Goal: Contribute content: Contribute content

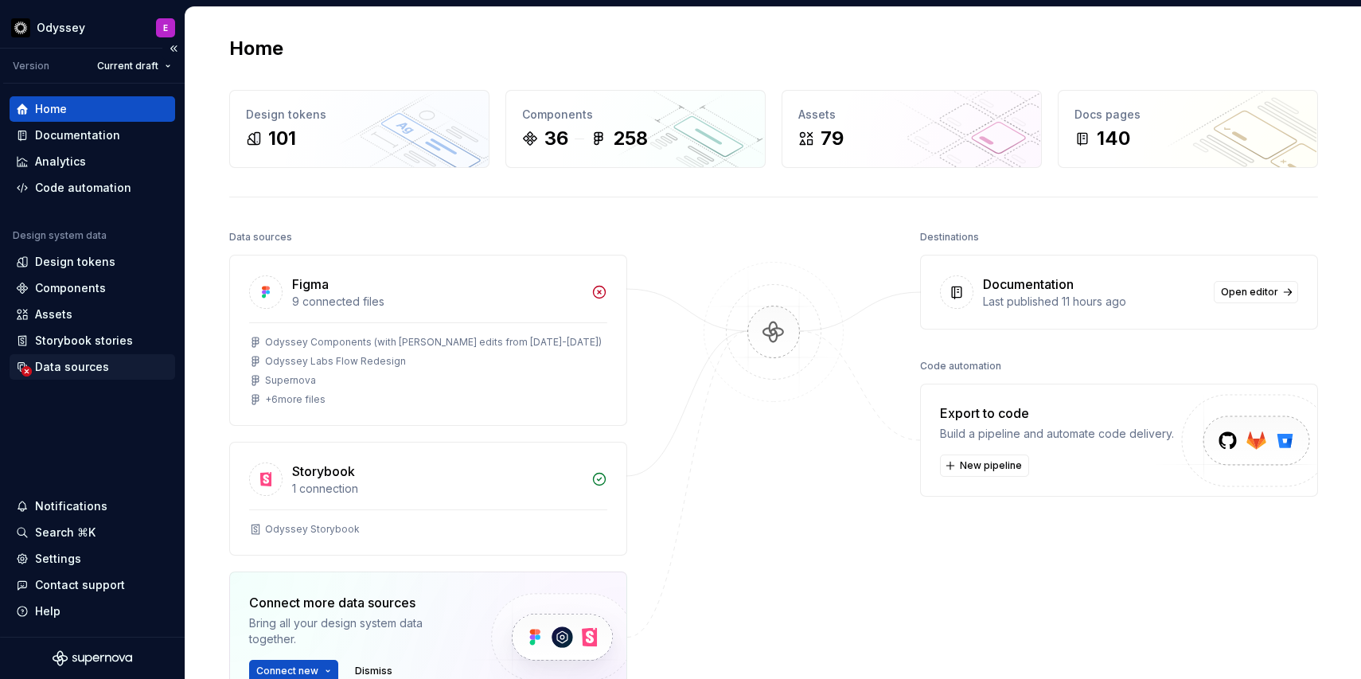
click at [43, 364] on div "Data sources" at bounding box center [72, 367] width 74 height 16
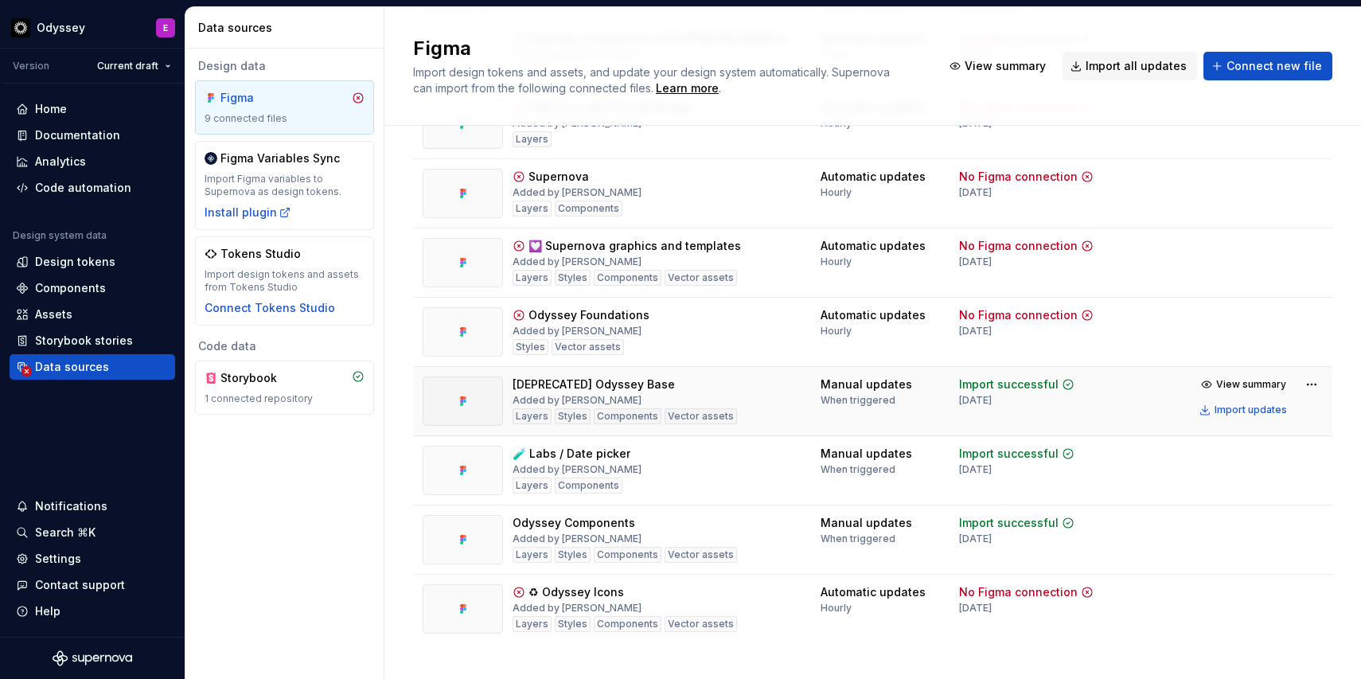
scroll to position [211, 0]
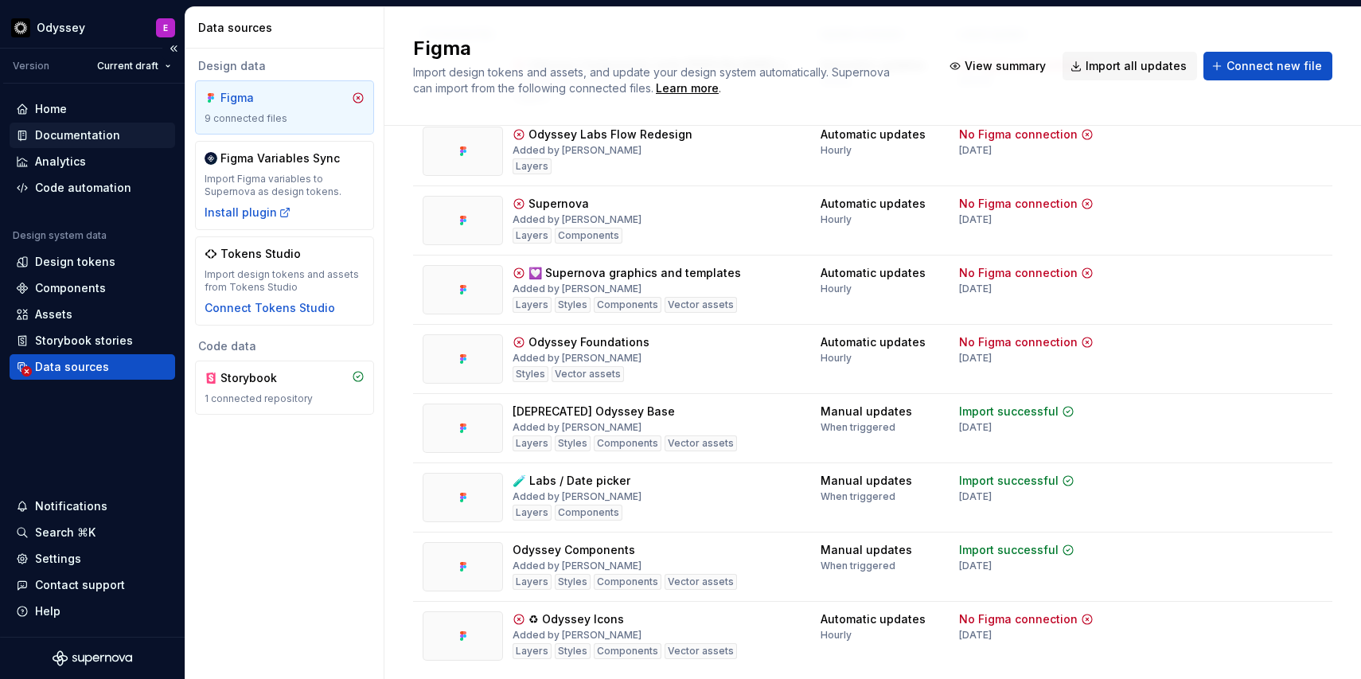
click at [80, 143] on div "Documentation" at bounding box center [93, 135] width 166 height 25
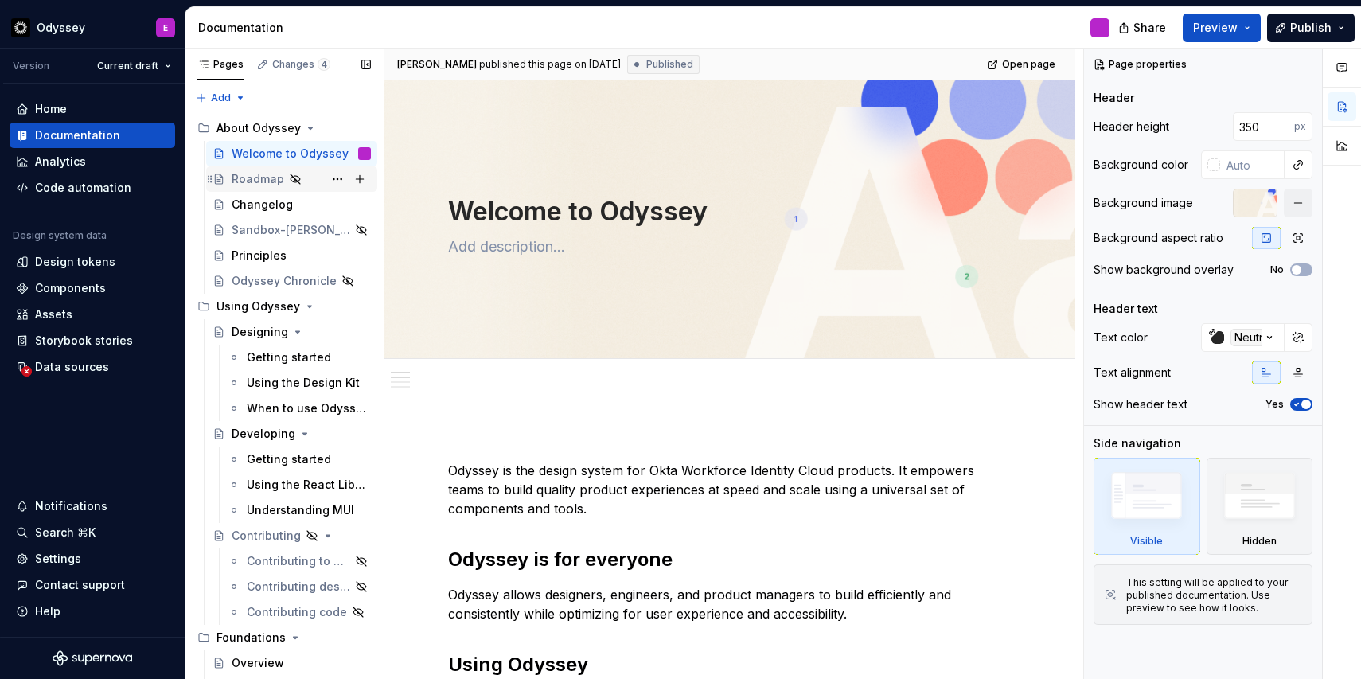
click at [264, 180] on div "Roadmap" at bounding box center [258, 179] width 53 height 16
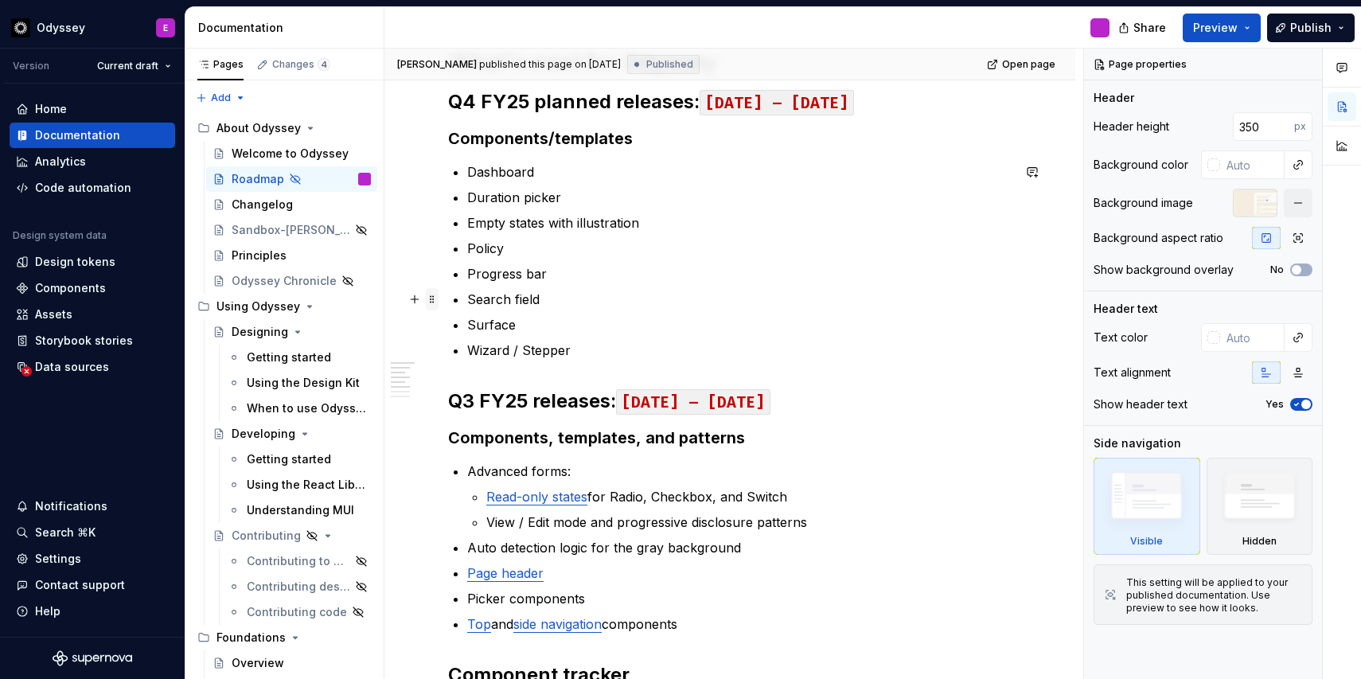
scroll to position [373, 0]
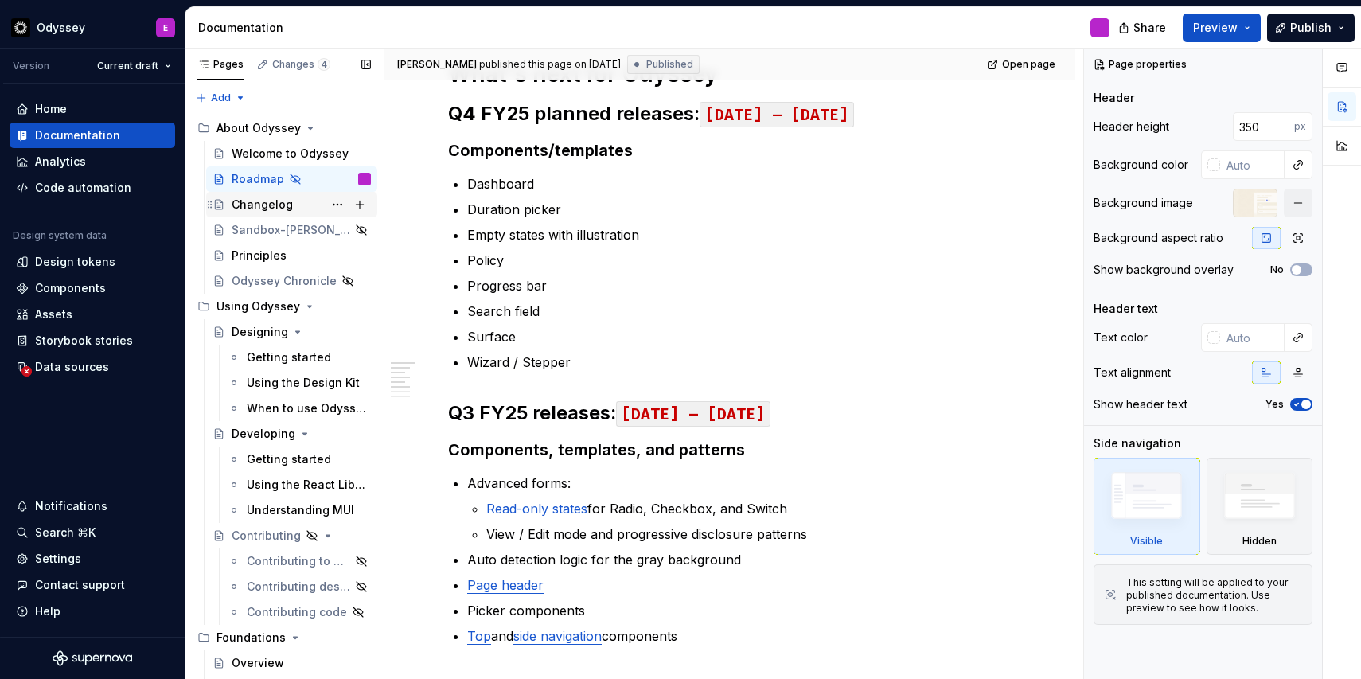
click at [268, 203] on div "Changelog" at bounding box center [262, 205] width 61 height 16
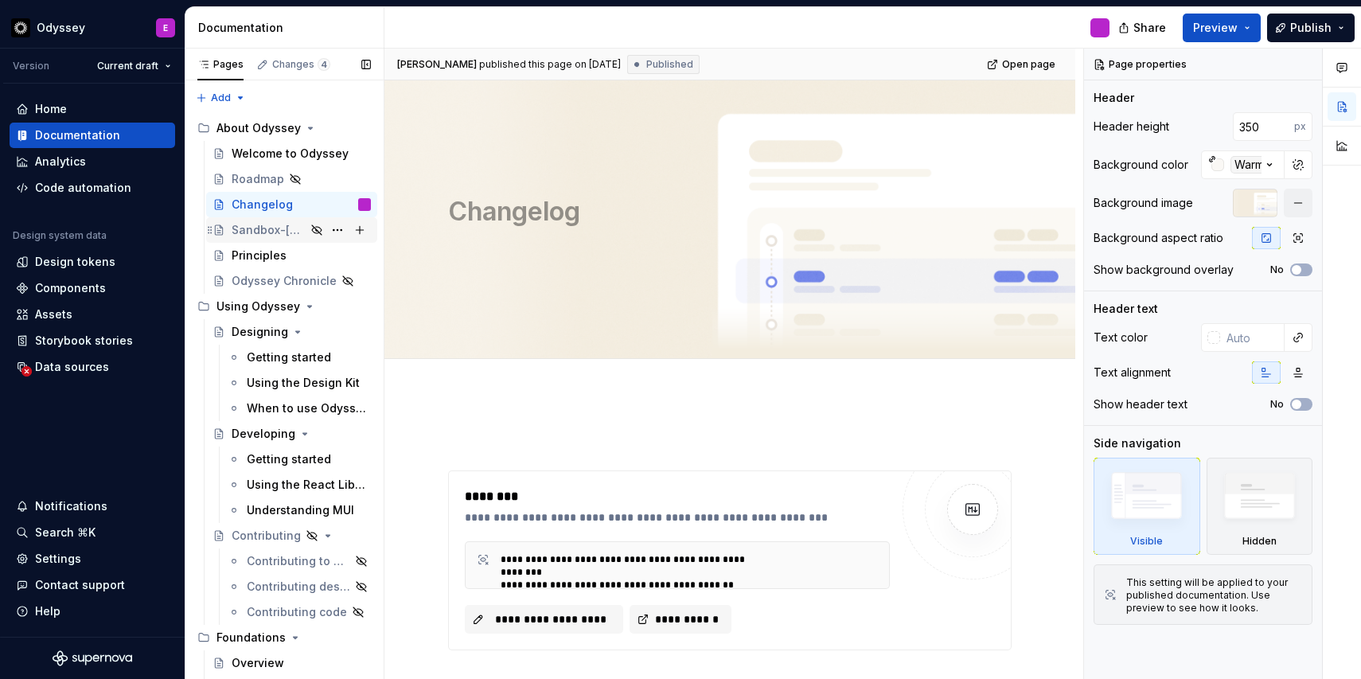
click at [264, 229] on div "Sandbox-[PERSON_NAME]" at bounding box center [269, 230] width 74 height 16
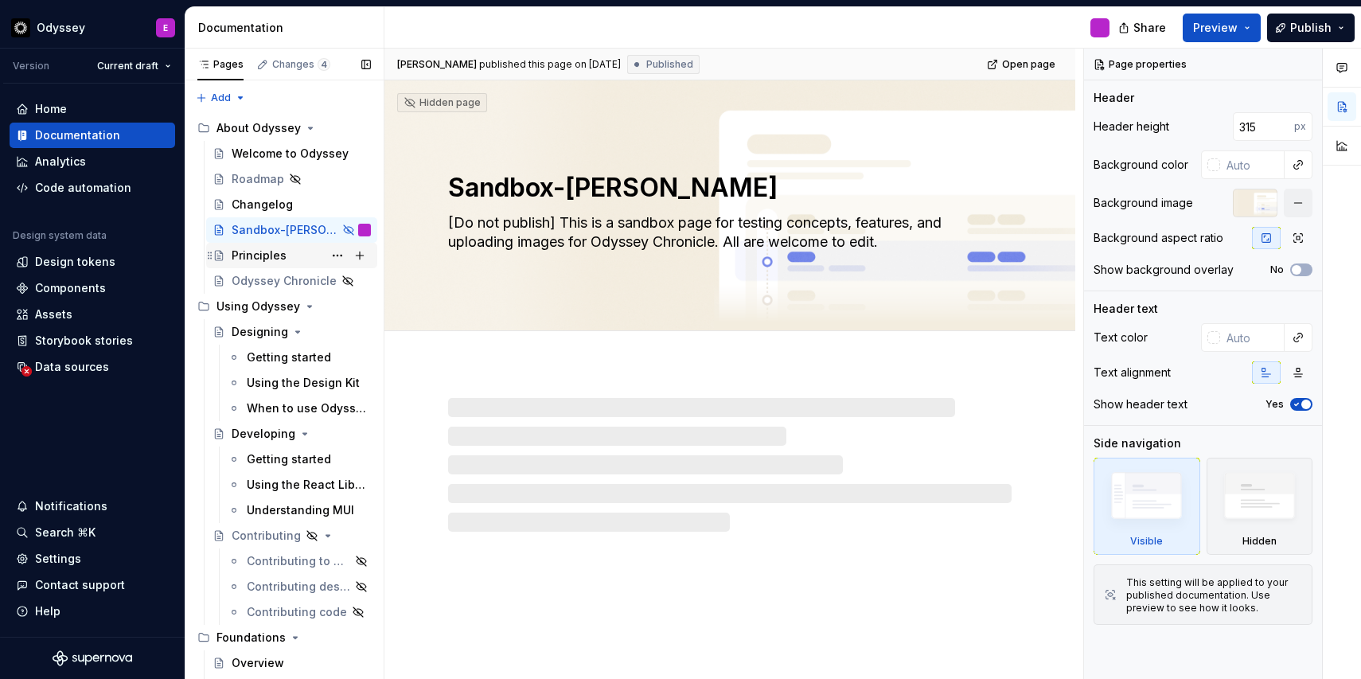
click at [260, 255] on div "Principles" at bounding box center [259, 256] width 55 height 16
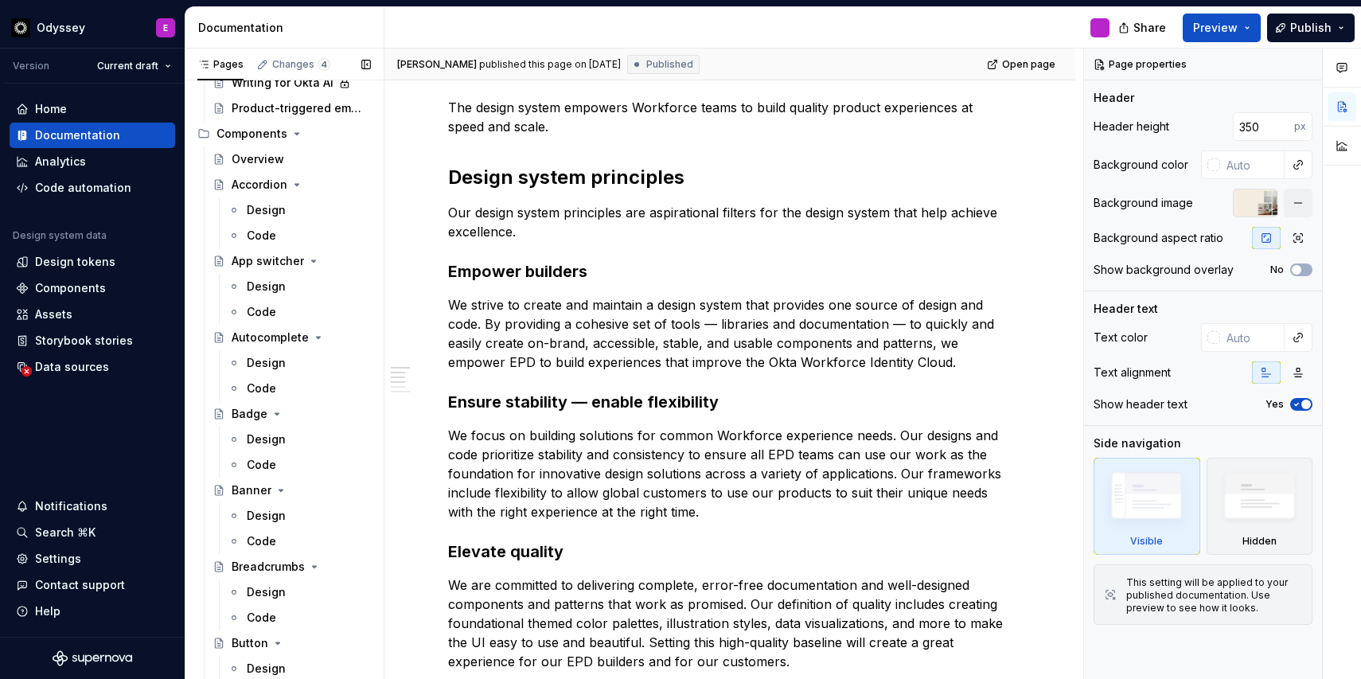
scroll to position [1448, 0]
click at [335, 236] on button "Page tree" at bounding box center [337, 234] width 22 height 22
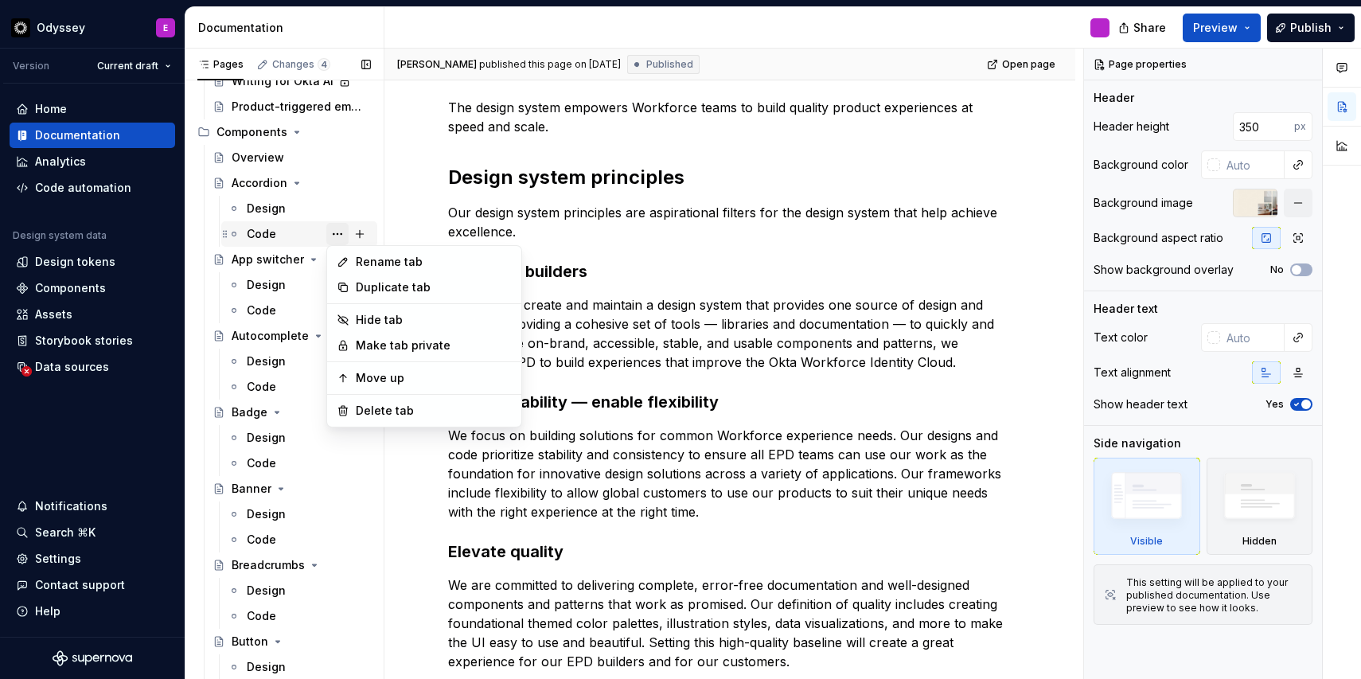
type textarea "*"
click at [361, 267] on div "Rename tab" at bounding box center [434, 262] width 156 height 16
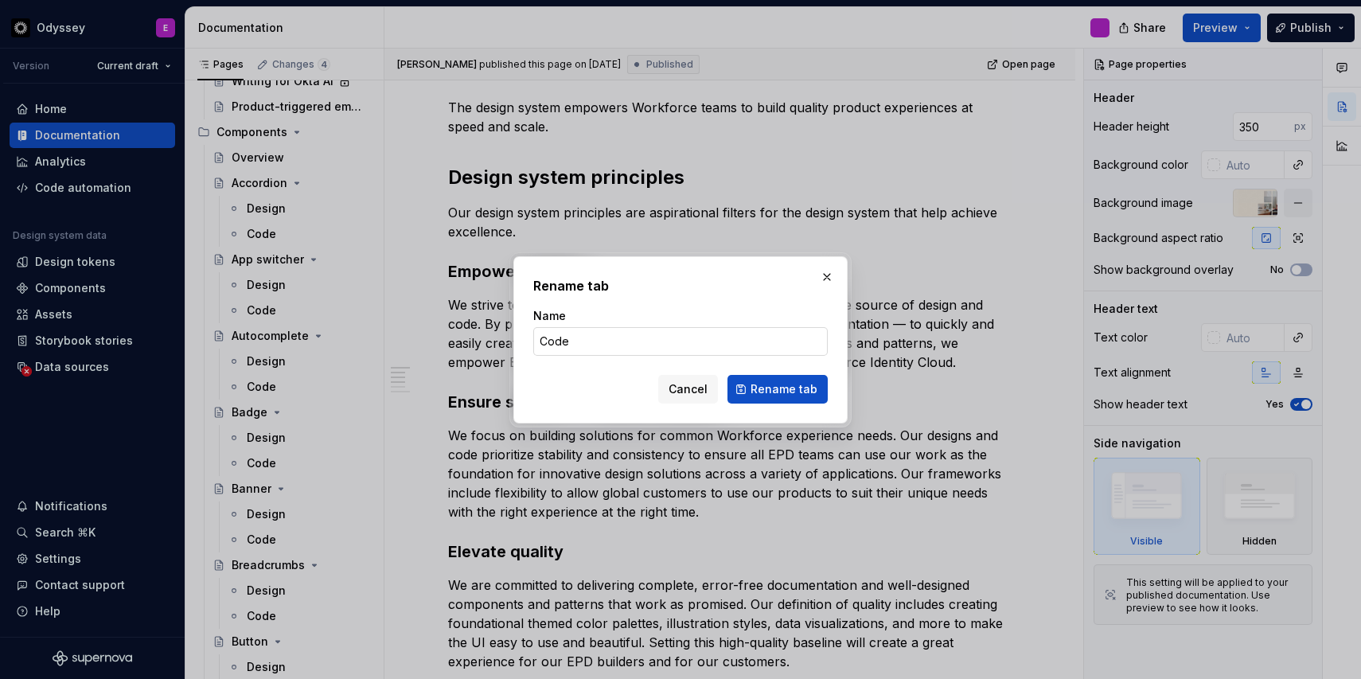
click at [542, 340] on input "Code" at bounding box center [680, 341] width 295 height 29
type input "Demo + Code"
click at [755, 390] on span "Rename tab" at bounding box center [784, 389] width 67 height 16
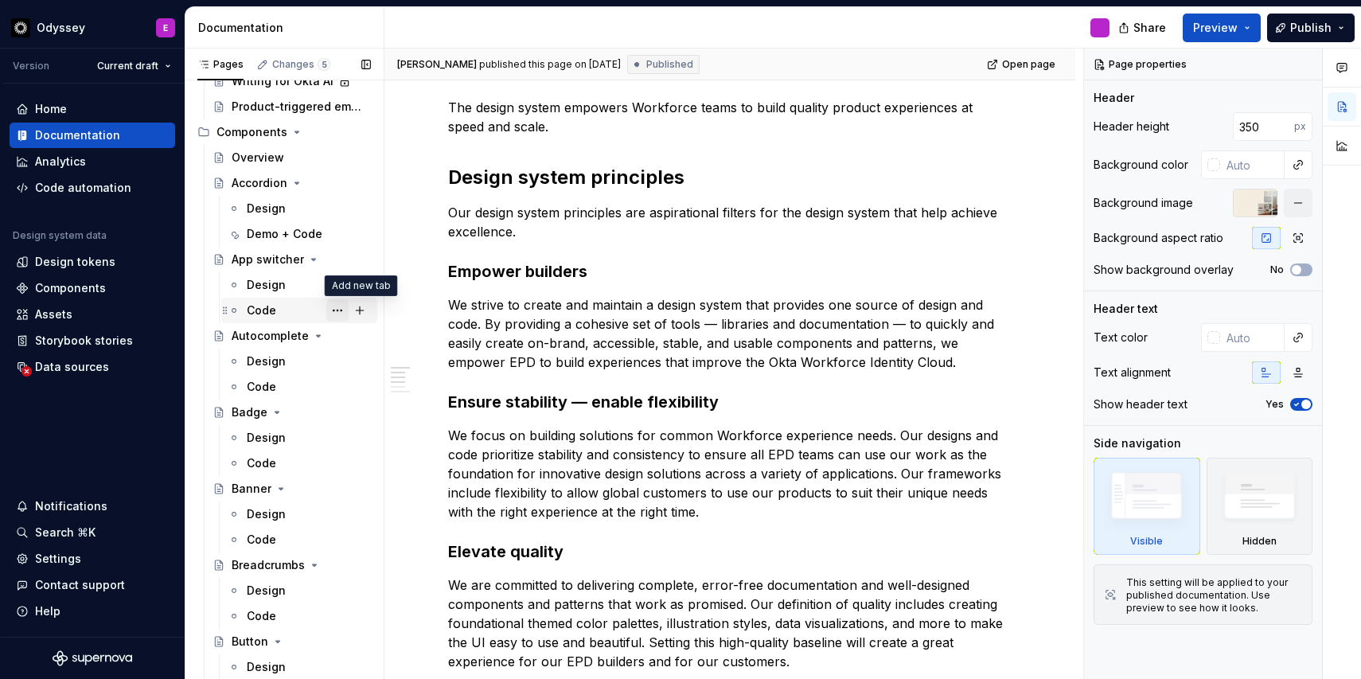
click at [335, 311] on button "Page tree" at bounding box center [337, 310] width 22 height 22
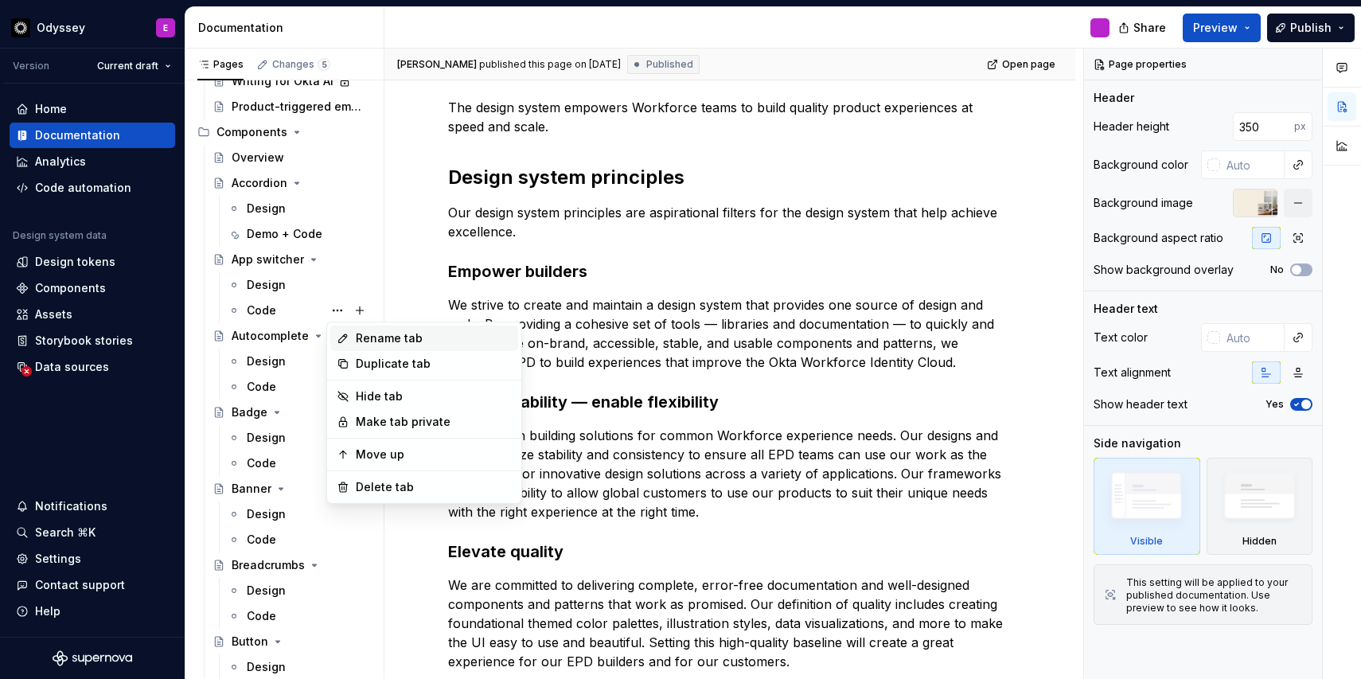
click at [359, 338] on div "Rename tab" at bounding box center [434, 338] width 156 height 16
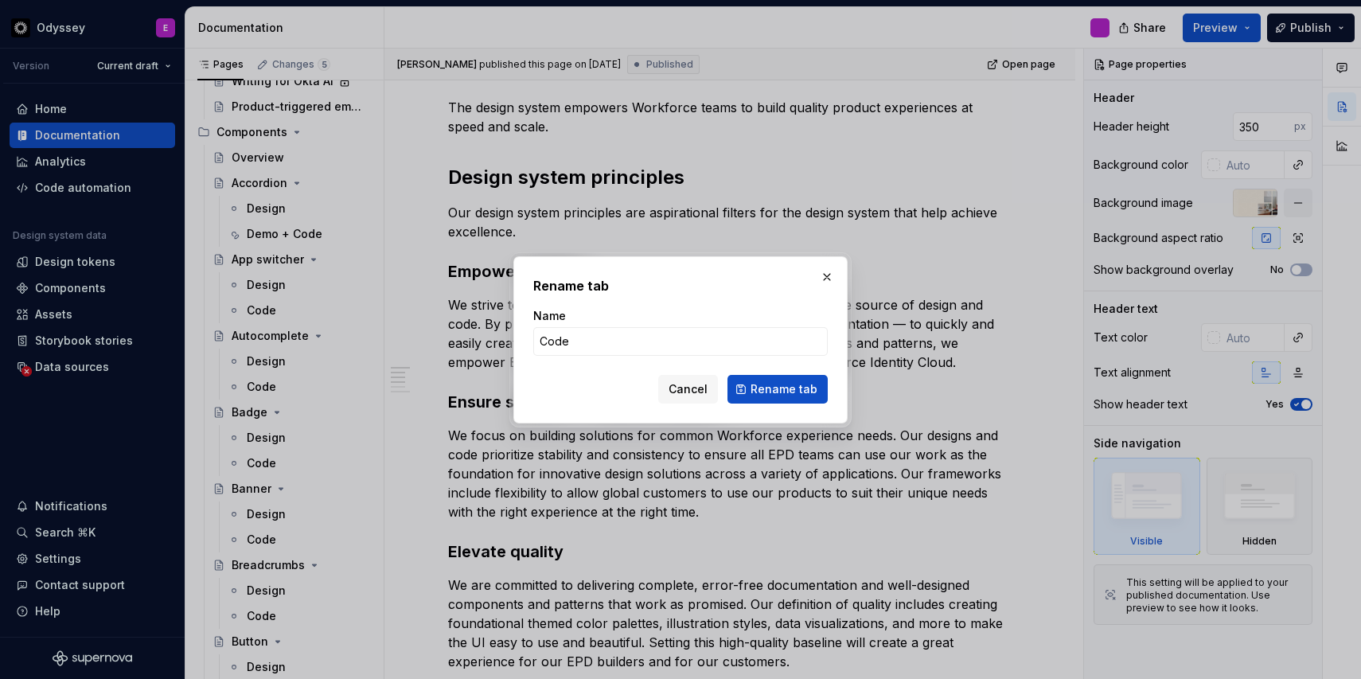
type textarea "*"
type input "Demo + Code"
click at [748, 395] on button "Rename tab" at bounding box center [778, 389] width 100 height 29
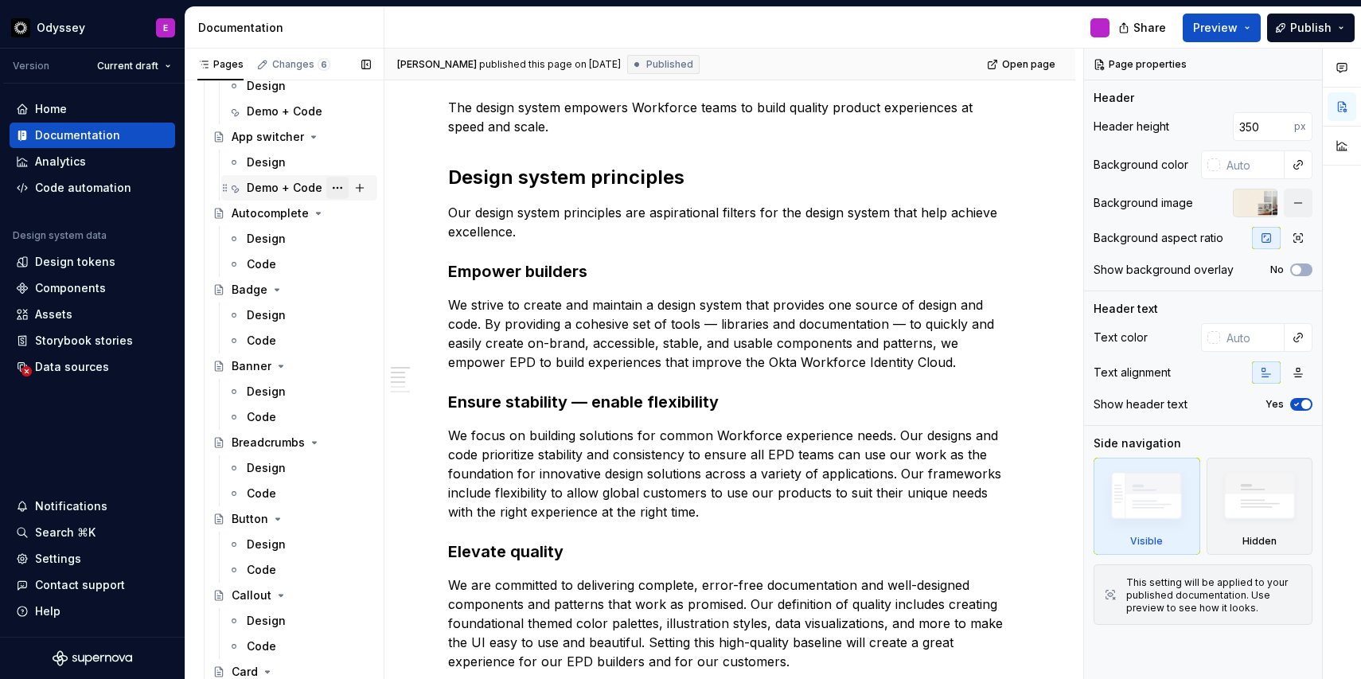
scroll to position [1585, 0]
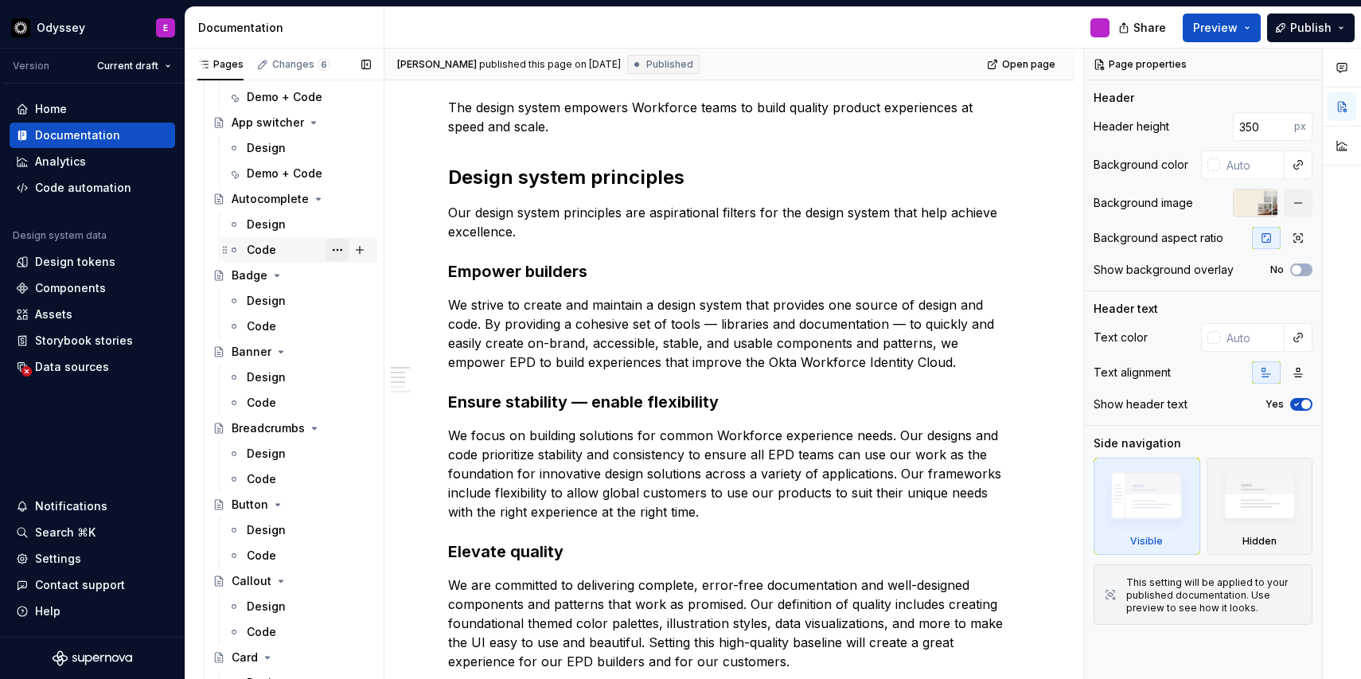
click at [343, 252] on button "Page tree" at bounding box center [337, 250] width 22 height 22
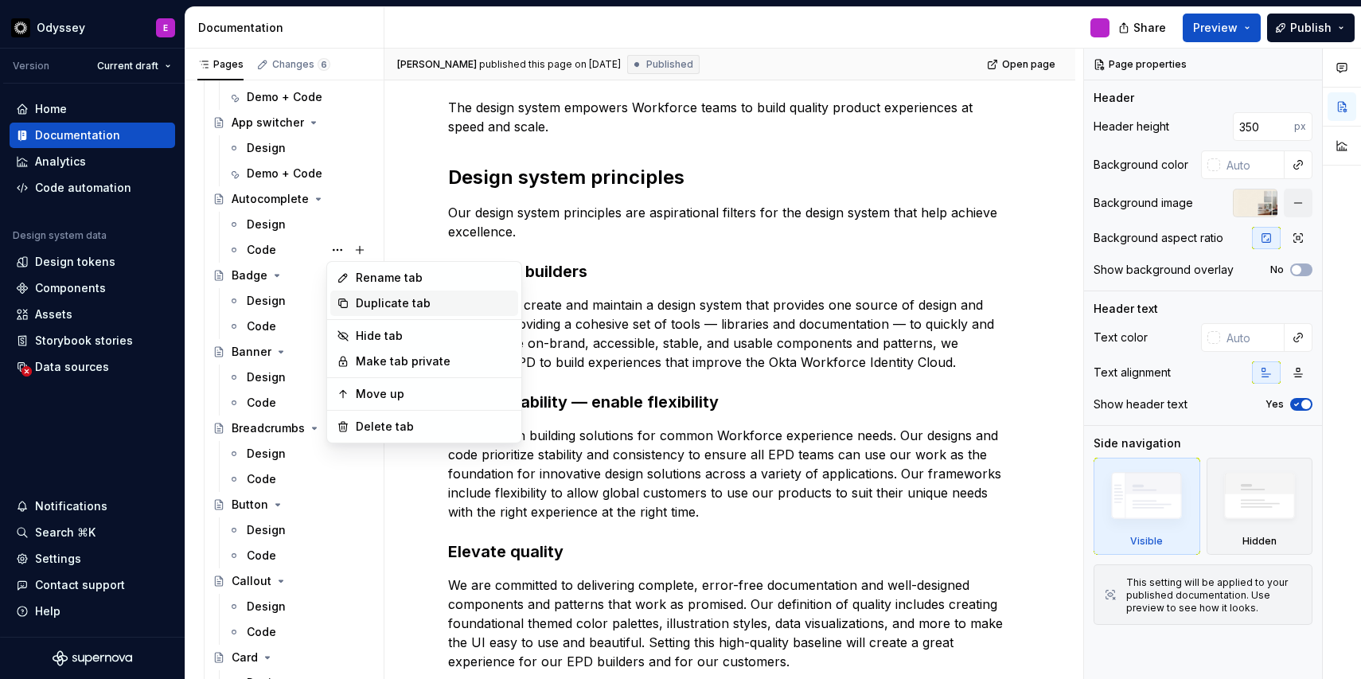
type textarea "*"
click at [382, 279] on div "Rename tab" at bounding box center [434, 278] width 156 height 16
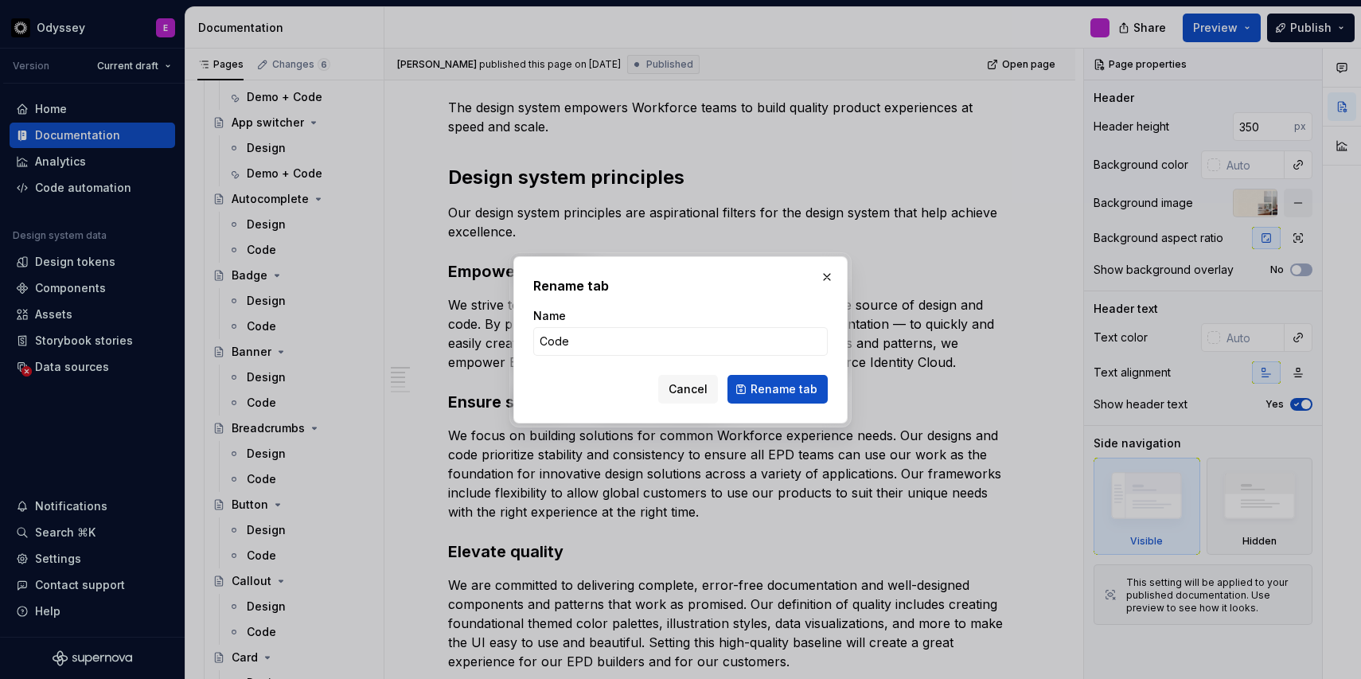
type input "Demo + Code"
click button "Rename tab" at bounding box center [778, 389] width 100 height 29
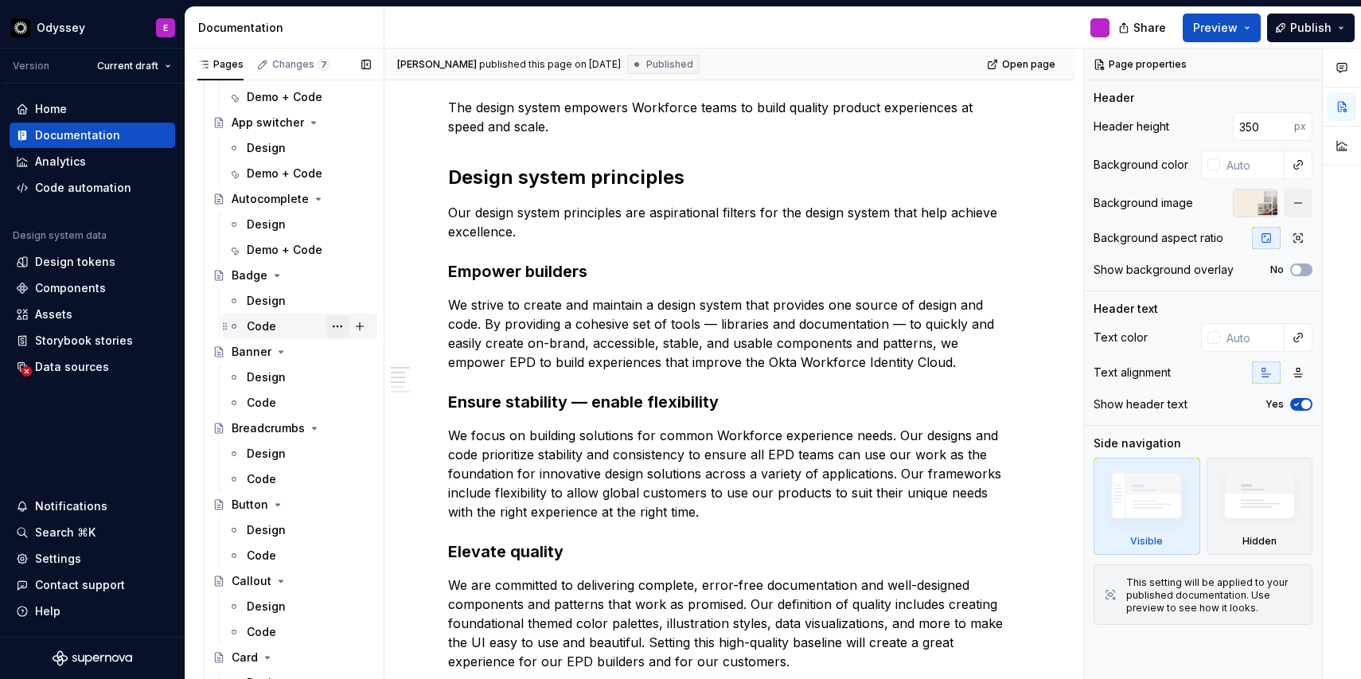
click at [339, 327] on button "Page tree" at bounding box center [337, 326] width 22 height 22
type textarea "*"
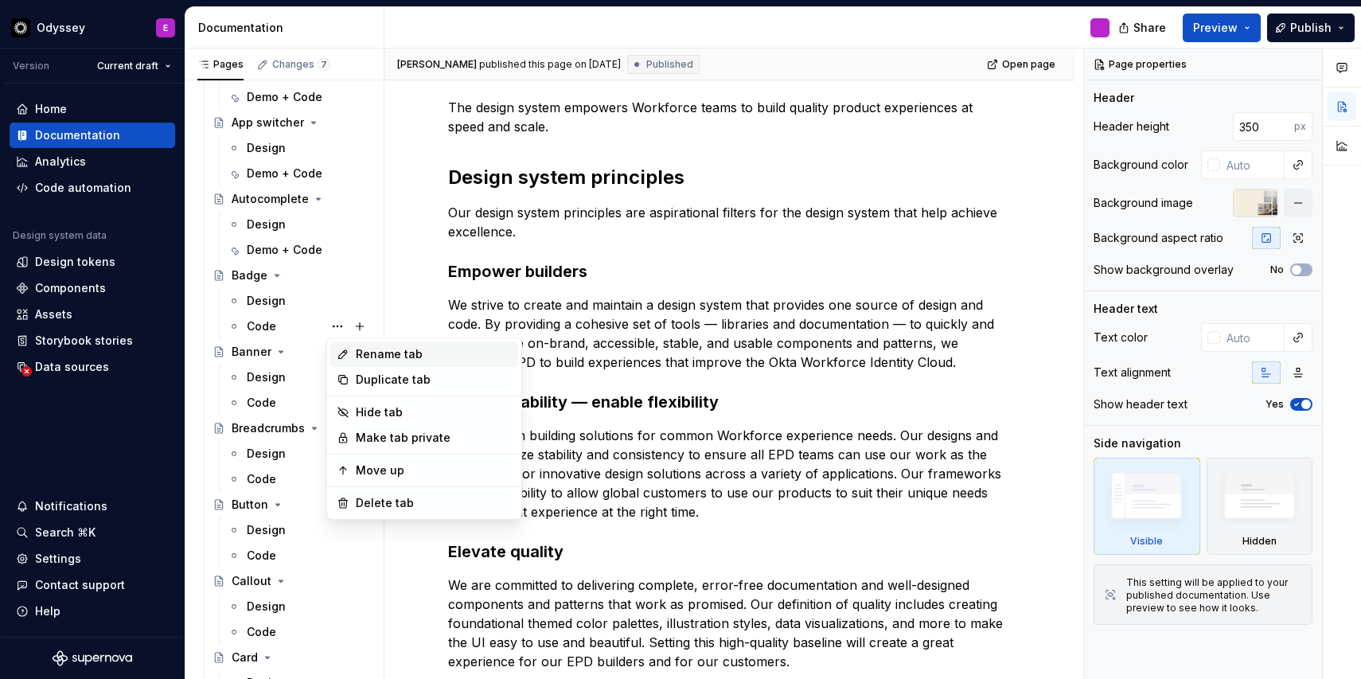
click at [378, 348] on div "Rename tab" at bounding box center [434, 354] width 156 height 16
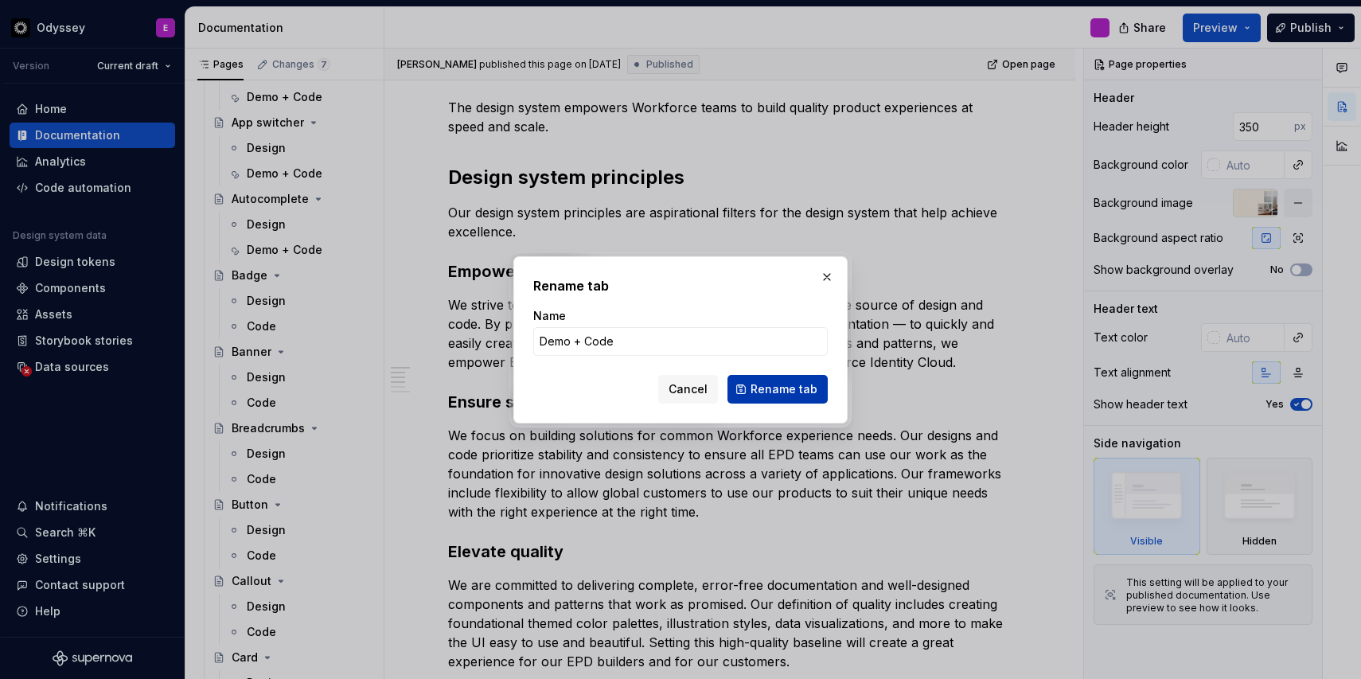
type input "Demo + Code"
click at [789, 385] on span "Rename tab" at bounding box center [784, 389] width 67 height 16
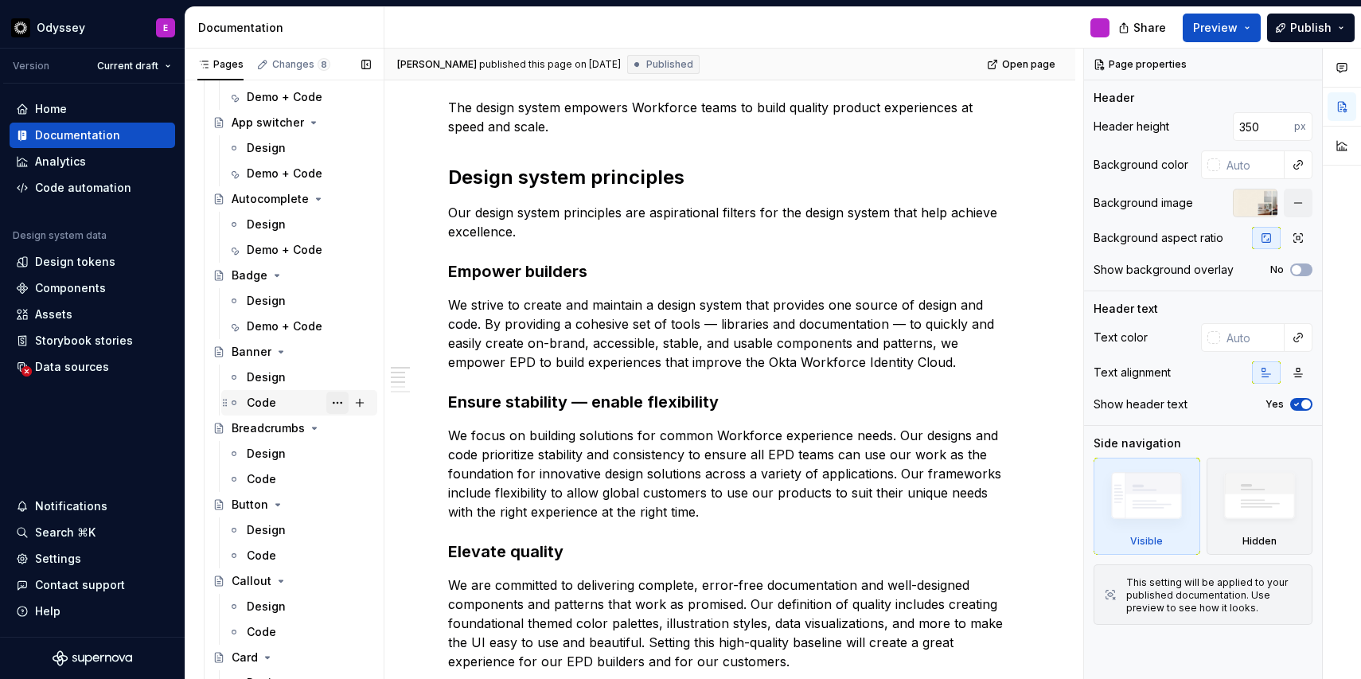
click at [334, 403] on button "Page tree" at bounding box center [337, 403] width 22 height 22
type textarea "*"
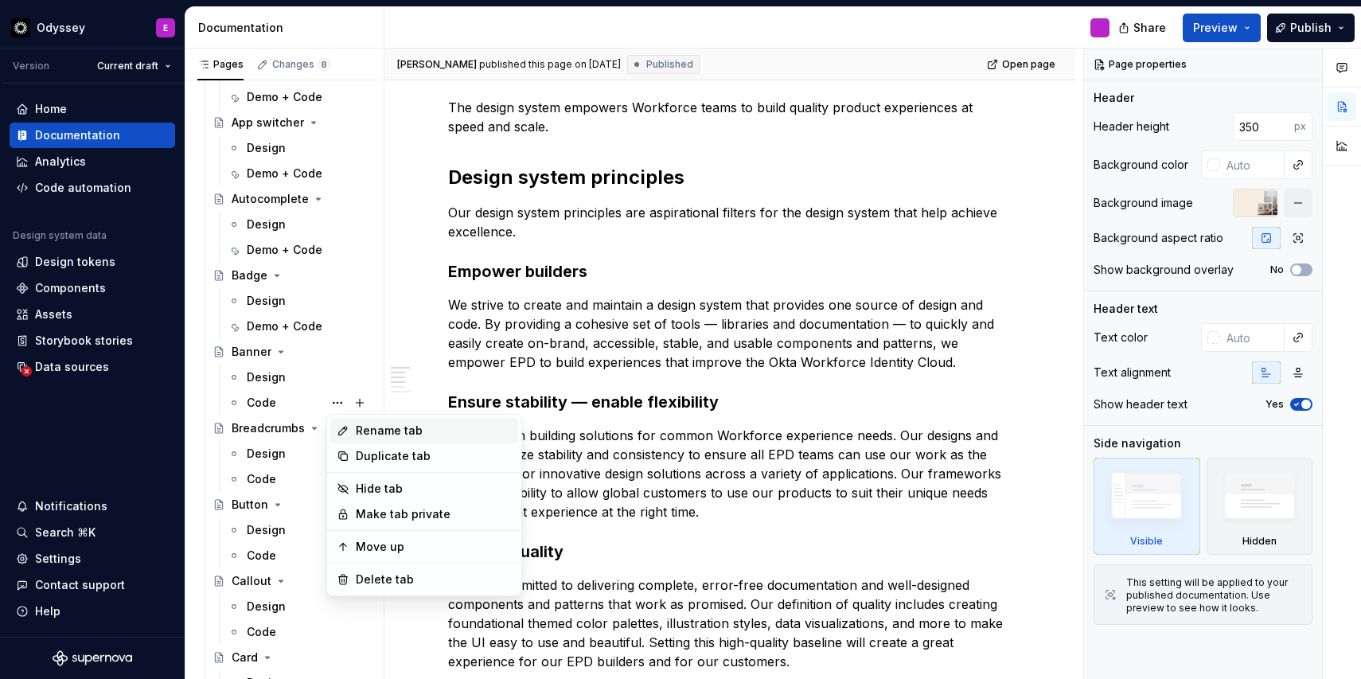
click at [393, 430] on div "Rename tab" at bounding box center [434, 431] width 156 height 16
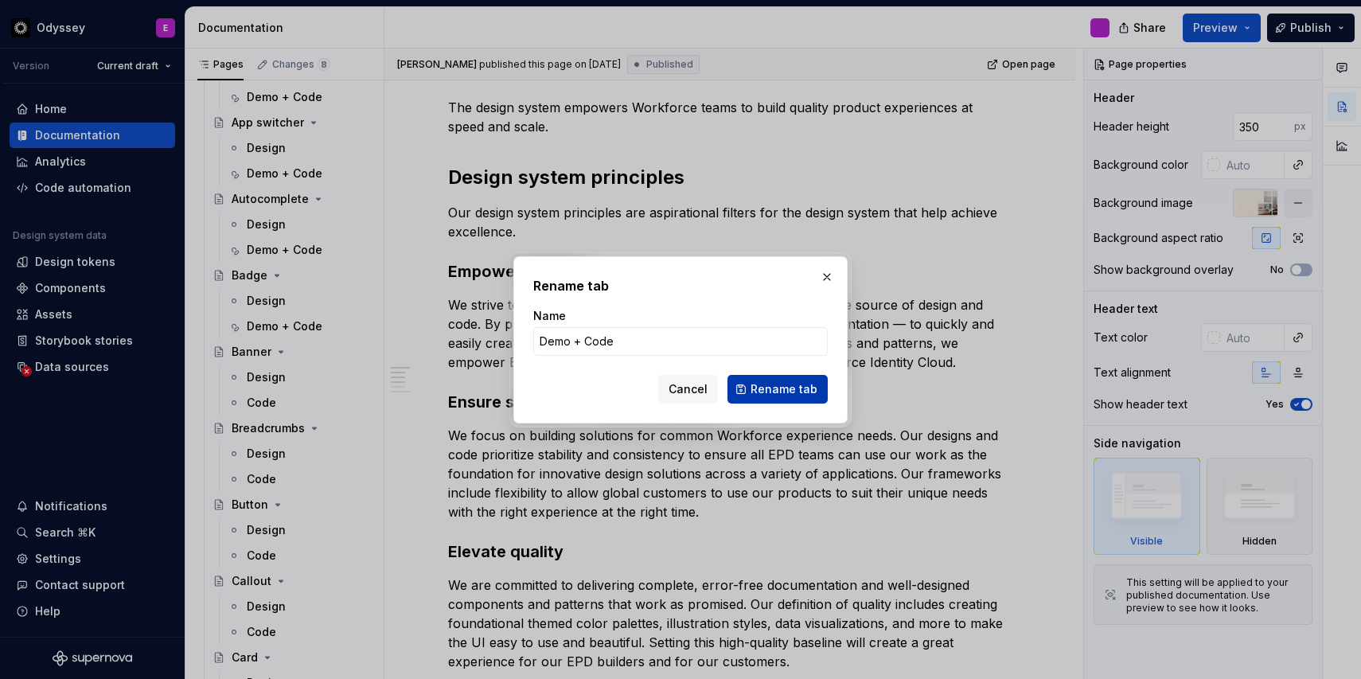
type input "Demo + Code"
click at [777, 390] on span "Rename tab" at bounding box center [784, 389] width 67 height 16
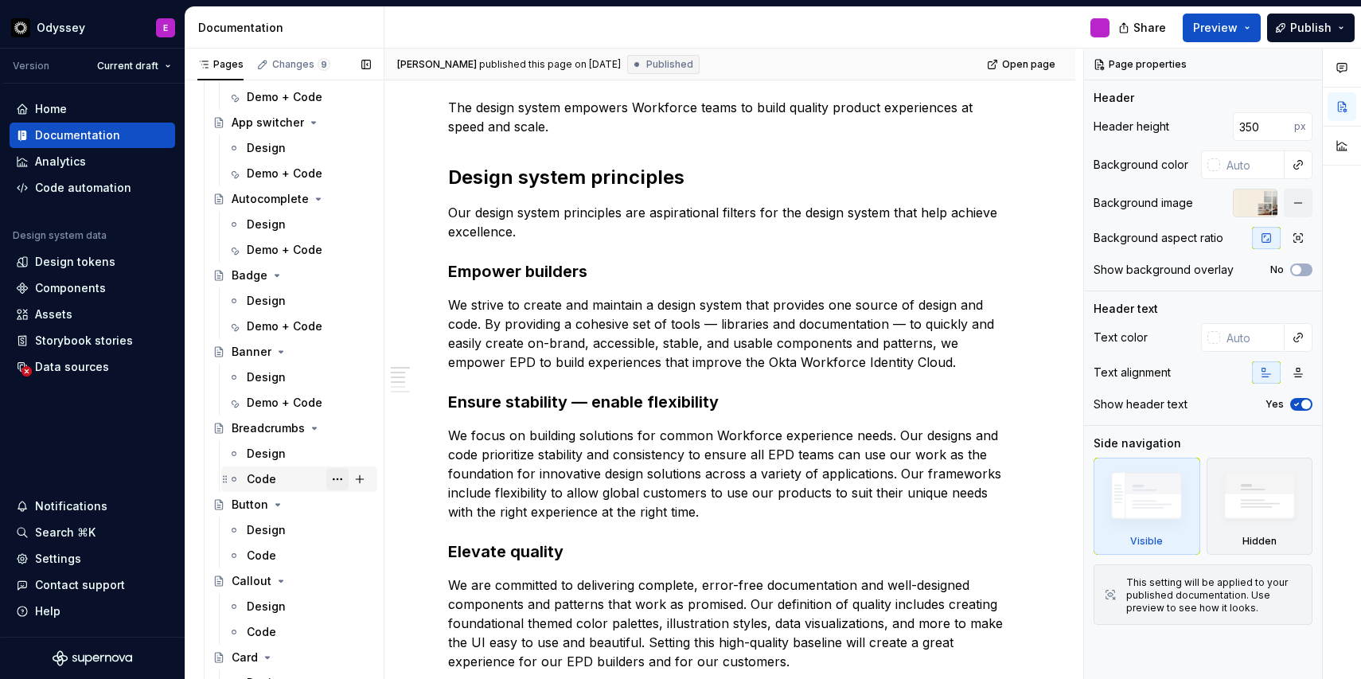
click at [335, 477] on button "Page tree" at bounding box center [337, 479] width 22 height 22
type textarea "*"
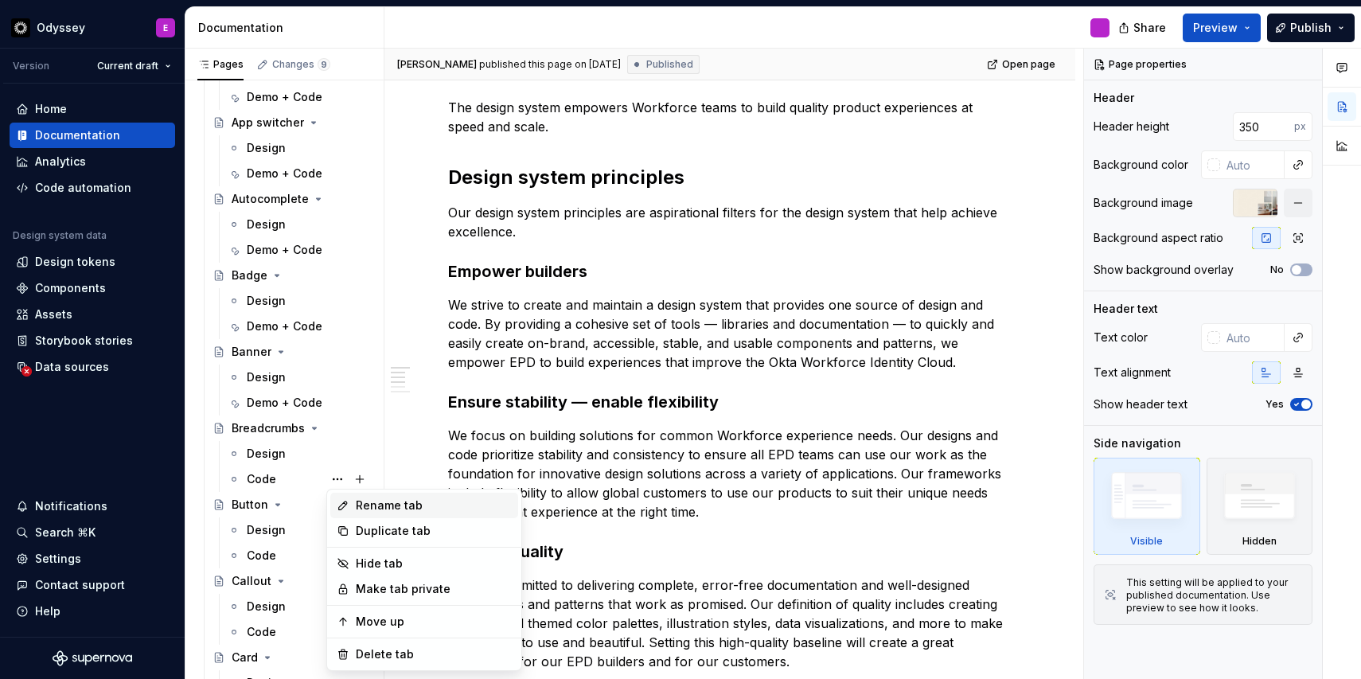
click at [371, 506] on div "Rename tab" at bounding box center [434, 506] width 156 height 16
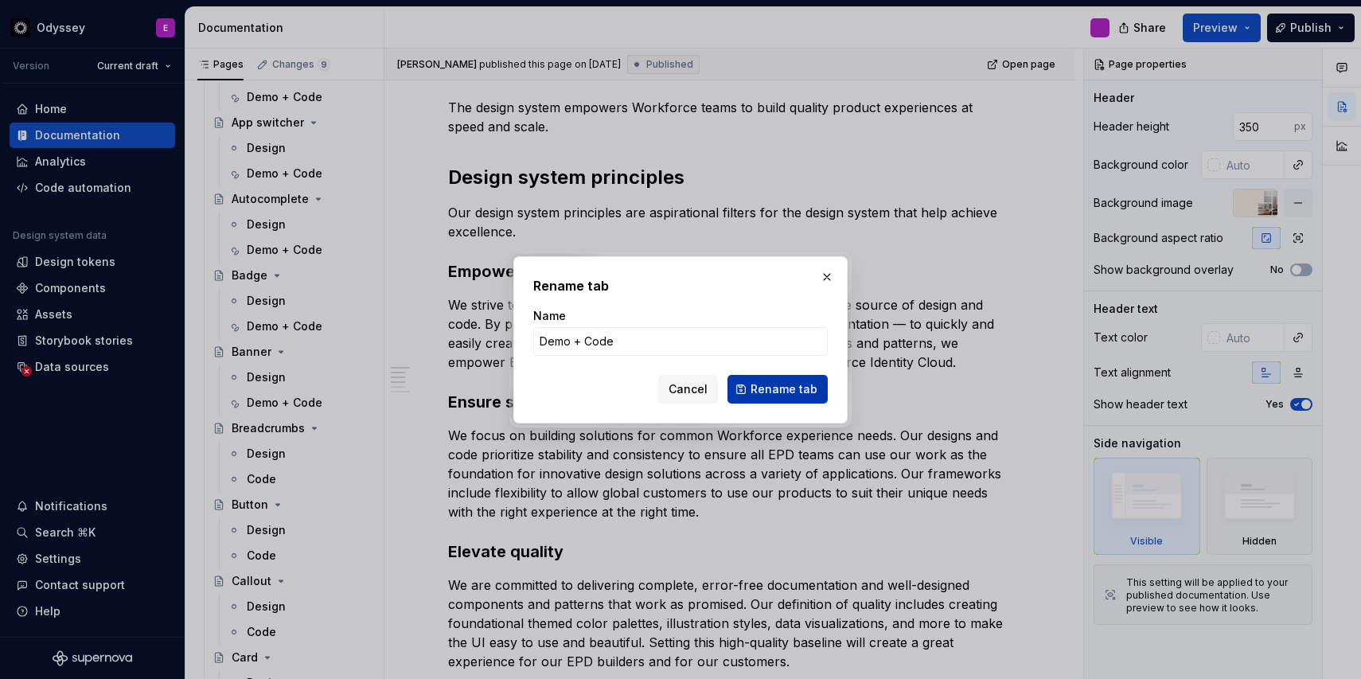
type input "Demo + Code"
click at [761, 392] on span "Rename tab" at bounding box center [784, 389] width 67 height 16
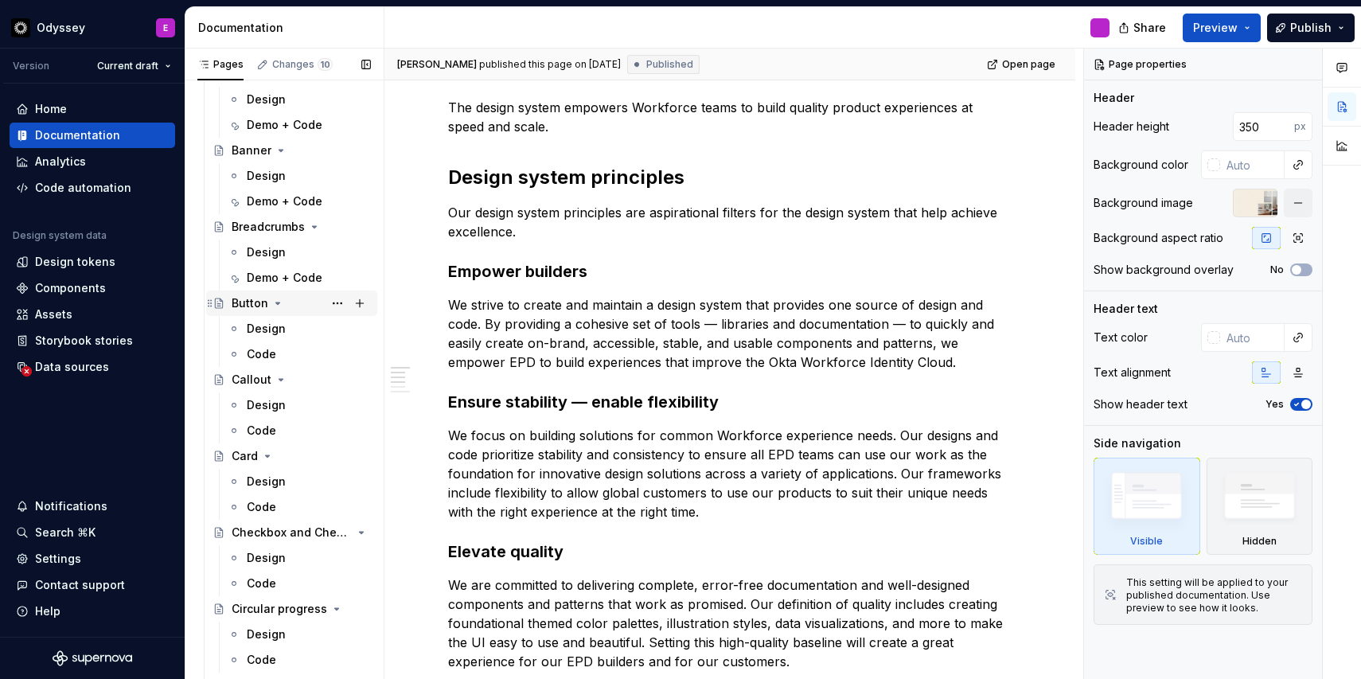
scroll to position [1794, 0]
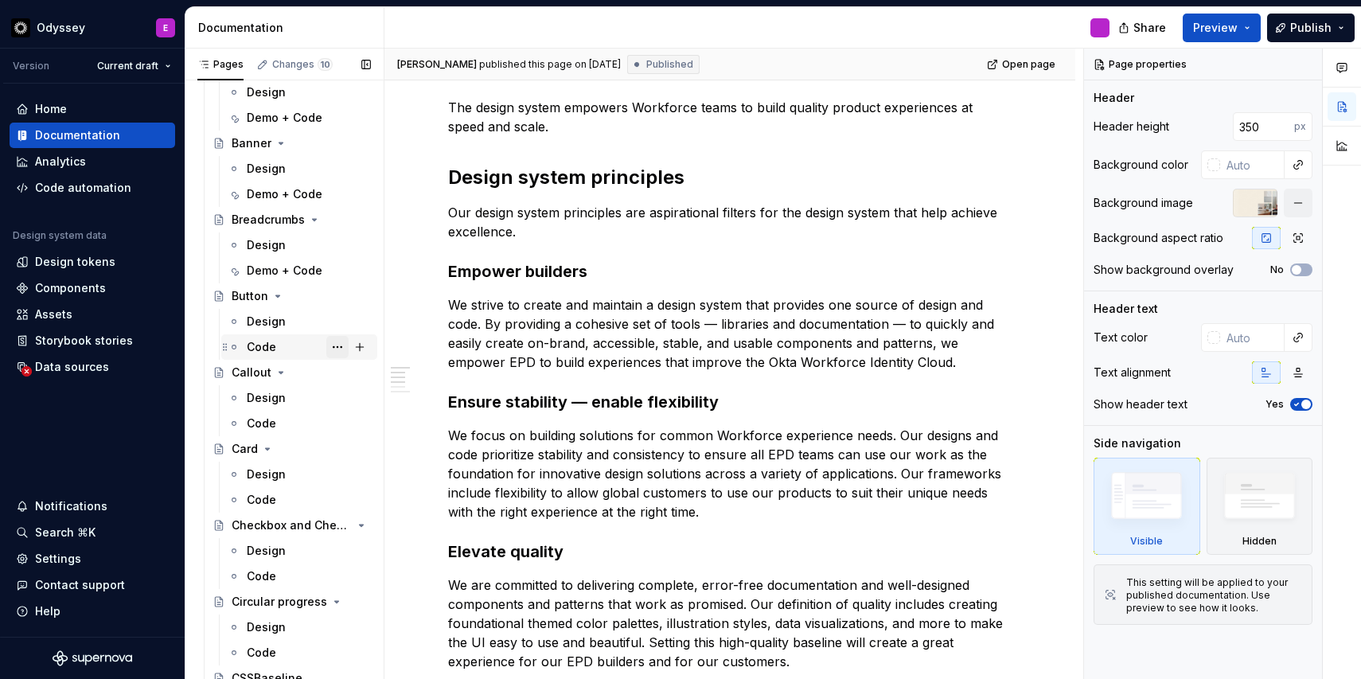
click at [333, 346] on button "Page tree" at bounding box center [337, 347] width 22 height 22
type textarea "*"
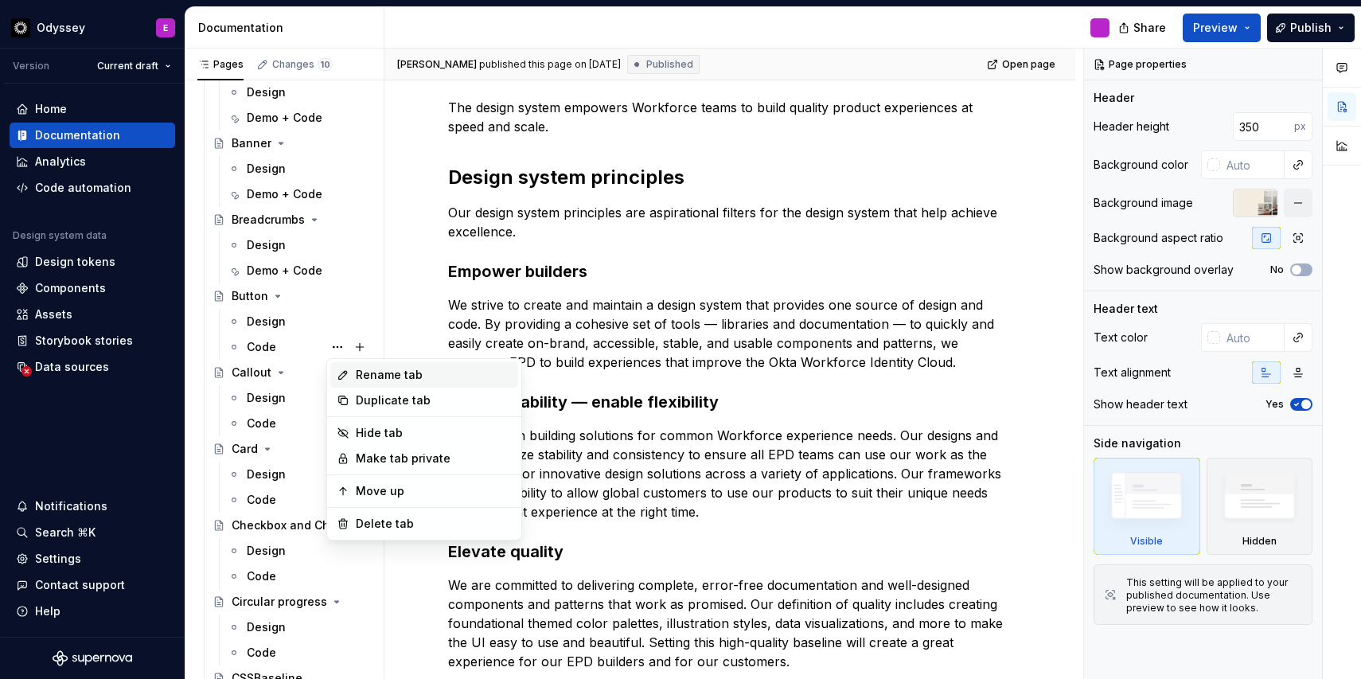
click at [362, 375] on div "Rename tab" at bounding box center [434, 375] width 156 height 16
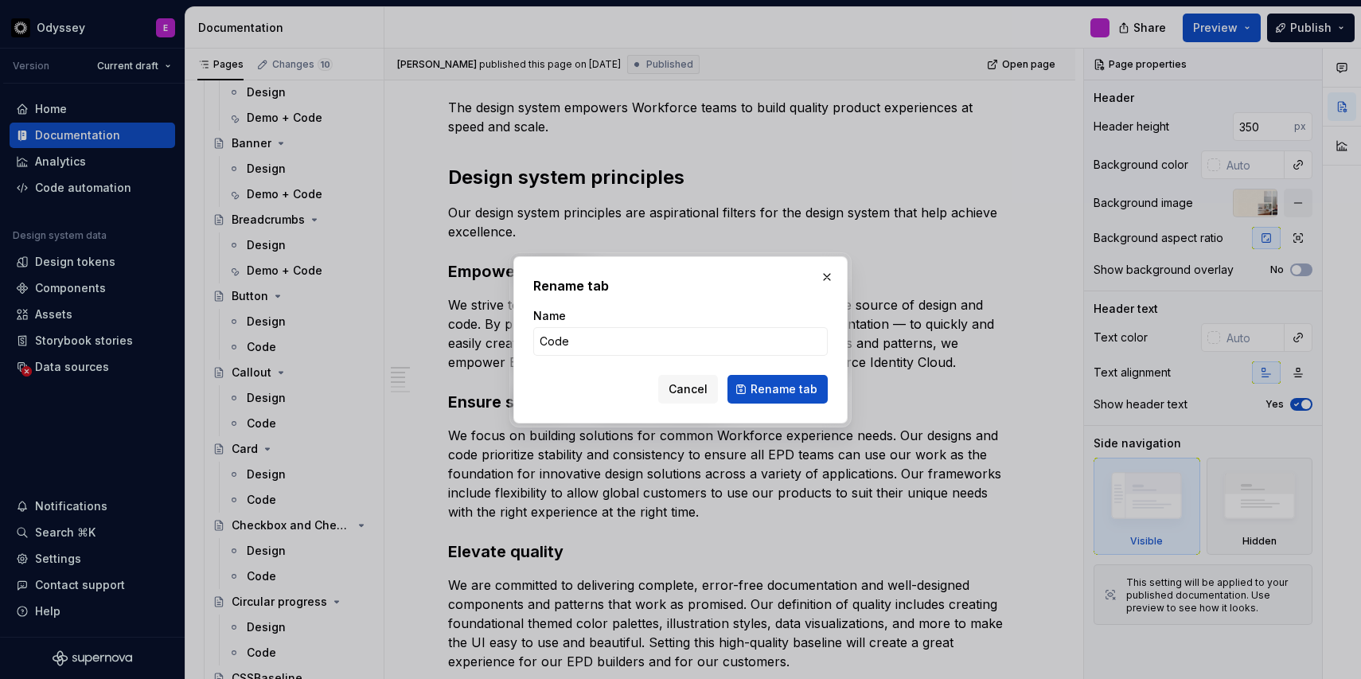
type input "Demo + Code"
click button "Rename tab" at bounding box center [778, 389] width 100 height 29
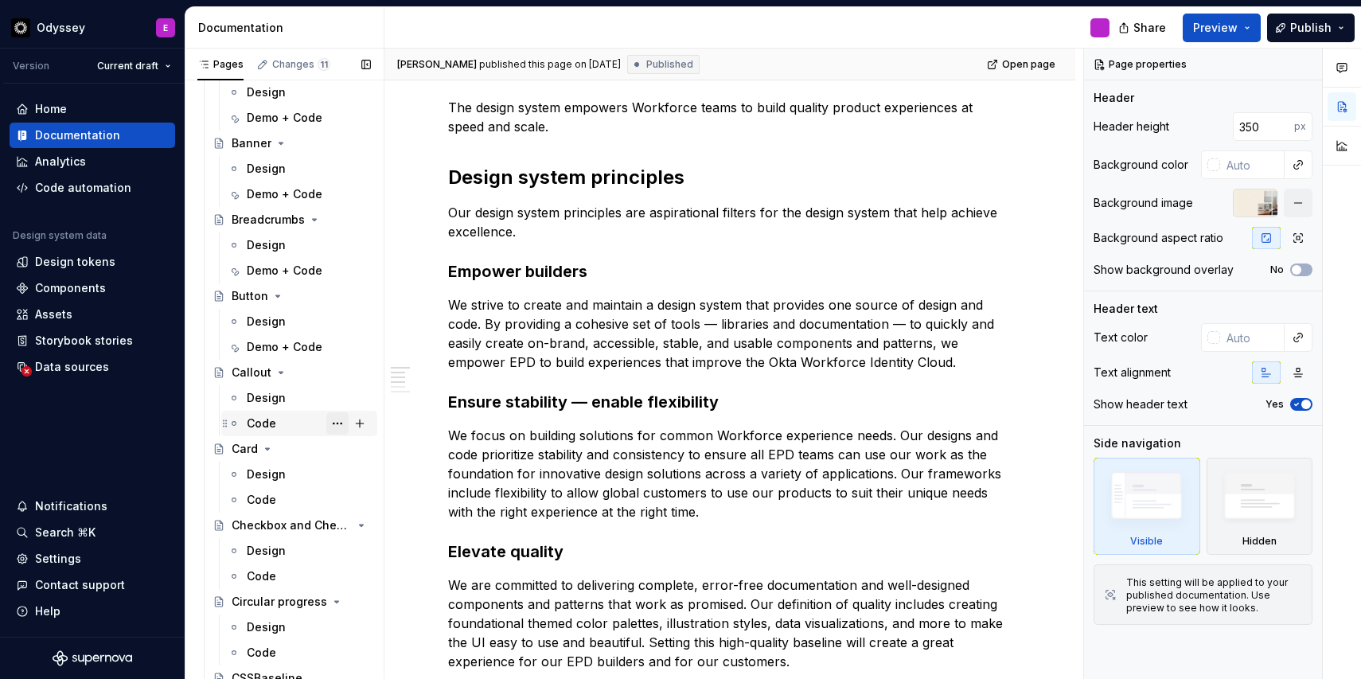
click at [341, 420] on button "Page tree" at bounding box center [337, 423] width 22 height 22
type textarea "*"
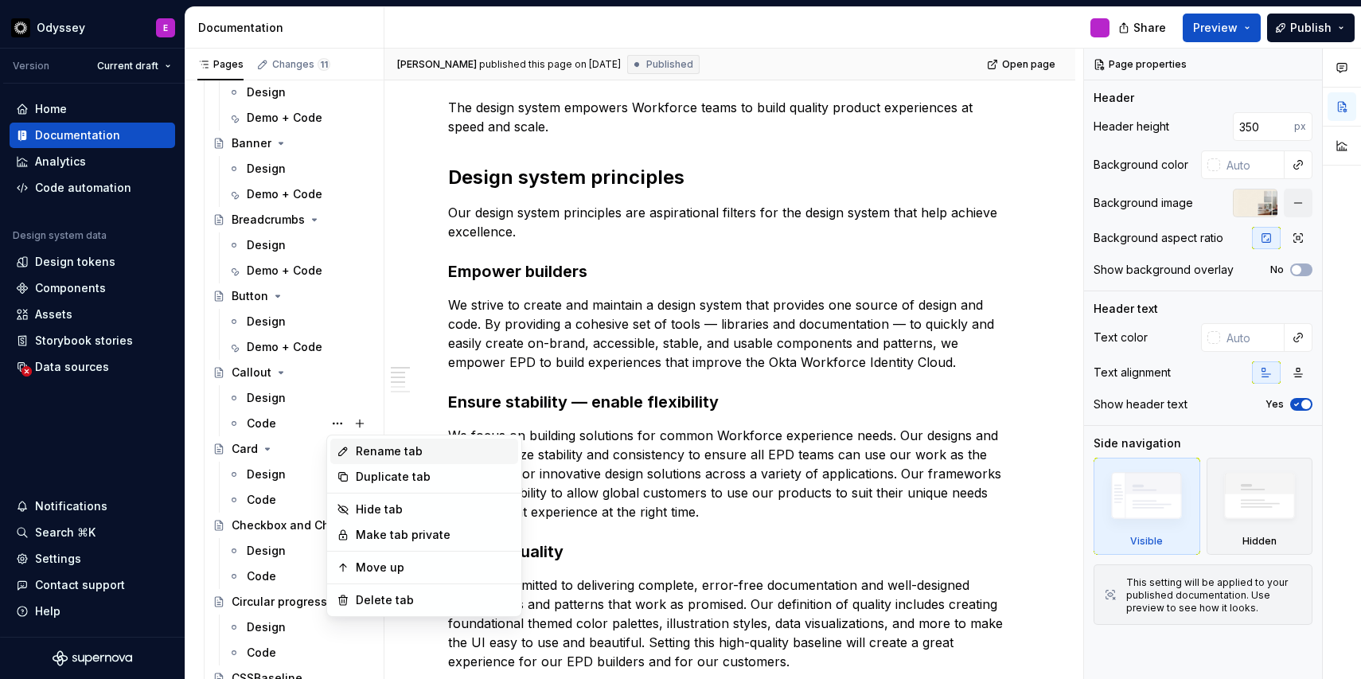
click at [381, 455] on div "Rename tab" at bounding box center [434, 451] width 156 height 16
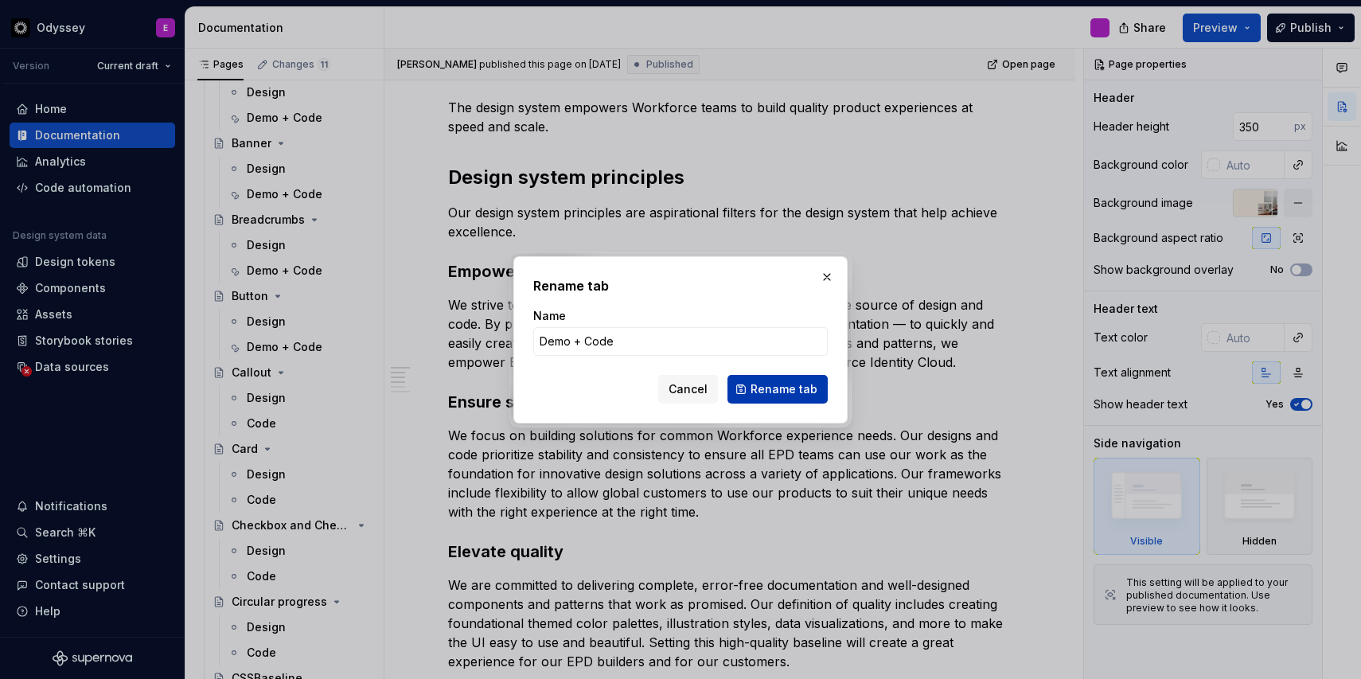
type input "Demo + Code"
click at [769, 395] on span "Rename tab" at bounding box center [784, 389] width 67 height 16
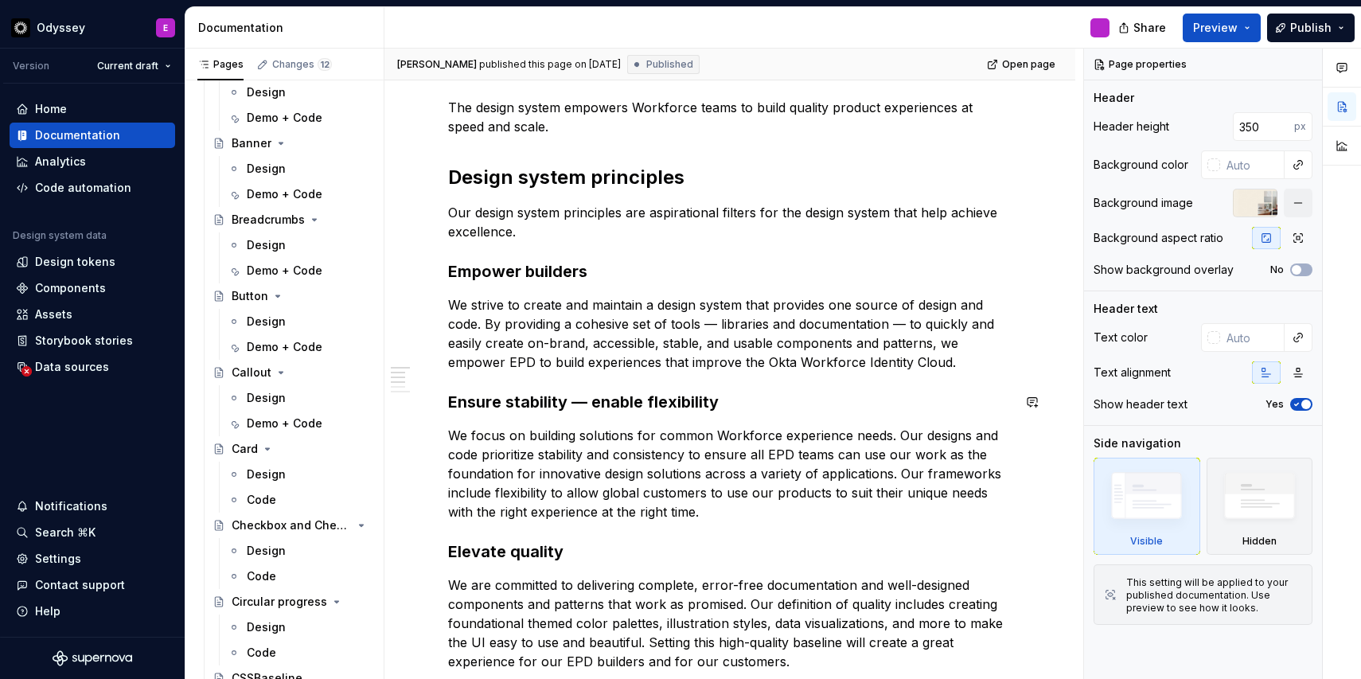
scroll to position [337, 0]
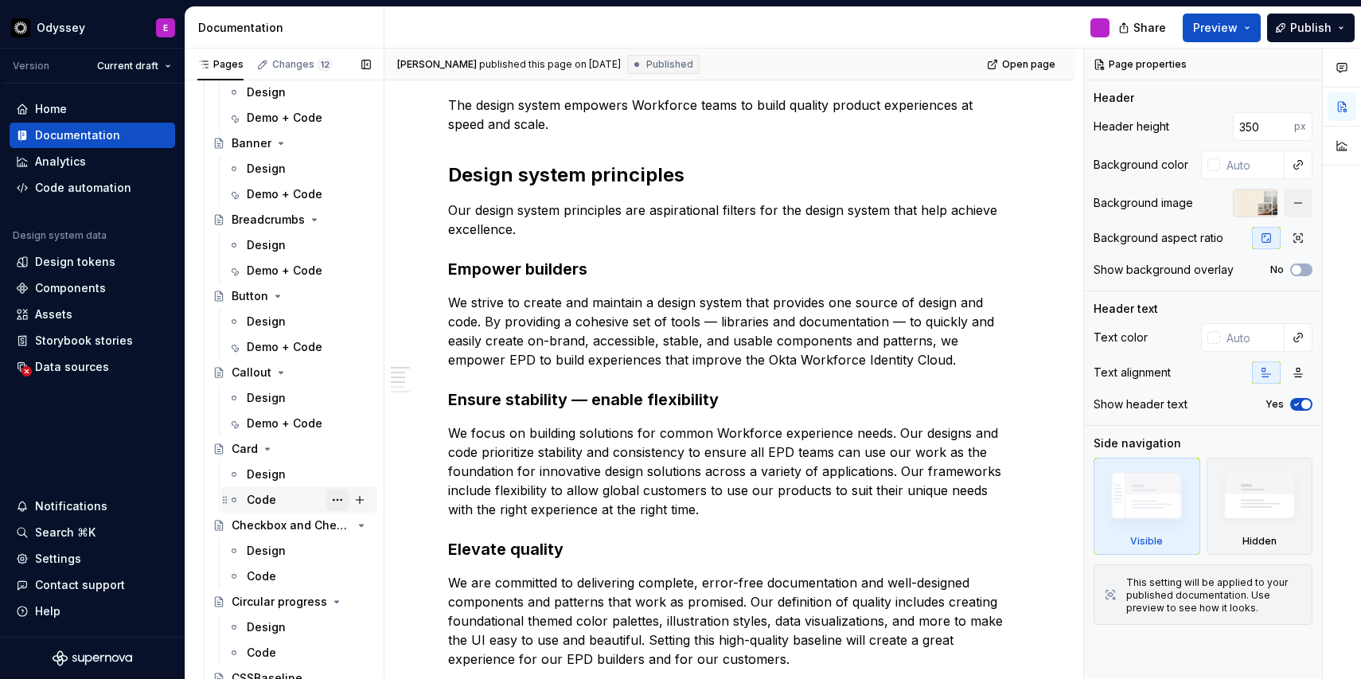
click at [335, 495] on button "Page tree" at bounding box center [337, 500] width 22 height 22
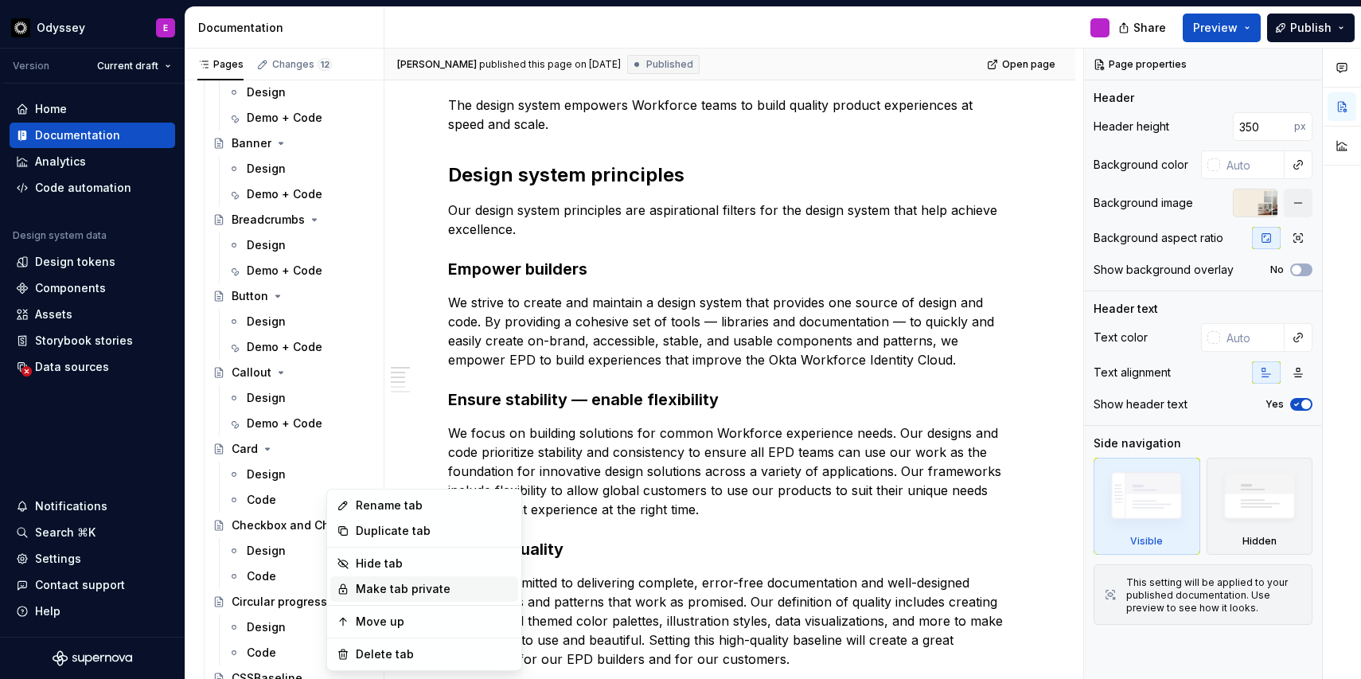
type textarea "*"
click at [415, 506] on div "Rename tab" at bounding box center [434, 506] width 156 height 16
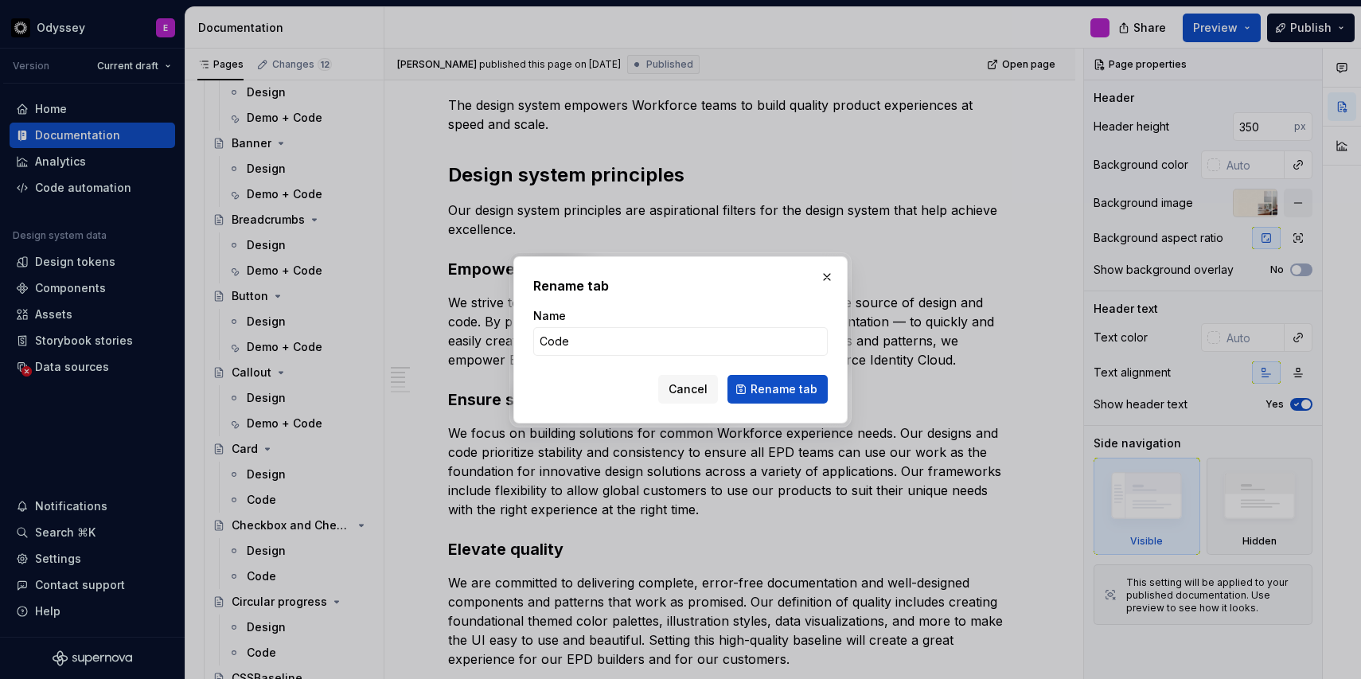
type input "Demo + Code"
click button "Rename tab" at bounding box center [778, 389] width 100 height 29
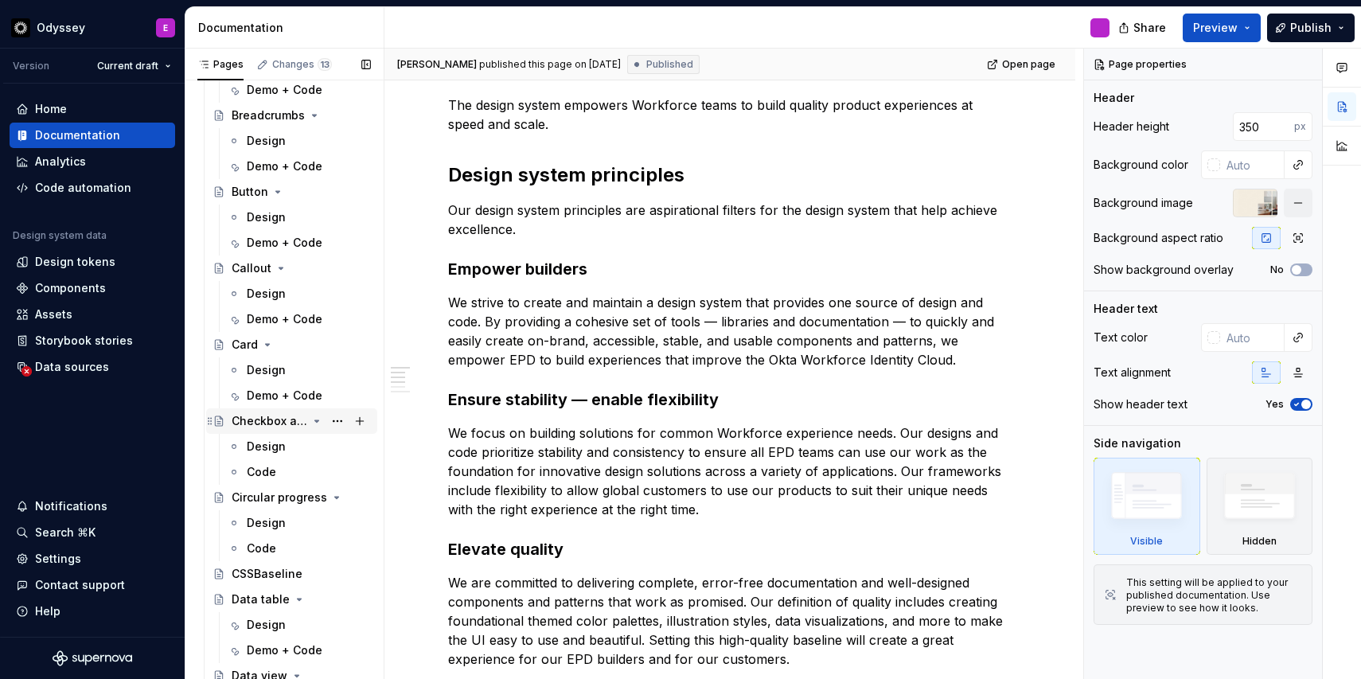
scroll to position [1905, 0]
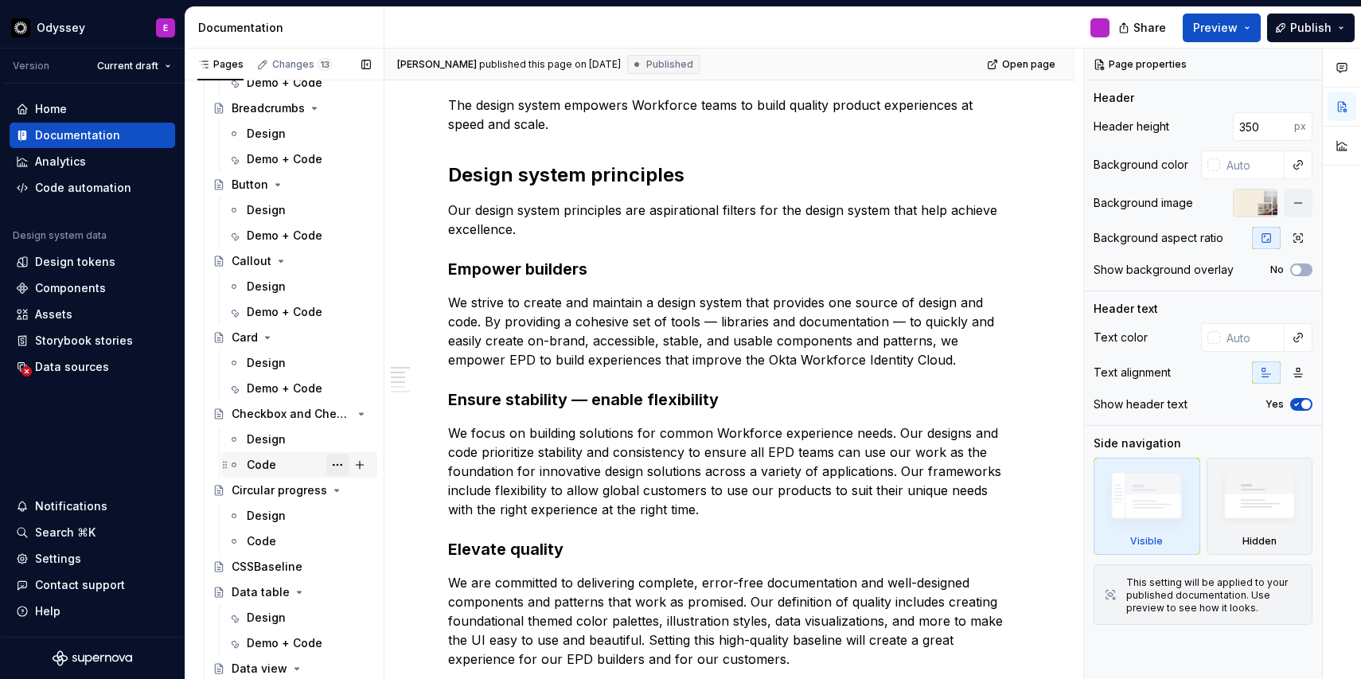
click at [330, 471] on button "Page tree" at bounding box center [337, 465] width 22 height 22
type textarea "*"
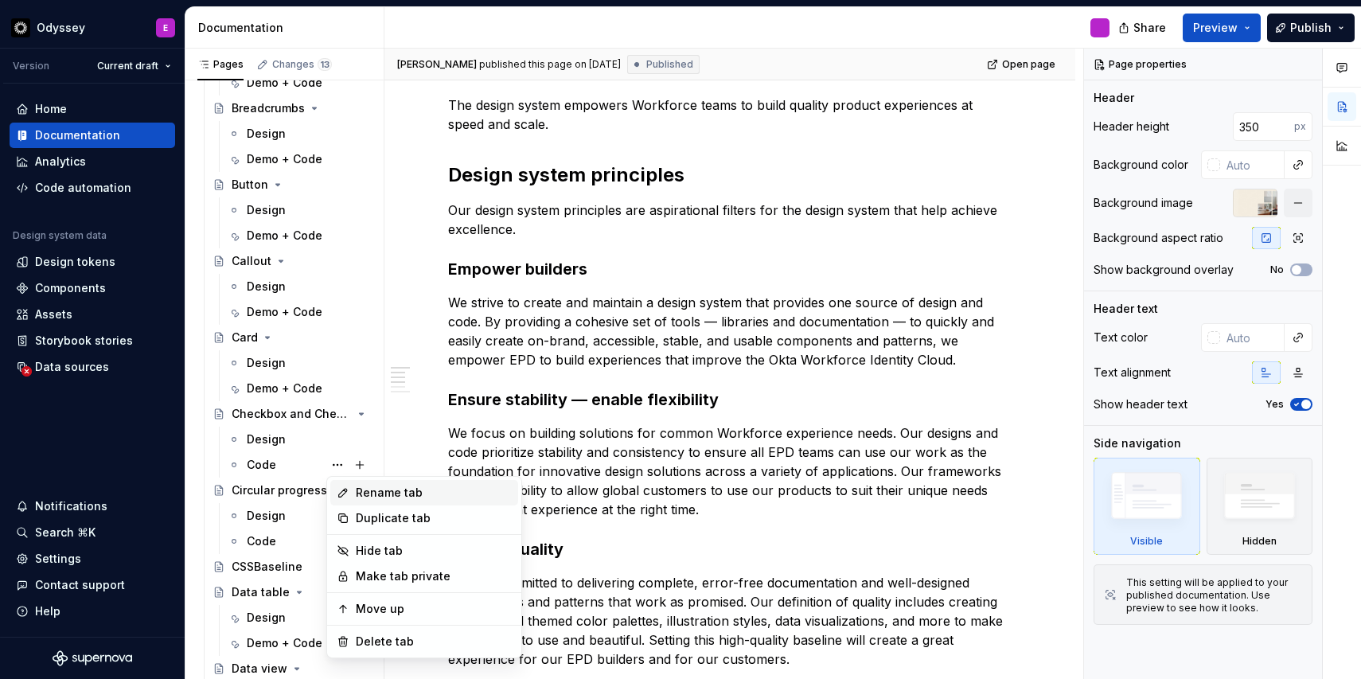
click at [361, 493] on div "Rename tab" at bounding box center [434, 493] width 156 height 16
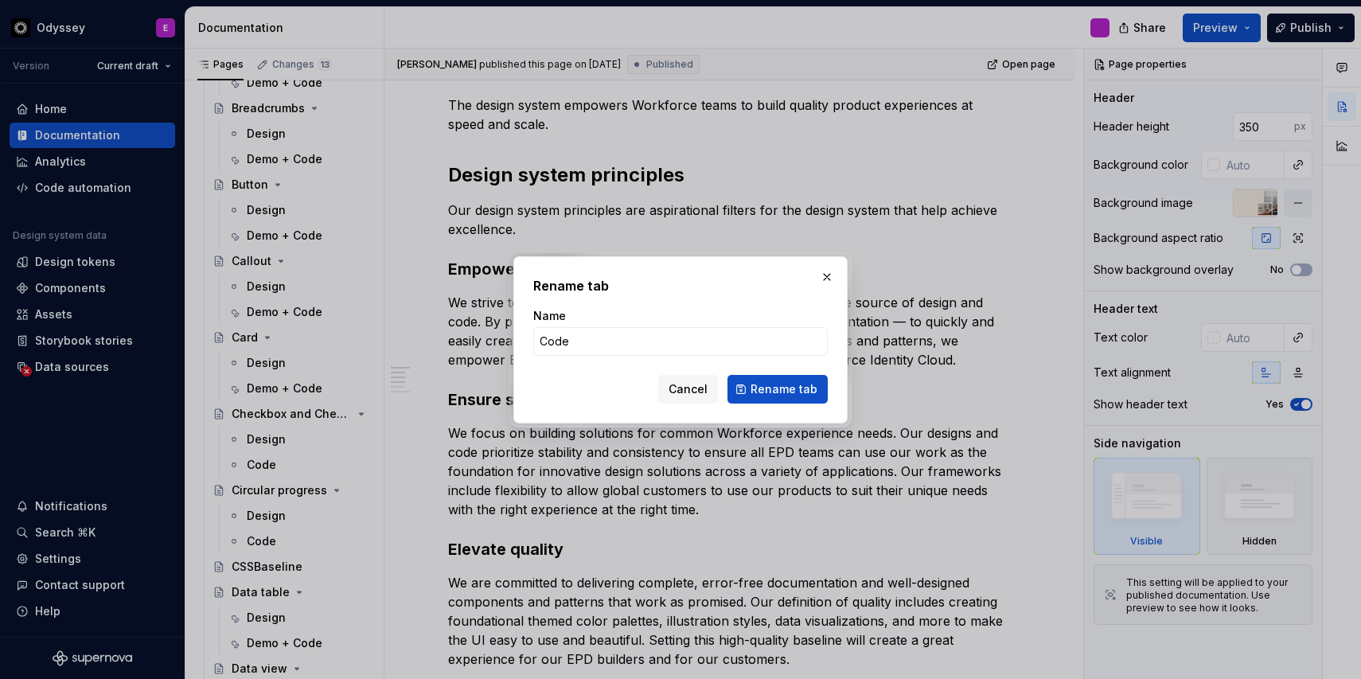
type input "Demo + Code"
click button "Rename tab" at bounding box center [778, 389] width 100 height 29
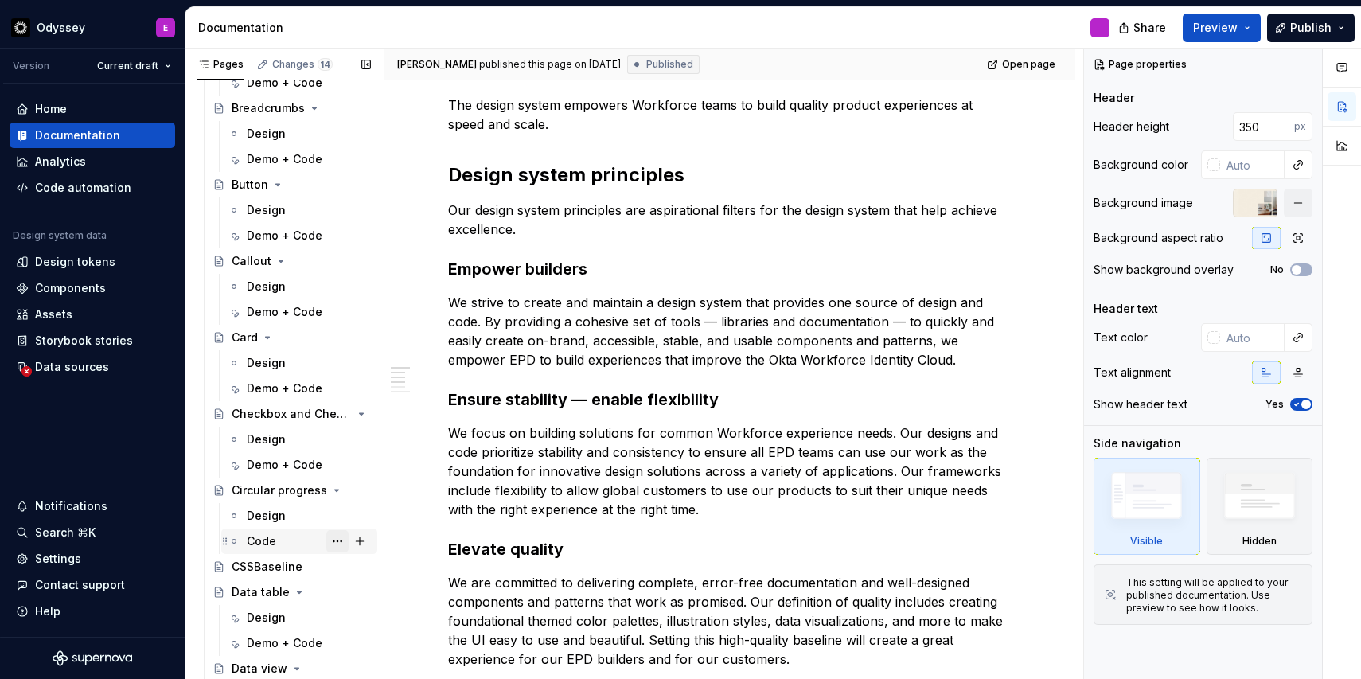
click at [340, 540] on button "Page tree" at bounding box center [337, 541] width 22 height 22
type textarea "*"
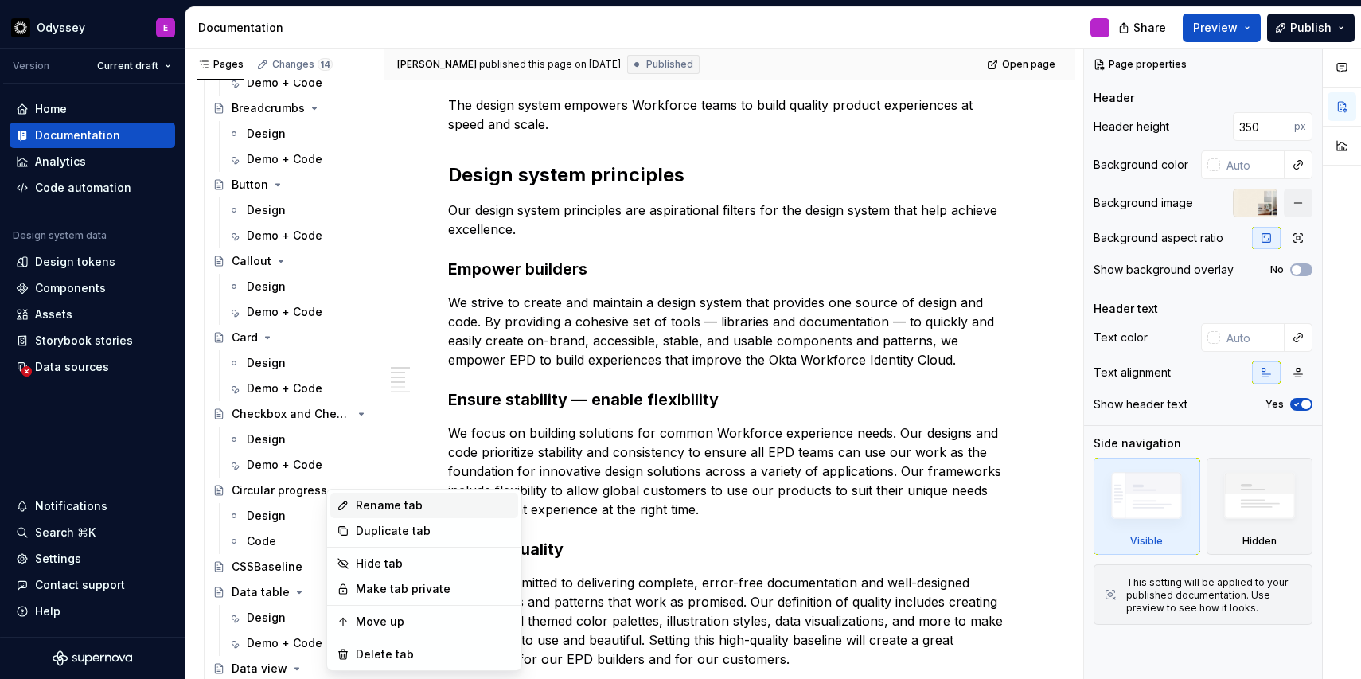
click at [357, 509] on div "Rename tab" at bounding box center [434, 506] width 156 height 16
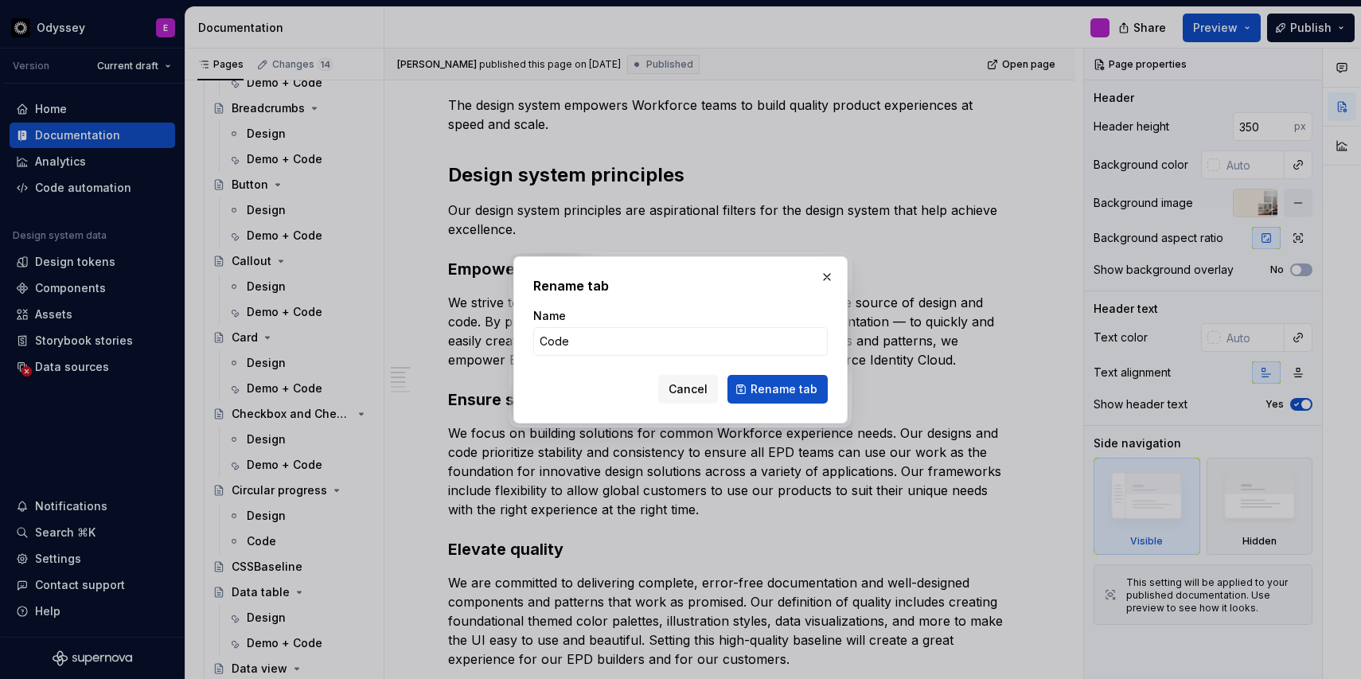
type input "Demo + Code"
click button "Rename tab" at bounding box center [778, 389] width 100 height 29
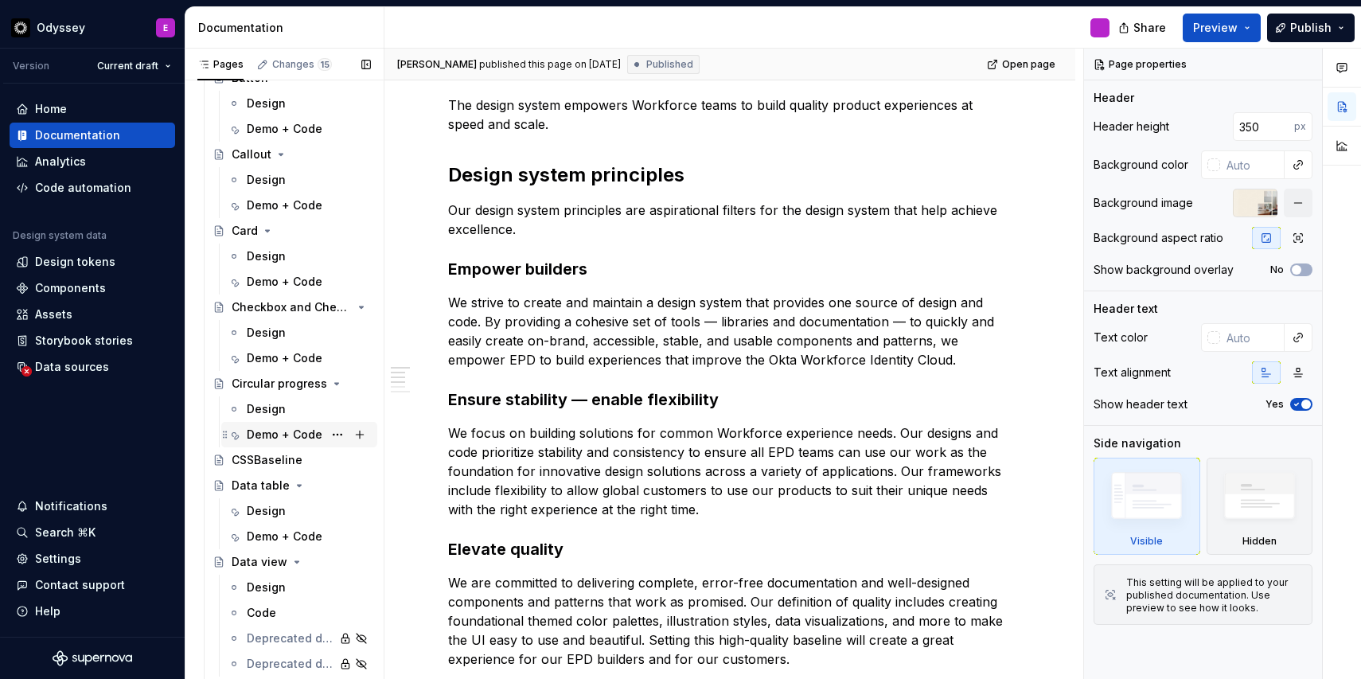
scroll to position [2019, 0]
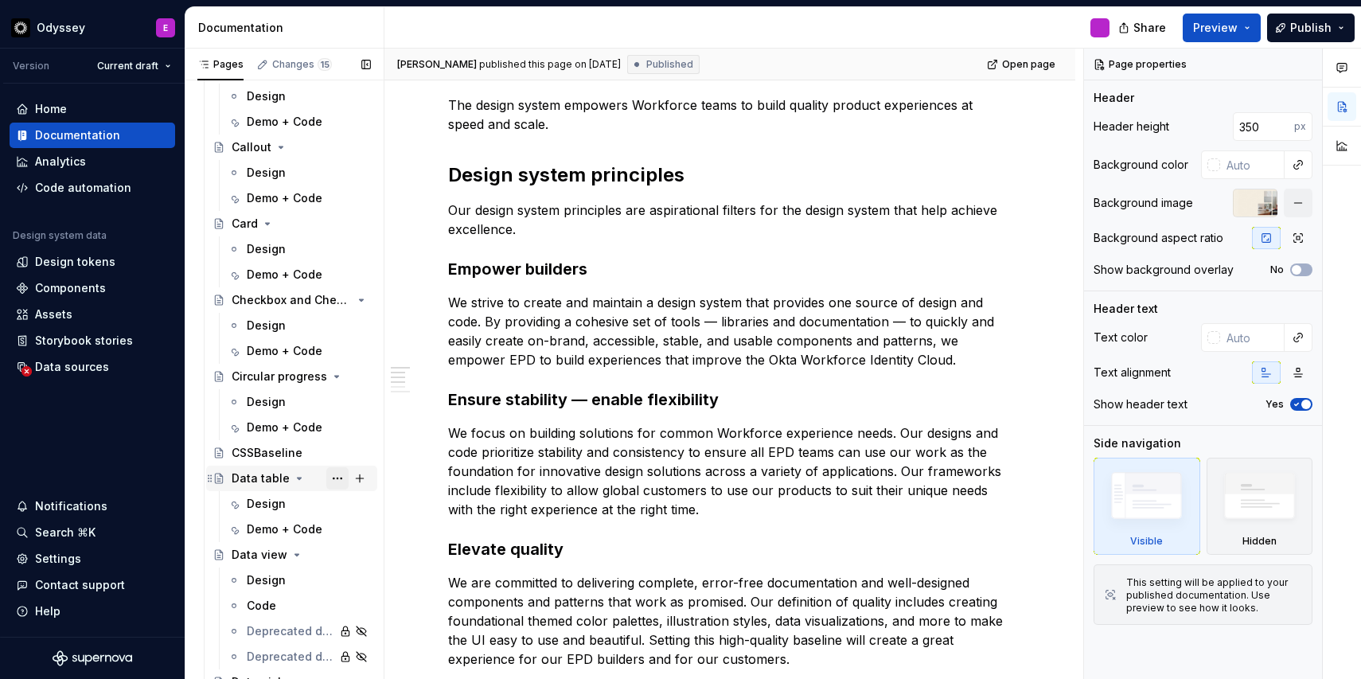
click at [338, 478] on button "Page tree" at bounding box center [337, 478] width 22 height 22
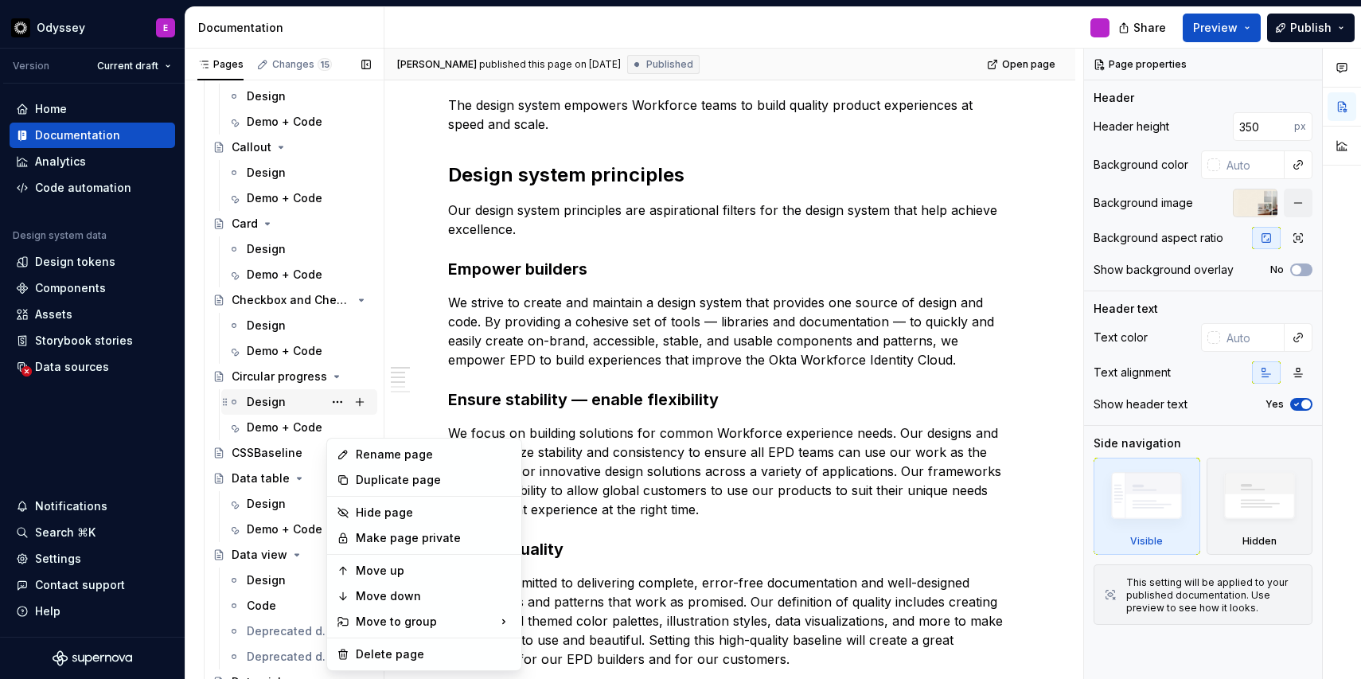
click at [353, 409] on div "Pages Changes 15 Add Accessibility guide for tree Page tree. Navigate the tree …" at bounding box center [284, 368] width 199 height 638
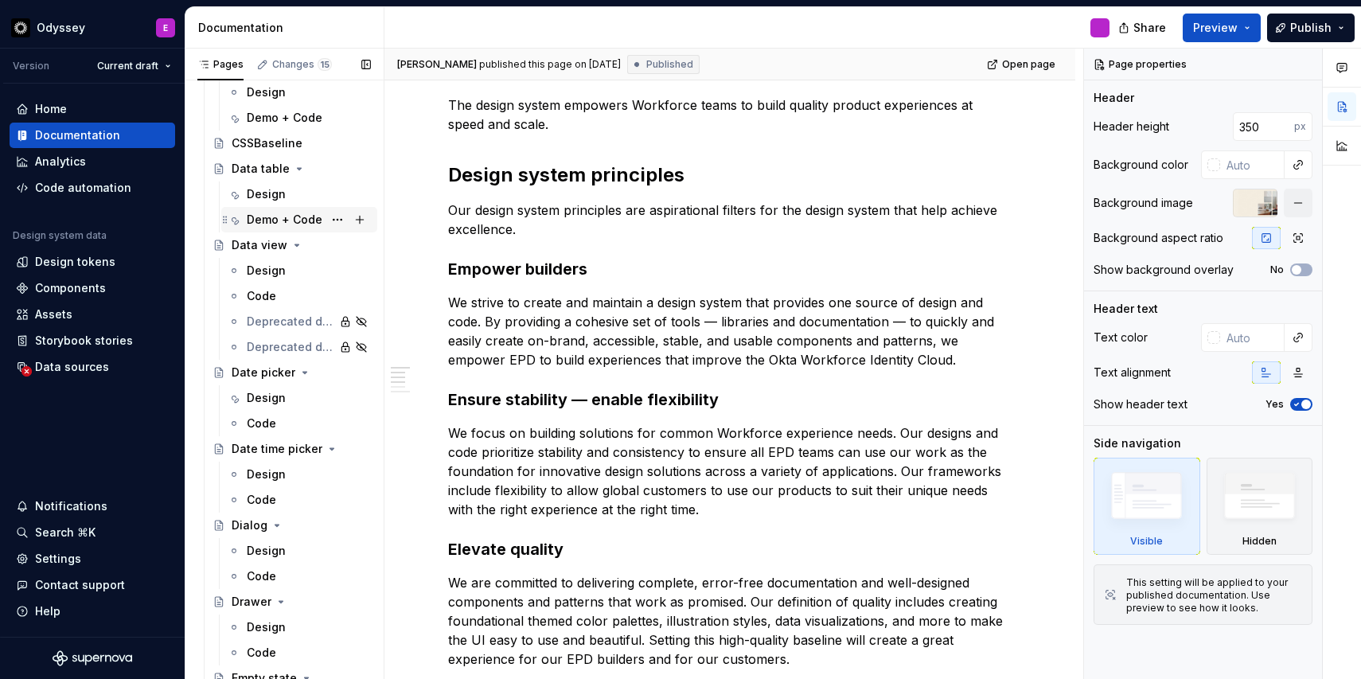
scroll to position [2330, 0]
click at [342, 291] on button "Page tree" at bounding box center [337, 295] width 22 height 22
type textarea "*"
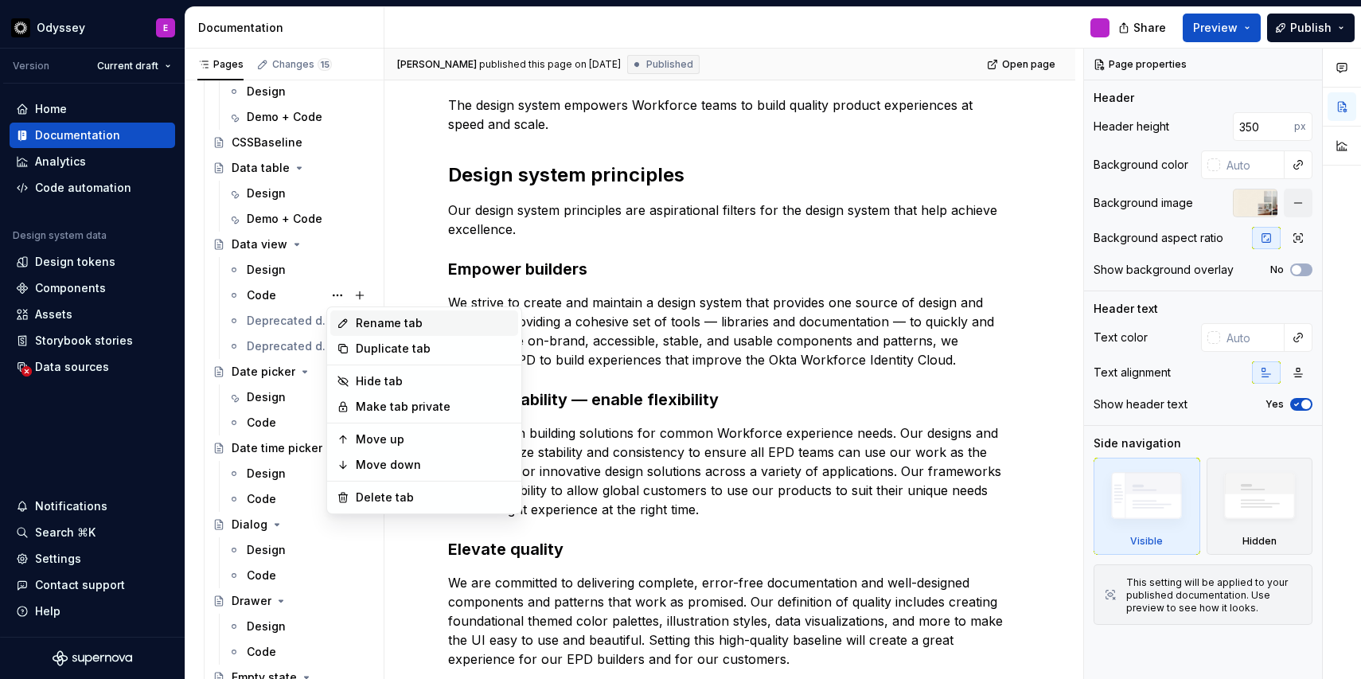
click at [369, 323] on div "Rename tab" at bounding box center [434, 323] width 156 height 16
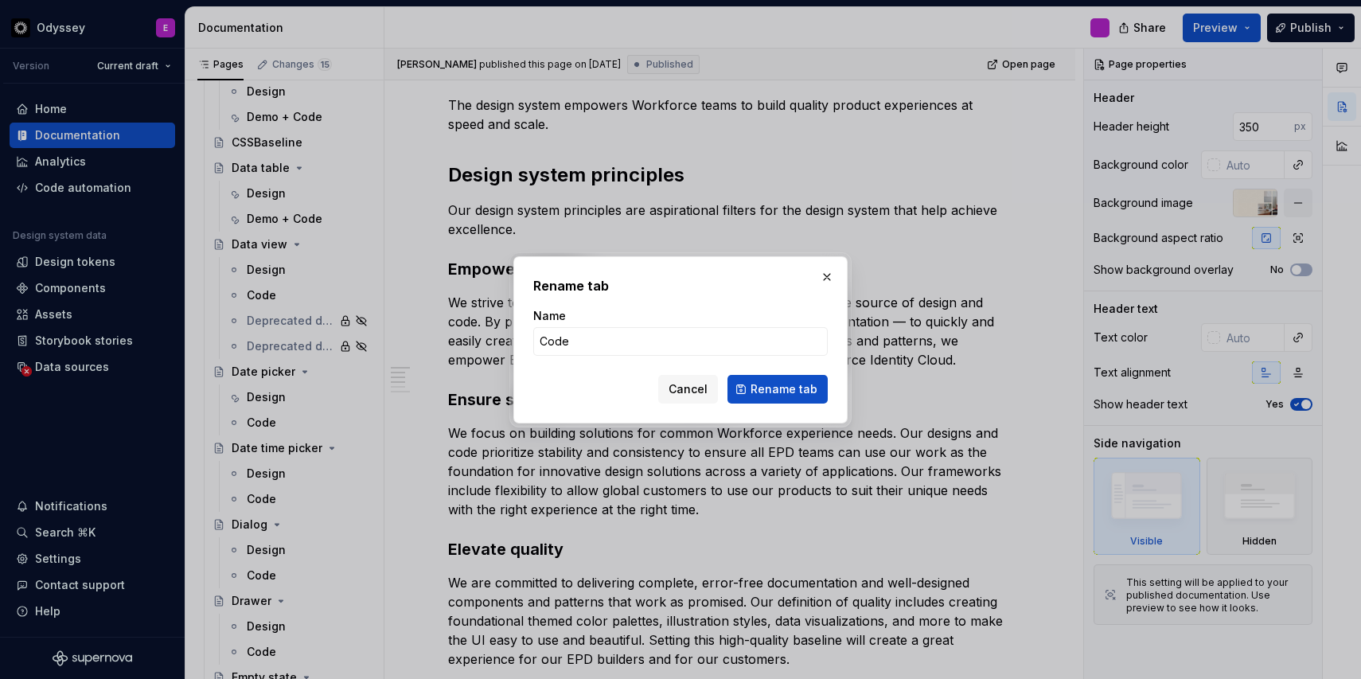
type input "Demo + Code"
click button "Rename tab" at bounding box center [778, 389] width 100 height 29
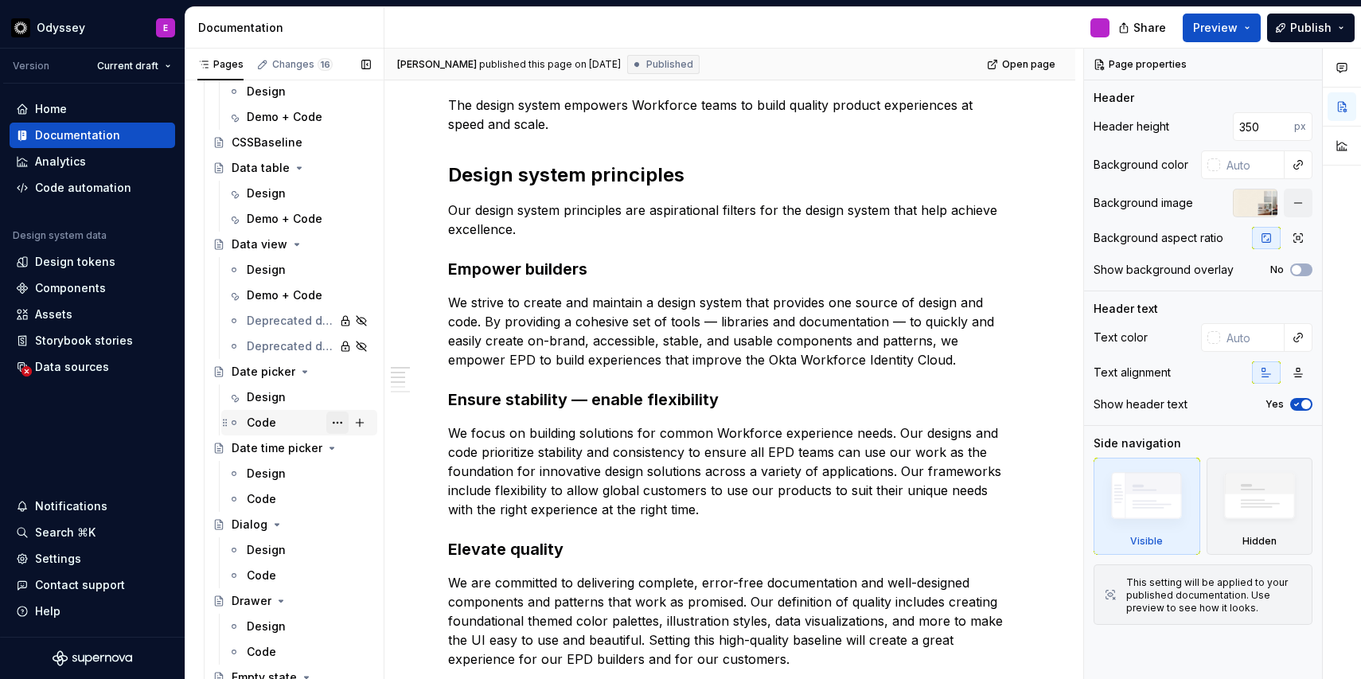
click at [333, 423] on button "Page tree" at bounding box center [337, 423] width 22 height 22
type textarea "*"
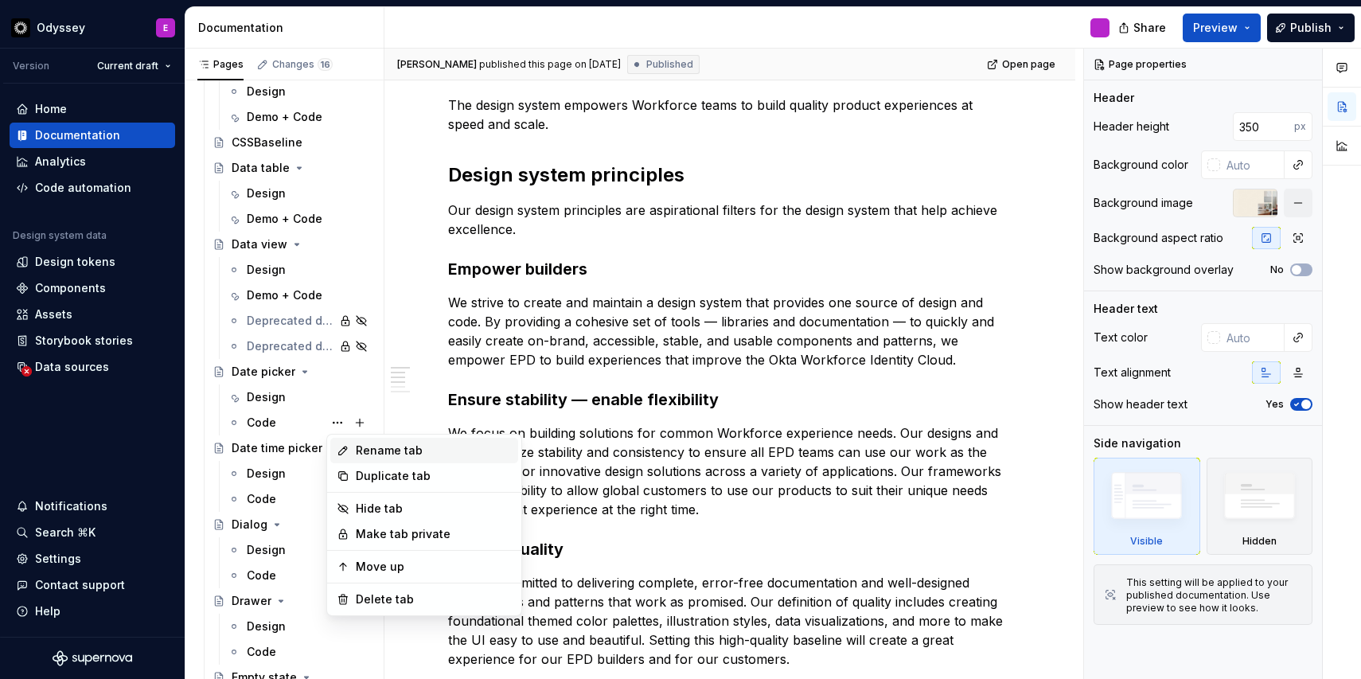
click at [373, 455] on div "Rename tab" at bounding box center [434, 451] width 156 height 16
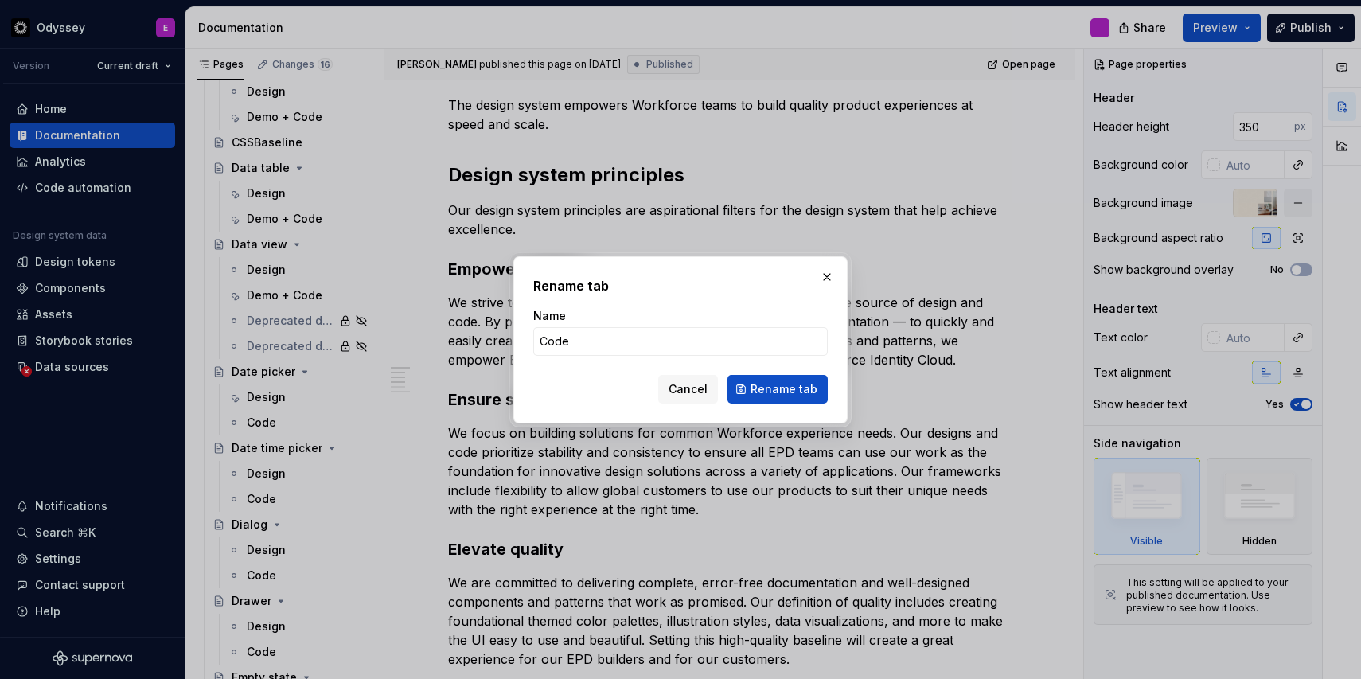
type input "Demo + Code"
click button "Rename tab" at bounding box center [778, 389] width 100 height 29
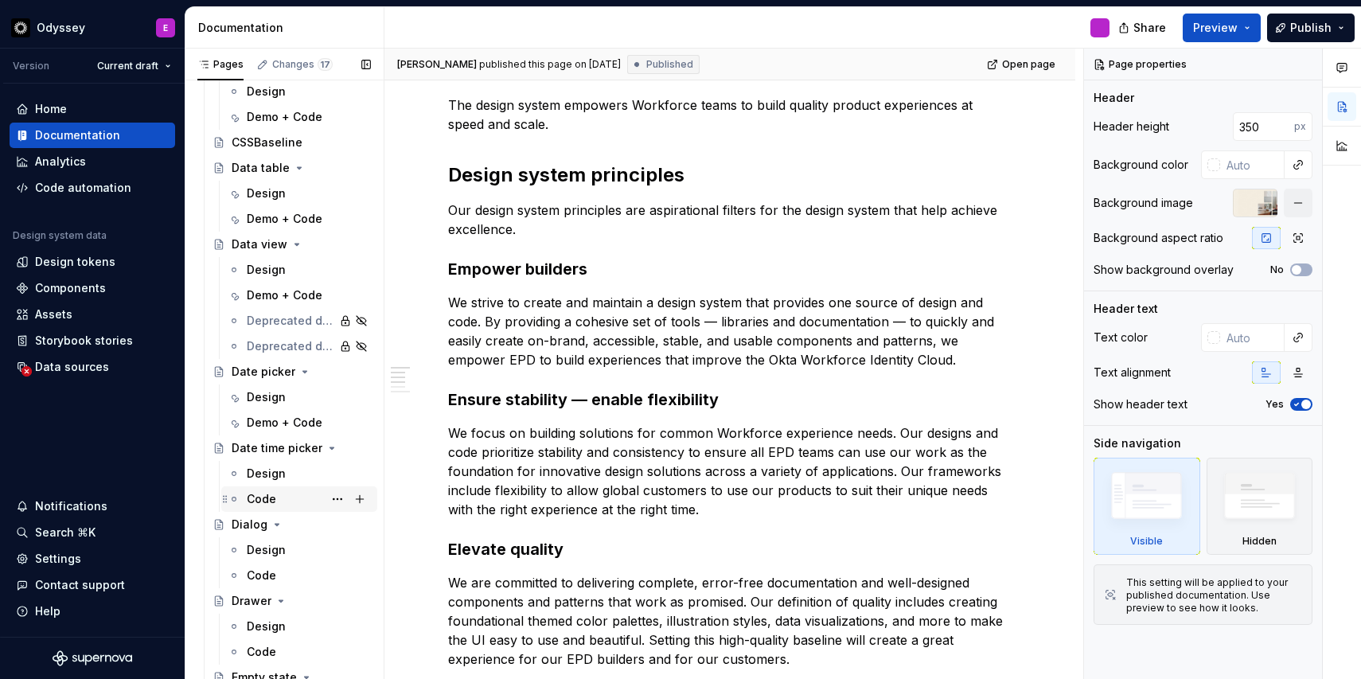
click at [301, 500] on div "Code" at bounding box center [309, 499] width 124 height 22
click at [338, 500] on button "Page tree" at bounding box center [337, 499] width 22 height 22
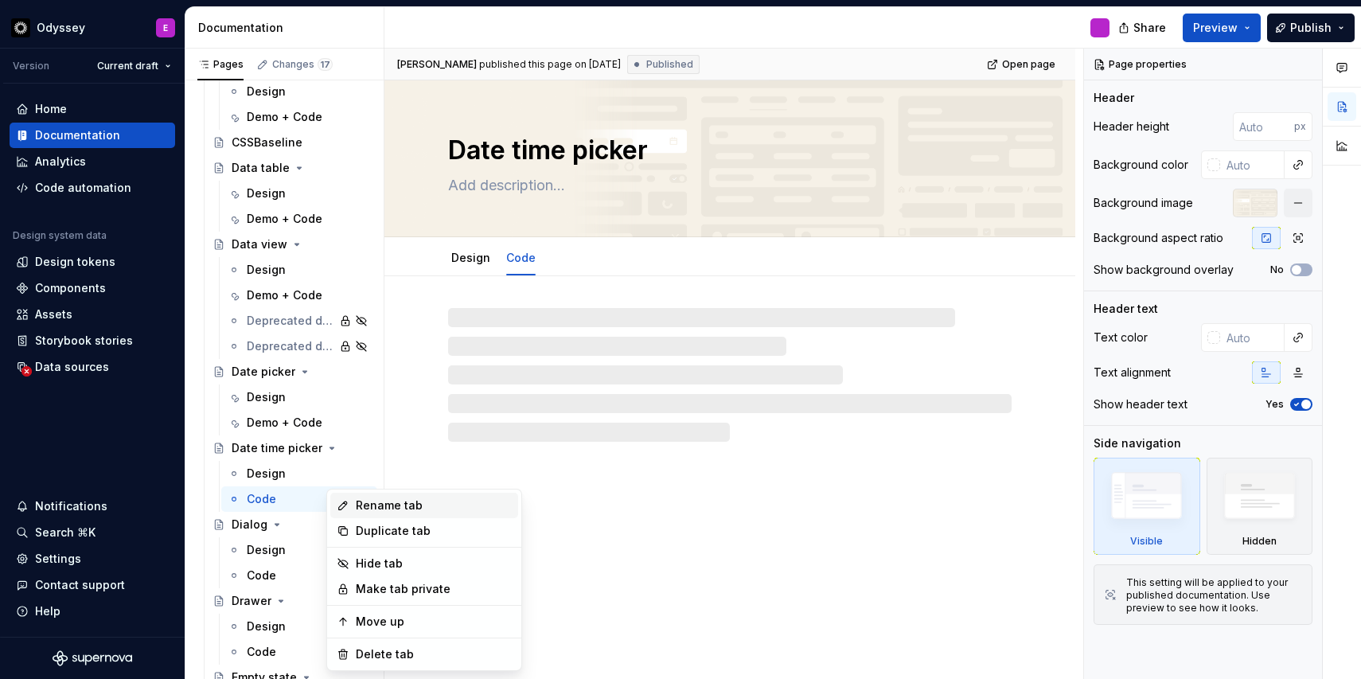
click at [353, 515] on div "Rename tab" at bounding box center [424, 505] width 188 height 25
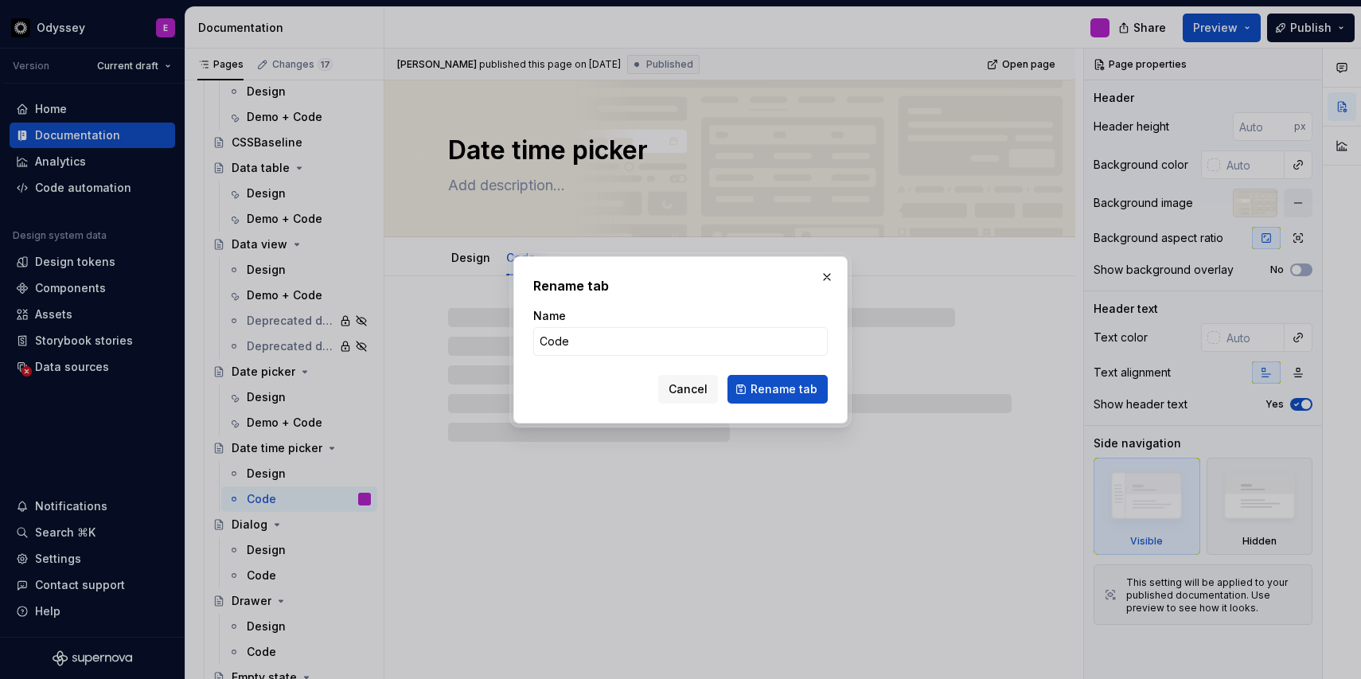
type textarea "*"
type input "Demo + Code"
type textarea "*"
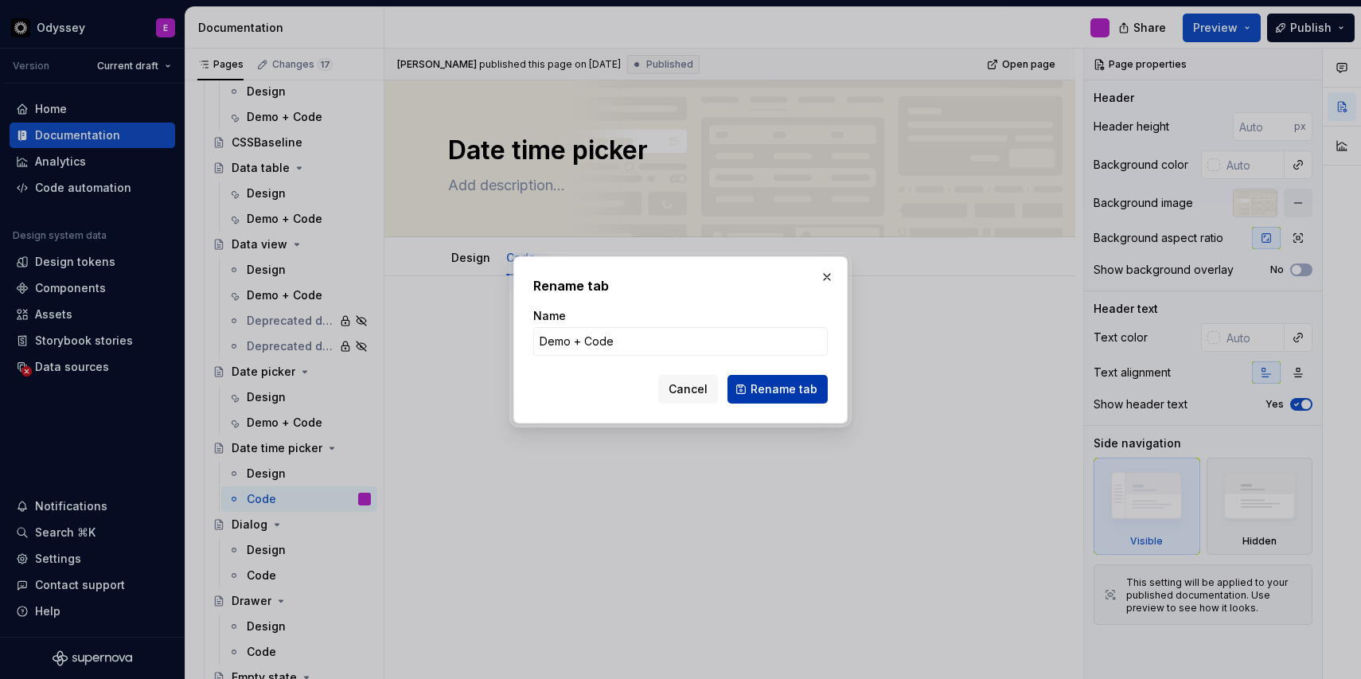
type input "Demo + Code"
click at [773, 390] on span "Rename tab" at bounding box center [784, 389] width 67 height 16
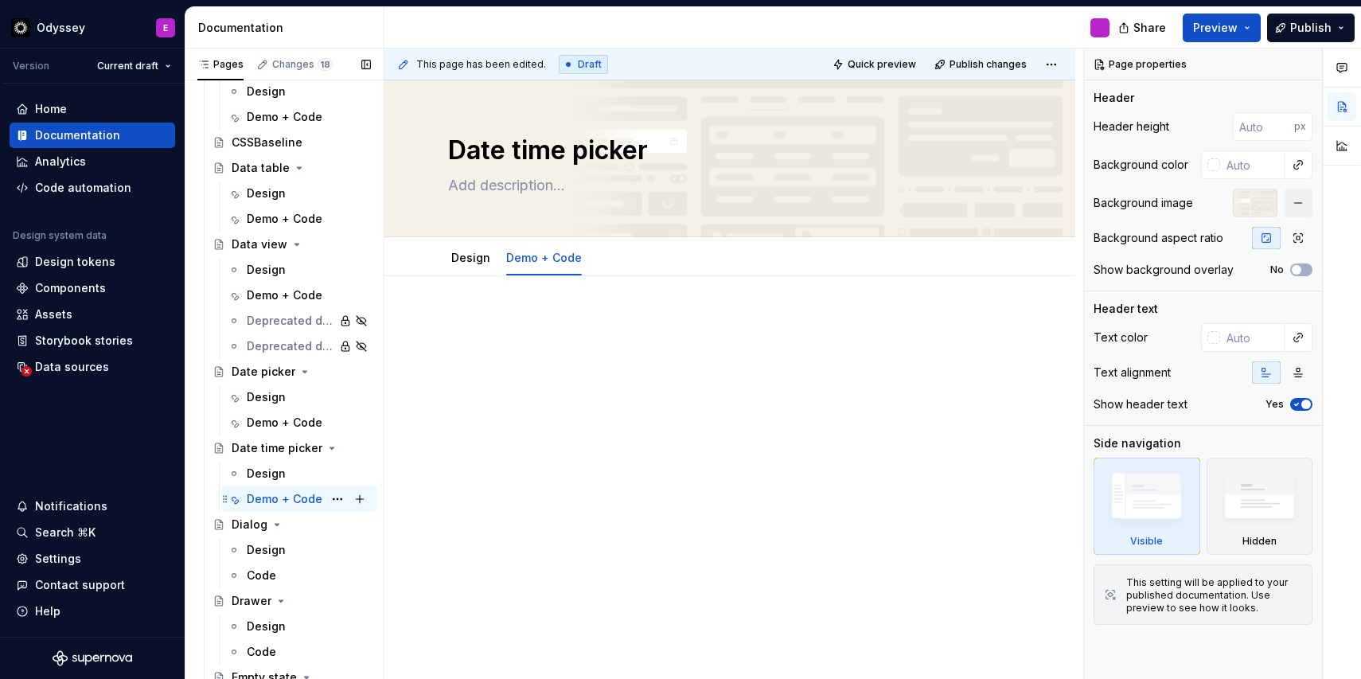
click at [267, 493] on div "Demo + Code" at bounding box center [285, 499] width 76 height 16
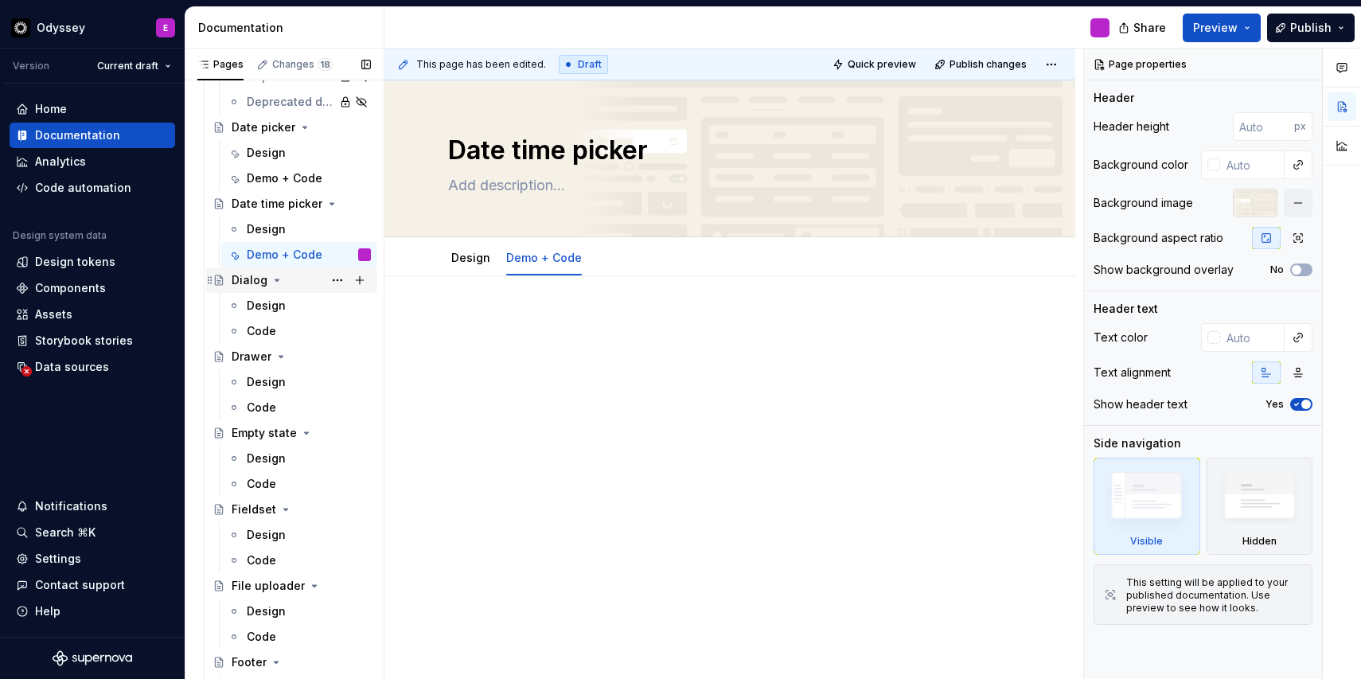
scroll to position [2580, 0]
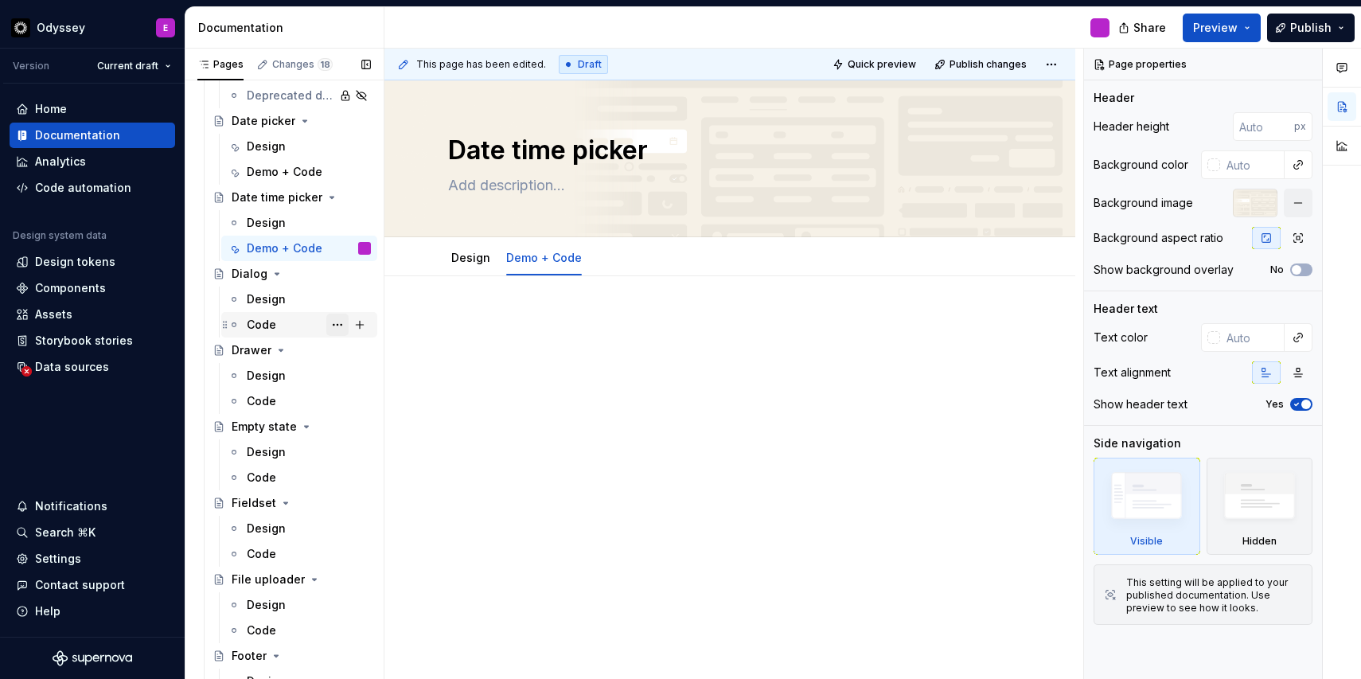
click at [337, 322] on button "Page tree" at bounding box center [337, 325] width 22 height 22
type textarea "*"
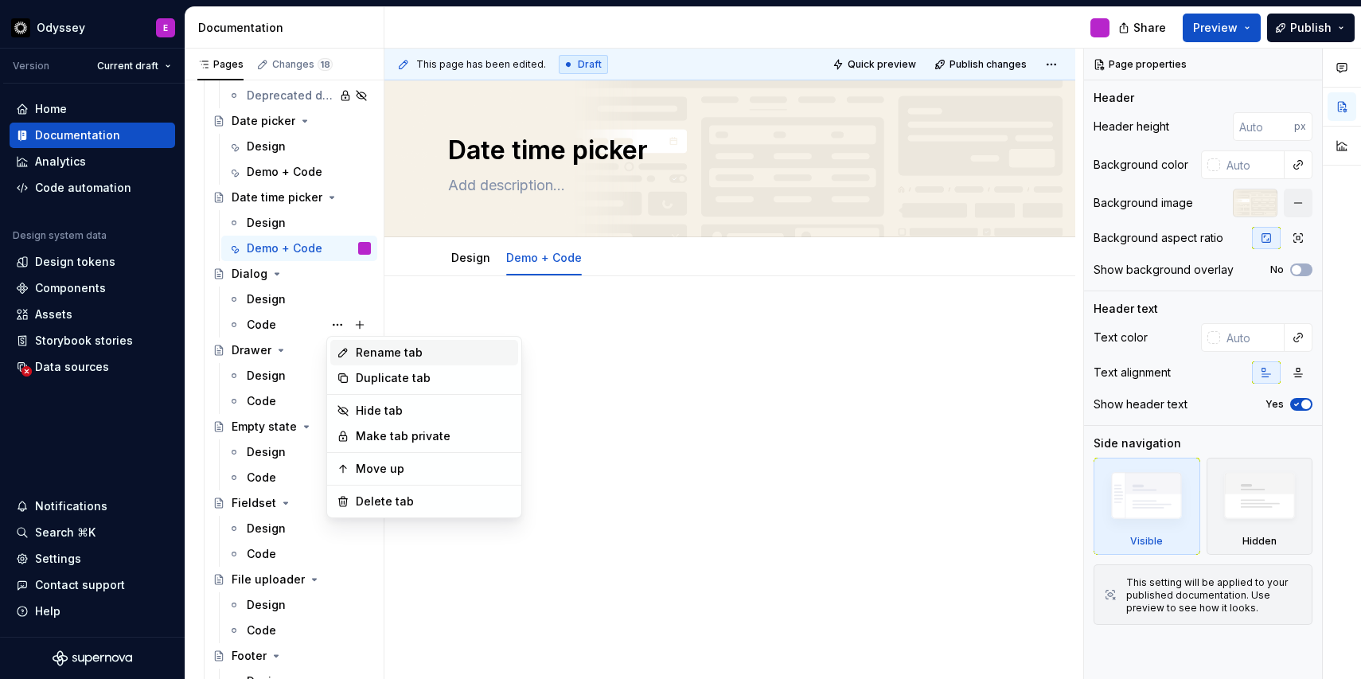
click at [375, 357] on div "Rename tab" at bounding box center [434, 353] width 156 height 16
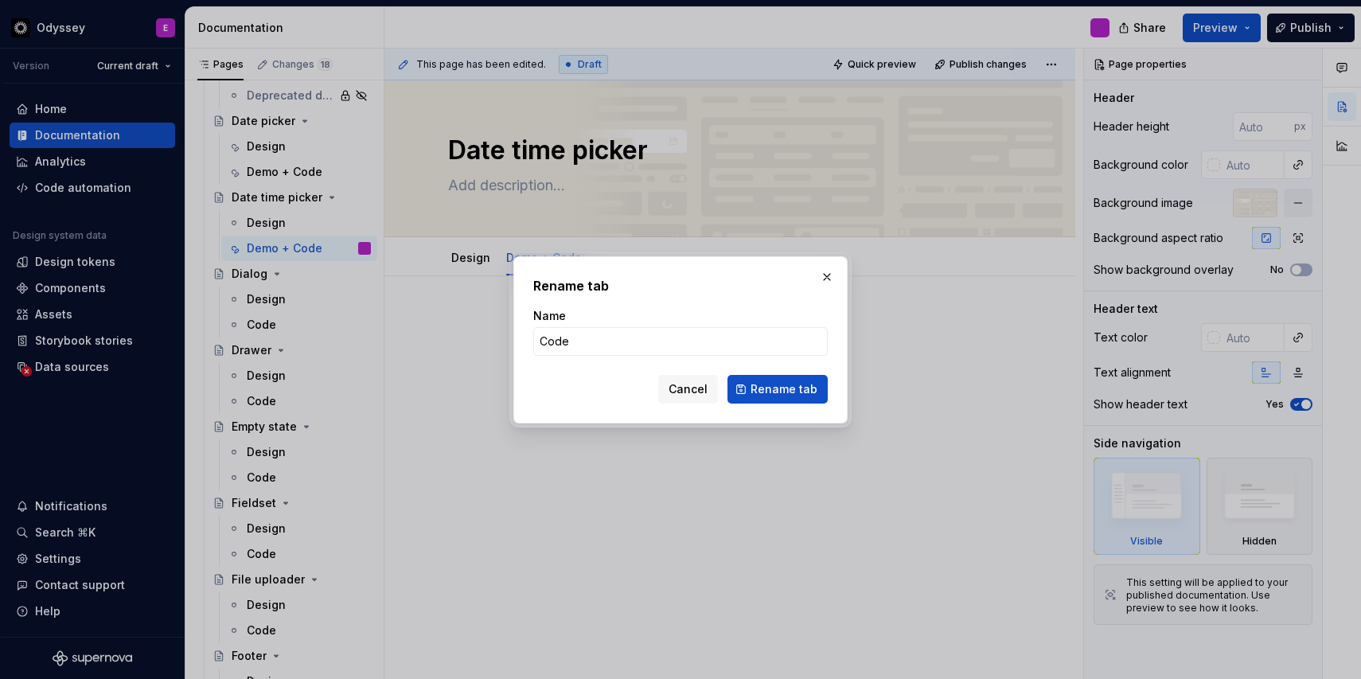
type input "Demo + Code"
click button "Rename tab" at bounding box center [778, 389] width 100 height 29
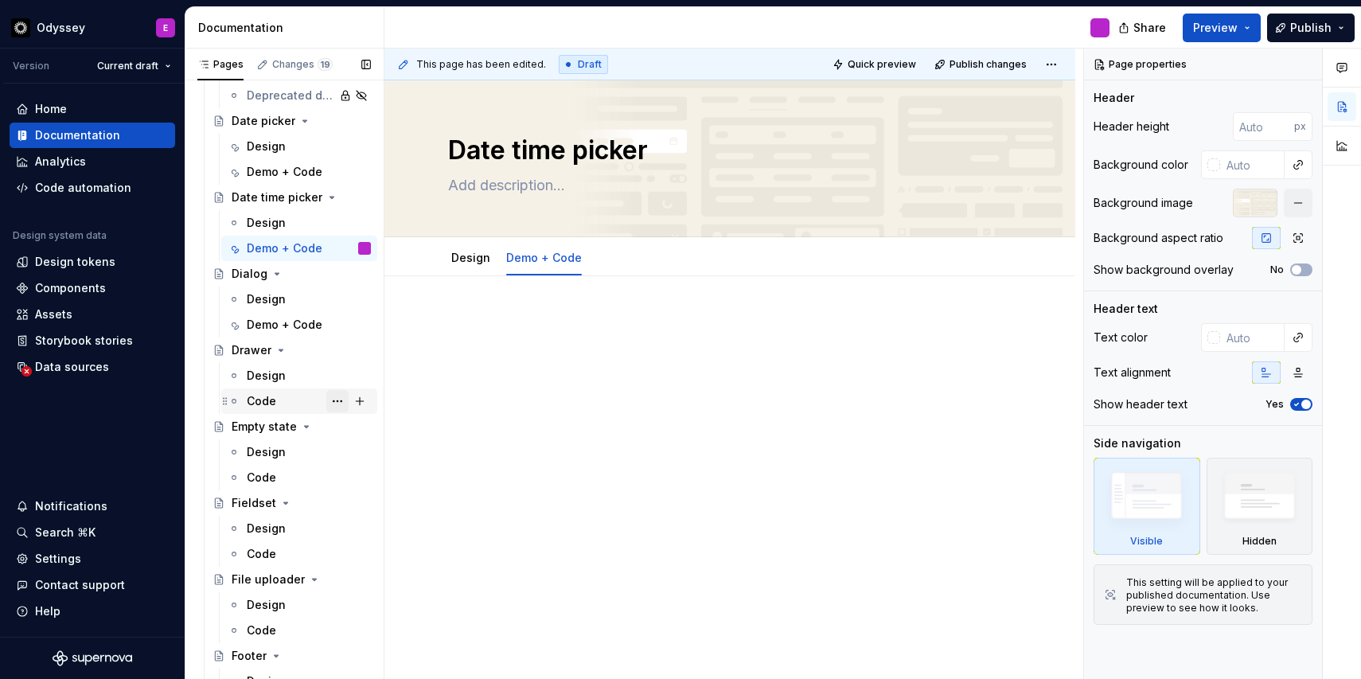
click at [334, 404] on button "Page tree" at bounding box center [337, 401] width 22 height 22
type textarea "*"
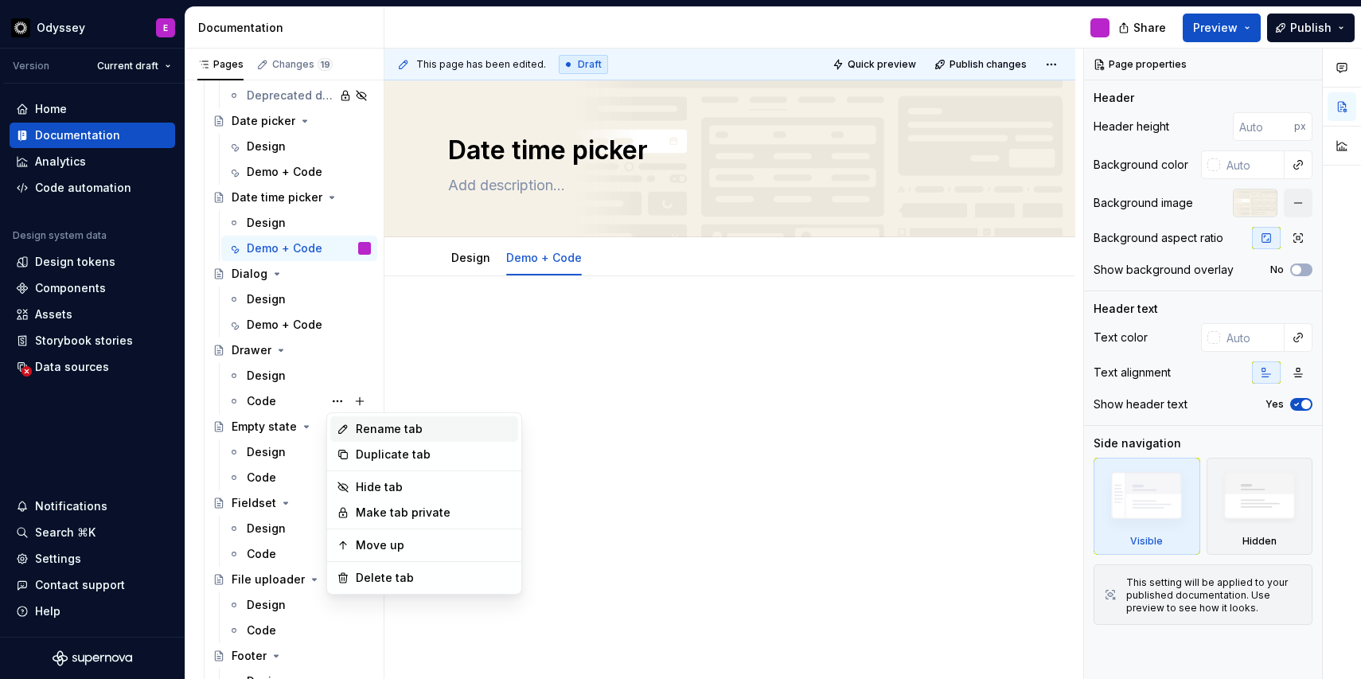
click at [374, 424] on div "Rename tab" at bounding box center [434, 429] width 156 height 16
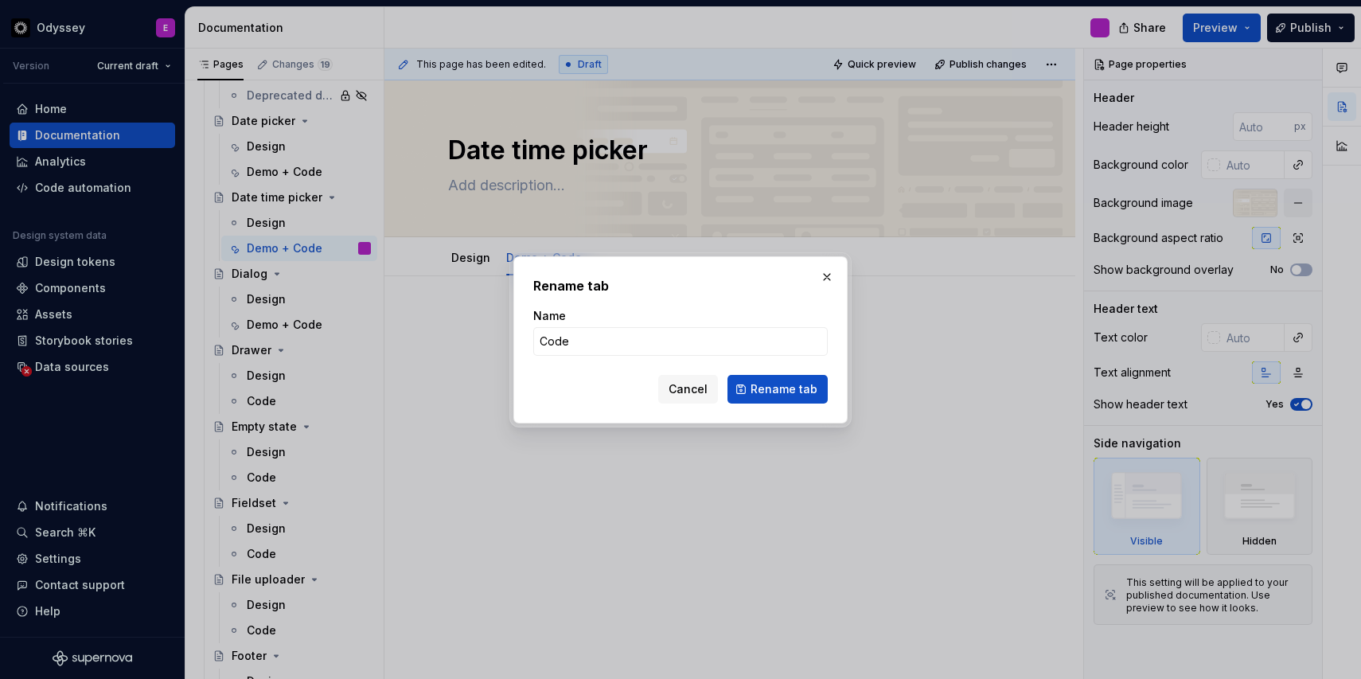
type input "Demo + Code"
click button "Rename tab" at bounding box center [778, 389] width 100 height 29
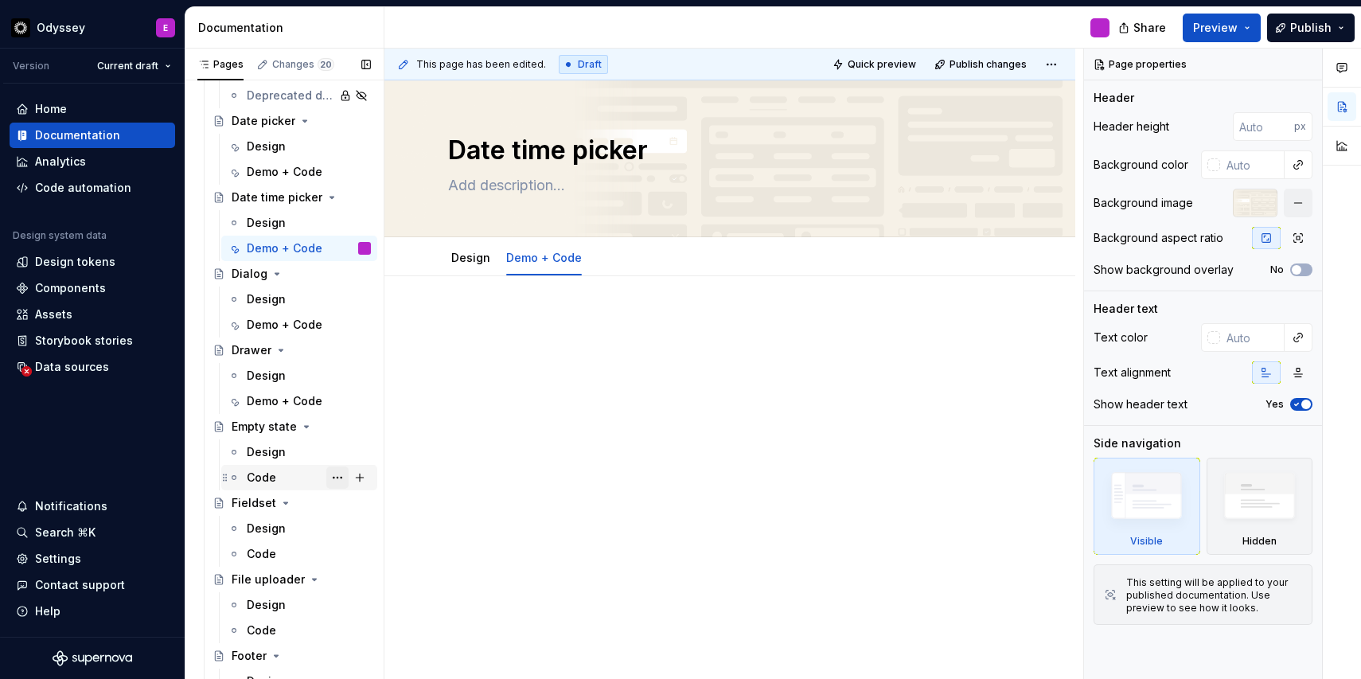
click at [335, 476] on button "Page tree" at bounding box center [337, 478] width 22 height 22
type textarea "*"
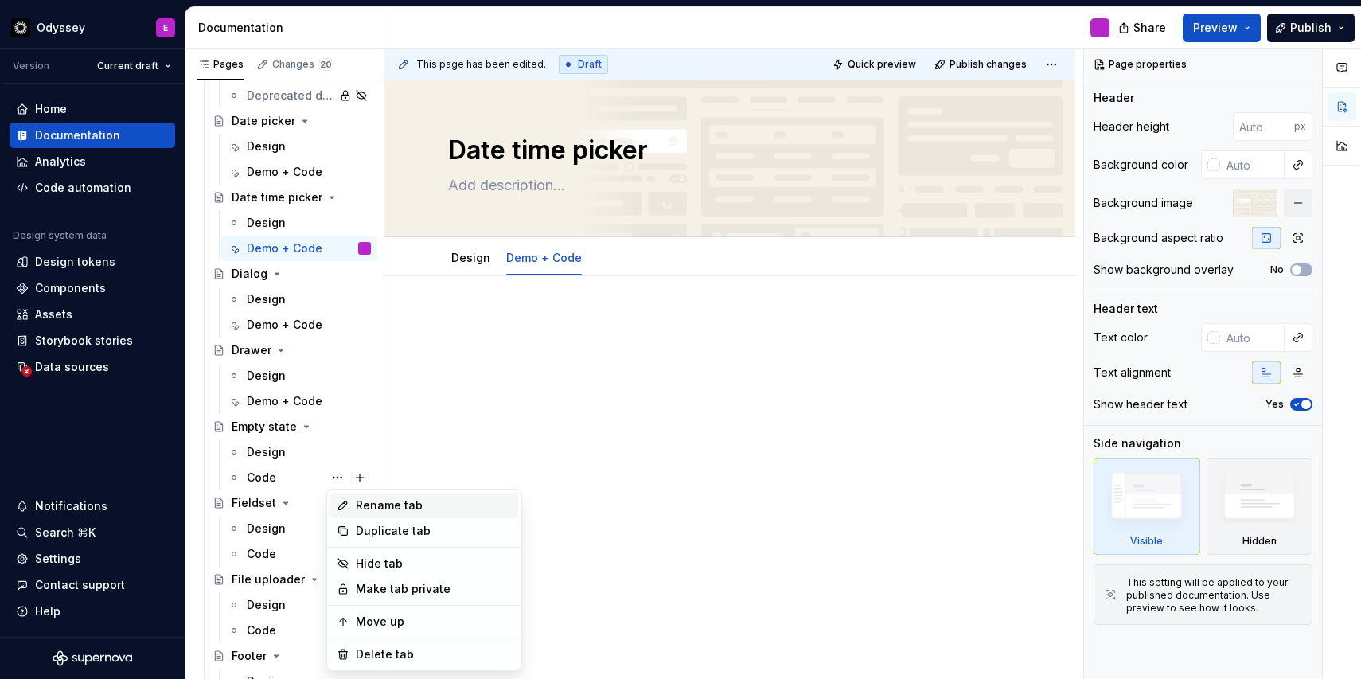
click at [364, 511] on div "Rename tab" at bounding box center [434, 506] width 156 height 16
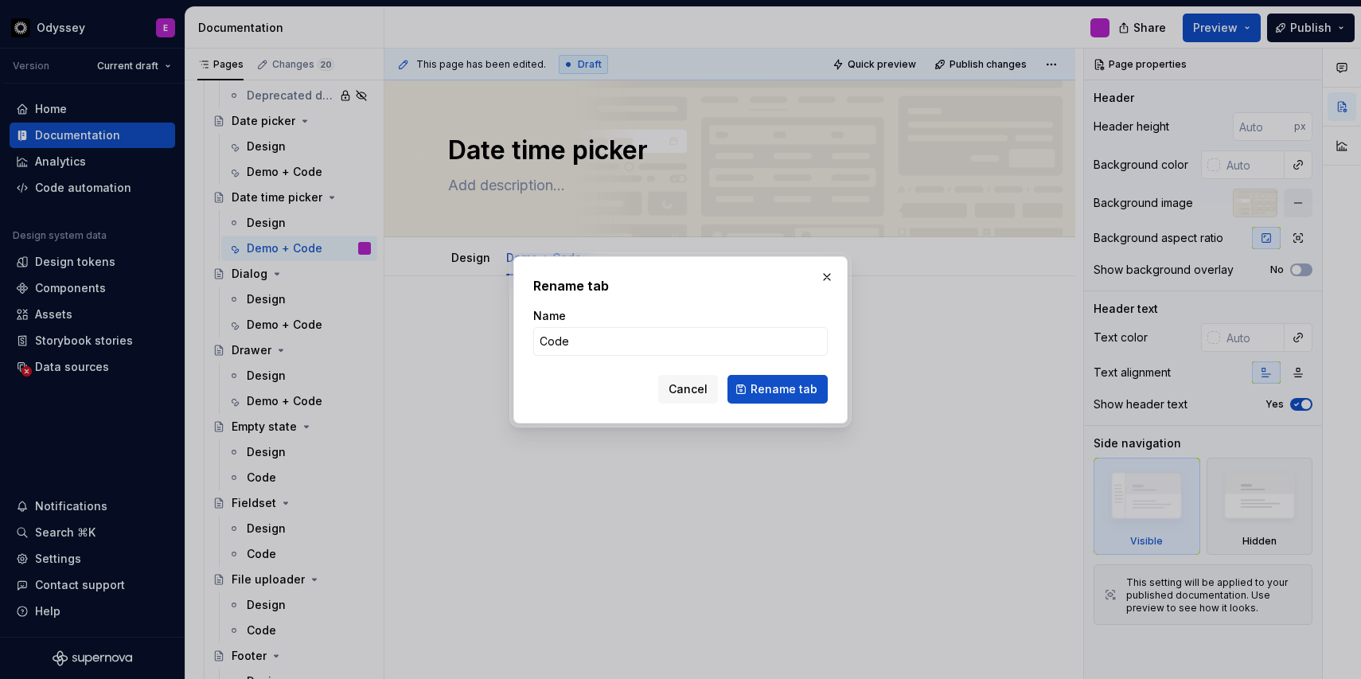
type input "Demo + Code"
click button "Rename tab" at bounding box center [778, 389] width 100 height 29
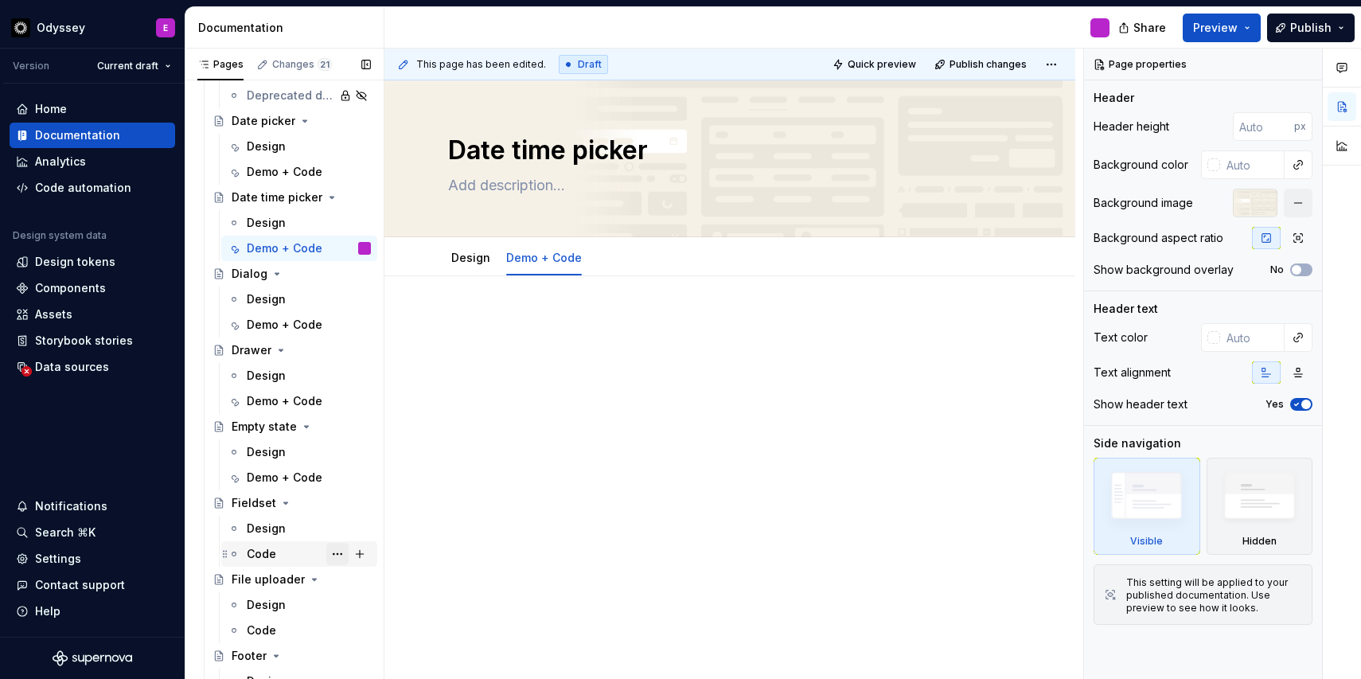
click at [328, 557] on button "Page tree" at bounding box center [337, 554] width 22 height 22
type textarea "*"
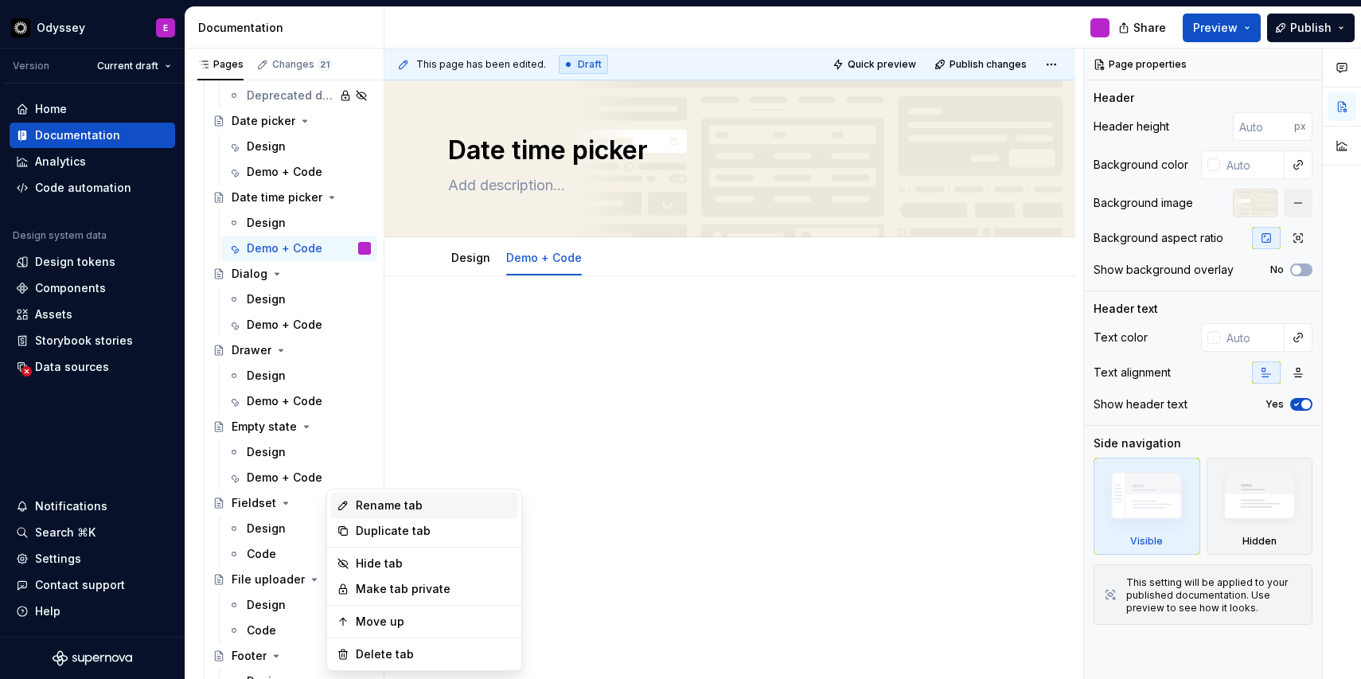
click at [391, 503] on div "Rename tab" at bounding box center [434, 506] width 156 height 16
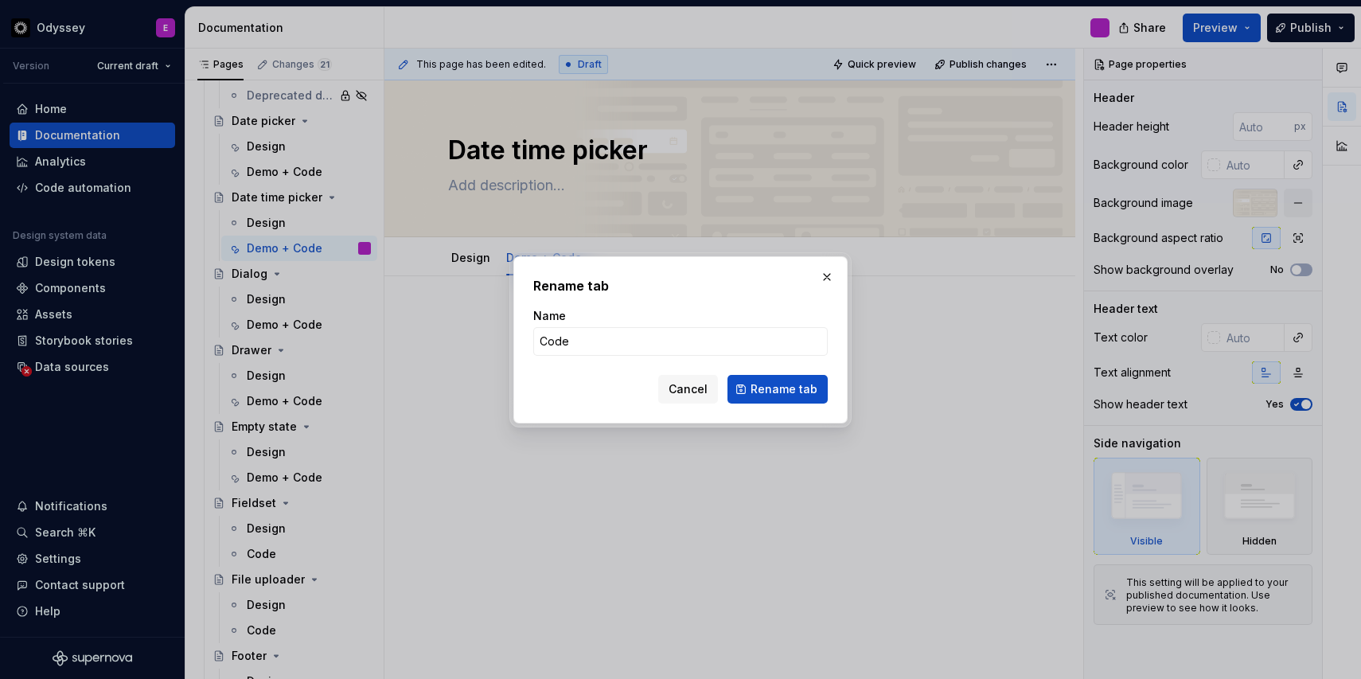
type input "Demo + Code"
click button "Rename tab" at bounding box center [778, 389] width 100 height 29
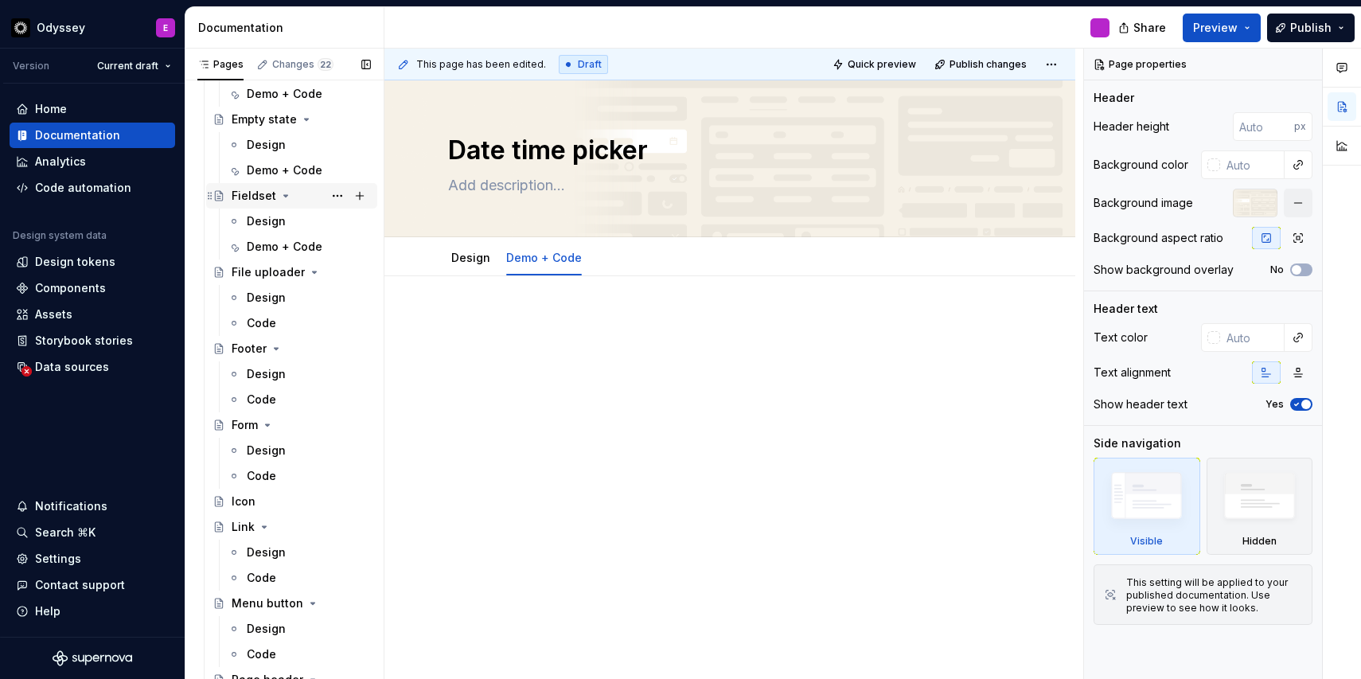
scroll to position [2901, 0]
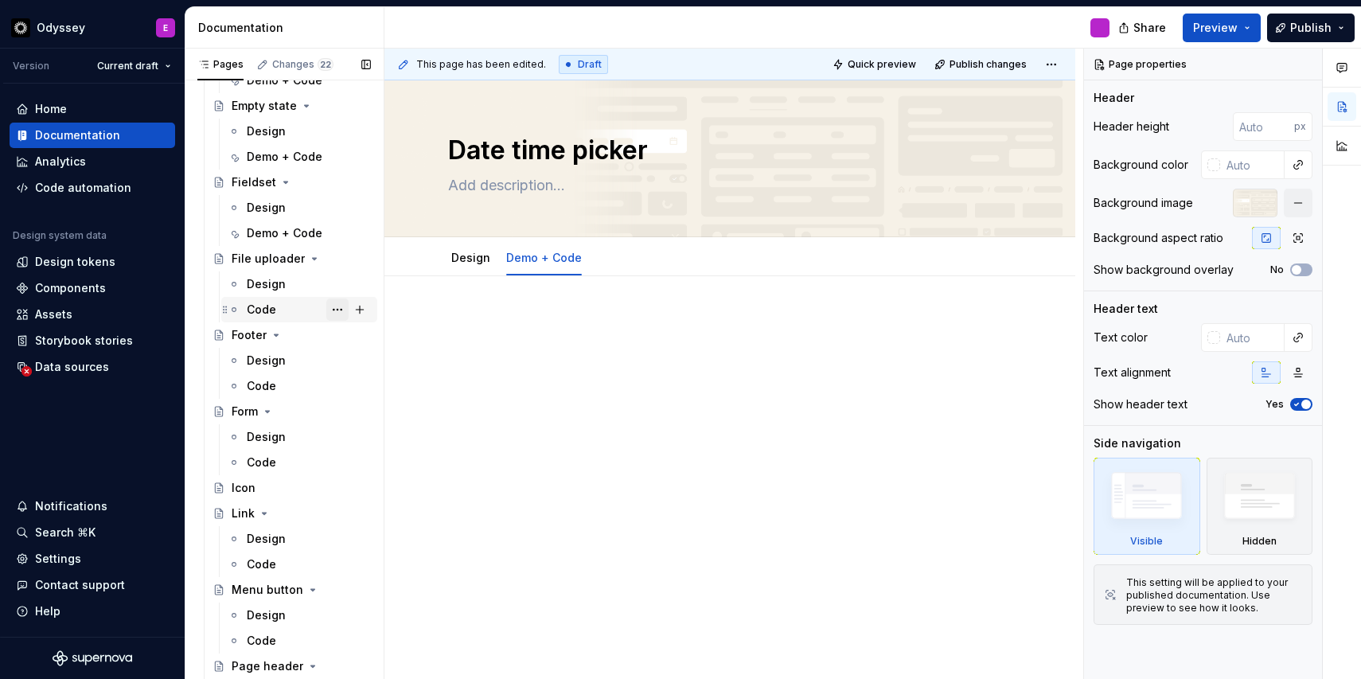
click at [334, 308] on button "Page tree" at bounding box center [337, 310] width 22 height 22
type textarea "*"
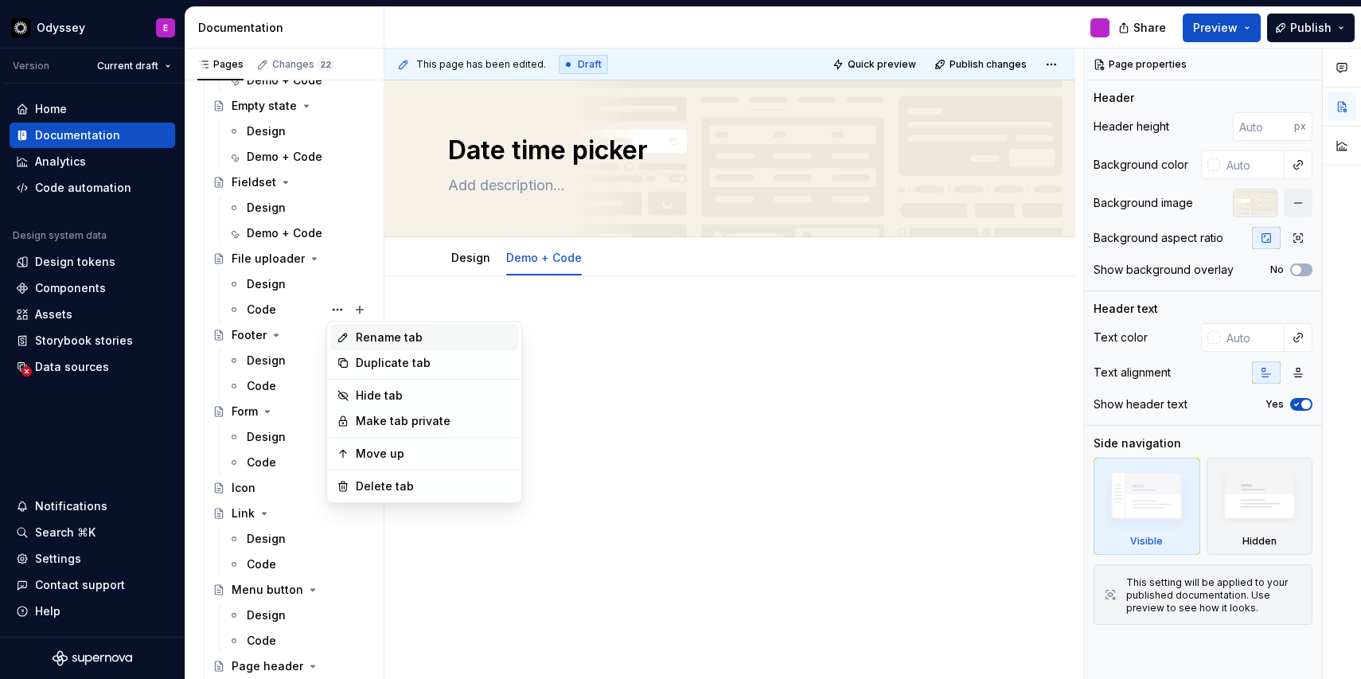
click at [361, 327] on div "Rename tab" at bounding box center [424, 337] width 188 height 25
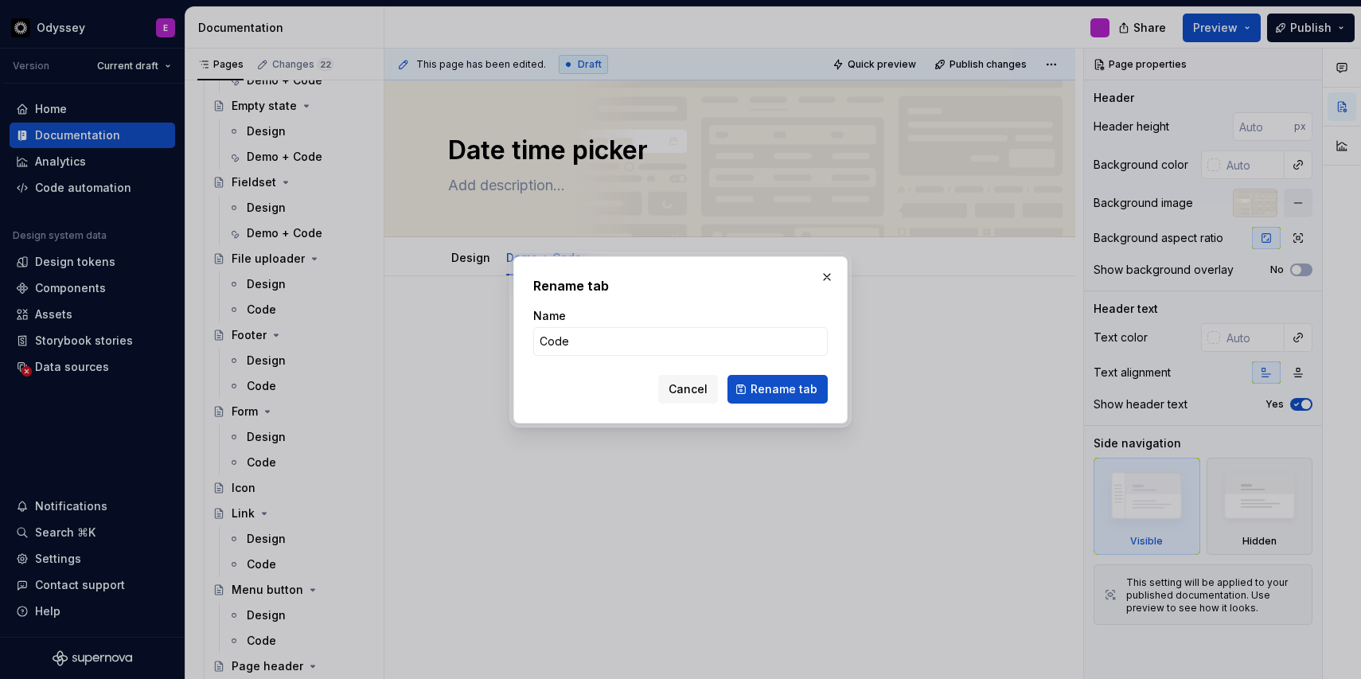
type input "Demo + Code"
click button "Rename tab" at bounding box center [778, 389] width 100 height 29
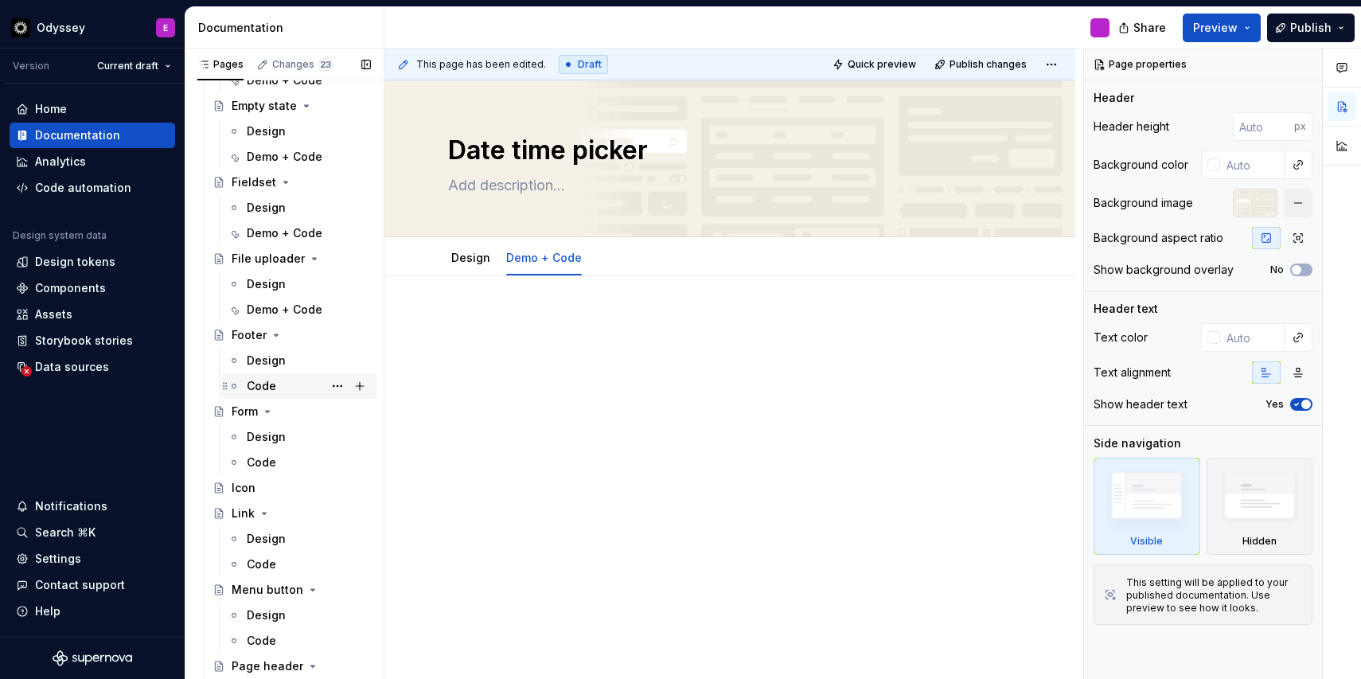
click at [324, 383] on div "Code" at bounding box center [309, 386] width 124 height 22
click at [342, 383] on button "Page tree" at bounding box center [337, 386] width 22 height 22
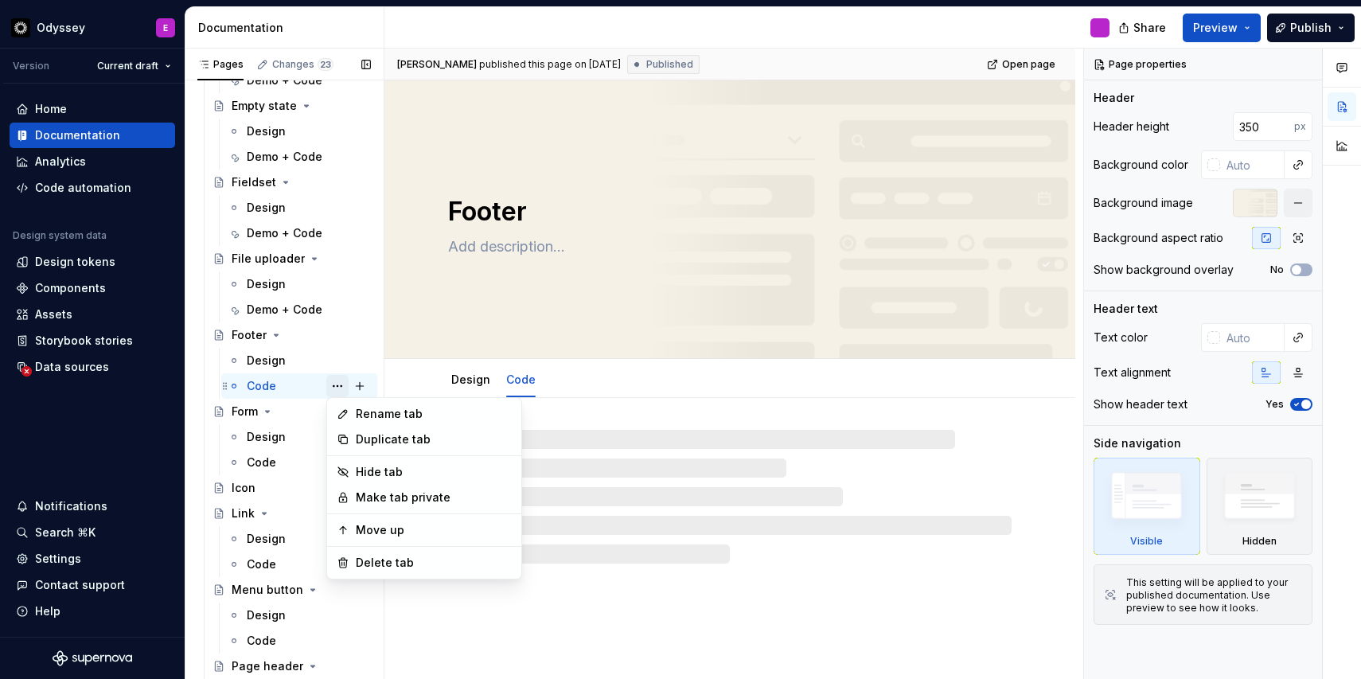
type textarea "*"
click at [398, 423] on div "Rename tab" at bounding box center [424, 413] width 188 height 25
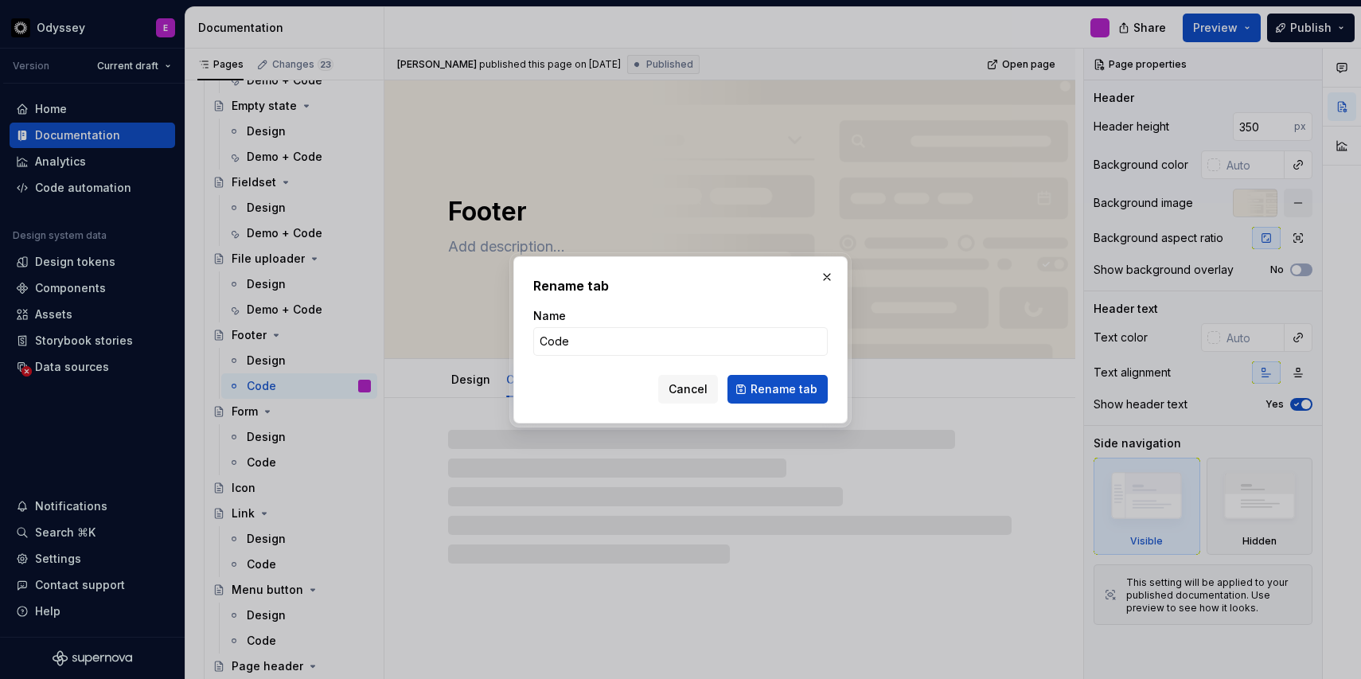
type input "Demo + Code"
click button "Rename tab" at bounding box center [778, 389] width 100 height 29
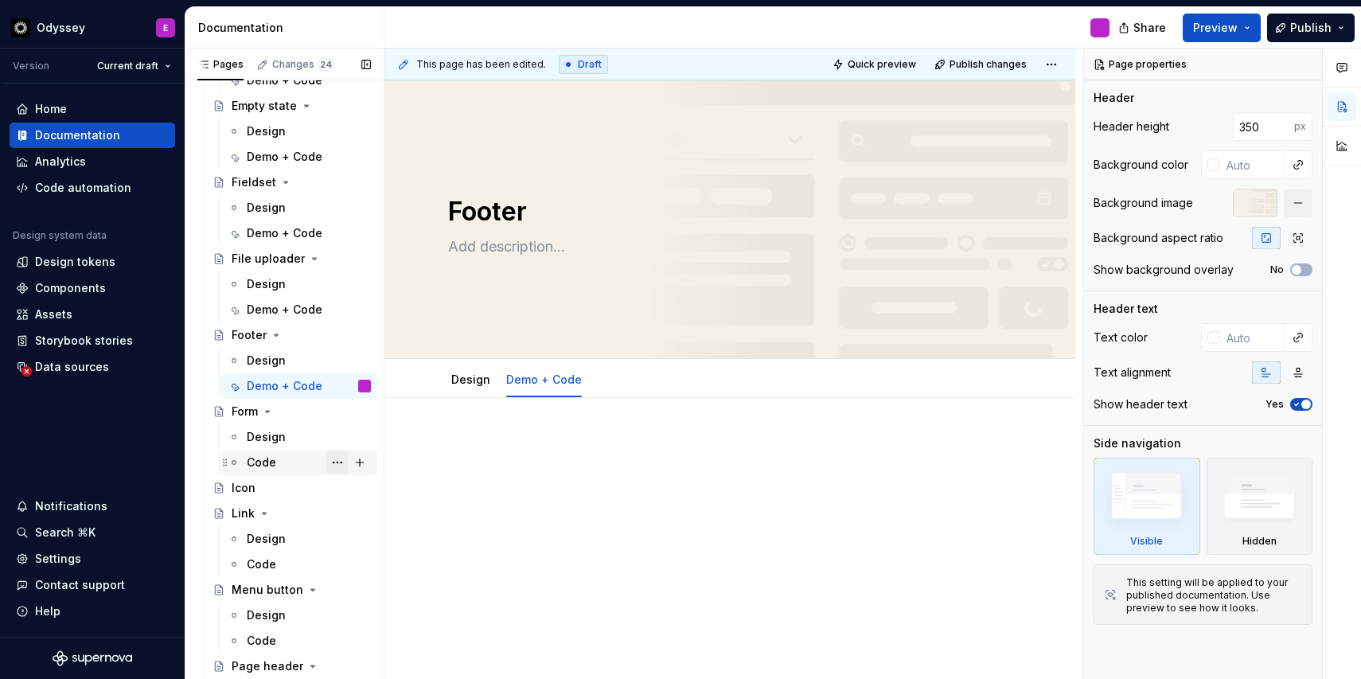
click at [336, 460] on button "Page tree" at bounding box center [337, 462] width 22 height 22
type textarea "*"
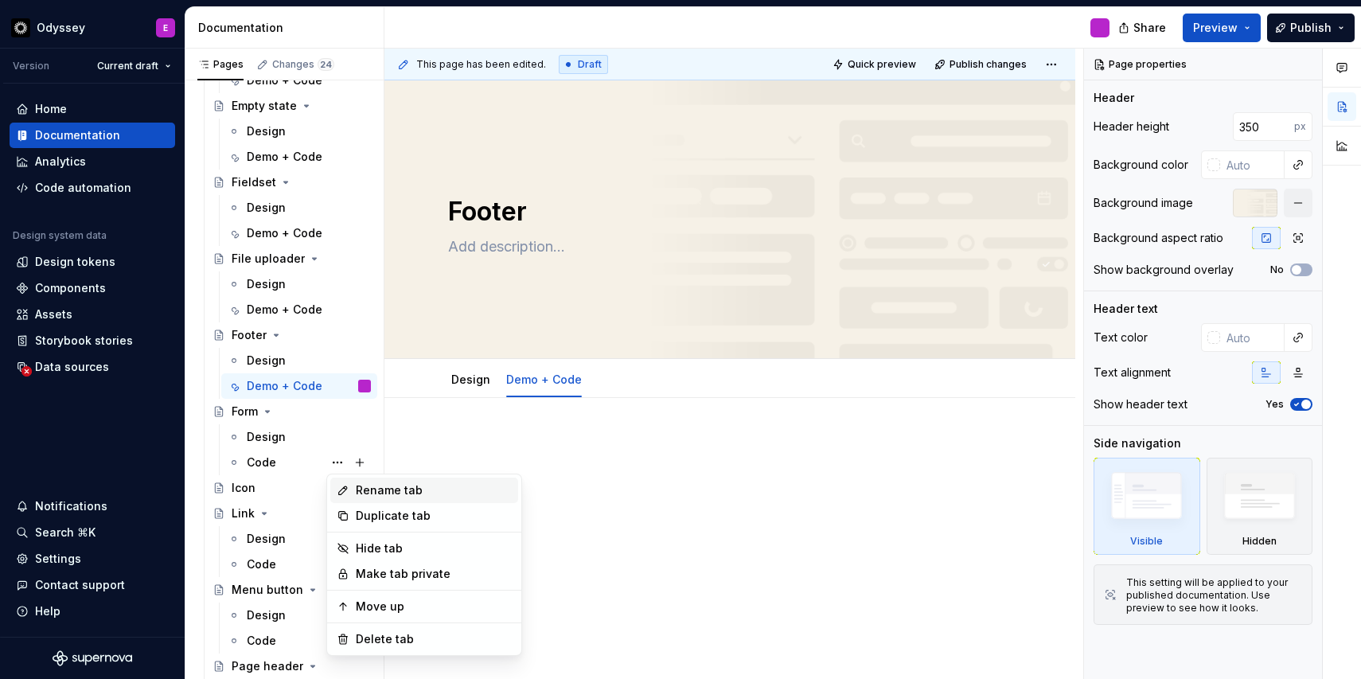
click at [354, 486] on div "Rename tab" at bounding box center [424, 490] width 188 height 25
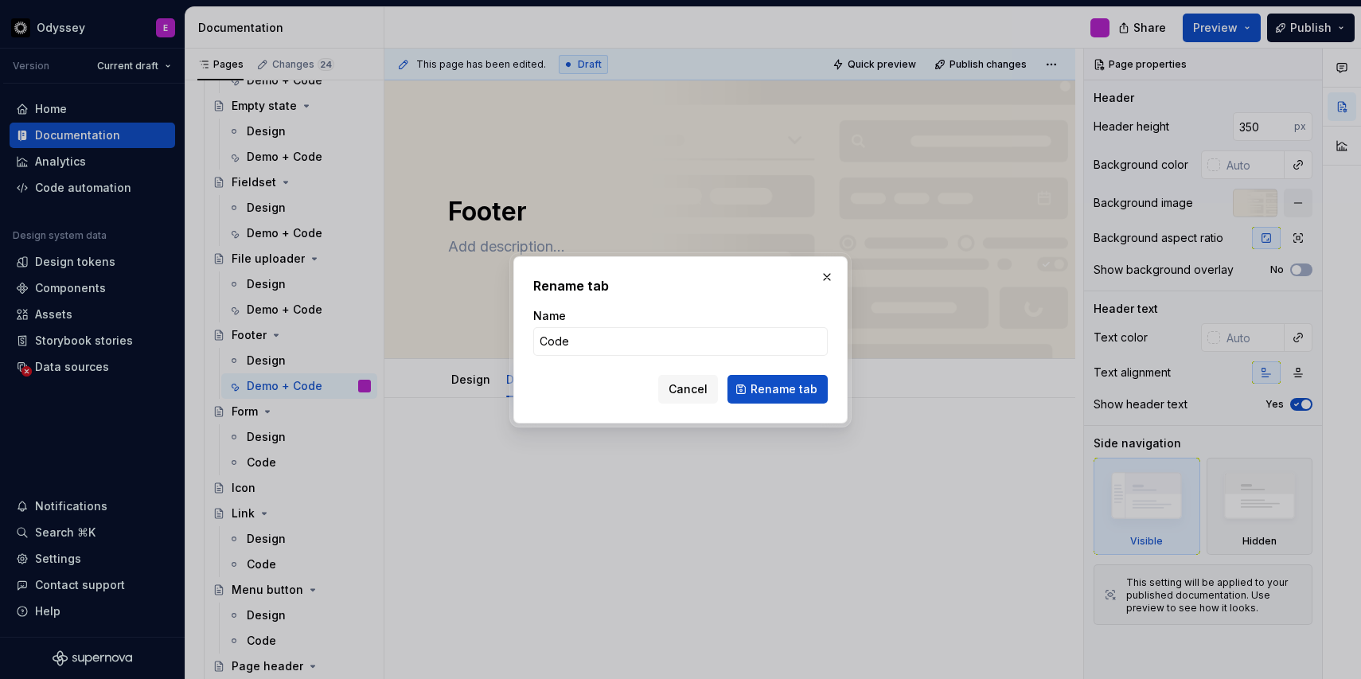
type input "Demo + Code"
click button "Rename tab" at bounding box center [778, 389] width 100 height 29
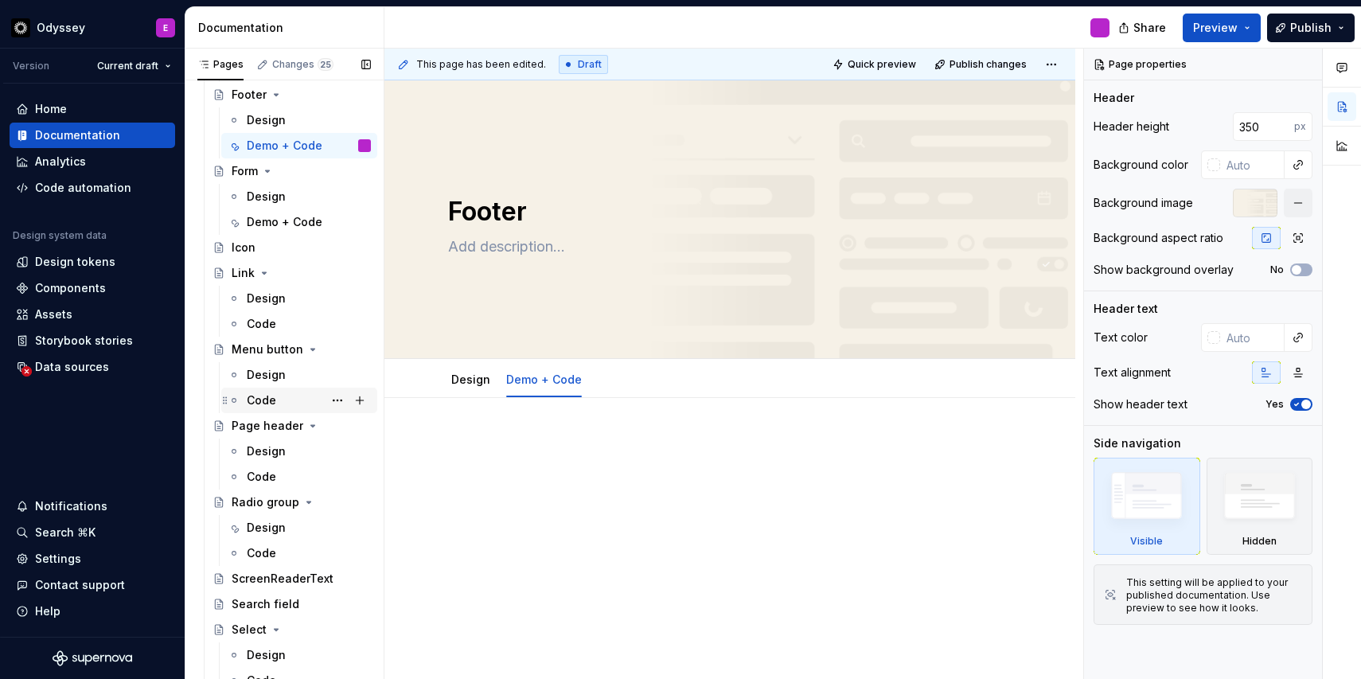
scroll to position [3206, 0]
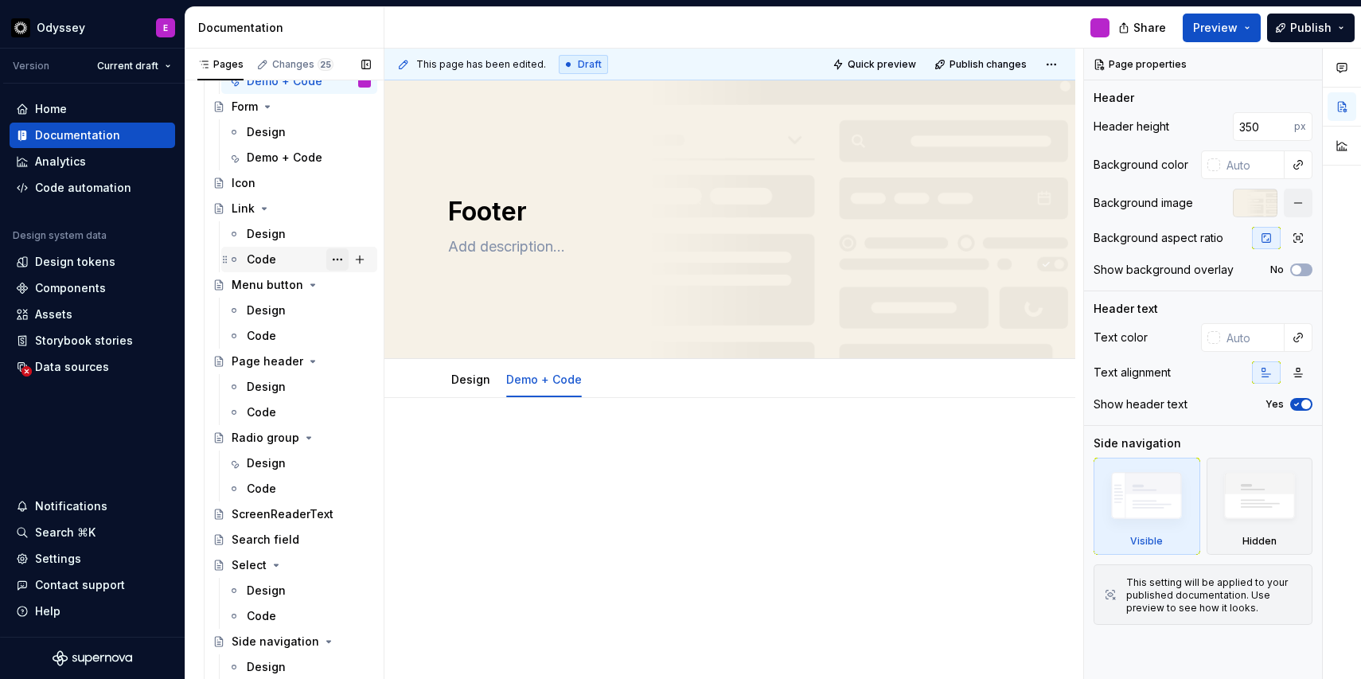
click at [340, 258] on button "Page tree" at bounding box center [337, 259] width 22 height 22
type textarea "*"
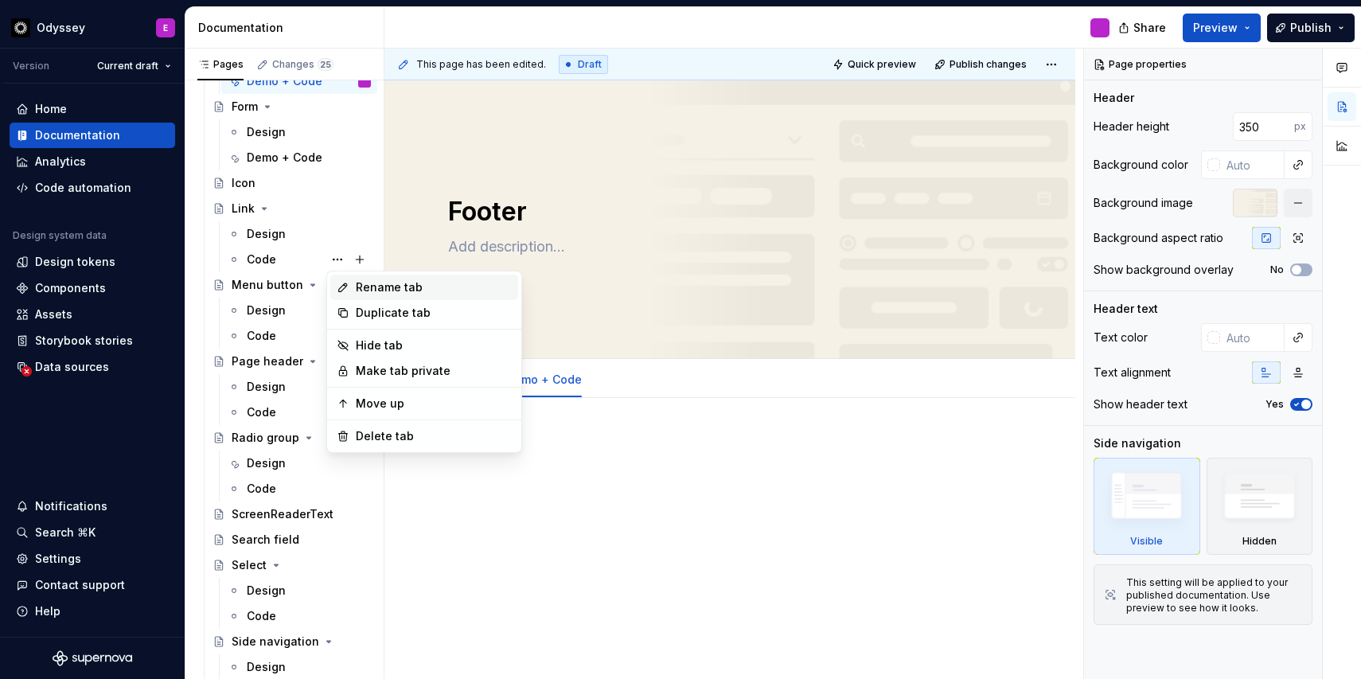
click at [357, 285] on div "Rename tab" at bounding box center [434, 287] width 156 height 16
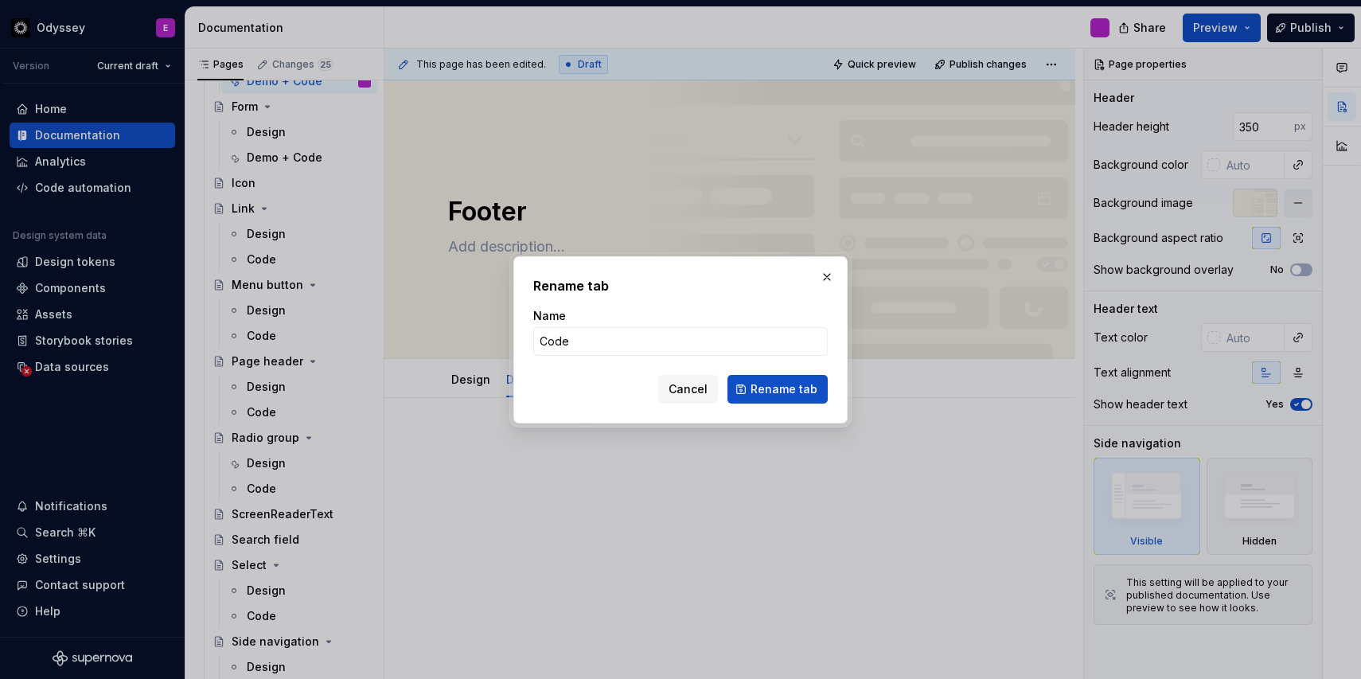
type input "Demo + Code"
click button "Rename tab" at bounding box center [778, 389] width 100 height 29
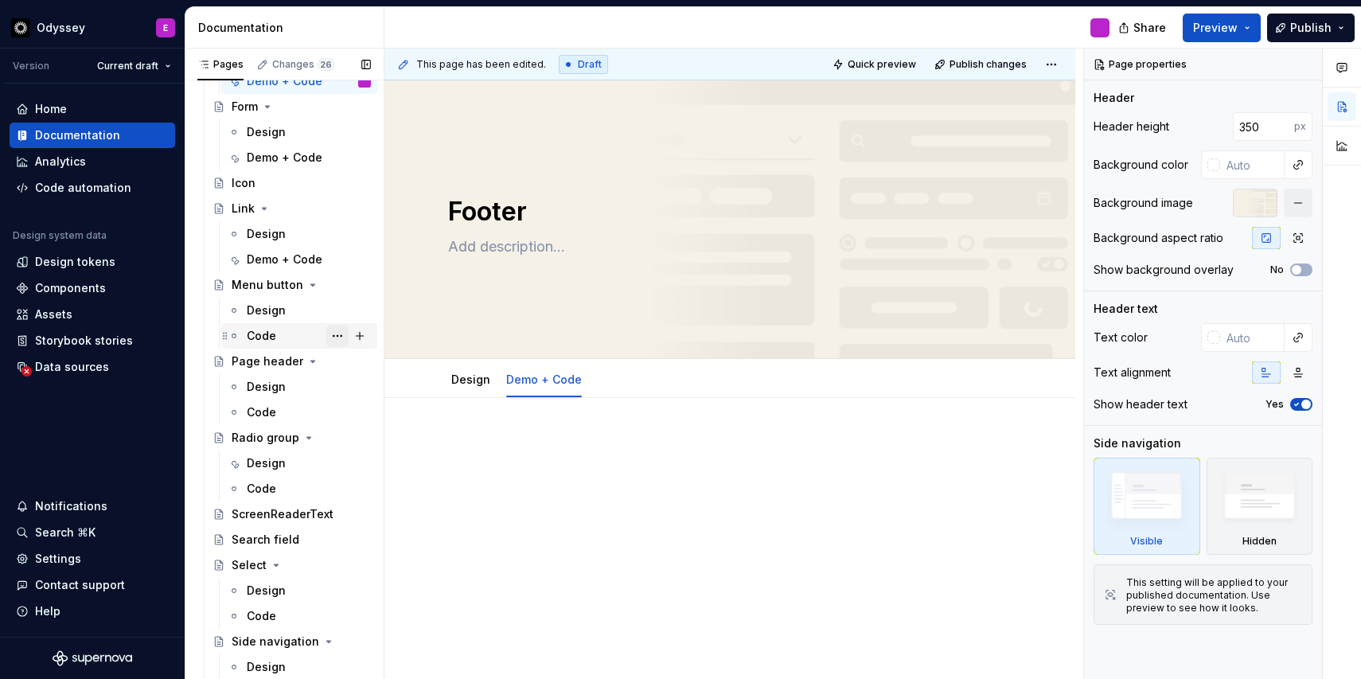
click at [338, 340] on button "Page tree" at bounding box center [337, 336] width 22 height 22
type textarea "*"
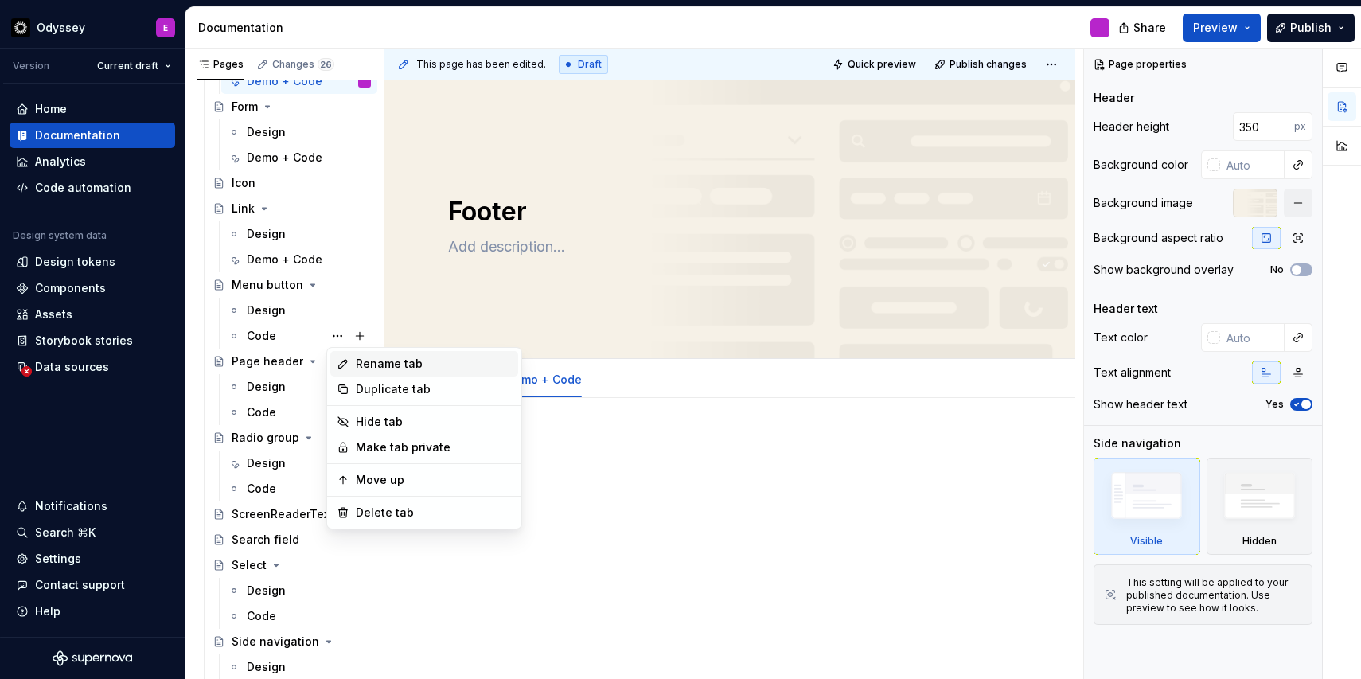
click at [358, 362] on div "Rename tab" at bounding box center [434, 364] width 156 height 16
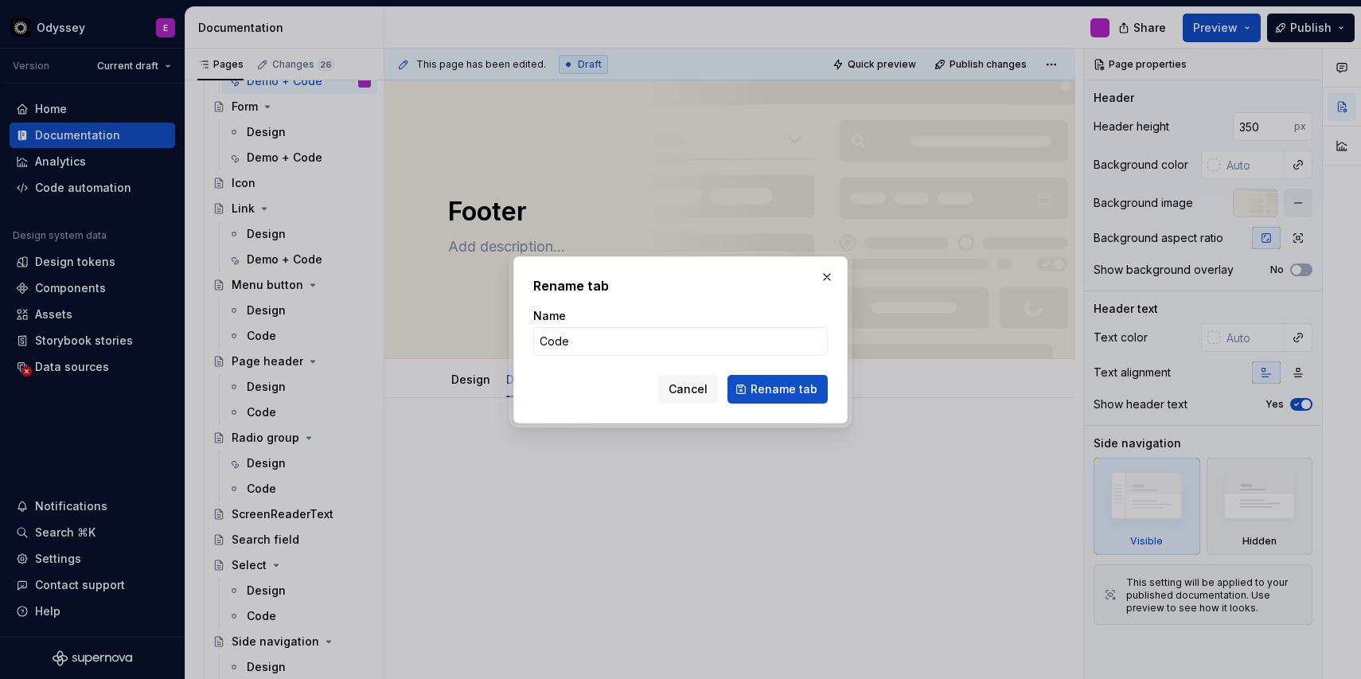
type input "Demo + Code"
click button "Rename tab" at bounding box center [778, 389] width 100 height 29
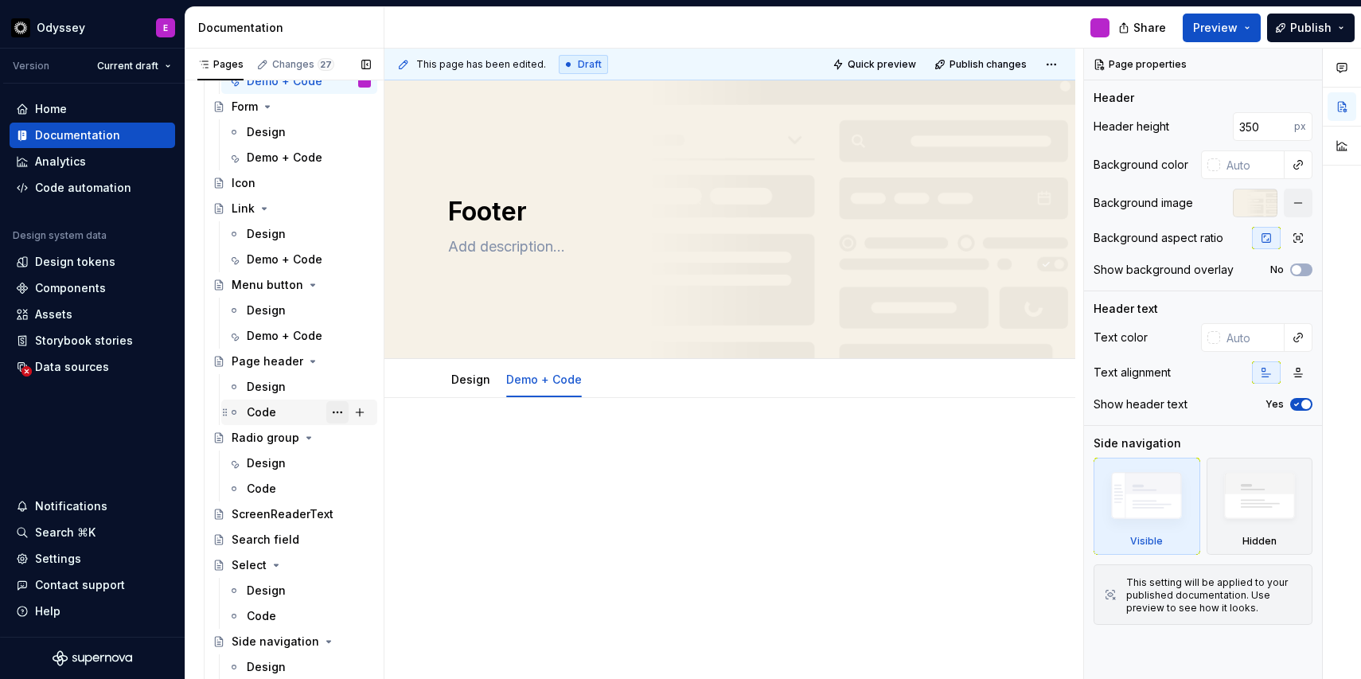
click at [331, 412] on button "Page tree" at bounding box center [337, 412] width 22 height 22
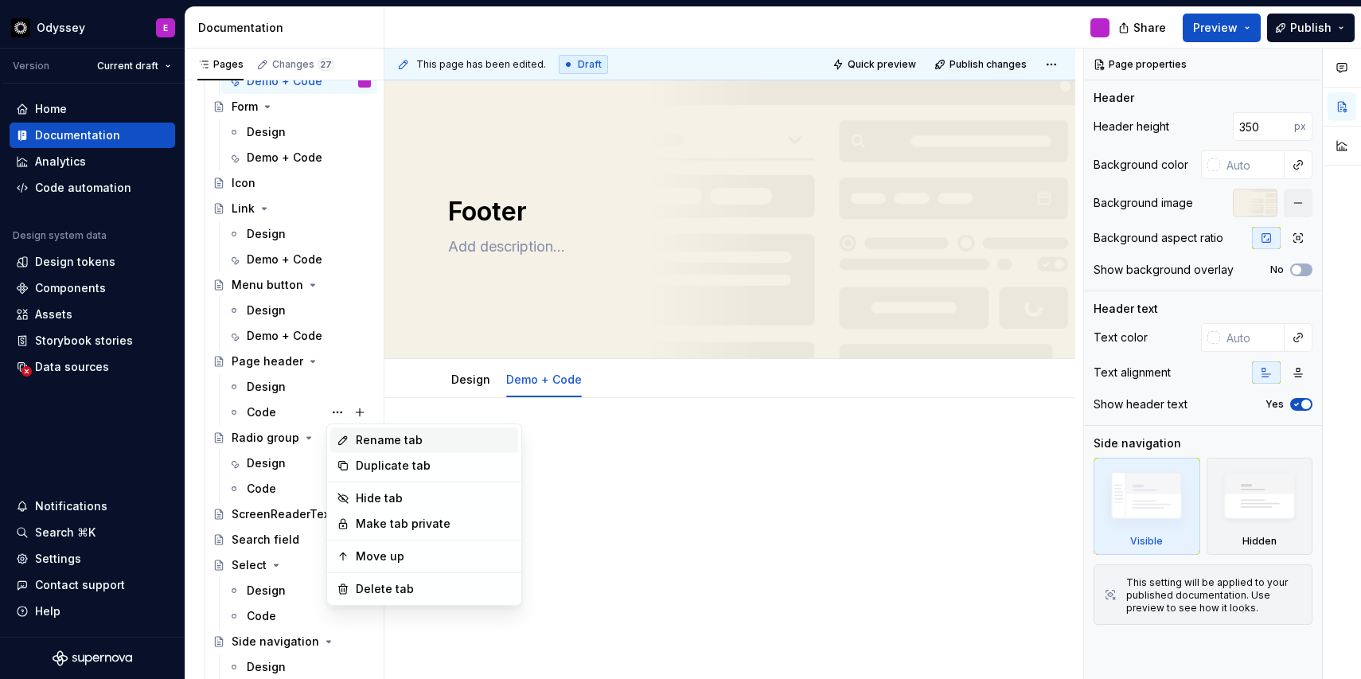
type textarea "*"
click at [356, 450] on div "Rename tab" at bounding box center [424, 440] width 188 height 25
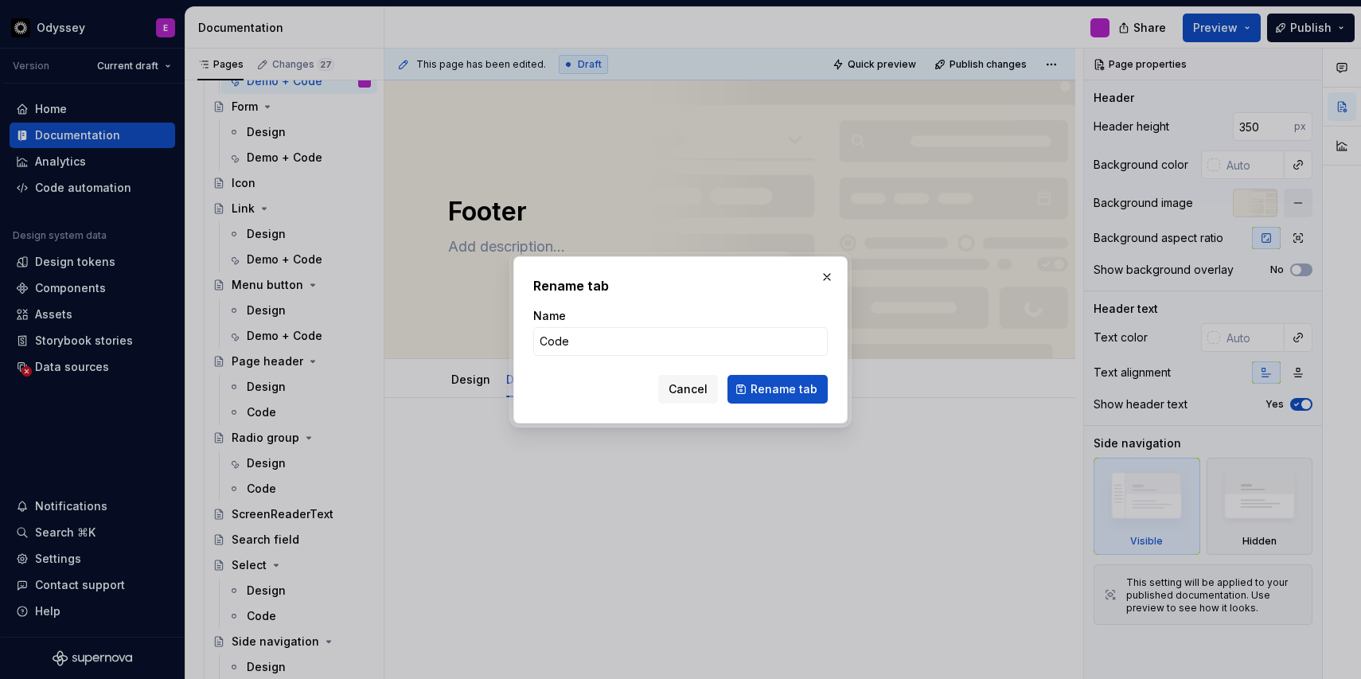
type input "Demo + Code"
click button "Rename tab" at bounding box center [778, 389] width 100 height 29
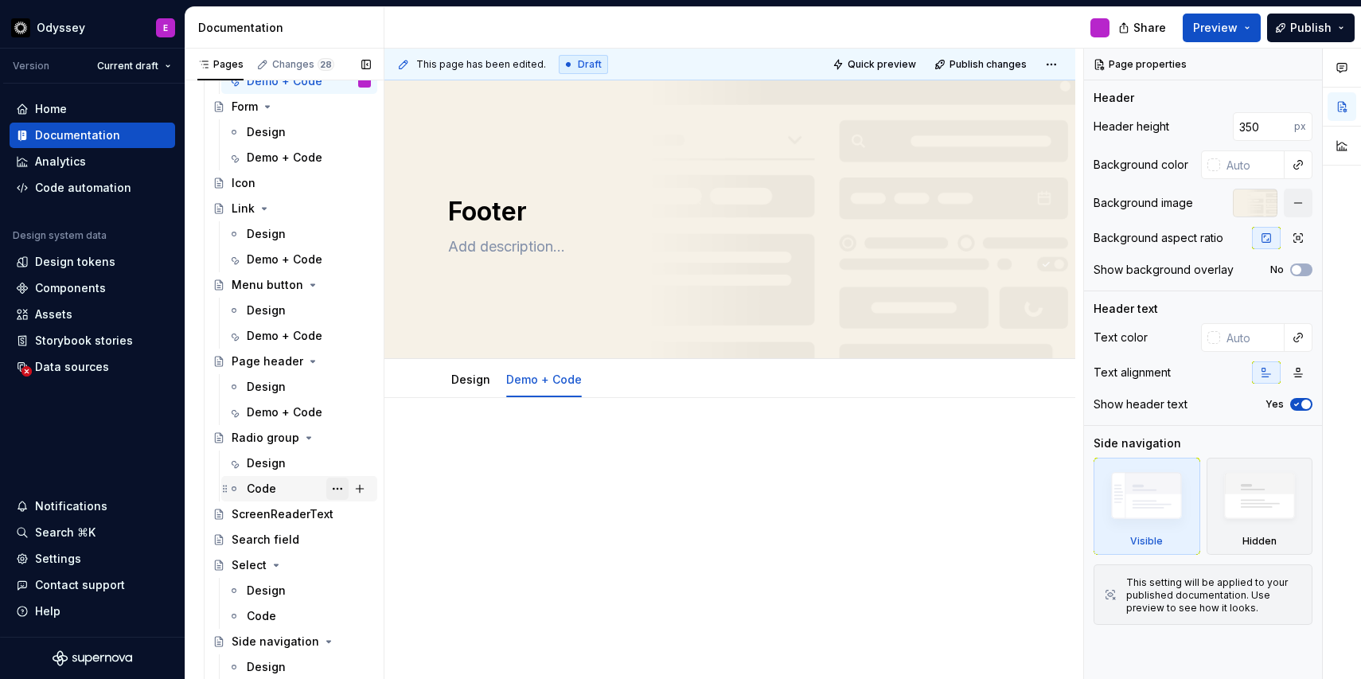
click at [339, 485] on button "Page tree" at bounding box center [337, 489] width 22 height 22
type textarea "*"
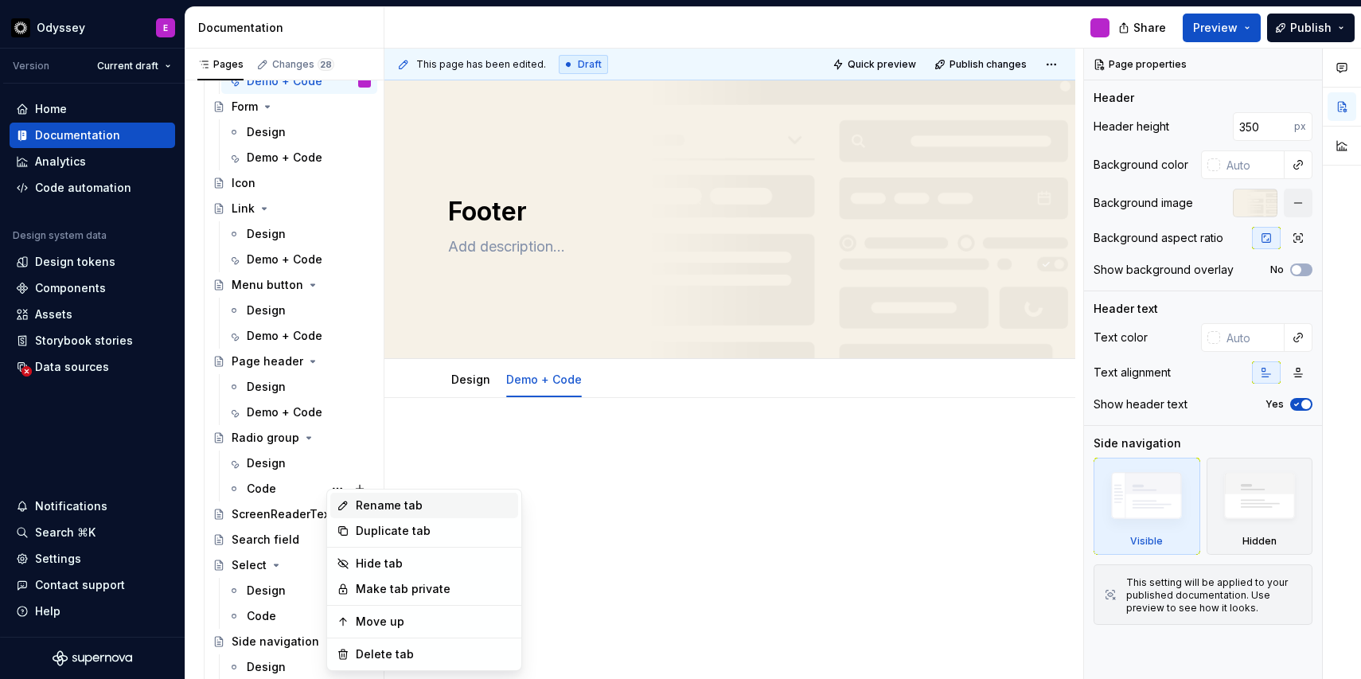
click at [356, 502] on div "Rename tab" at bounding box center [434, 506] width 156 height 16
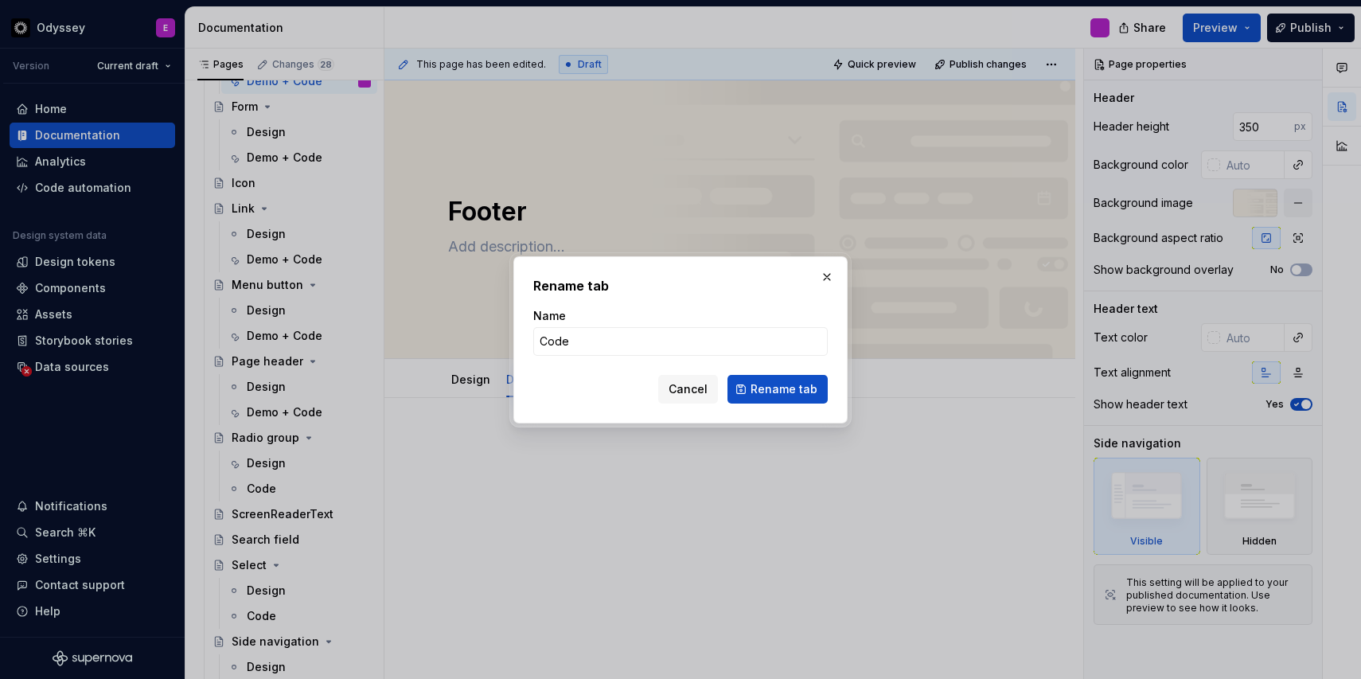
type input "Demo + Code"
click button "Rename tab" at bounding box center [778, 389] width 100 height 29
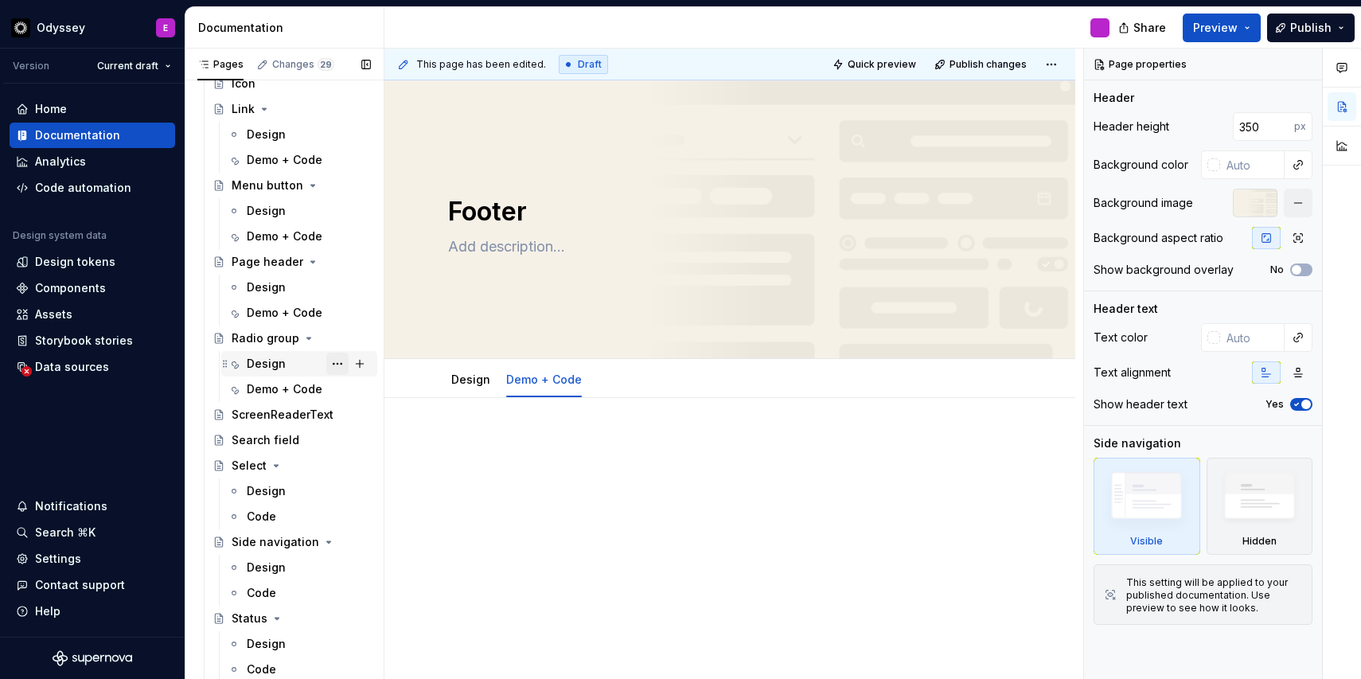
scroll to position [3550, 0]
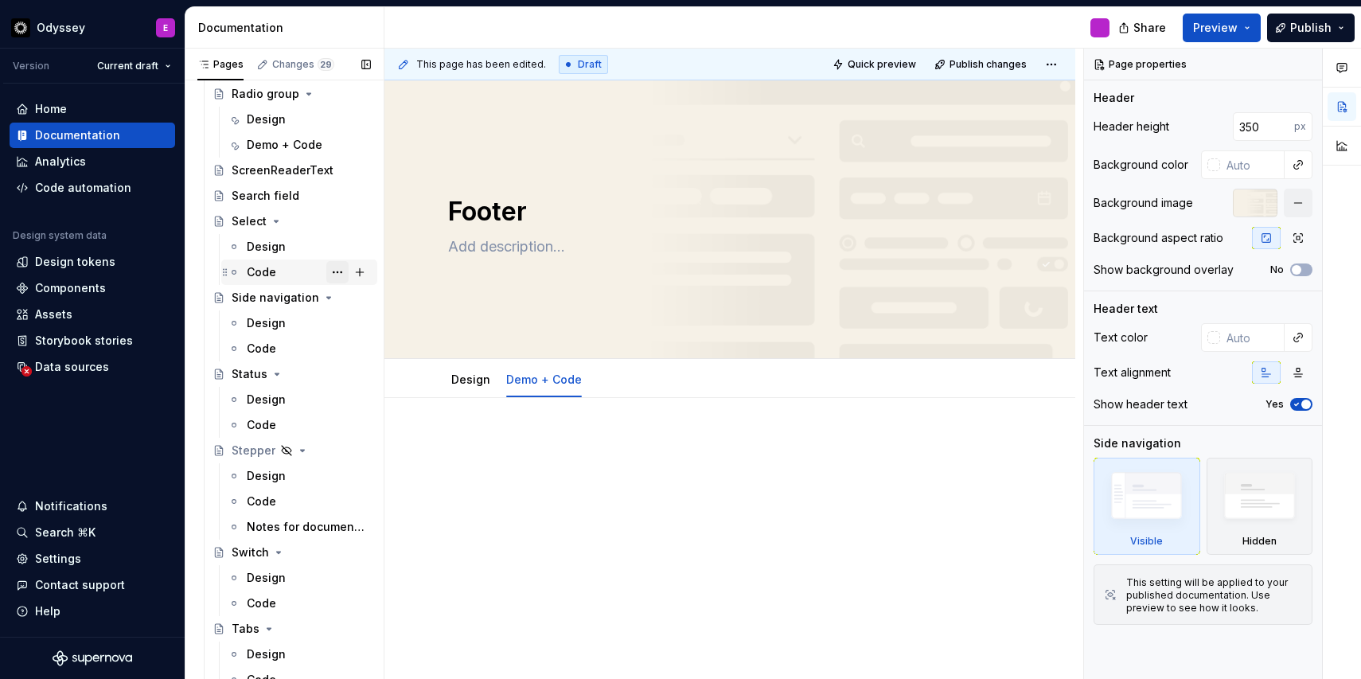
click at [340, 275] on button "Page tree" at bounding box center [337, 272] width 22 height 22
type textarea "*"
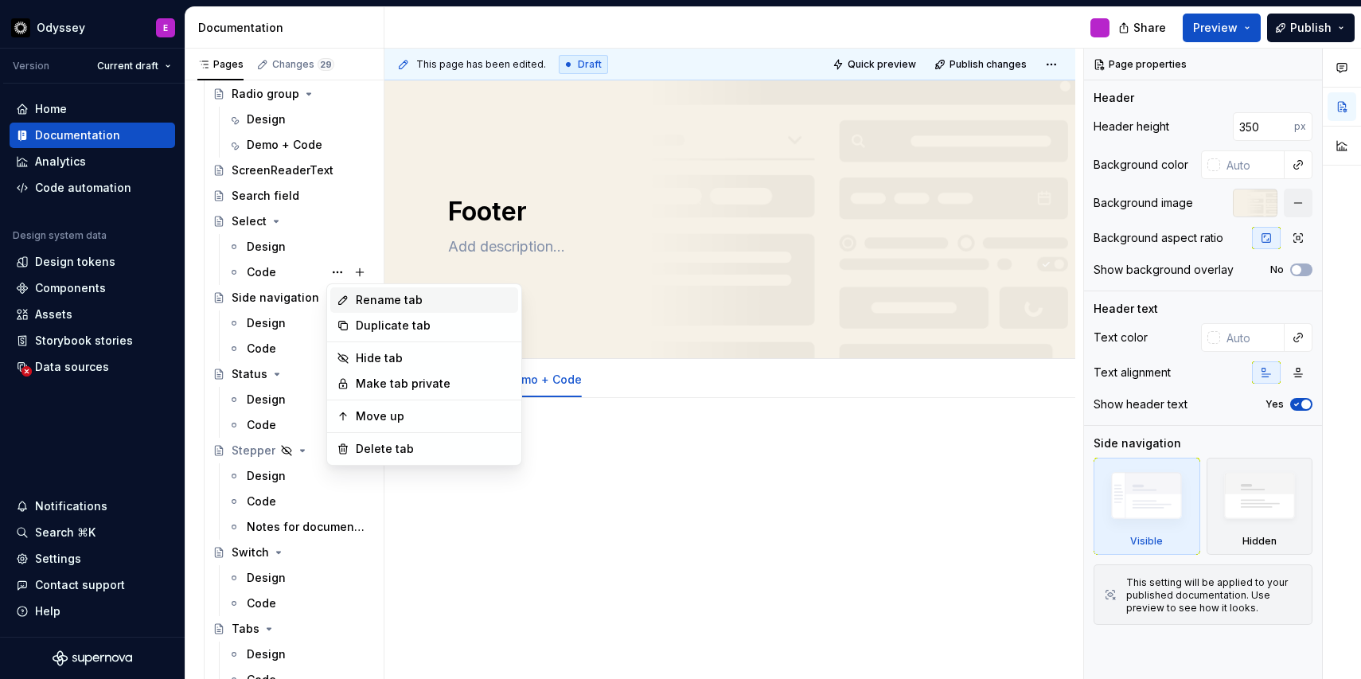
click at [355, 296] on div "Rename tab" at bounding box center [424, 299] width 188 height 25
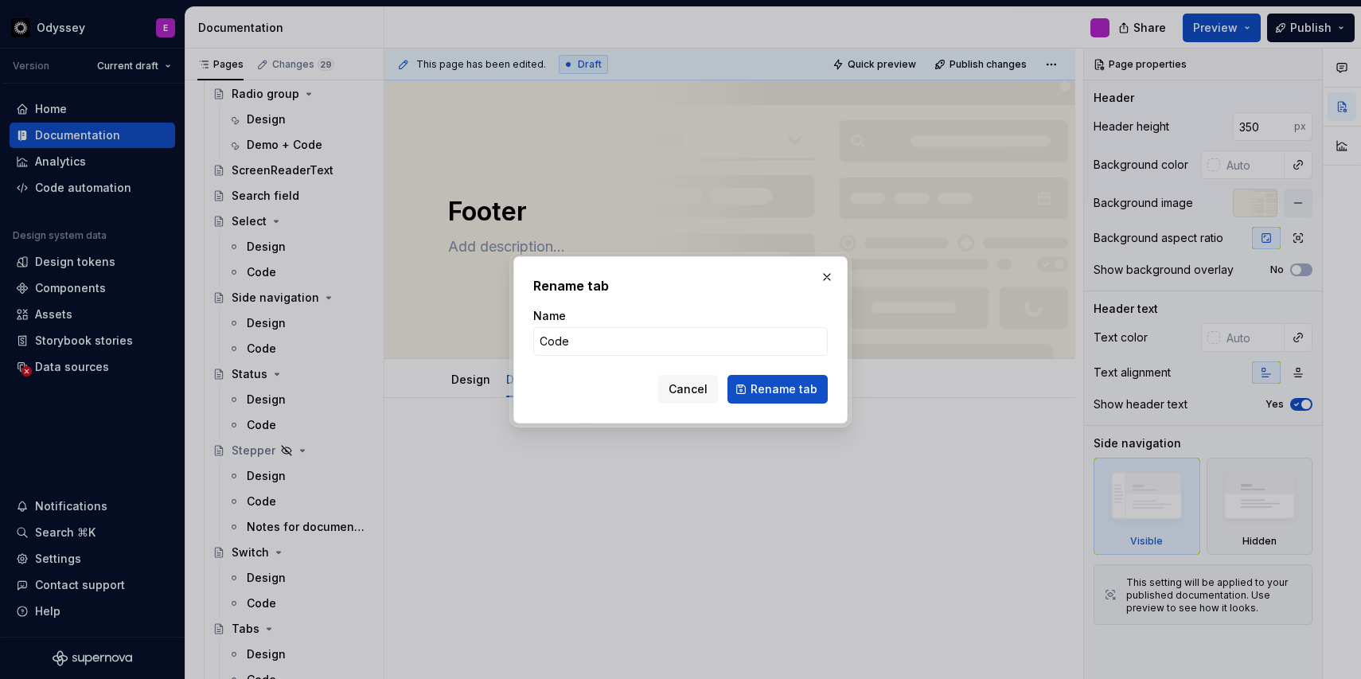
type input "Demo + Code"
click button "Rename tab" at bounding box center [778, 389] width 100 height 29
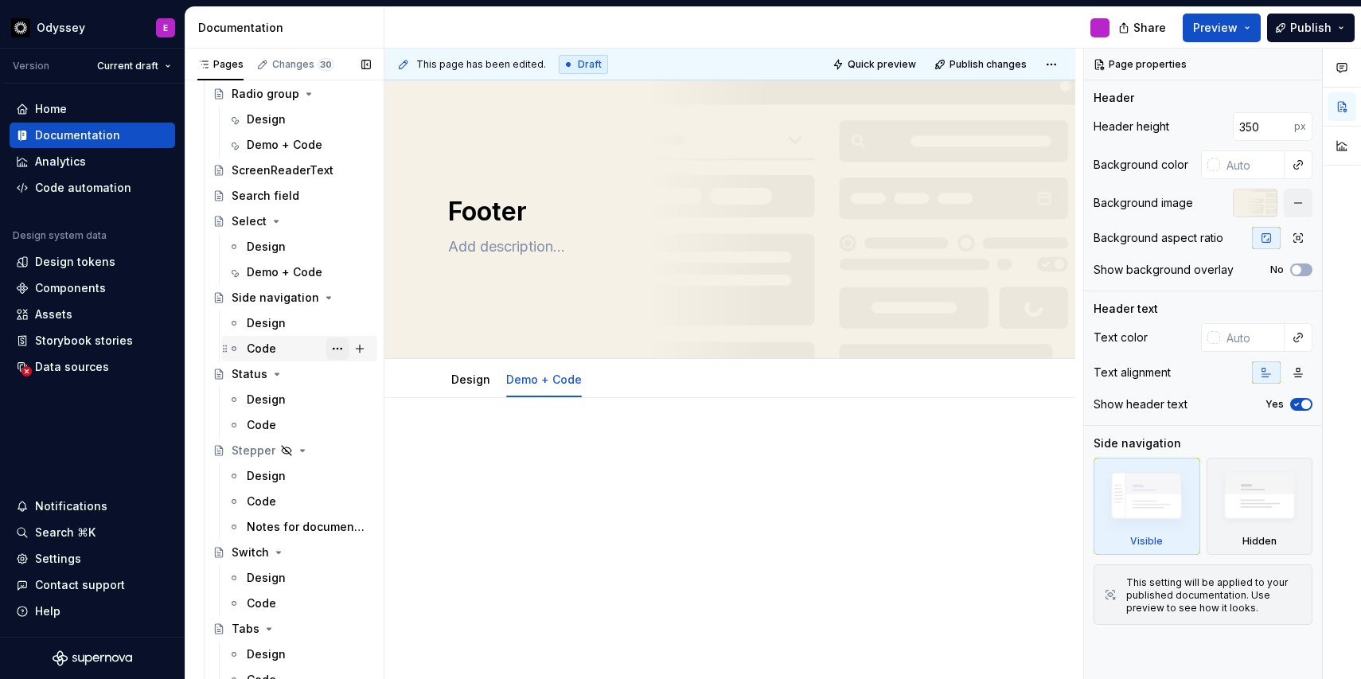
click at [343, 350] on button "Page tree" at bounding box center [337, 349] width 22 height 22
type textarea "*"
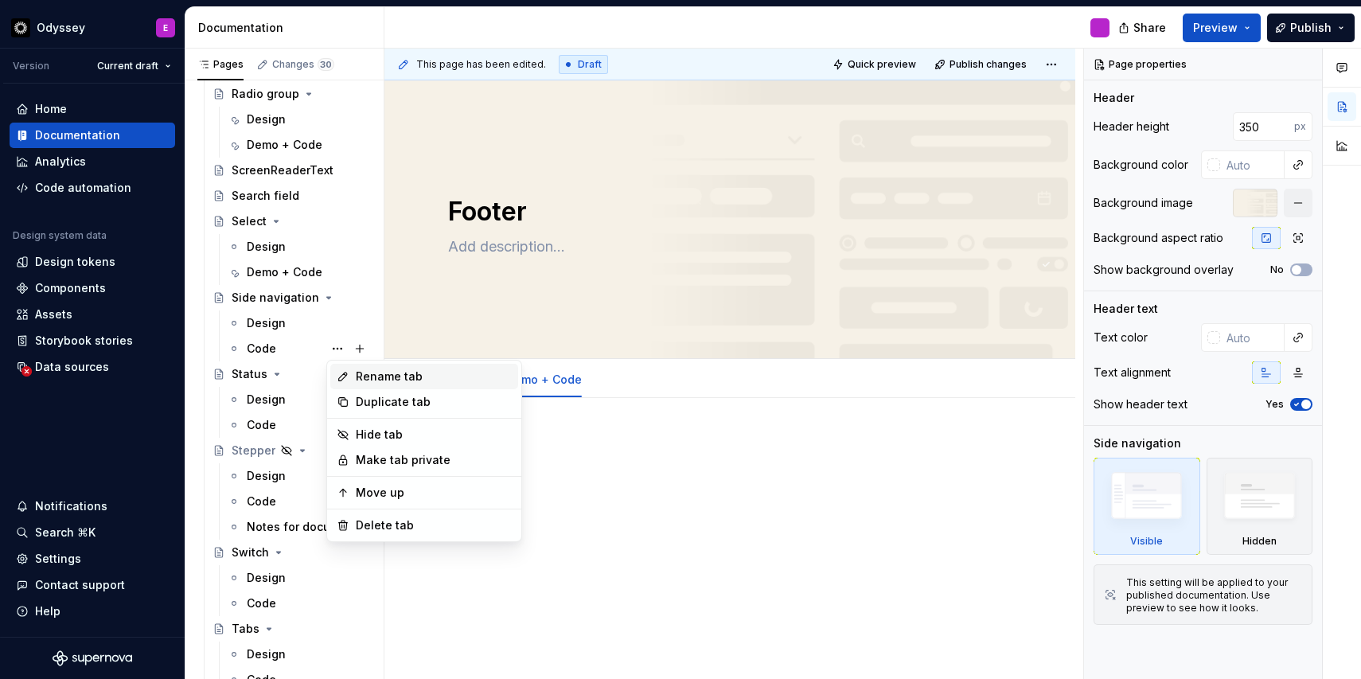
click at [361, 377] on div "Rename tab" at bounding box center [434, 377] width 156 height 16
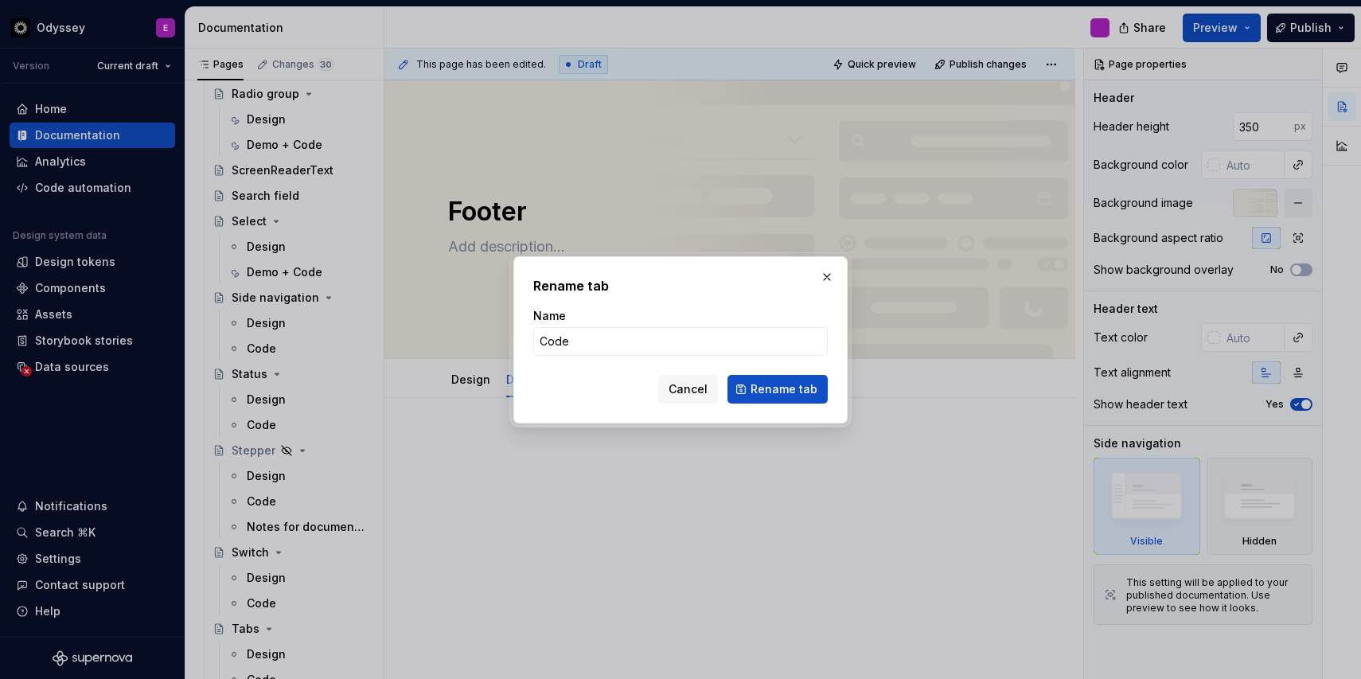
type input "Demo + Code"
click button "Rename tab" at bounding box center [778, 389] width 100 height 29
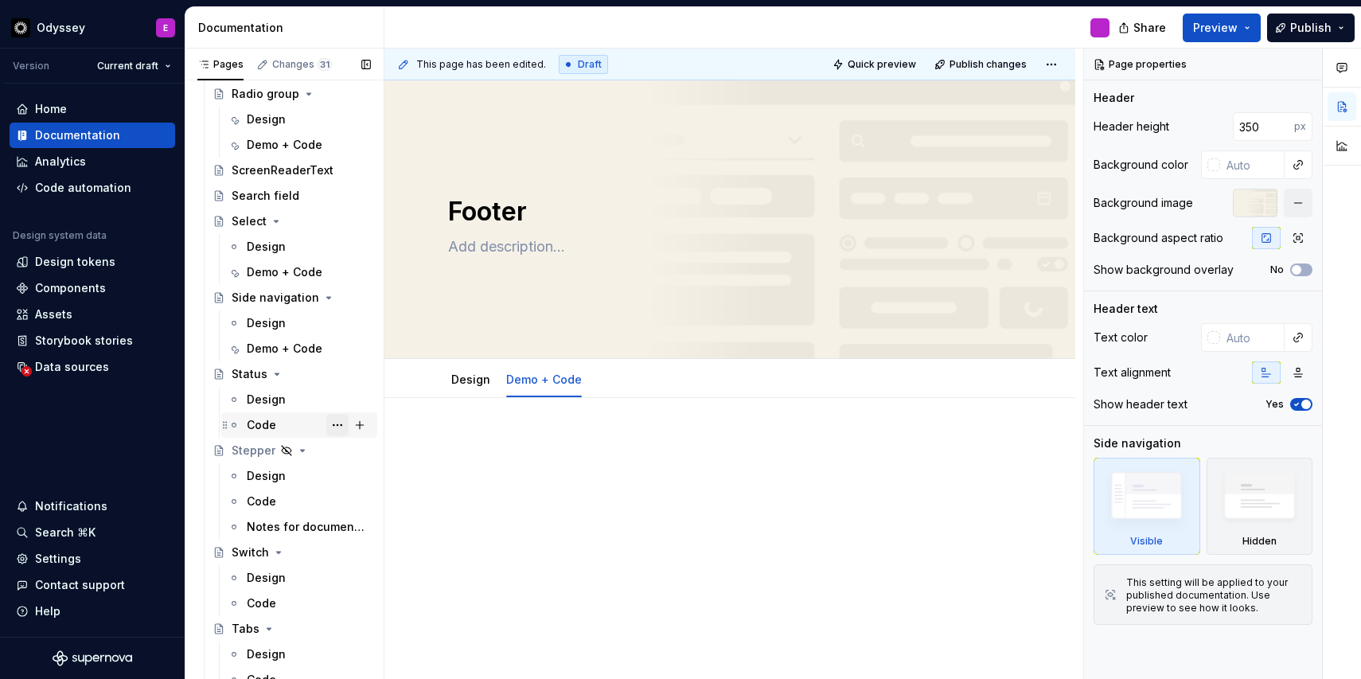
click at [335, 421] on button "Page tree" at bounding box center [337, 425] width 22 height 22
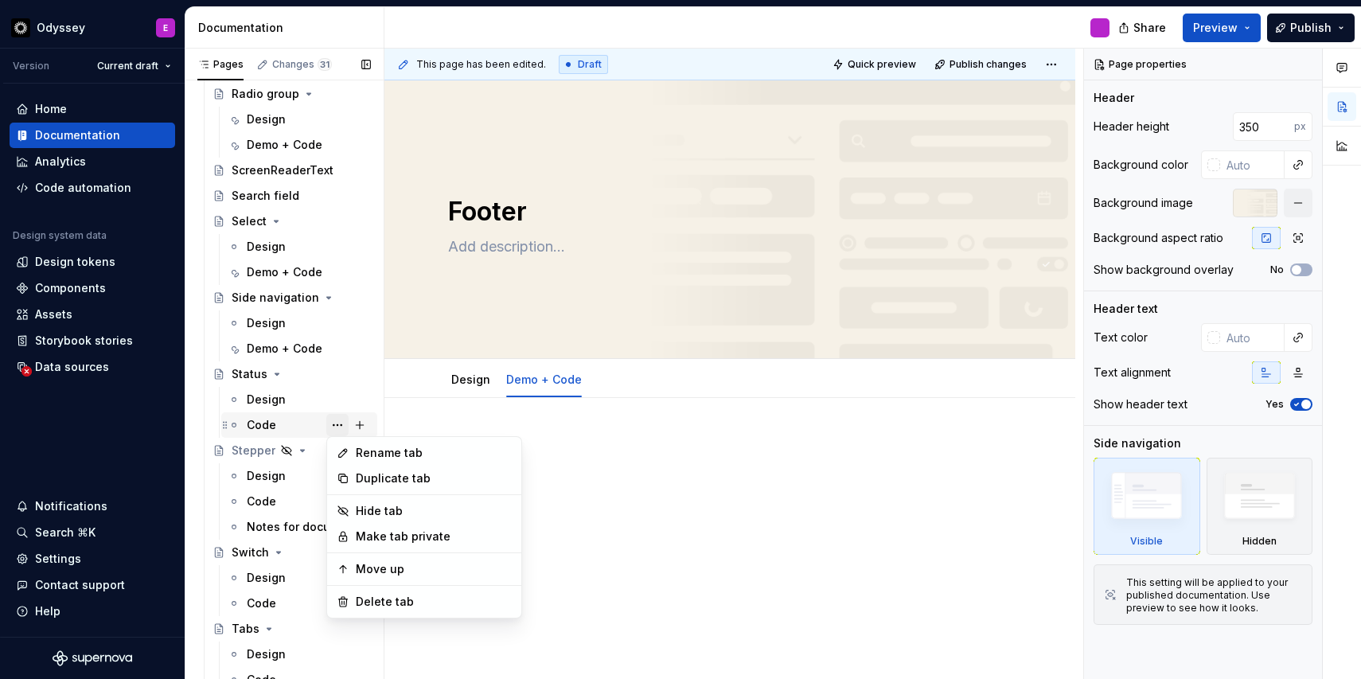
type textarea "*"
click at [350, 453] on div "Rename tab" at bounding box center [424, 452] width 188 height 25
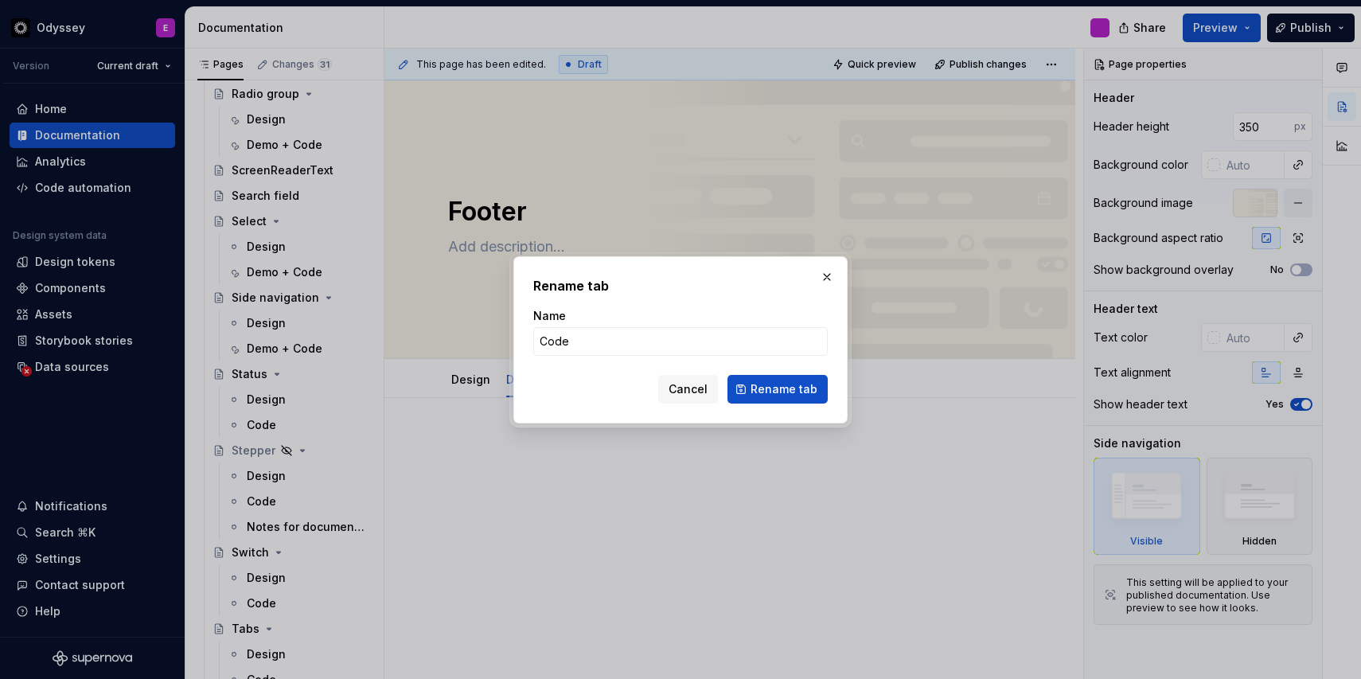
type input "Demo + Code"
click button "Rename tab" at bounding box center [778, 389] width 100 height 29
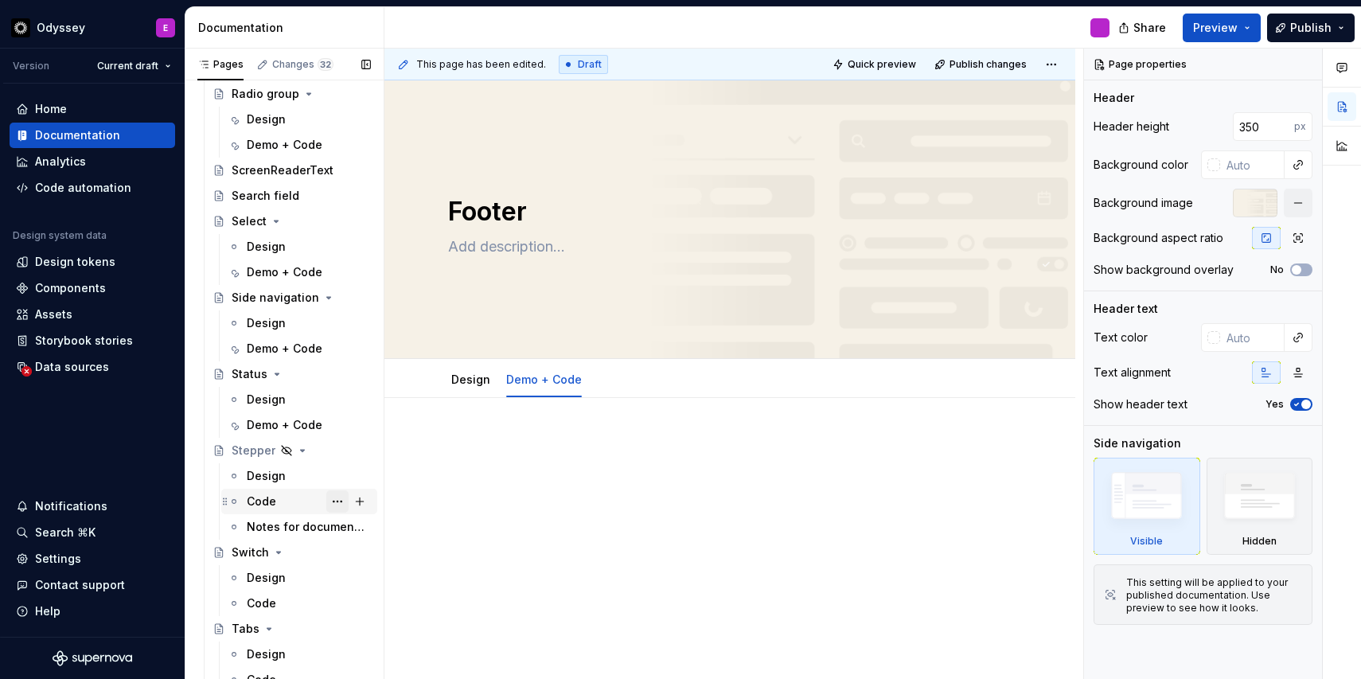
click at [327, 498] on button "Page tree" at bounding box center [337, 501] width 22 height 22
type textarea "*"
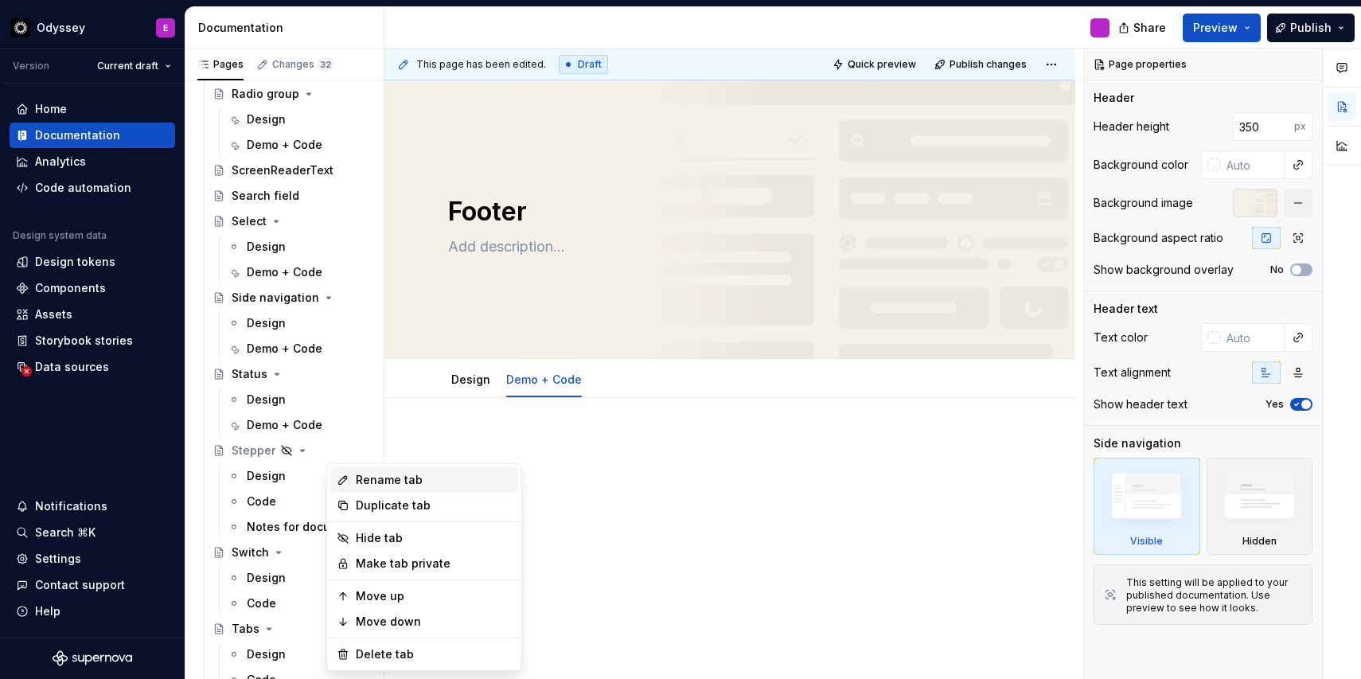
click at [362, 467] on div "Rename tab" at bounding box center [424, 479] width 188 height 25
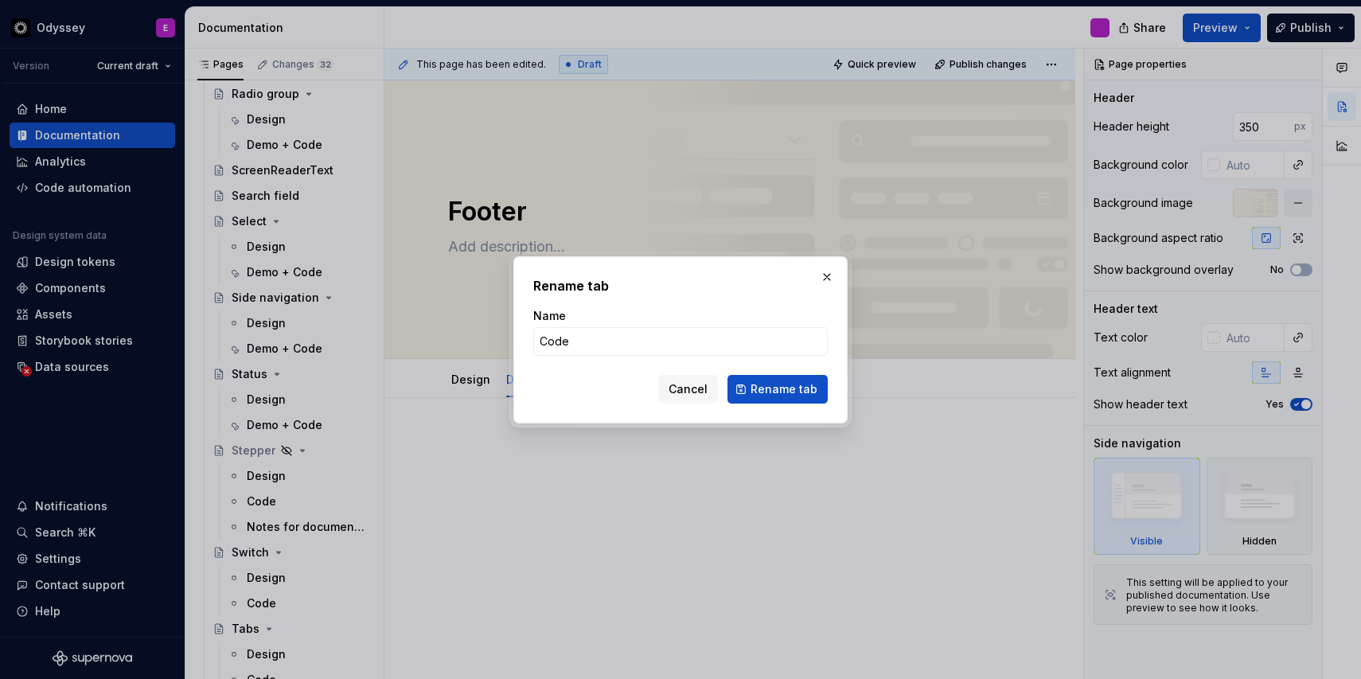
type input "Demo + Code"
click button "Rename tab" at bounding box center [778, 389] width 100 height 29
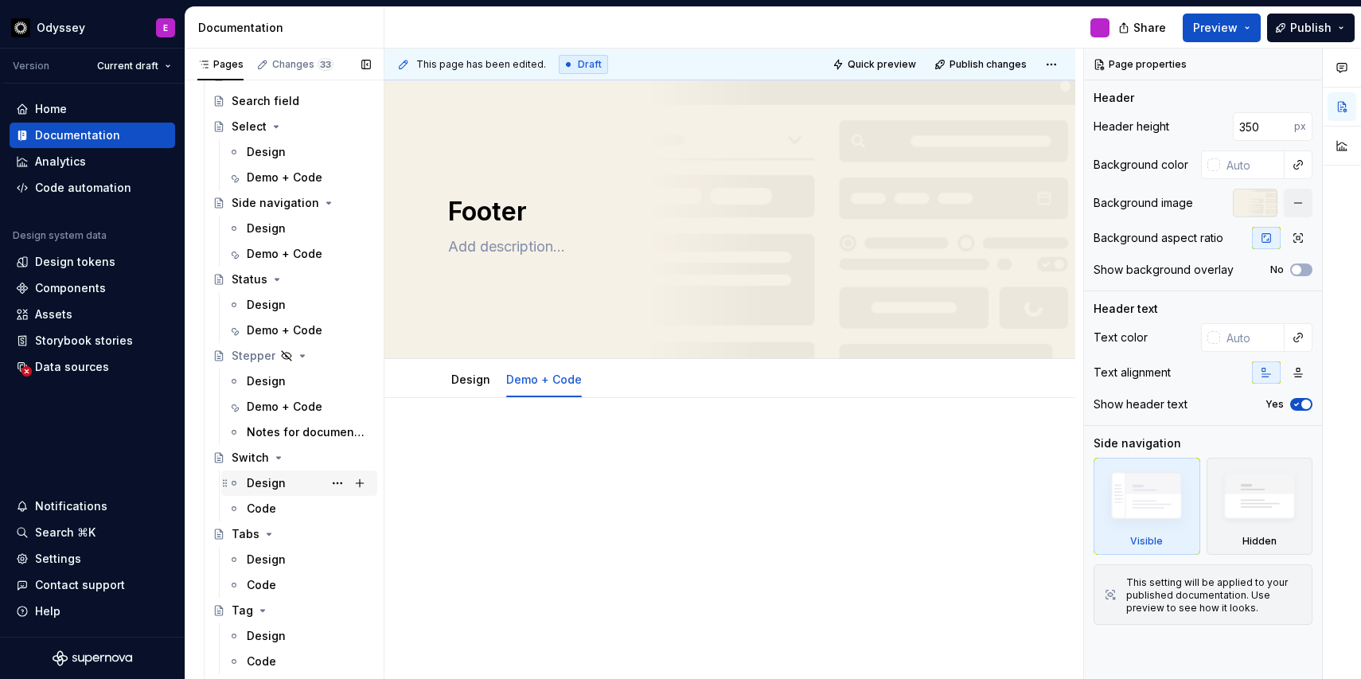
scroll to position [3753, 0]
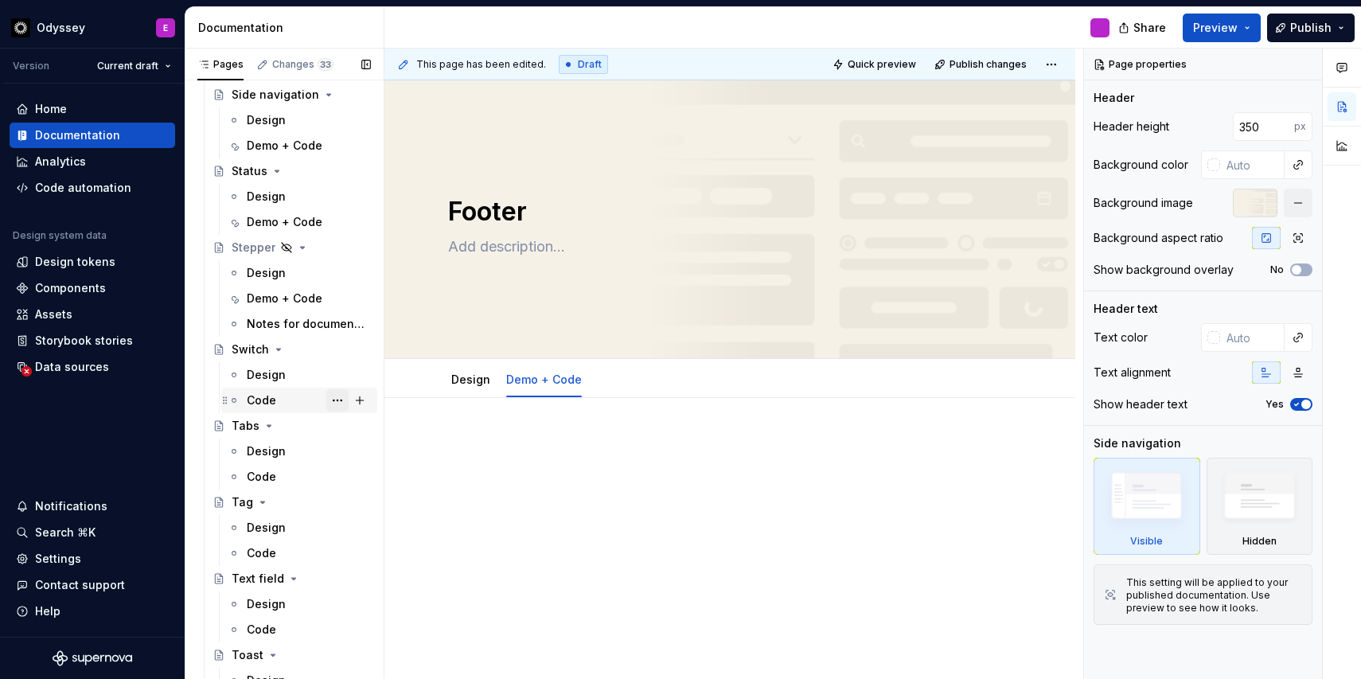
click at [342, 402] on button "Page tree" at bounding box center [337, 400] width 22 height 22
type textarea "*"
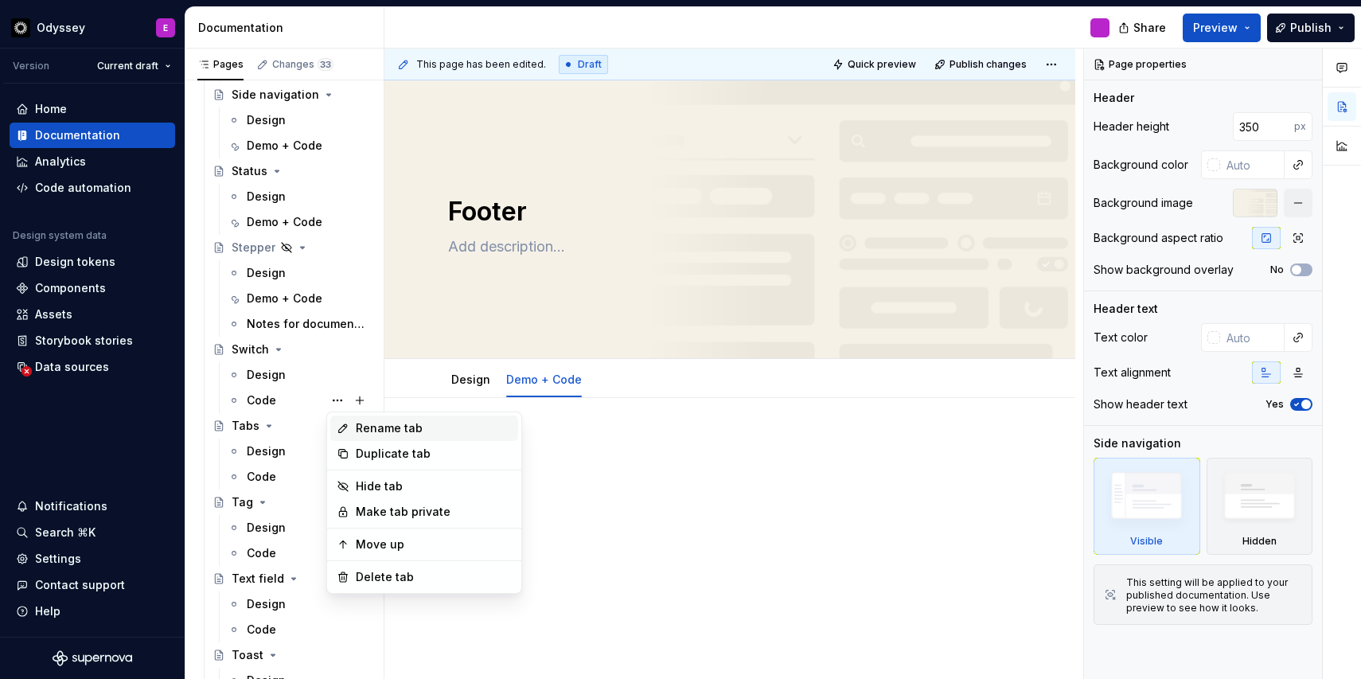
click at [349, 425] on icon at bounding box center [343, 428] width 13 height 13
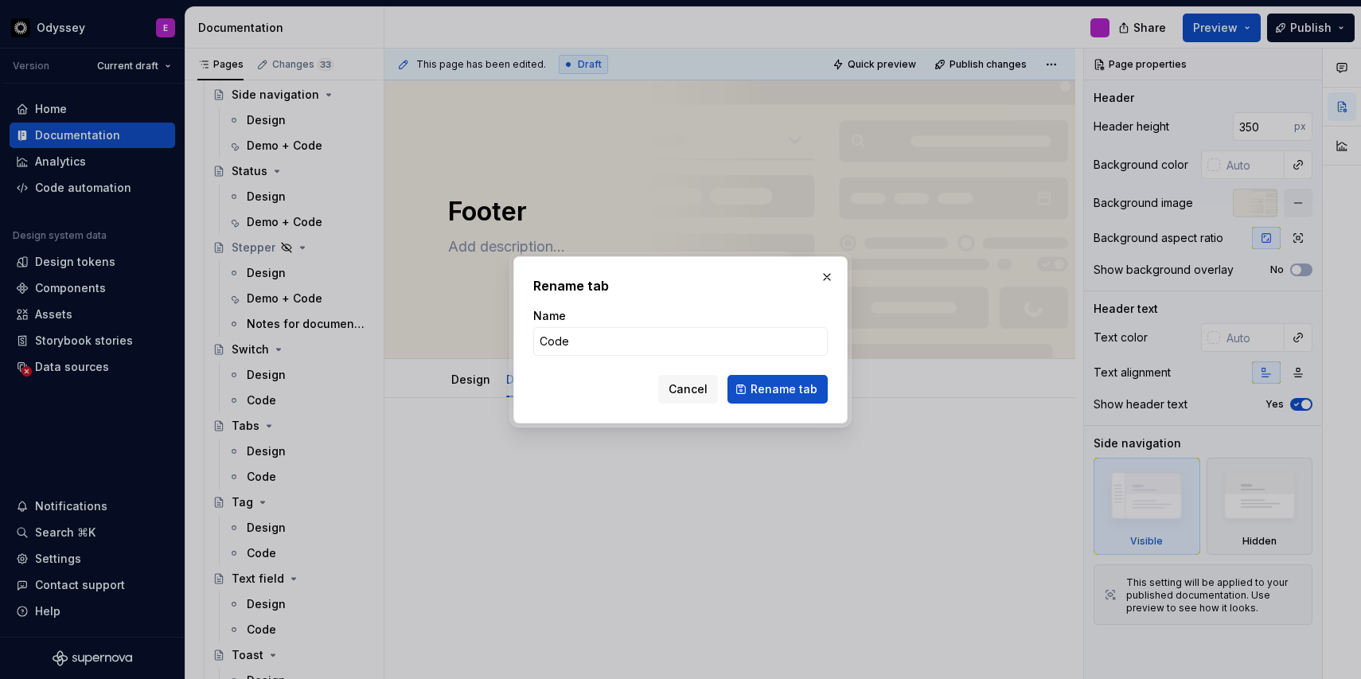
type input "Demo + Code"
click button "Rename tab" at bounding box center [778, 389] width 100 height 29
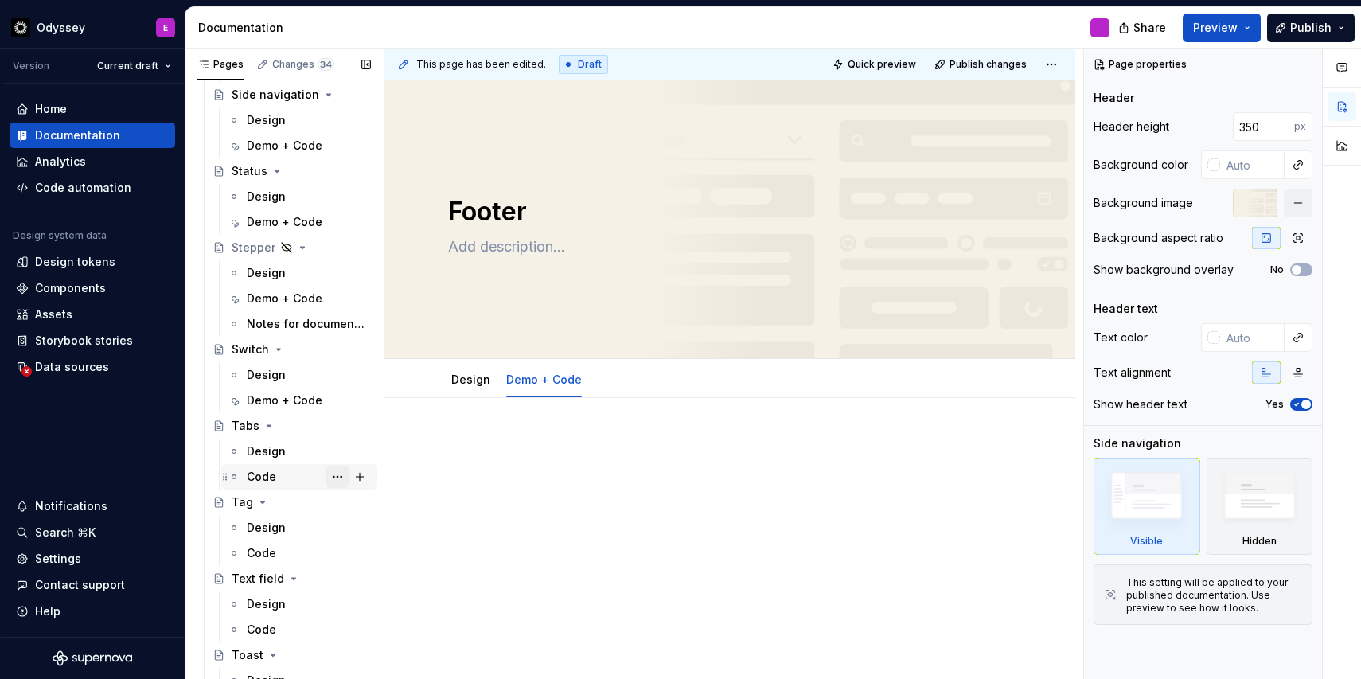
click at [335, 479] on button "Page tree" at bounding box center [337, 477] width 22 height 22
type textarea "*"
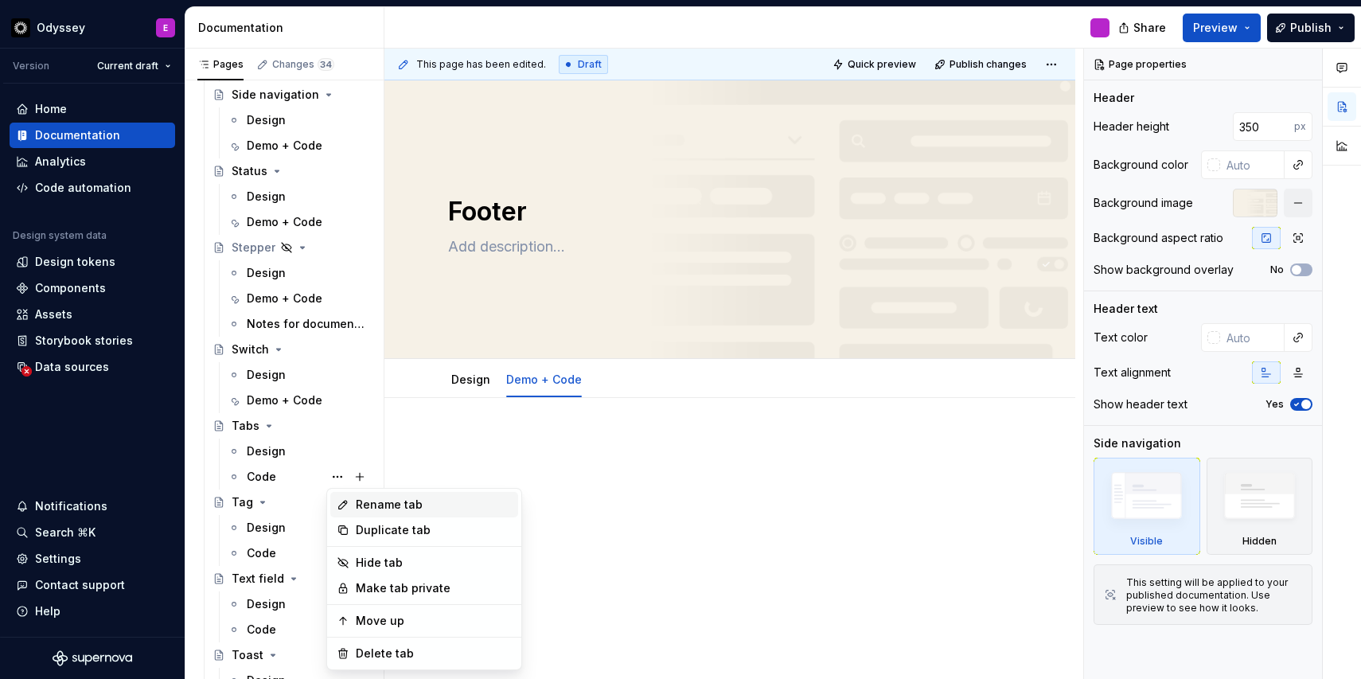
click at [349, 504] on icon at bounding box center [343, 504] width 13 height 13
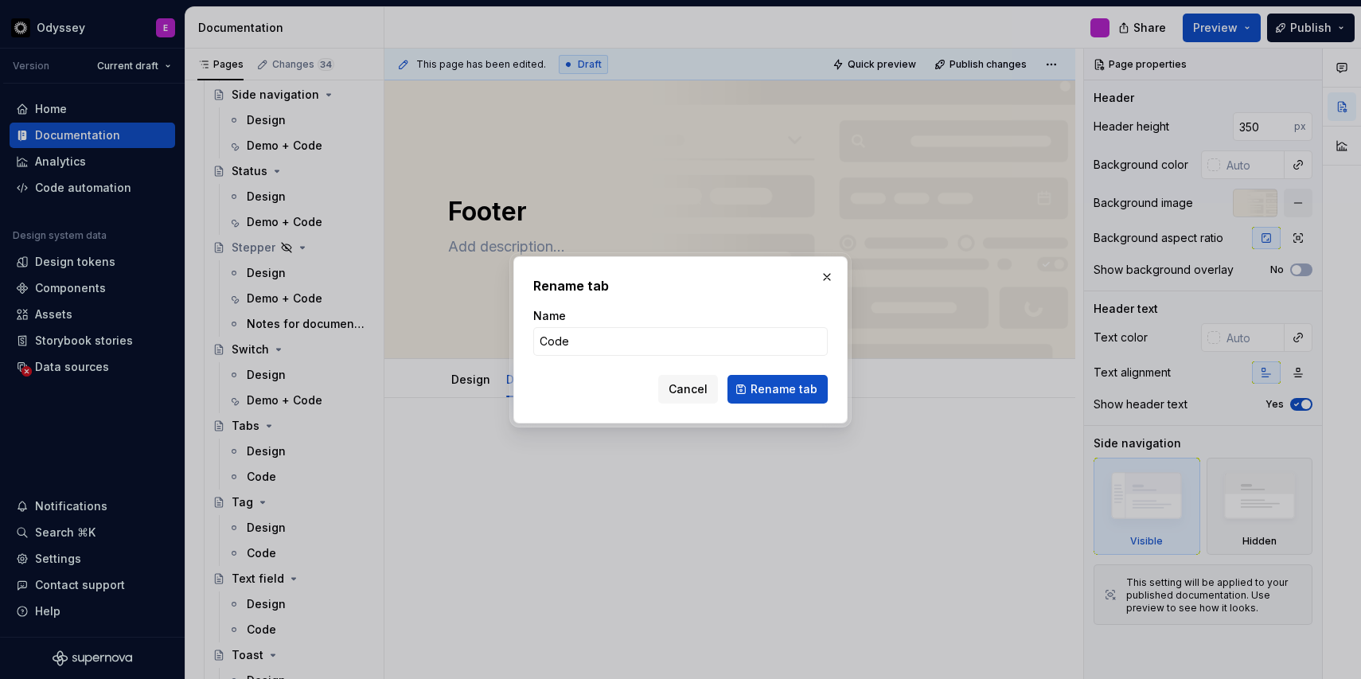
type input "Demo + Code"
click button "Rename tab" at bounding box center [778, 389] width 100 height 29
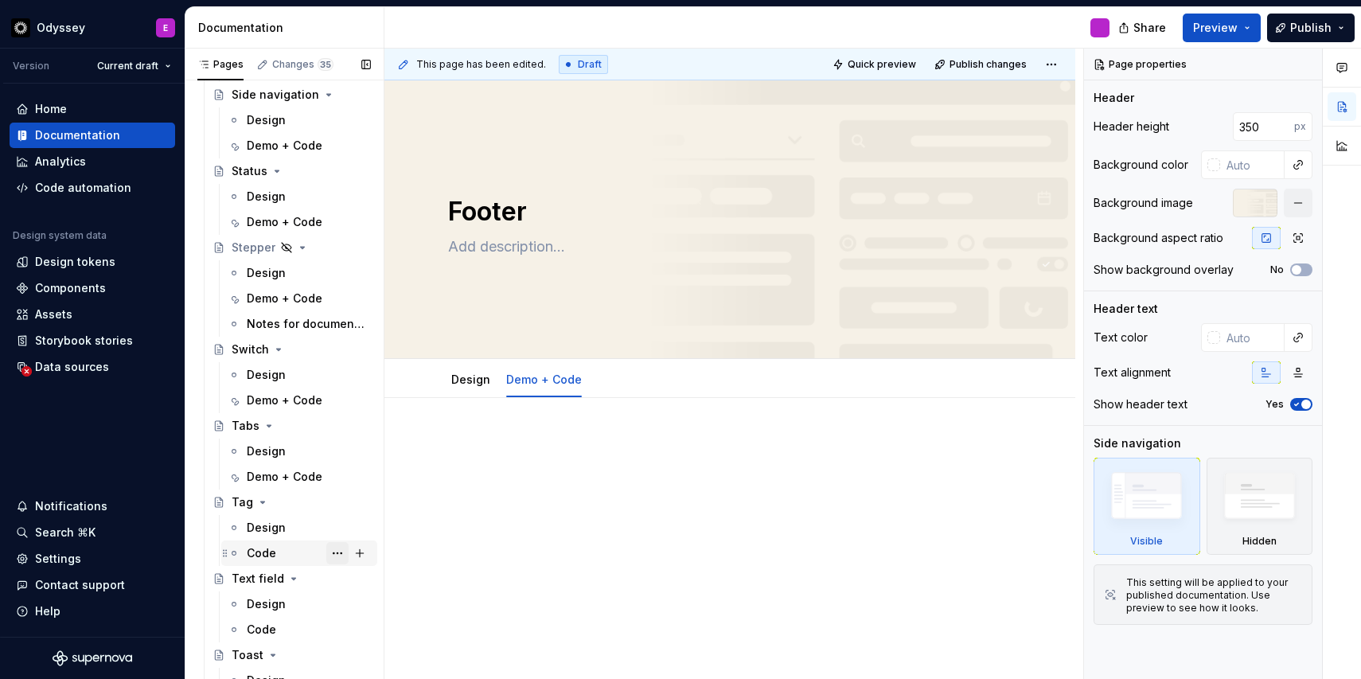
click at [334, 558] on button "Page tree" at bounding box center [337, 553] width 22 height 22
type textarea "*"
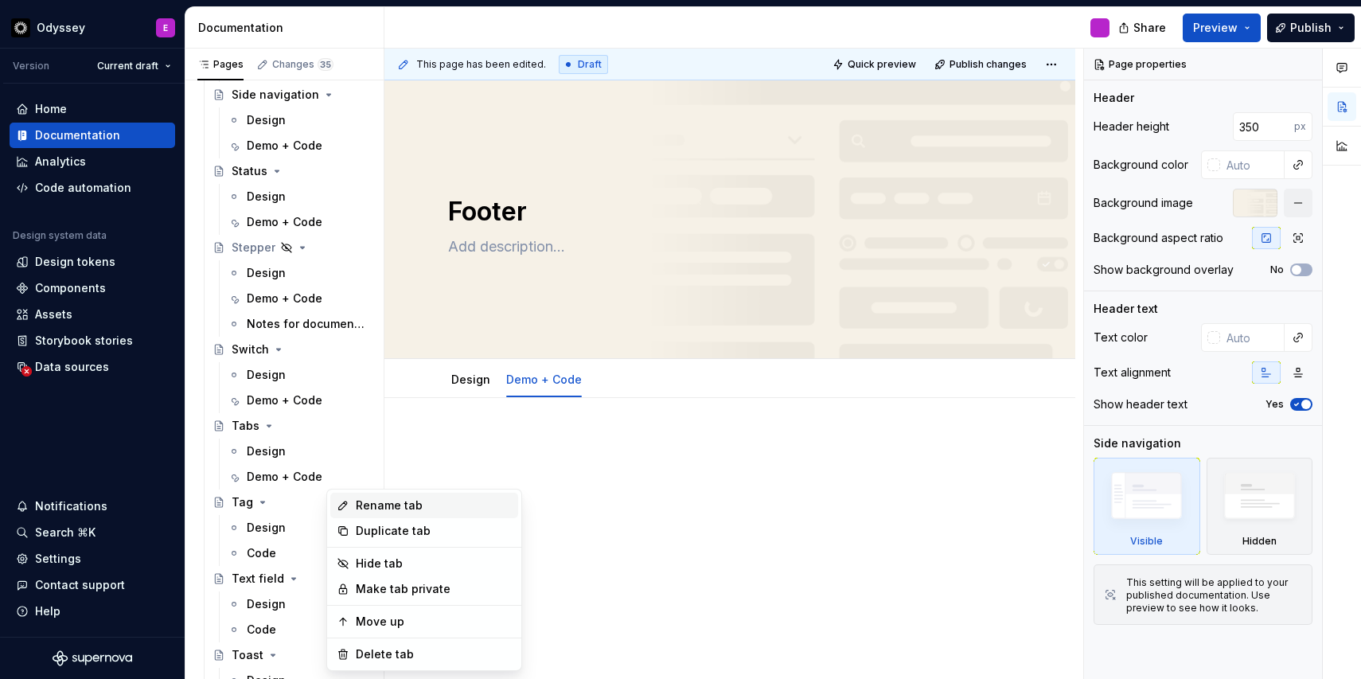
click at [363, 509] on div "Rename tab" at bounding box center [434, 506] width 156 height 16
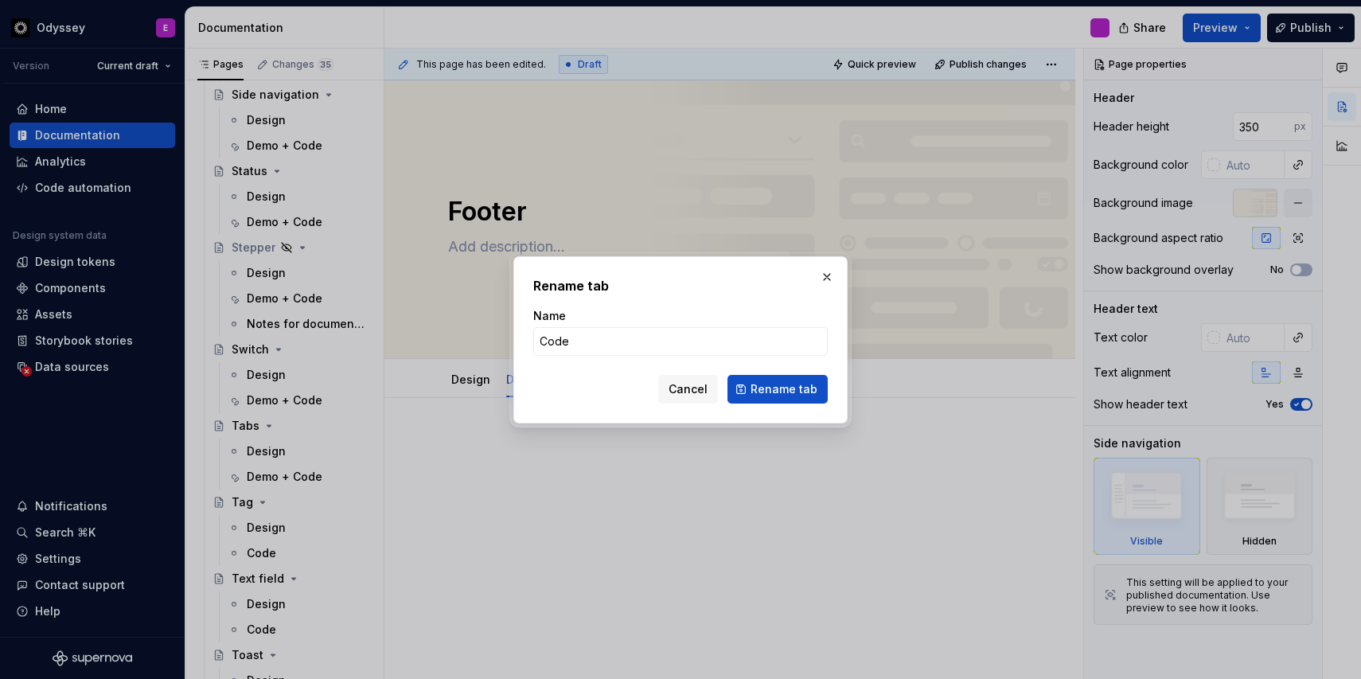
type input "Demo + Code"
click button "Rename tab" at bounding box center [778, 389] width 100 height 29
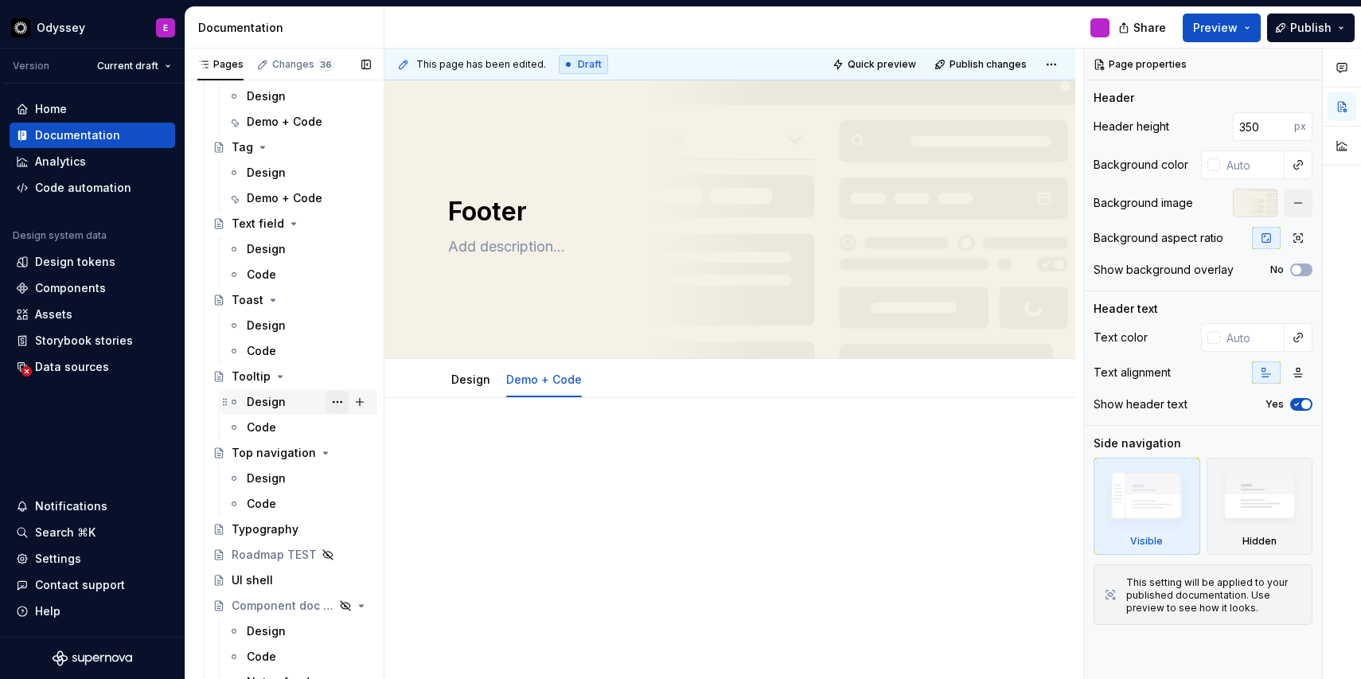
scroll to position [4030, 0]
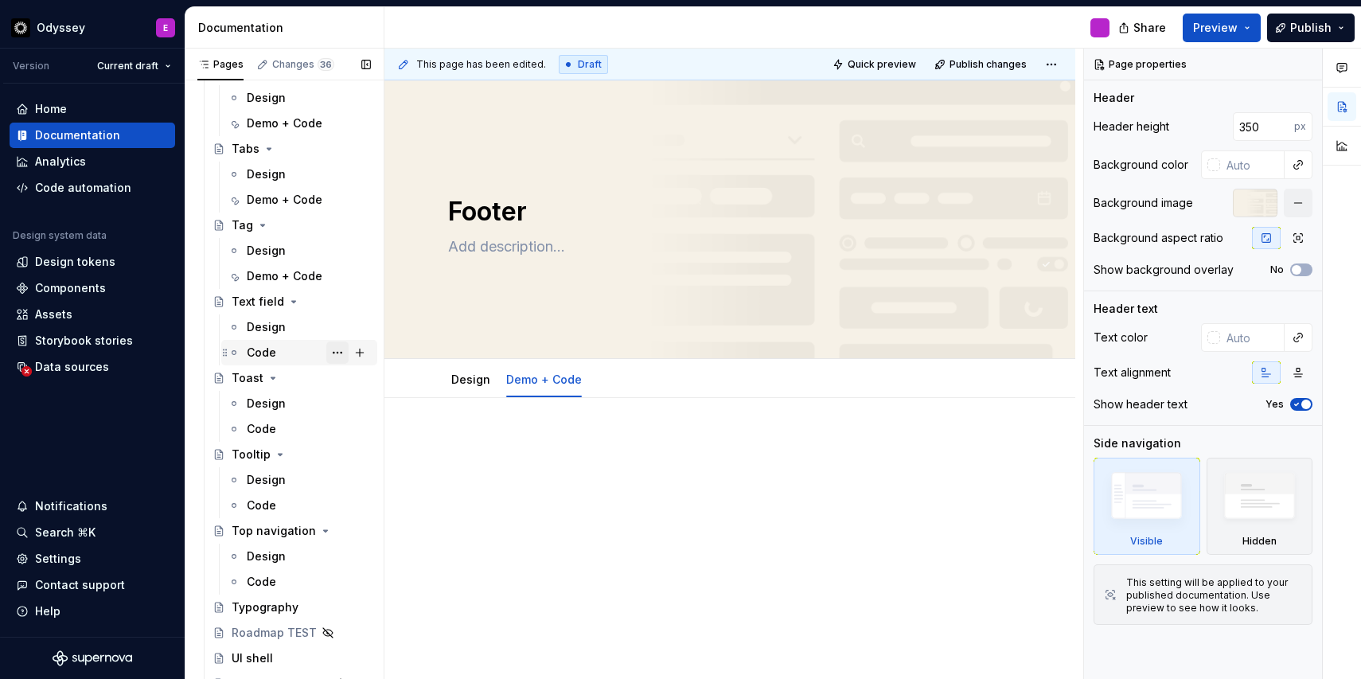
click at [338, 352] on button "Page tree" at bounding box center [337, 353] width 22 height 22
type textarea "*"
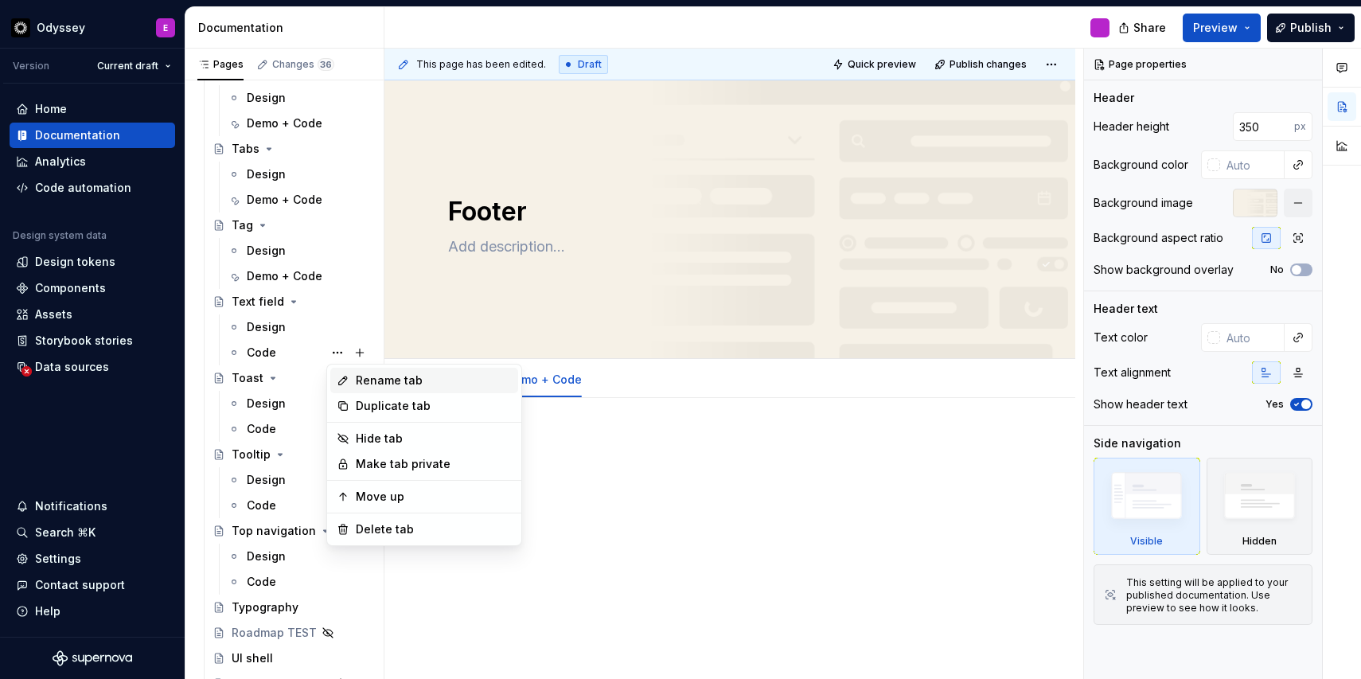
click at [352, 382] on div "Rename tab" at bounding box center [424, 380] width 188 height 25
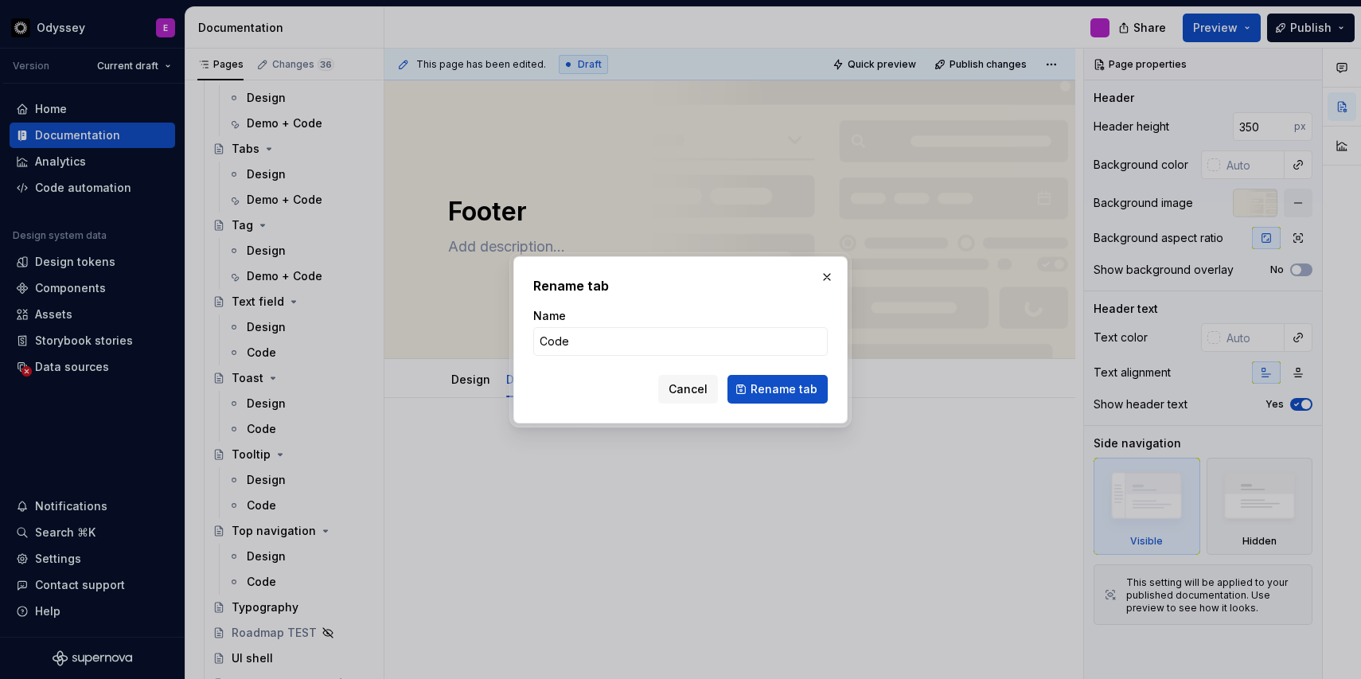
type input "Demo + Code"
click button "Rename tab" at bounding box center [778, 389] width 100 height 29
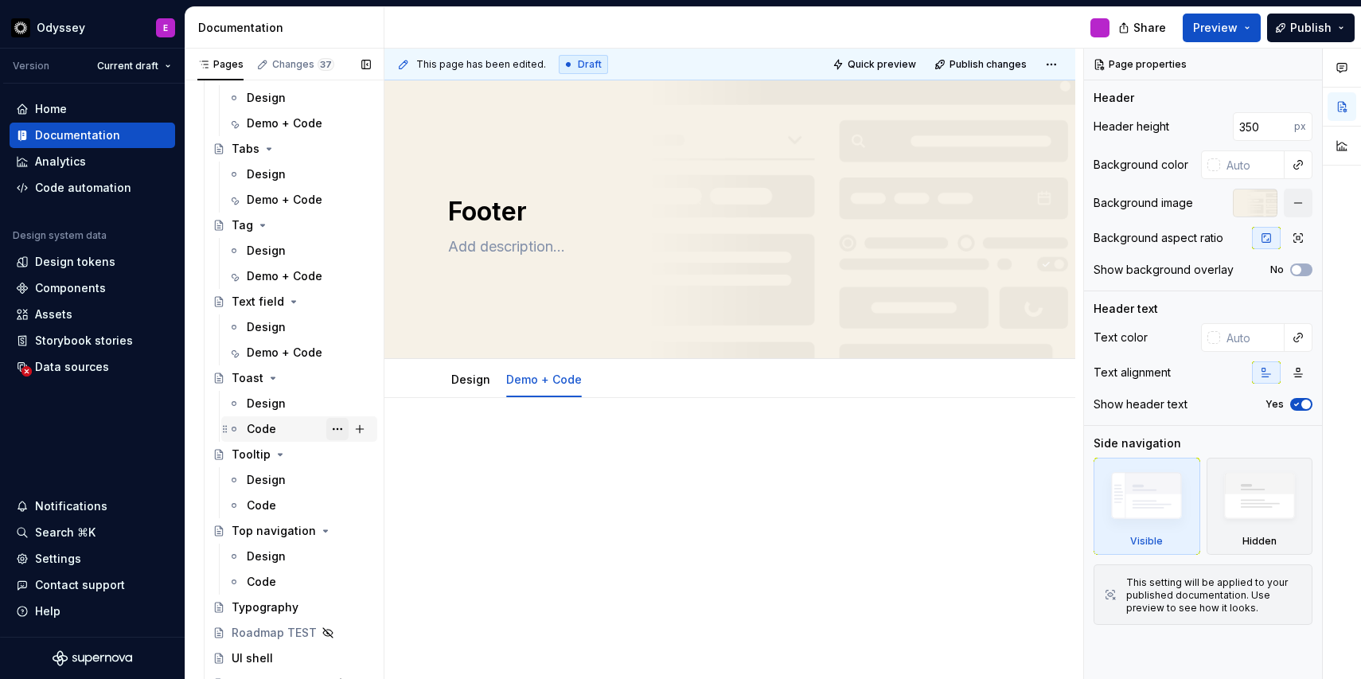
click at [326, 427] on button "Page tree" at bounding box center [337, 429] width 22 height 22
type textarea "*"
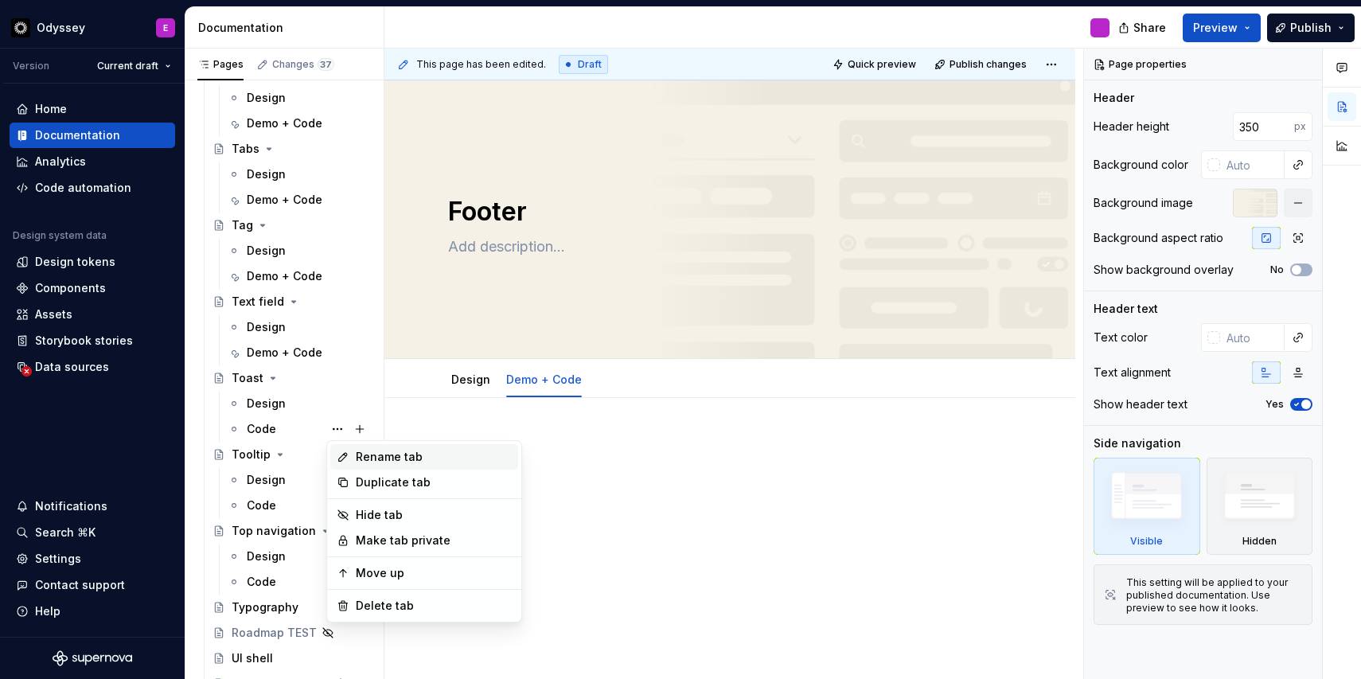
click at [346, 447] on div "Rename tab" at bounding box center [424, 456] width 188 height 25
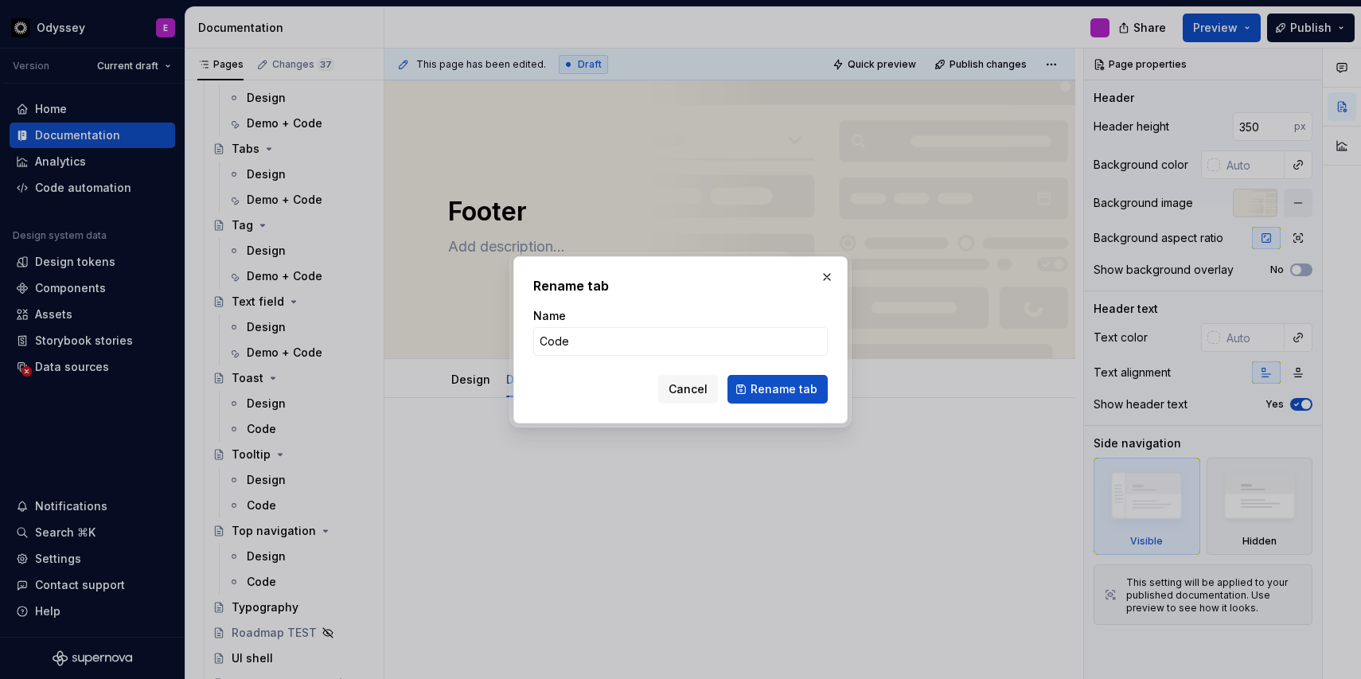
type input "Demo + Code"
click button "Rename tab" at bounding box center [778, 389] width 100 height 29
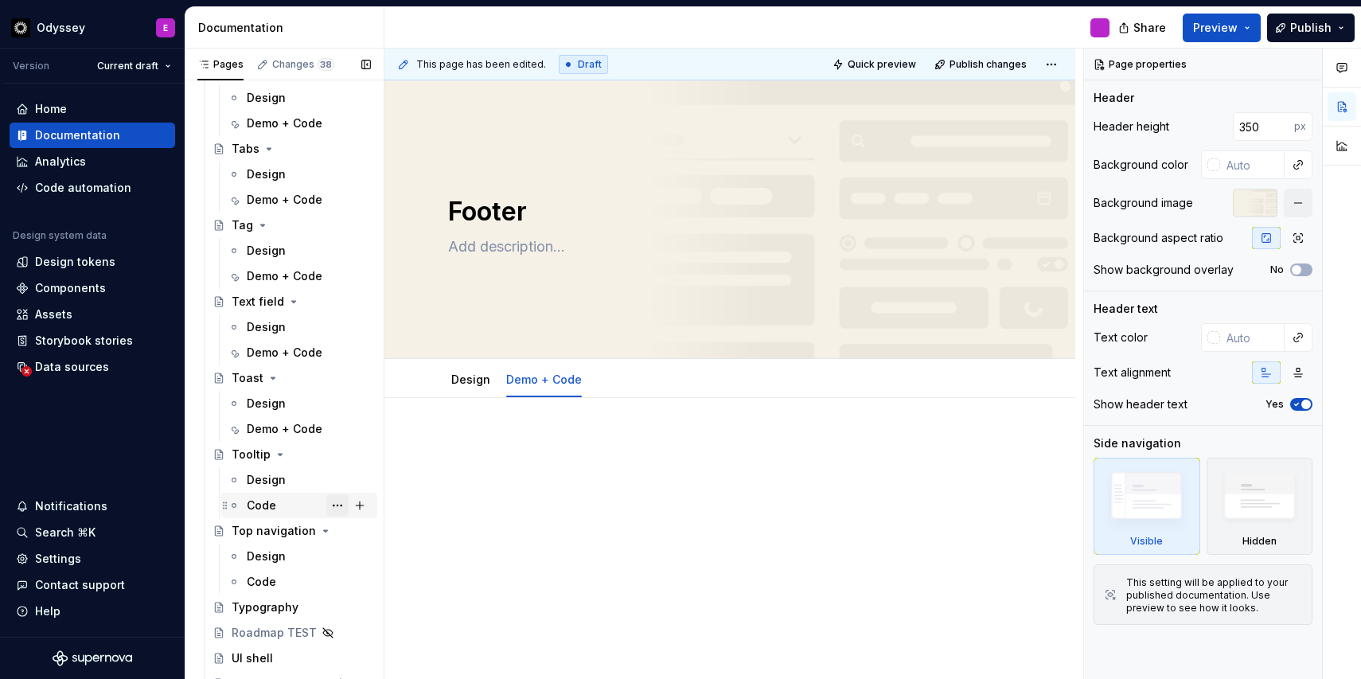
click at [337, 506] on button "Page tree" at bounding box center [337, 505] width 22 height 22
type textarea "*"
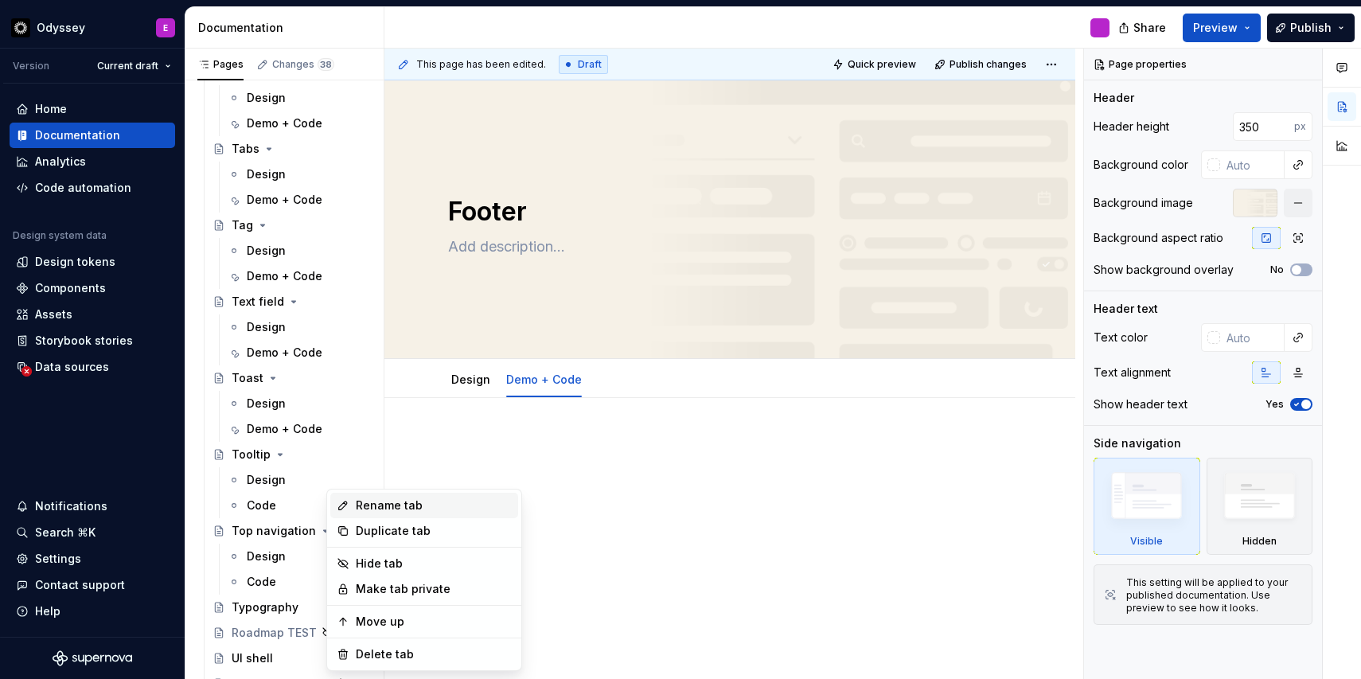
click at [355, 505] on div "Rename tab" at bounding box center [424, 505] width 188 height 25
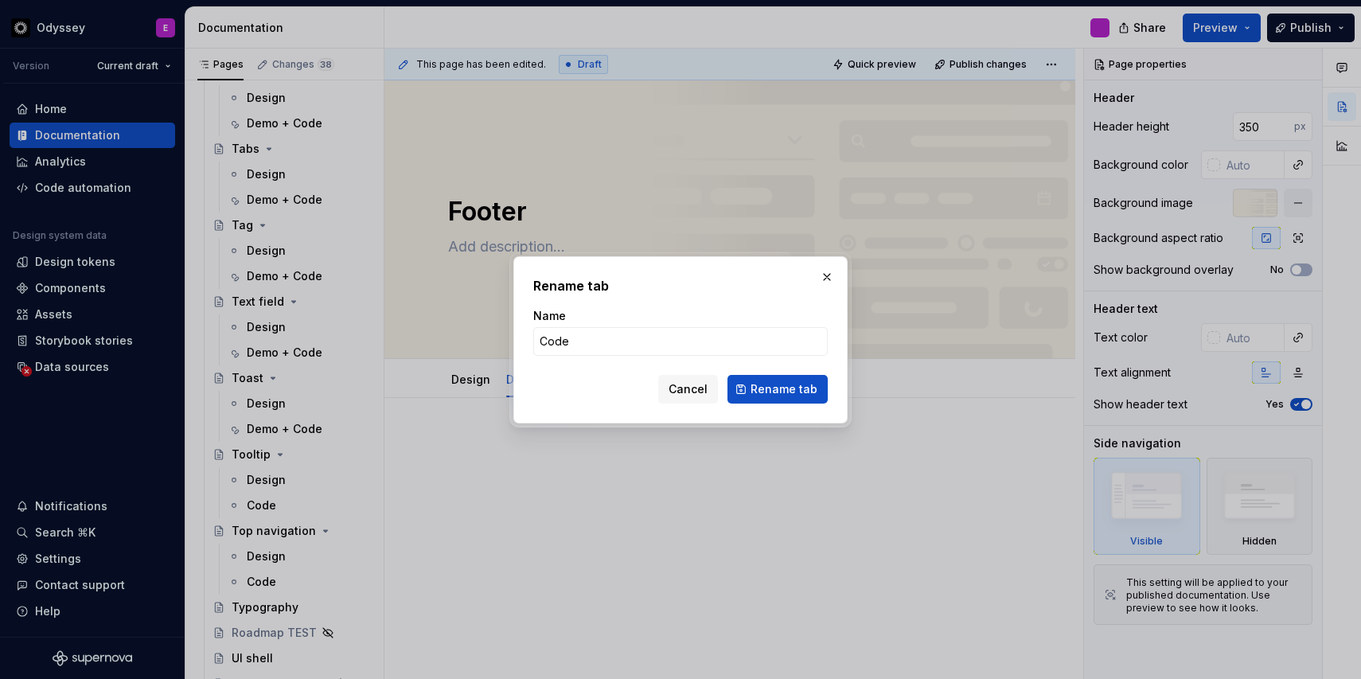
type input "Demo + Code"
click button "Rename tab" at bounding box center [778, 389] width 100 height 29
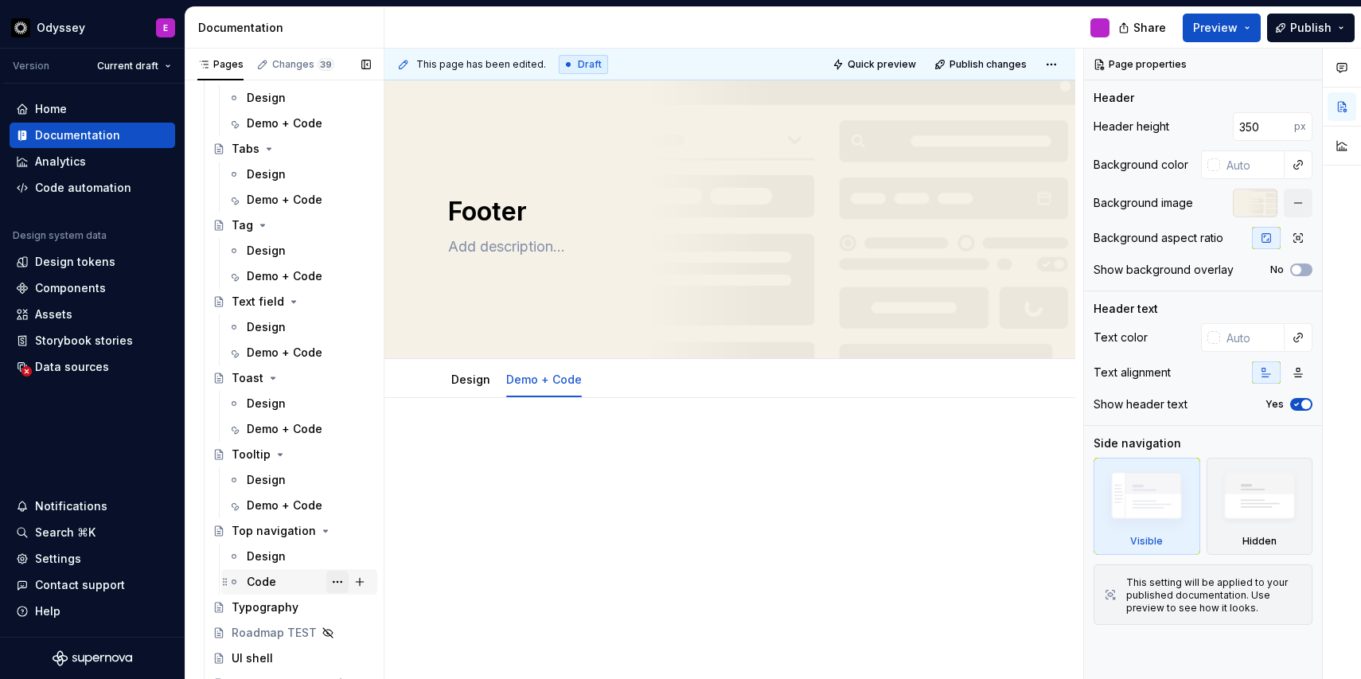
click at [336, 586] on button "Page tree" at bounding box center [337, 582] width 22 height 22
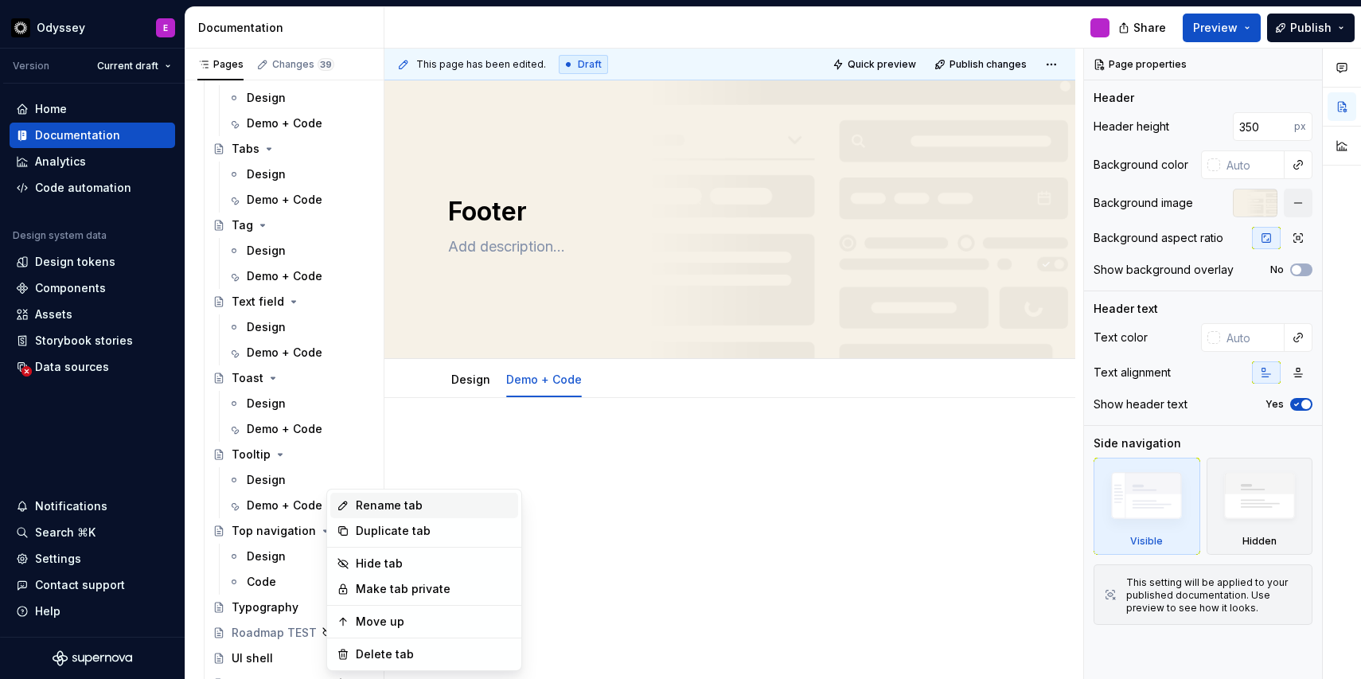
click at [366, 499] on div "Rename tab" at bounding box center [434, 506] width 156 height 16
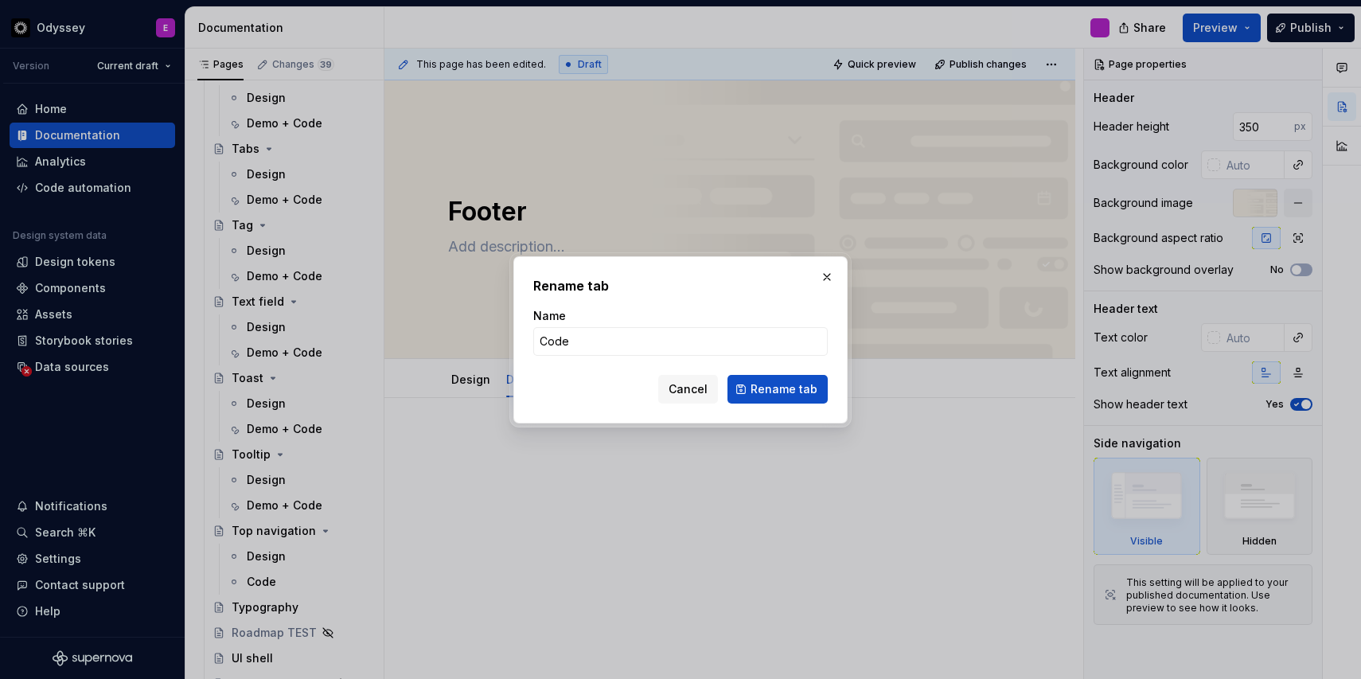
type textarea "*"
type input "Demo + Code"
click button "Rename tab" at bounding box center [778, 389] width 100 height 29
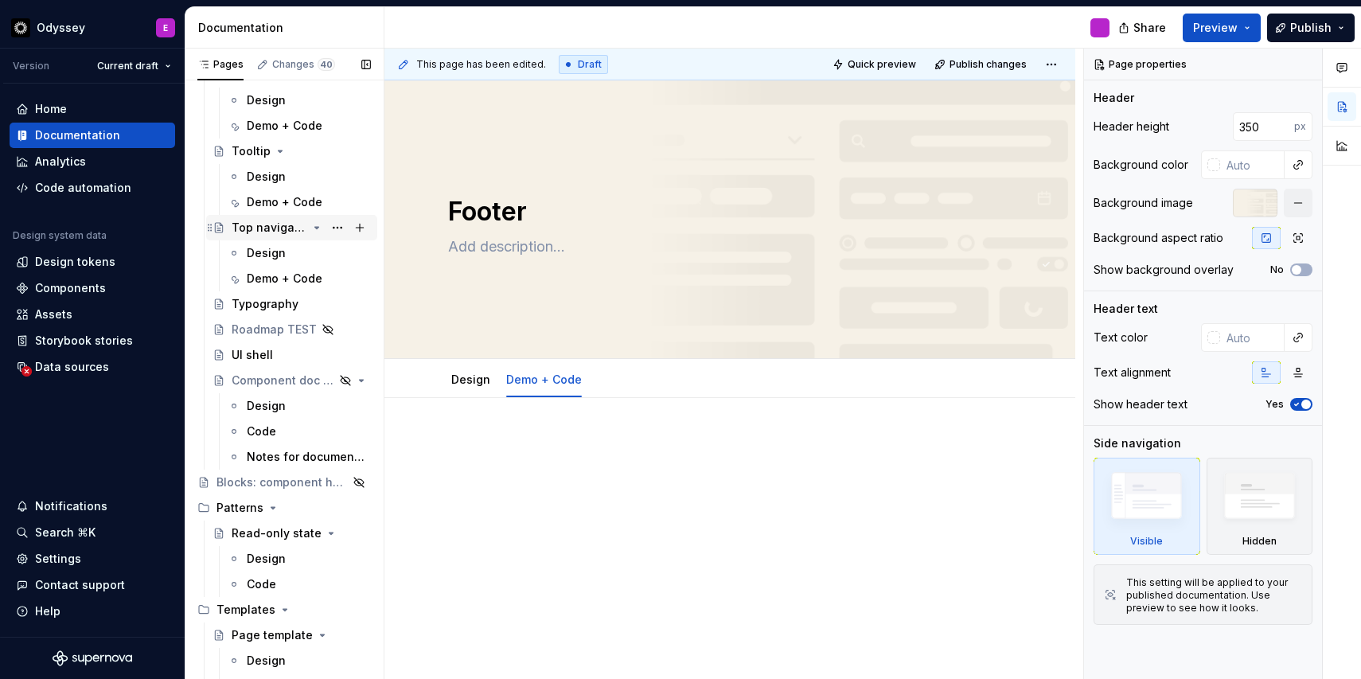
scroll to position [4331, 0]
click at [338, 434] on button "Page tree" at bounding box center [337, 434] width 22 height 22
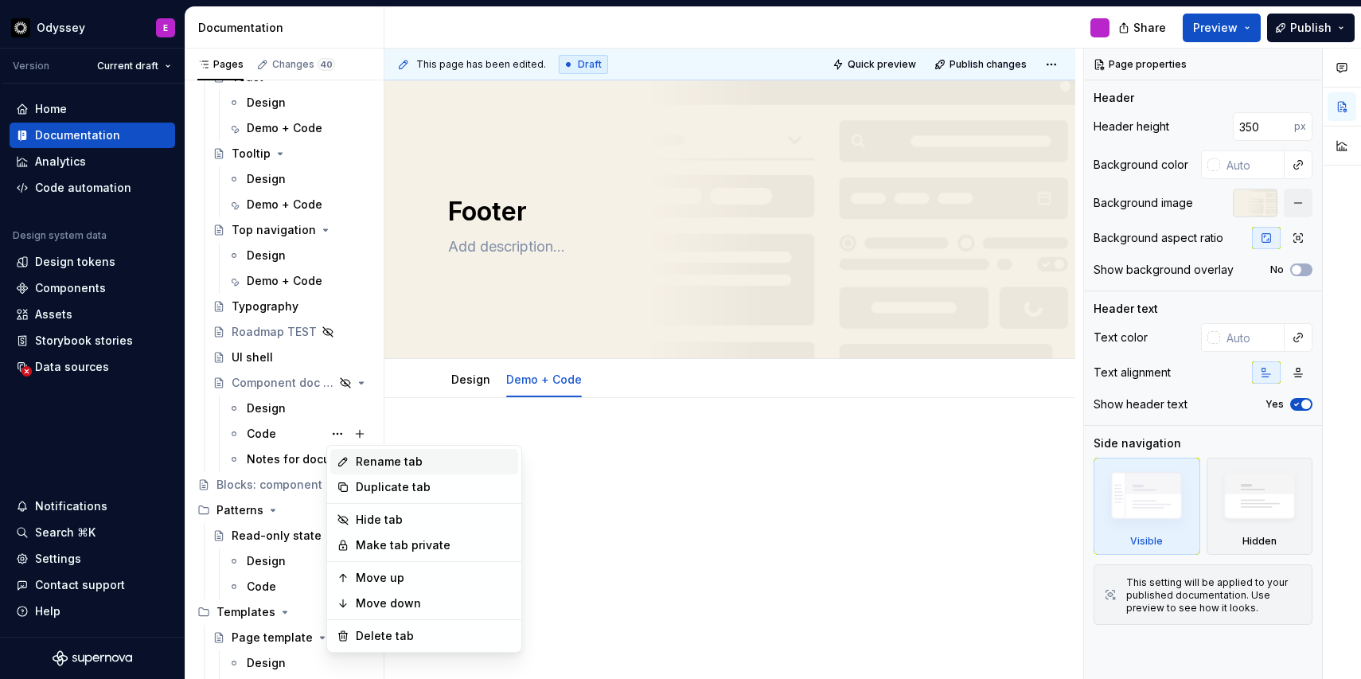
type textarea "*"
click at [351, 463] on div "Rename tab" at bounding box center [424, 461] width 188 height 25
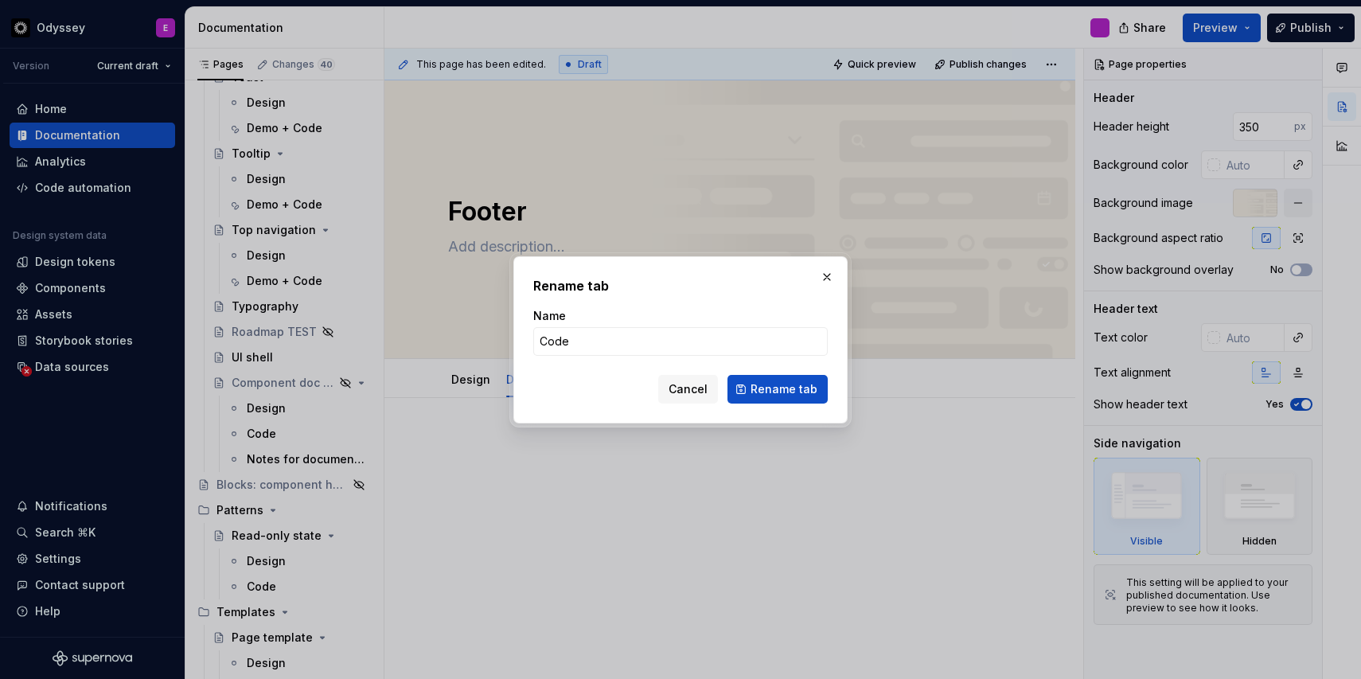
type input "Demo + Code"
click button "Rename tab" at bounding box center [778, 389] width 100 height 29
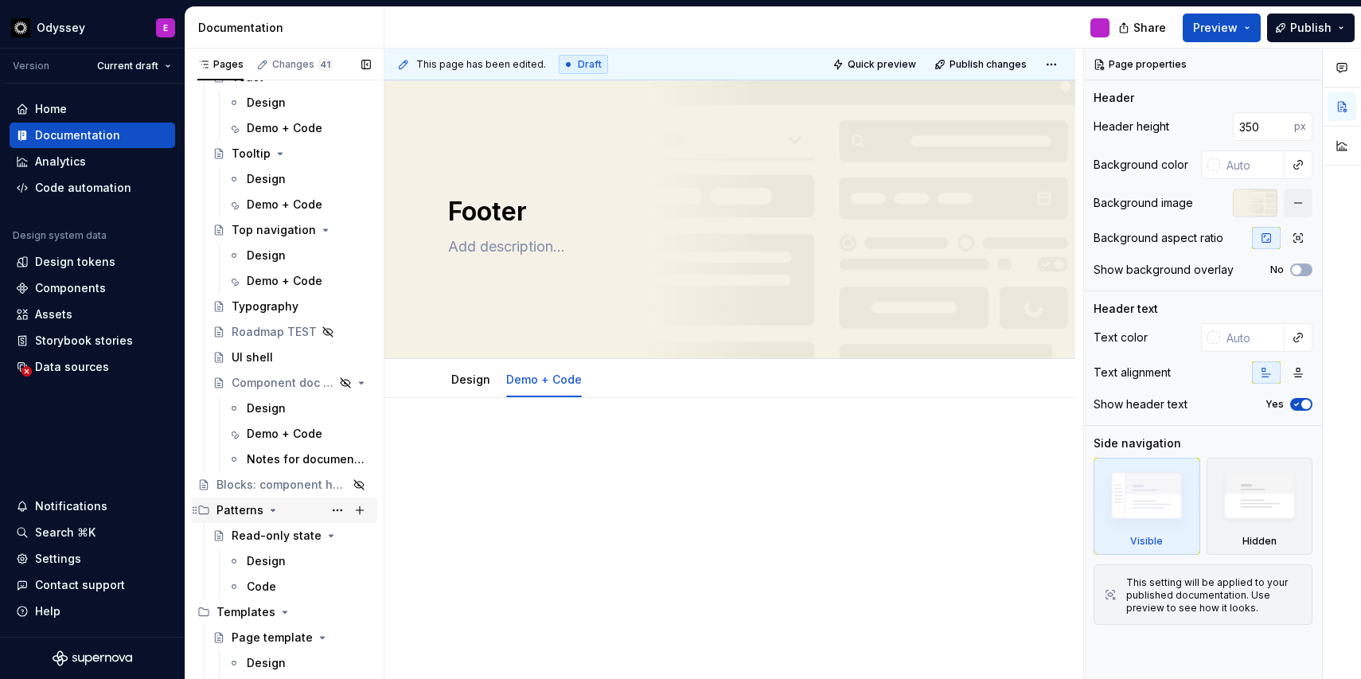
scroll to position [4349, 0]
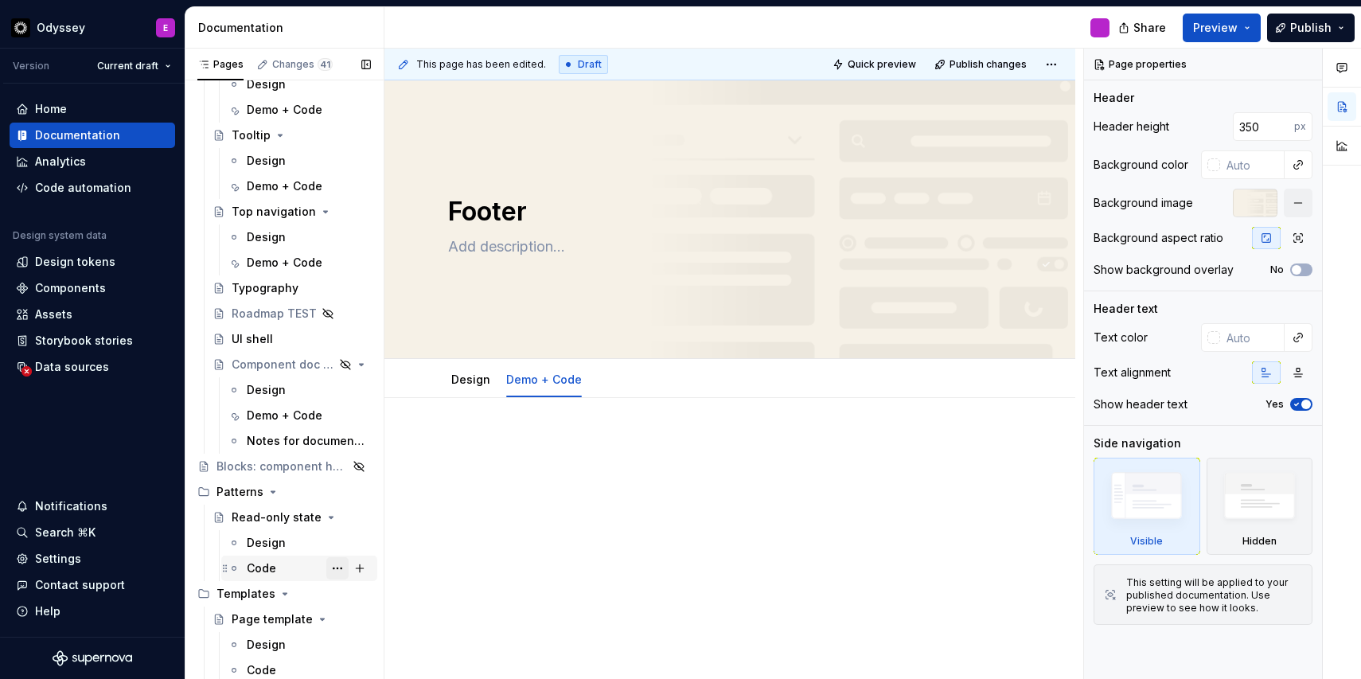
click at [333, 570] on button "Page tree" at bounding box center [337, 568] width 22 height 22
type textarea "*"
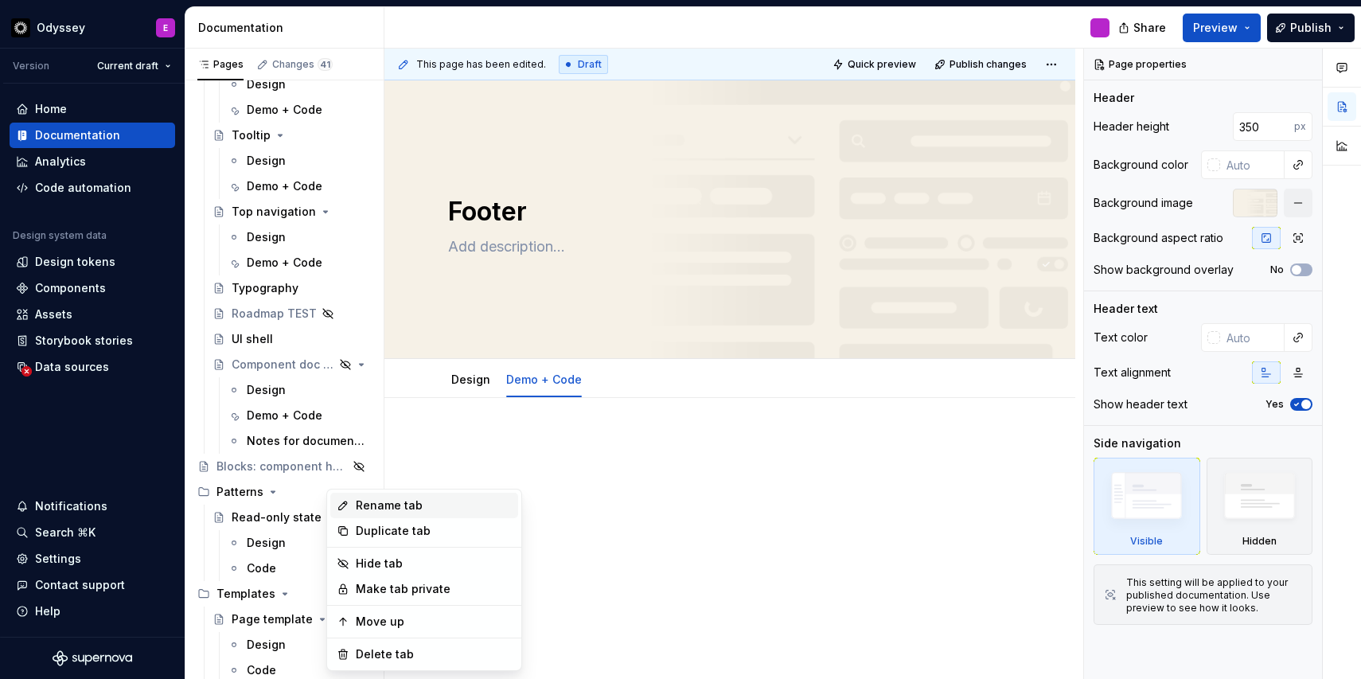
click at [371, 515] on div "Rename tab" at bounding box center [424, 505] width 188 height 25
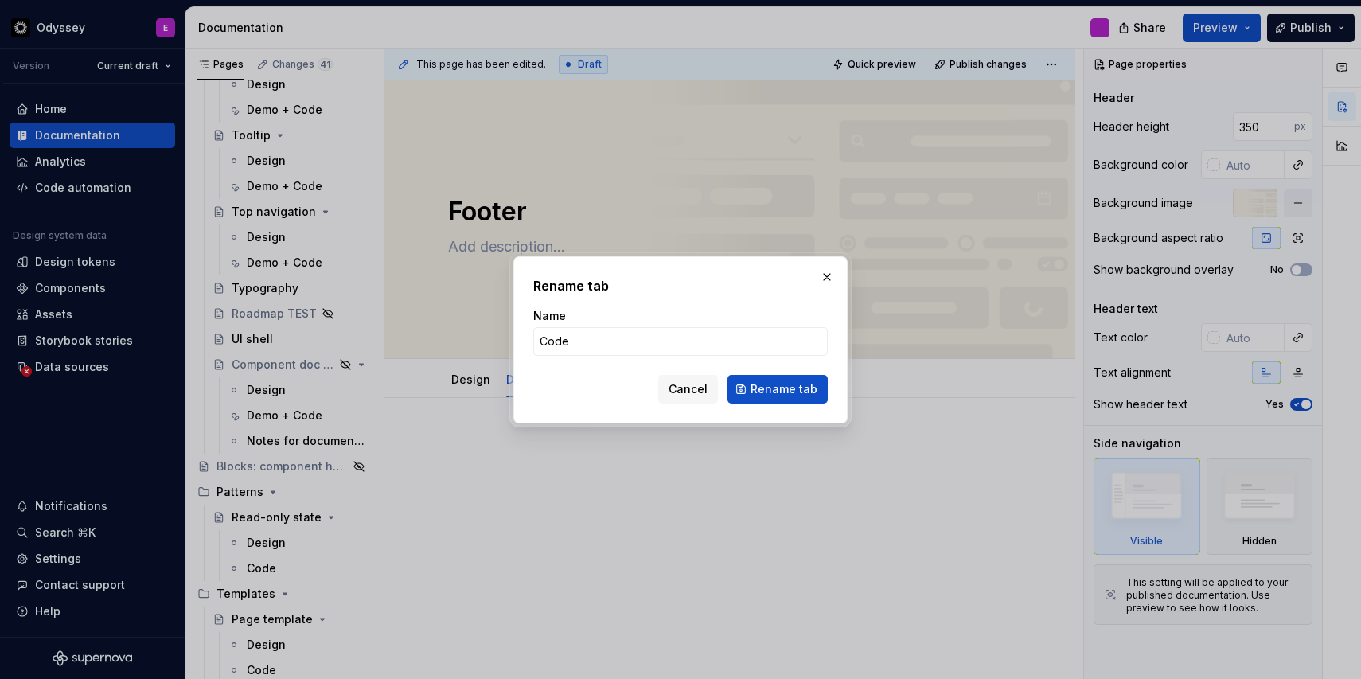
type input "Demo + Code"
click button "Rename tab" at bounding box center [778, 389] width 100 height 29
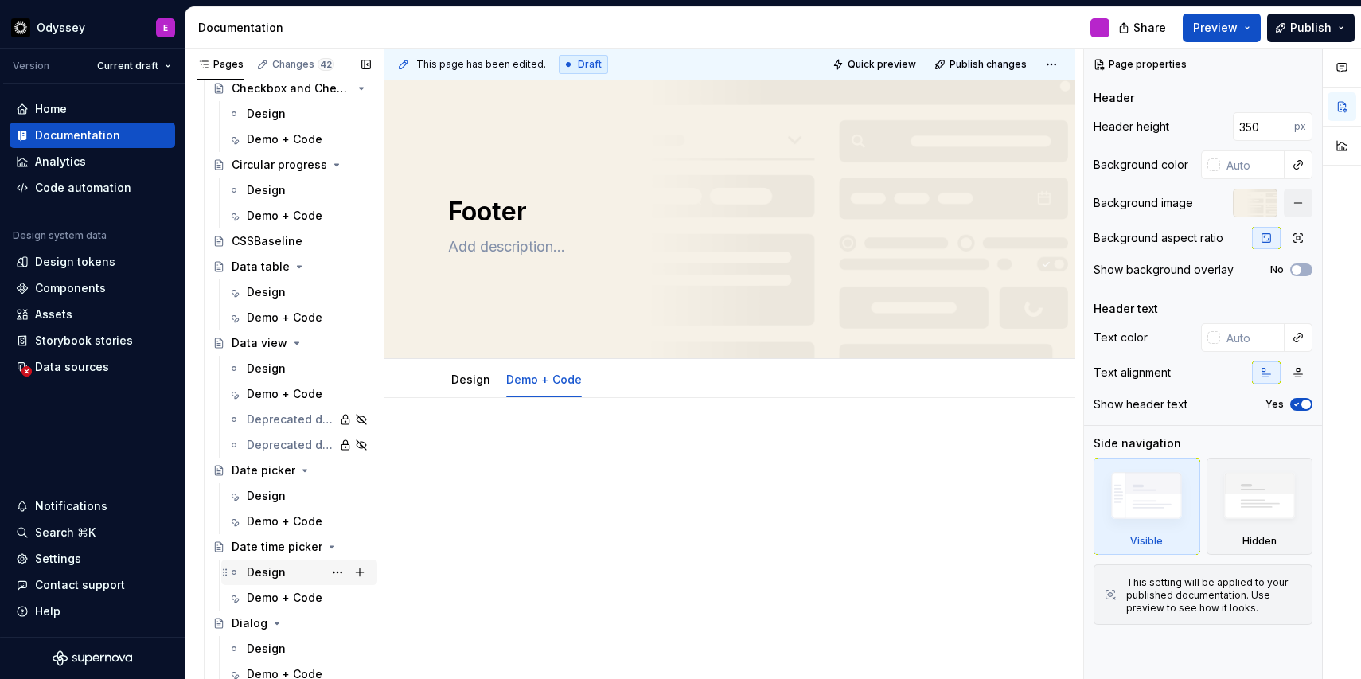
scroll to position [2229, 0]
click at [1296, 25] on span "Publish" at bounding box center [1311, 28] width 41 height 16
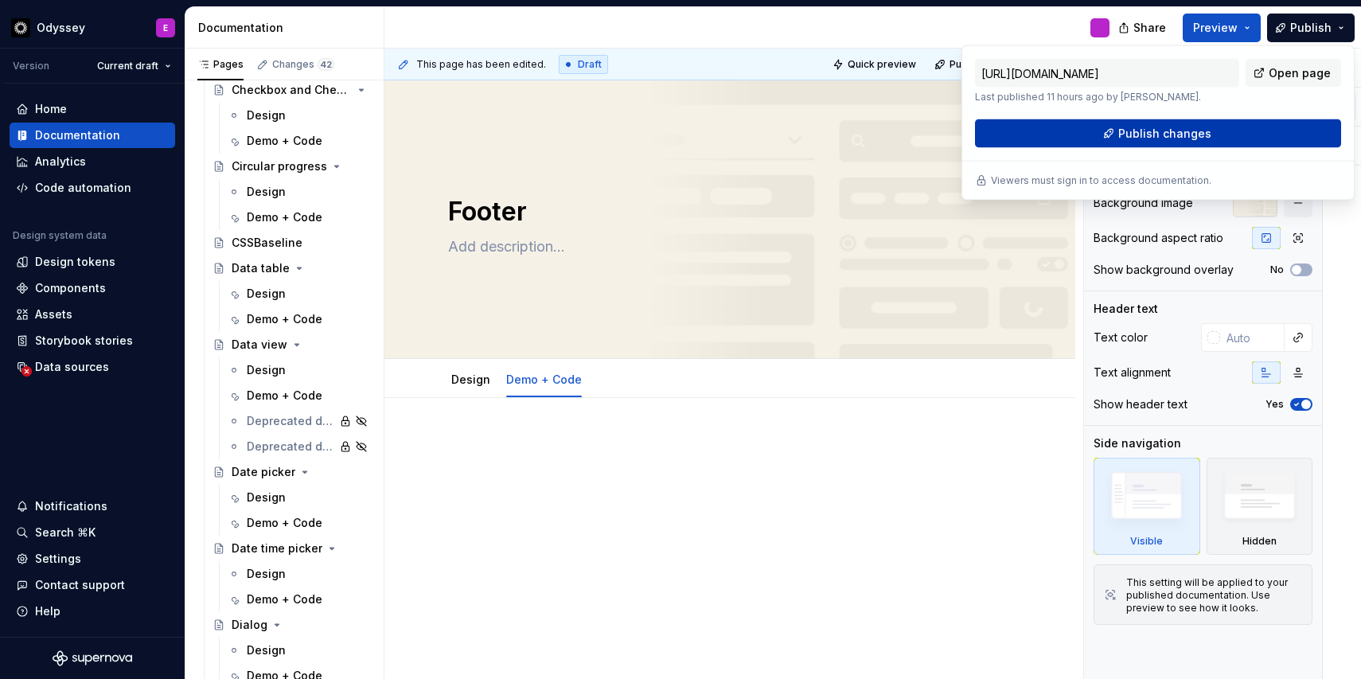
click at [1247, 131] on button "Publish changes" at bounding box center [1158, 133] width 366 height 29
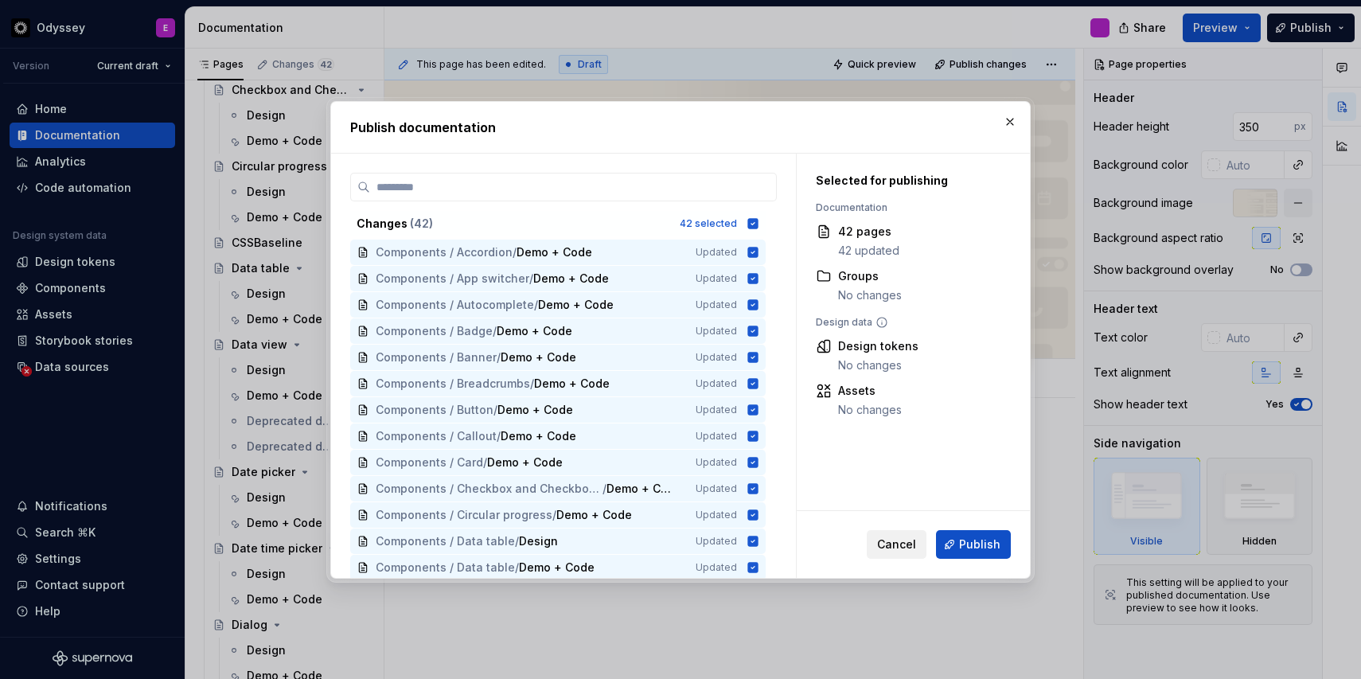
click at [905, 541] on span "Cancel" at bounding box center [896, 545] width 39 height 16
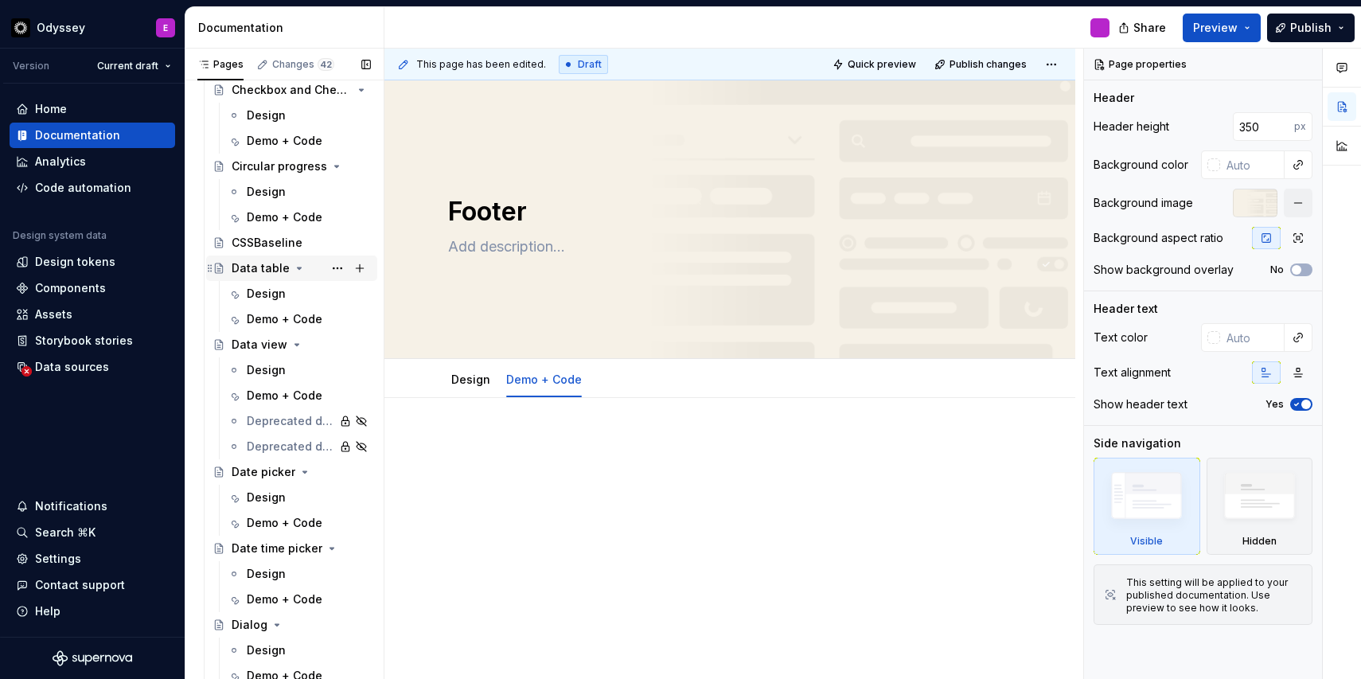
click at [267, 272] on div "Data table" at bounding box center [261, 268] width 58 height 16
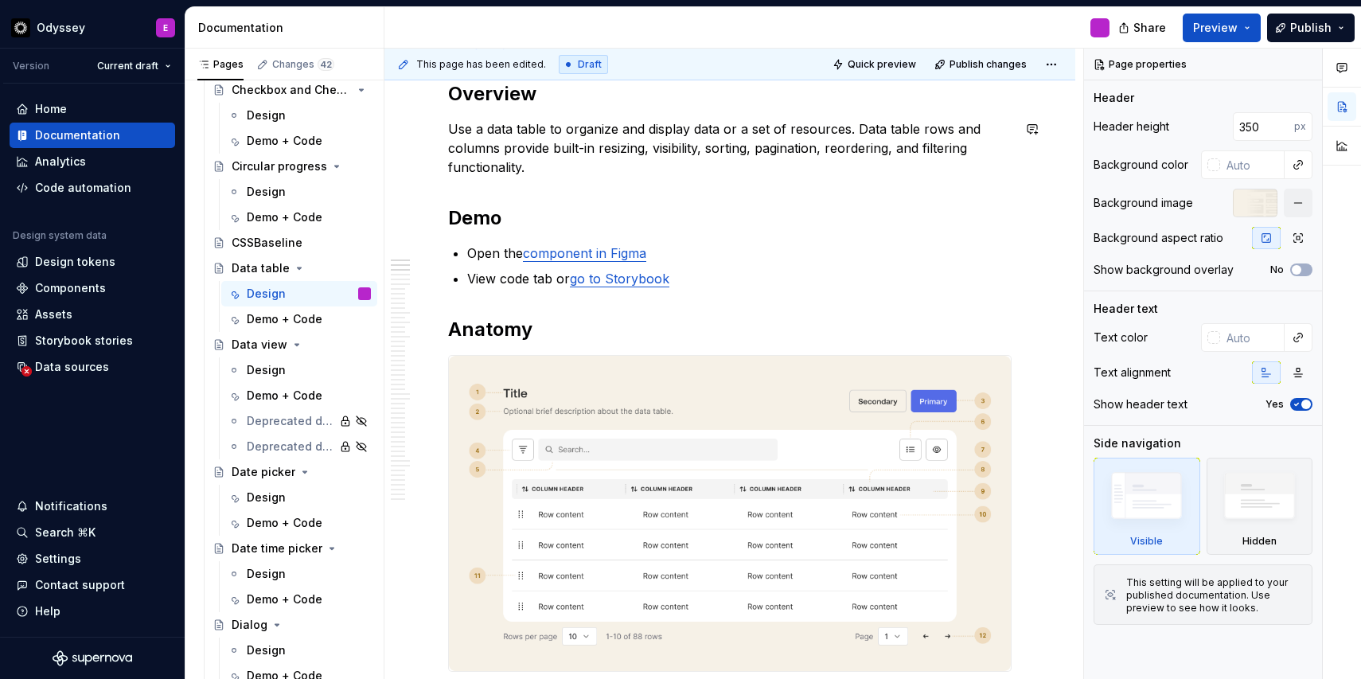
scroll to position [474, 0]
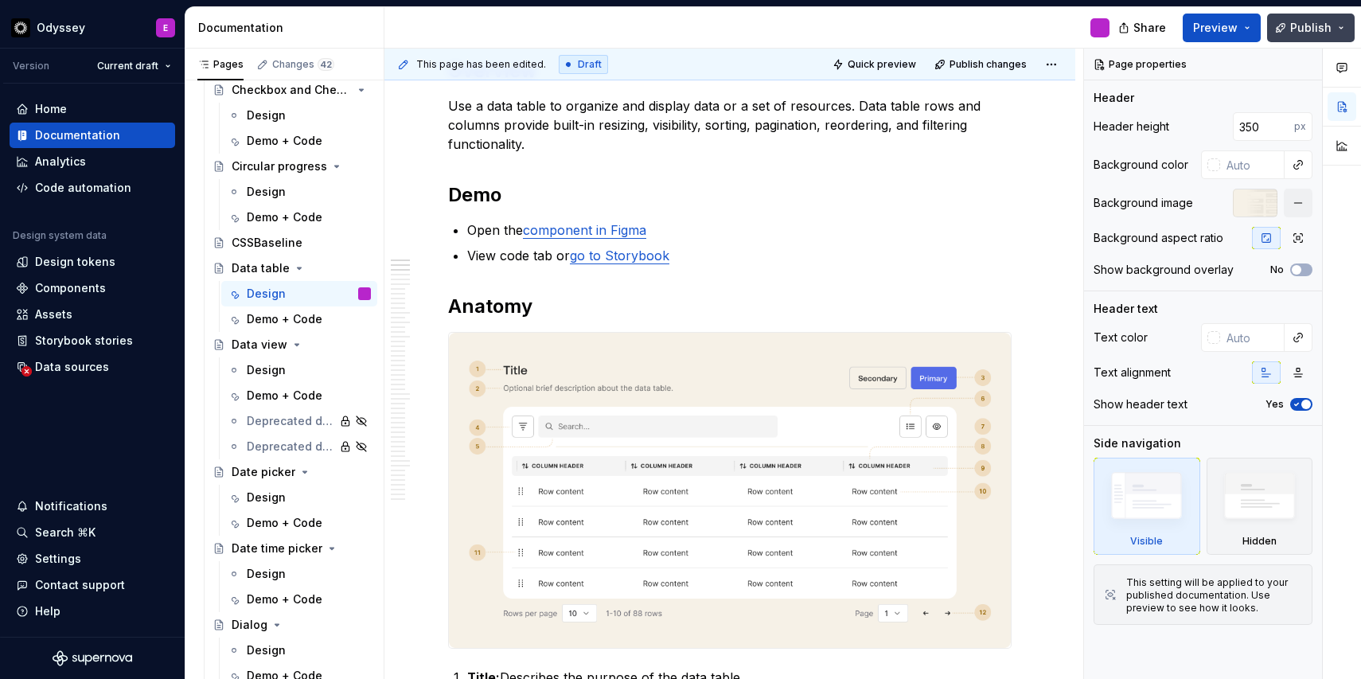
click at [1311, 27] on span "Publish" at bounding box center [1311, 28] width 41 height 16
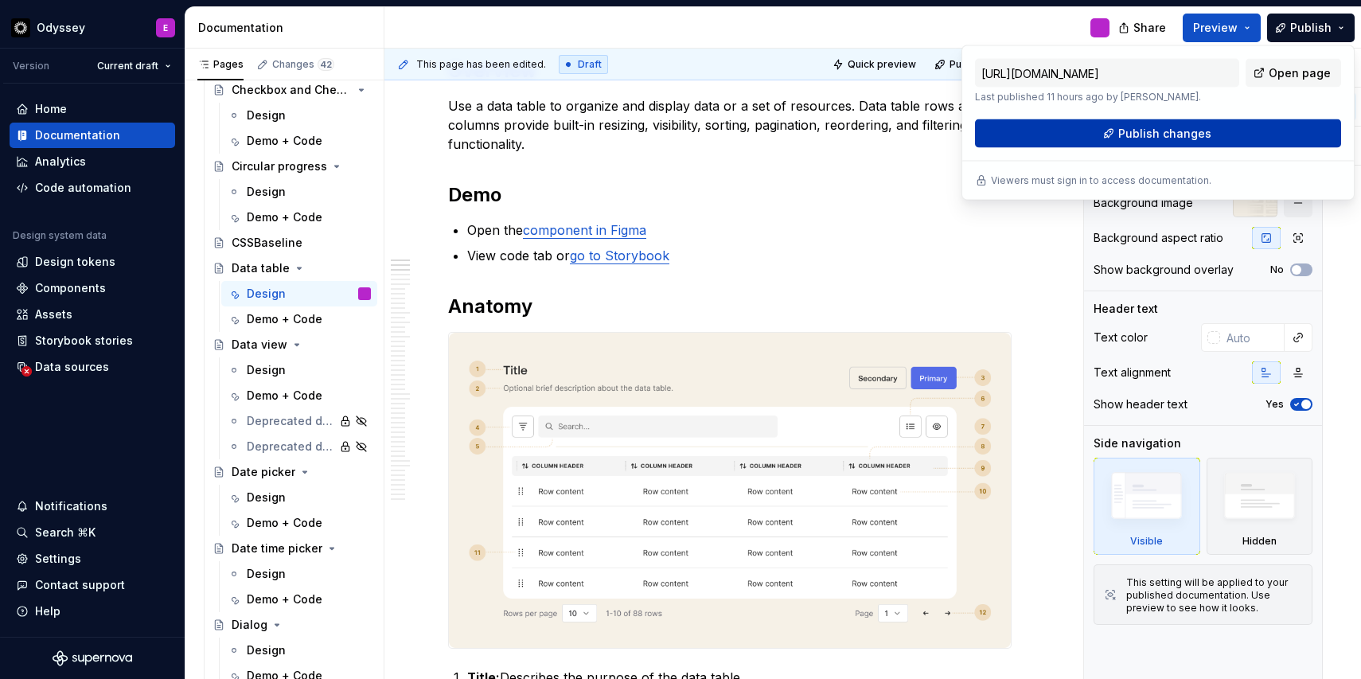
click at [1260, 130] on button "Publish changes" at bounding box center [1158, 133] width 366 height 29
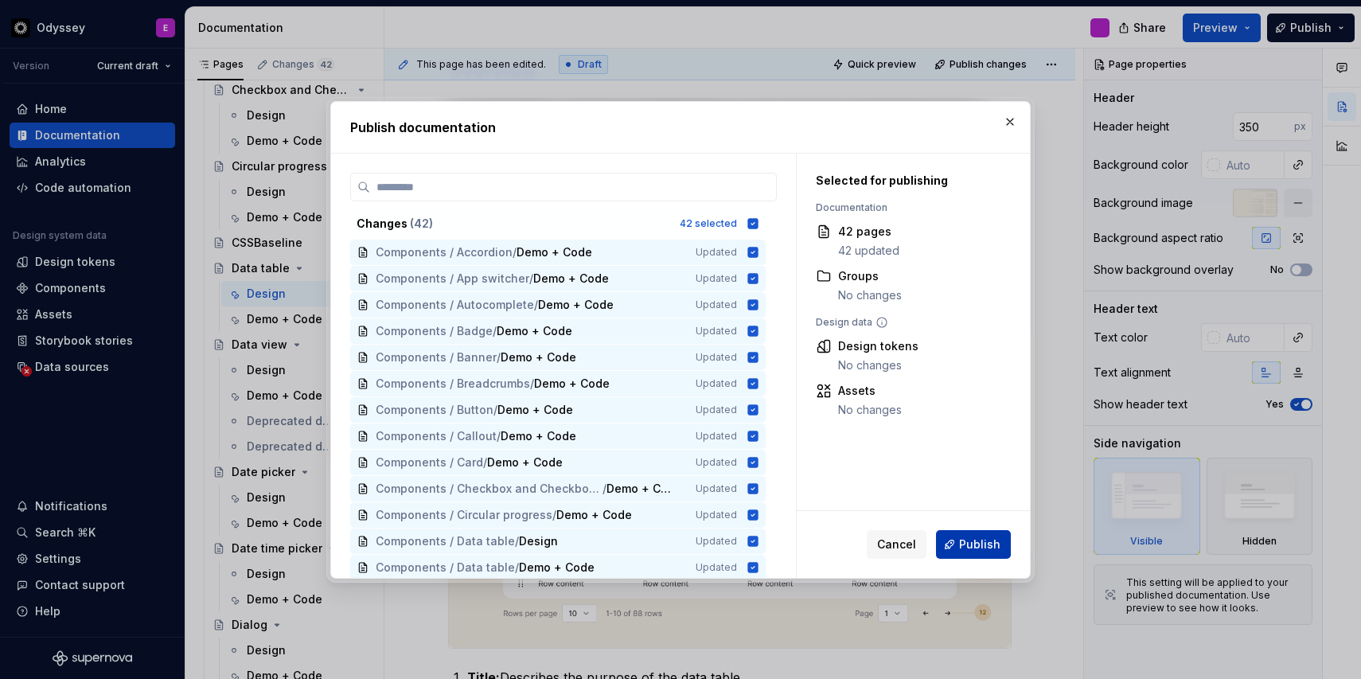
click at [984, 549] on span "Publish" at bounding box center [979, 545] width 41 height 16
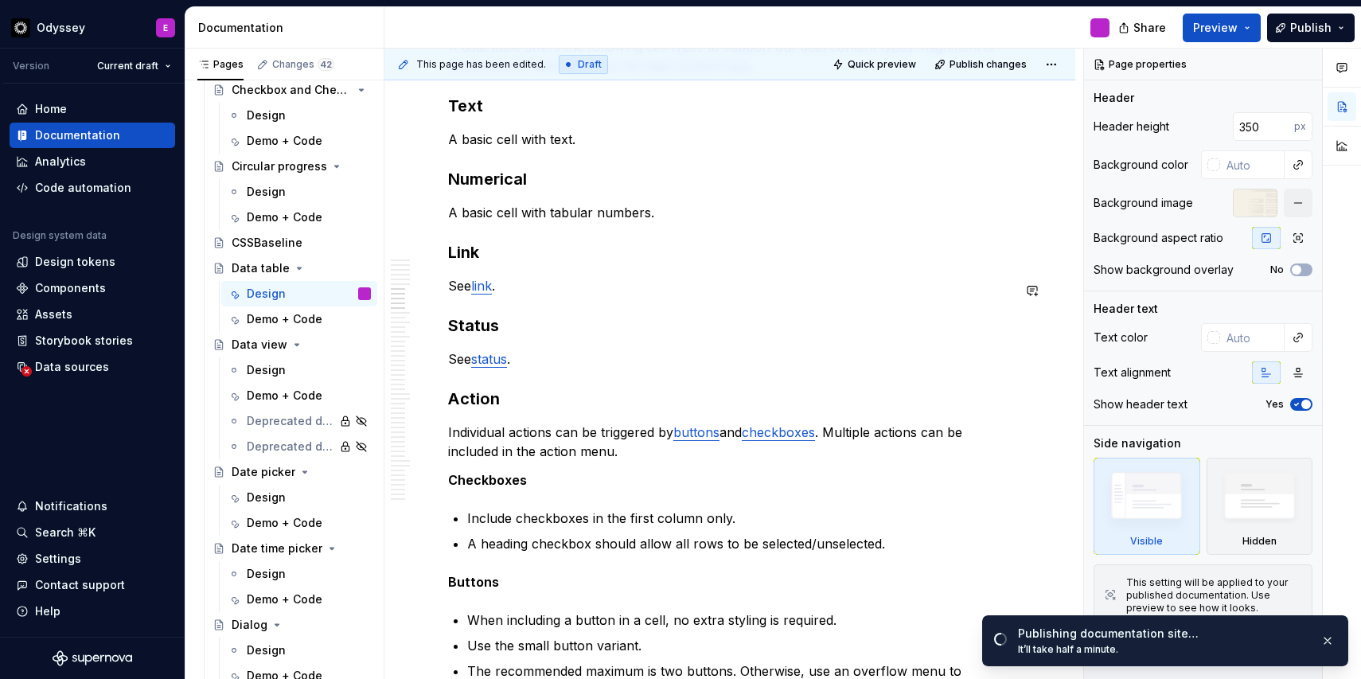
scroll to position [1853, 0]
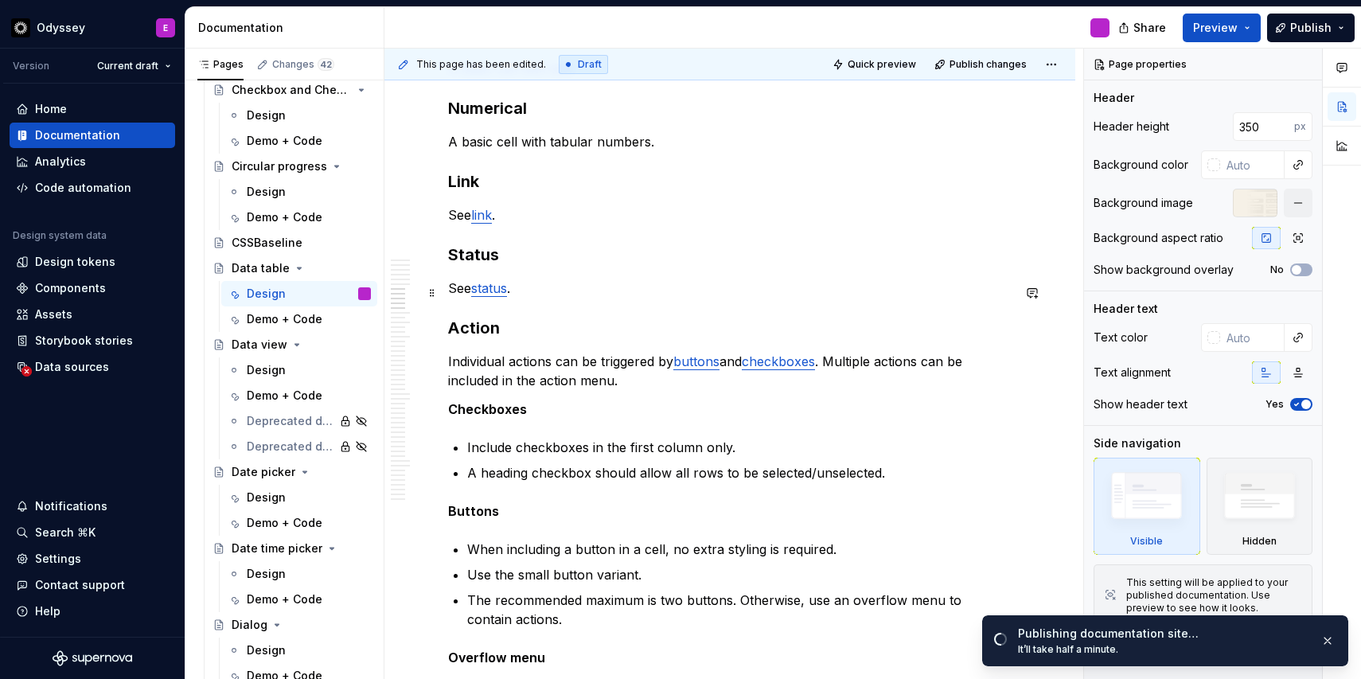
click at [497, 293] on link "status" at bounding box center [489, 288] width 36 height 16
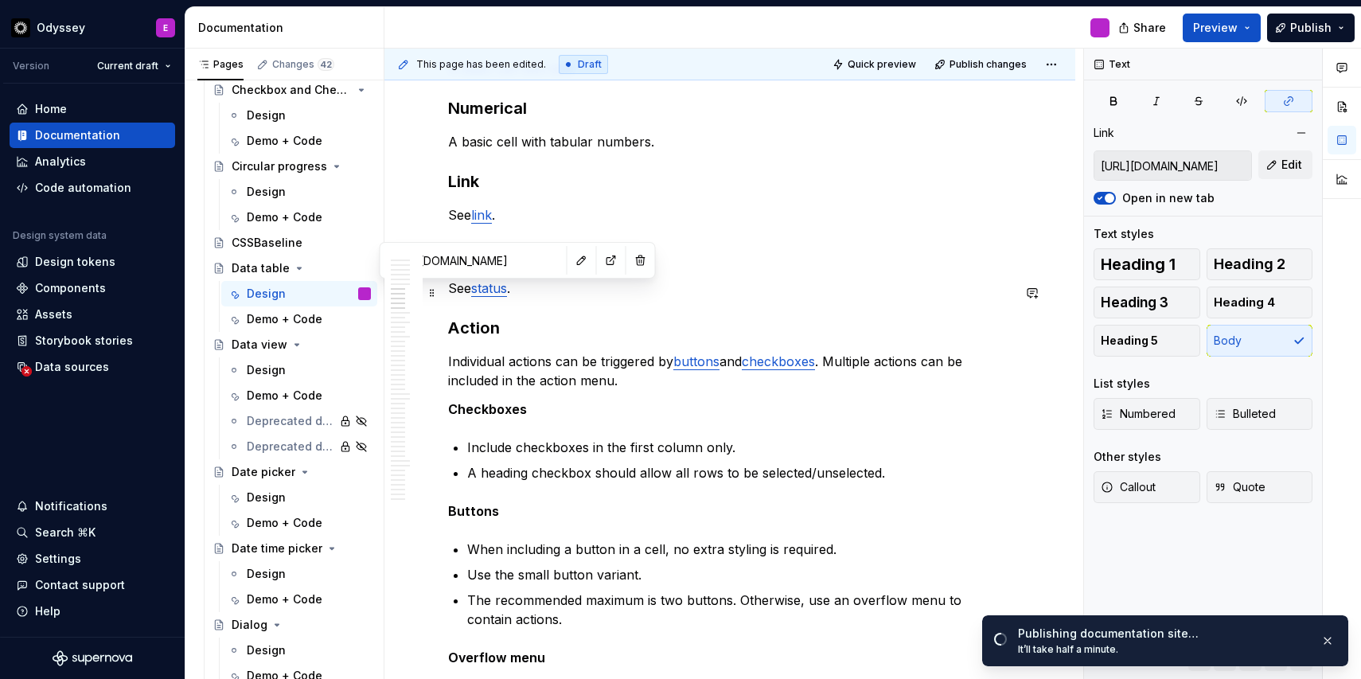
click at [497, 293] on link "status" at bounding box center [489, 288] width 36 height 16
click at [760, 298] on p "See status ." at bounding box center [730, 288] width 564 height 19
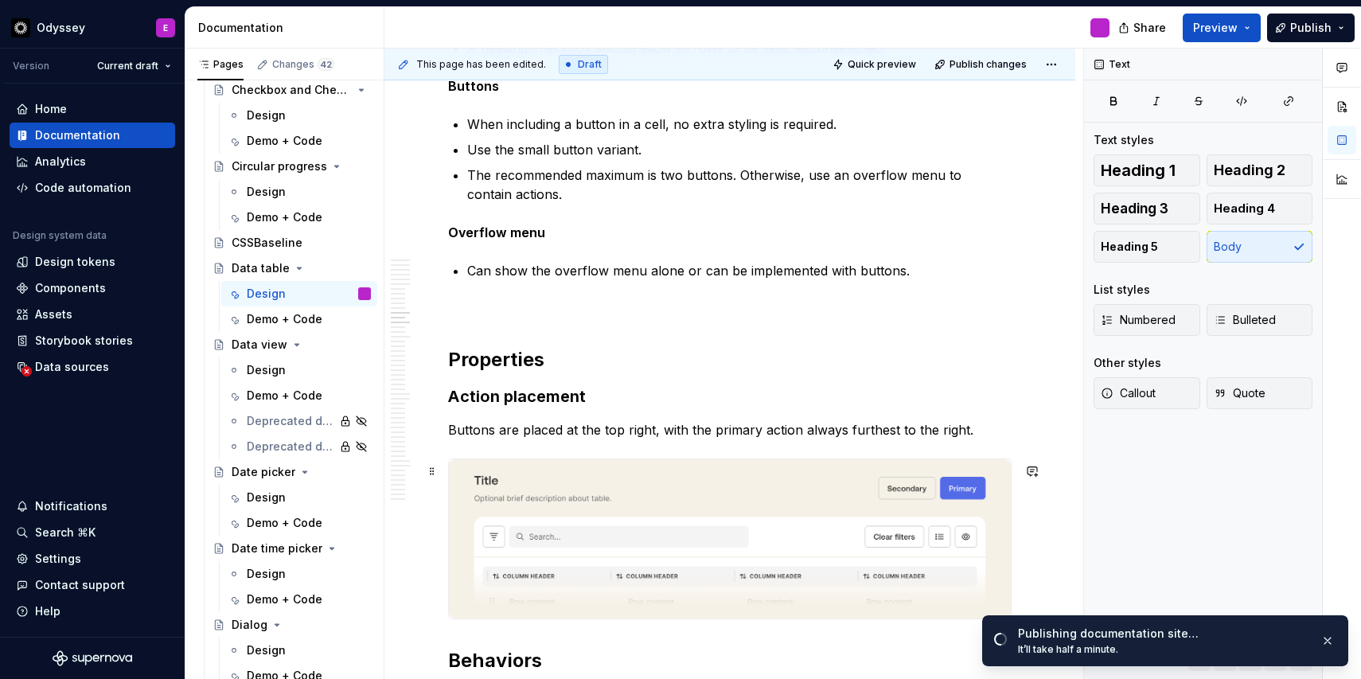
scroll to position [2295, 0]
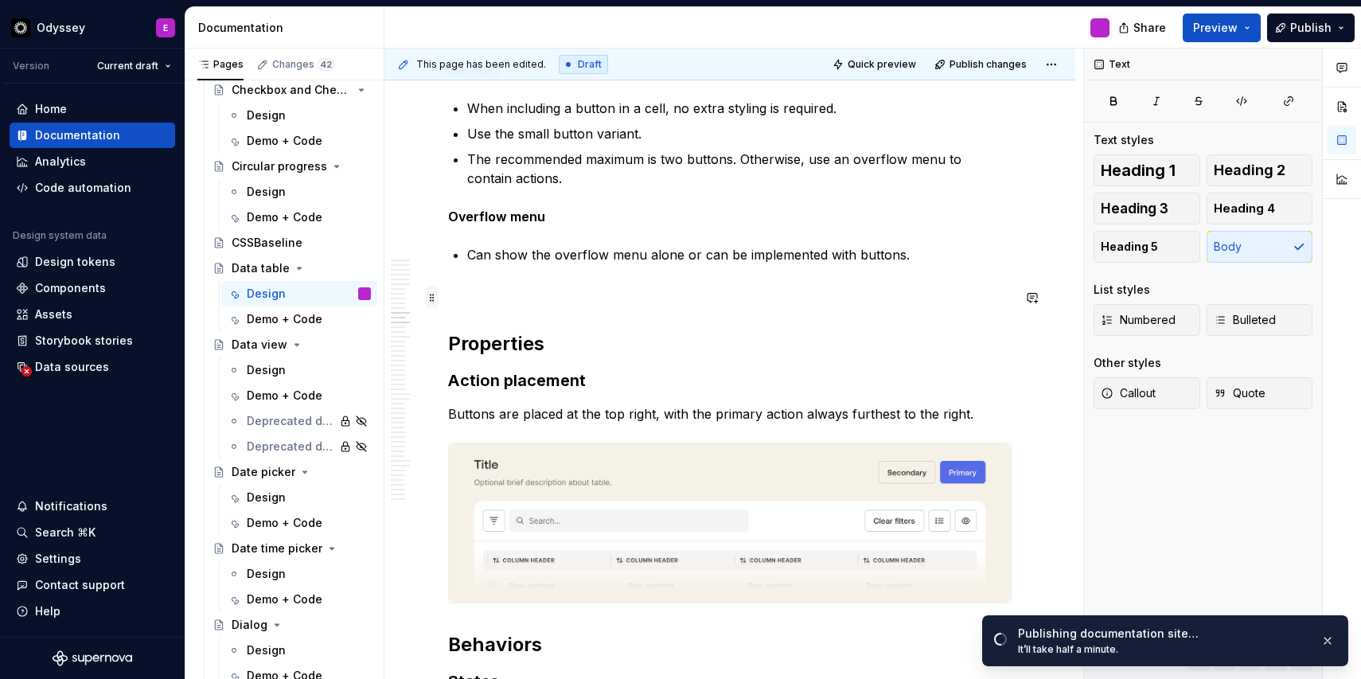
click at [433, 299] on span at bounding box center [432, 298] width 13 height 22
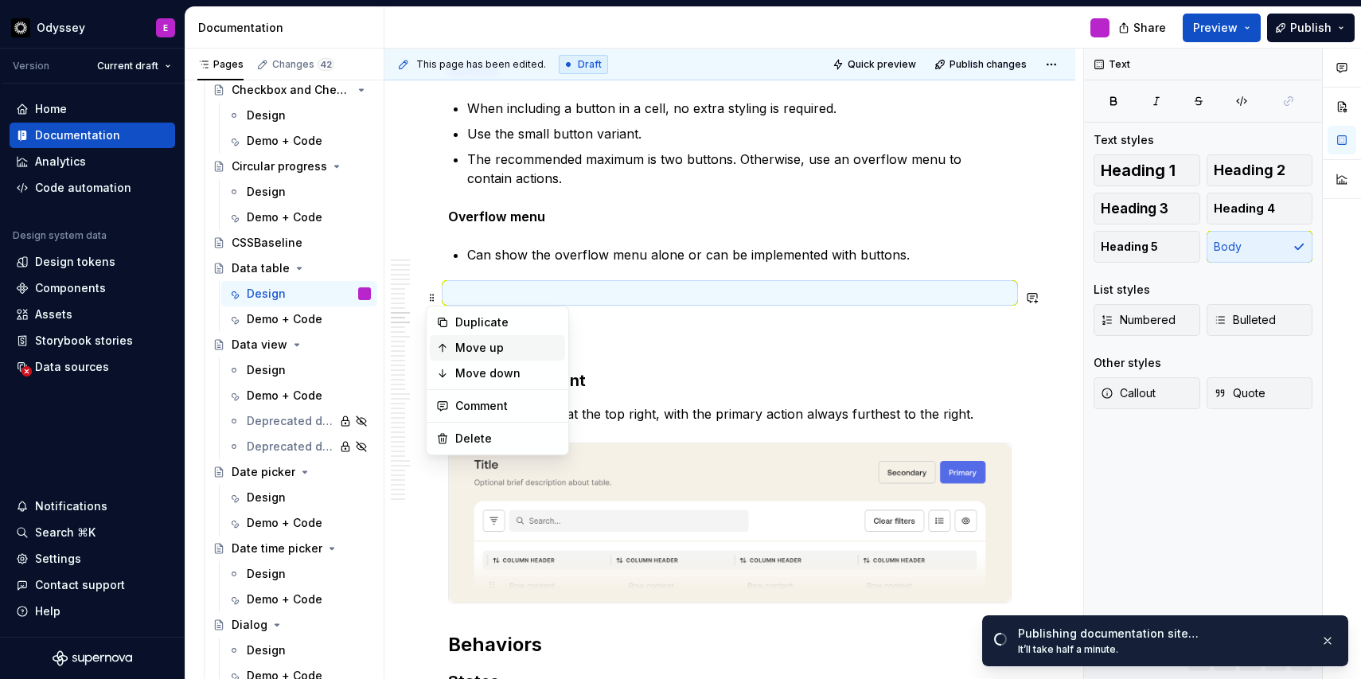
click at [462, 346] on div "Move up" at bounding box center [507, 348] width 104 height 16
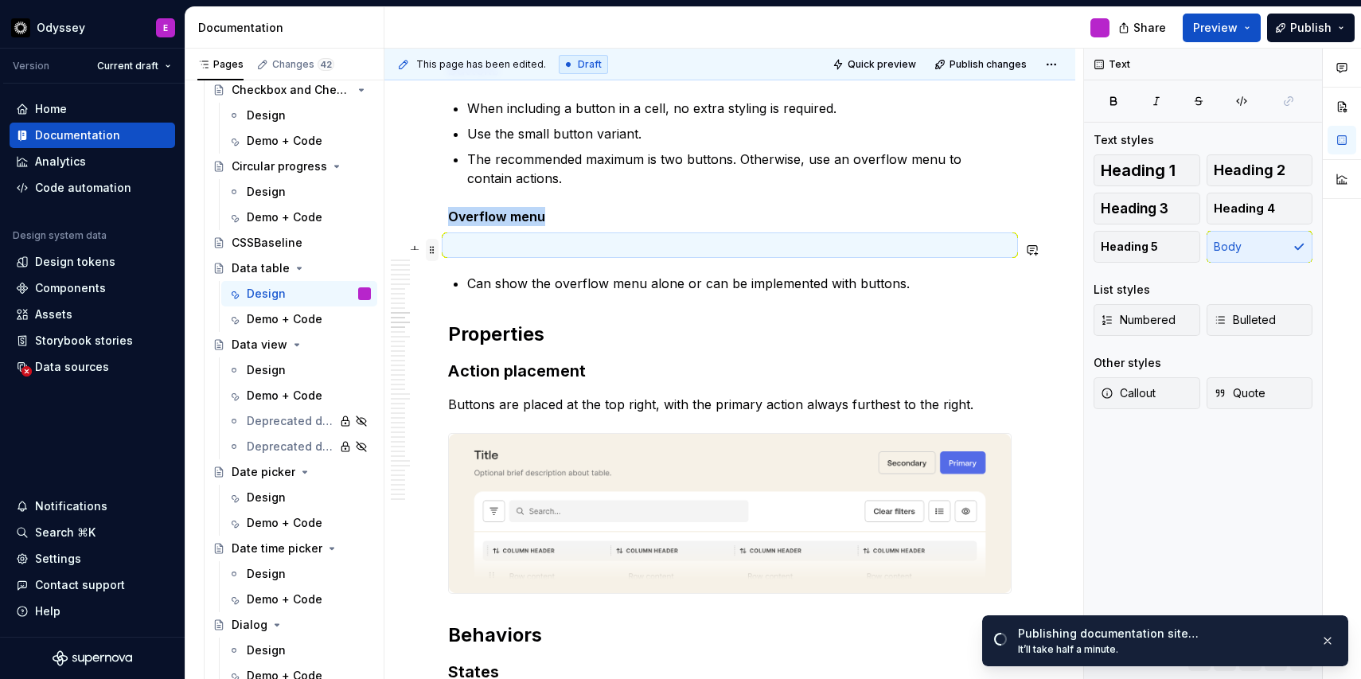
click at [433, 253] on span at bounding box center [432, 250] width 13 height 22
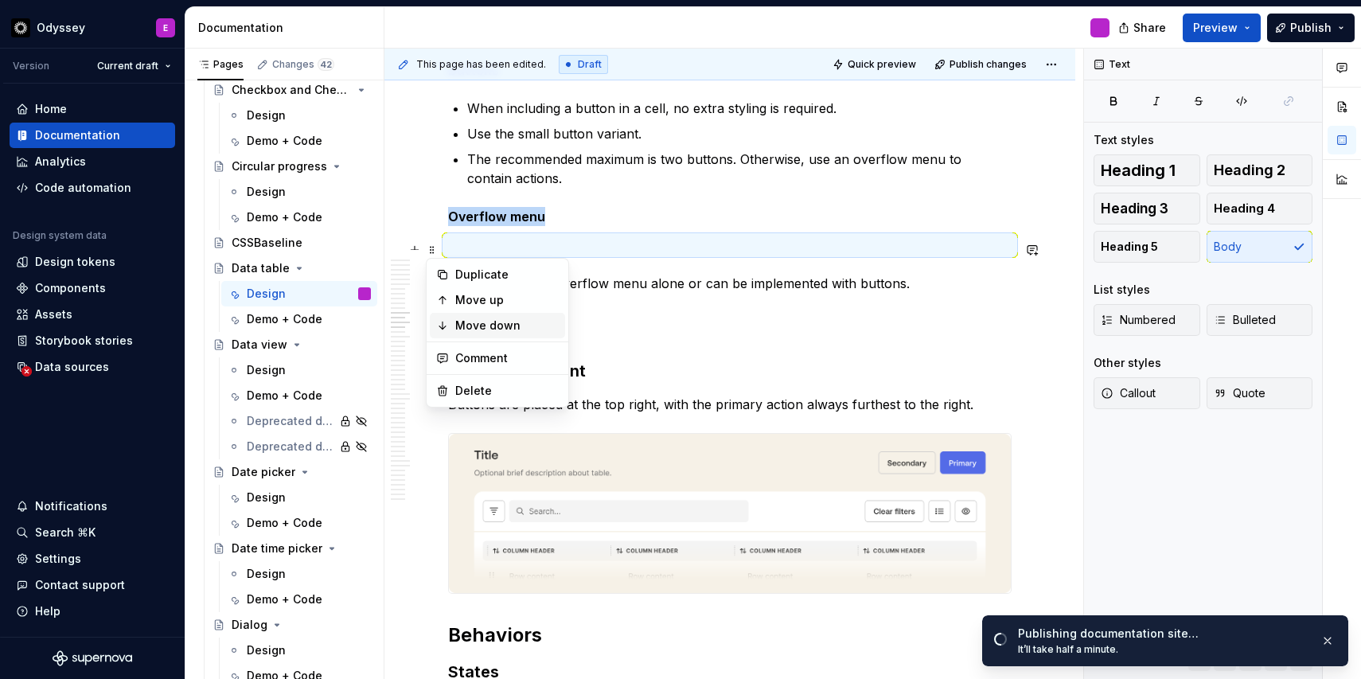
click at [462, 324] on div "Move down" at bounding box center [507, 326] width 104 height 16
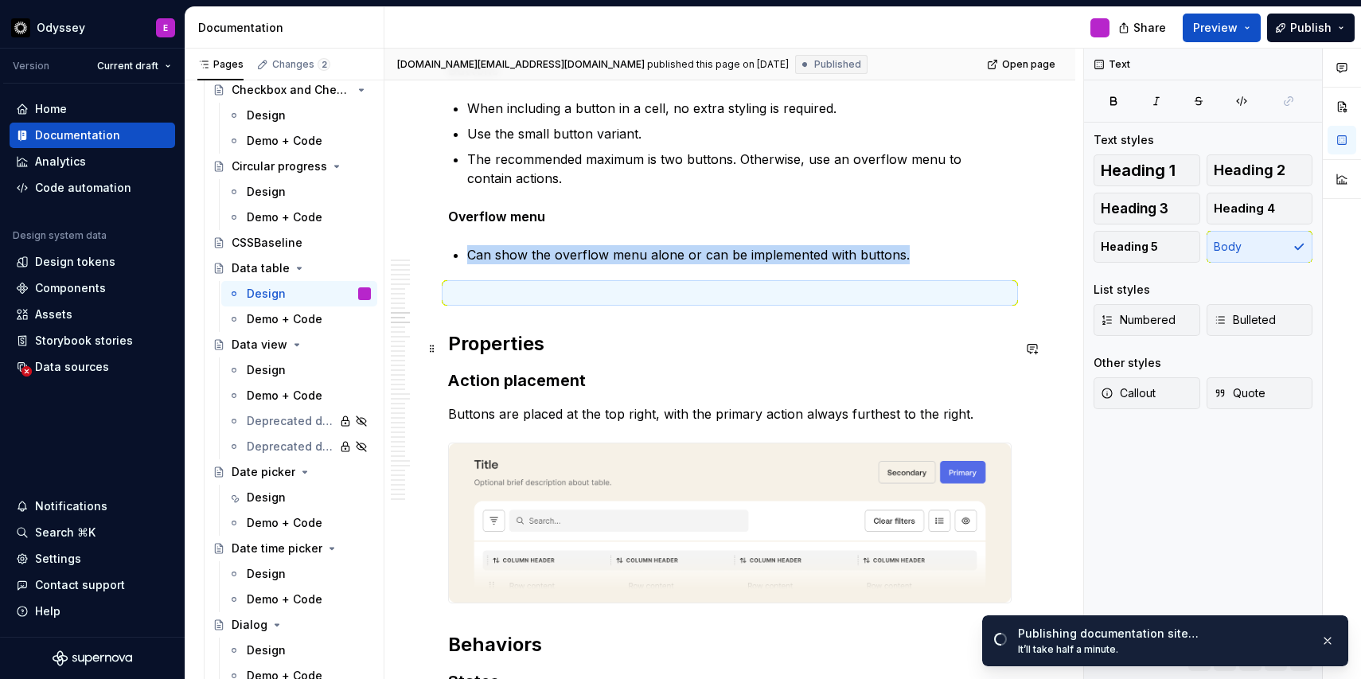
click at [647, 350] on h2 "Properties" at bounding box center [730, 343] width 564 height 25
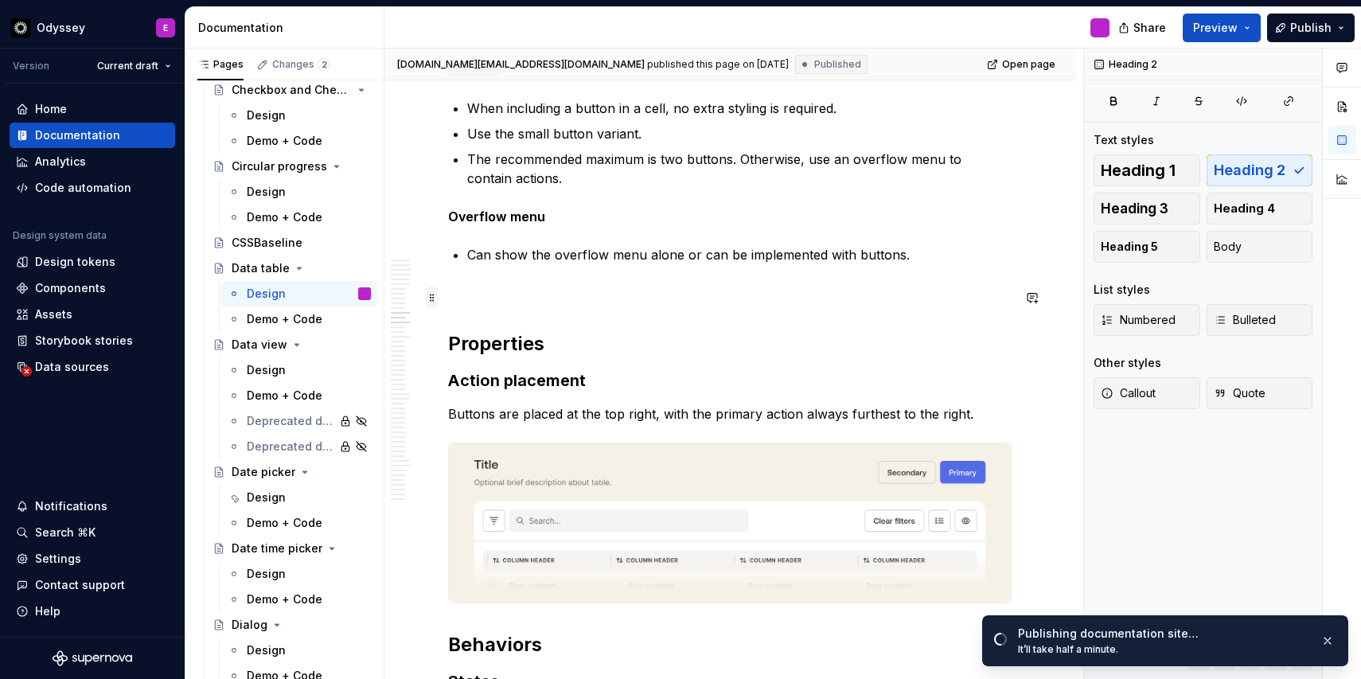
click at [432, 300] on span at bounding box center [432, 298] width 13 height 22
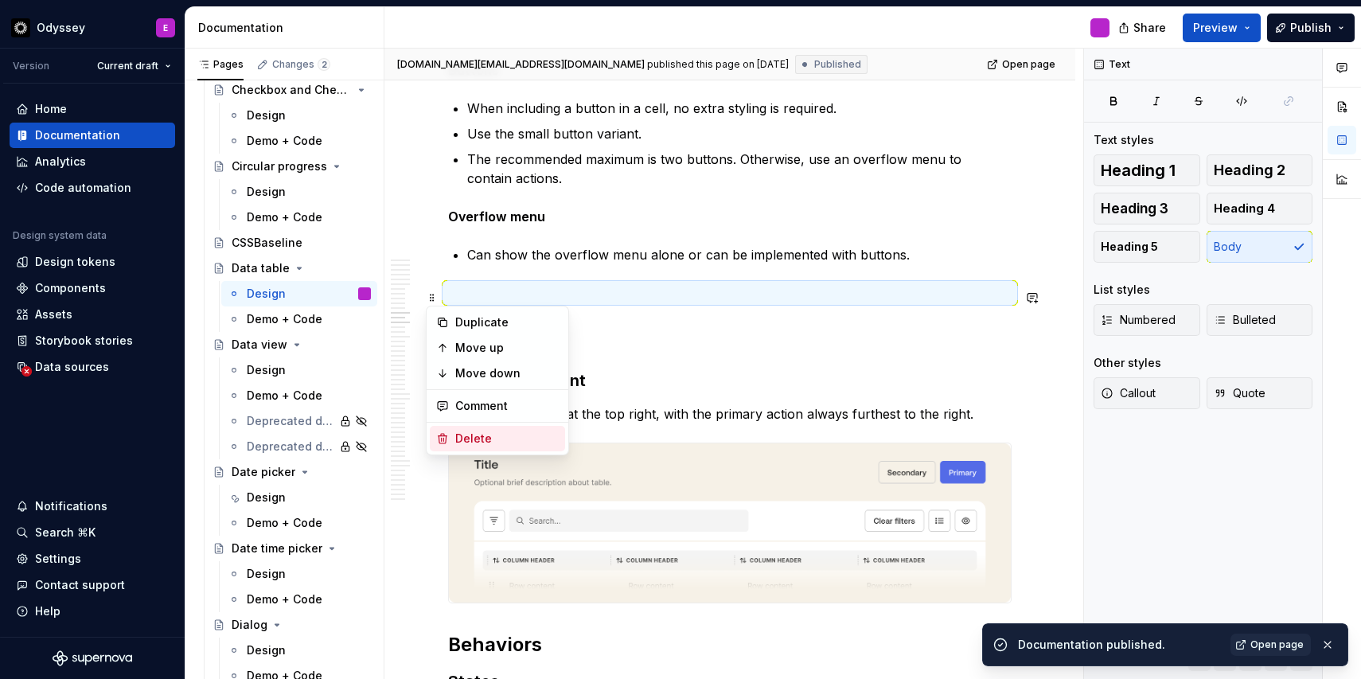
click at [480, 435] on div "Delete" at bounding box center [507, 439] width 104 height 16
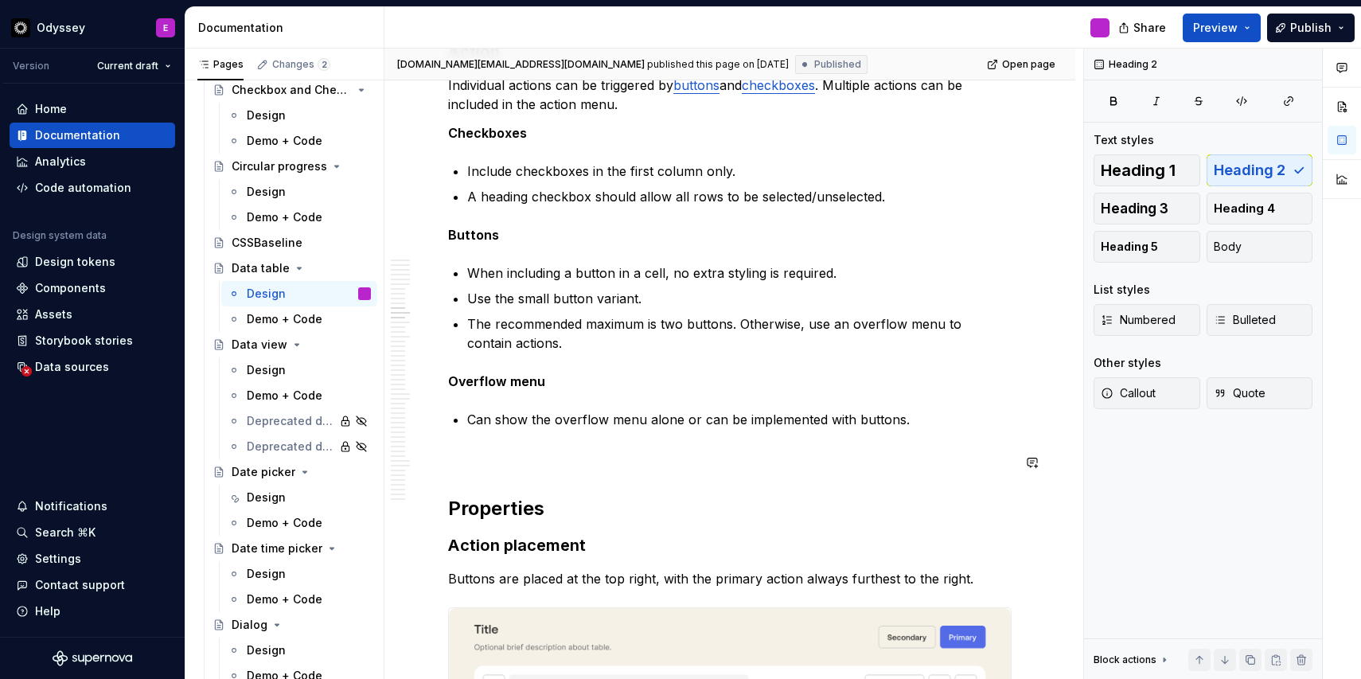
scroll to position [2137, 0]
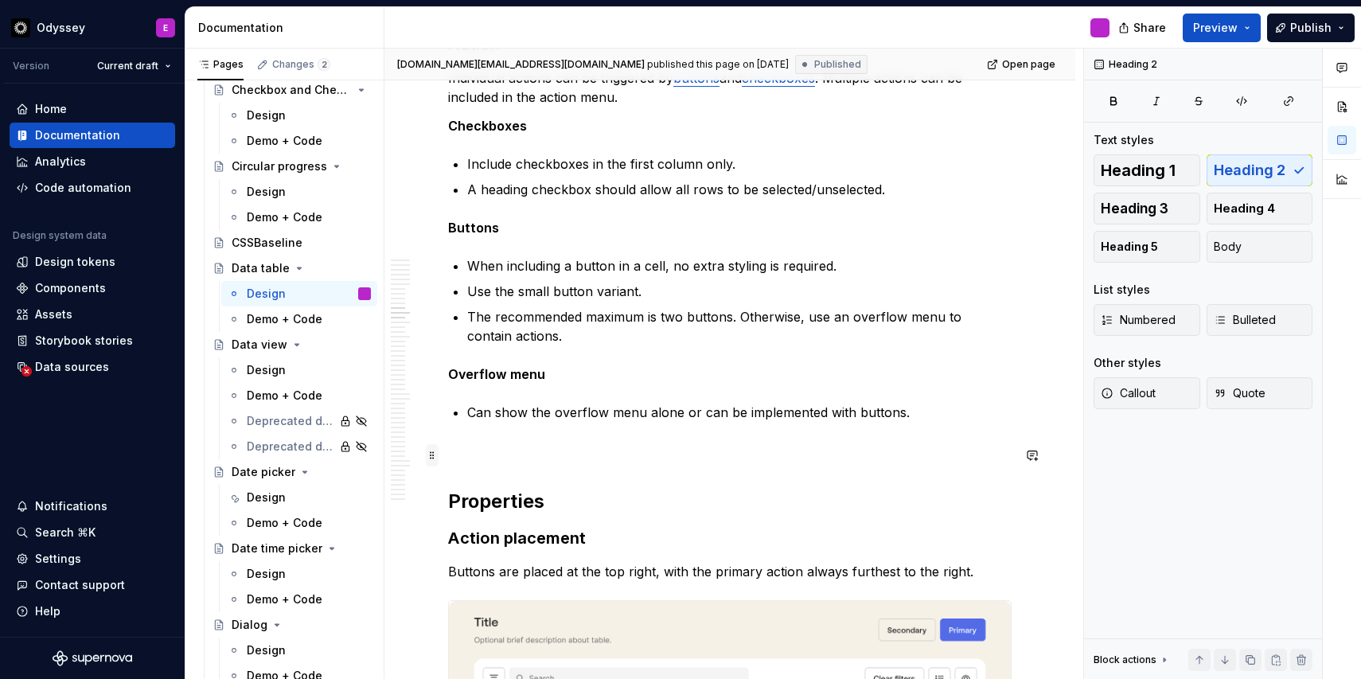
click at [429, 456] on span at bounding box center [432, 455] width 13 height 22
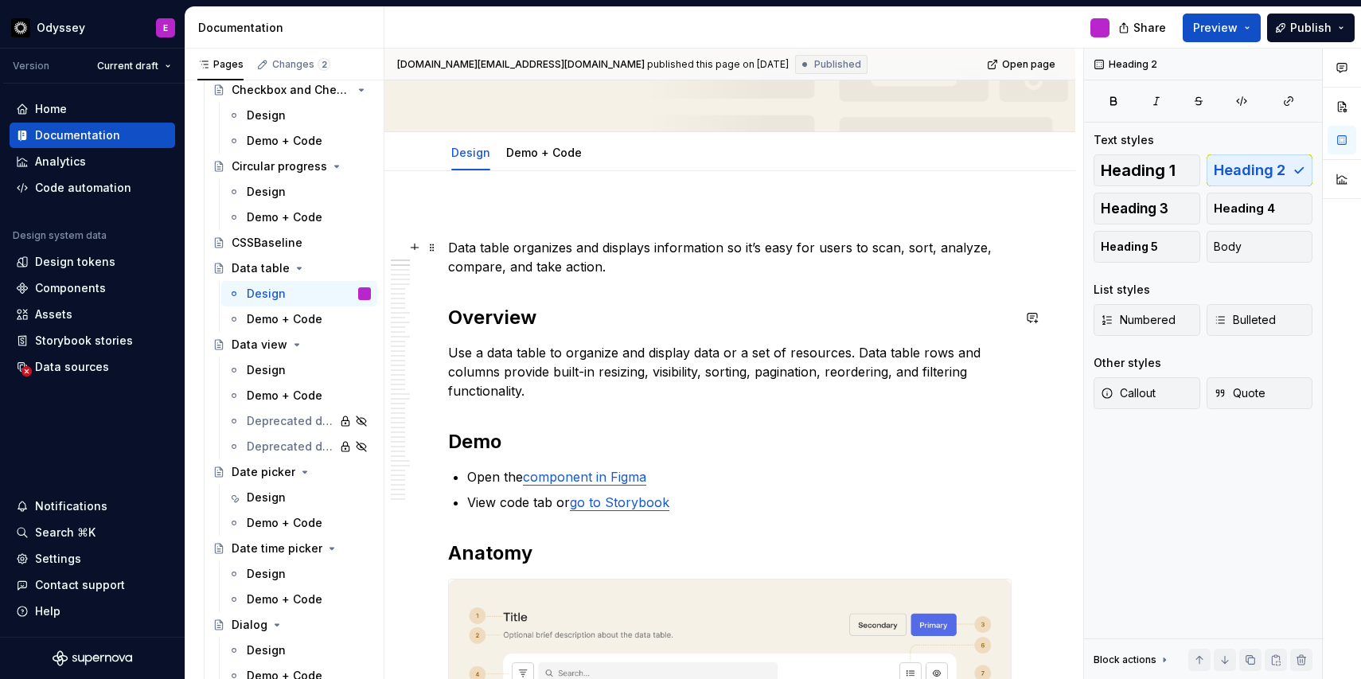
scroll to position [0, 0]
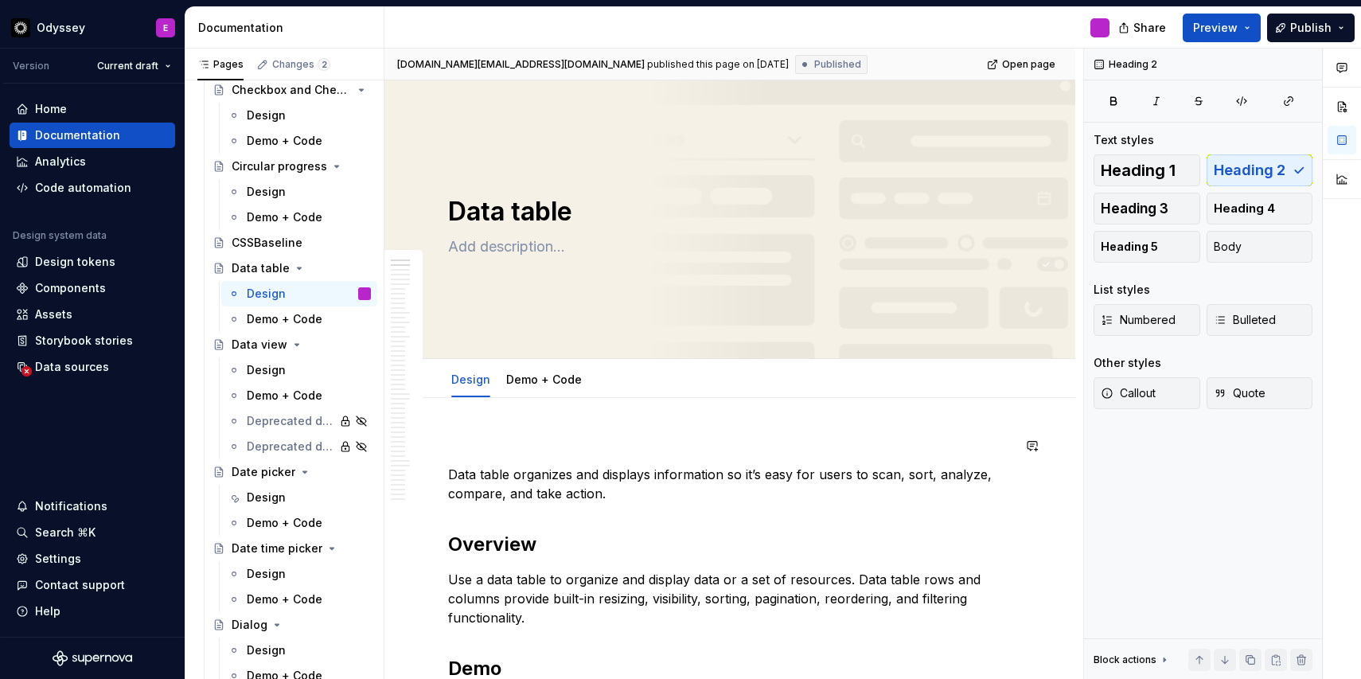
click at [432, 447] on span at bounding box center [432, 446] width 13 height 22
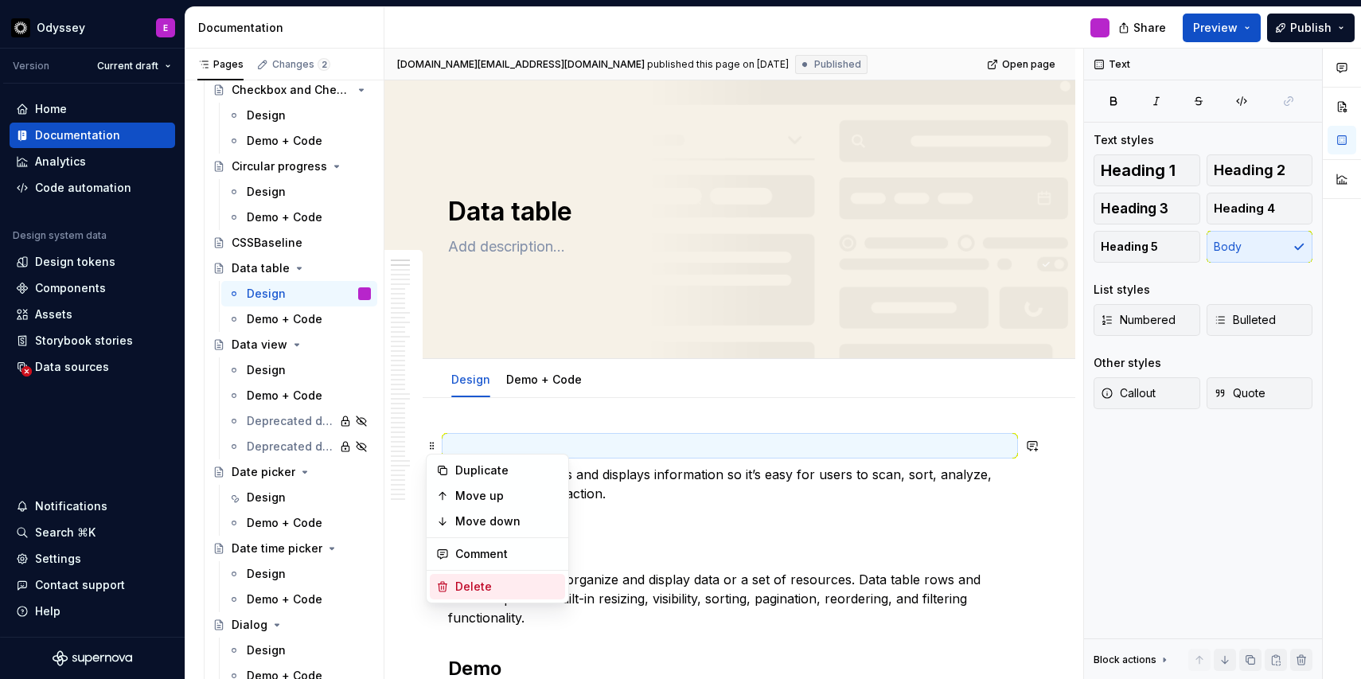
click at [456, 581] on div "Delete" at bounding box center [507, 587] width 104 height 16
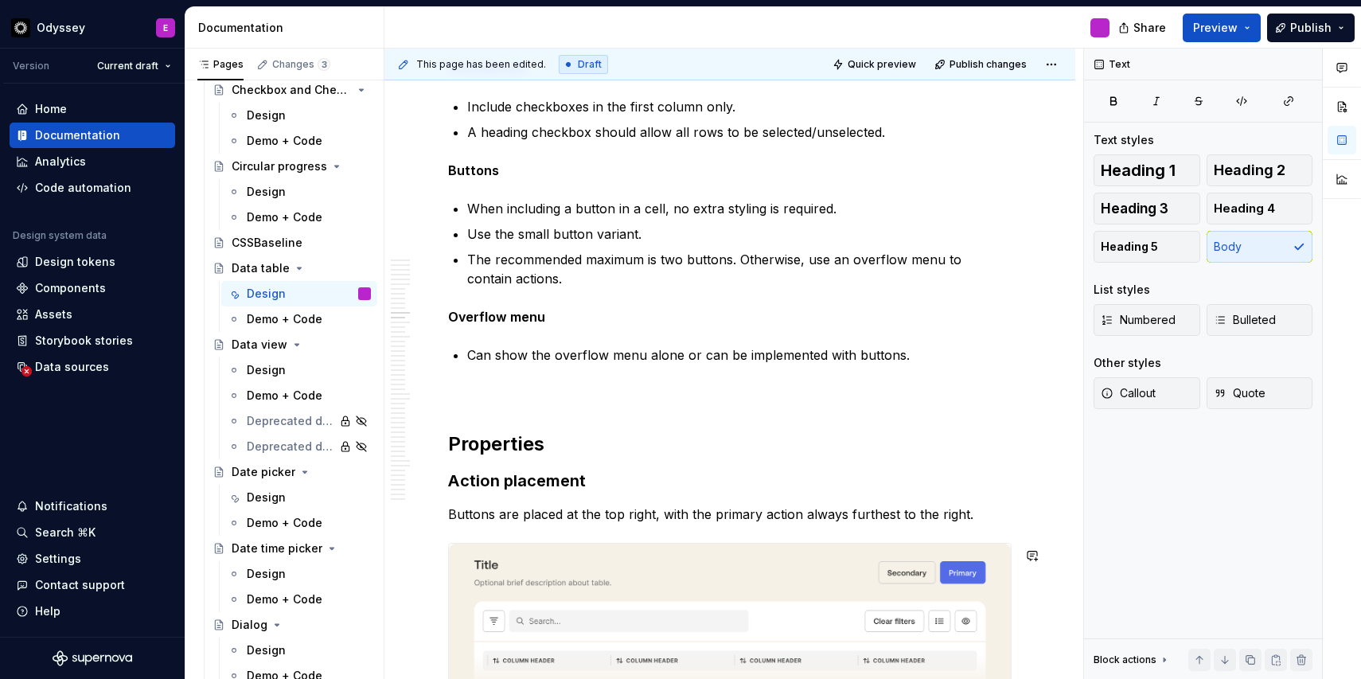
scroll to position [2160, 0]
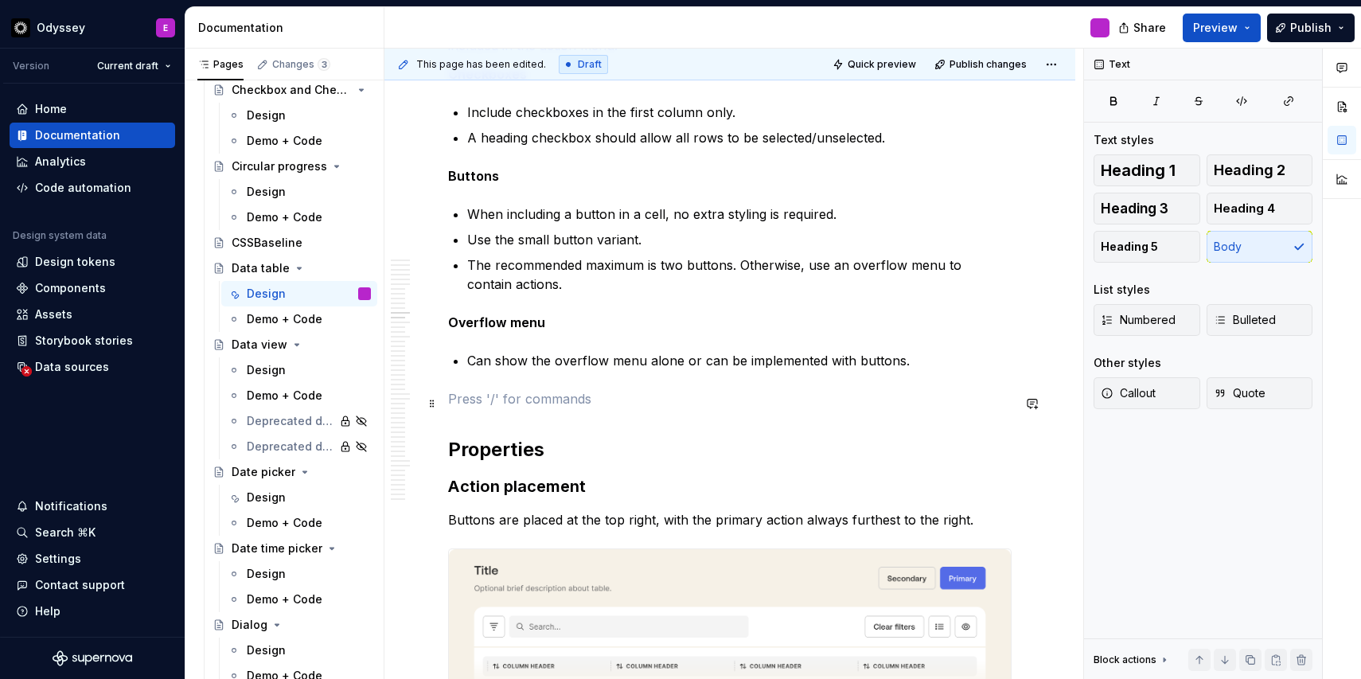
click at [465, 405] on p at bounding box center [730, 398] width 564 height 19
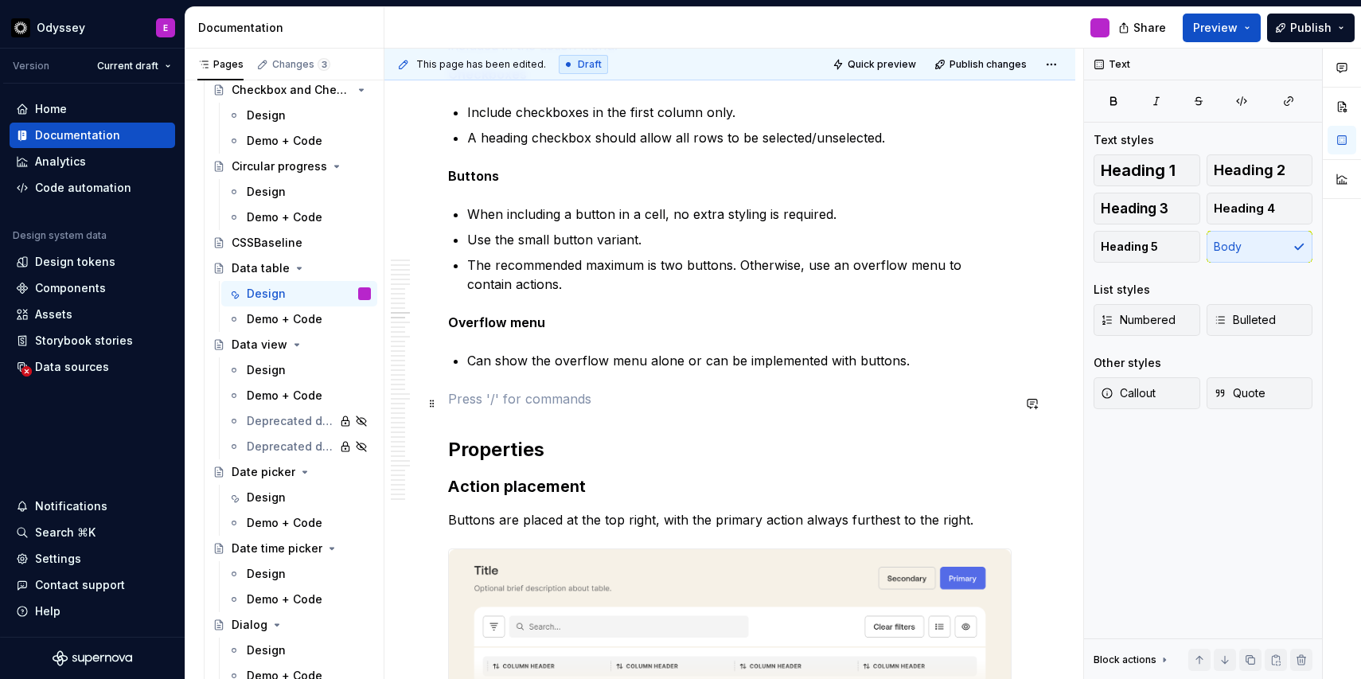
click at [450, 404] on p at bounding box center [730, 398] width 564 height 19
click at [431, 404] on span at bounding box center [432, 404] width 13 height 22
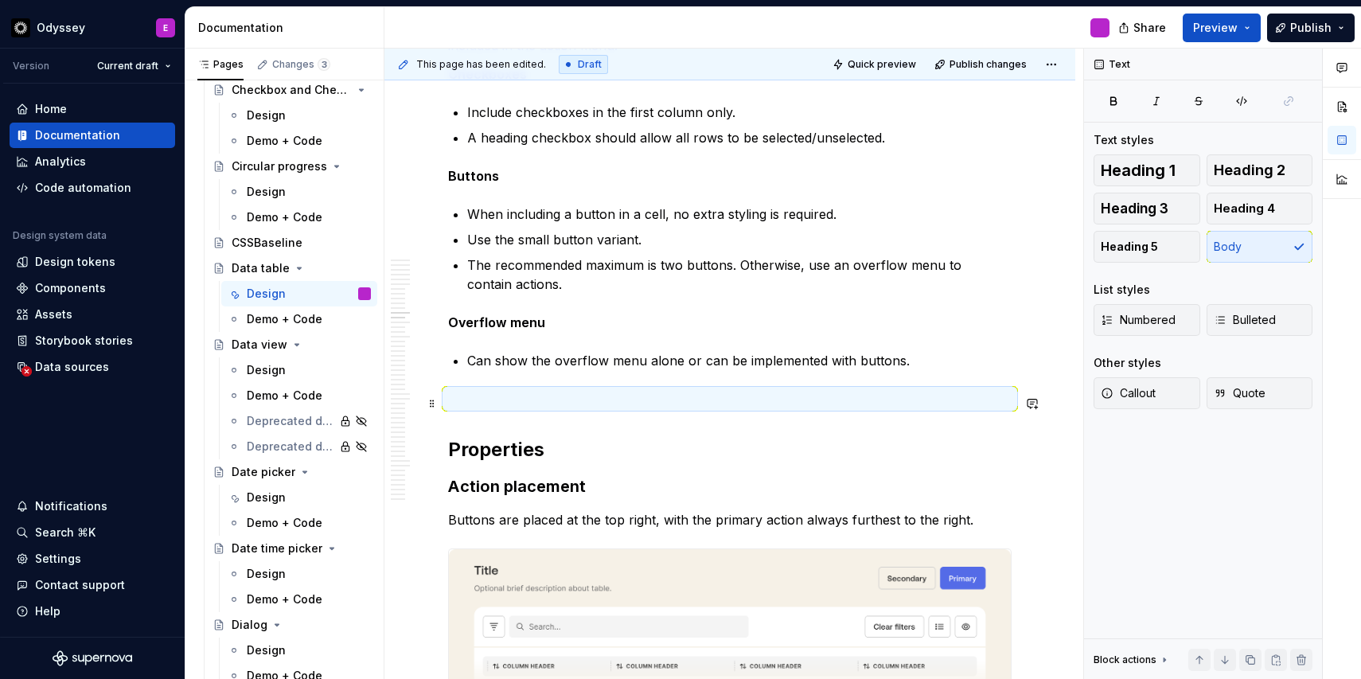
click at [459, 400] on p at bounding box center [730, 398] width 564 height 19
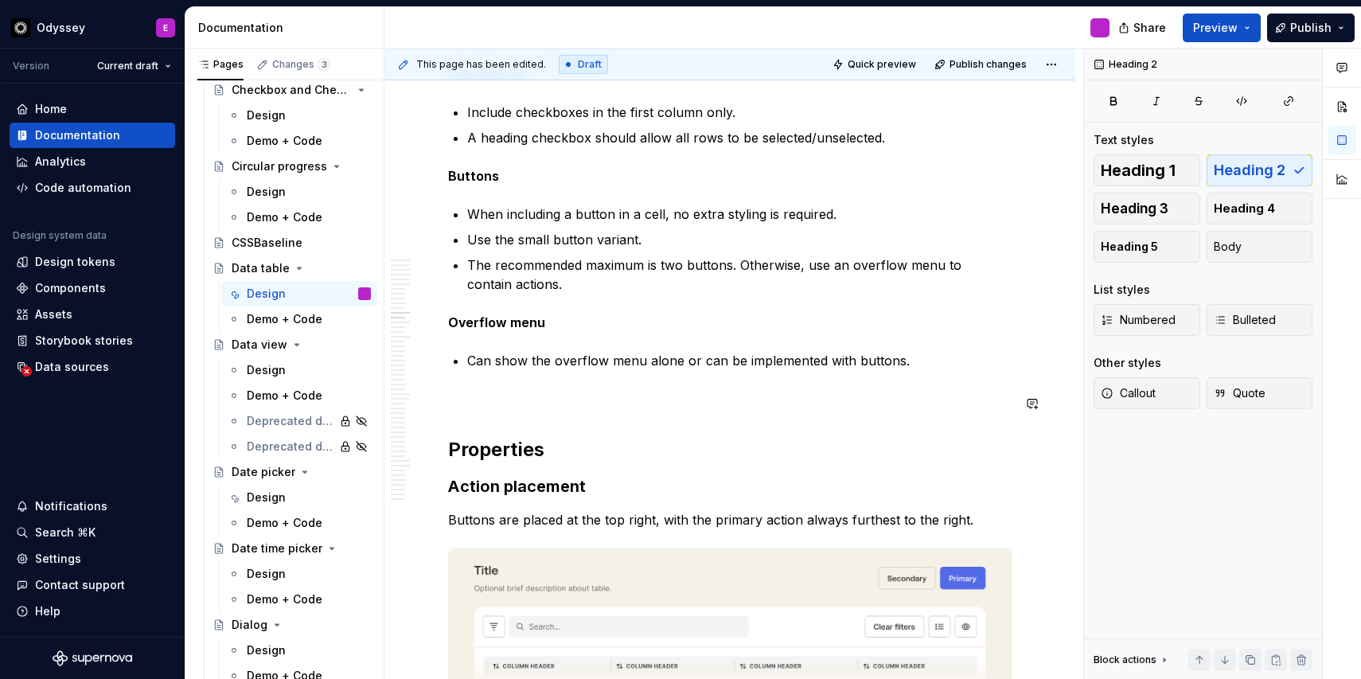
click at [451, 408] on p at bounding box center [730, 398] width 564 height 19
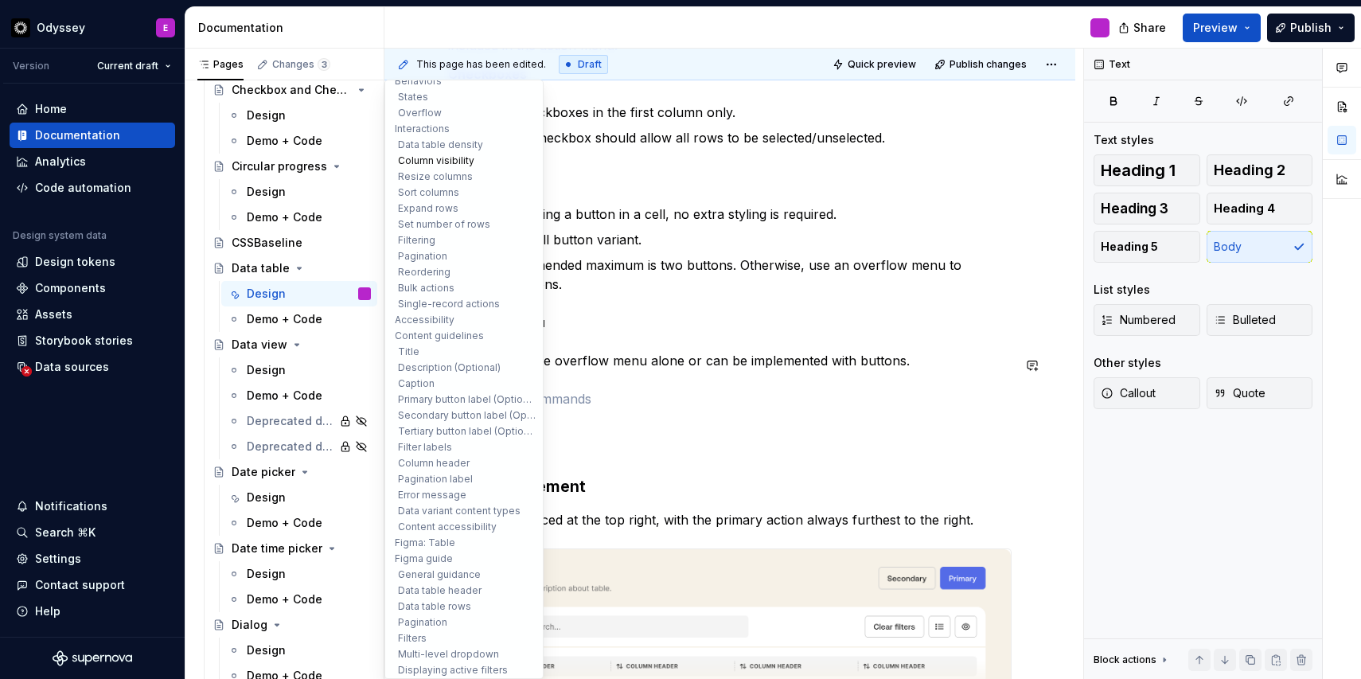
scroll to position [221, 0]
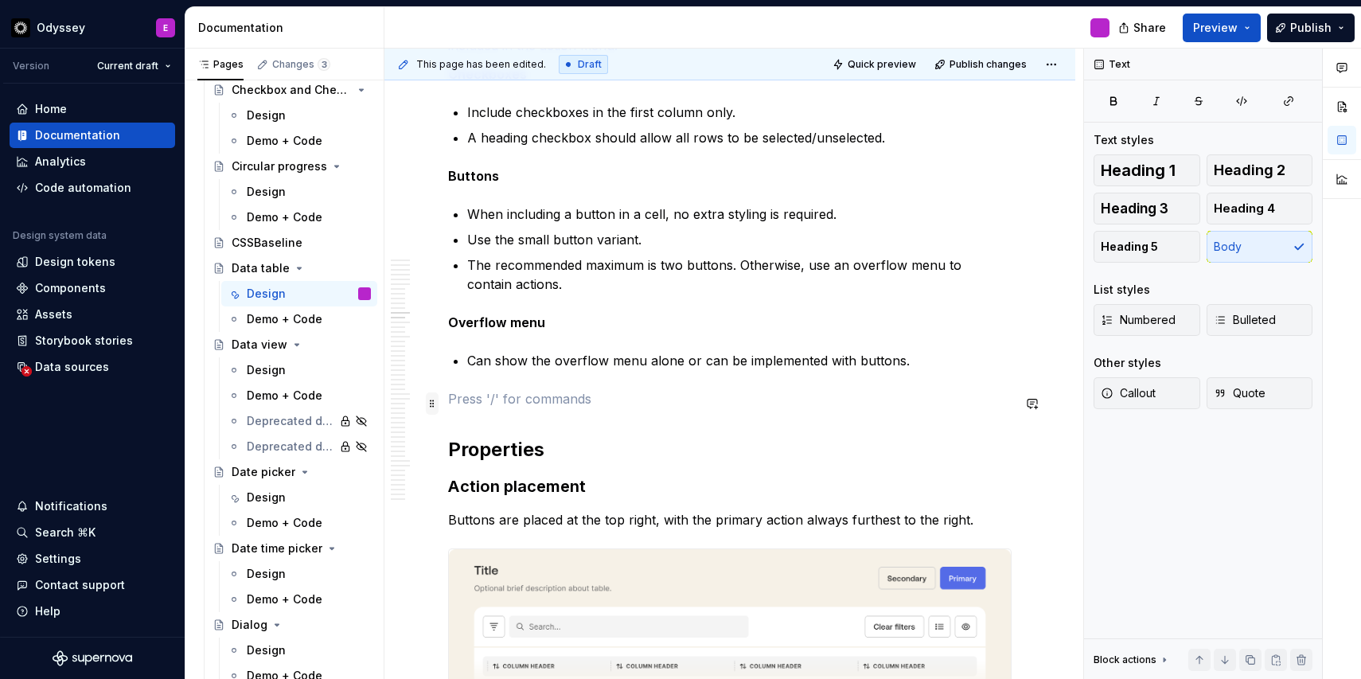
click at [434, 405] on span at bounding box center [432, 404] width 13 height 22
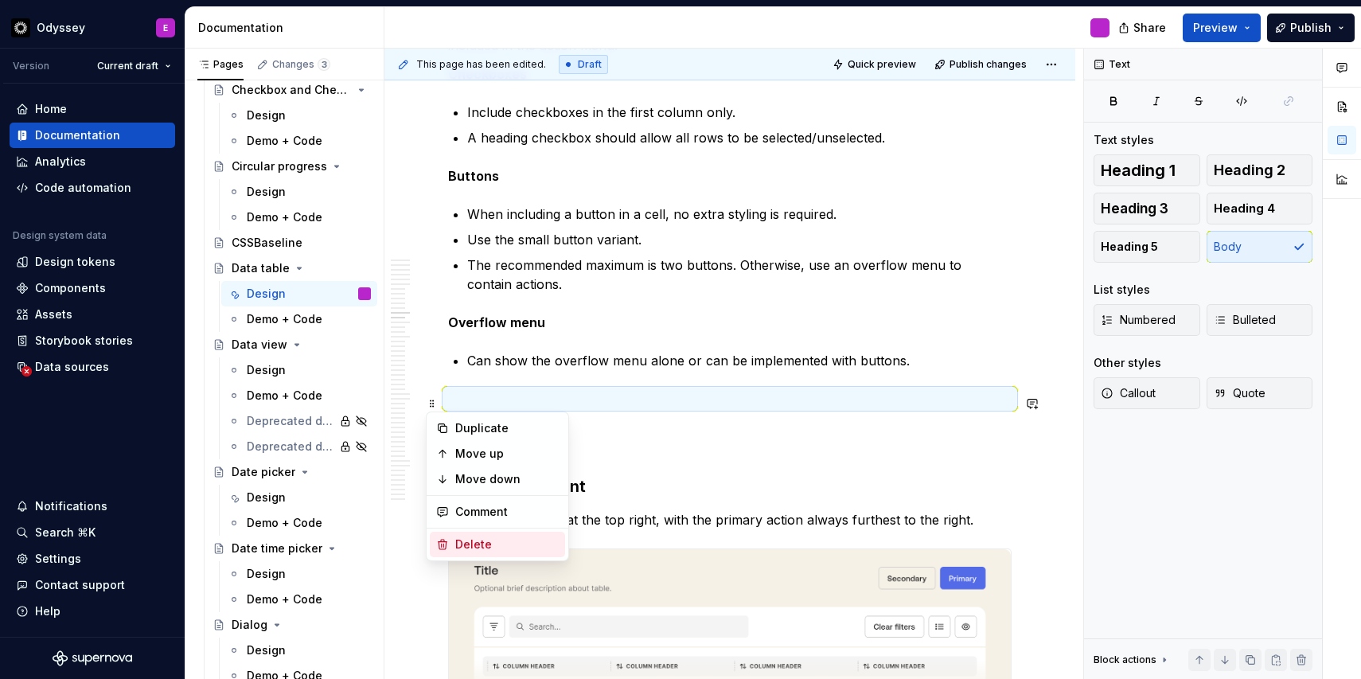
click at [456, 541] on div "Delete" at bounding box center [507, 545] width 104 height 16
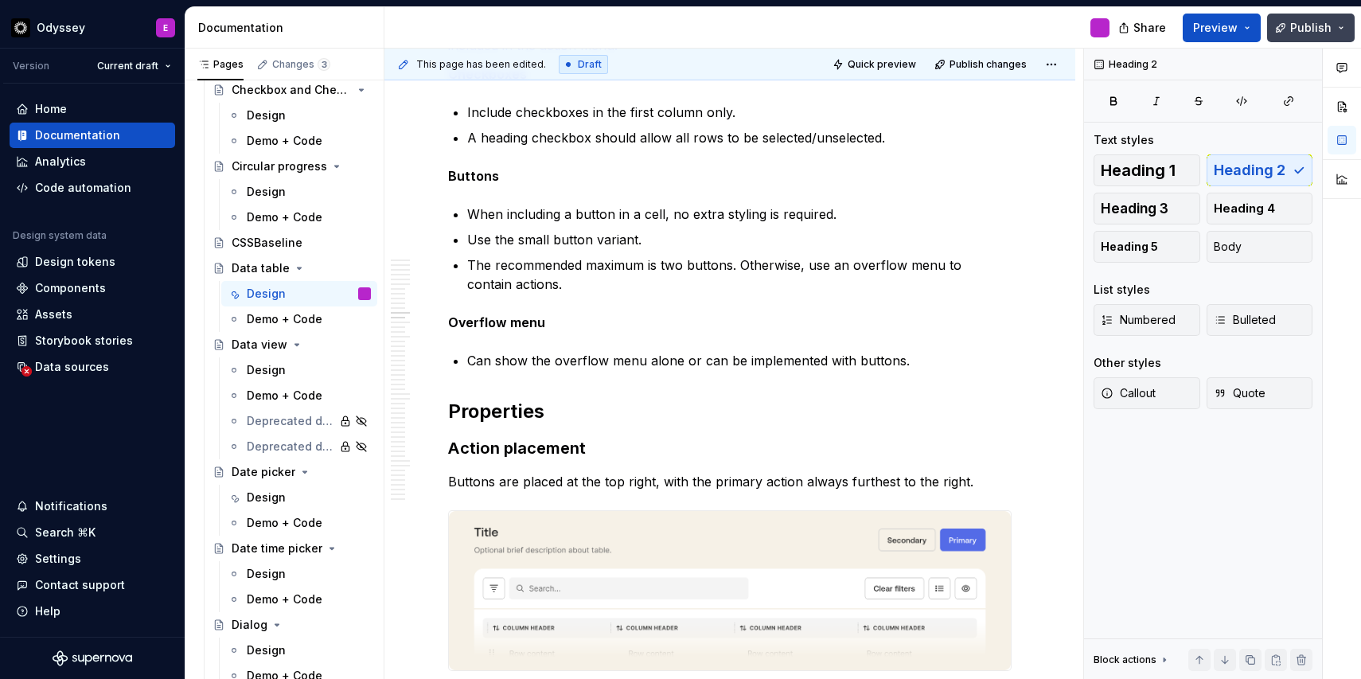
click at [1314, 26] on span "Publish" at bounding box center [1311, 28] width 41 height 16
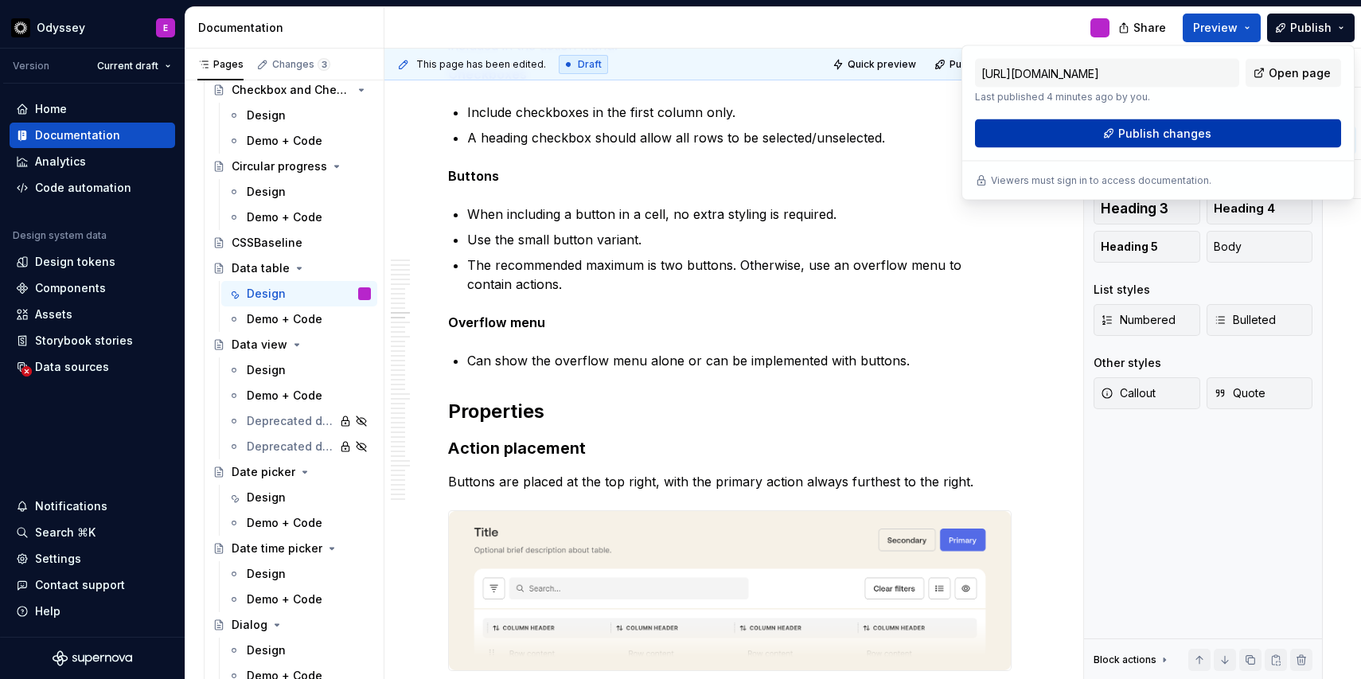
click at [1140, 131] on span "Publish changes" at bounding box center [1165, 134] width 93 height 16
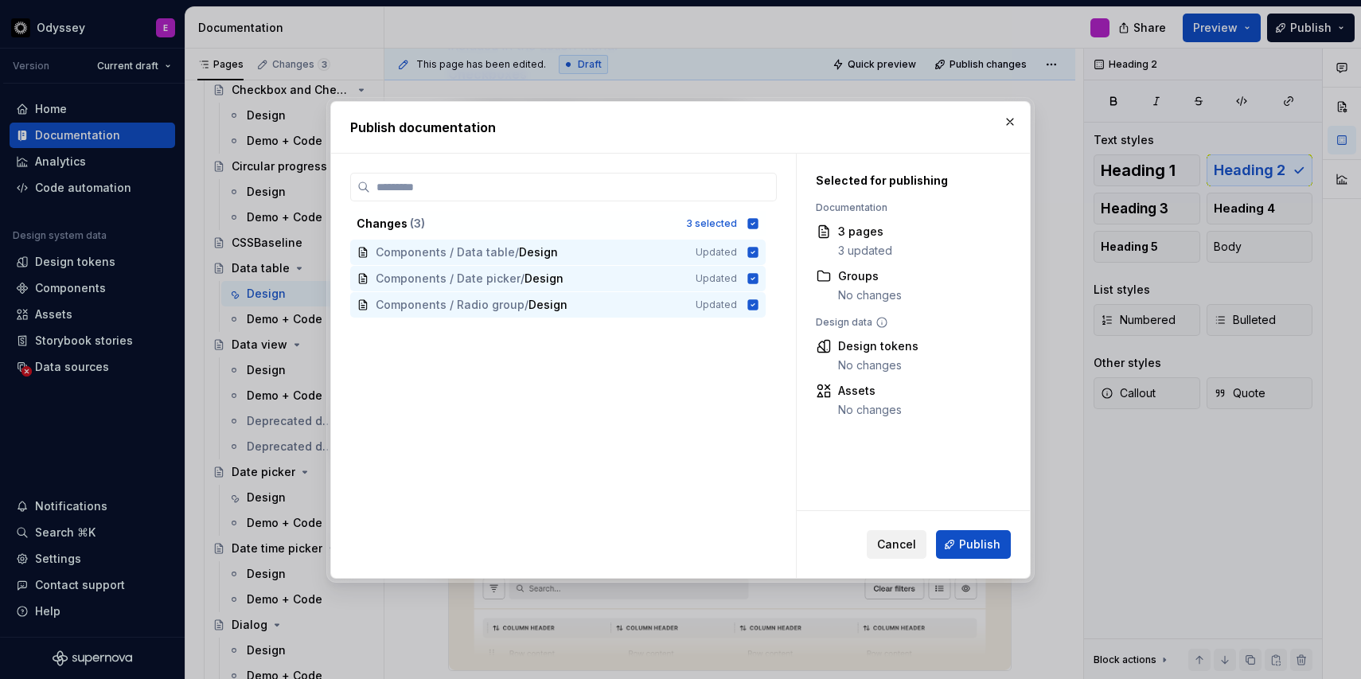
click at [893, 543] on span "Cancel" at bounding box center [896, 545] width 39 height 16
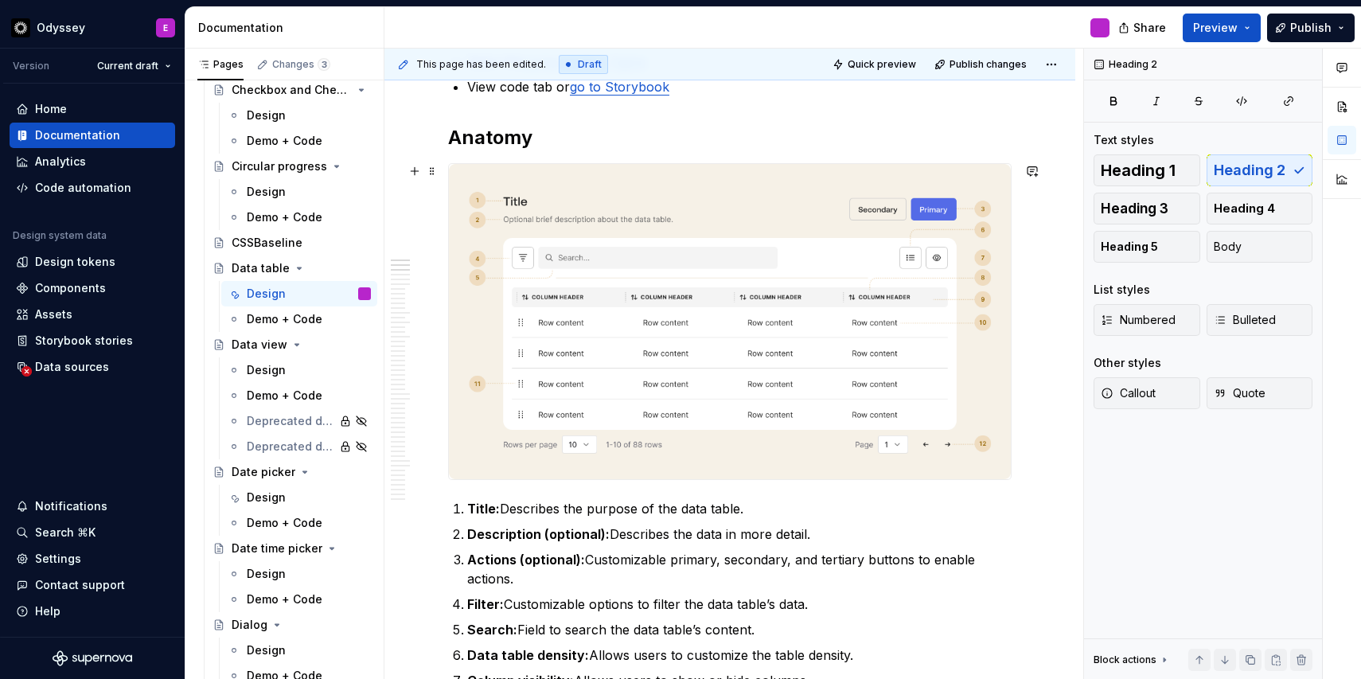
scroll to position [0, 0]
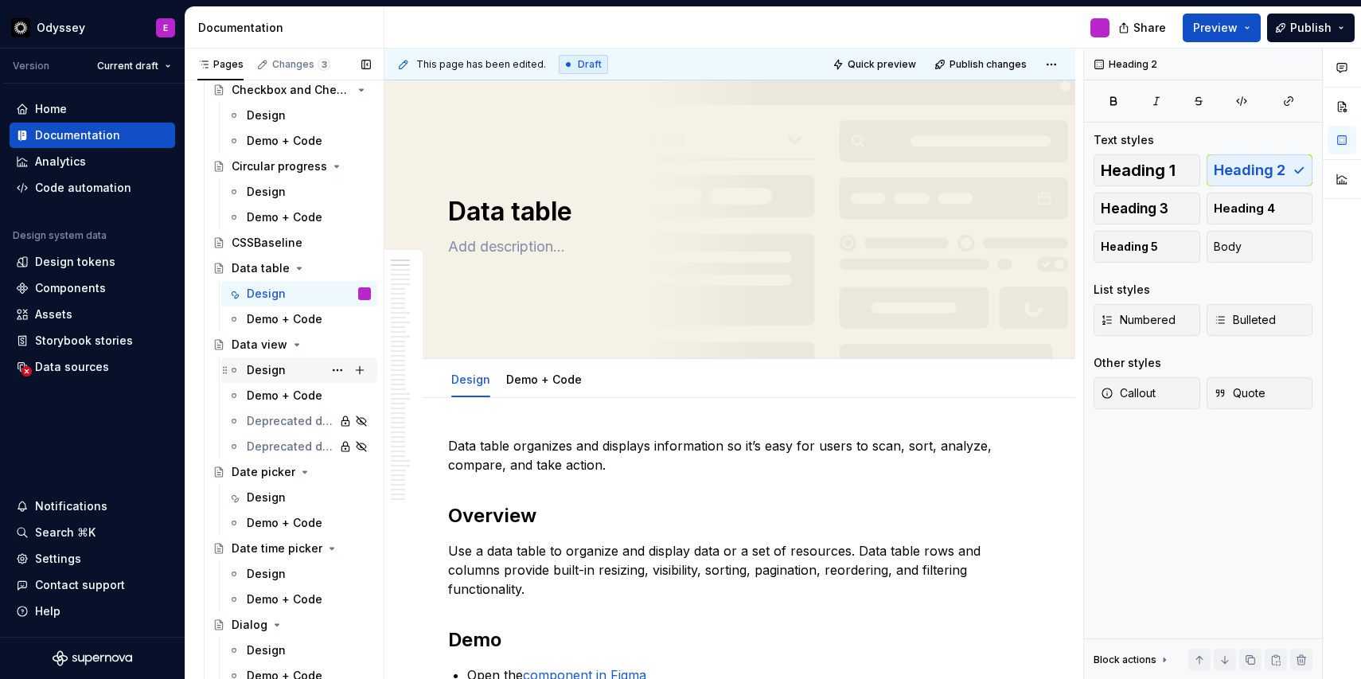
click at [258, 375] on div "Design" at bounding box center [266, 370] width 39 height 16
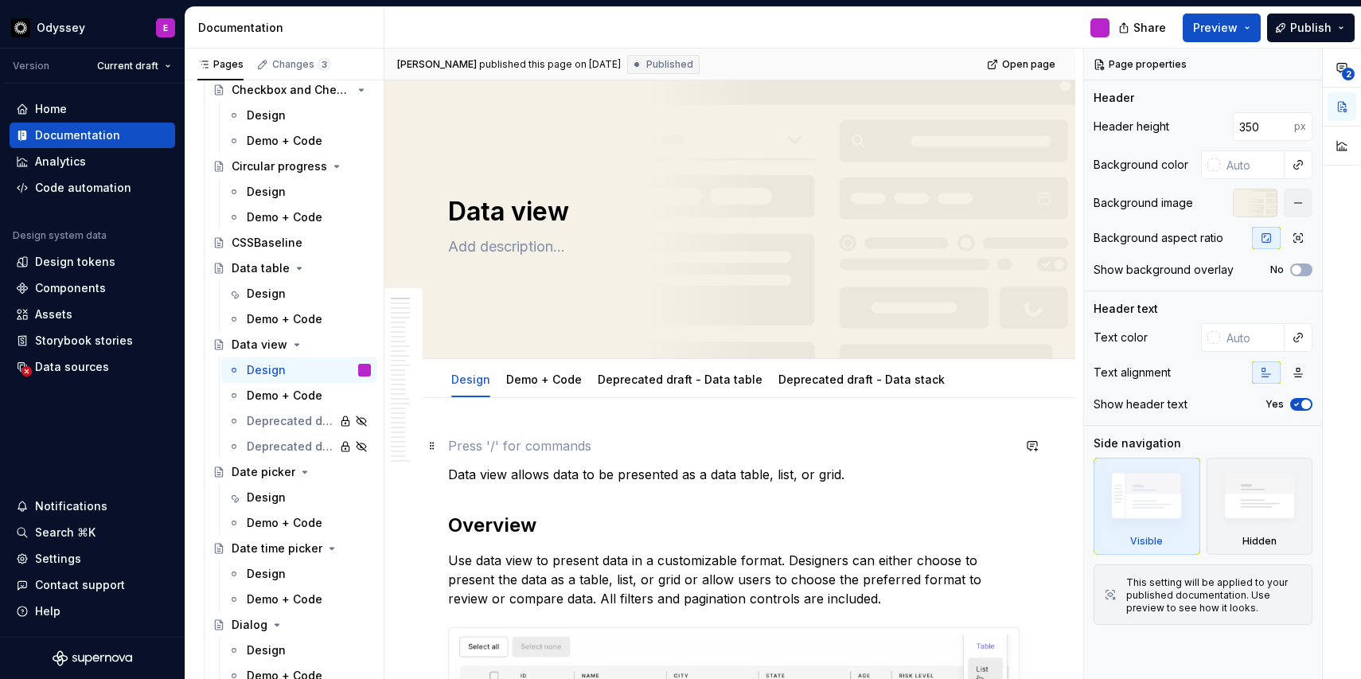
click at [532, 450] on p at bounding box center [730, 445] width 564 height 19
click at [432, 451] on span at bounding box center [432, 446] width 13 height 22
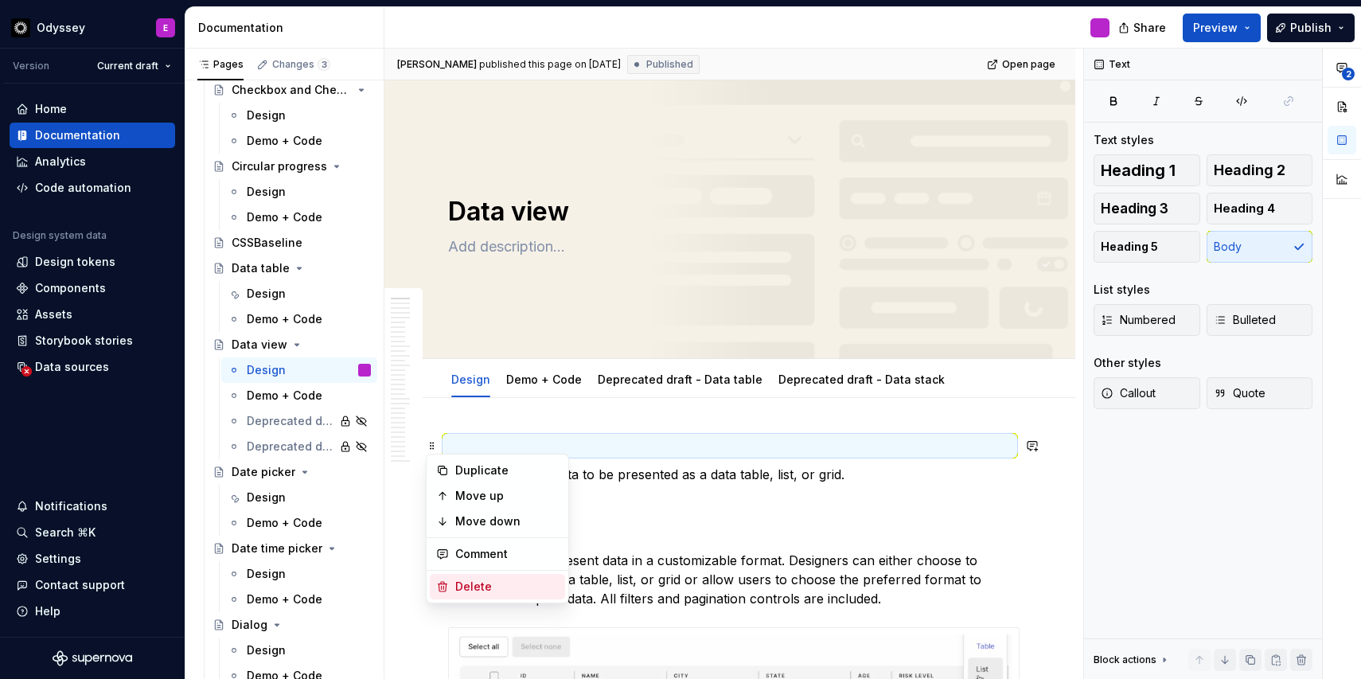
click at [462, 581] on div "Delete" at bounding box center [507, 587] width 104 height 16
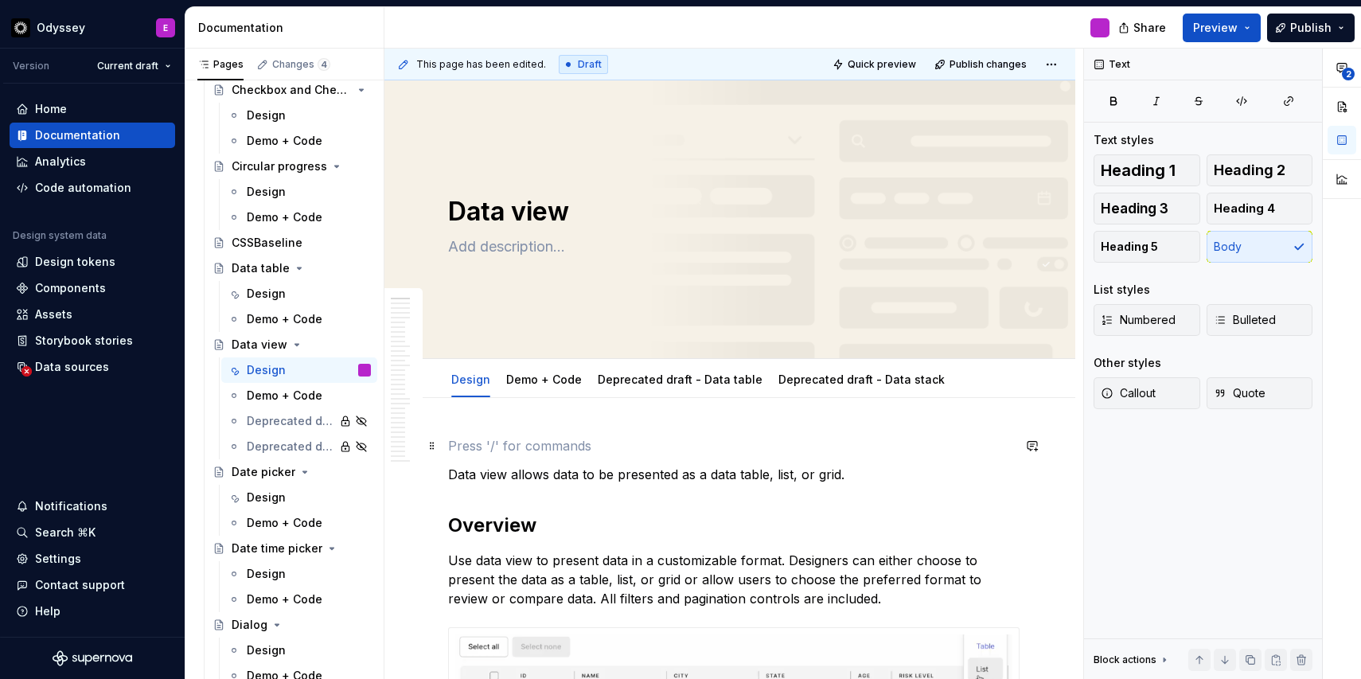
click at [457, 451] on p at bounding box center [730, 445] width 564 height 19
click at [435, 443] on span at bounding box center [432, 446] width 13 height 22
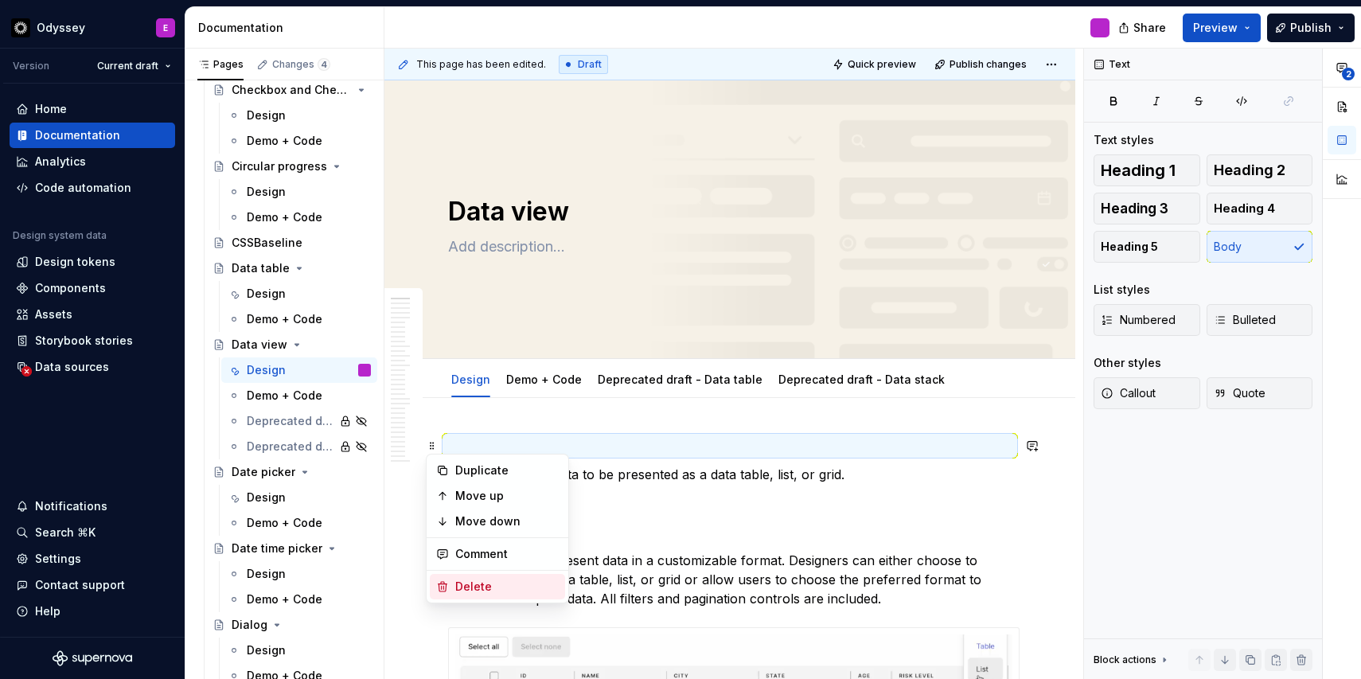
click at [443, 588] on icon at bounding box center [443, 587] width 9 height 10
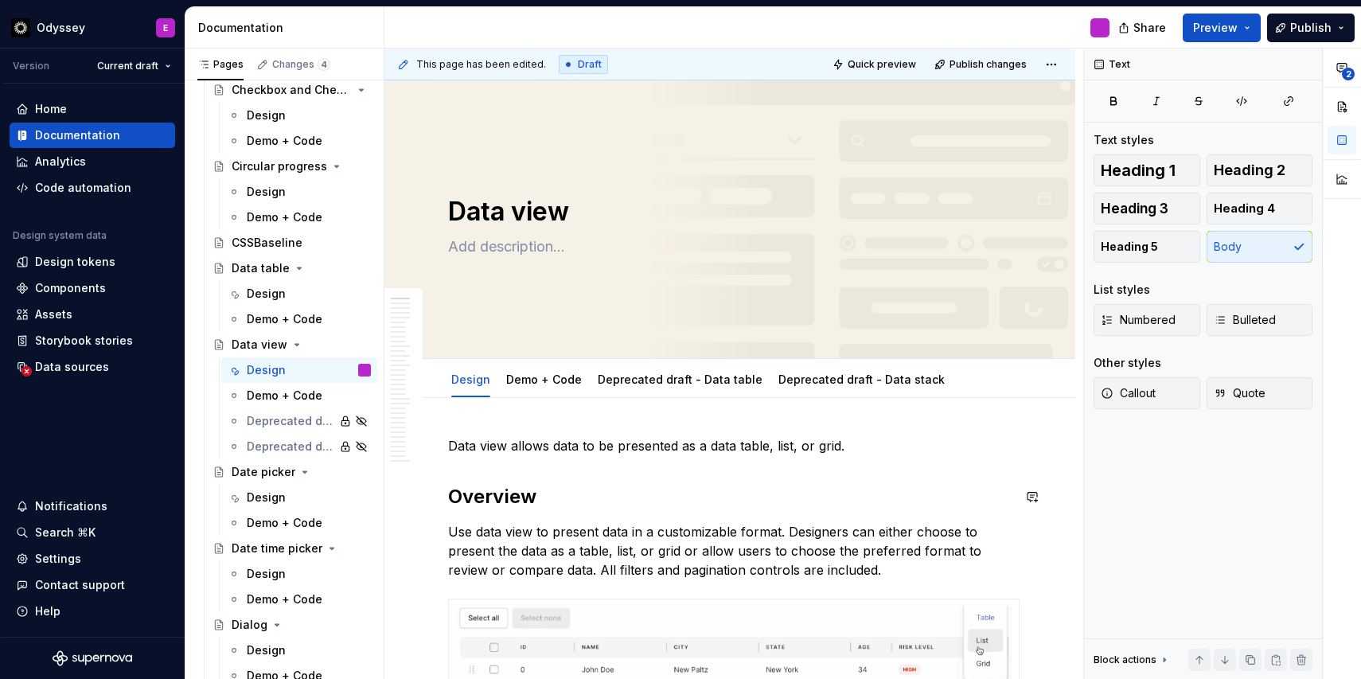
click at [1228, 24] on span "Preview" at bounding box center [1215, 28] width 45 height 16
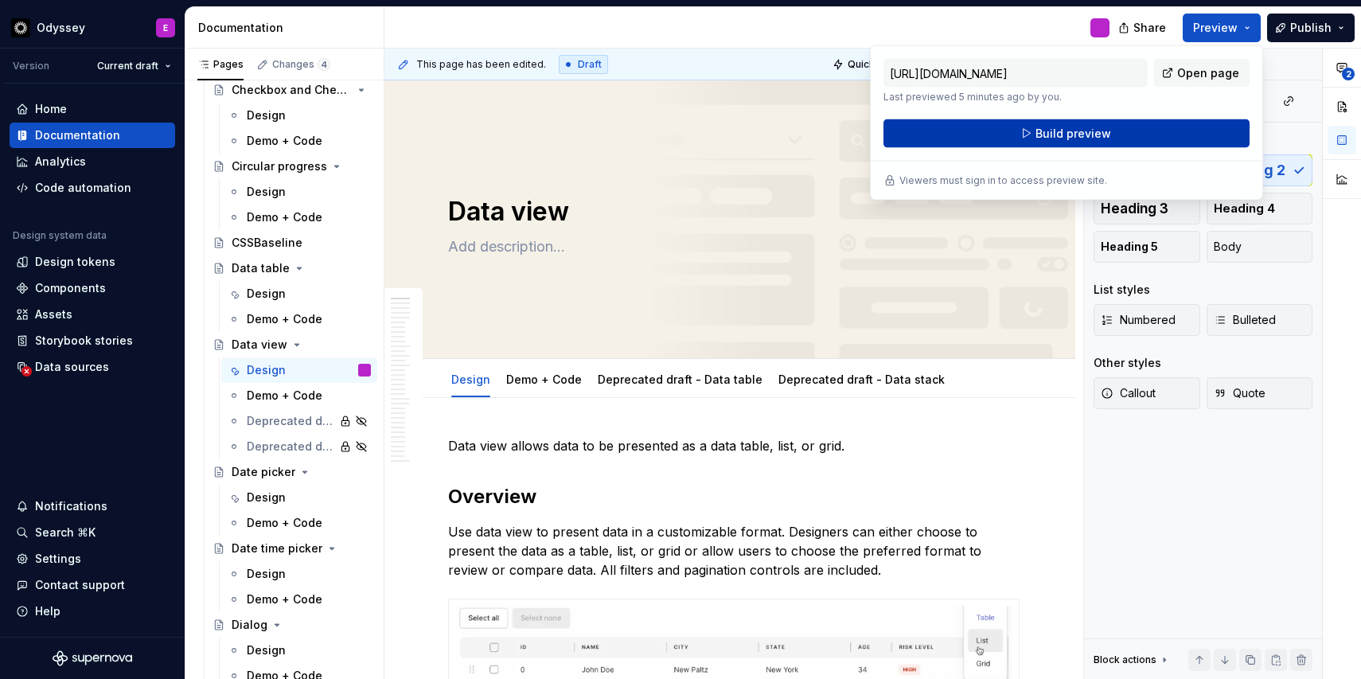
click at [1102, 134] on span "Build preview" at bounding box center [1074, 134] width 76 height 16
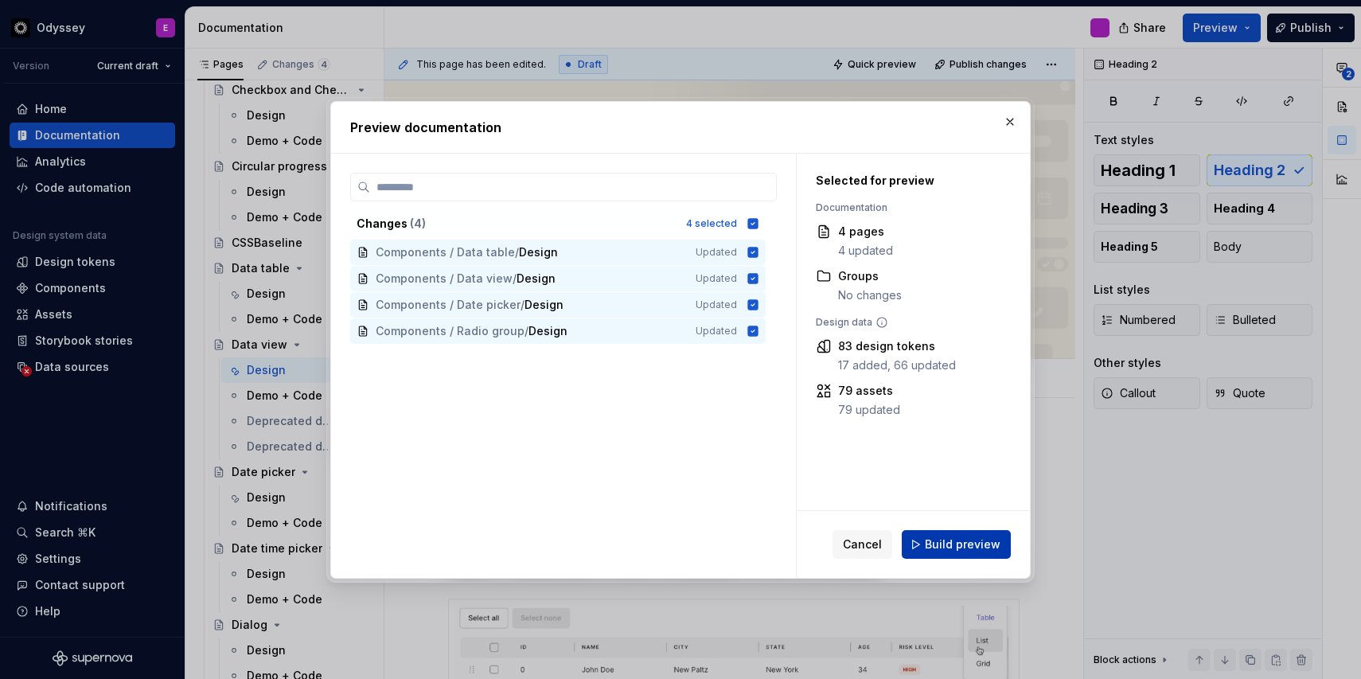
click at [946, 552] on span "Build preview" at bounding box center [963, 545] width 76 height 16
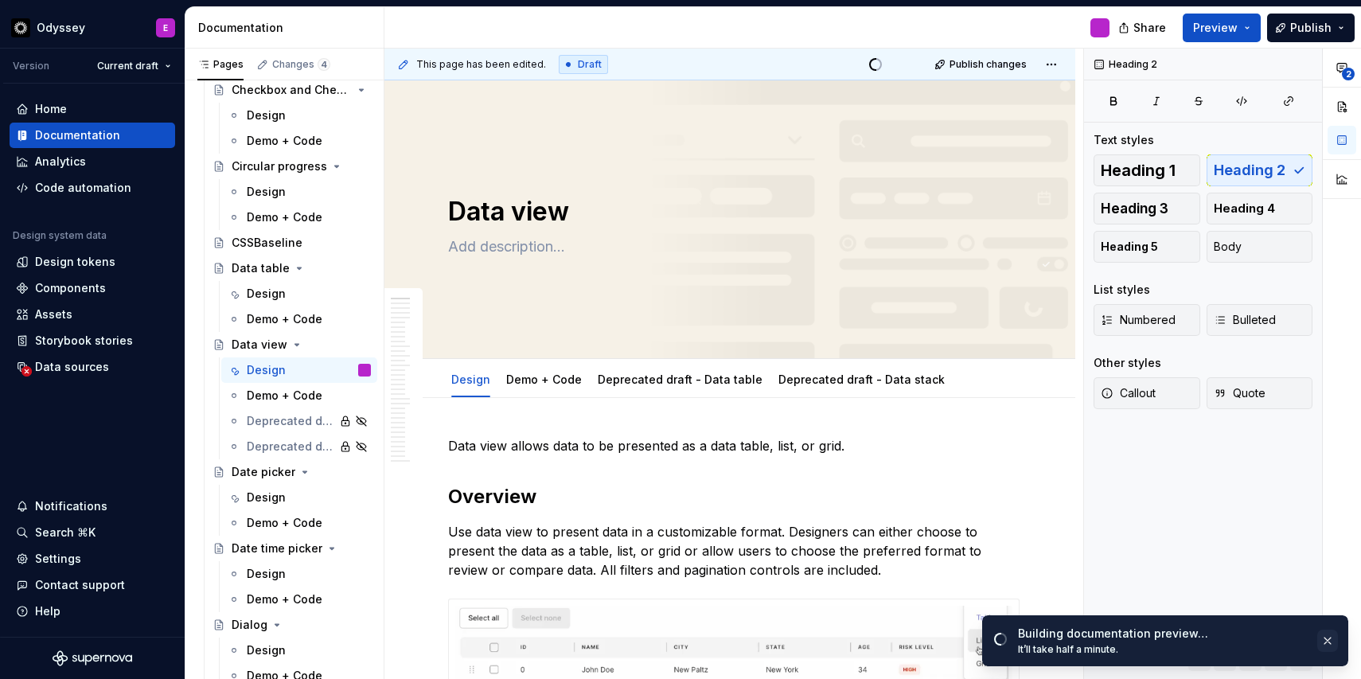
click at [1324, 642] on button "button" at bounding box center [1328, 641] width 21 height 22
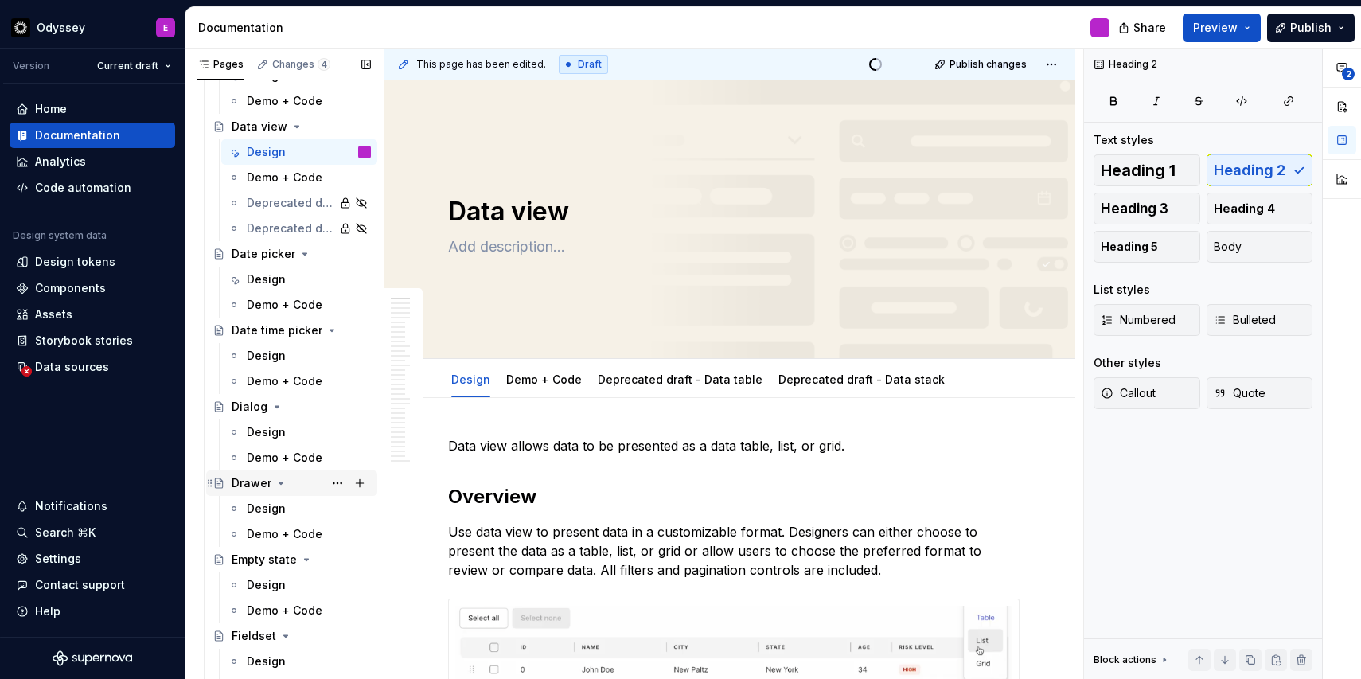
scroll to position [2416, 0]
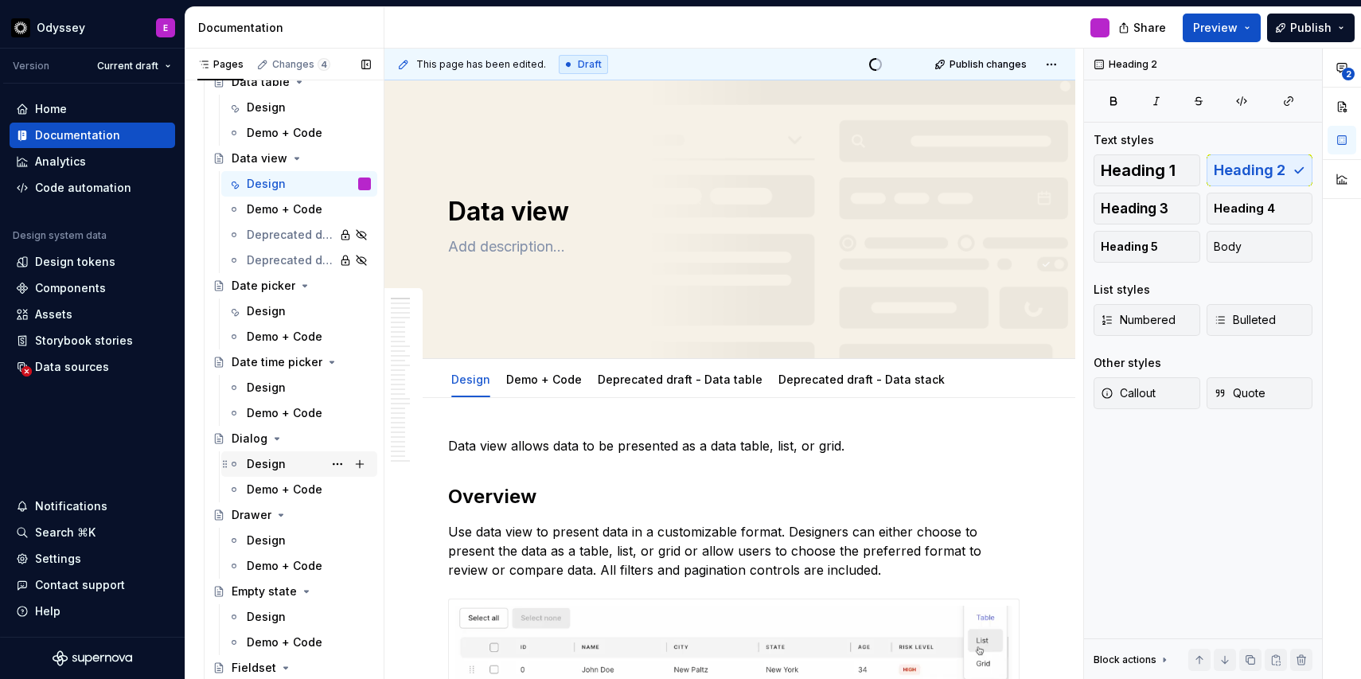
click at [275, 458] on div "Design" at bounding box center [266, 464] width 39 height 16
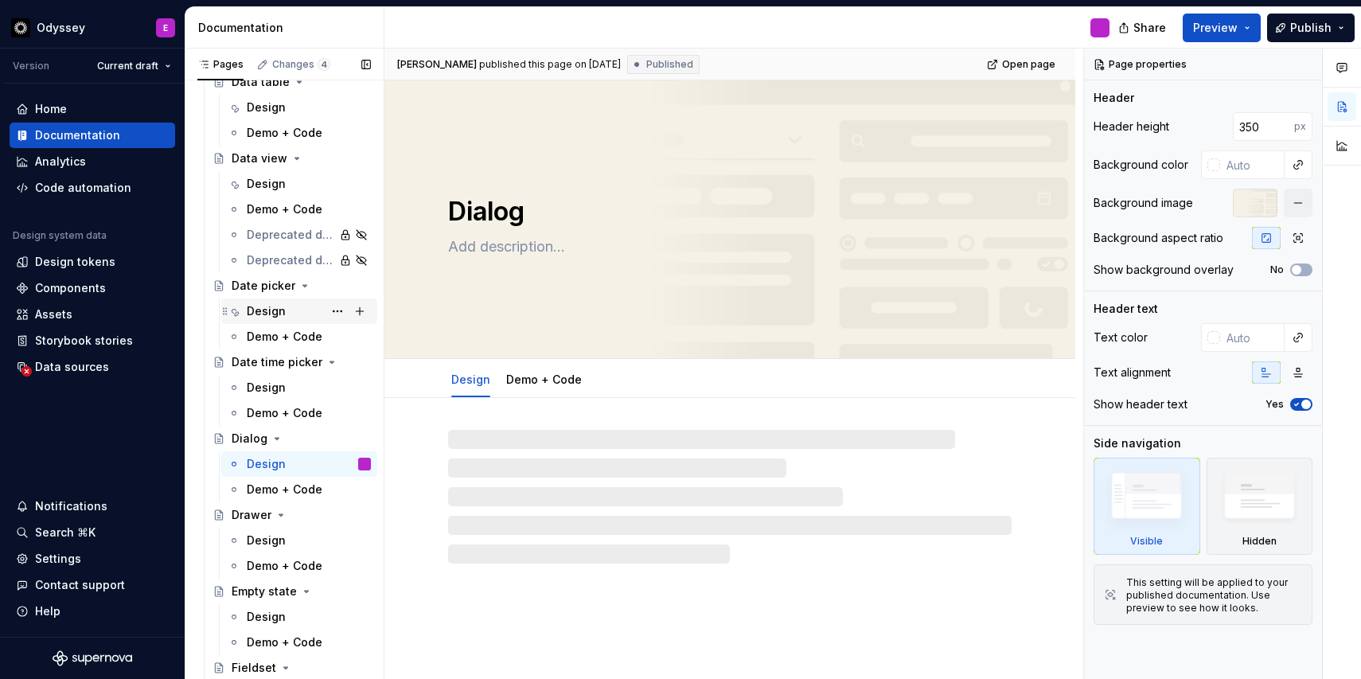
click at [298, 311] on div "Design" at bounding box center [309, 311] width 124 height 22
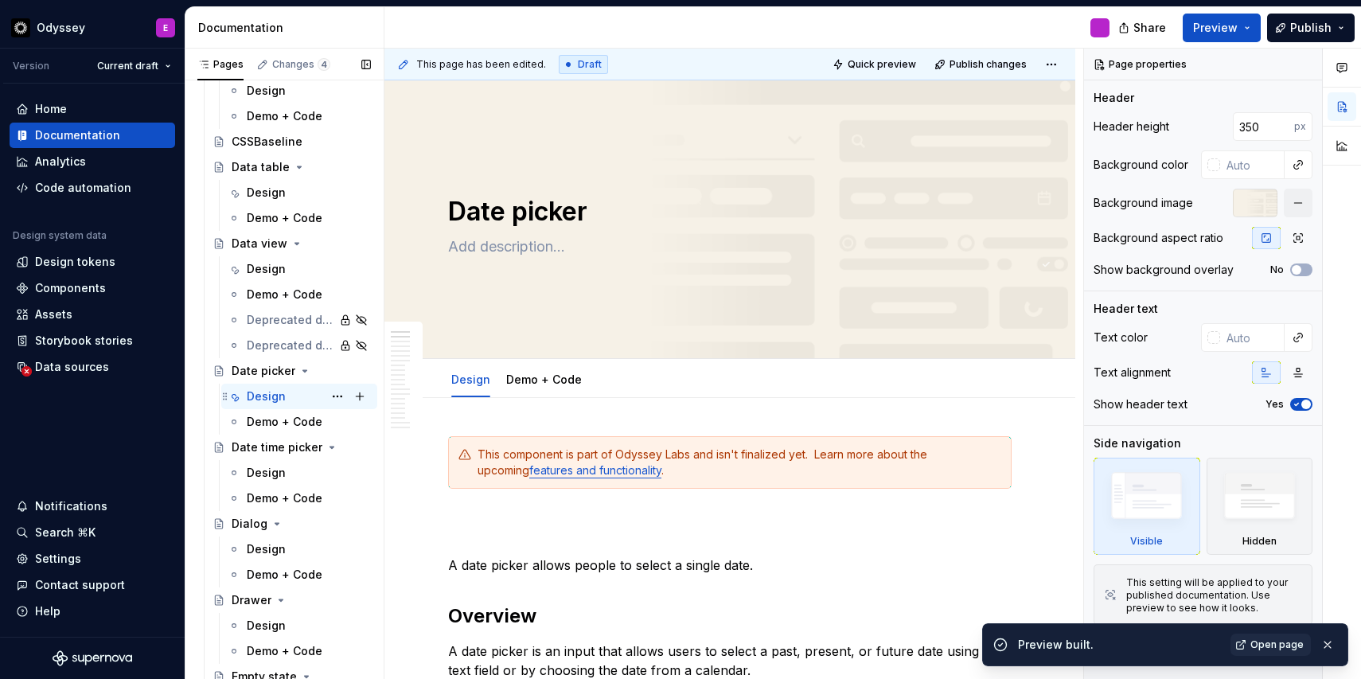
scroll to position [2336, 0]
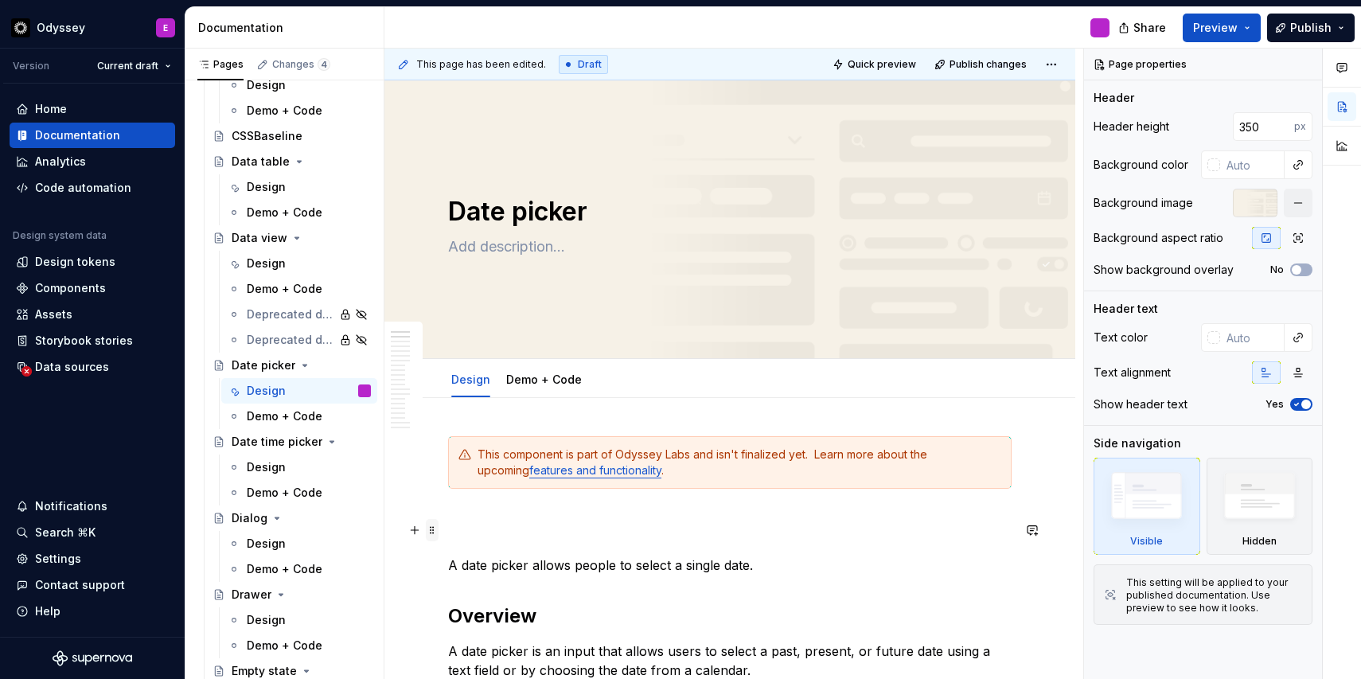
click at [433, 528] on span at bounding box center [432, 530] width 13 height 22
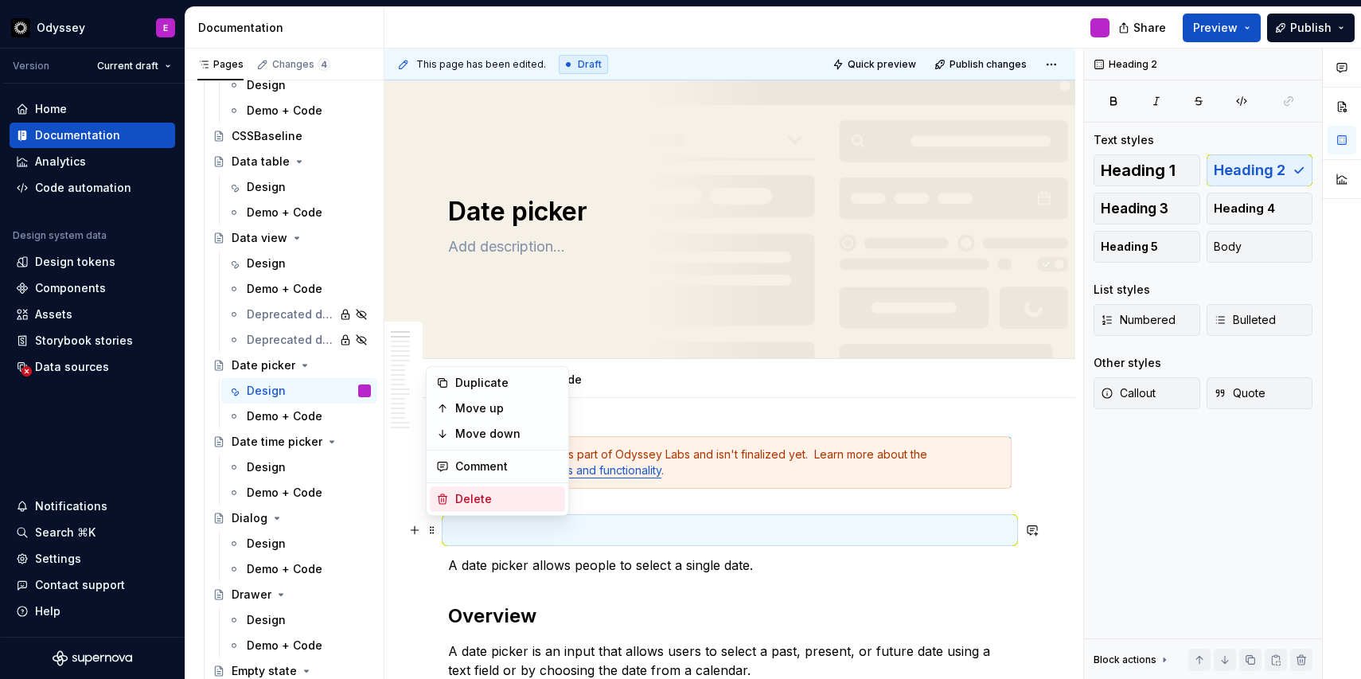
click at [455, 502] on div "Delete" at bounding box center [497, 498] width 135 height 25
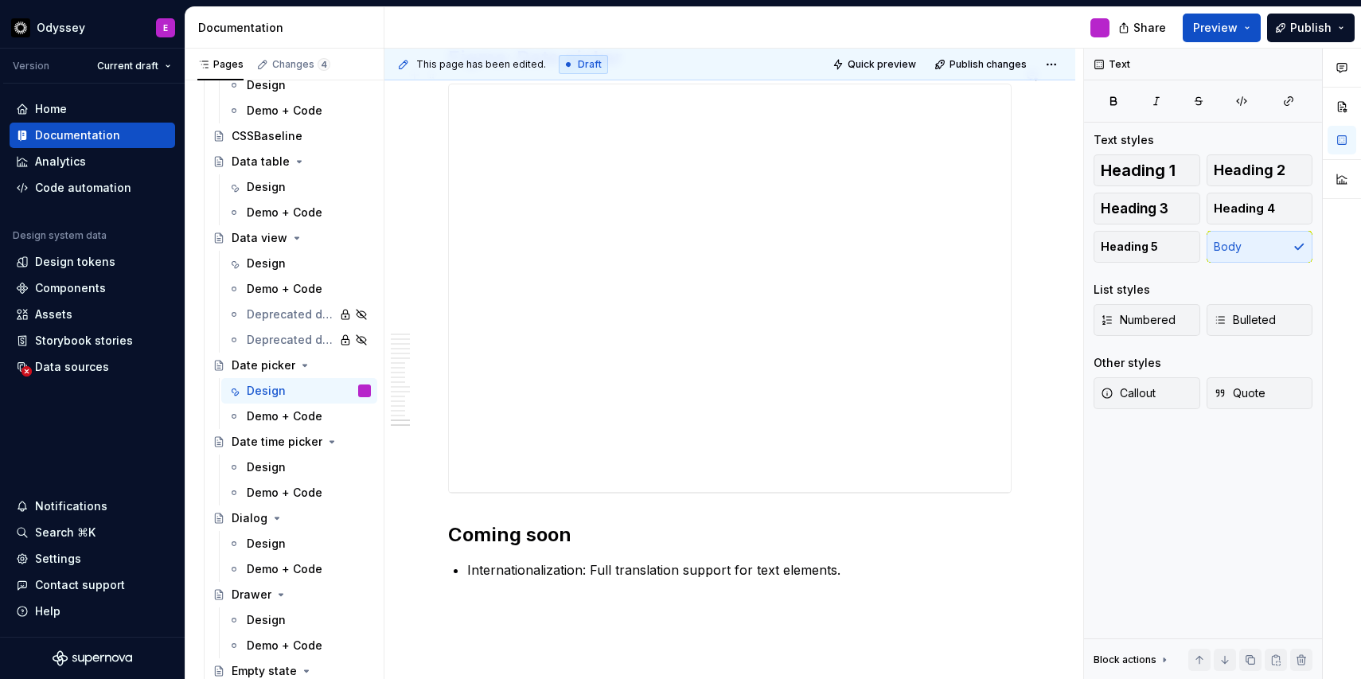
scroll to position [6449, 0]
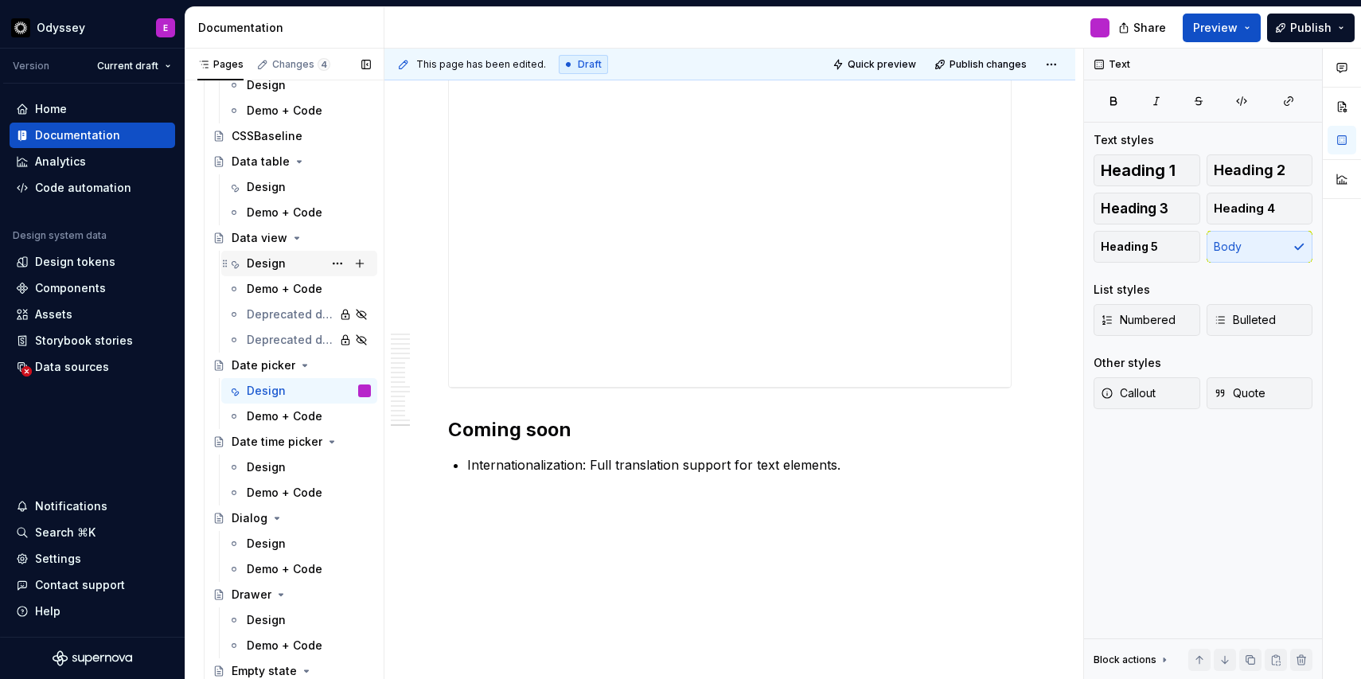
click at [272, 270] on div "Design" at bounding box center [266, 264] width 39 height 16
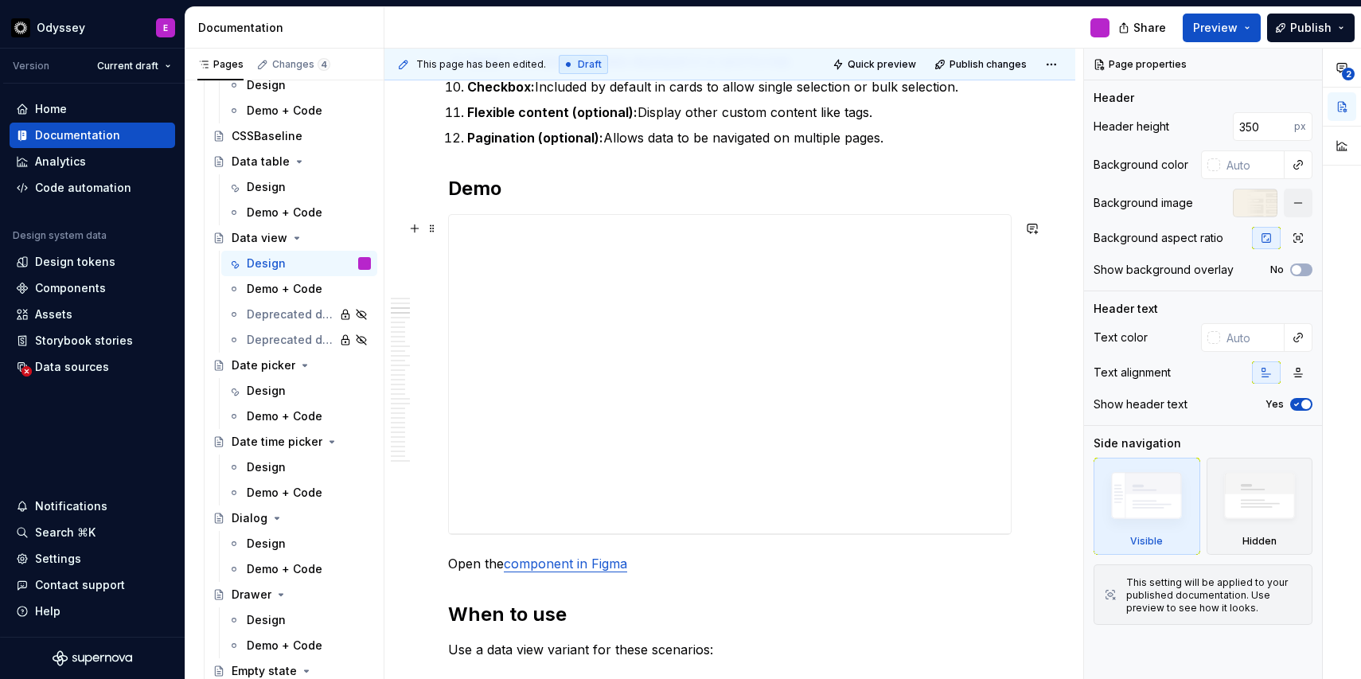
scroll to position [1744, 0]
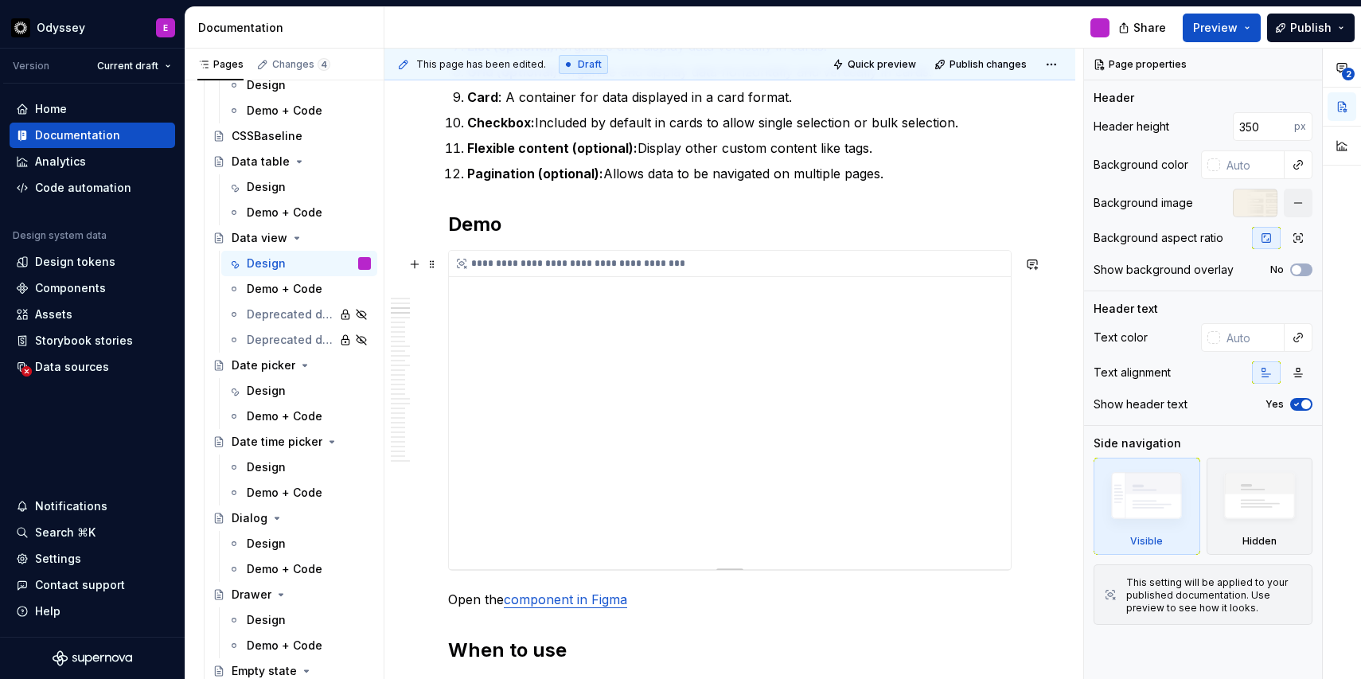
click at [498, 357] on div "**********" at bounding box center [730, 410] width 562 height 318
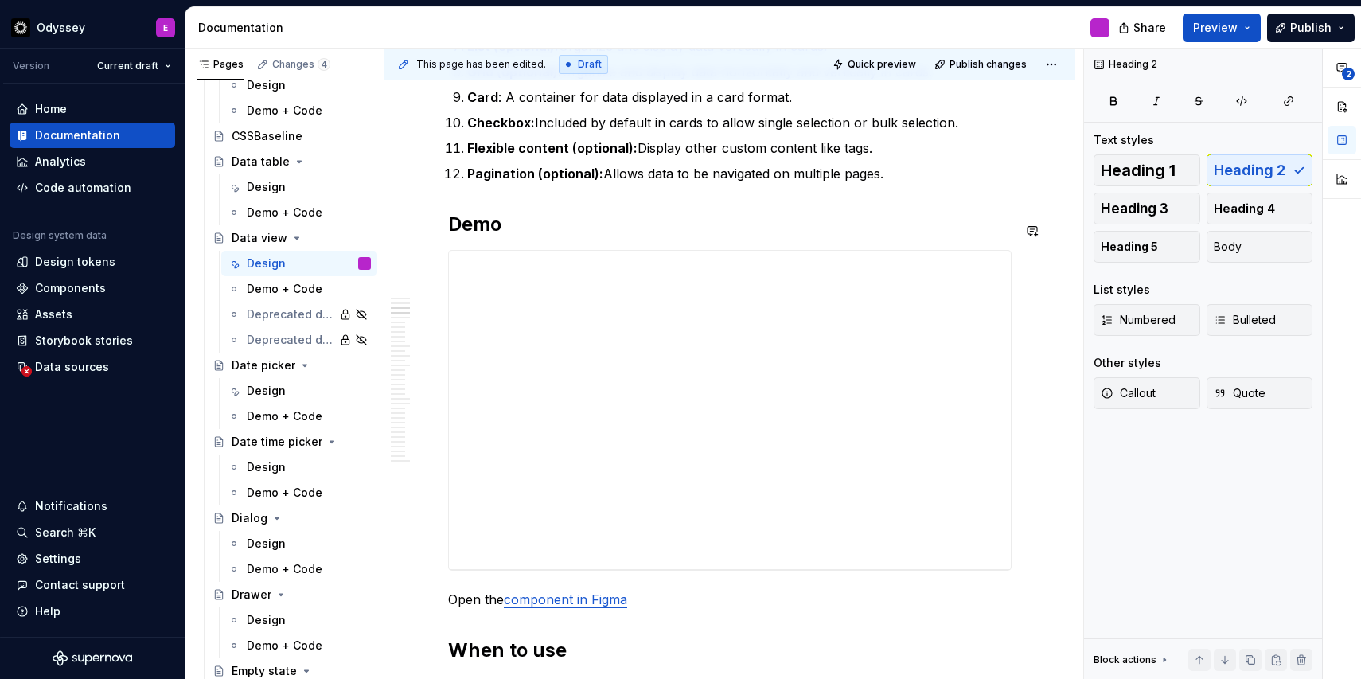
click at [262, 288] on div "Demo + Code" at bounding box center [285, 289] width 76 height 16
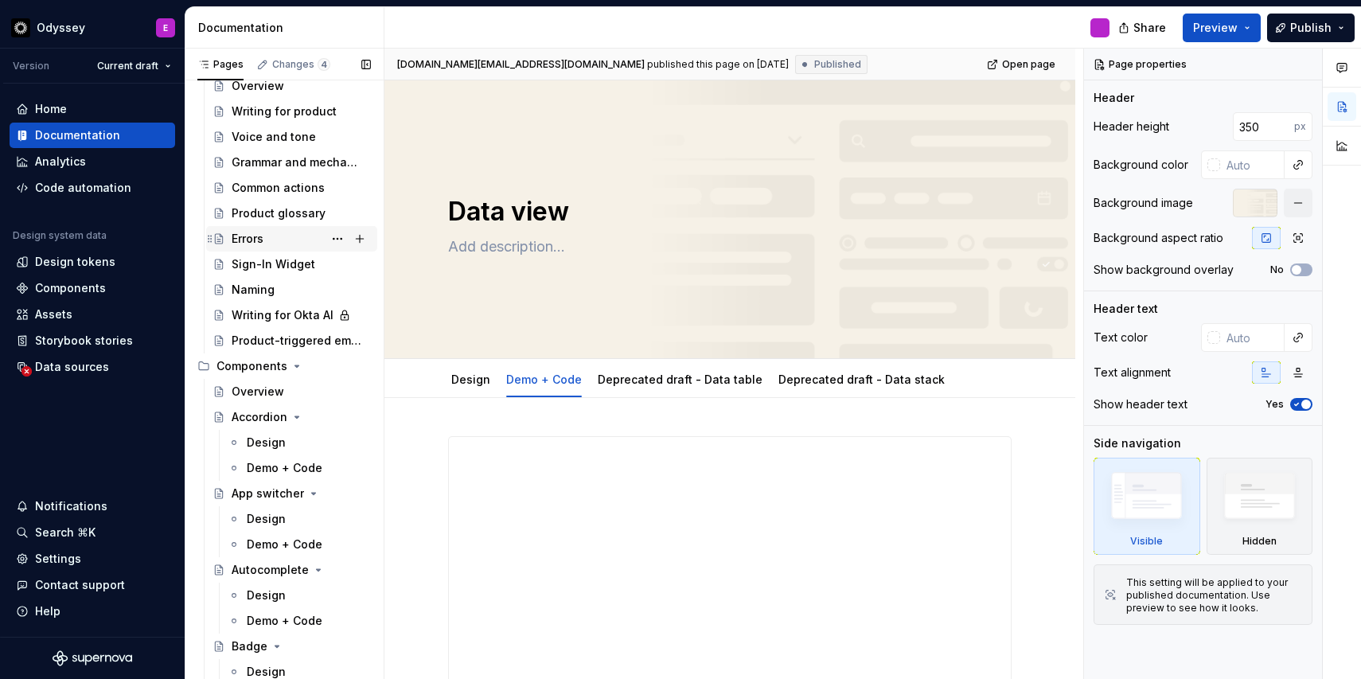
scroll to position [1223, 0]
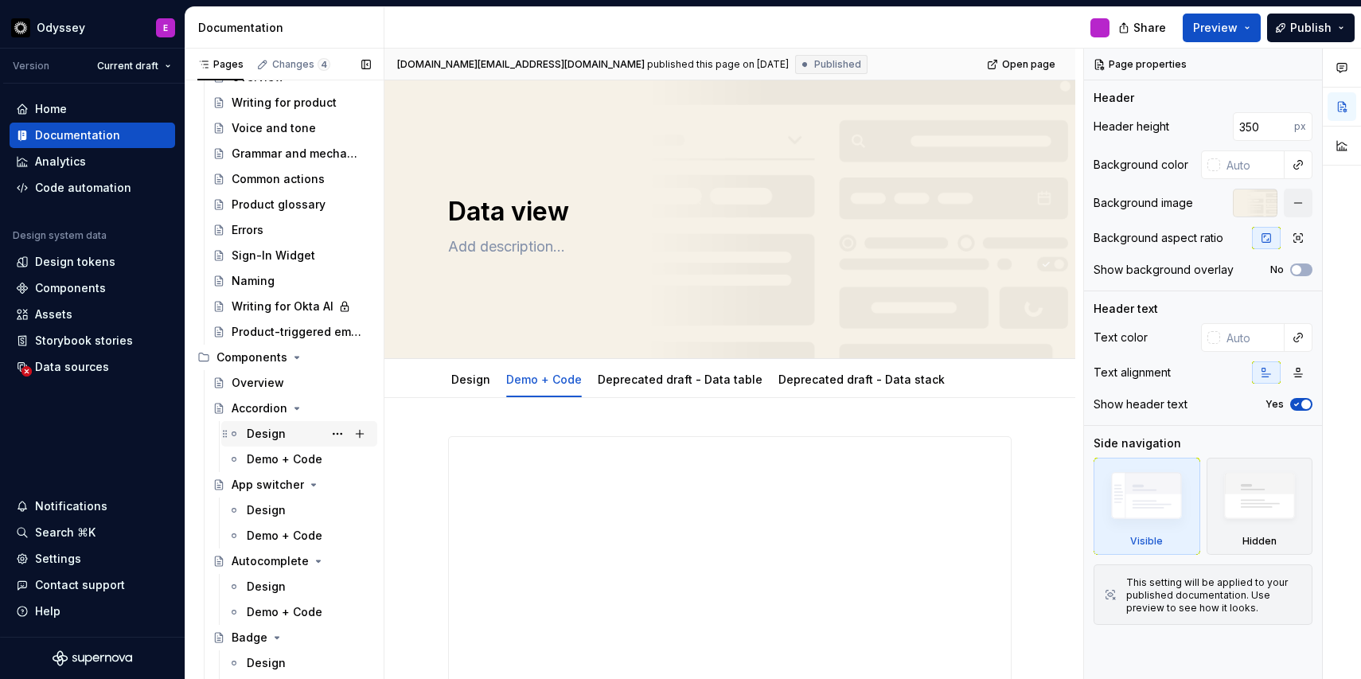
click at [269, 426] on div "Design" at bounding box center [266, 434] width 39 height 16
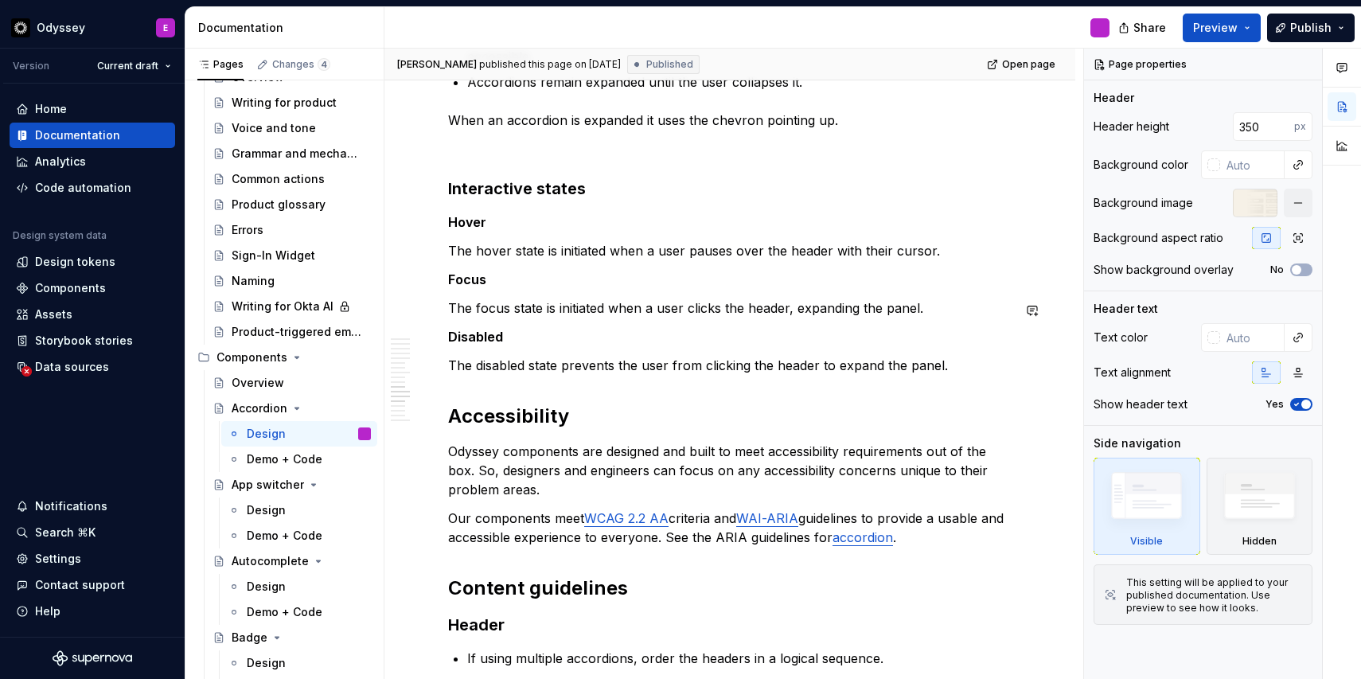
scroll to position [1756, 0]
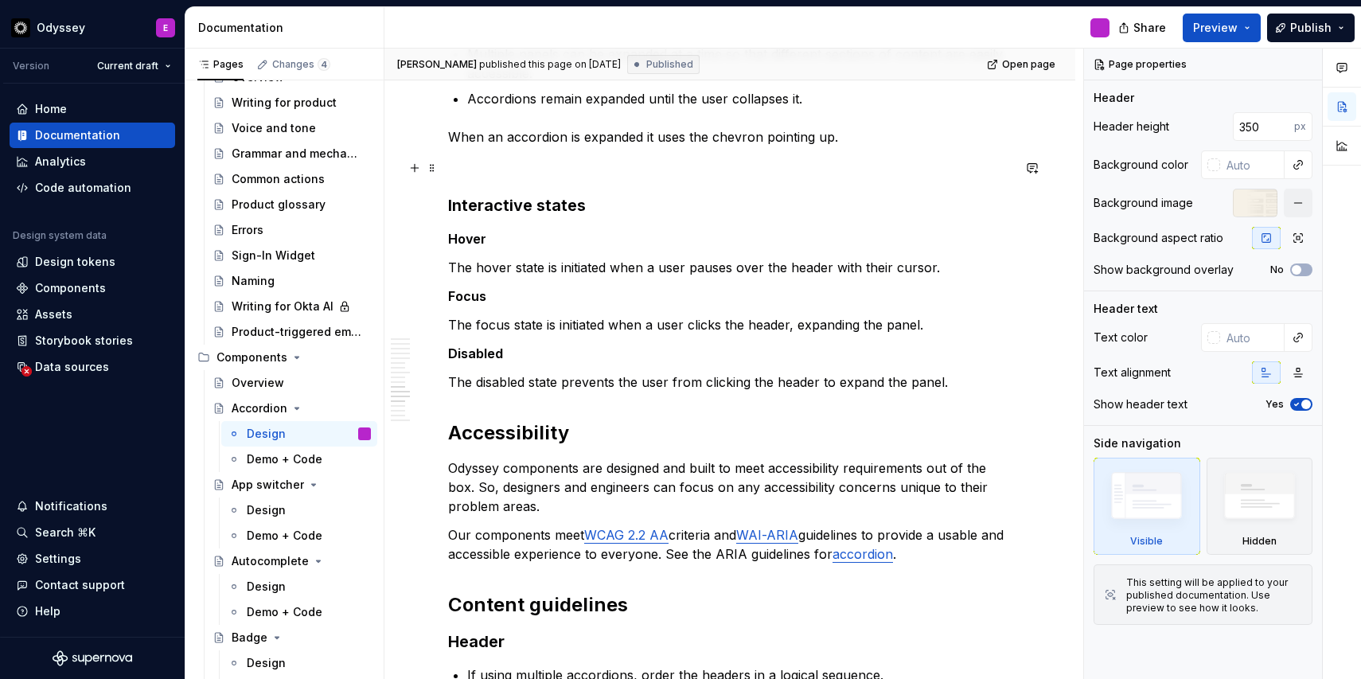
click at [478, 167] on p at bounding box center [730, 165] width 564 height 19
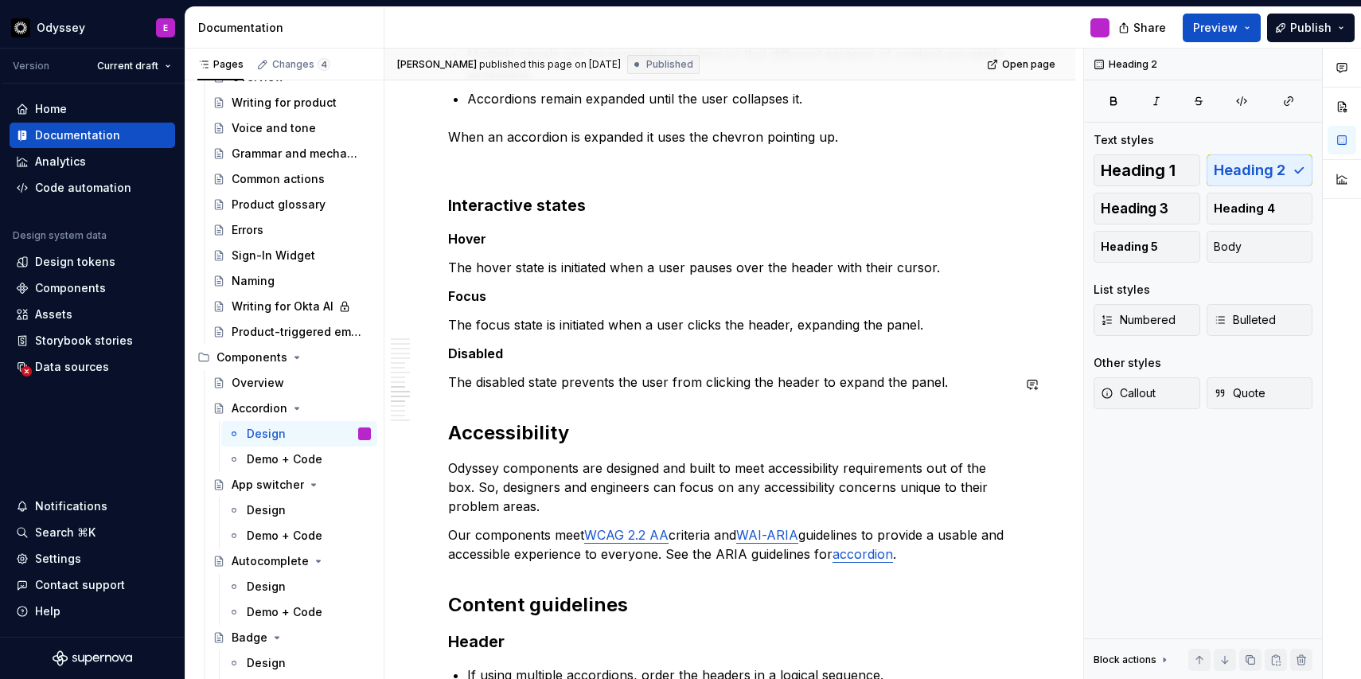
click at [450, 416] on div "Accordion is a container that expands to show content and collapses to hide it.…" at bounding box center [730, 572] width 564 height 3783
click at [454, 167] on p at bounding box center [730, 165] width 564 height 19
click at [432, 167] on span at bounding box center [432, 168] width 13 height 22
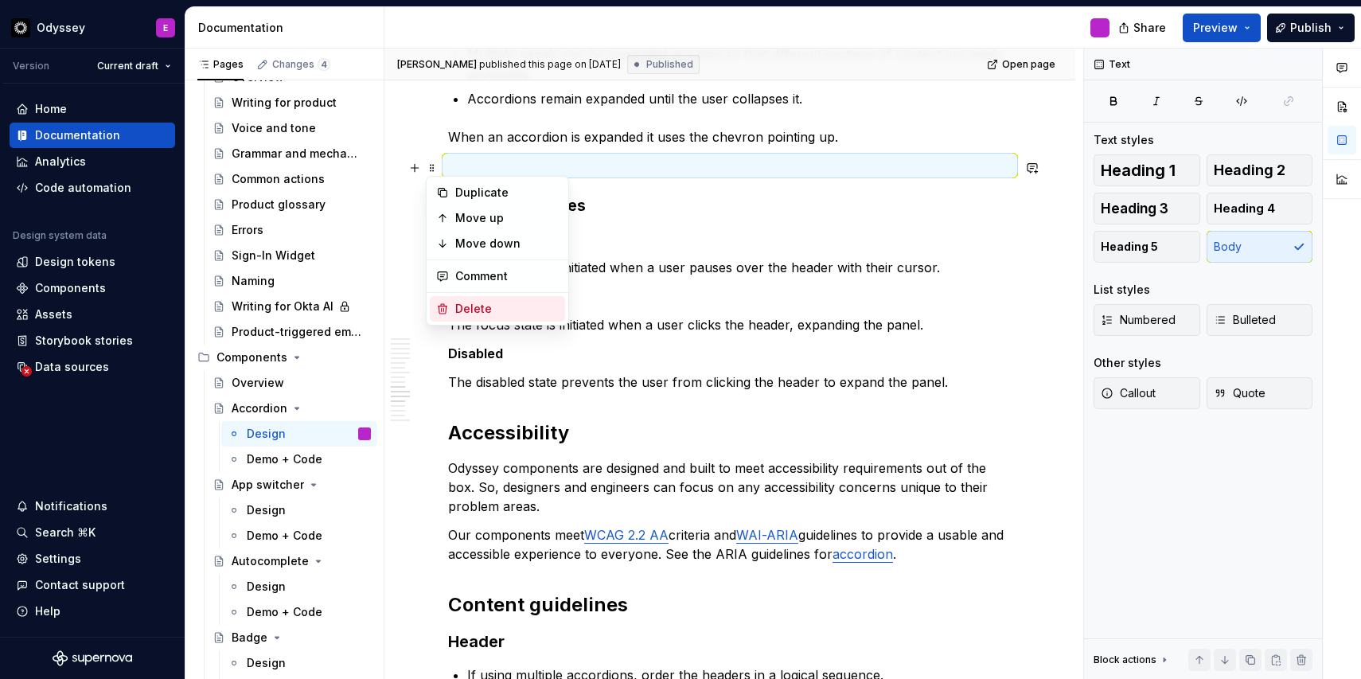
click at [447, 302] on div "Delete" at bounding box center [497, 308] width 135 height 25
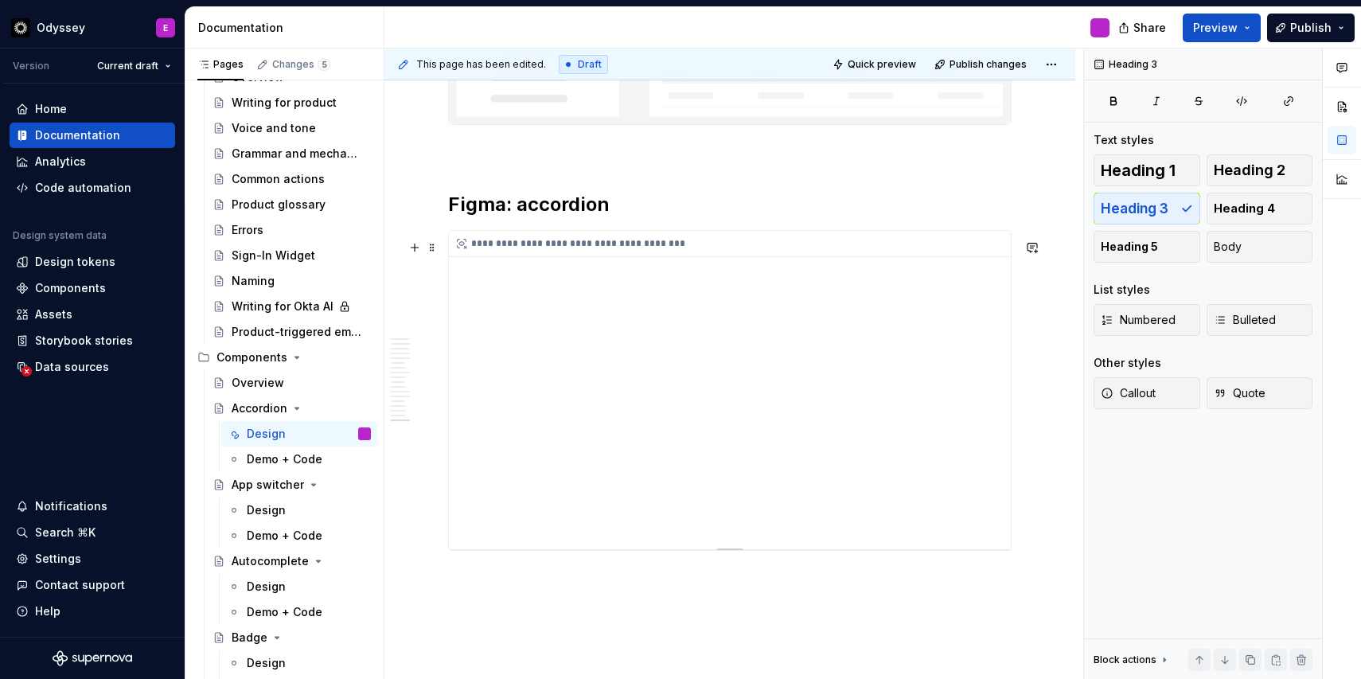
scroll to position [3603, 0]
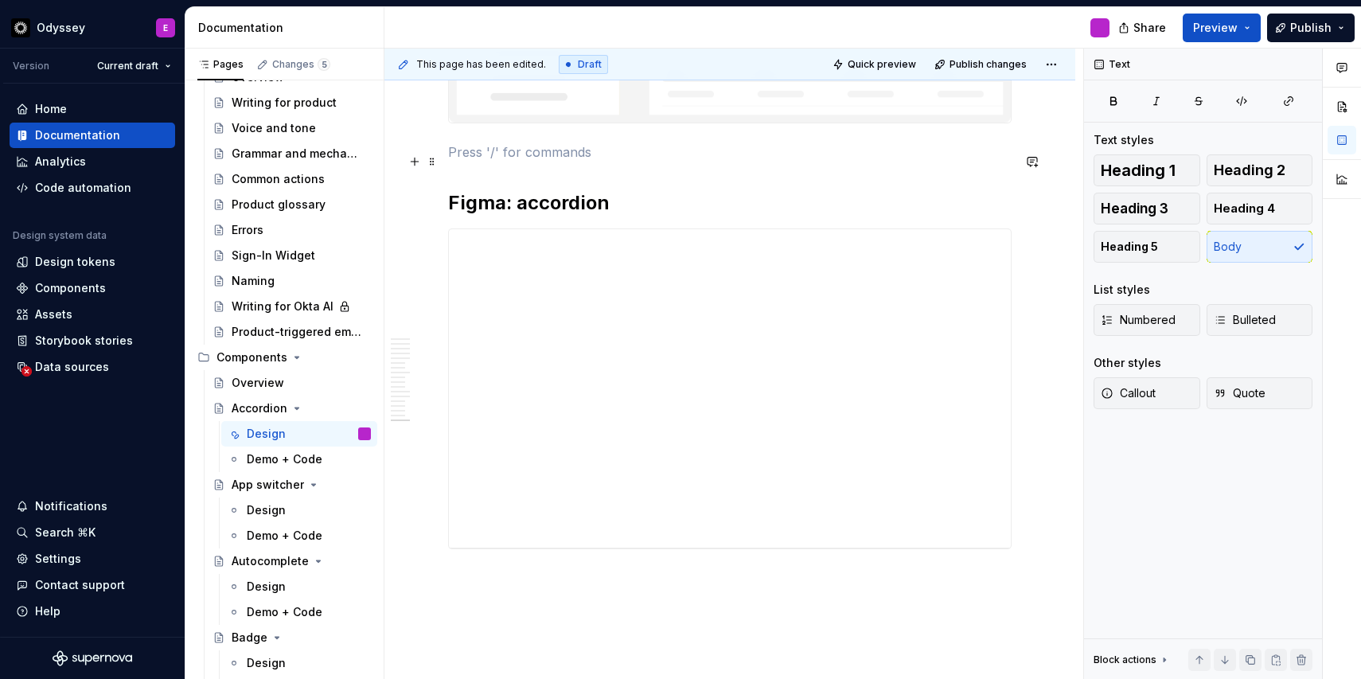
click at [486, 162] on p at bounding box center [730, 152] width 564 height 19
click at [430, 158] on span at bounding box center [432, 161] width 13 height 22
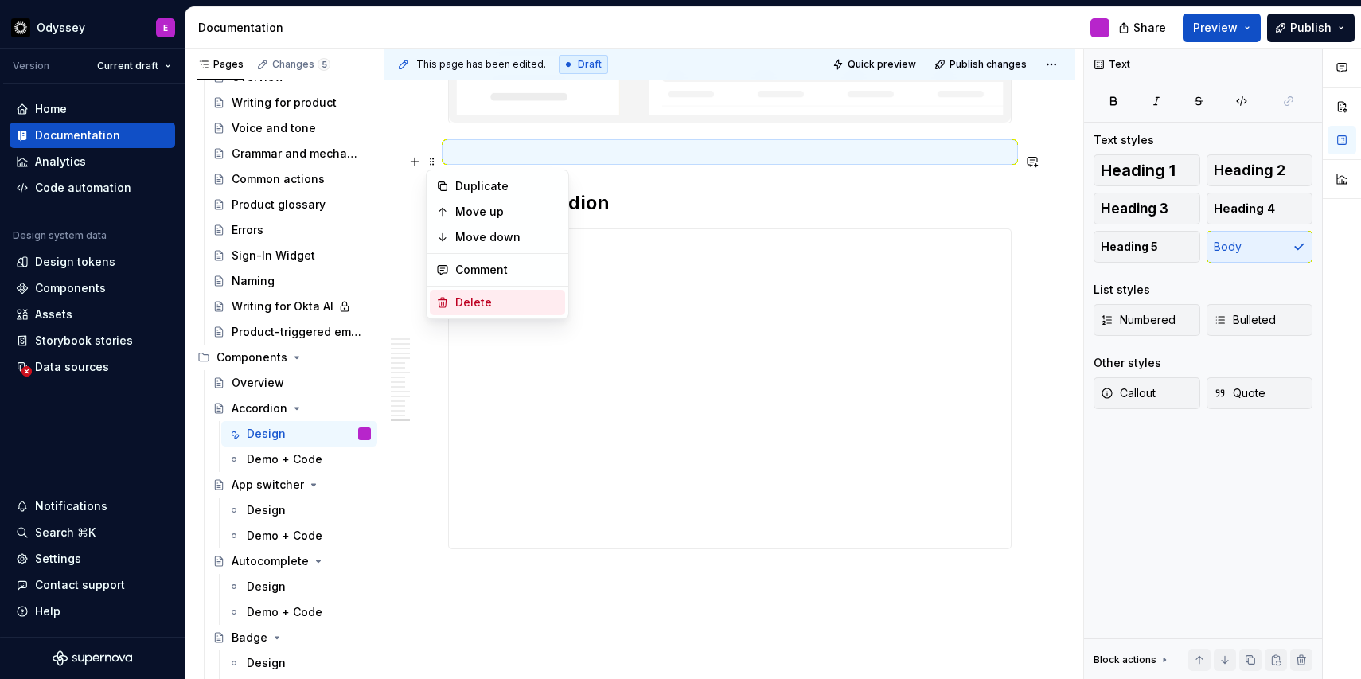
click at [449, 291] on div "Delete" at bounding box center [497, 302] width 135 height 25
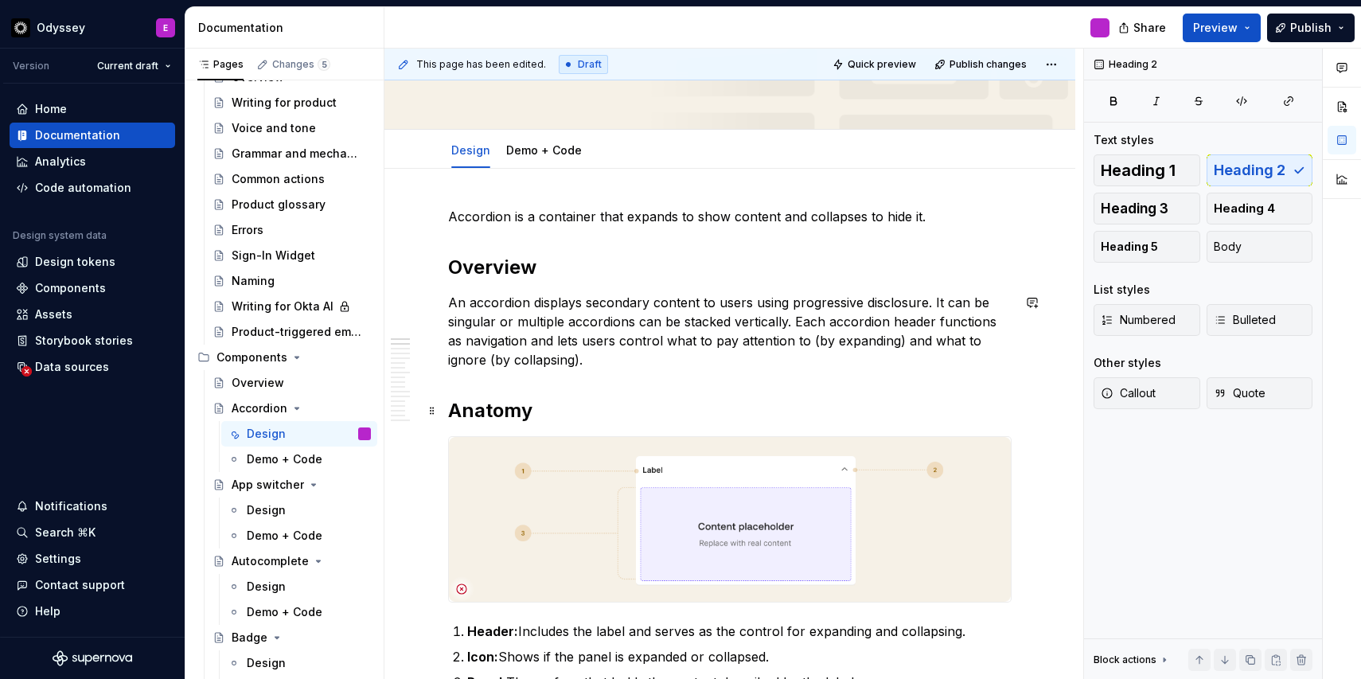
scroll to position [239, 0]
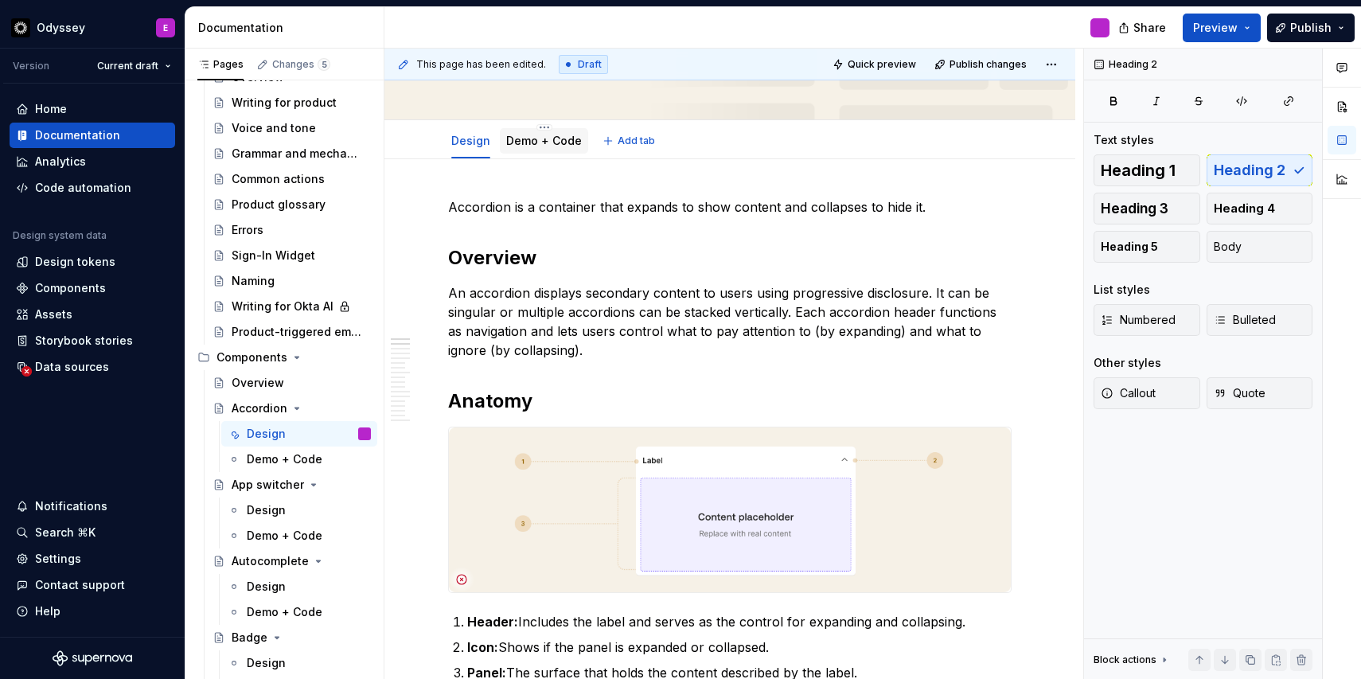
click at [568, 138] on link "Demo + Code" at bounding box center [544, 141] width 76 height 14
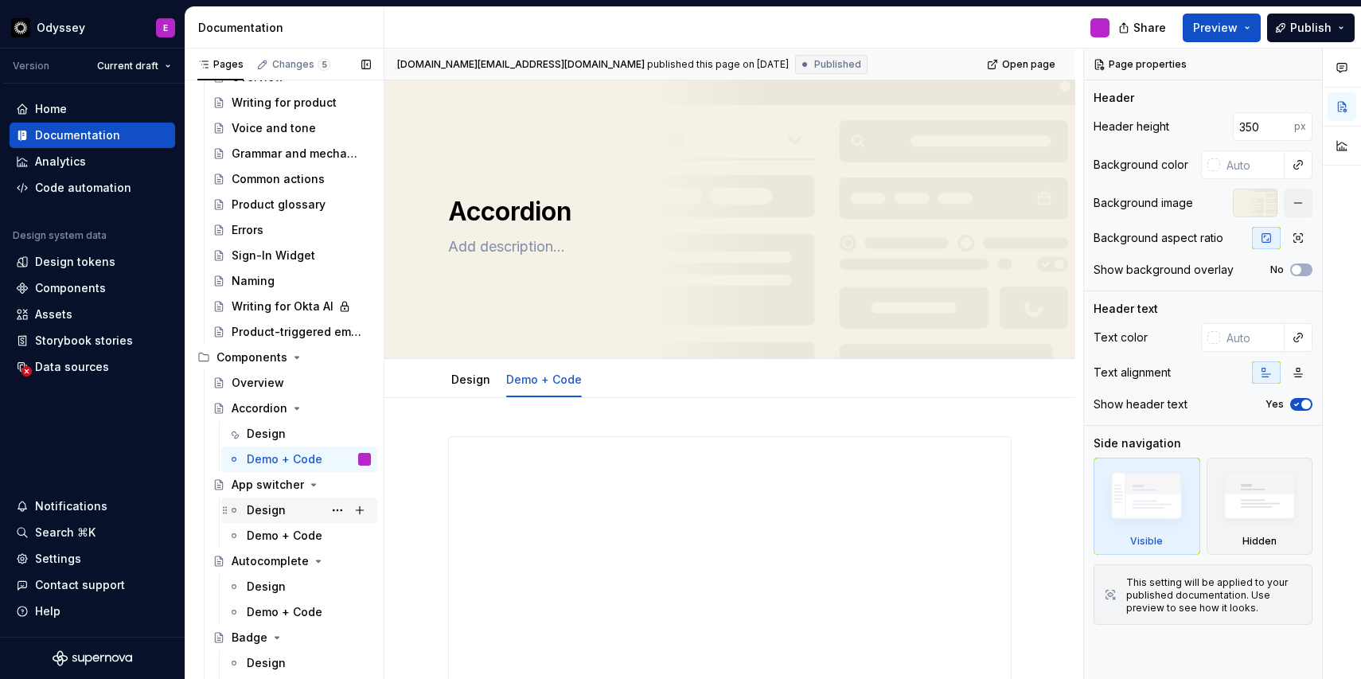
click at [265, 510] on div "Design" at bounding box center [266, 510] width 39 height 16
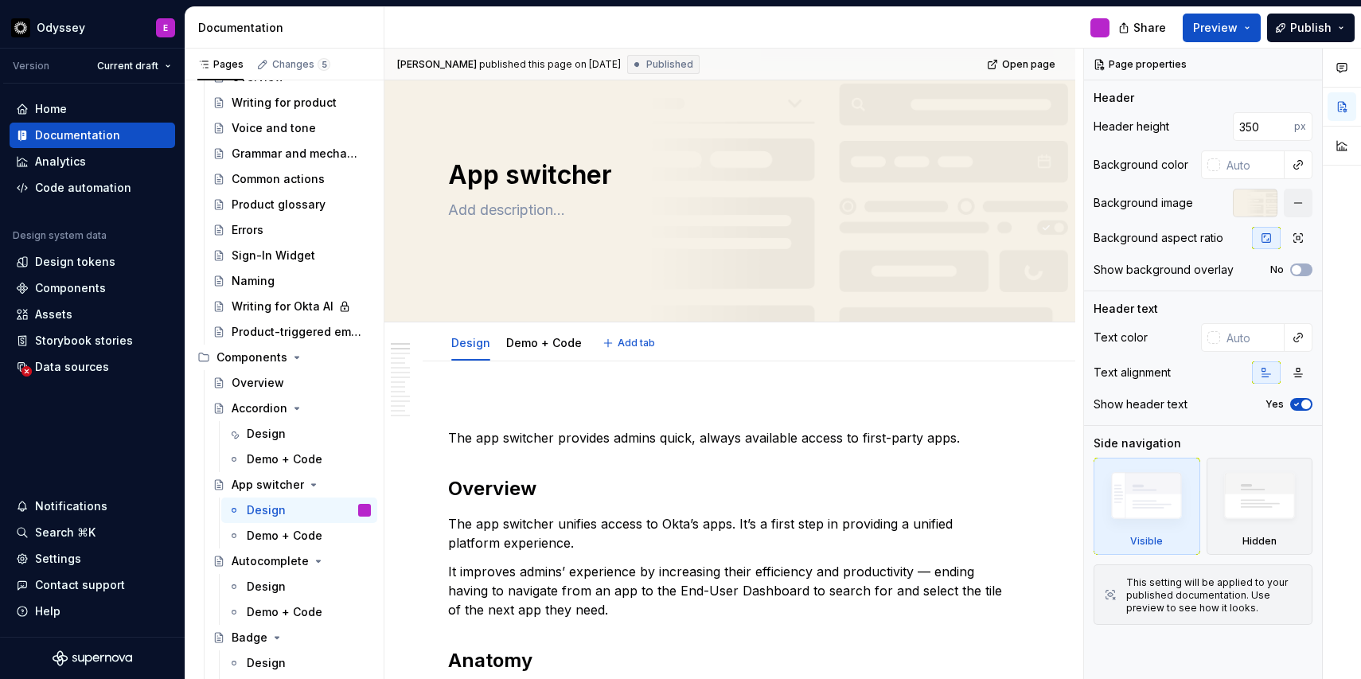
scroll to position [52, 0]
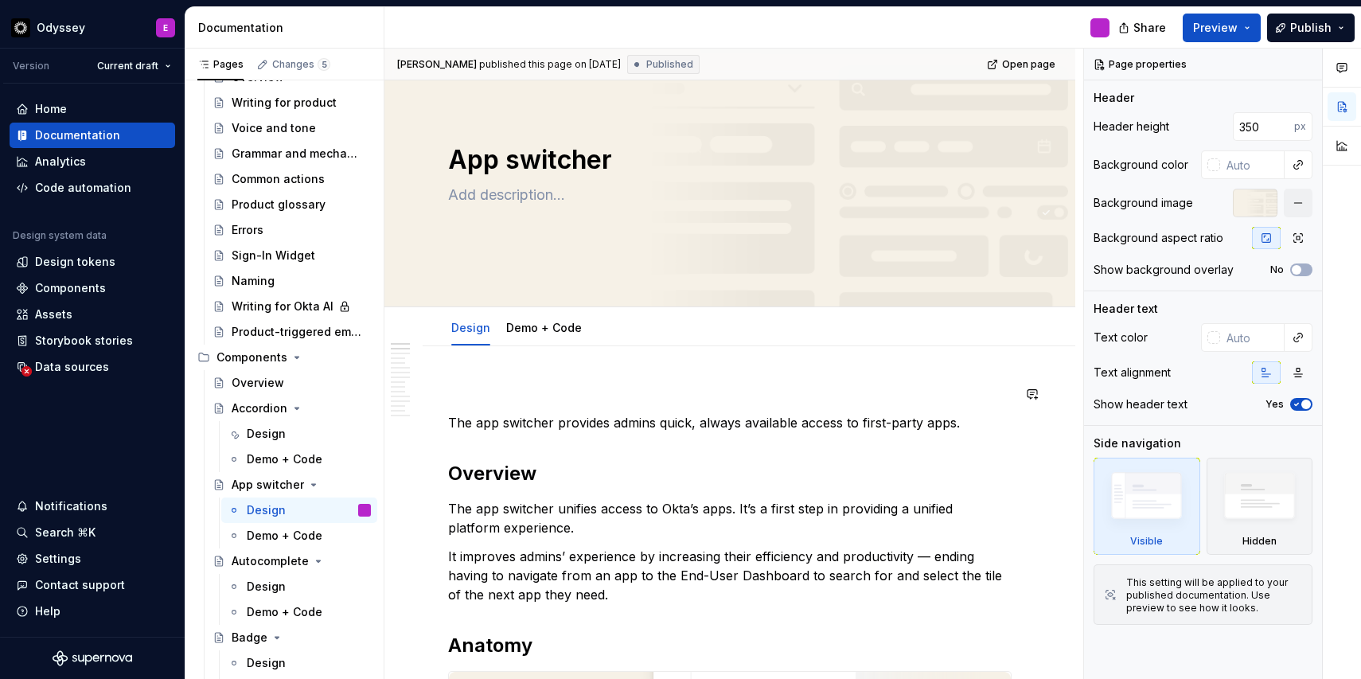
click at [432, 393] on span at bounding box center [432, 394] width 13 height 22
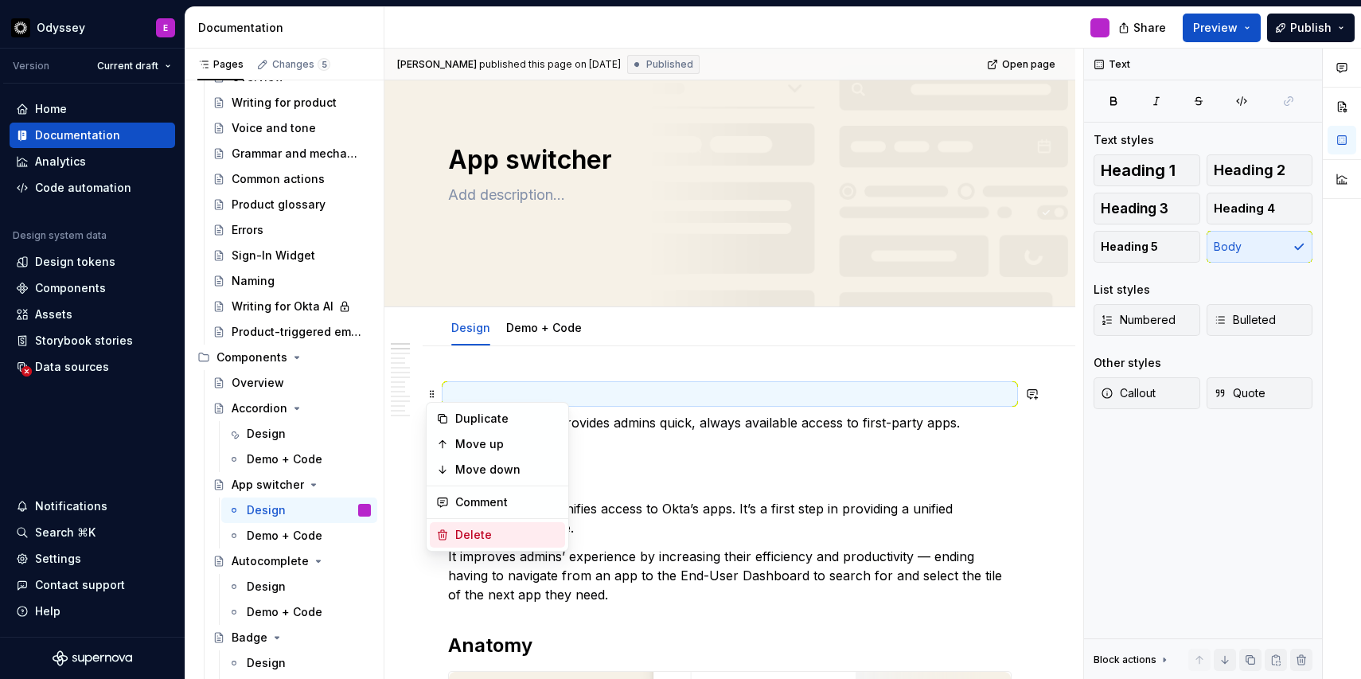
click at [465, 528] on div "Delete" at bounding box center [507, 535] width 104 height 16
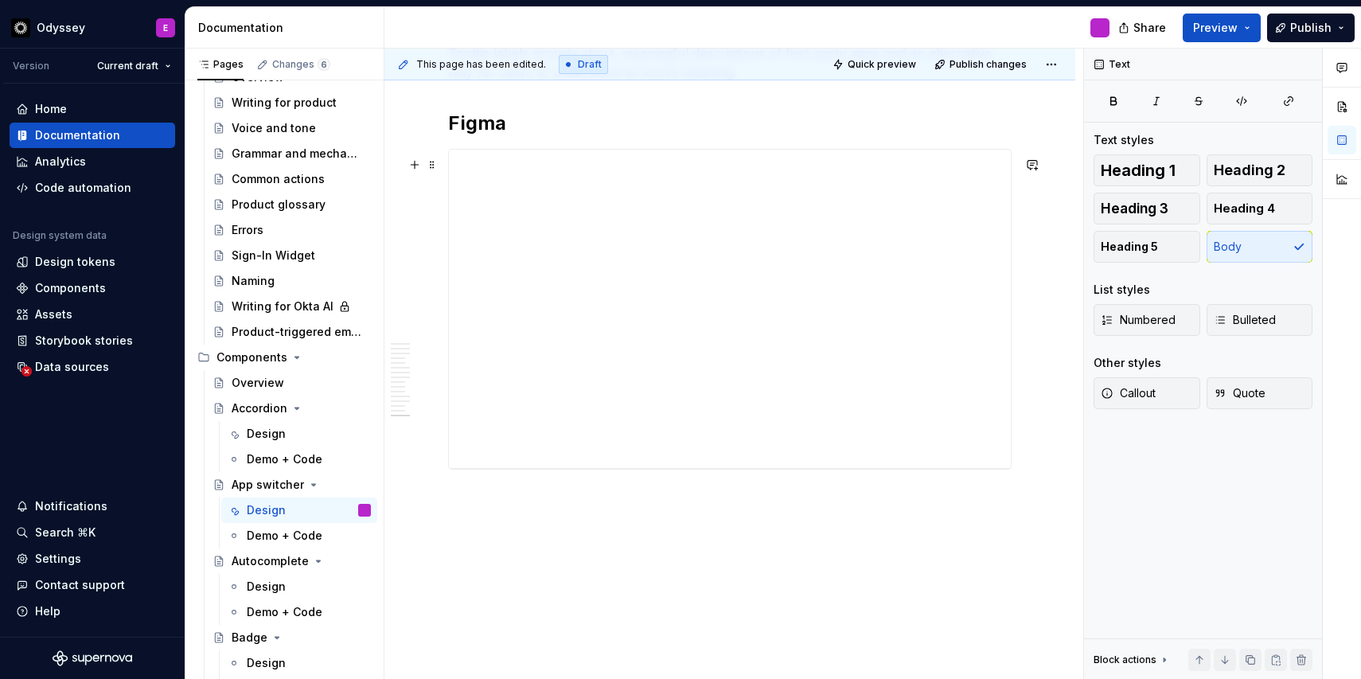
scroll to position [3115, 0]
click at [290, 582] on div "Design" at bounding box center [309, 587] width 124 height 22
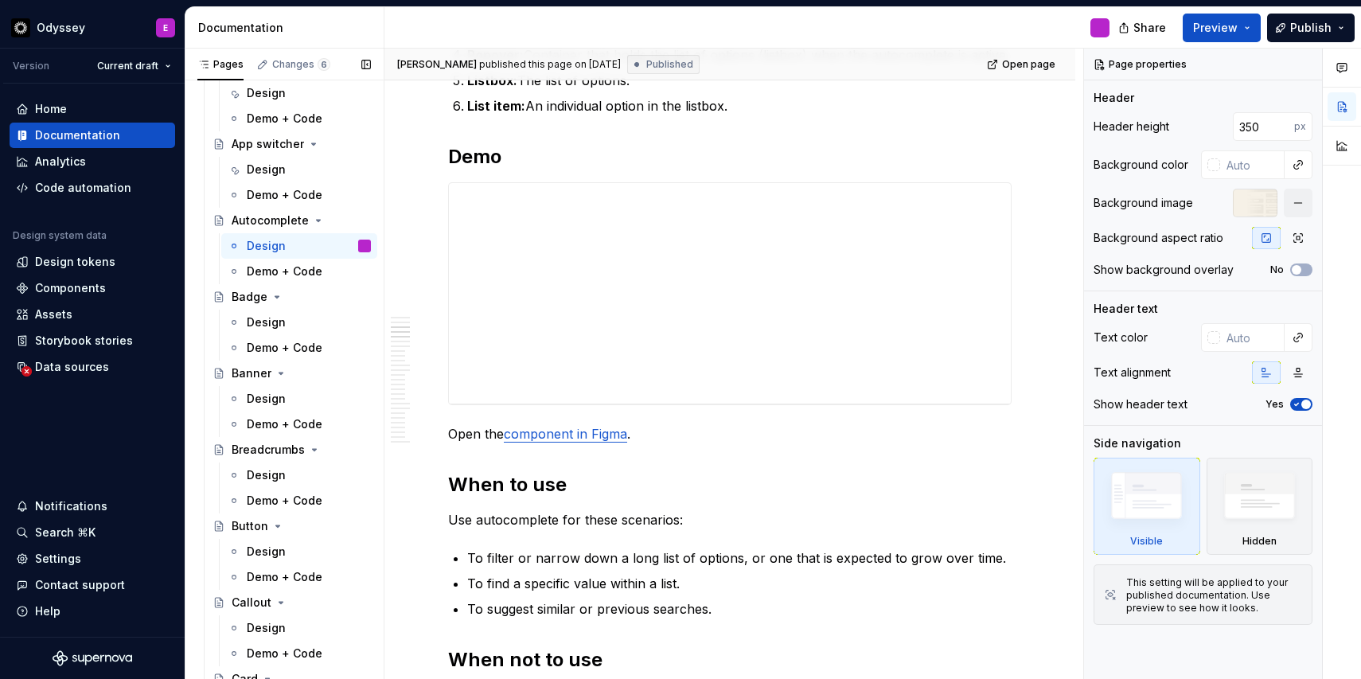
scroll to position [1578, 0]
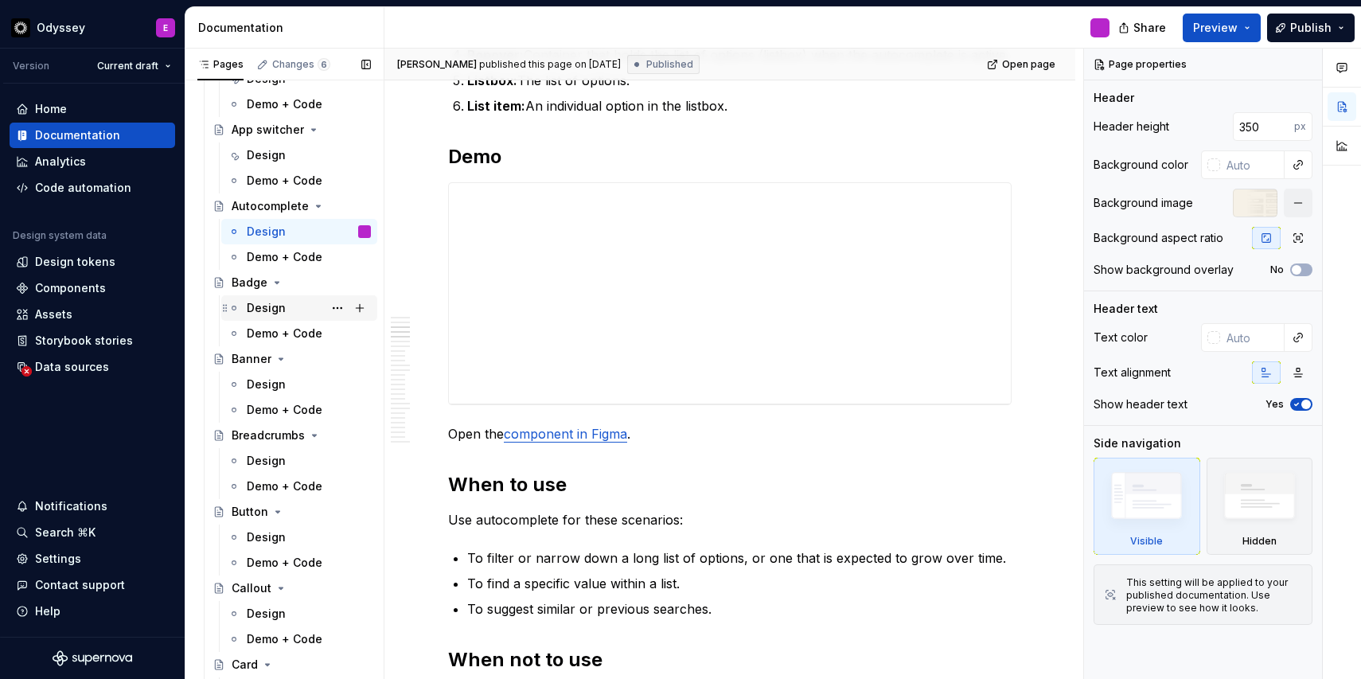
click at [294, 311] on div "Design" at bounding box center [309, 308] width 124 height 22
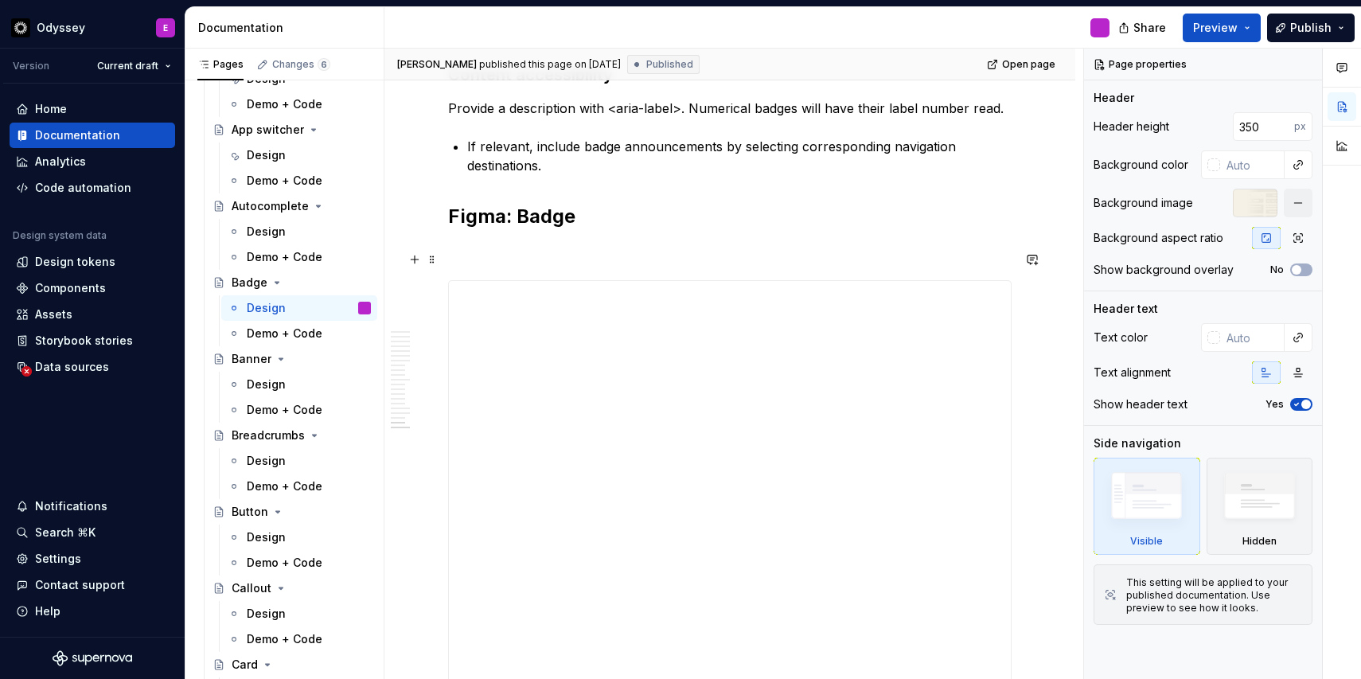
scroll to position [3979, 0]
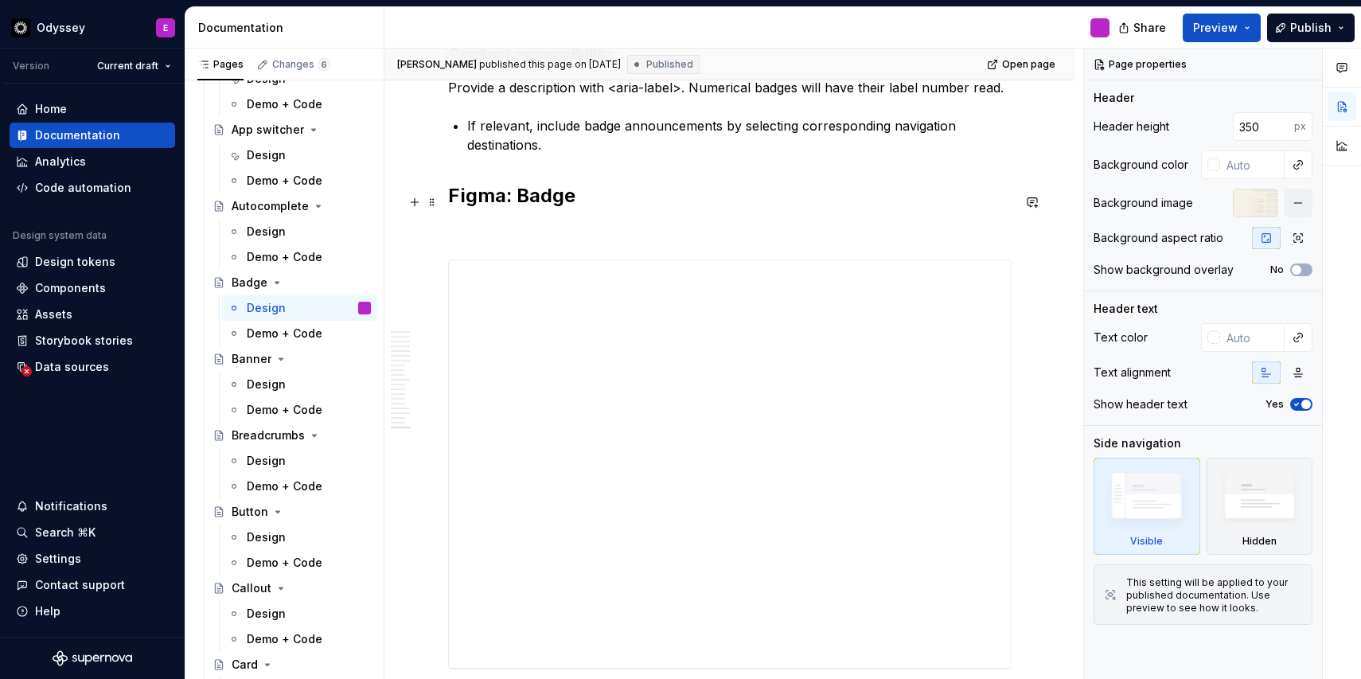
click at [525, 221] on p at bounding box center [730, 230] width 564 height 19
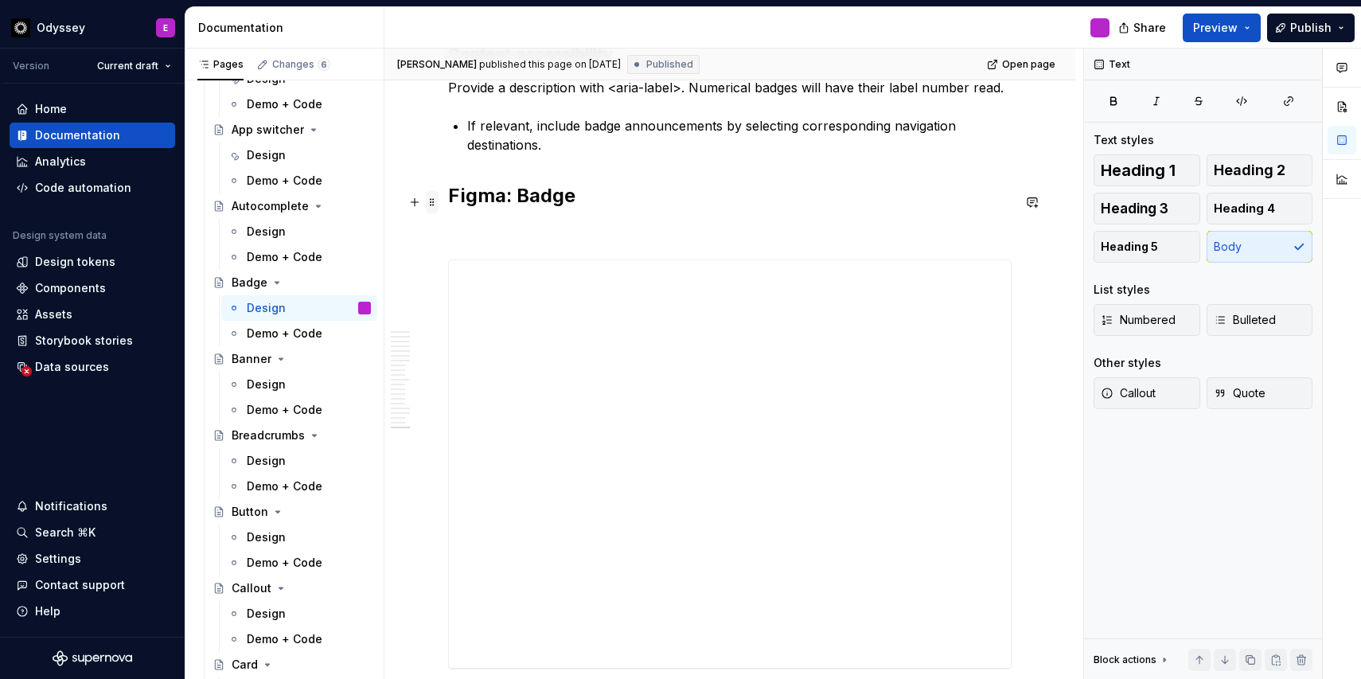
click at [430, 203] on span at bounding box center [432, 202] width 13 height 22
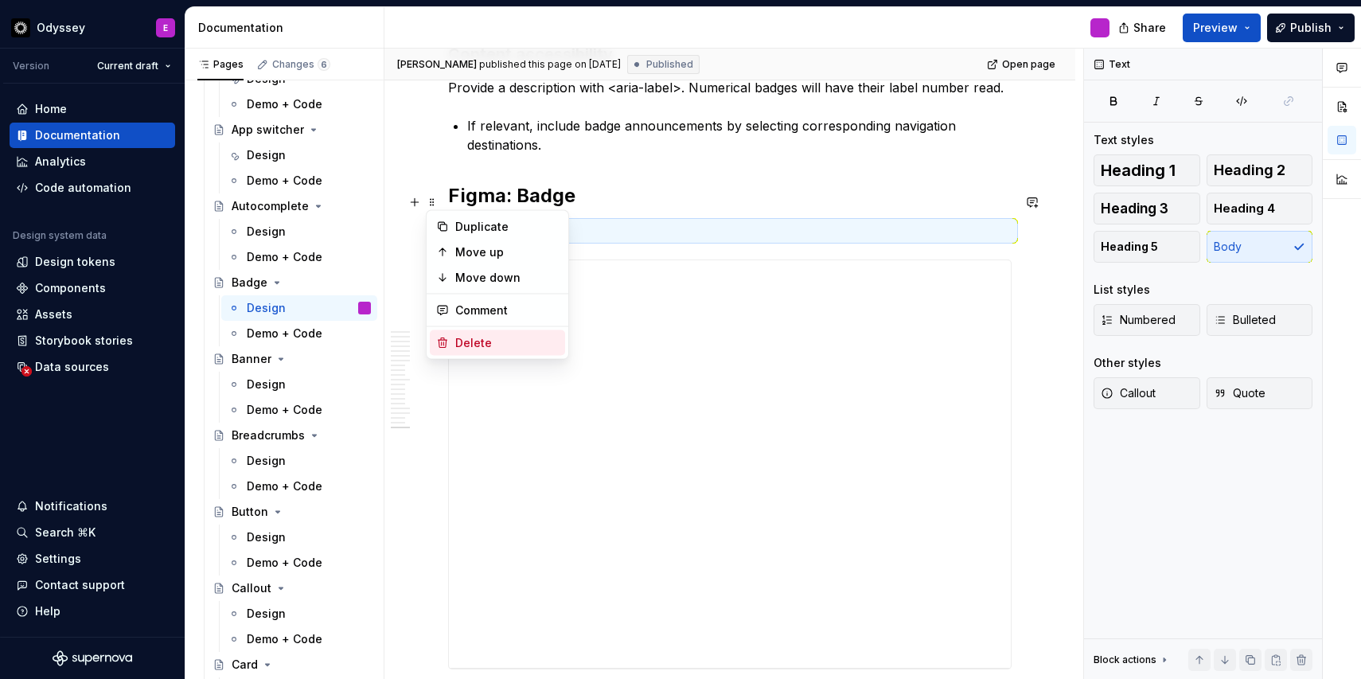
click at [443, 344] on icon at bounding box center [442, 343] width 13 height 13
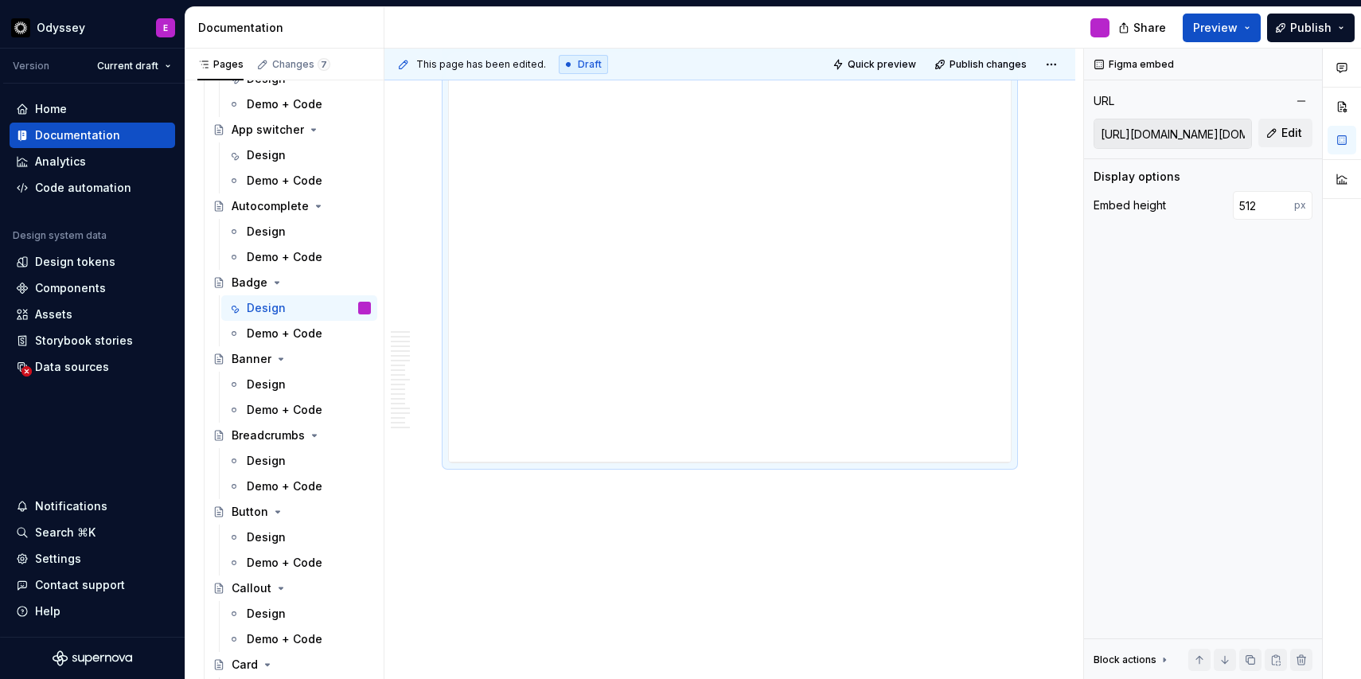
scroll to position [4162, 0]
click at [284, 392] on div "Design" at bounding box center [309, 384] width 124 height 22
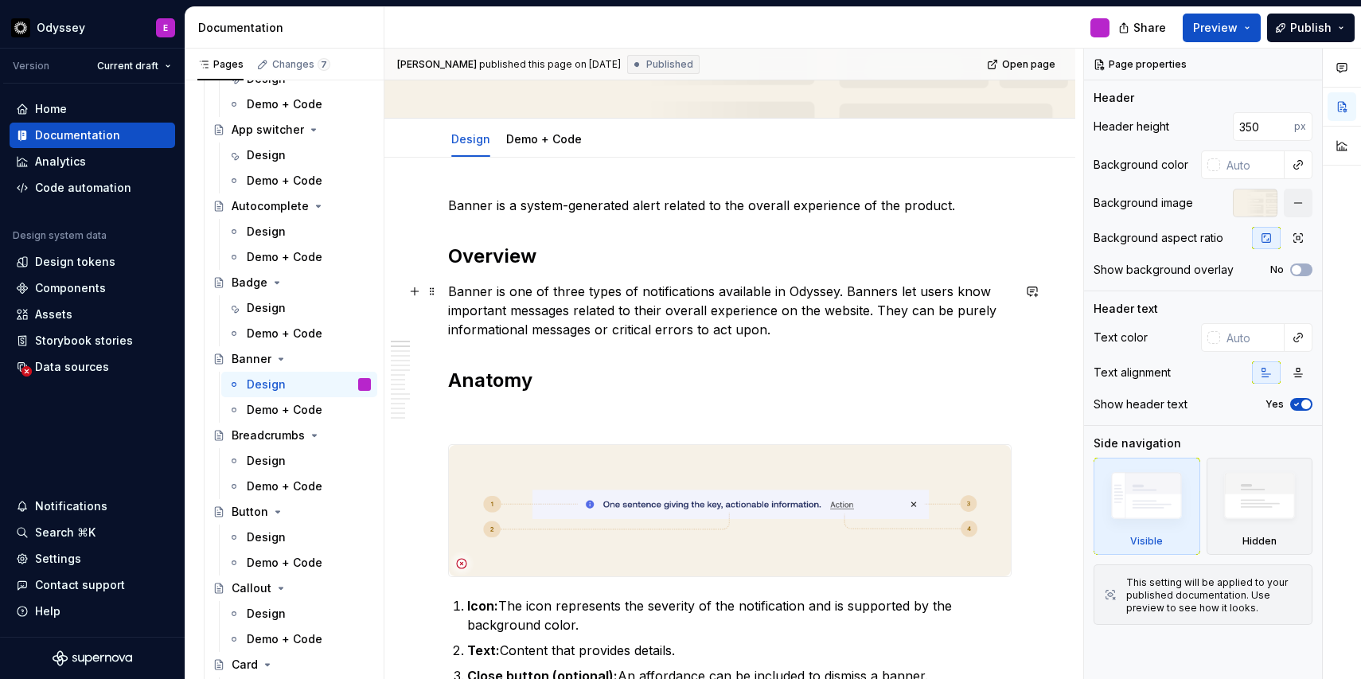
scroll to position [245, 0]
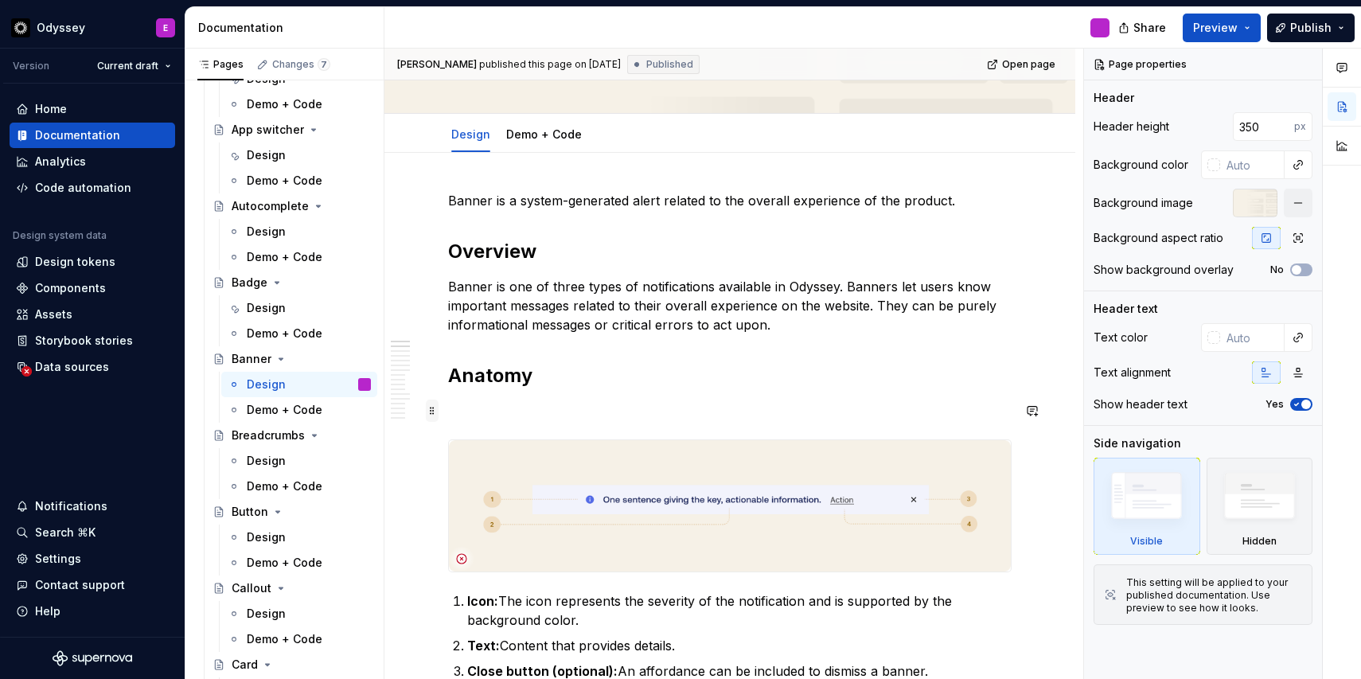
click at [430, 408] on span at bounding box center [432, 411] width 13 height 22
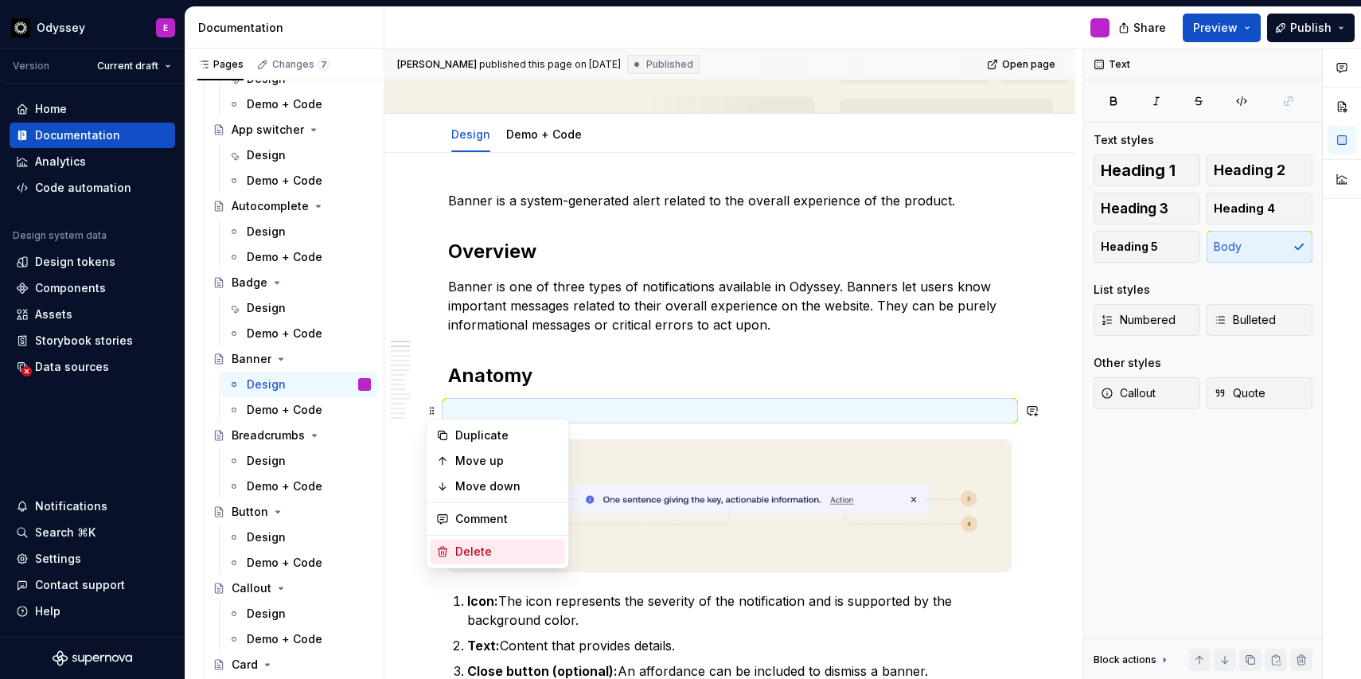
click at [446, 545] on icon at bounding box center [442, 551] width 13 height 13
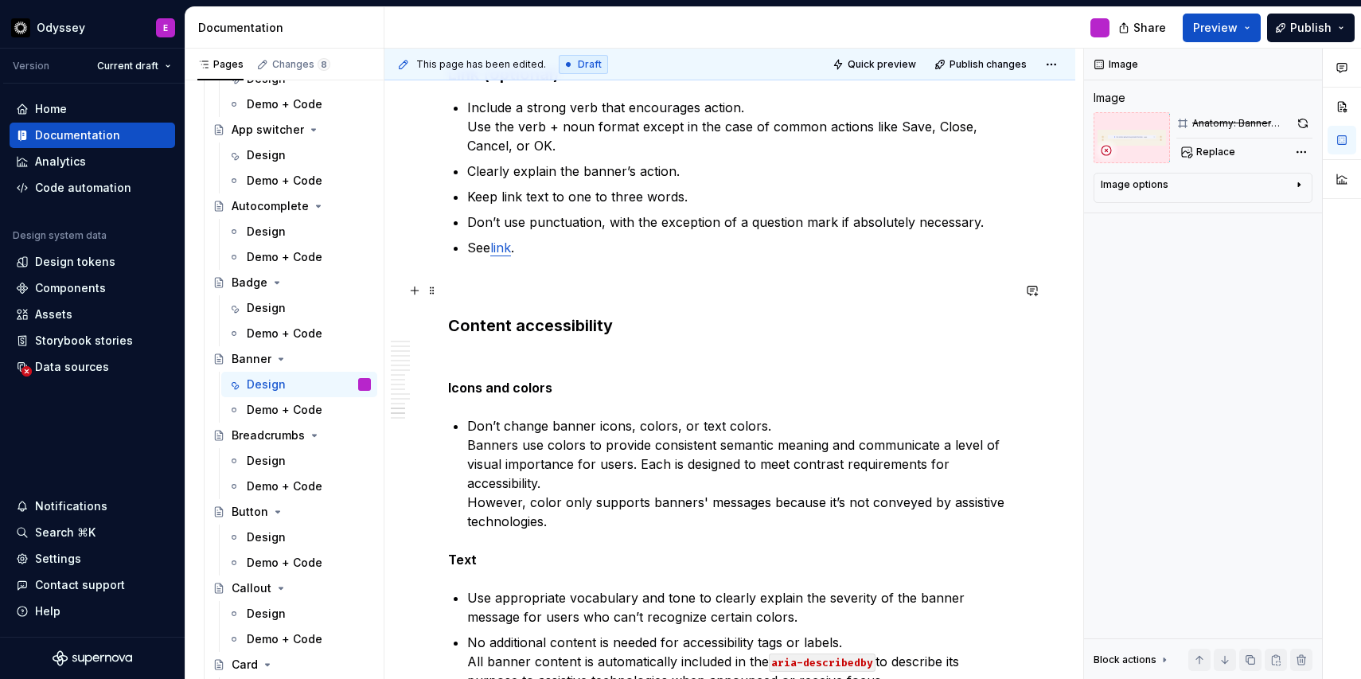
scroll to position [3021, 0]
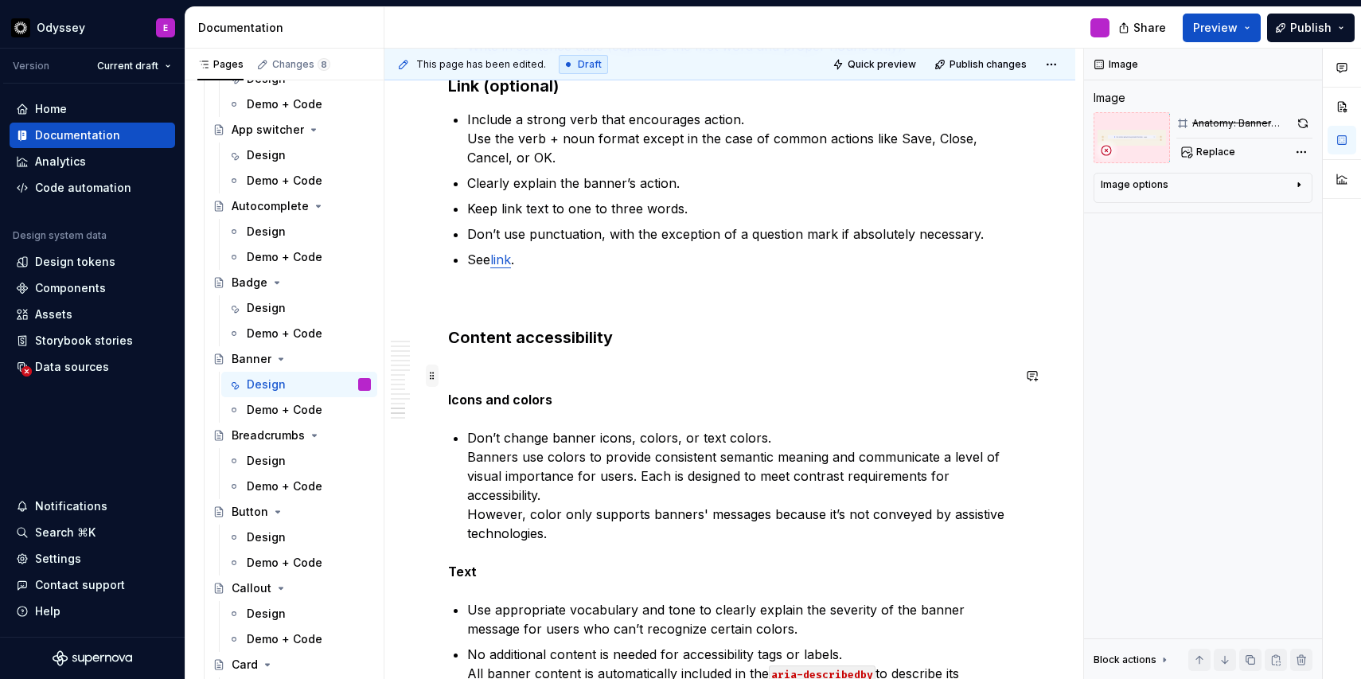
click at [432, 374] on span at bounding box center [432, 376] width 13 height 22
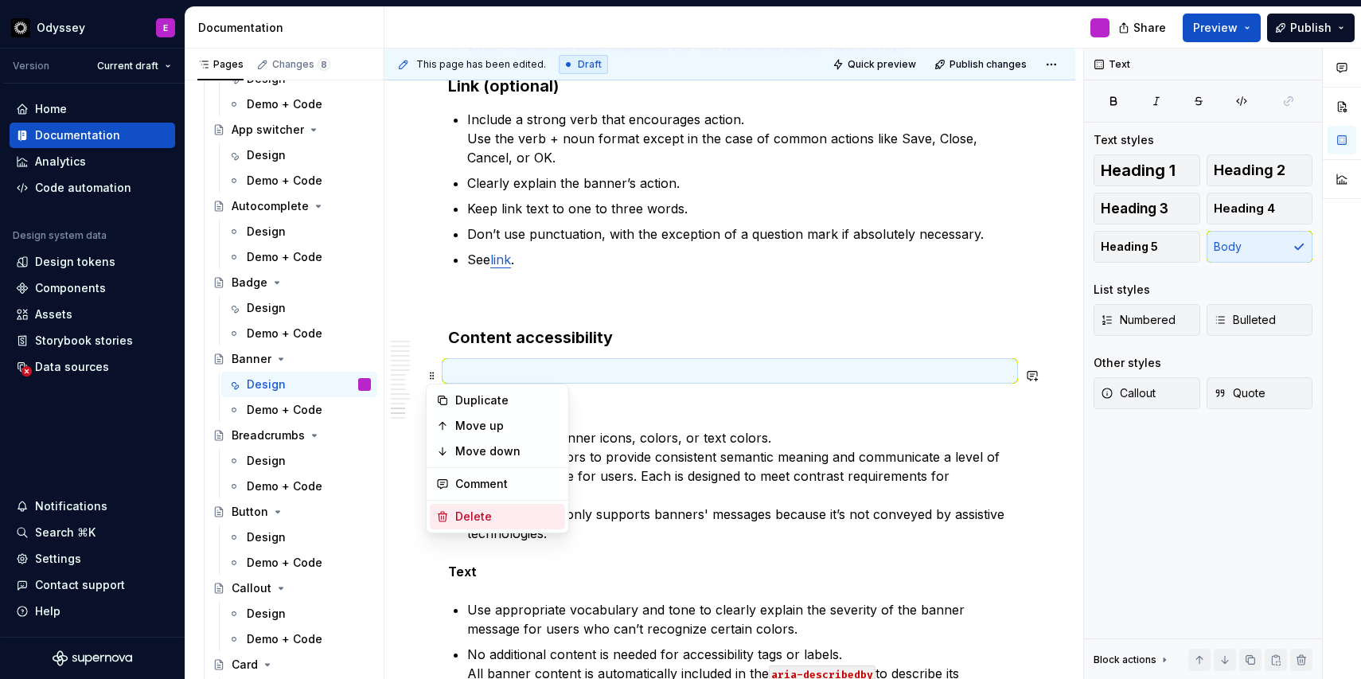
click at [449, 504] on div "Delete" at bounding box center [497, 516] width 135 height 25
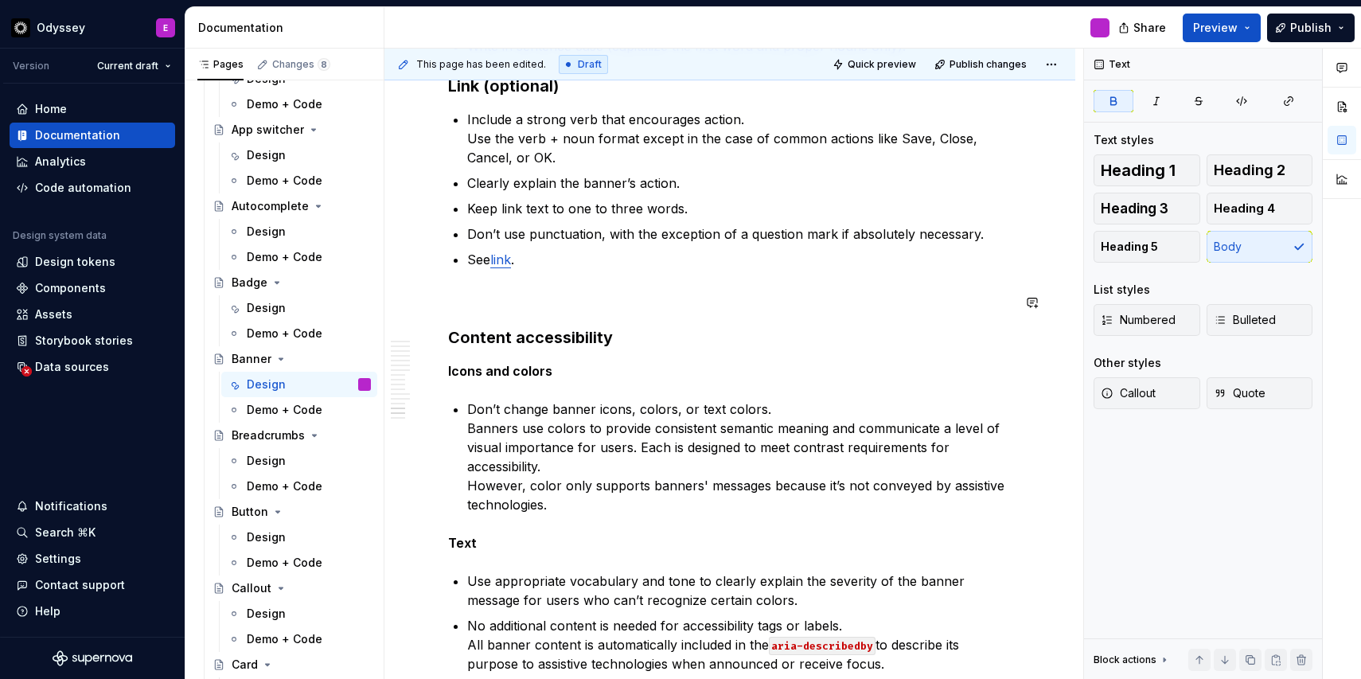
click at [455, 314] on div "**********" at bounding box center [730, 176] width 564 height 5523
click at [451, 301] on p at bounding box center [730, 297] width 564 height 19
click at [430, 304] on span at bounding box center [432, 302] width 13 height 22
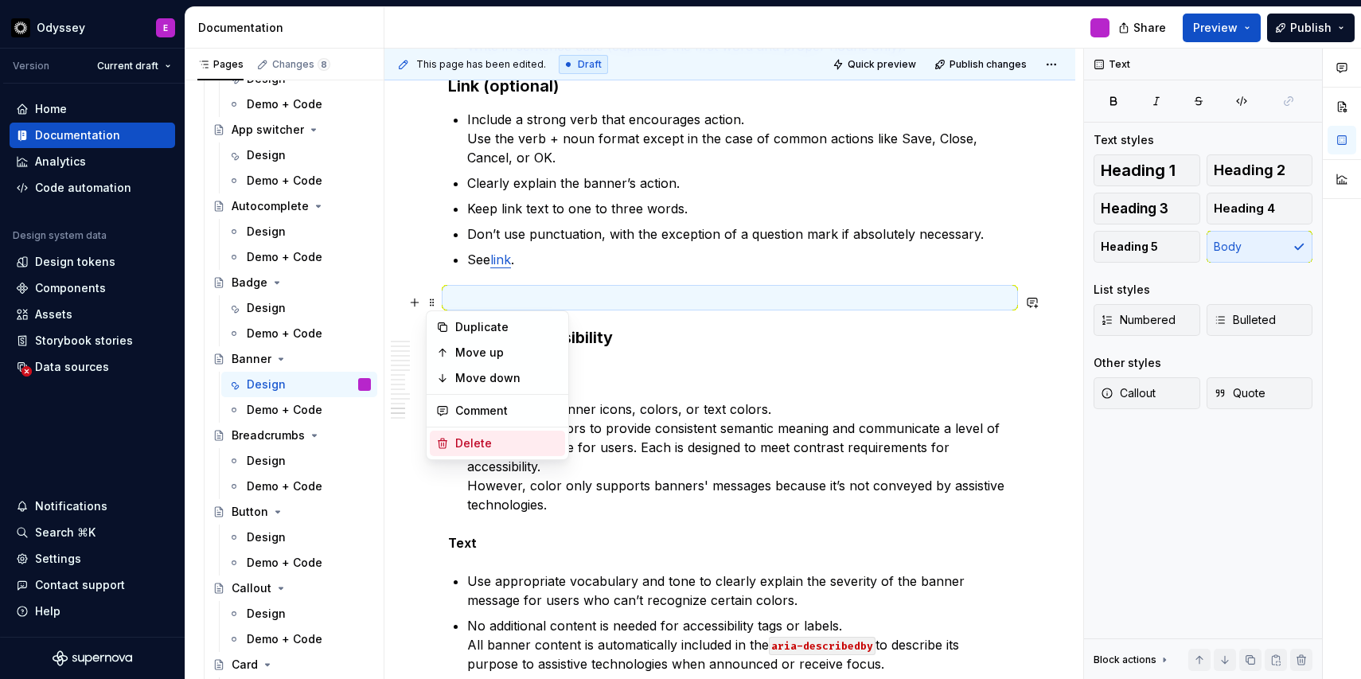
click at [443, 443] on icon at bounding box center [443, 444] width 9 height 10
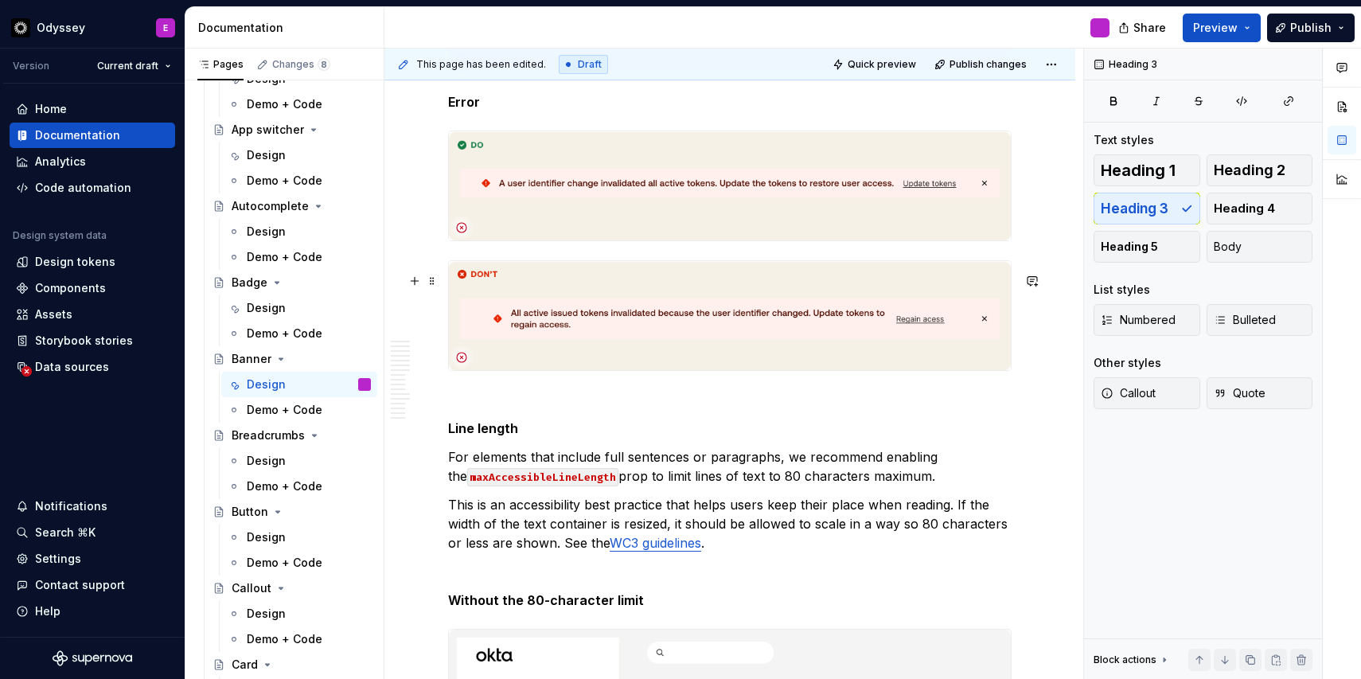
scroll to position [4252, 0]
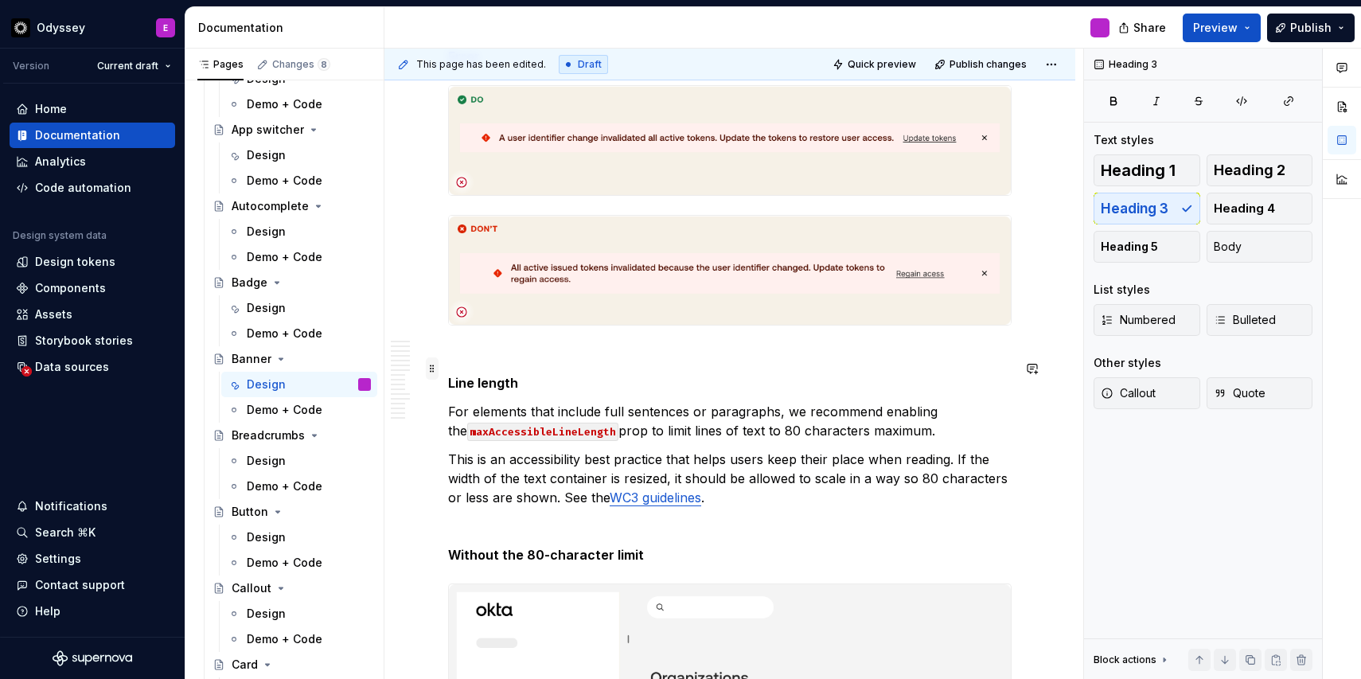
click at [436, 367] on span at bounding box center [432, 368] width 13 height 22
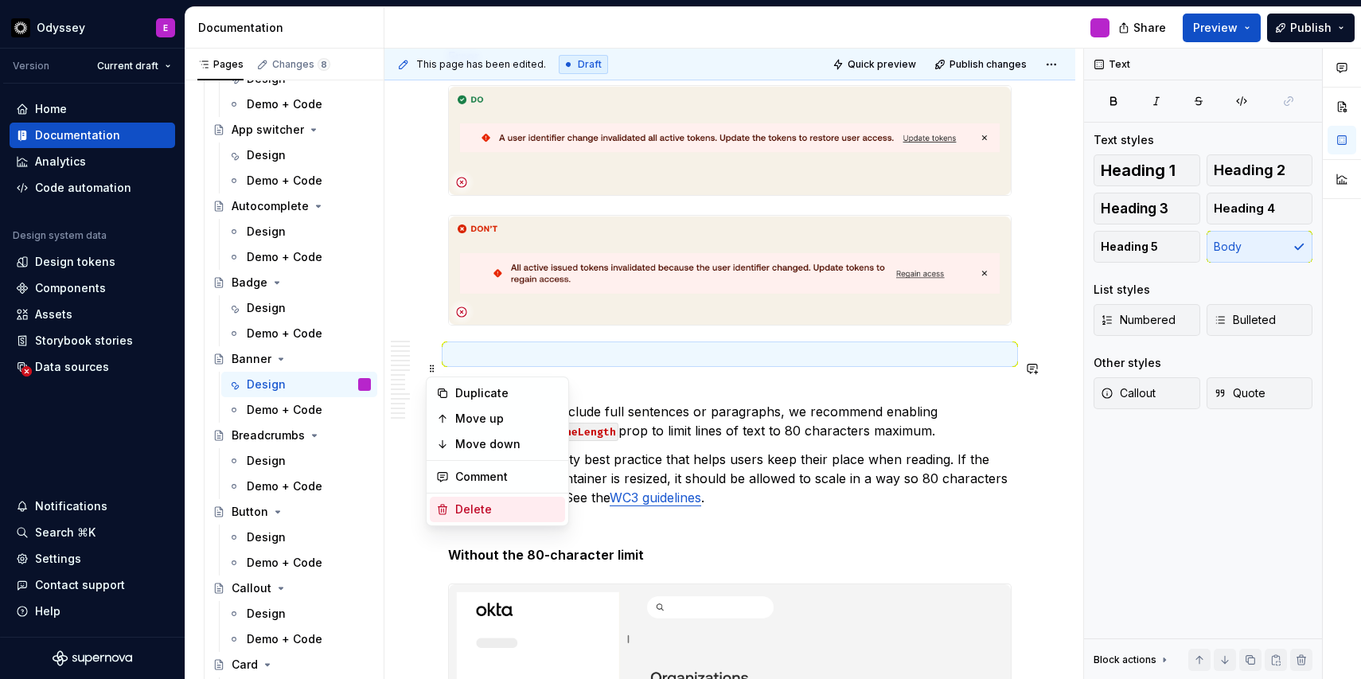
click at [460, 506] on div "Delete" at bounding box center [507, 510] width 104 height 16
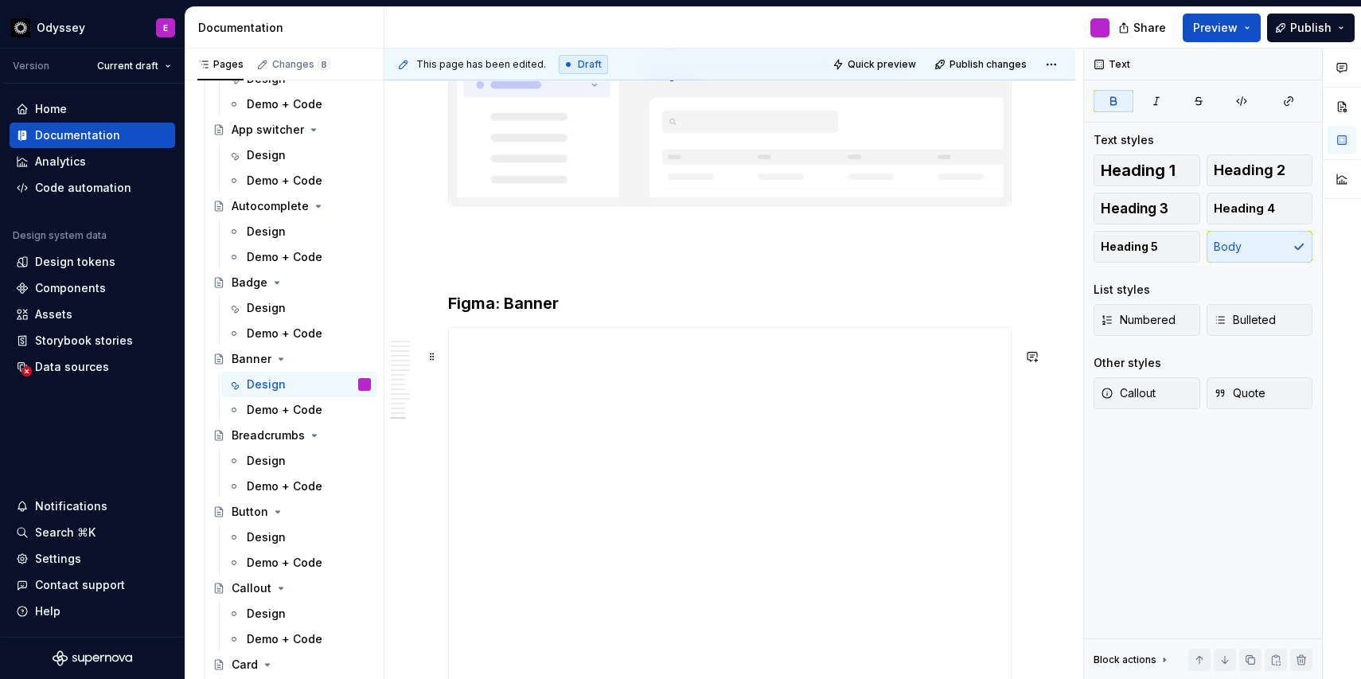
scroll to position [5157, 0]
click at [435, 283] on span at bounding box center [432, 283] width 13 height 22
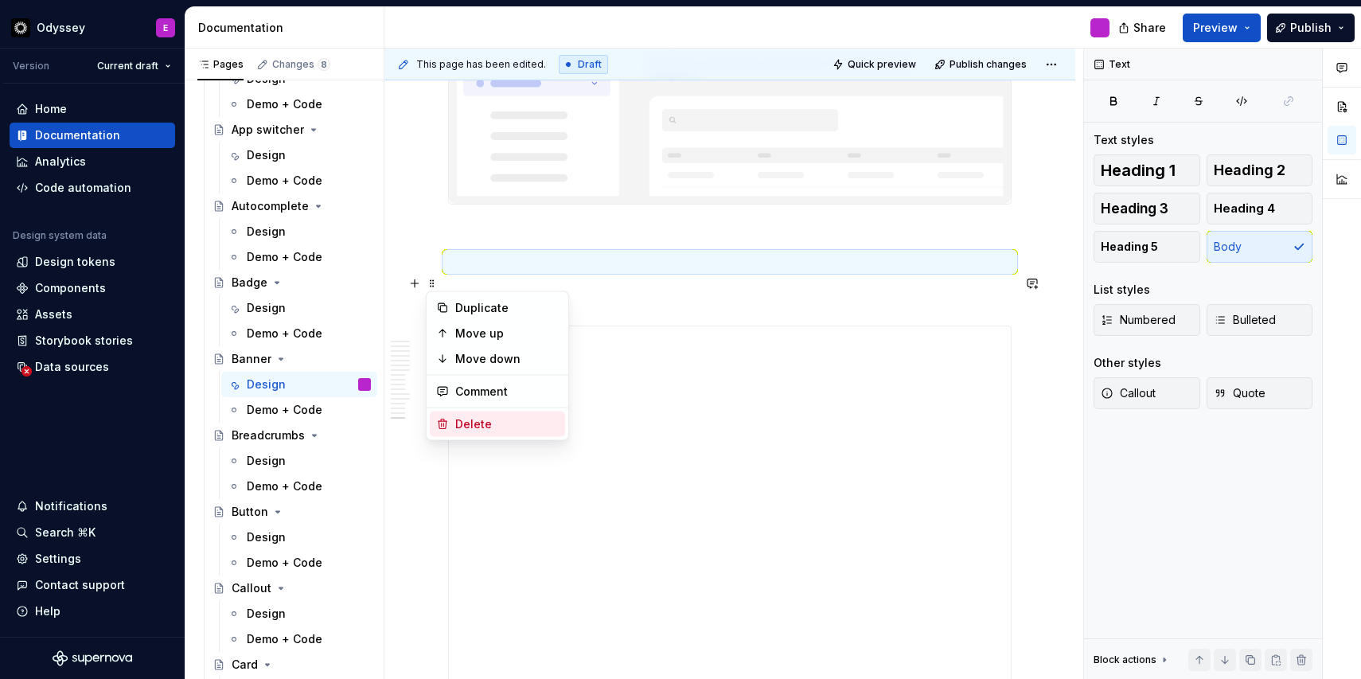
click at [454, 422] on div "Delete" at bounding box center [497, 424] width 135 height 25
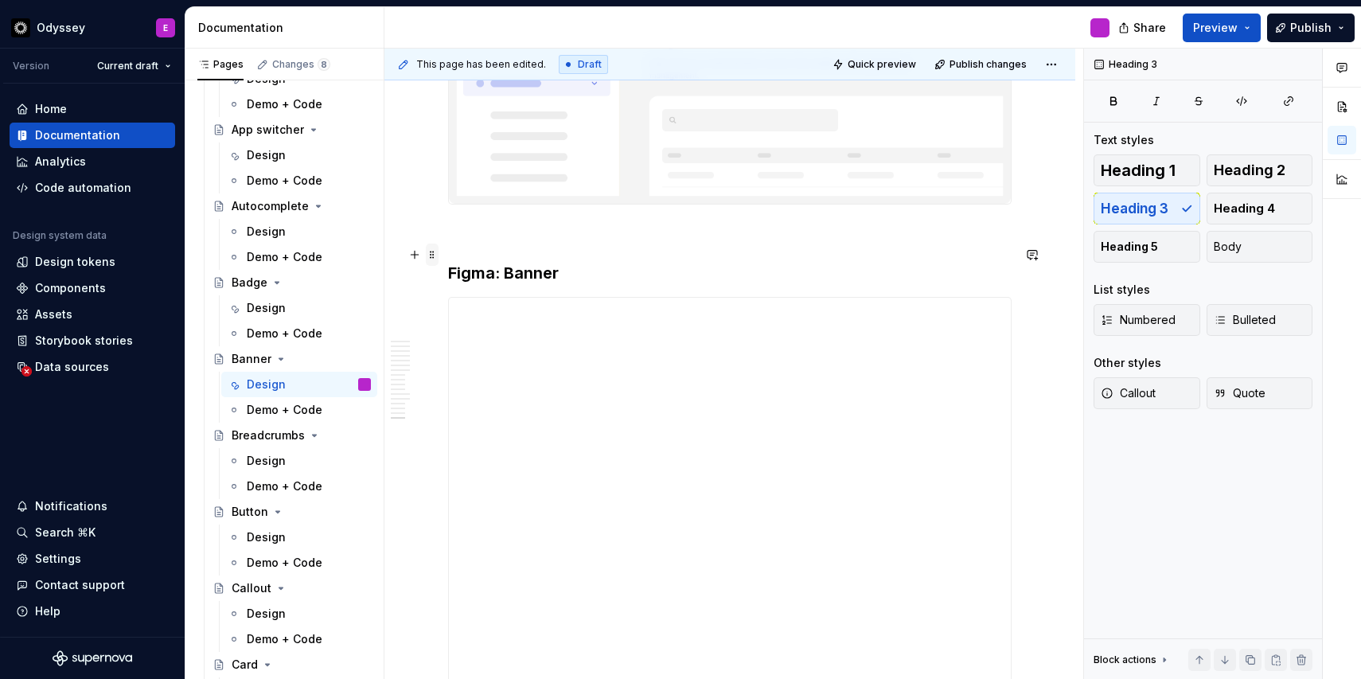
click at [429, 253] on span at bounding box center [432, 255] width 13 height 22
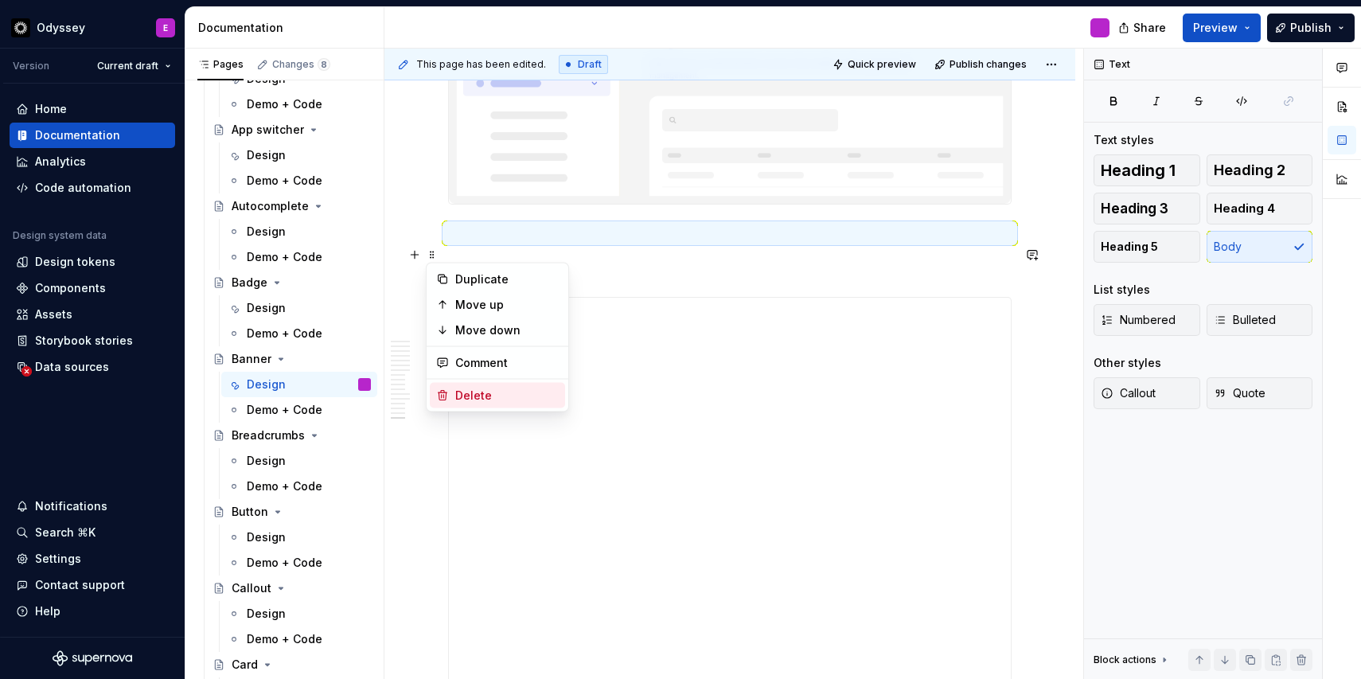
click at [467, 395] on div "Delete" at bounding box center [507, 396] width 104 height 16
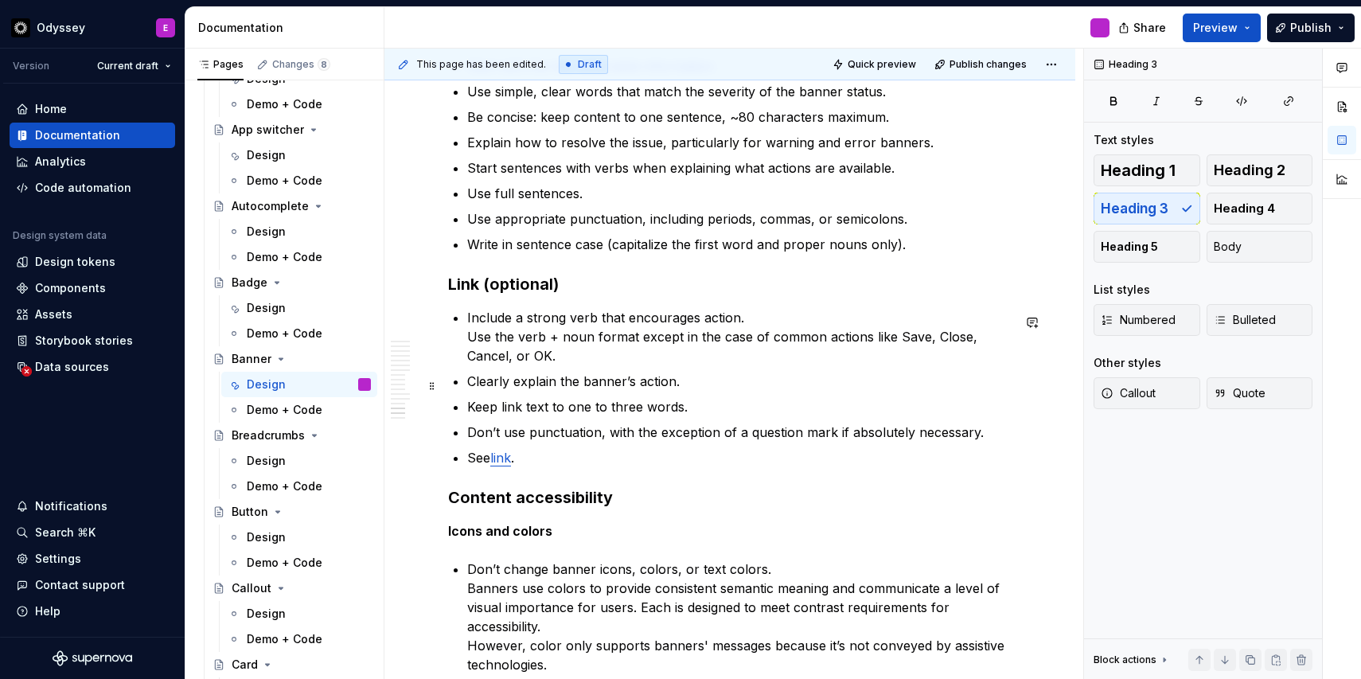
scroll to position [2822, 0]
click at [1314, 21] on span "Publish" at bounding box center [1311, 28] width 41 height 16
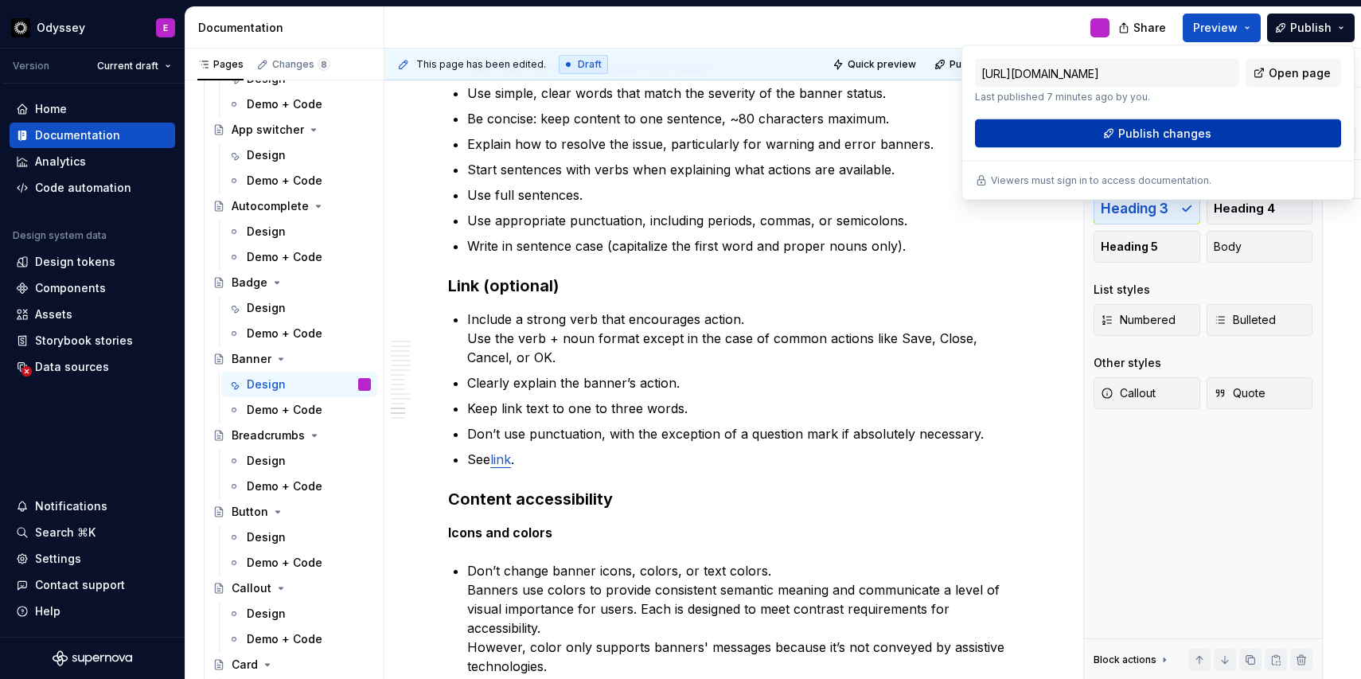
click at [1221, 137] on button "Publish changes" at bounding box center [1158, 133] width 366 height 29
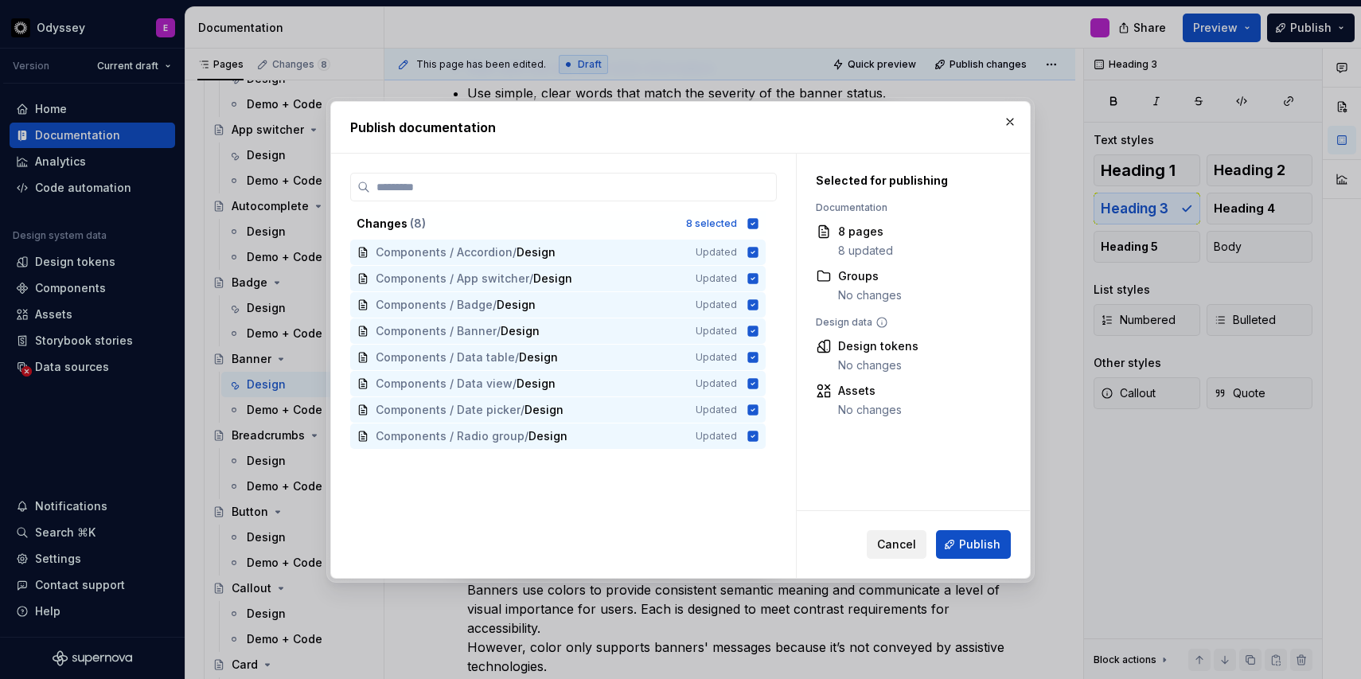
click at [903, 545] on span "Cancel" at bounding box center [896, 545] width 39 height 16
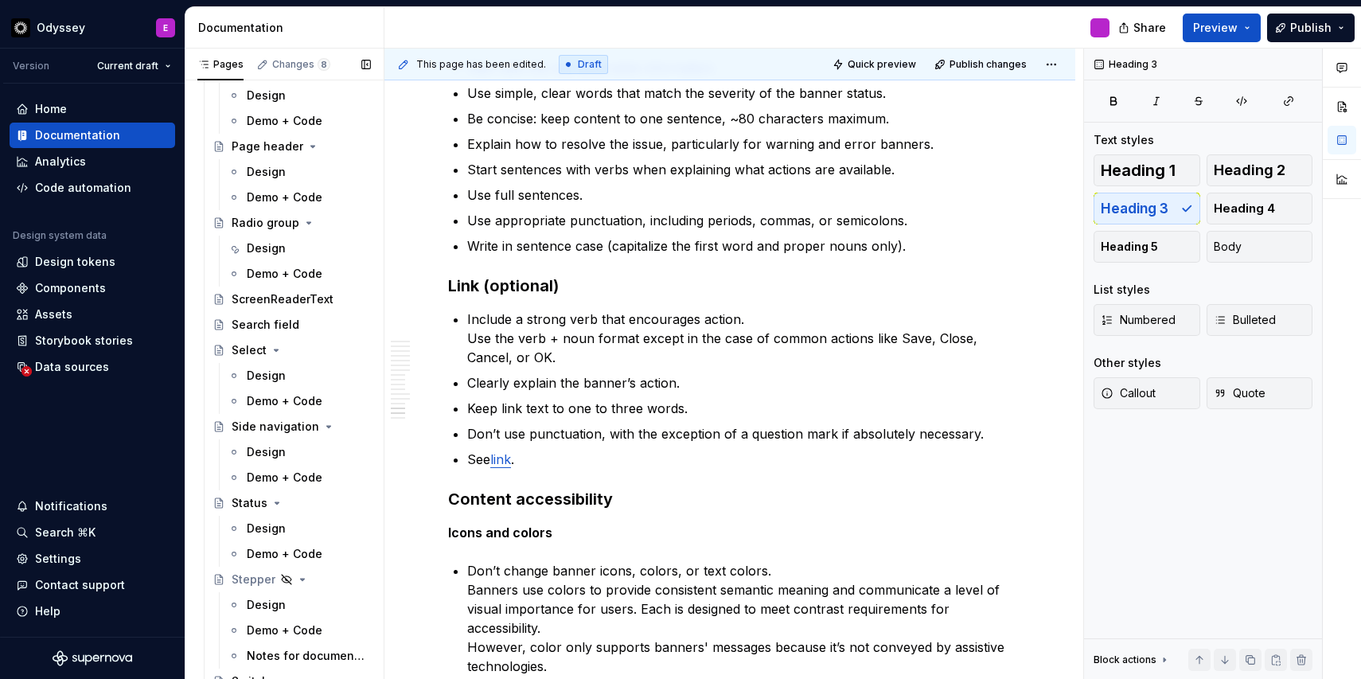
scroll to position [3416, 0]
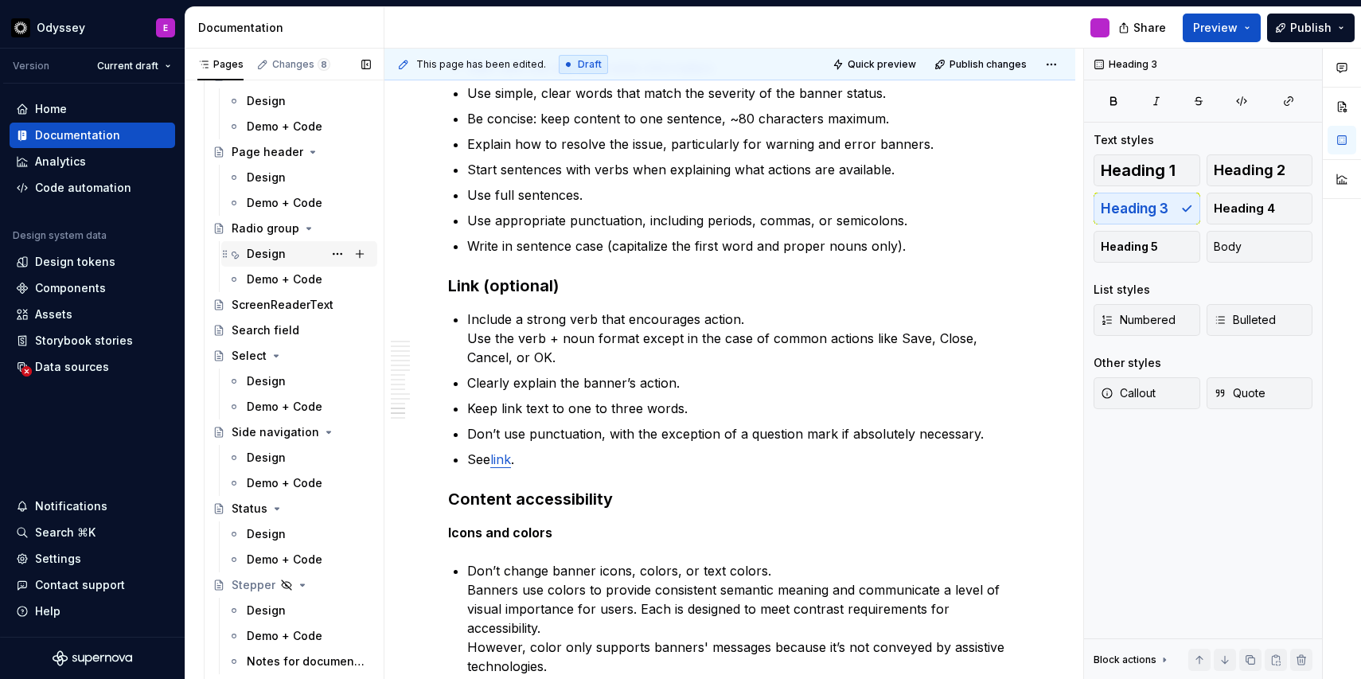
click at [295, 247] on div "Design" at bounding box center [309, 254] width 124 height 22
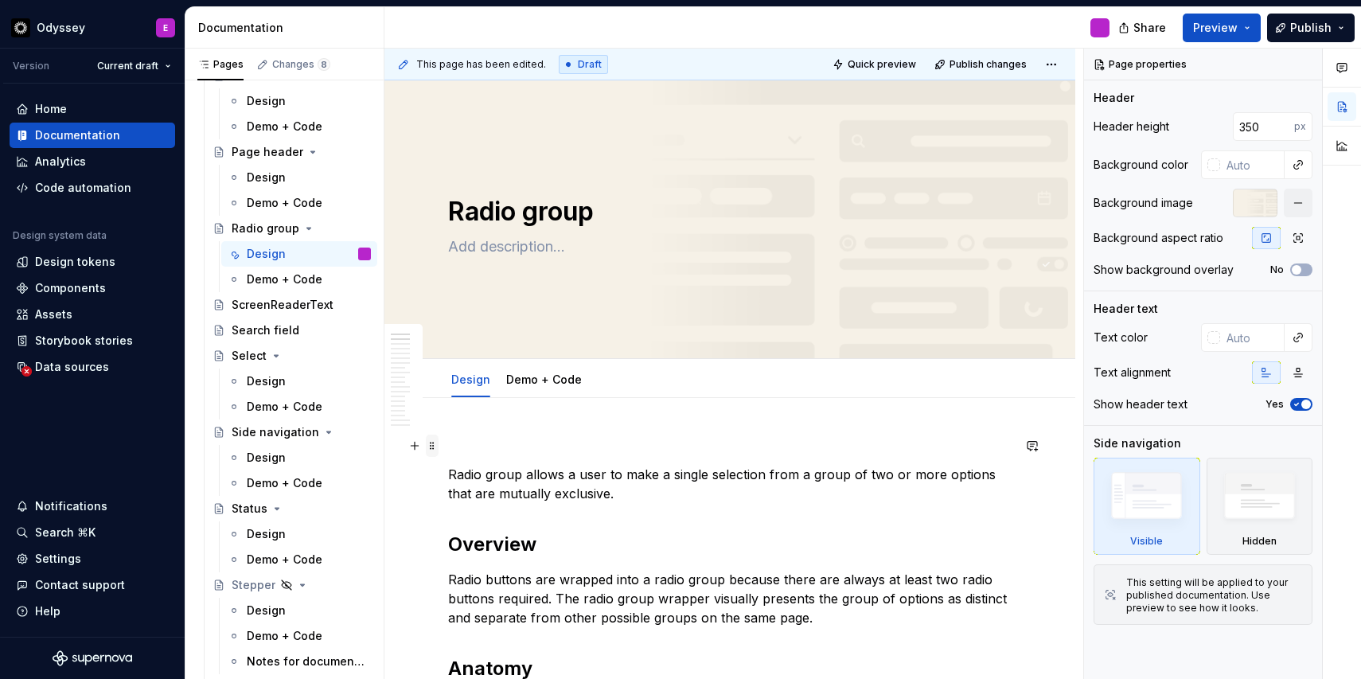
click at [432, 448] on span at bounding box center [432, 446] width 13 height 22
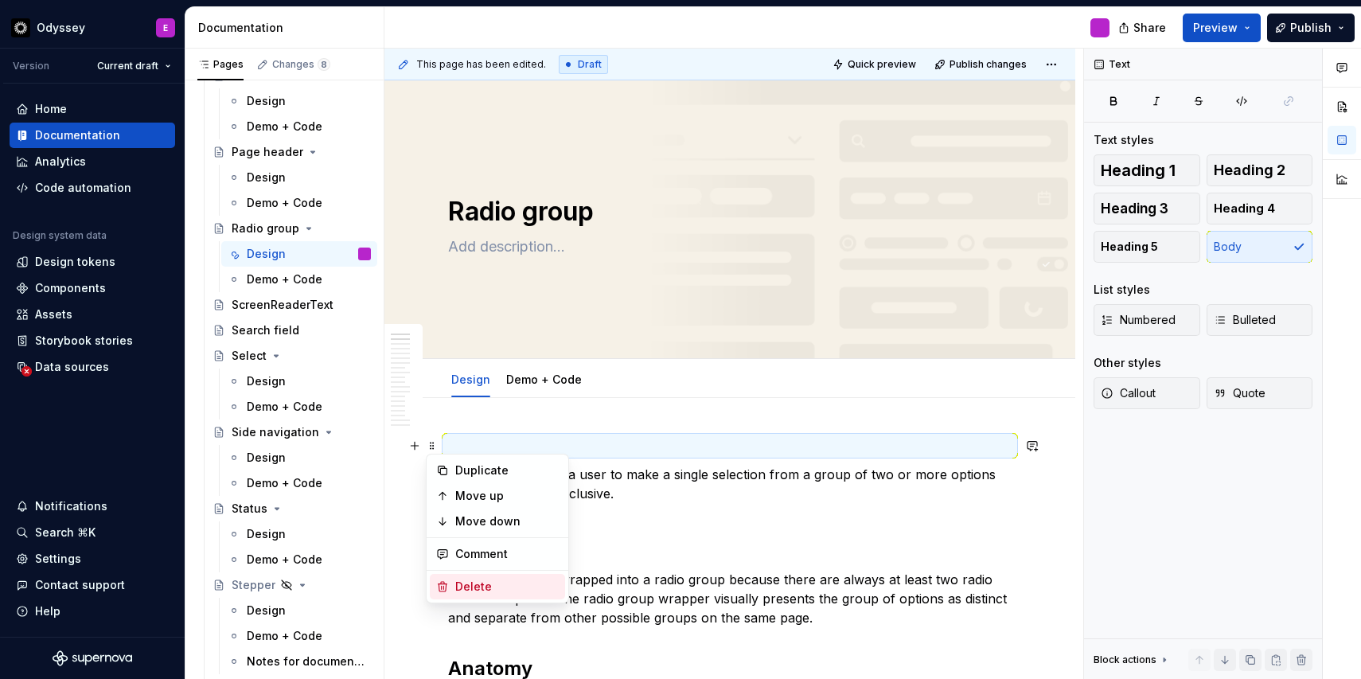
click at [452, 586] on div "Delete" at bounding box center [497, 586] width 135 height 25
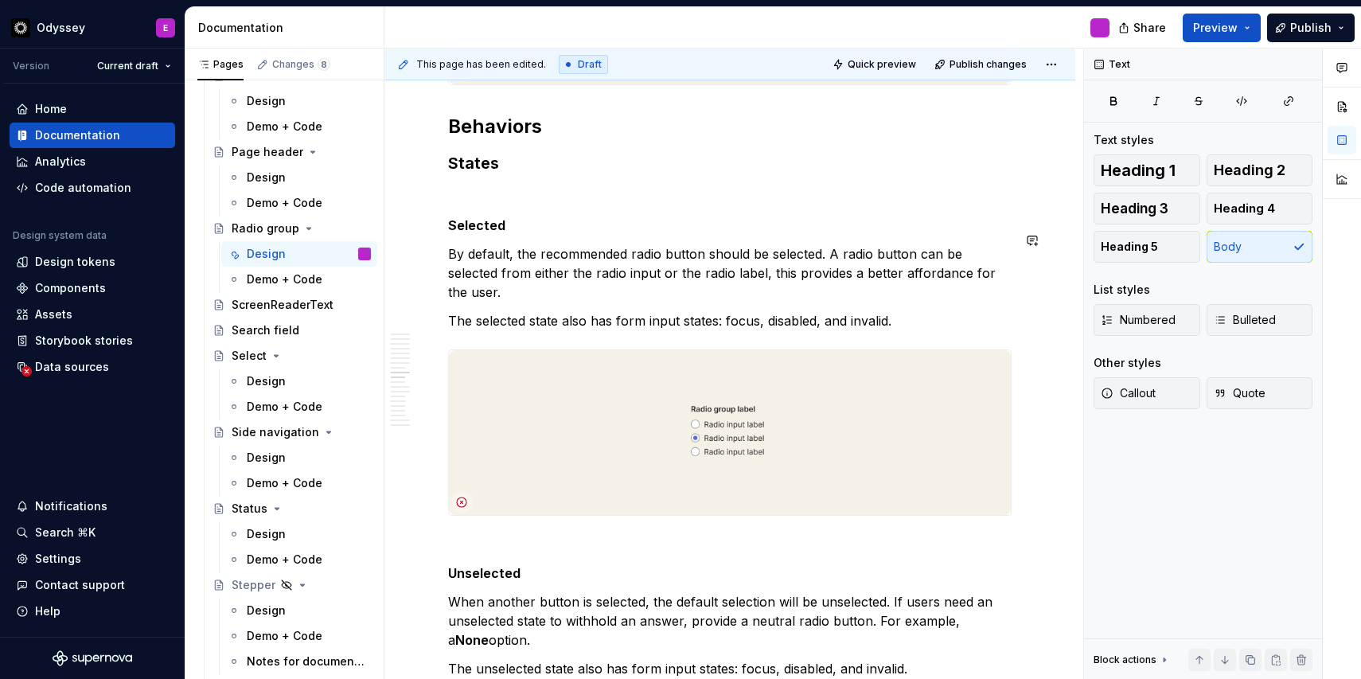
scroll to position [2353, 0]
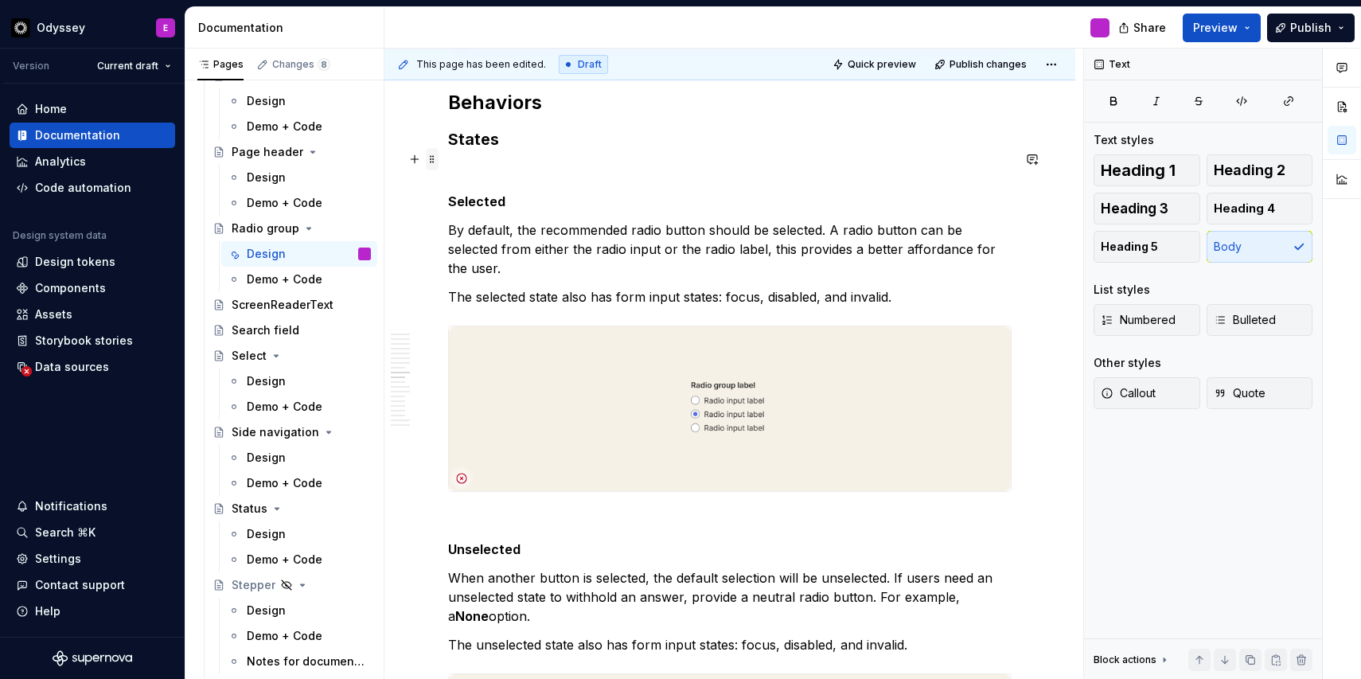
click at [428, 158] on span at bounding box center [432, 159] width 13 height 22
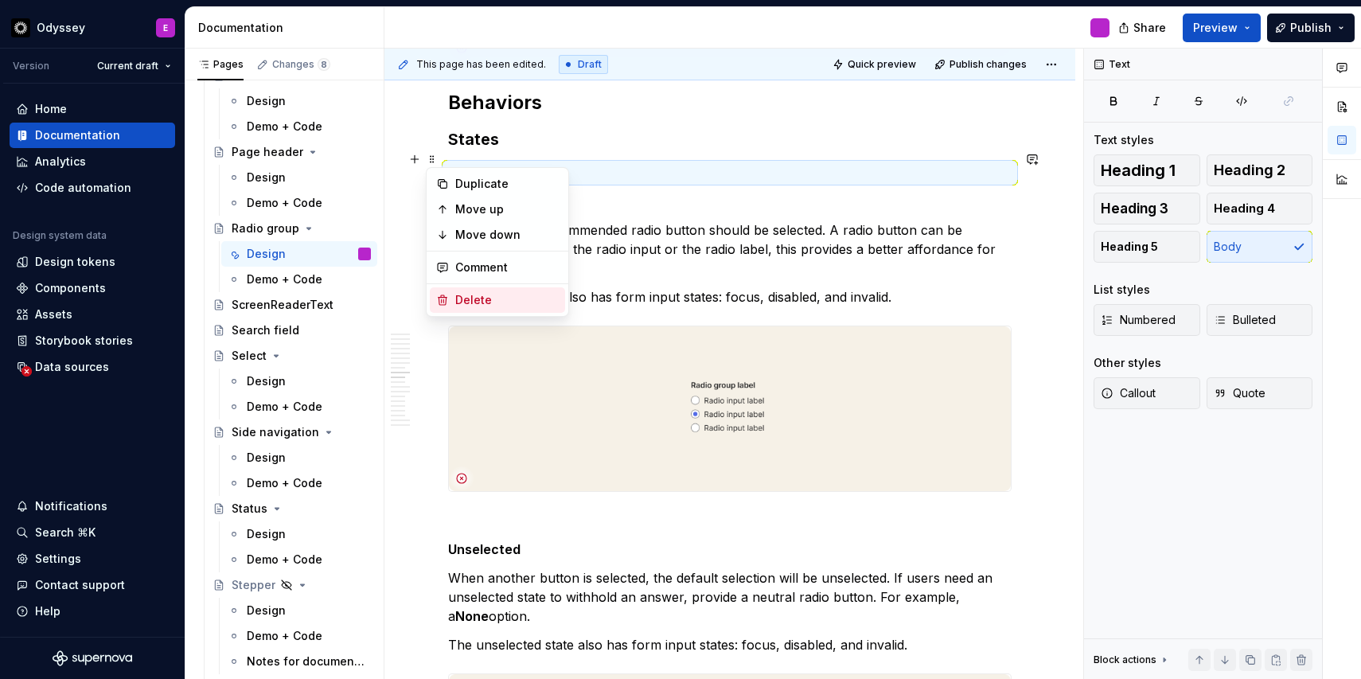
click at [439, 296] on icon at bounding box center [442, 300] width 13 height 13
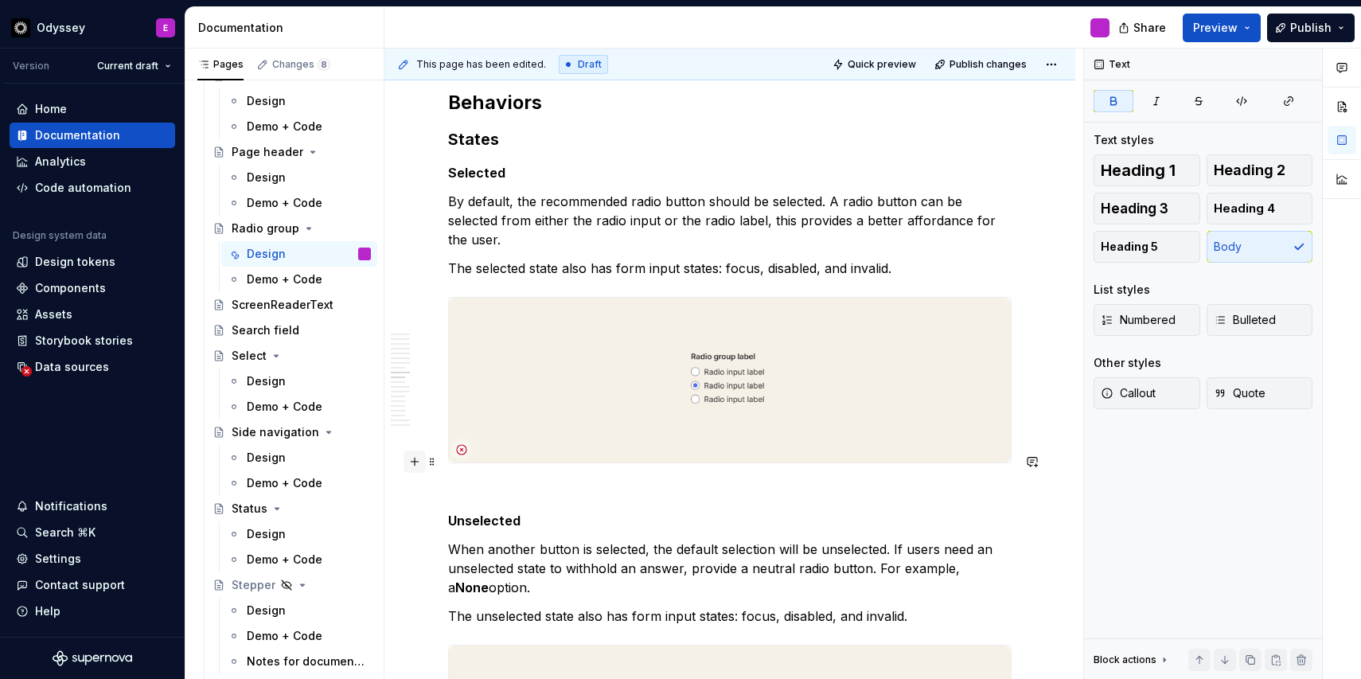
click at [424, 460] on button "button" at bounding box center [415, 462] width 22 height 22
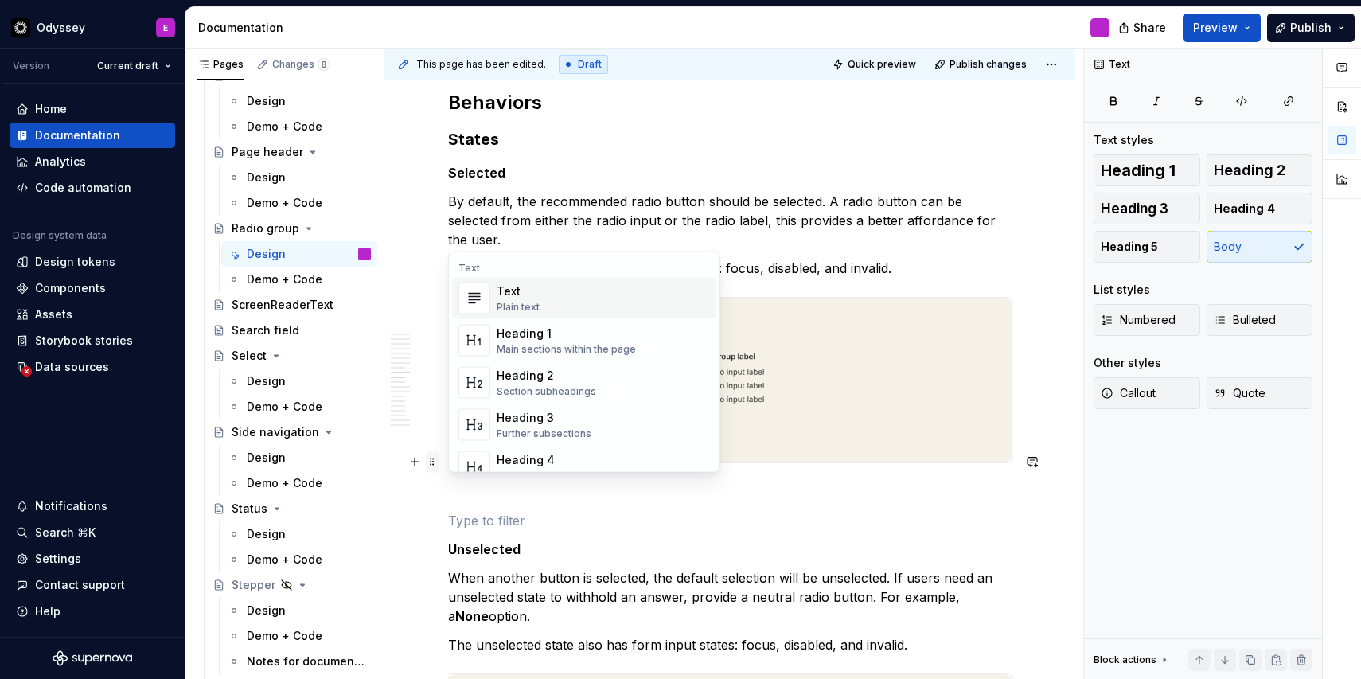
click at [429, 463] on span at bounding box center [432, 462] width 13 height 22
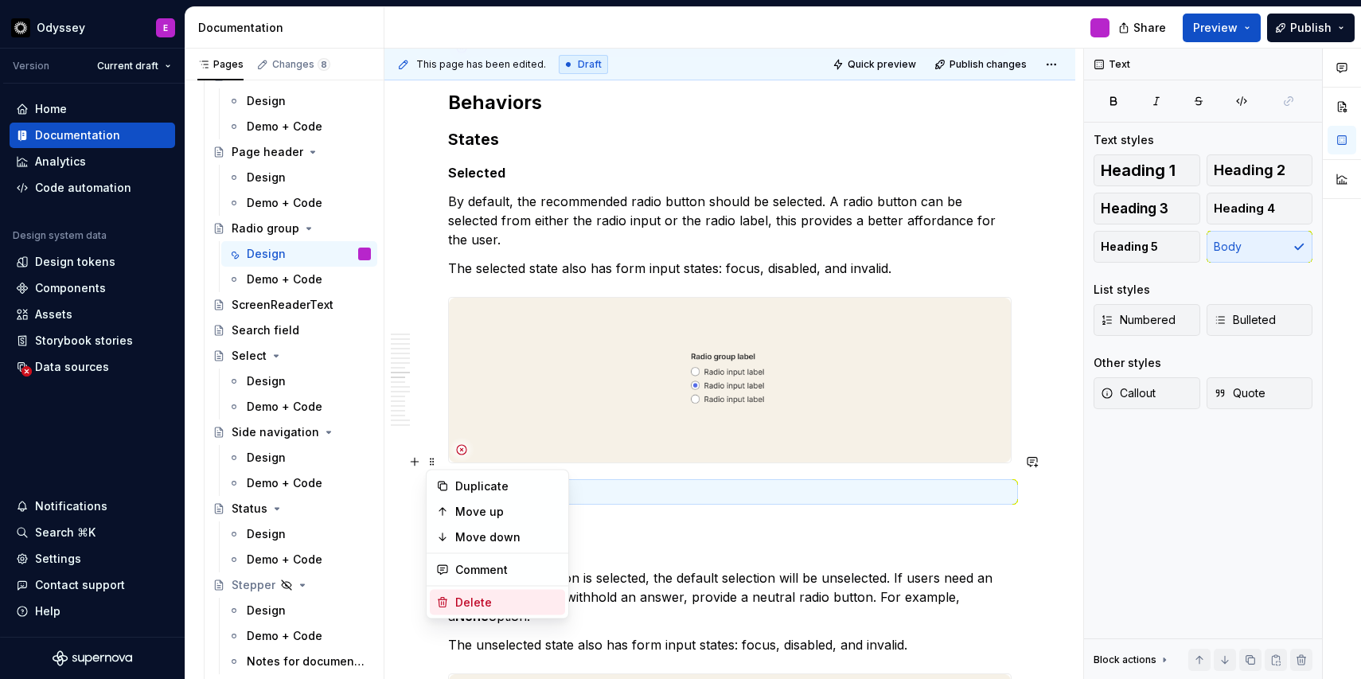
click at [454, 603] on div "Delete" at bounding box center [497, 602] width 135 height 25
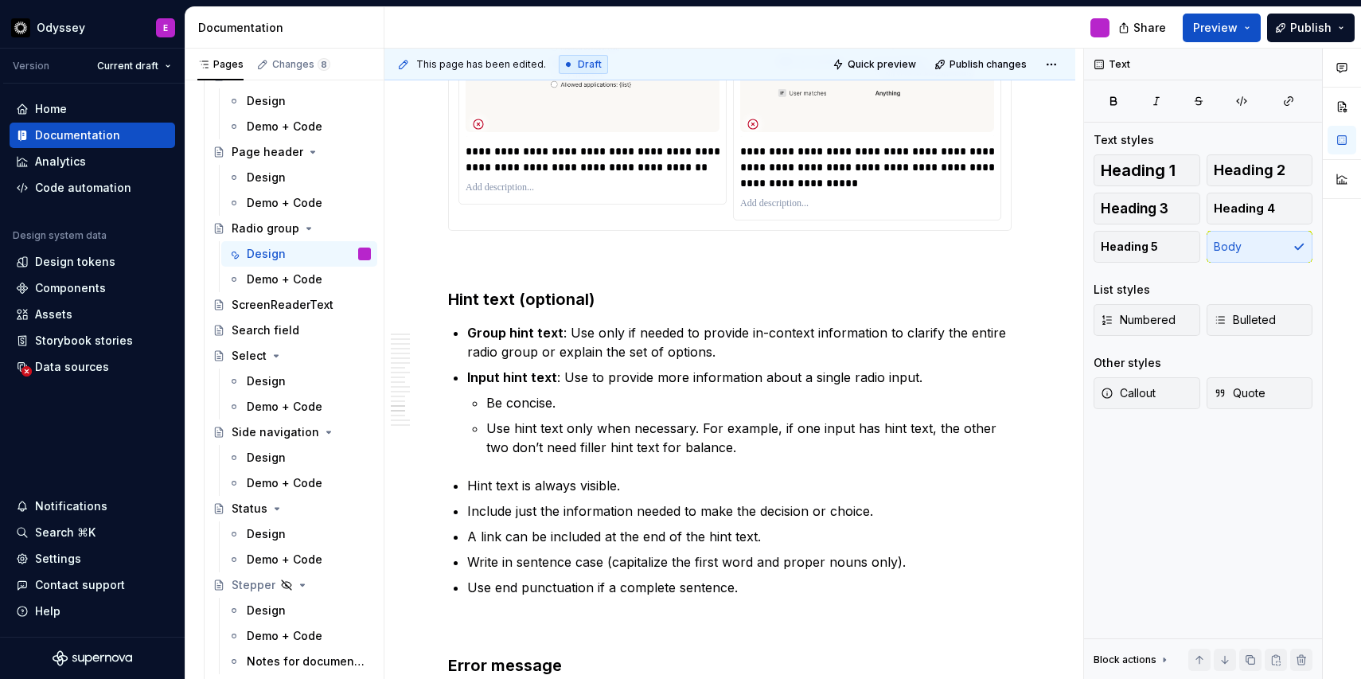
scroll to position [6189, 0]
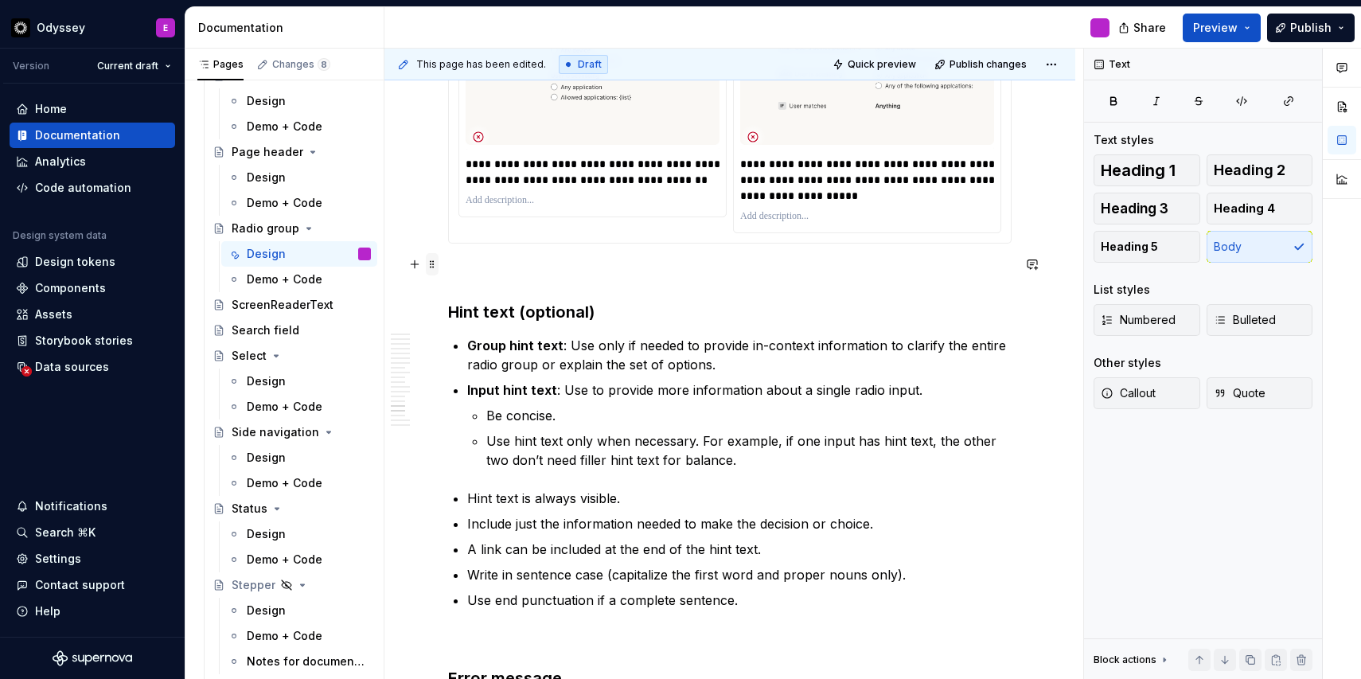
click at [429, 268] on span at bounding box center [432, 264] width 13 height 22
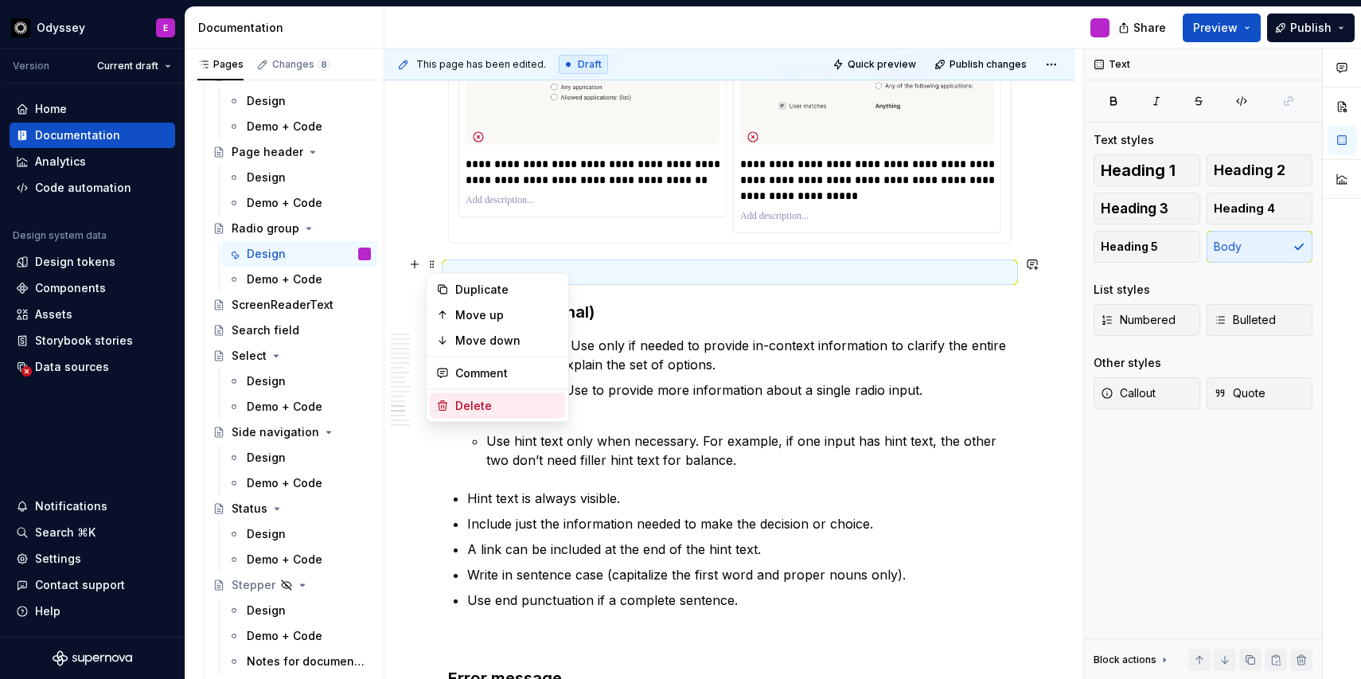
click at [455, 395] on div "Delete" at bounding box center [497, 405] width 135 height 25
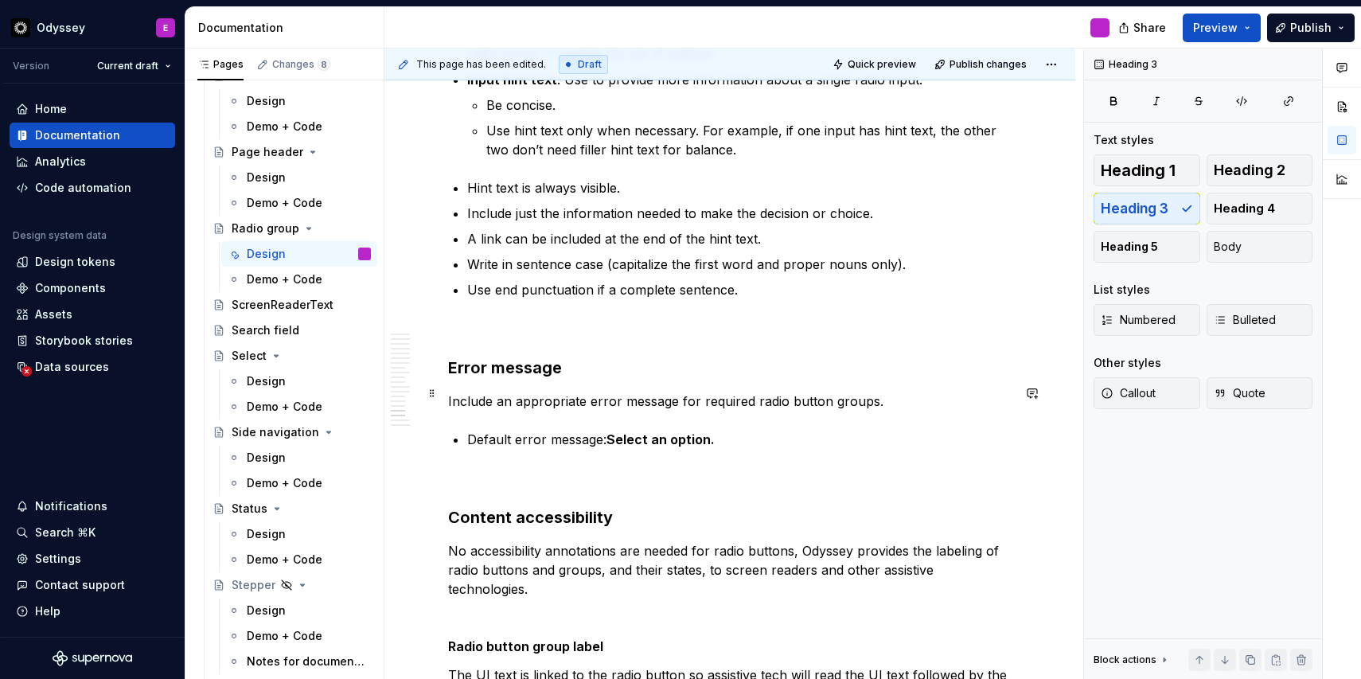
scroll to position [6466, 0]
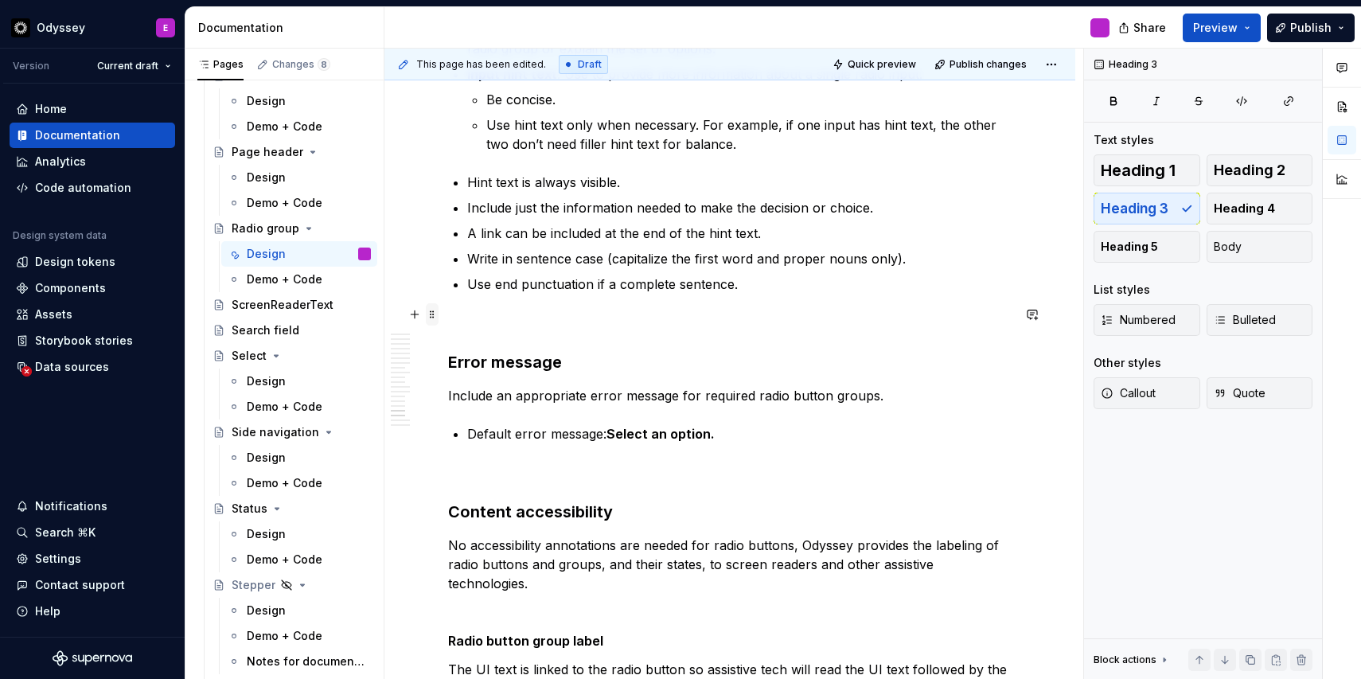
click at [429, 315] on span at bounding box center [432, 314] width 13 height 22
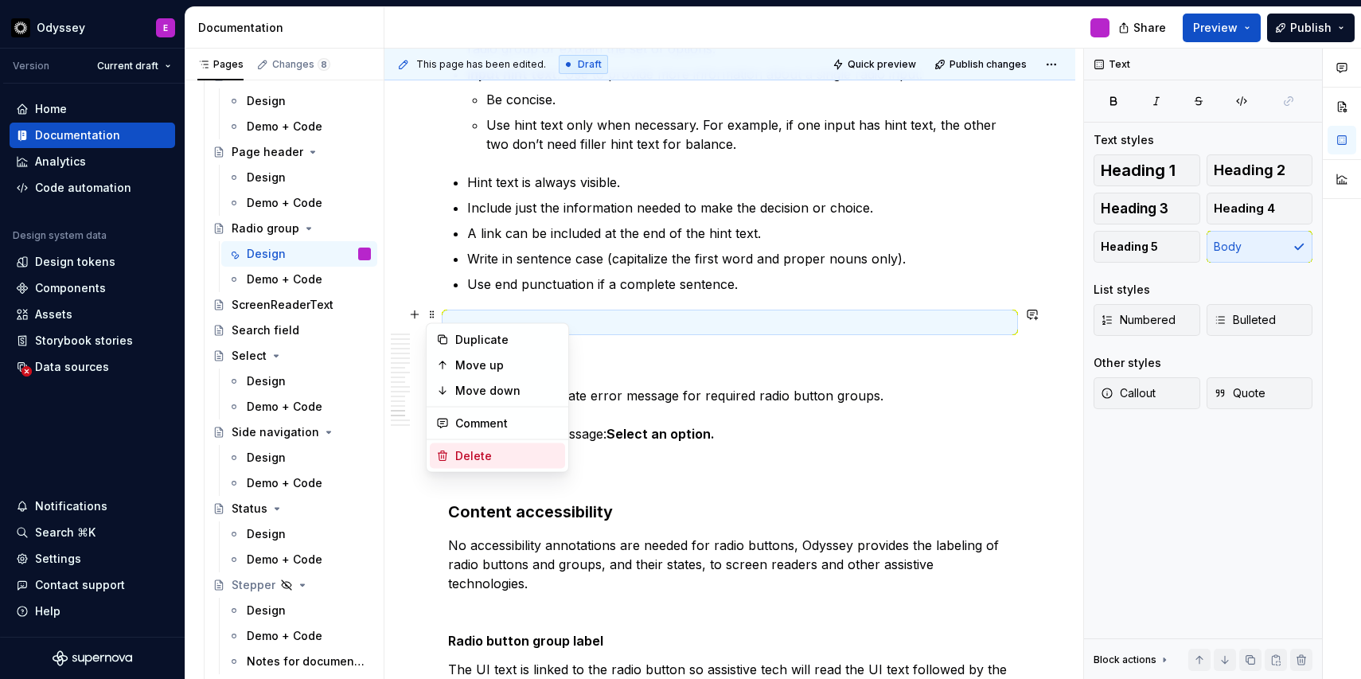
click at [457, 459] on div "Delete" at bounding box center [507, 456] width 104 height 16
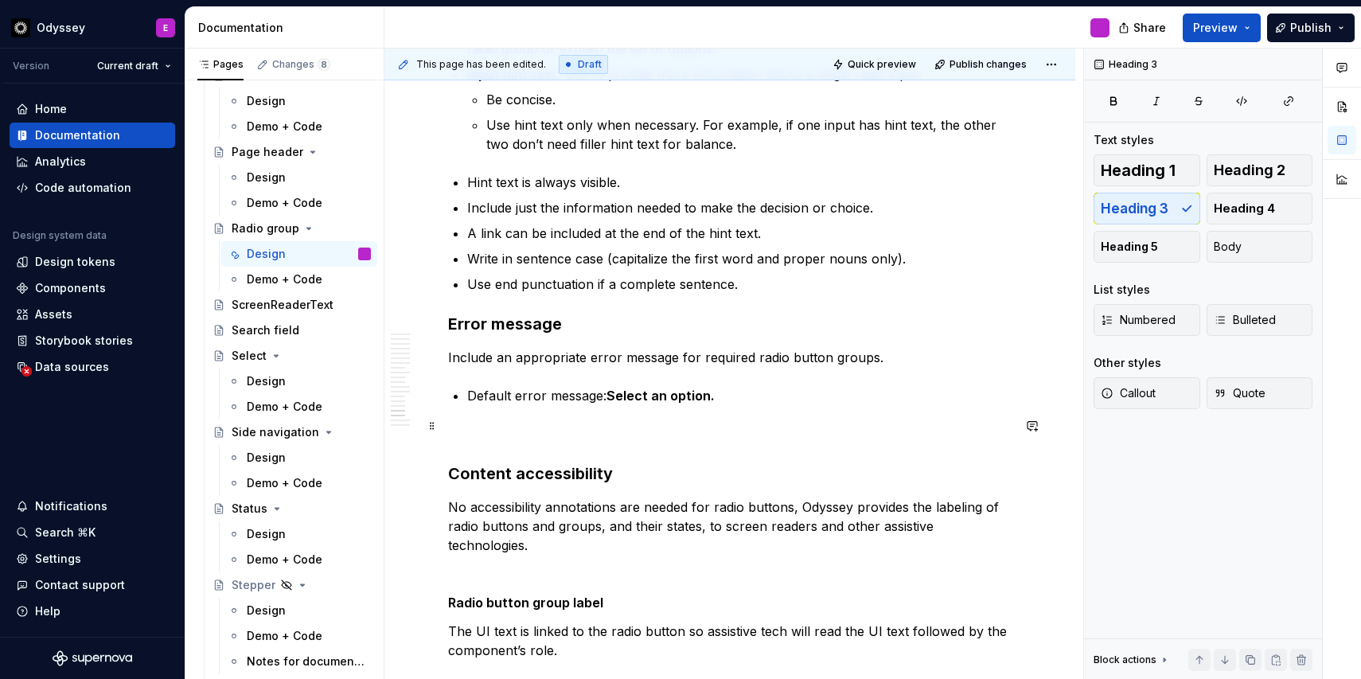
click at [432, 425] on span at bounding box center [432, 426] width 13 height 22
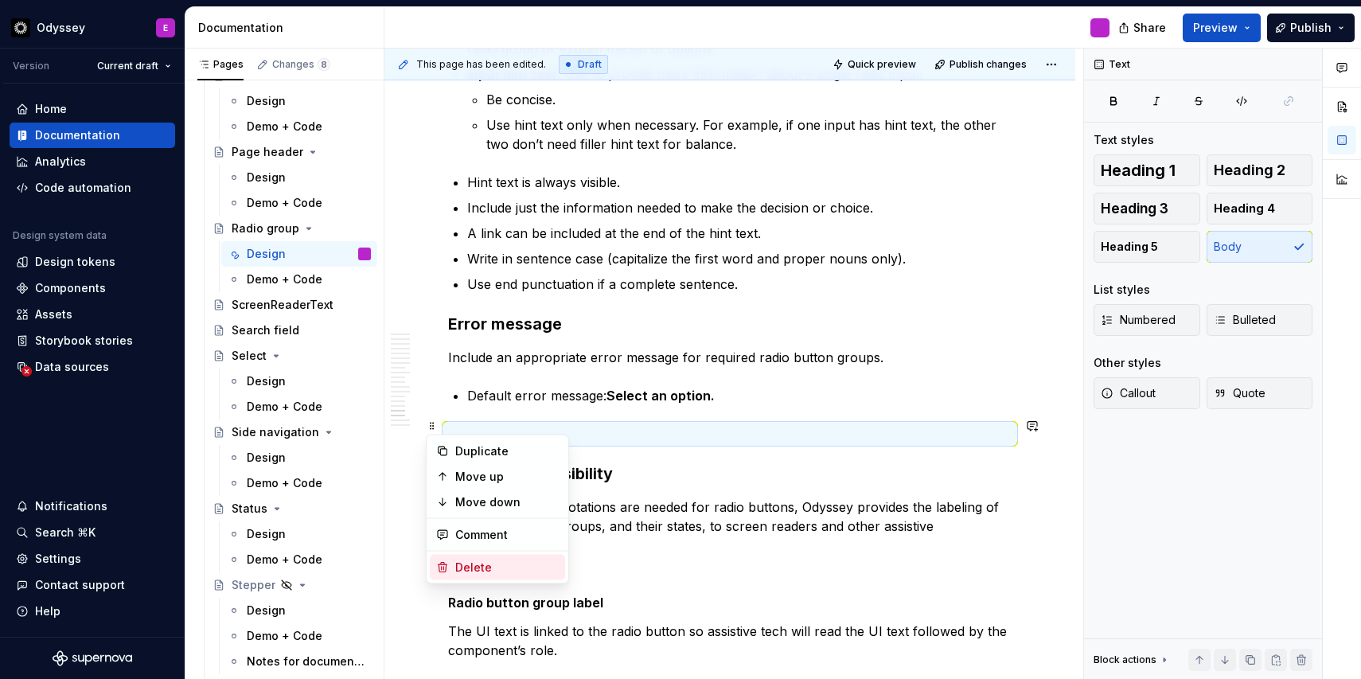
click at [450, 566] on div "Delete" at bounding box center [497, 567] width 135 height 25
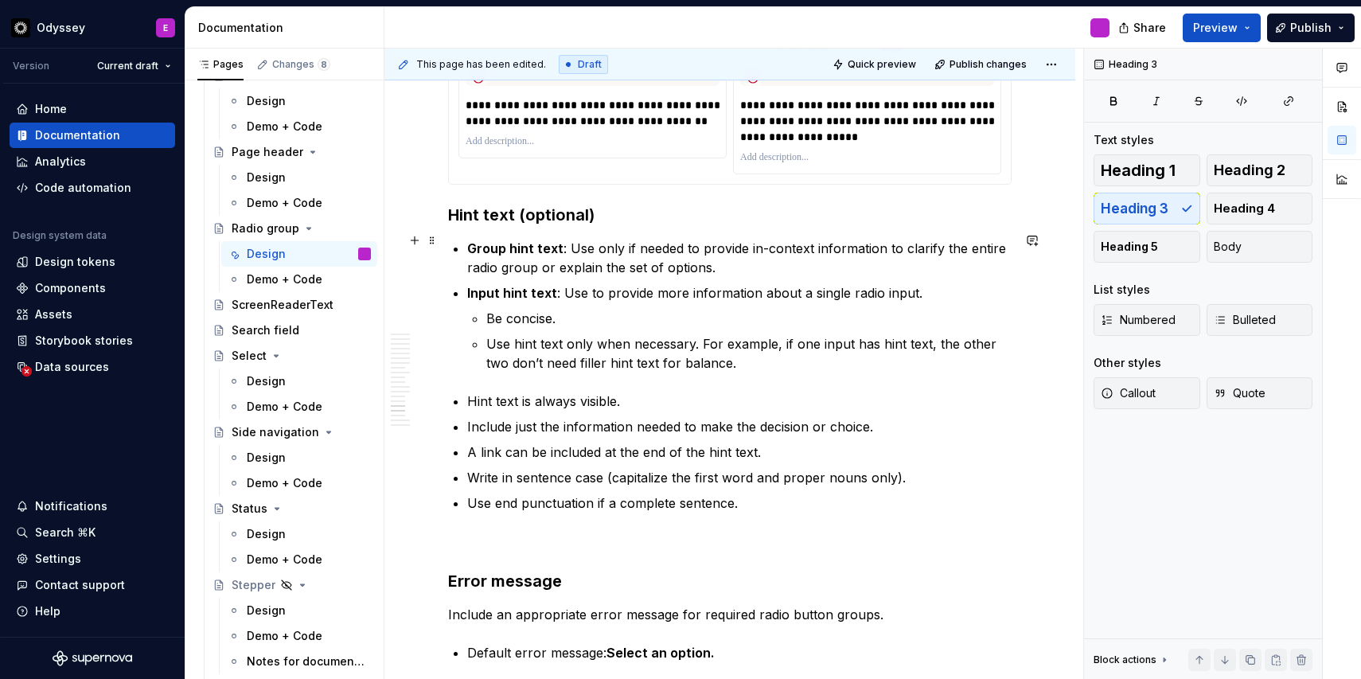
scroll to position [6243, 0]
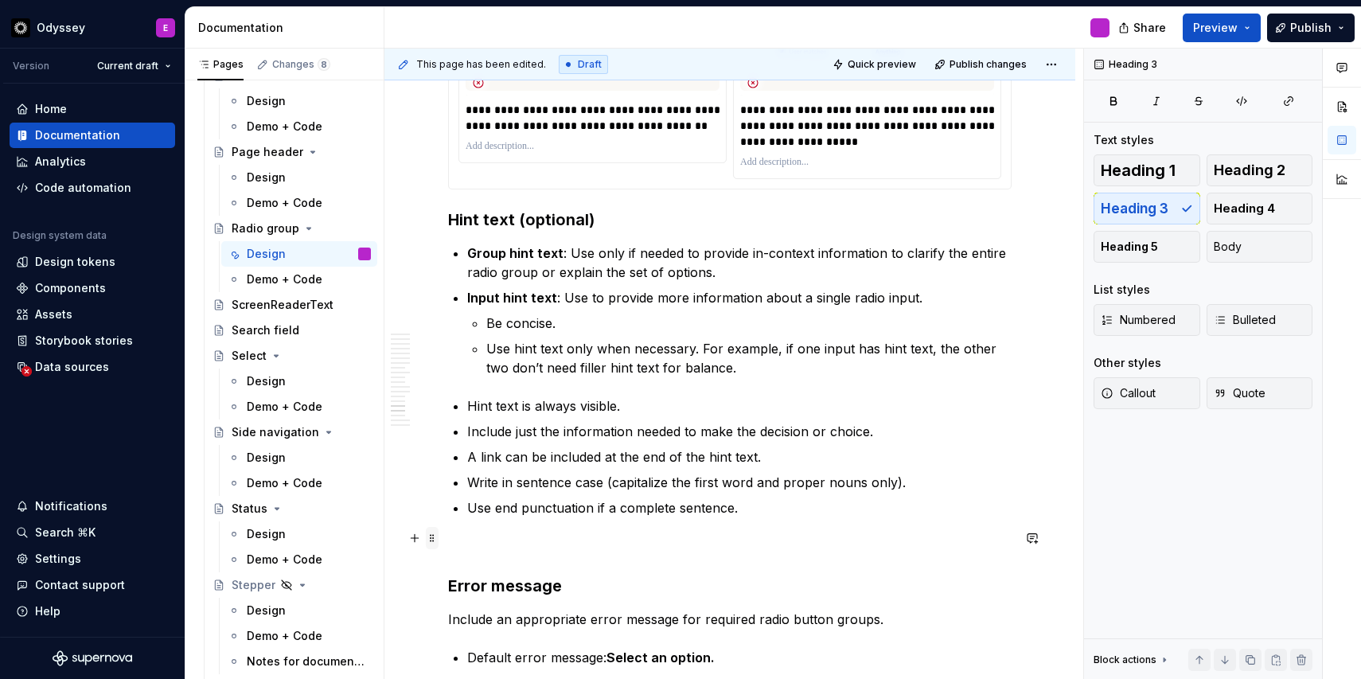
click at [431, 542] on span at bounding box center [432, 538] width 13 height 22
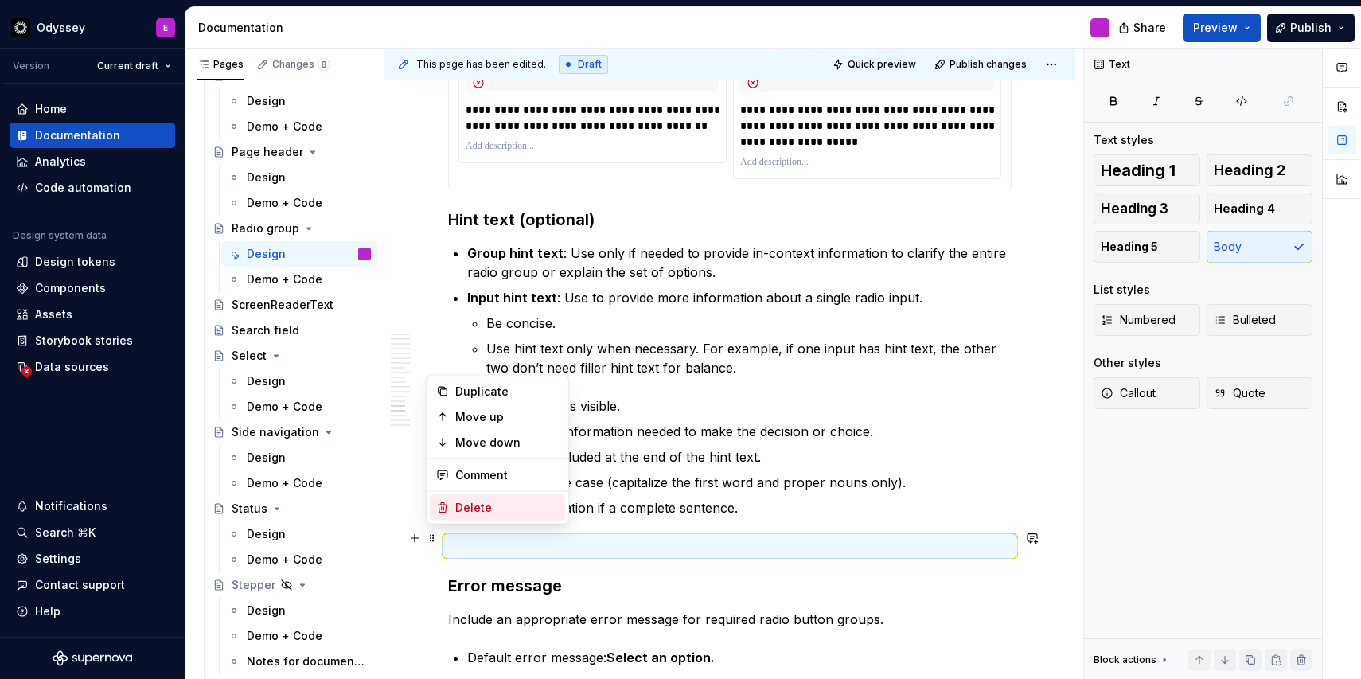
click at [485, 507] on div "Delete" at bounding box center [507, 508] width 104 height 16
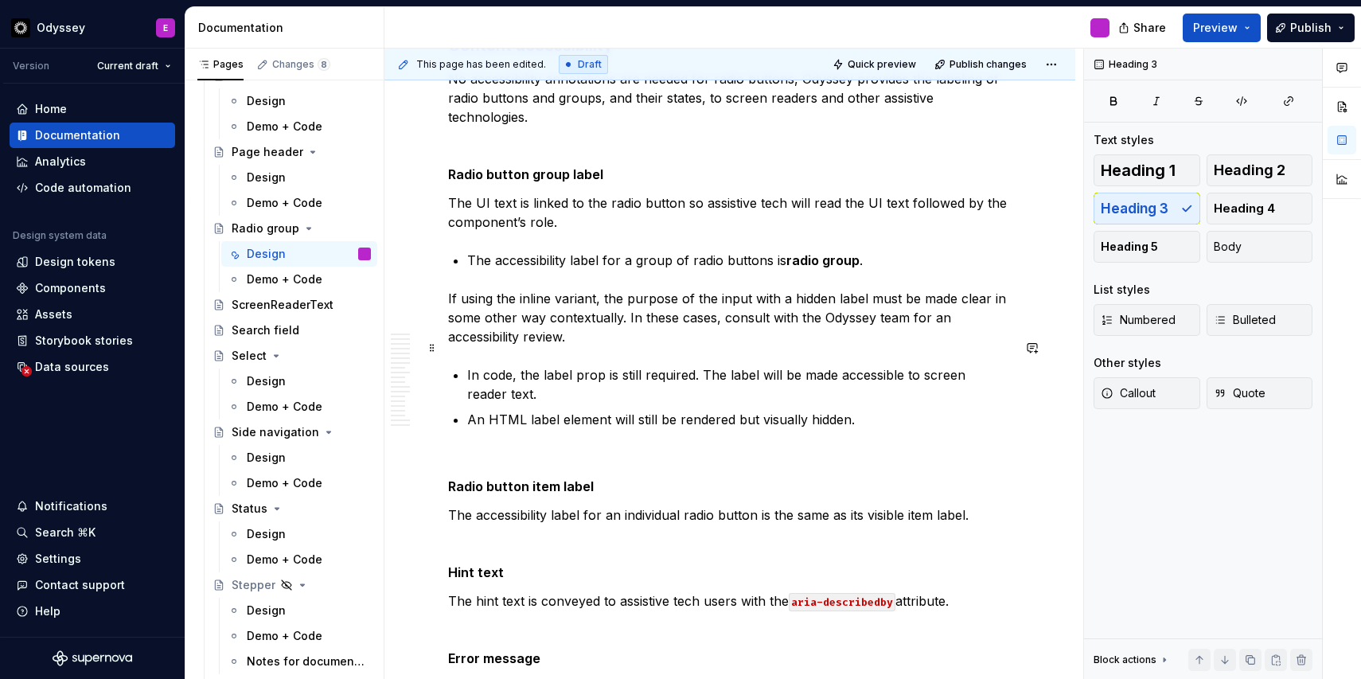
scroll to position [6896, 0]
click at [432, 430] on span at bounding box center [432, 429] width 13 height 22
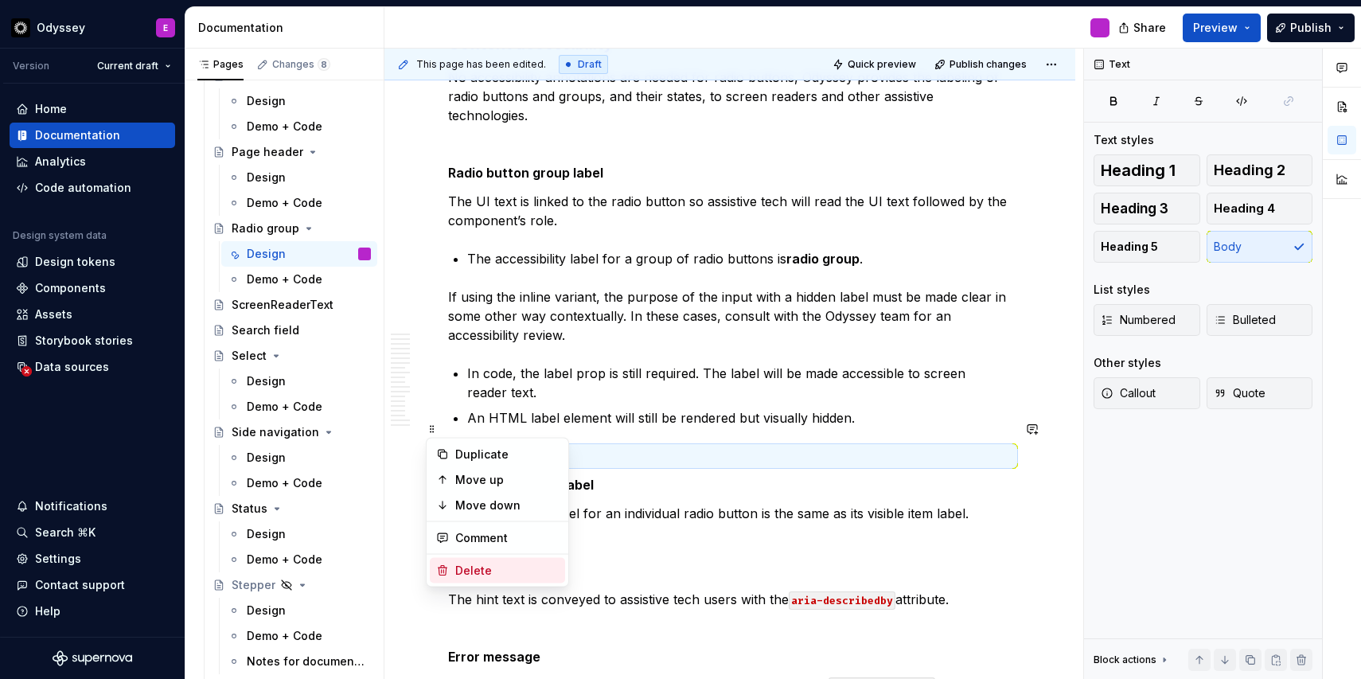
click at [469, 560] on div "Delete" at bounding box center [497, 570] width 135 height 25
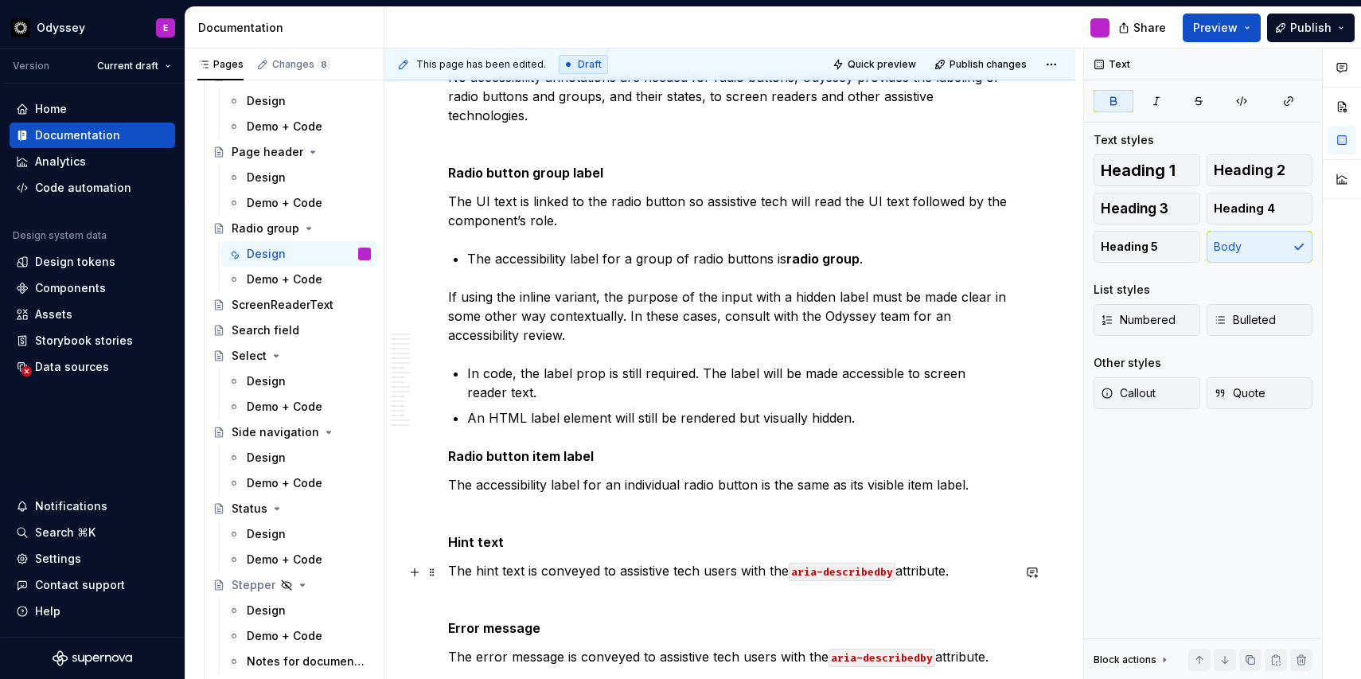
click at [428, 574] on span at bounding box center [432, 572] width 13 height 22
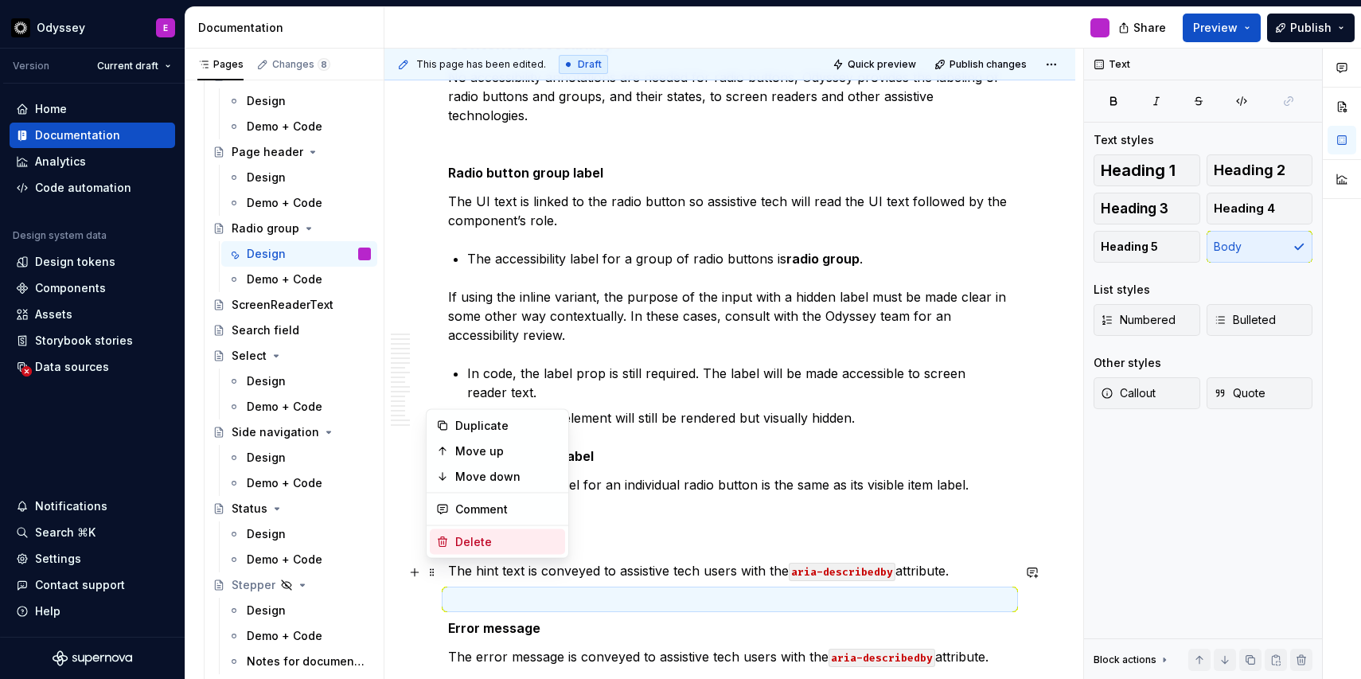
click at [459, 545] on div "Delete" at bounding box center [507, 542] width 104 height 16
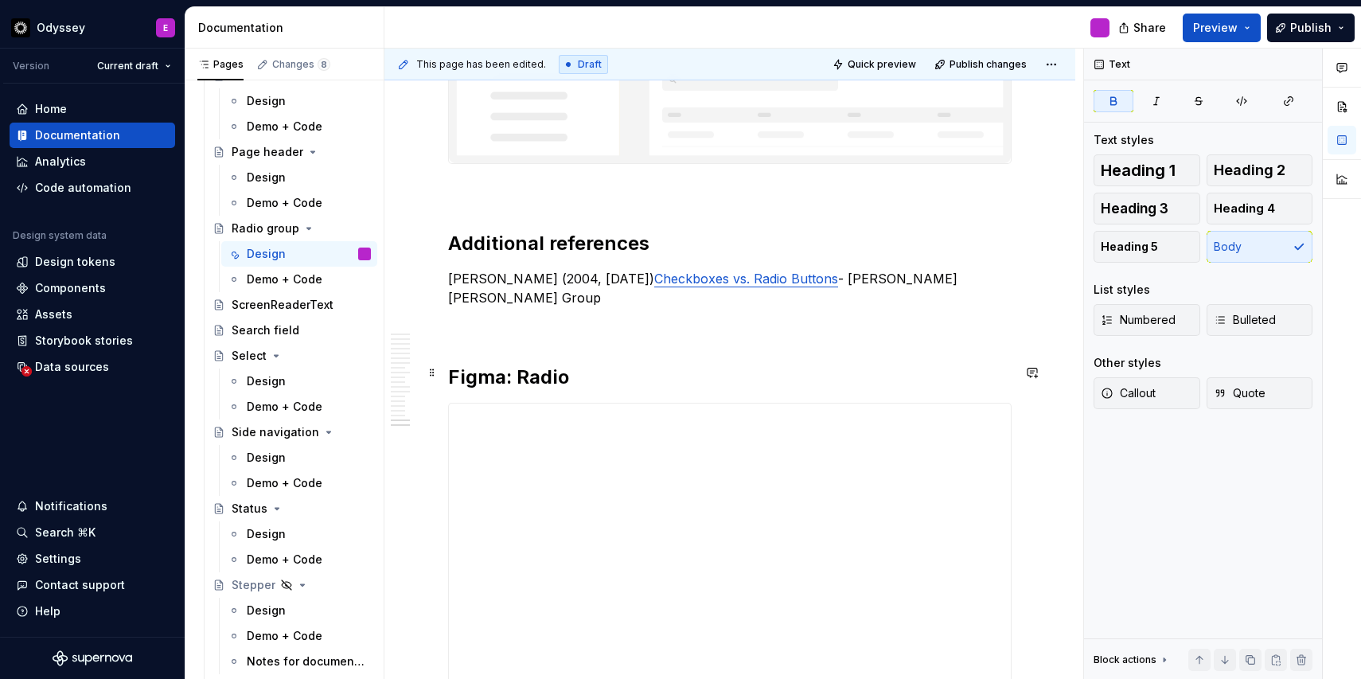
scroll to position [8075, 0]
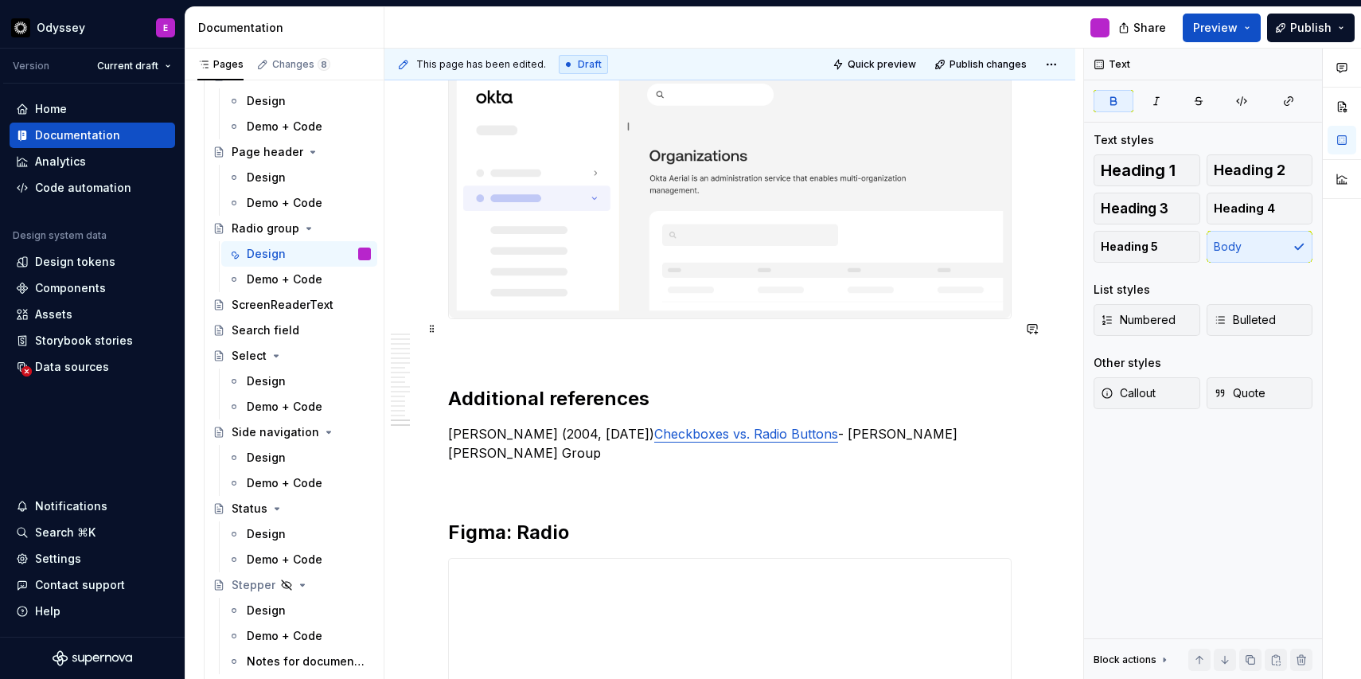
click at [432, 334] on span at bounding box center [432, 329] width 13 height 22
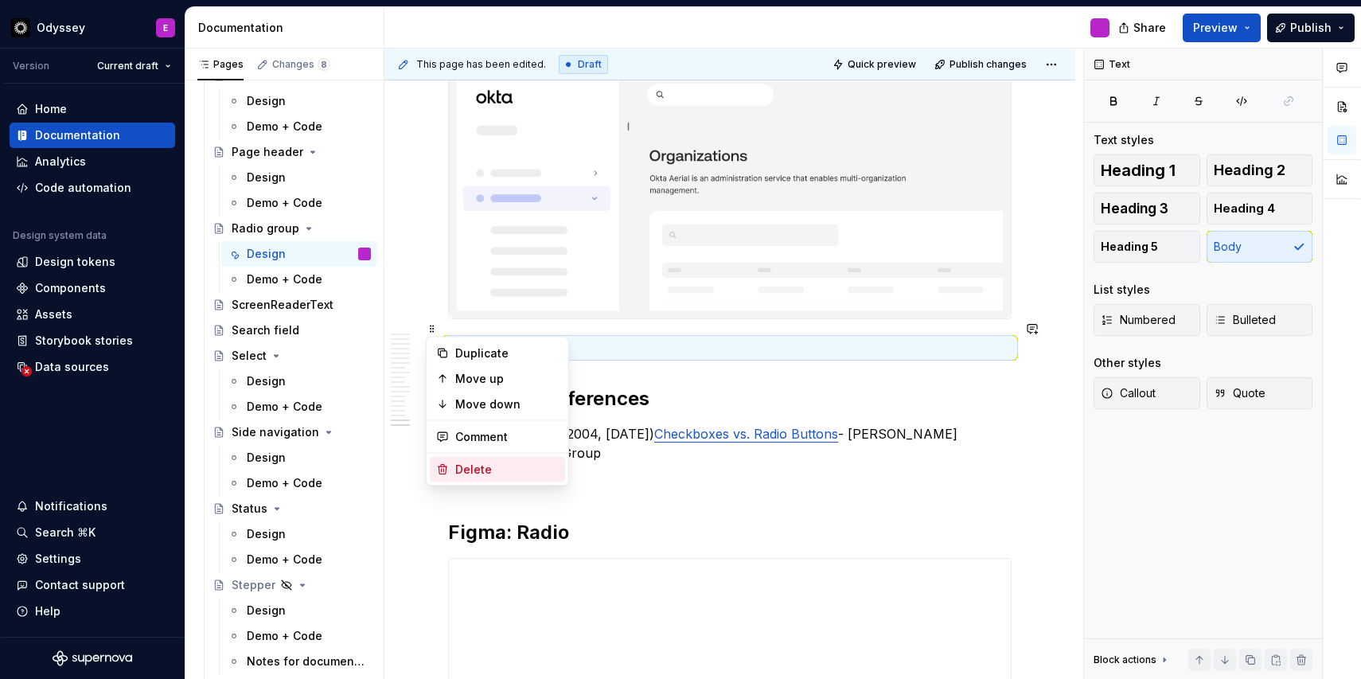
click at [455, 465] on div "Delete" at bounding box center [507, 470] width 104 height 16
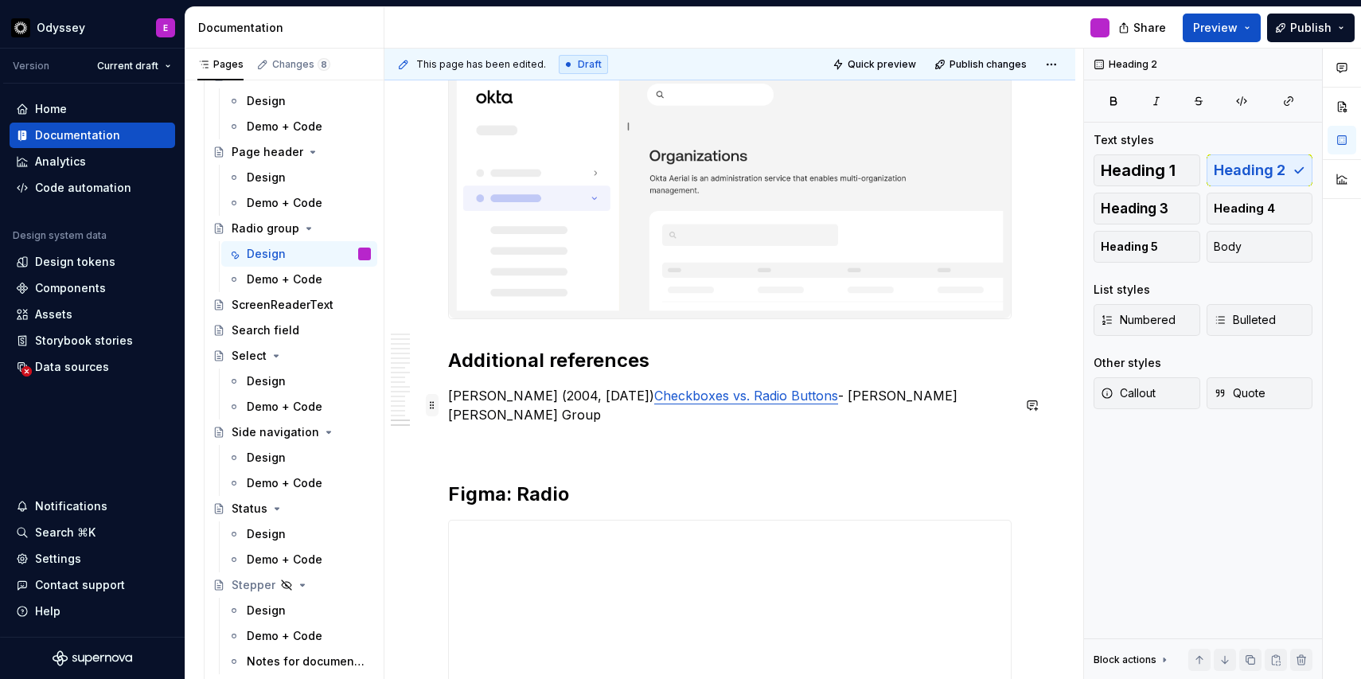
click at [430, 412] on span at bounding box center [432, 405] width 13 height 22
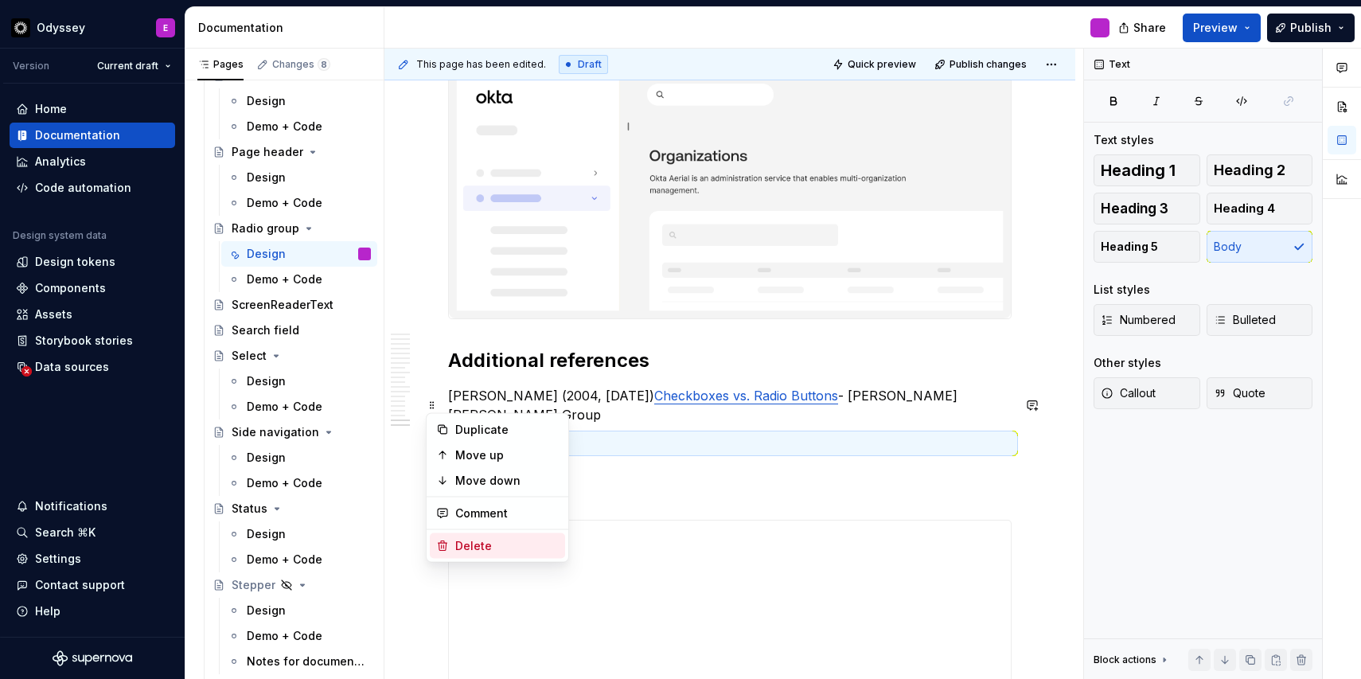
click at [448, 541] on icon at bounding box center [442, 546] width 13 height 13
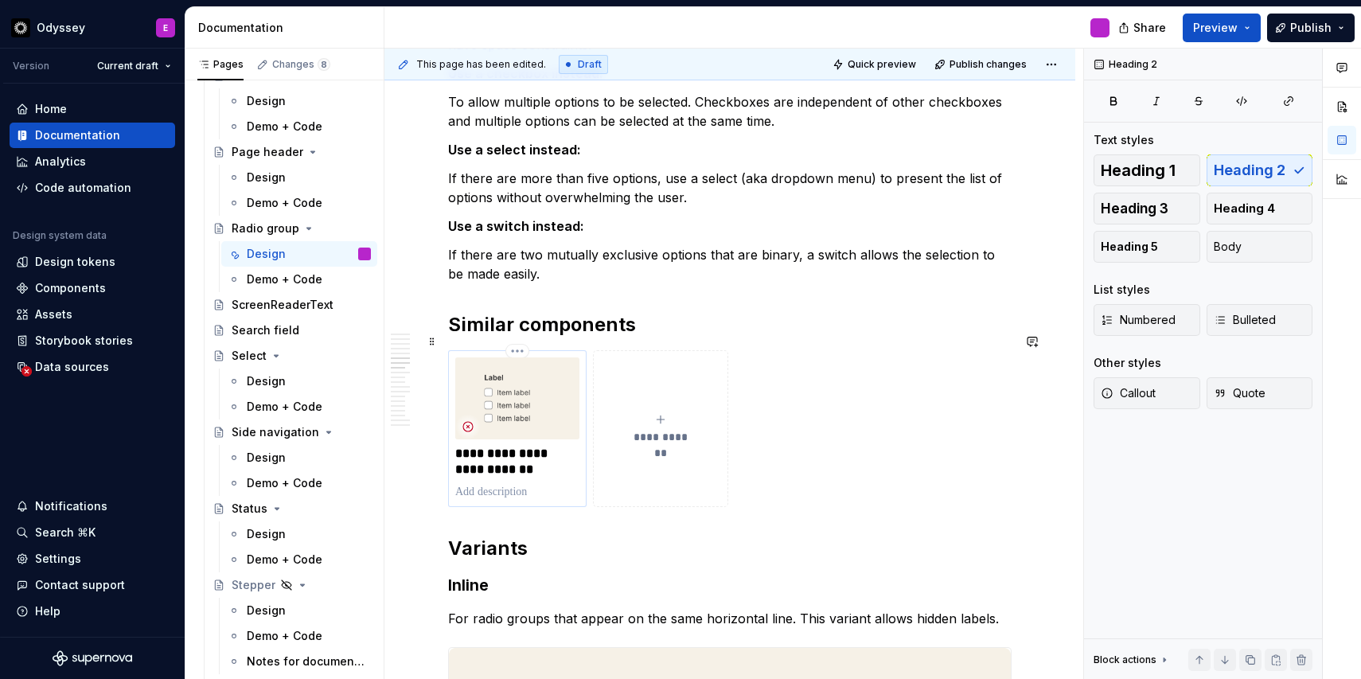
scroll to position [1529, 0]
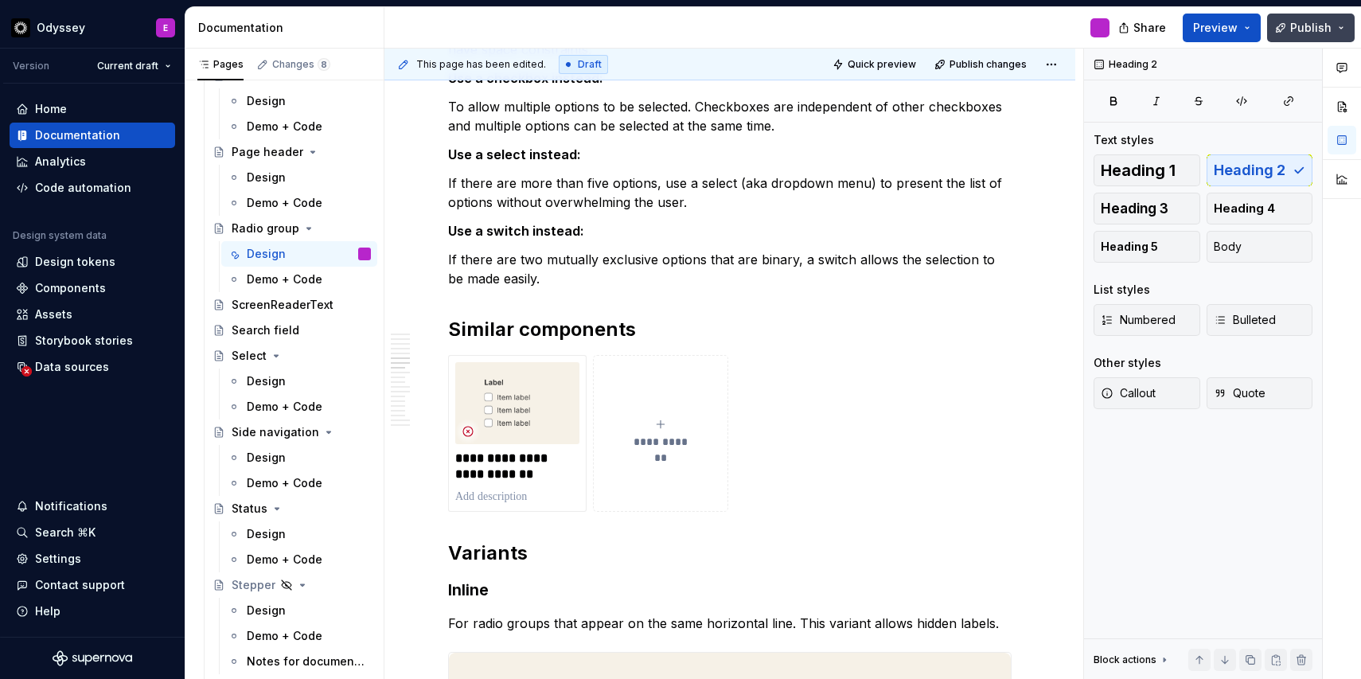
click at [1284, 31] on button "Publish" at bounding box center [1312, 28] width 88 height 29
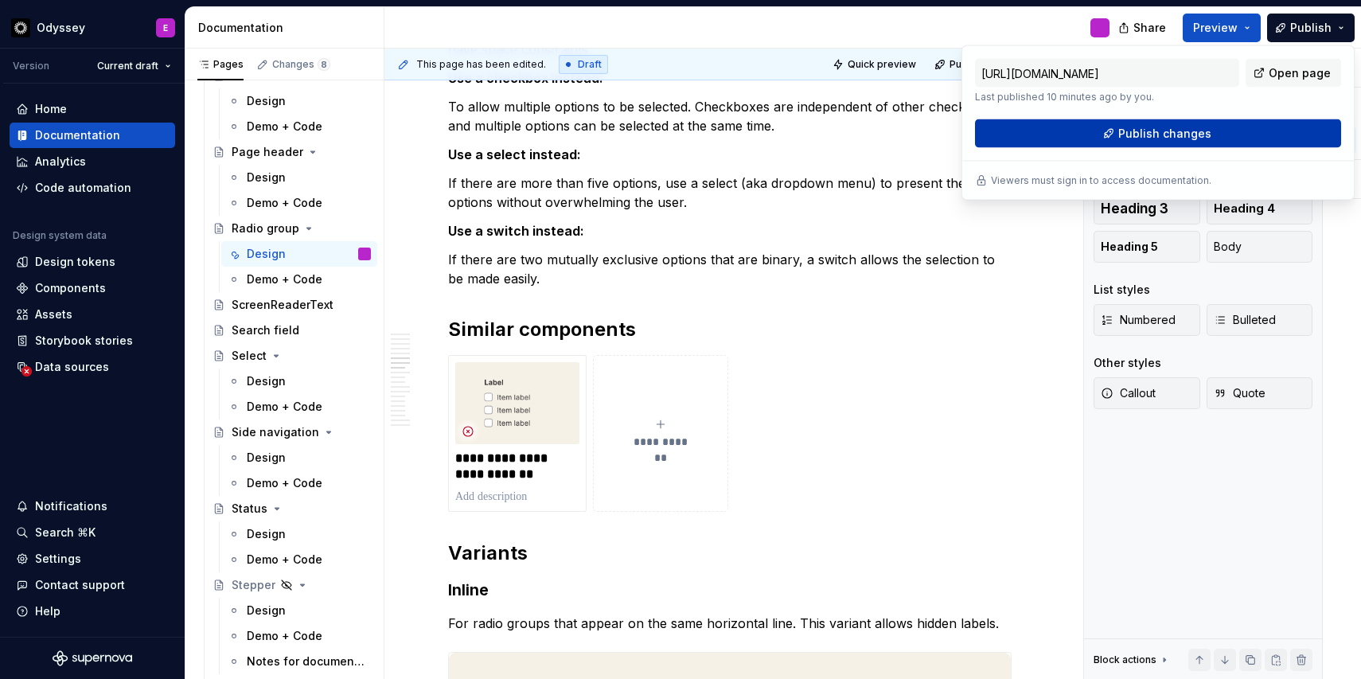
click at [1135, 131] on span "Publish changes" at bounding box center [1165, 134] width 93 height 16
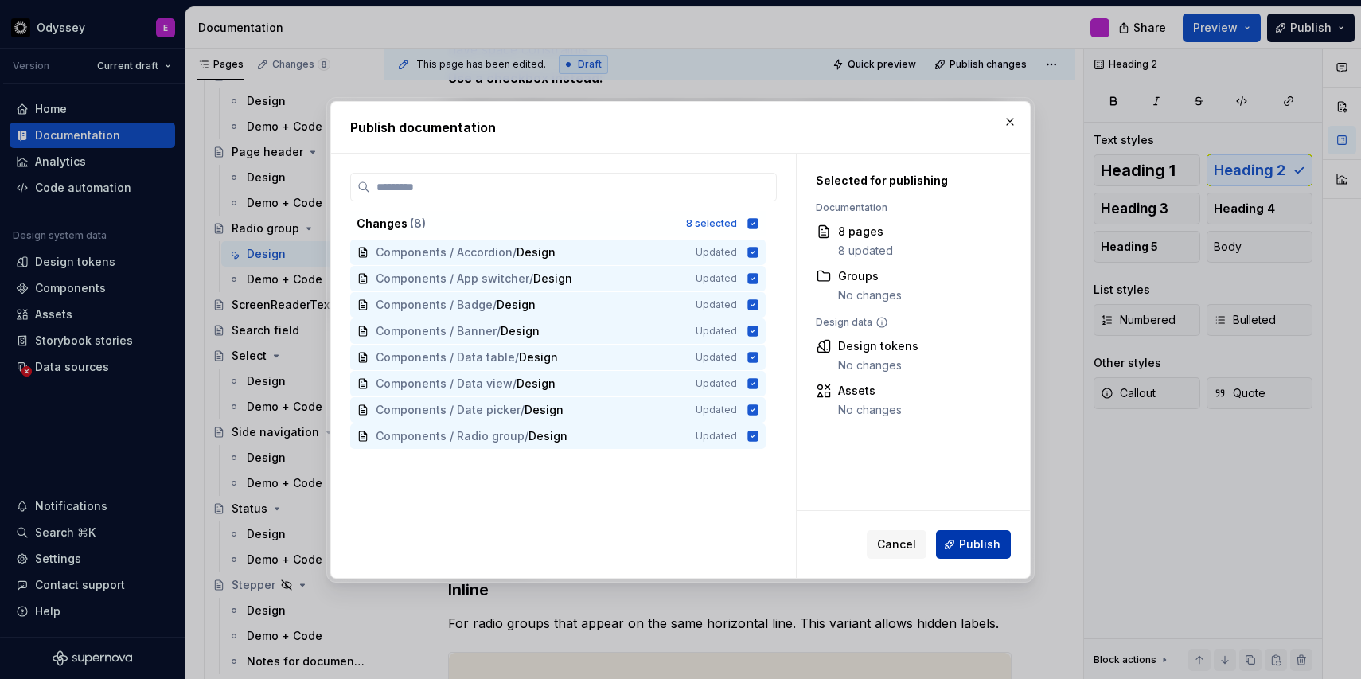
click at [966, 544] on span "Publish" at bounding box center [979, 545] width 41 height 16
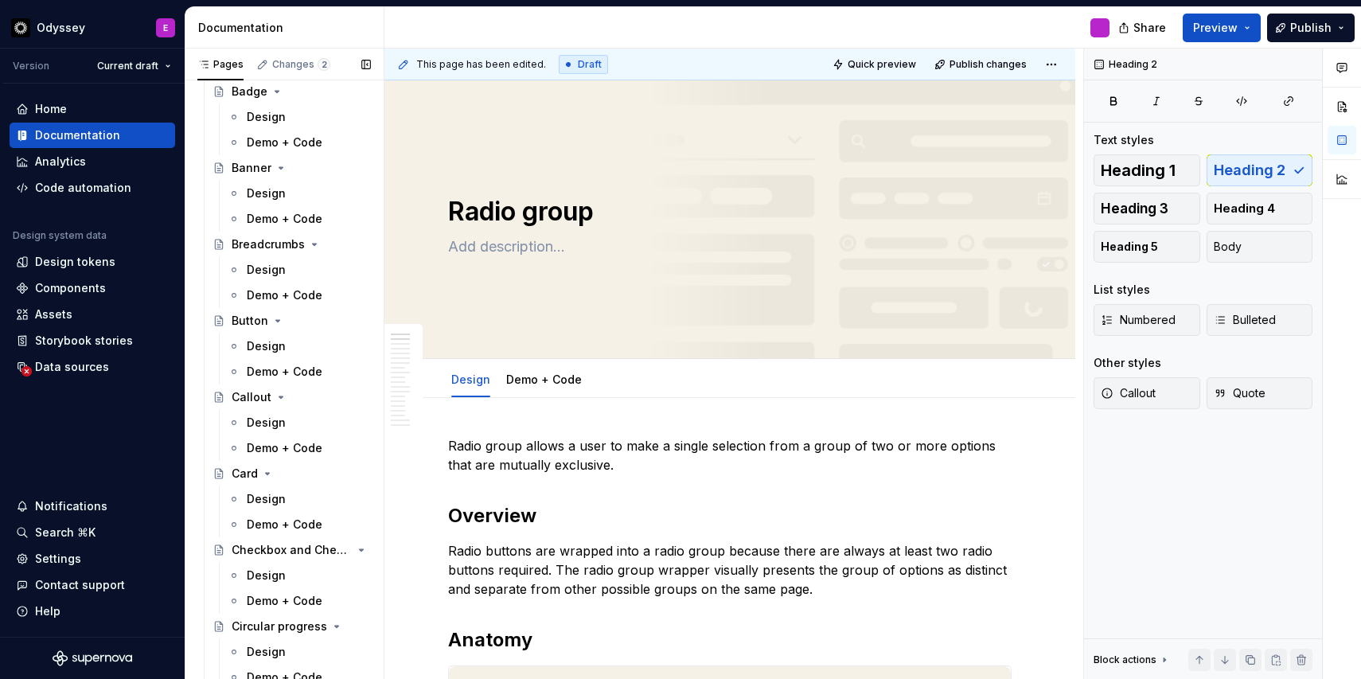
scroll to position [1768, 0]
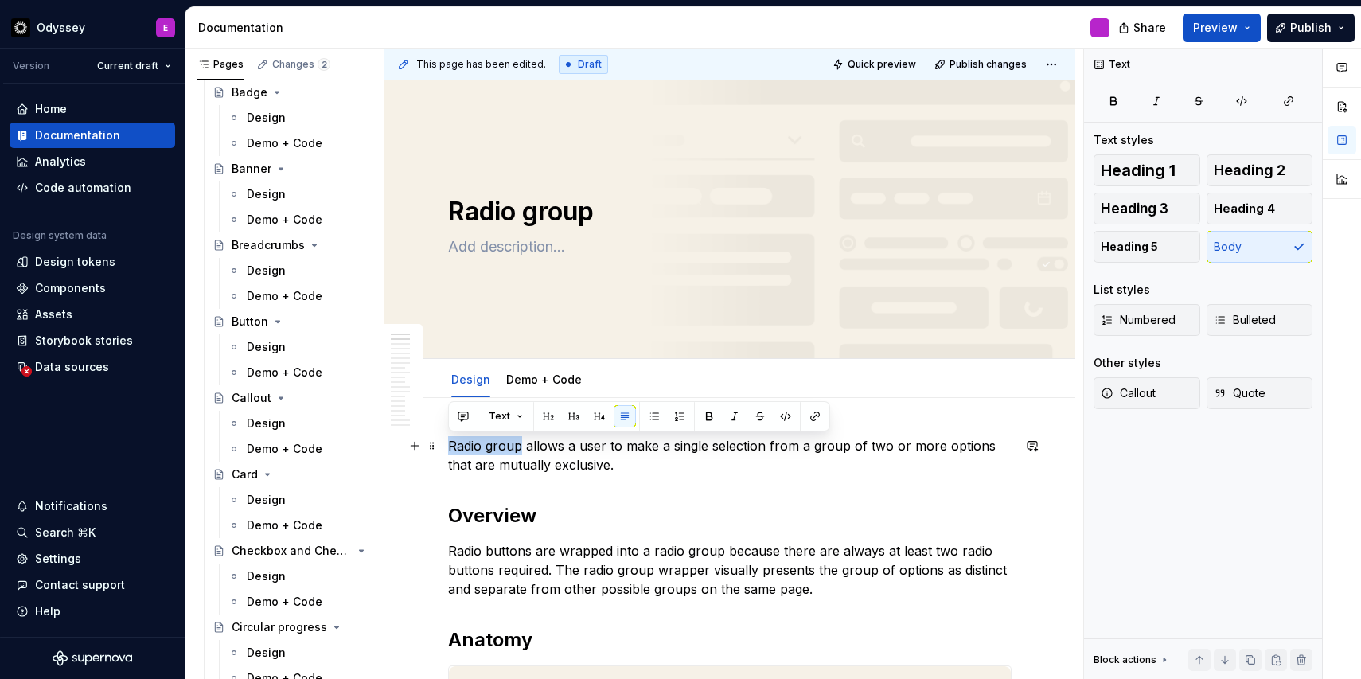
drag, startPoint x: 520, startPoint y: 446, endPoint x: 447, endPoint y: 441, distance: 73.4
click at [702, 413] on button "button" at bounding box center [709, 416] width 22 height 22
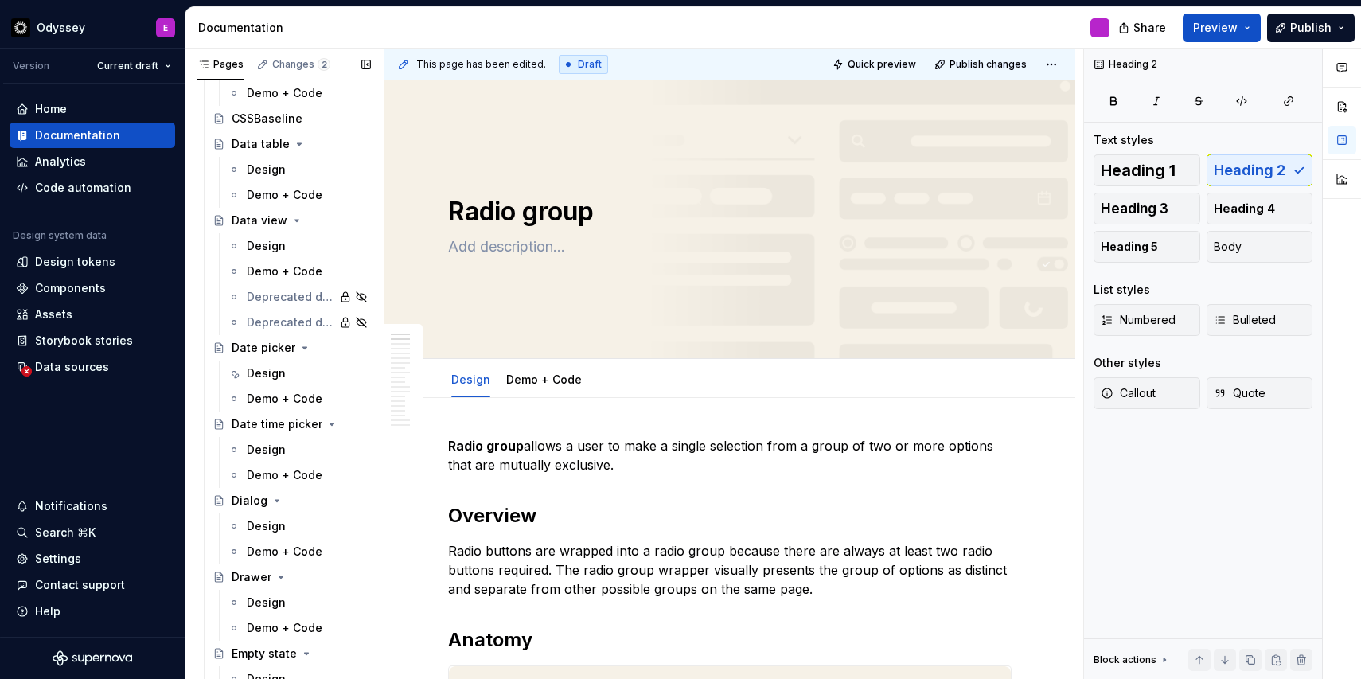
scroll to position [2353, 0]
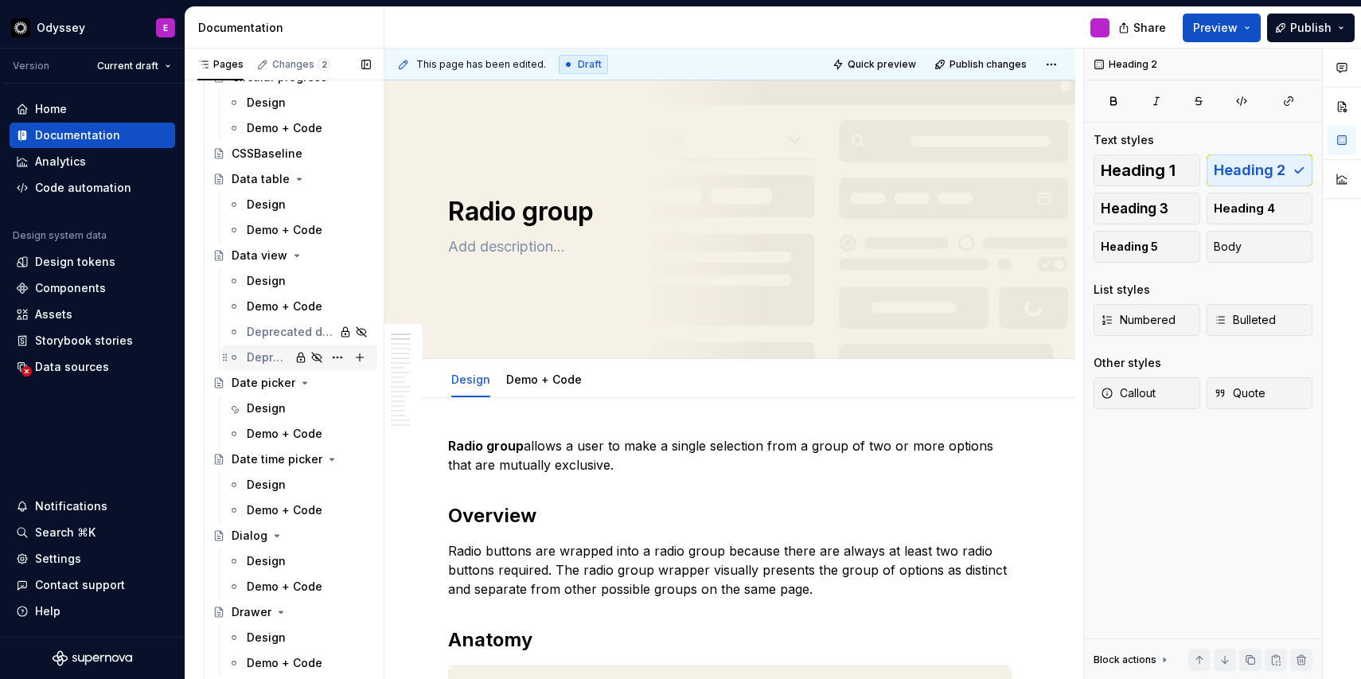
click at [256, 314] on div "Demo + Code" at bounding box center [299, 306] width 156 height 25
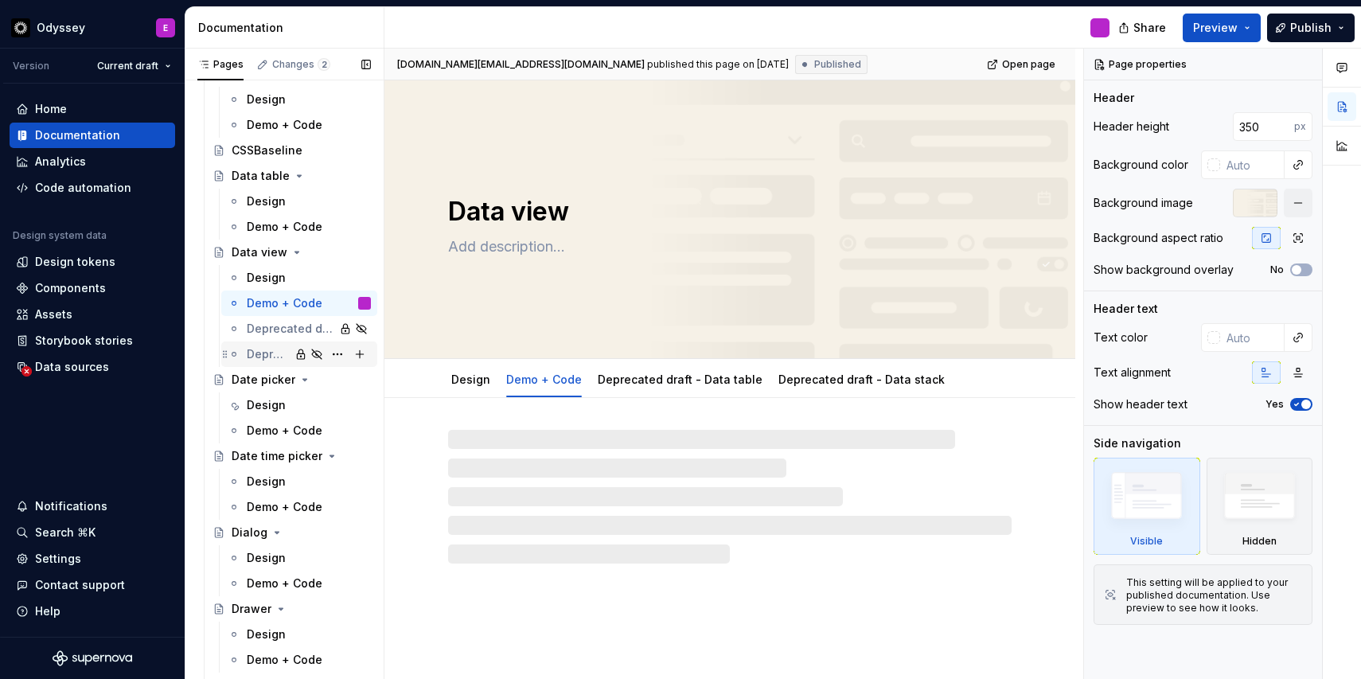
click at [256, 314] on div "Demo + Code" at bounding box center [299, 303] width 156 height 25
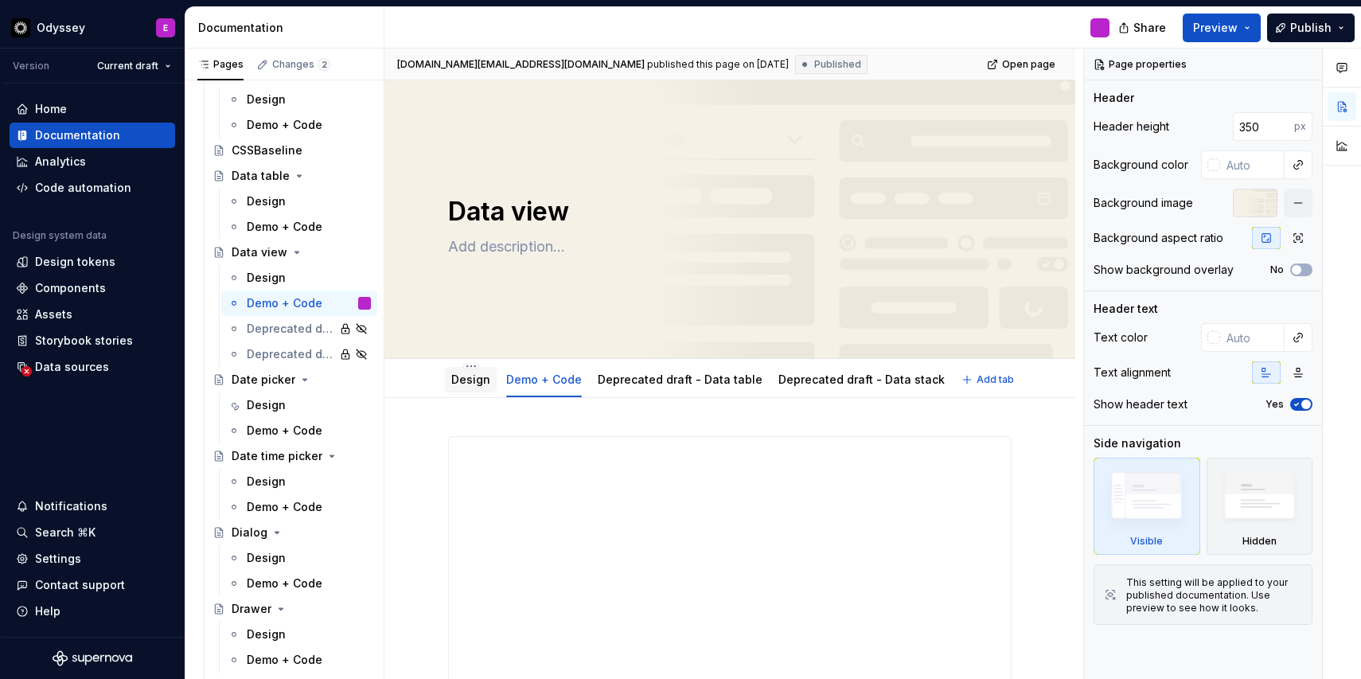
click at [458, 382] on link "Design" at bounding box center [470, 380] width 39 height 14
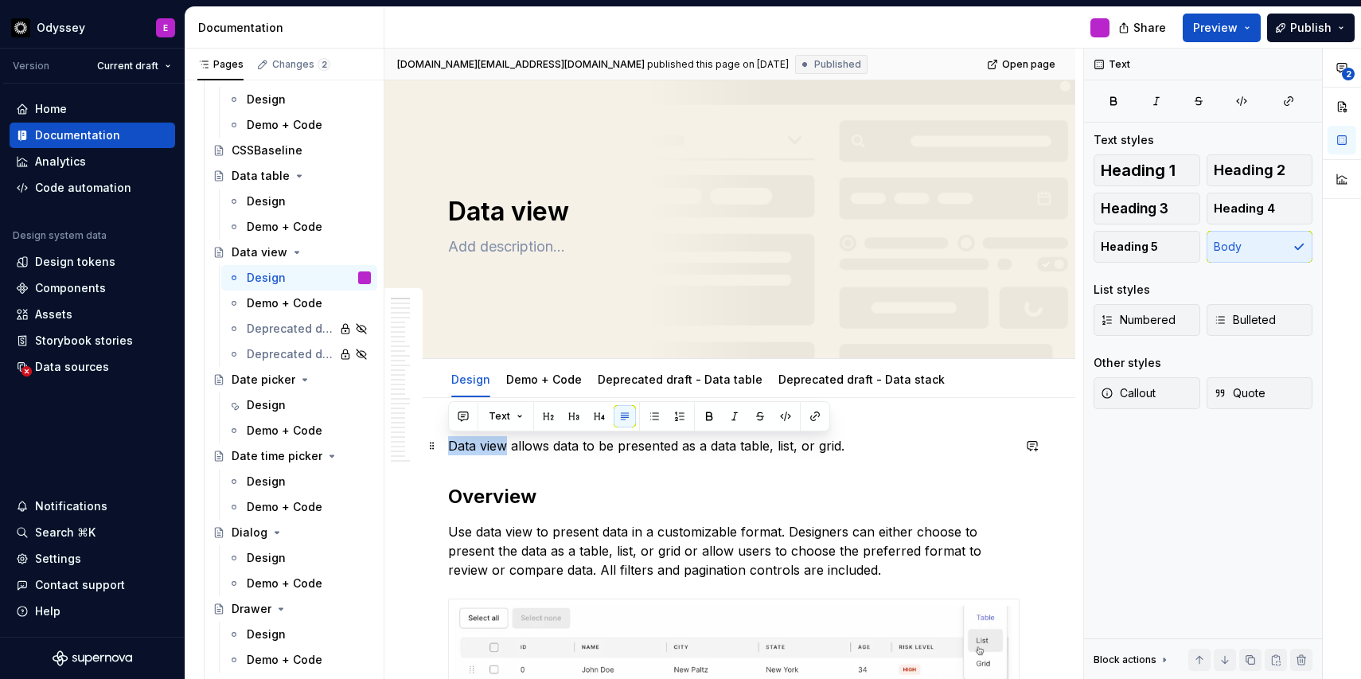
drag, startPoint x: 507, startPoint y: 447, endPoint x: 442, endPoint y: 450, distance: 65.4
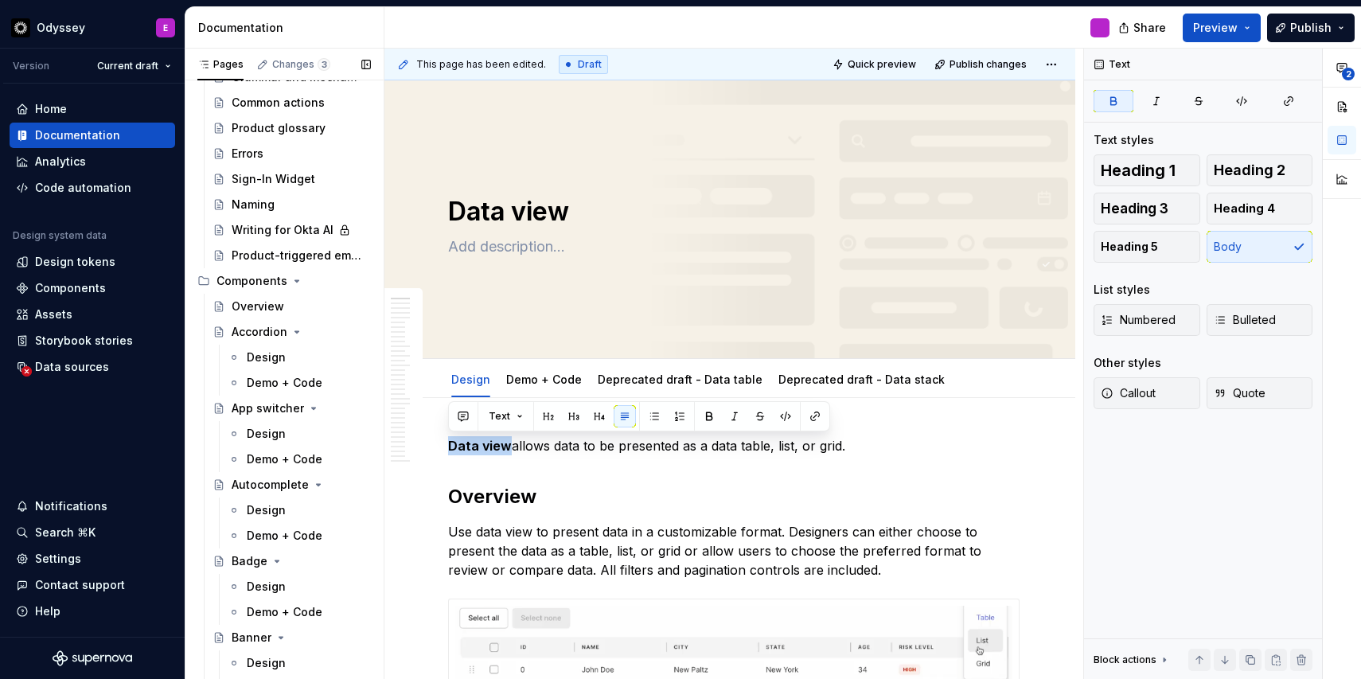
scroll to position [1320, 0]
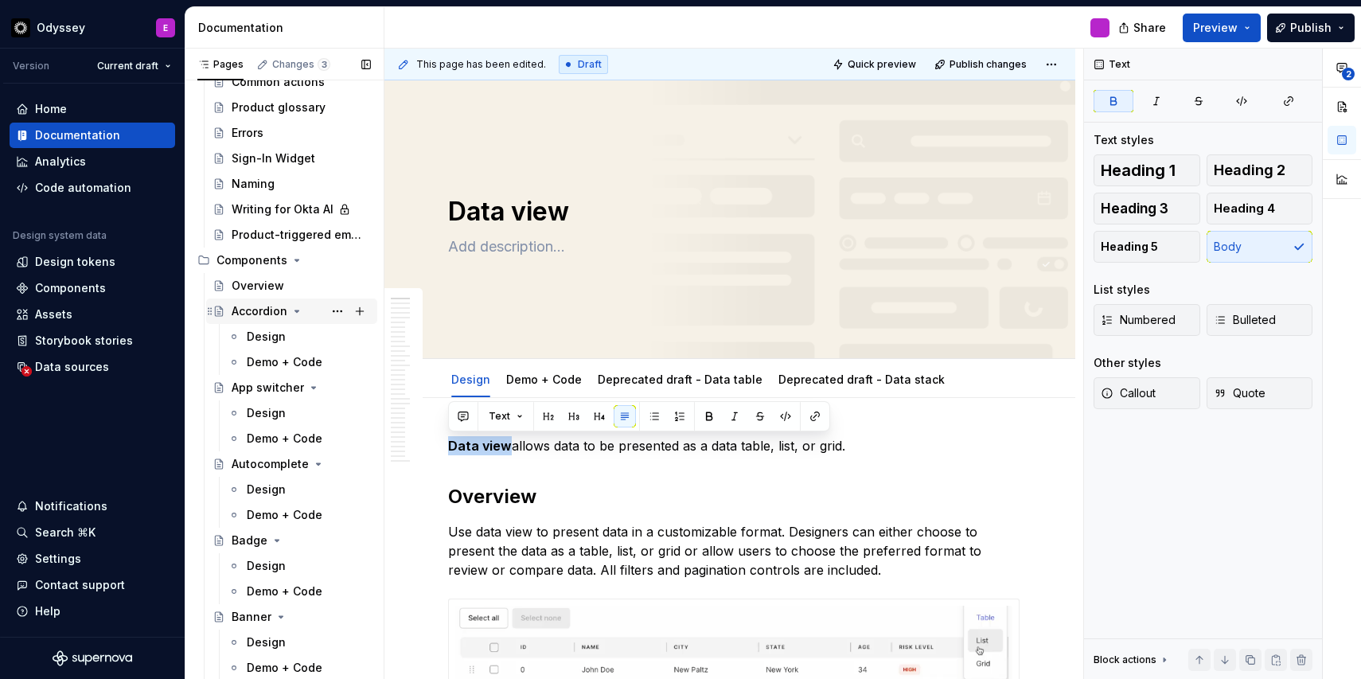
click at [271, 314] on div "Accordion" at bounding box center [260, 311] width 56 height 16
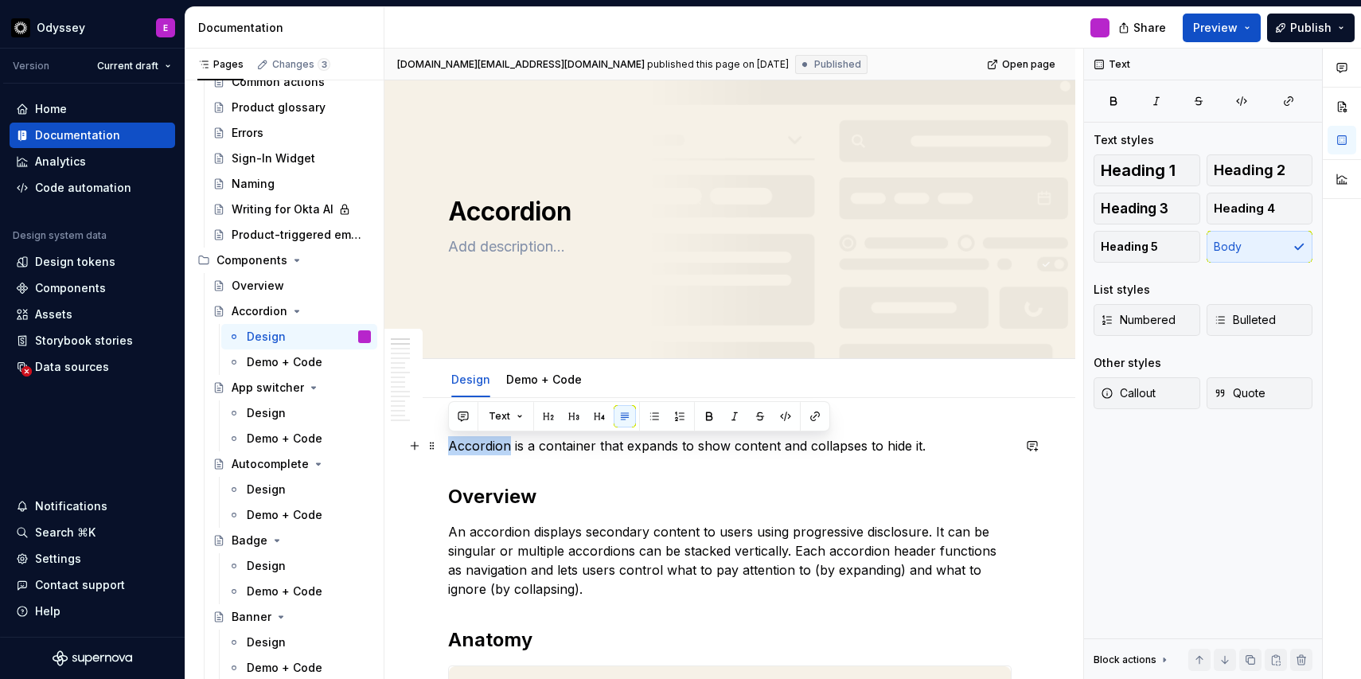
drag, startPoint x: 508, startPoint y: 449, endPoint x: 440, endPoint y: 449, distance: 67.7
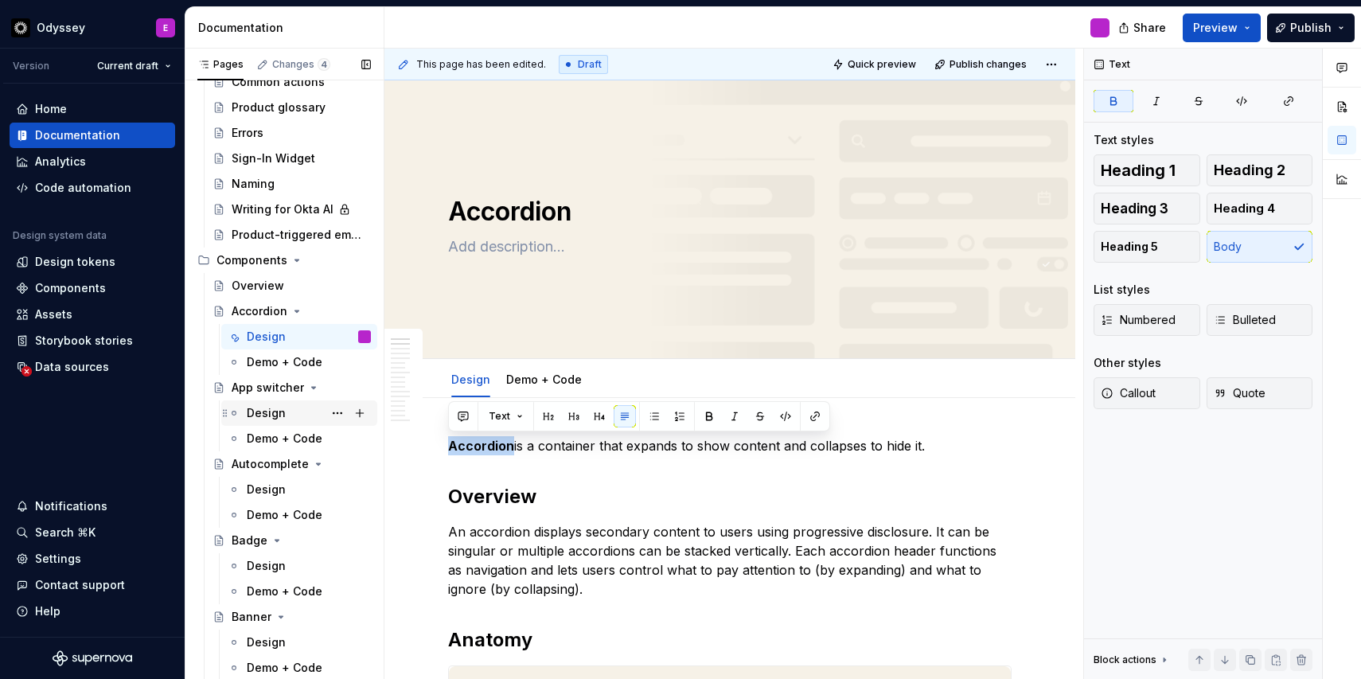
click at [270, 416] on div "Design" at bounding box center [266, 413] width 39 height 16
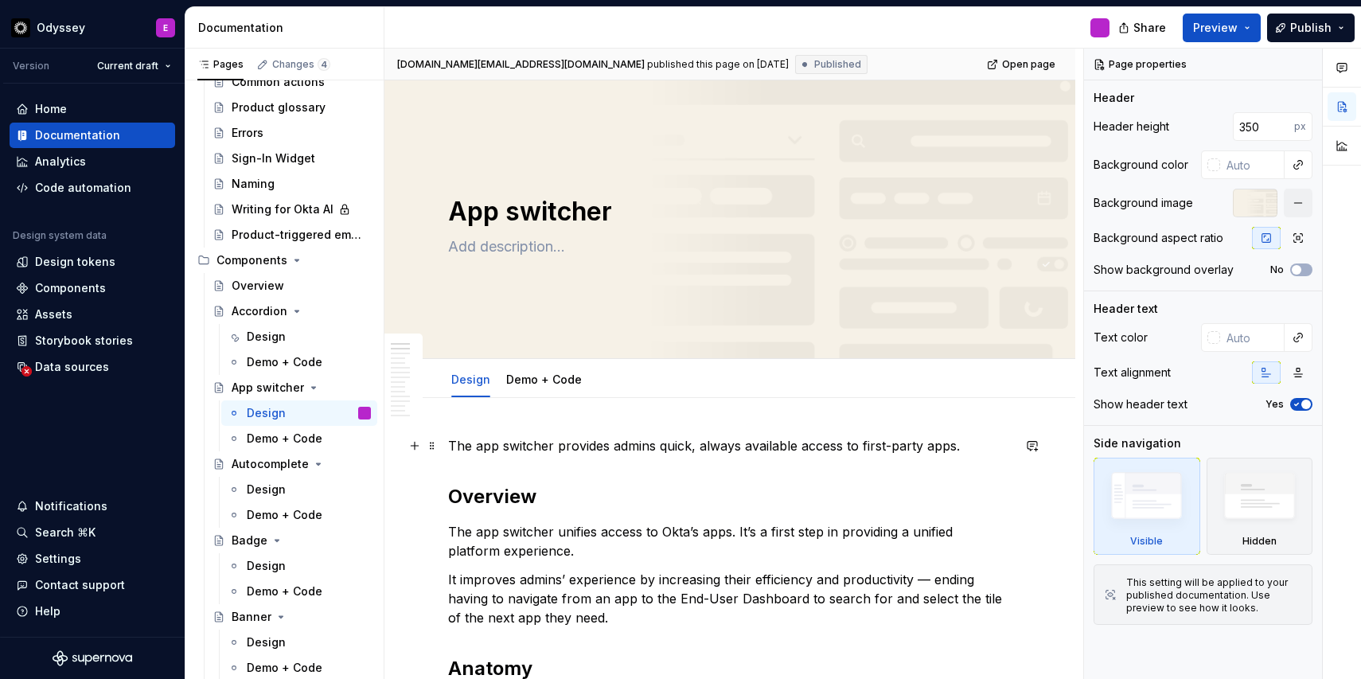
type textarea "*"
click at [482, 446] on p "The app switcher provides admins quick, always available access to first-party …" at bounding box center [730, 445] width 564 height 19
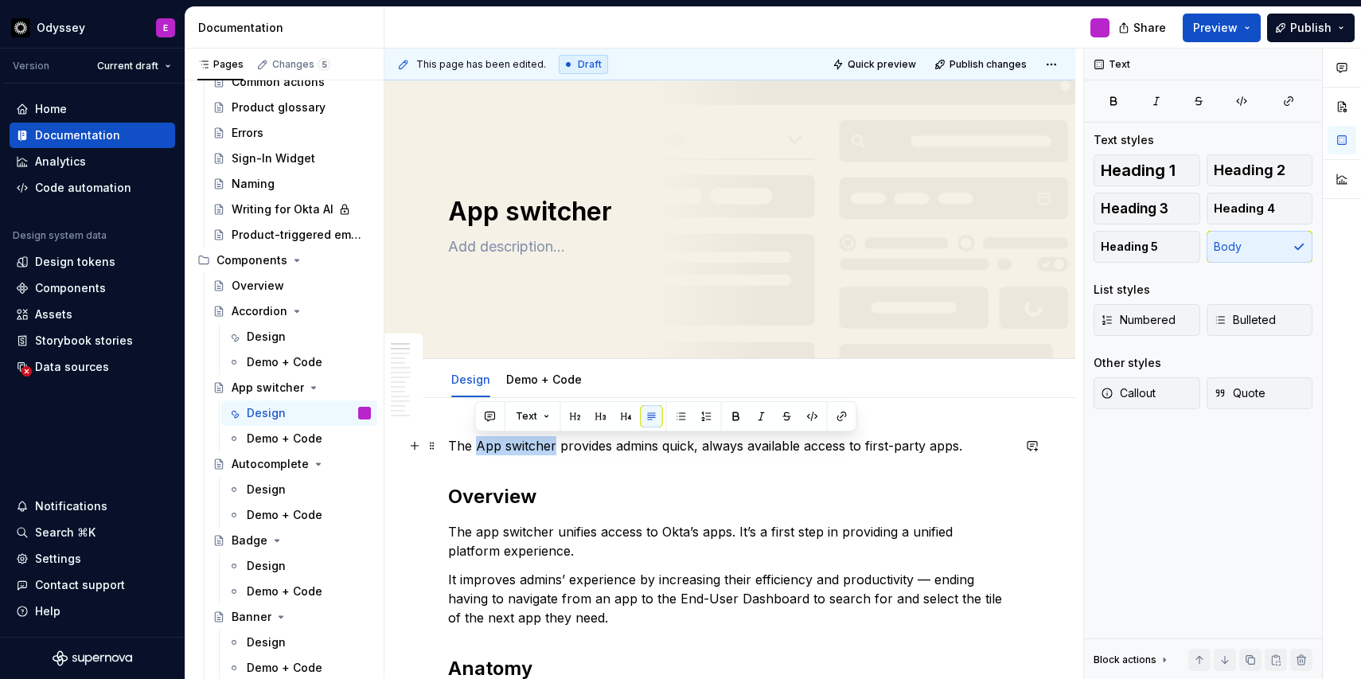
drag, startPoint x: 553, startPoint y: 448, endPoint x: 476, endPoint y: 447, distance: 76.4
click at [476, 447] on p "The App switcher provides admins quick, always available access to first-party …" at bounding box center [730, 445] width 564 height 19
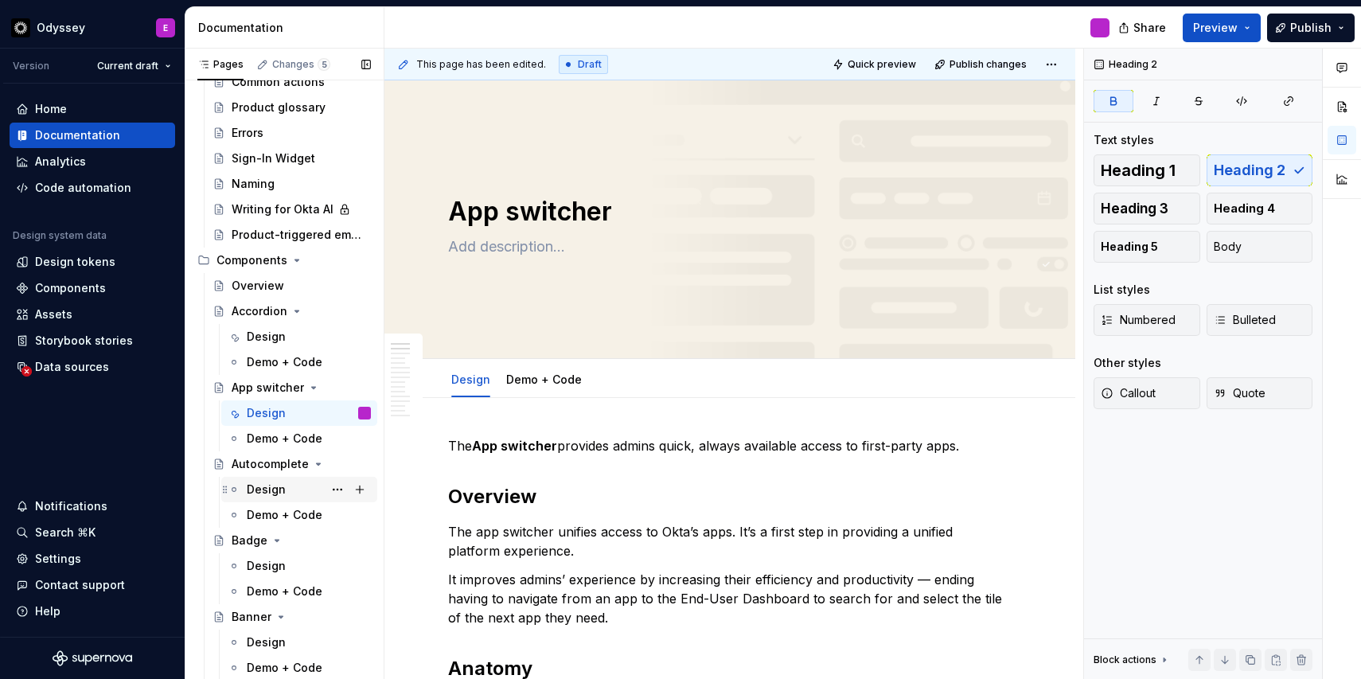
click at [308, 487] on div "Design" at bounding box center [309, 489] width 124 height 22
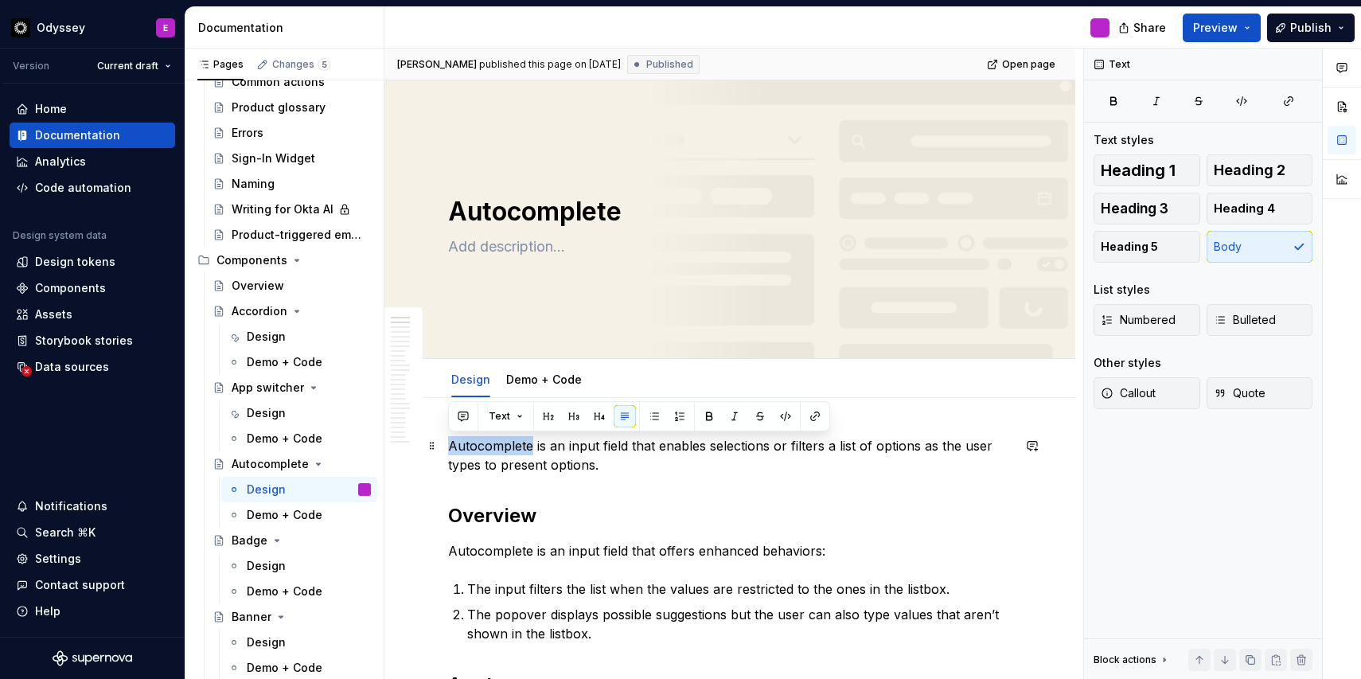
drag, startPoint x: 530, startPoint y: 447, endPoint x: 445, endPoint y: 446, distance: 85.2
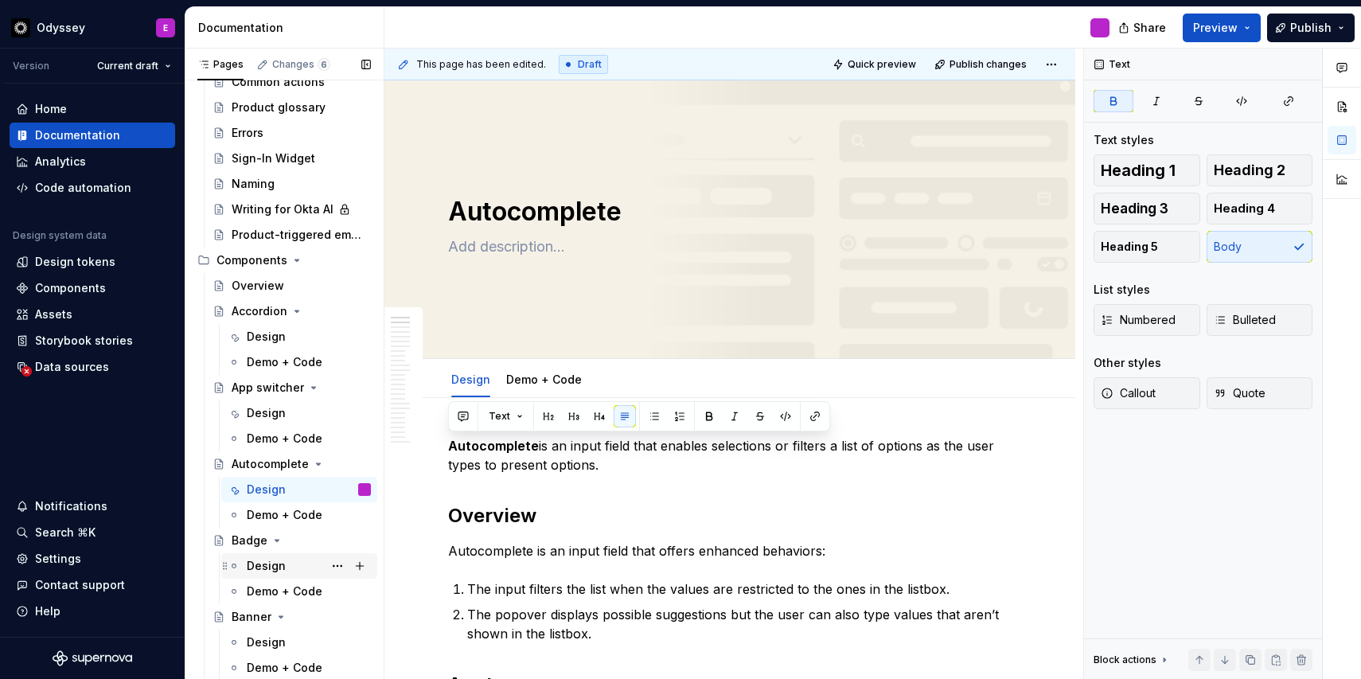
click at [291, 561] on div "Design" at bounding box center [309, 566] width 124 height 22
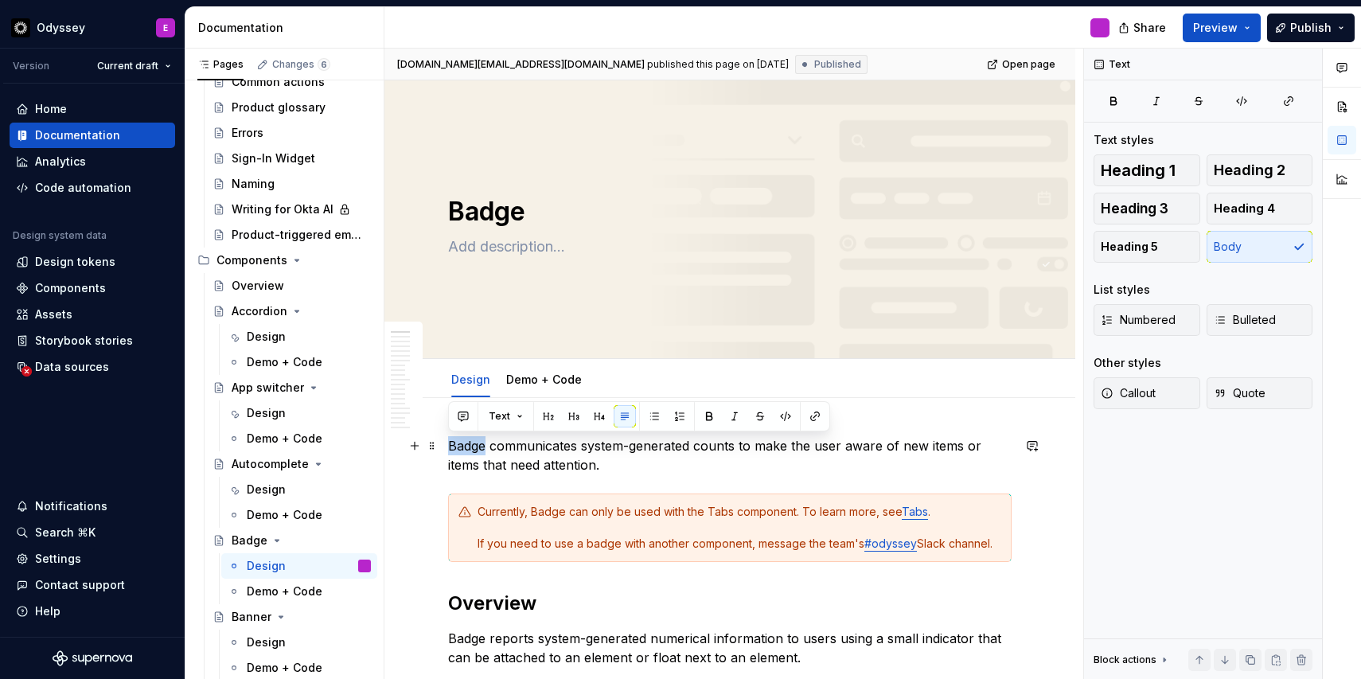
drag, startPoint x: 486, startPoint y: 447, endPoint x: 443, endPoint y: 447, distance: 43.0
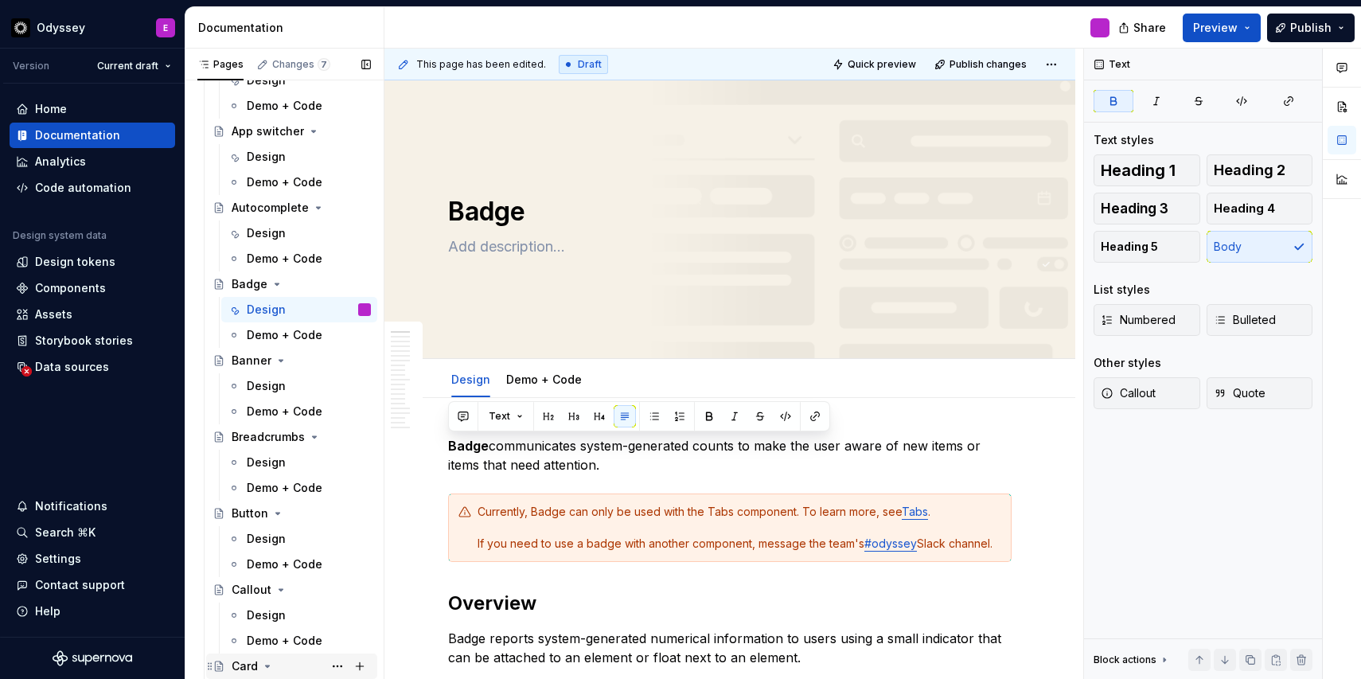
scroll to position [1567, 0]
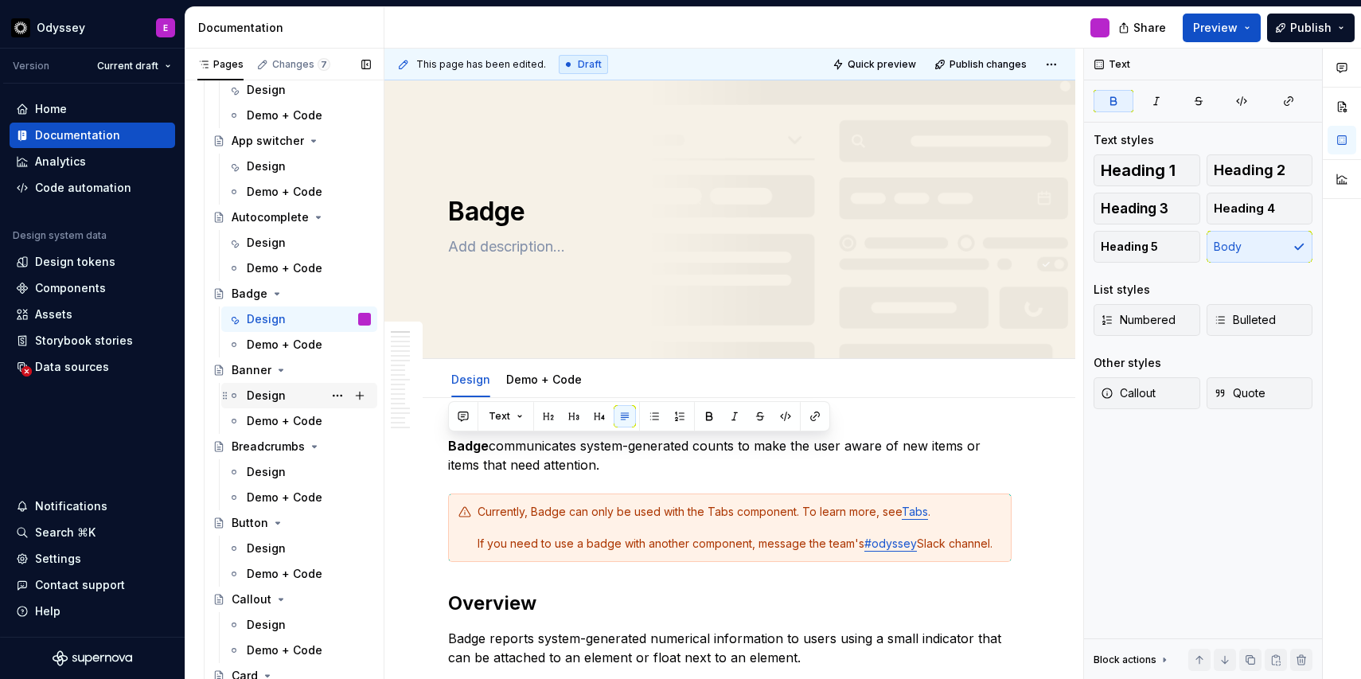
click at [285, 397] on div "Design" at bounding box center [309, 396] width 124 height 22
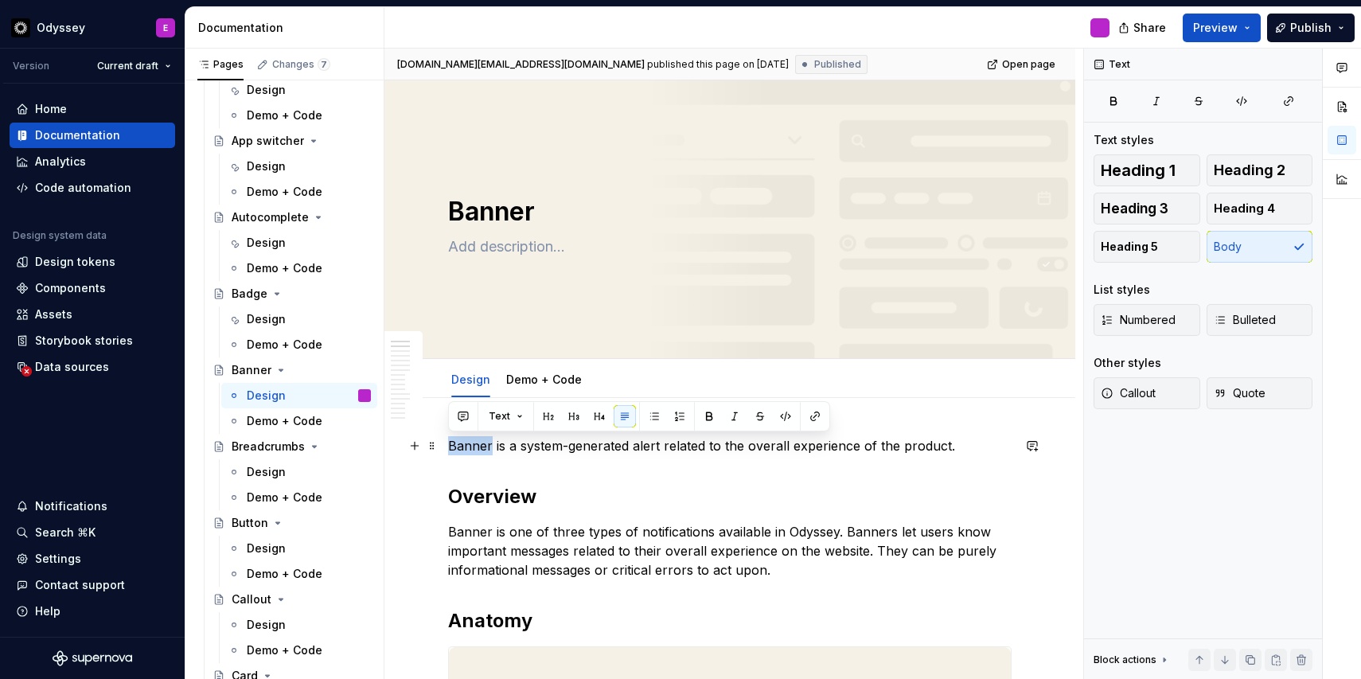
drag, startPoint x: 491, startPoint y: 444, endPoint x: 440, endPoint y: 443, distance: 51.0
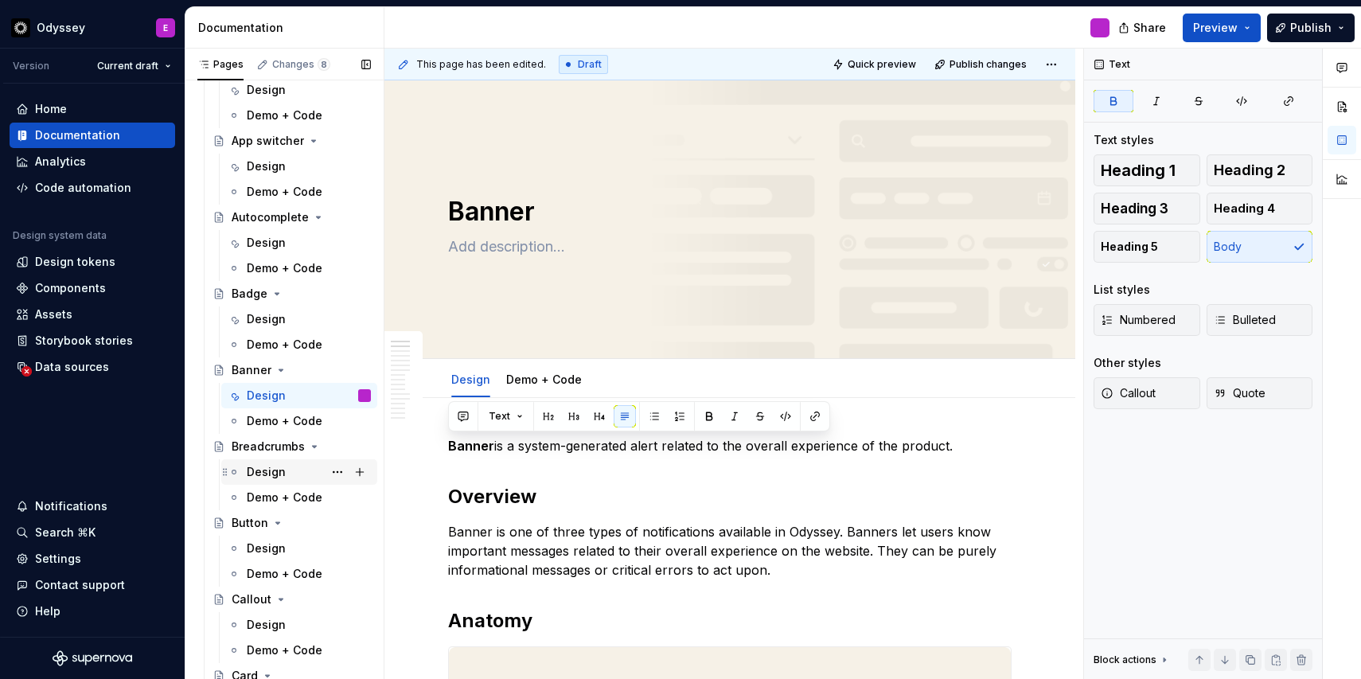
click at [275, 475] on div "Design" at bounding box center [266, 472] width 39 height 16
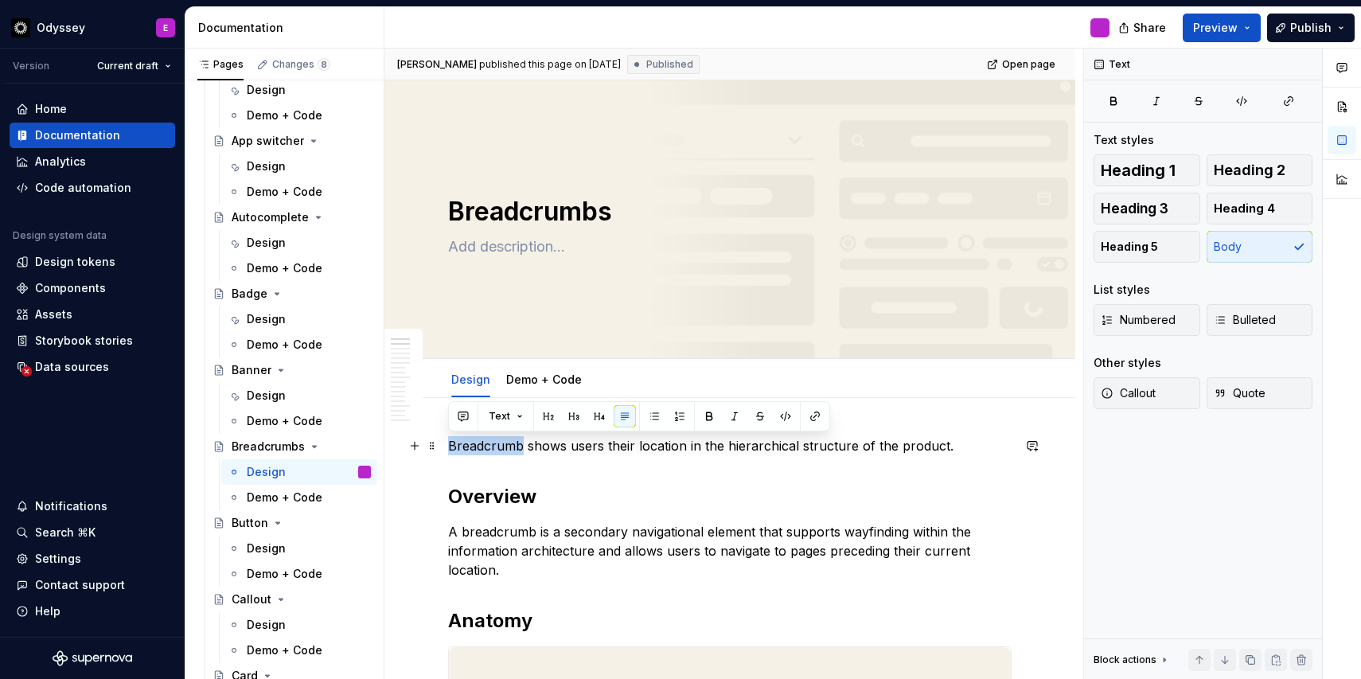
drag, startPoint x: 521, startPoint y: 444, endPoint x: 450, endPoint y: 445, distance: 71.7
click at [450, 445] on p "Breadcrumb shows users their location in the hierarchical structure of the prod…" at bounding box center [730, 445] width 564 height 19
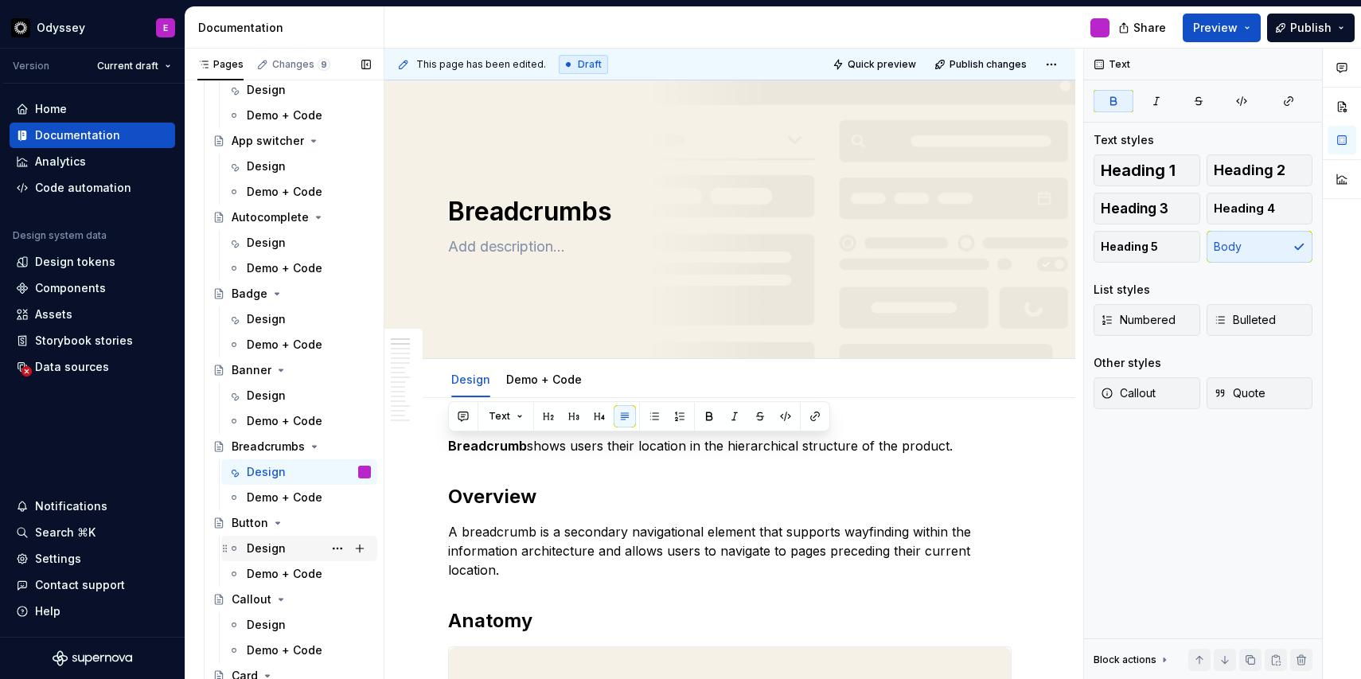
click at [268, 542] on div "Design" at bounding box center [266, 549] width 39 height 16
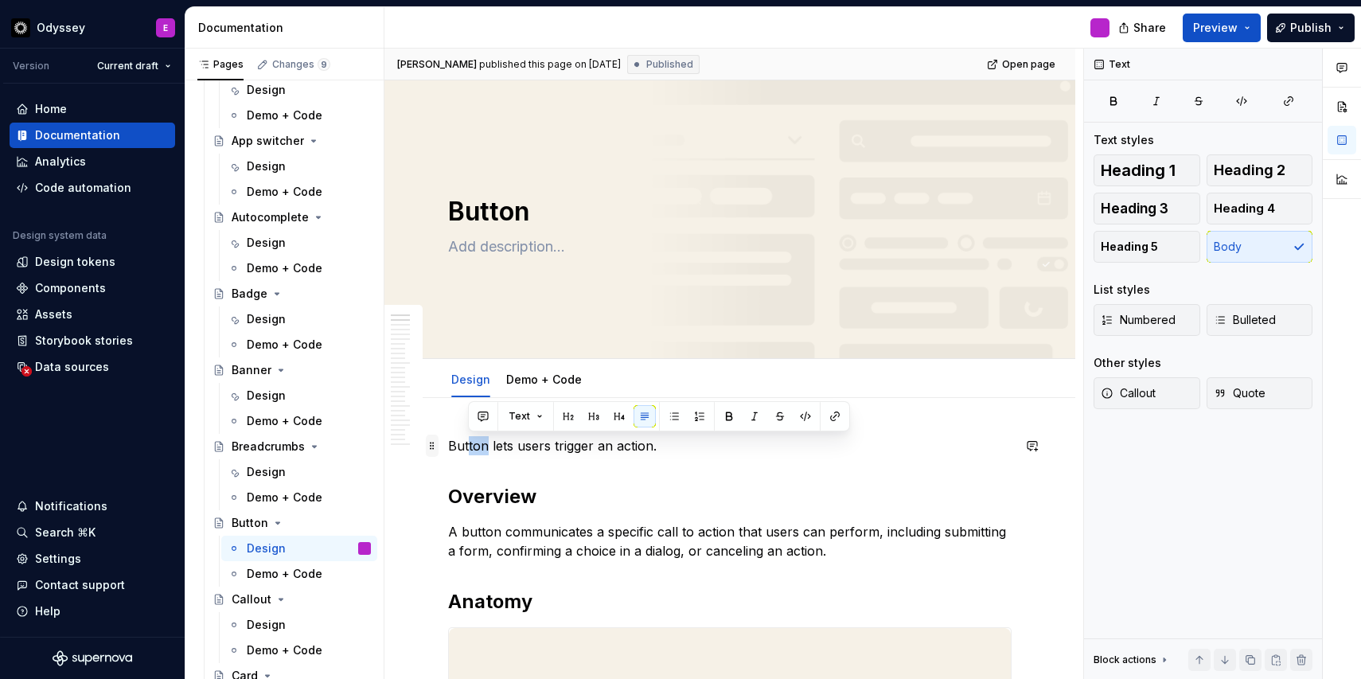
drag, startPoint x: 485, startPoint y: 447, endPoint x: 432, endPoint y: 447, distance: 53.3
click at [481, 455] on p "Button lets users trigger an action." at bounding box center [730, 445] width 564 height 19
drag, startPoint x: 487, startPoint y: 448, endPoint x: 443, endPoint y: 447, distance: 43.8
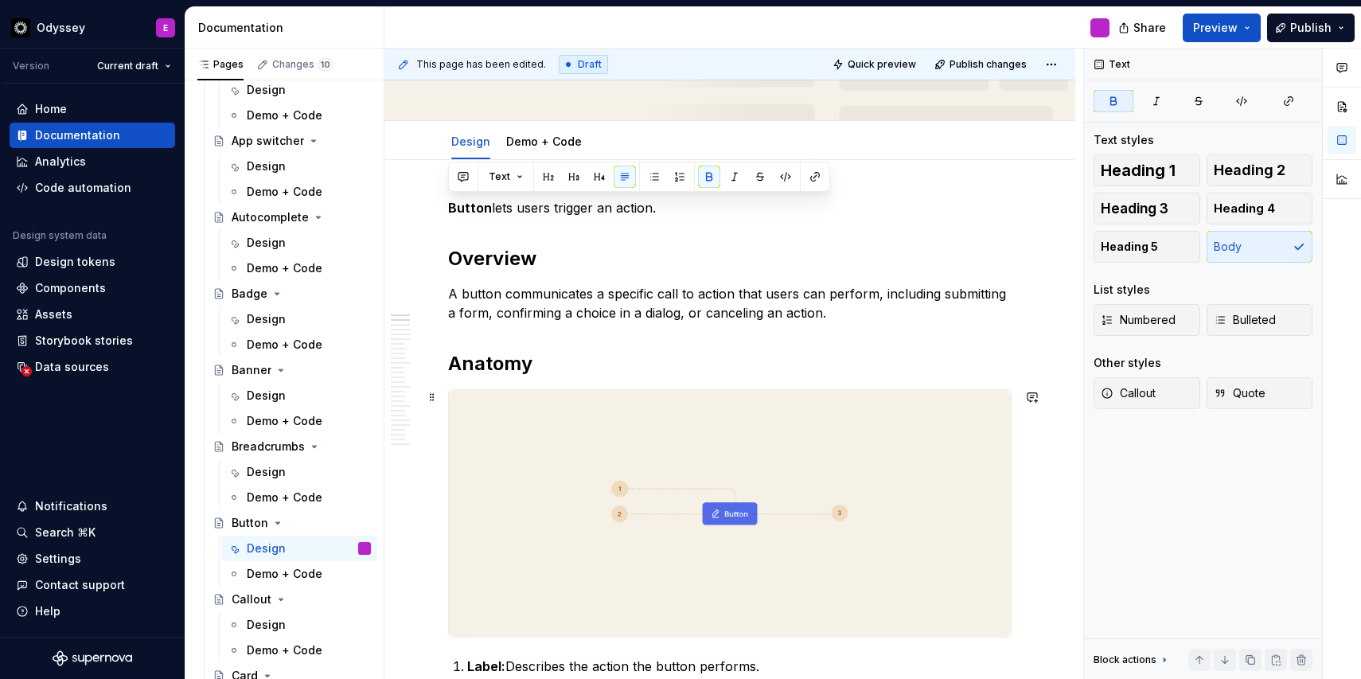
scroll to position [240, 0]
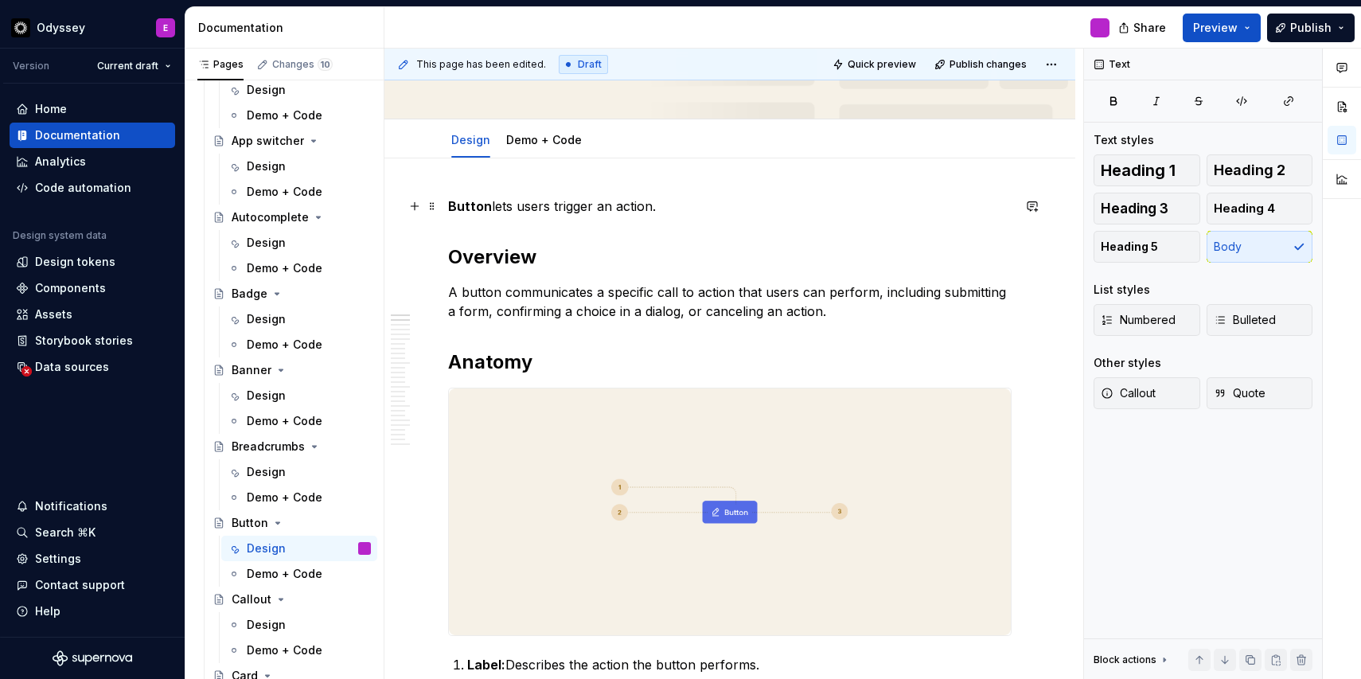
click at [493, 207] on p "Button lets users trigger an action." at bounding box center [730, 206] width 564 height 19
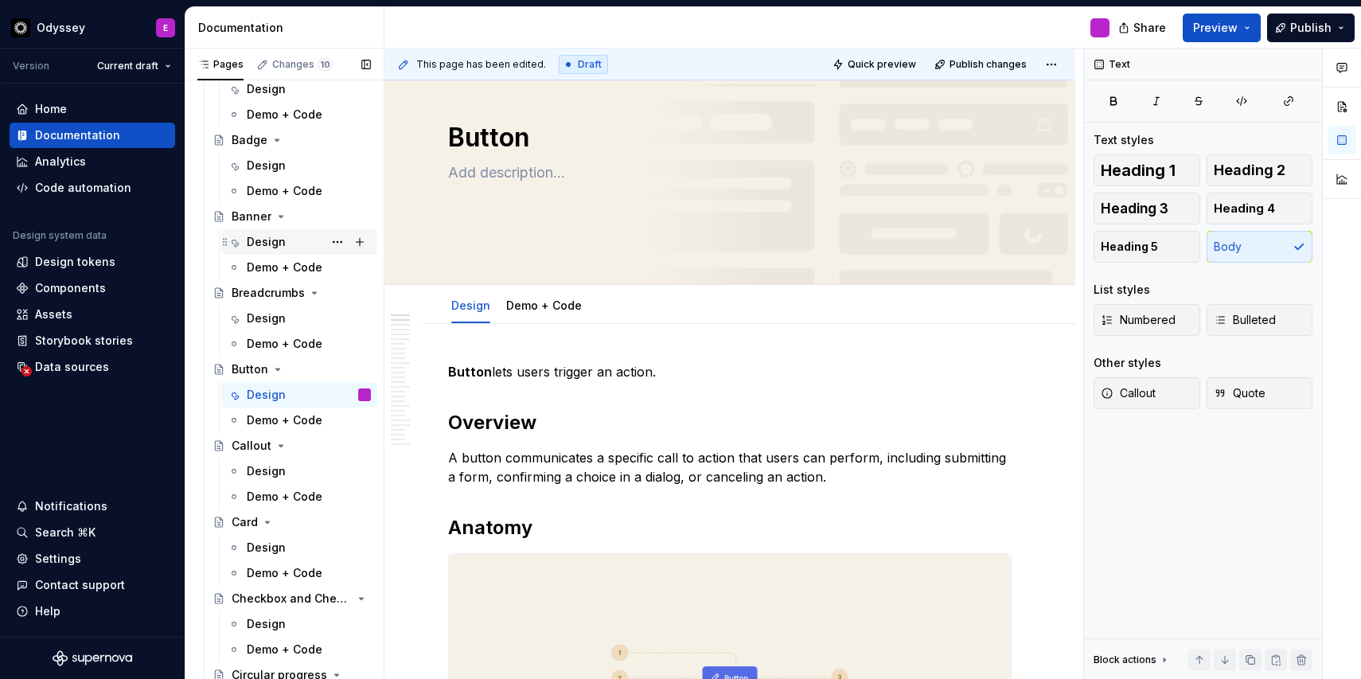
scroll to position [1726, 0]
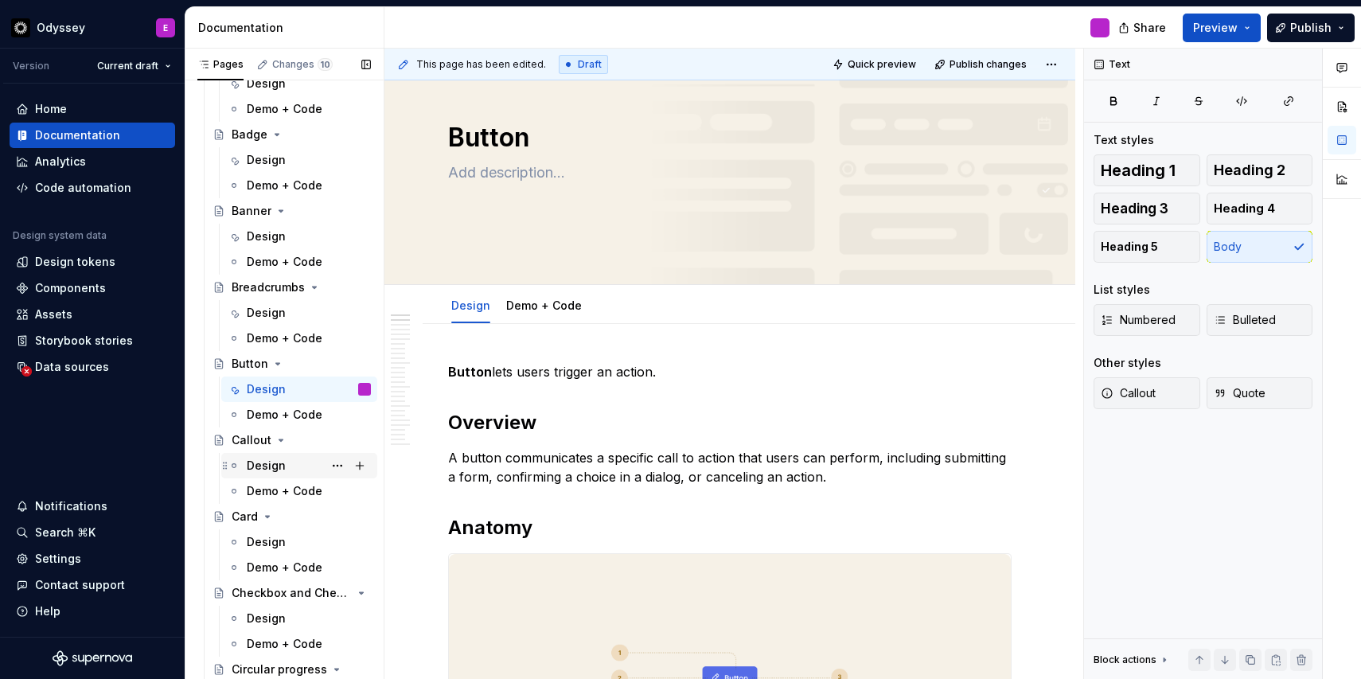
click at [273, 467] on div "Design" at bounding box center [266, 466] width 39 height 16
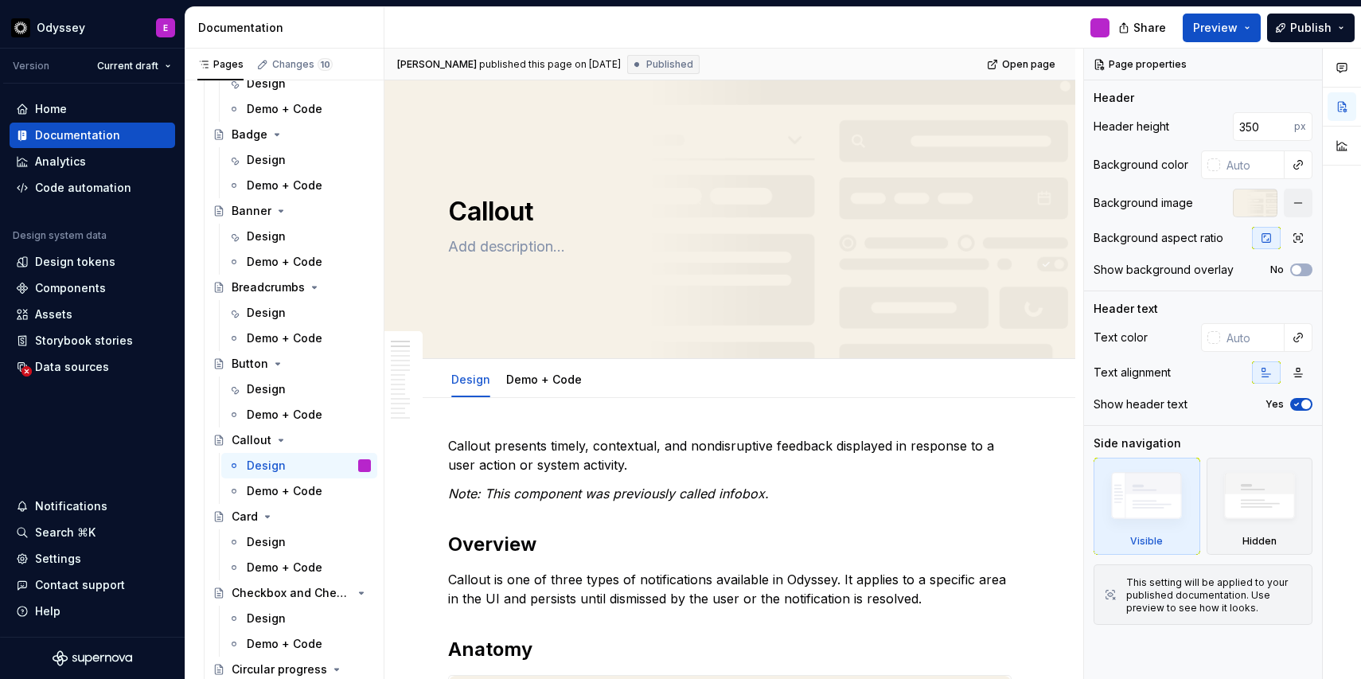
type textarea "*"
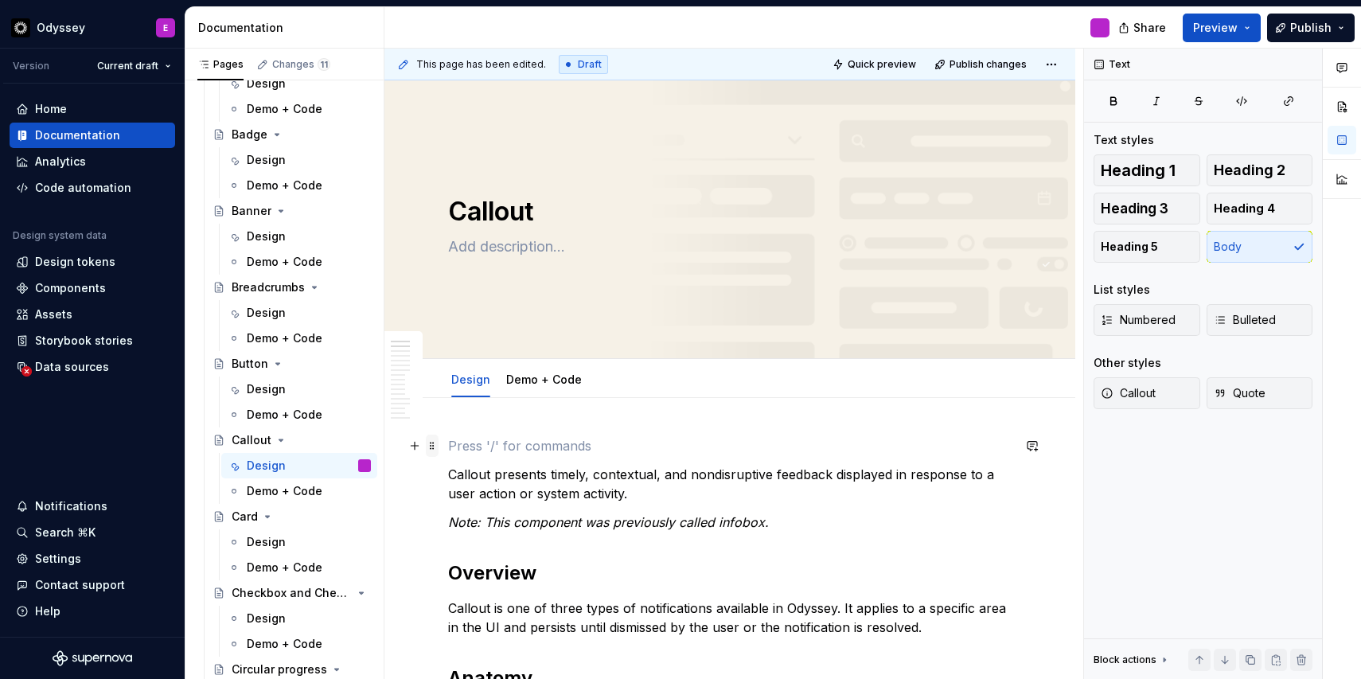
click at [427, 447] on span at bounding box center [432, 446] width 13 height 22
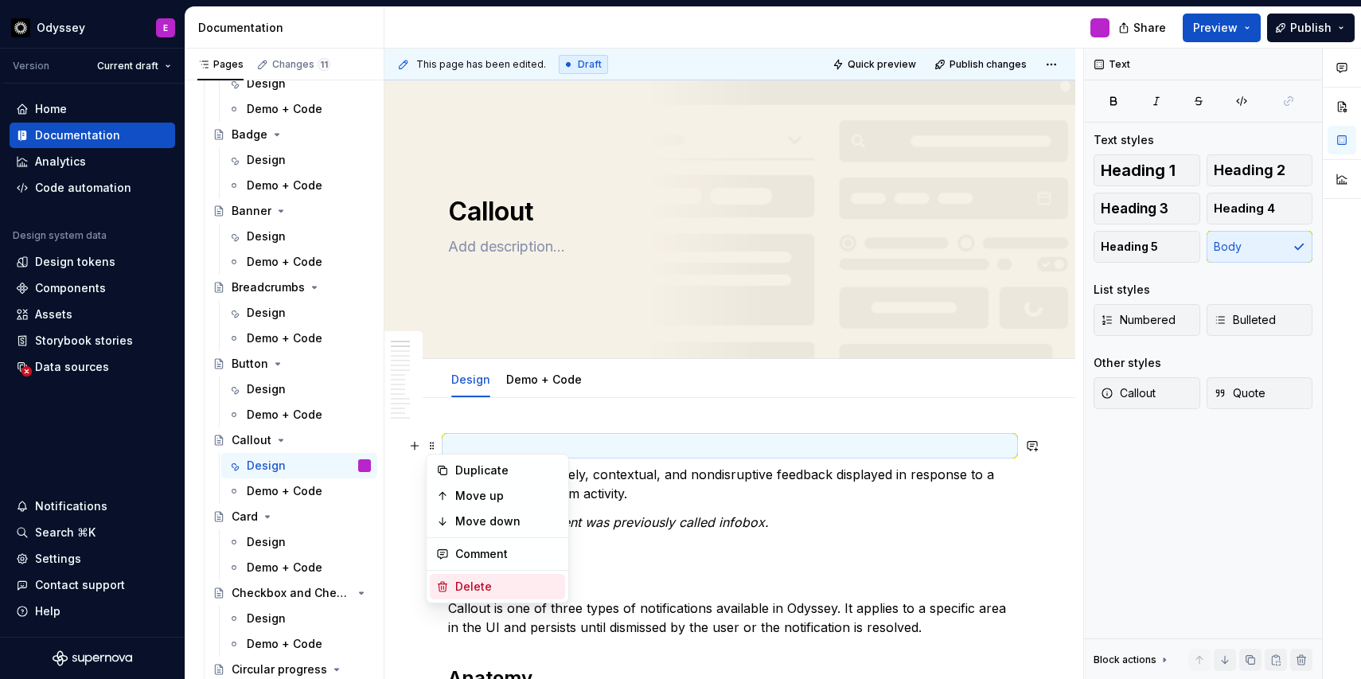
click at [451, 582] on div "Delete" at bounding box center [497, 586] width 135 height 25
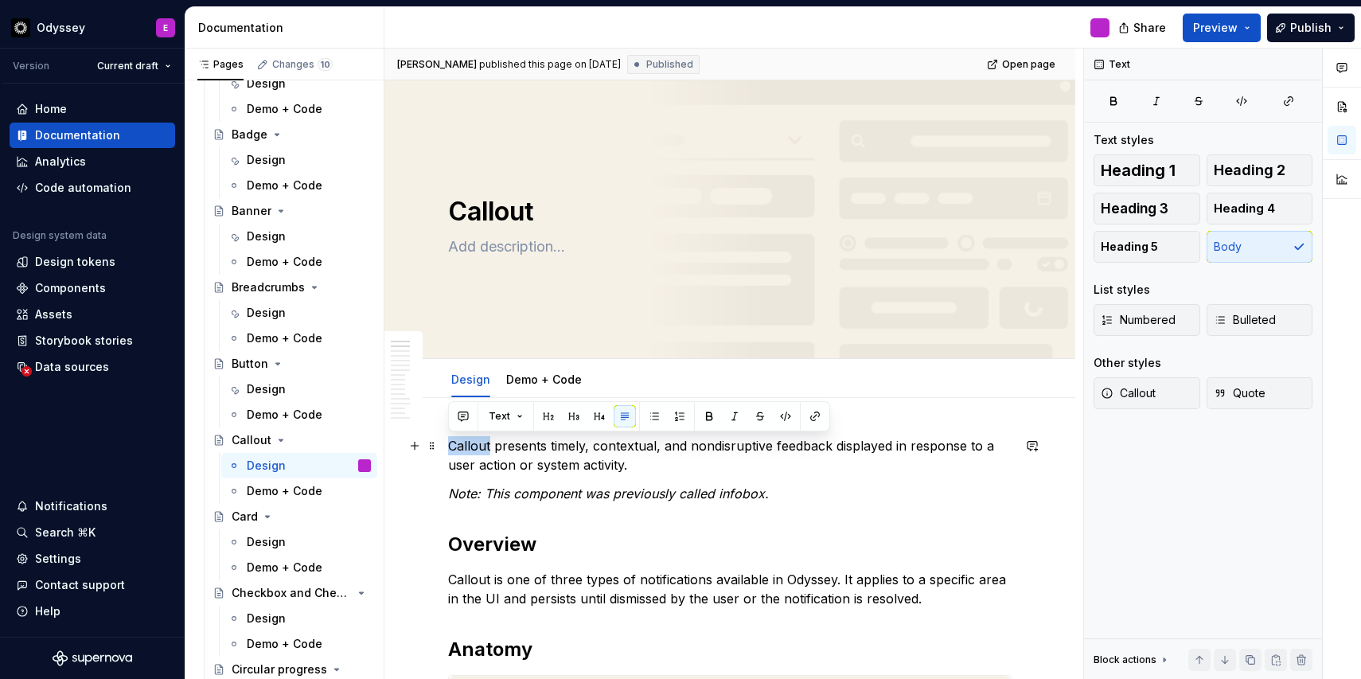
drag, startPoint x: 490, startPoint y: 444, endPoint x: 448, endPoint y: 443, distance: 42.2
click at [448, 443] on p "Callout presents timely, contextual, and nondisruptive feedback displayed in re…" at bounding box center [730, 455] width 564 height 38
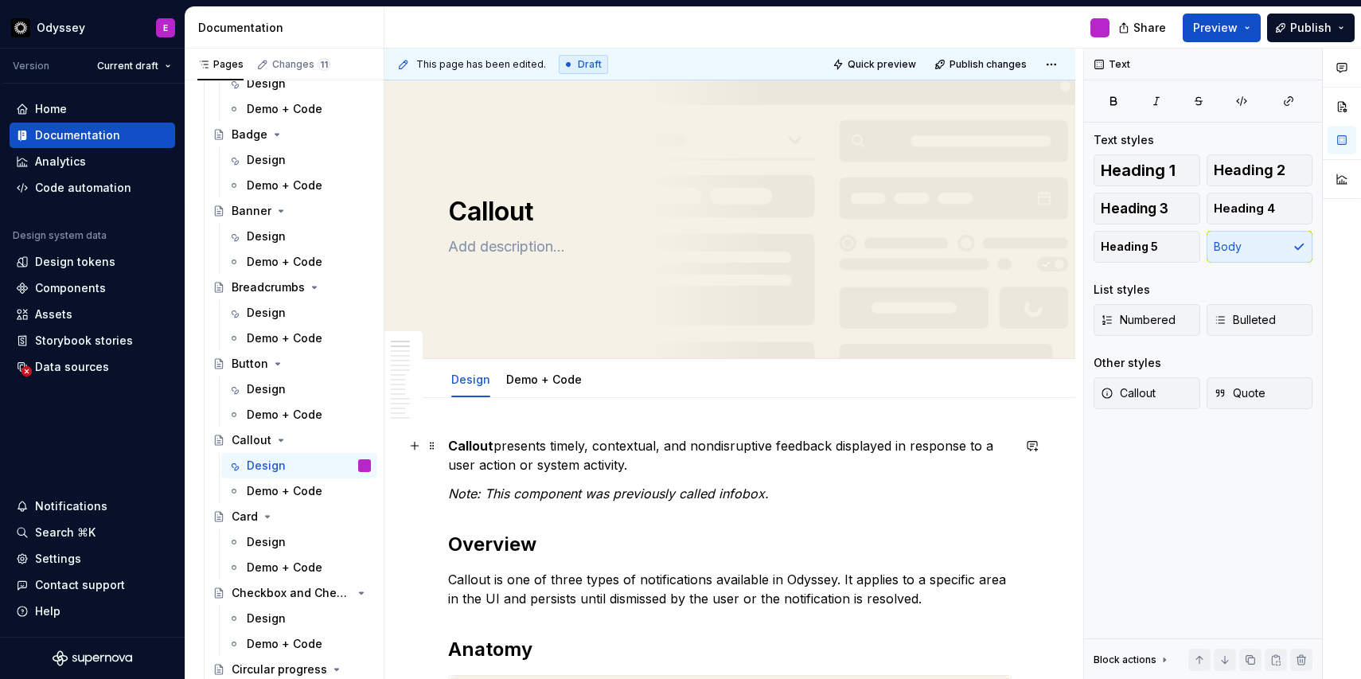
click at [712, 444] on p "Callout presents timely, contextual, and nondisruptive feedback displayed in re…" at bounding box center [730, 455] width 564 height 38
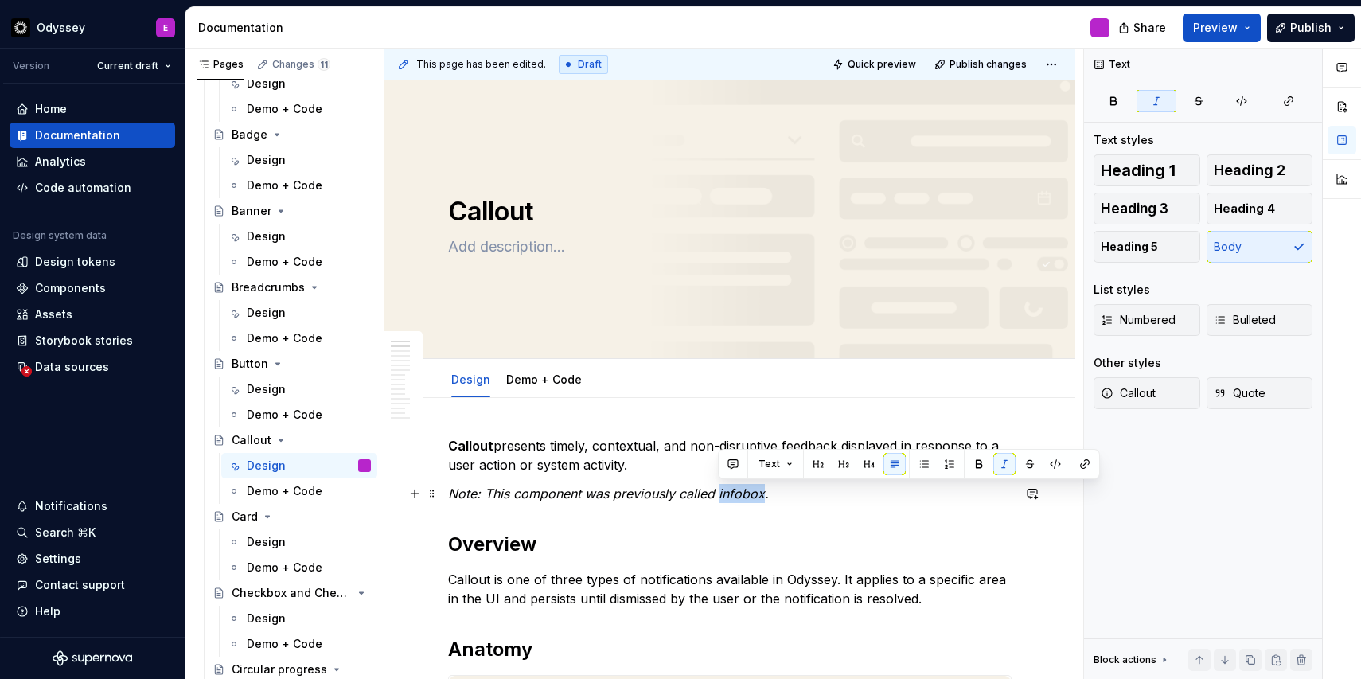
drag, startPoint x: 719, startPoint y: 497, endPoint x: 761, endPoint y: 499, distance: 42.3
click at [761, 499] on em "Note: This component was previously called infobox." at bounding box center [608, 494] width 321 height 16
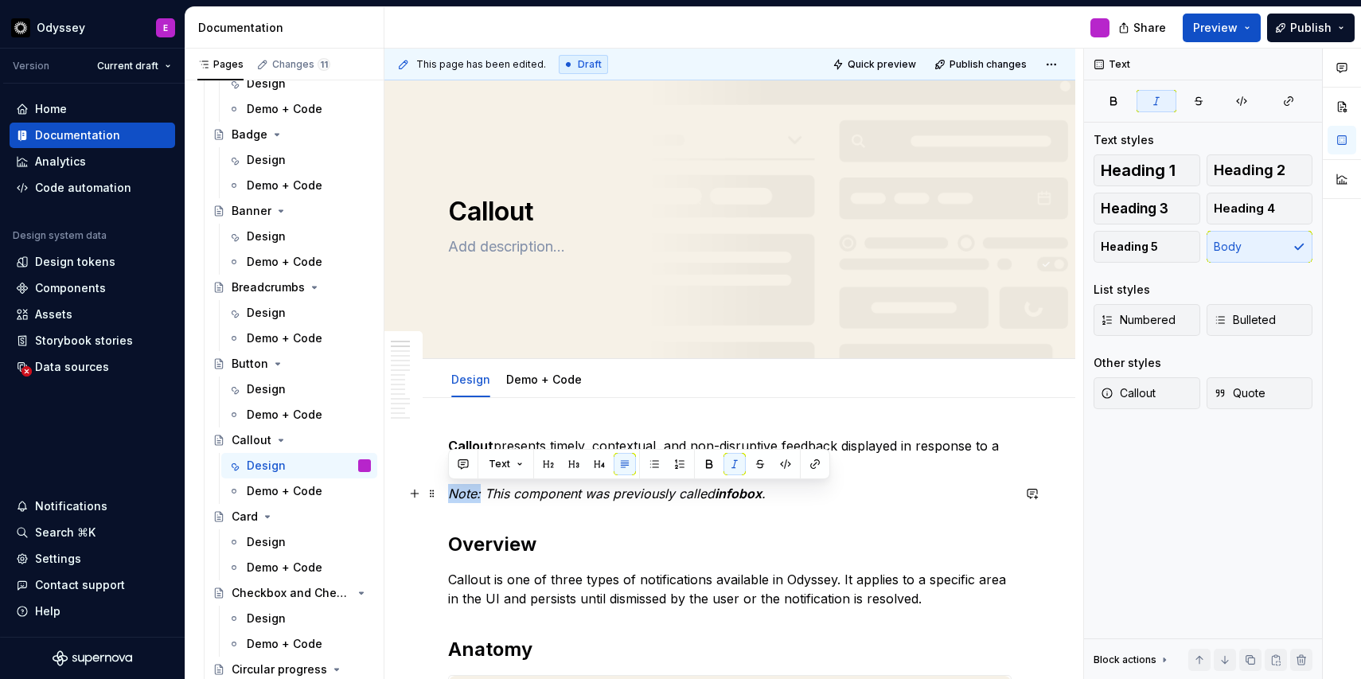
drag, startPoint x: 480, startPoint y: 497, endPoint x: 444, endPoint y: 499, distance: 35.9
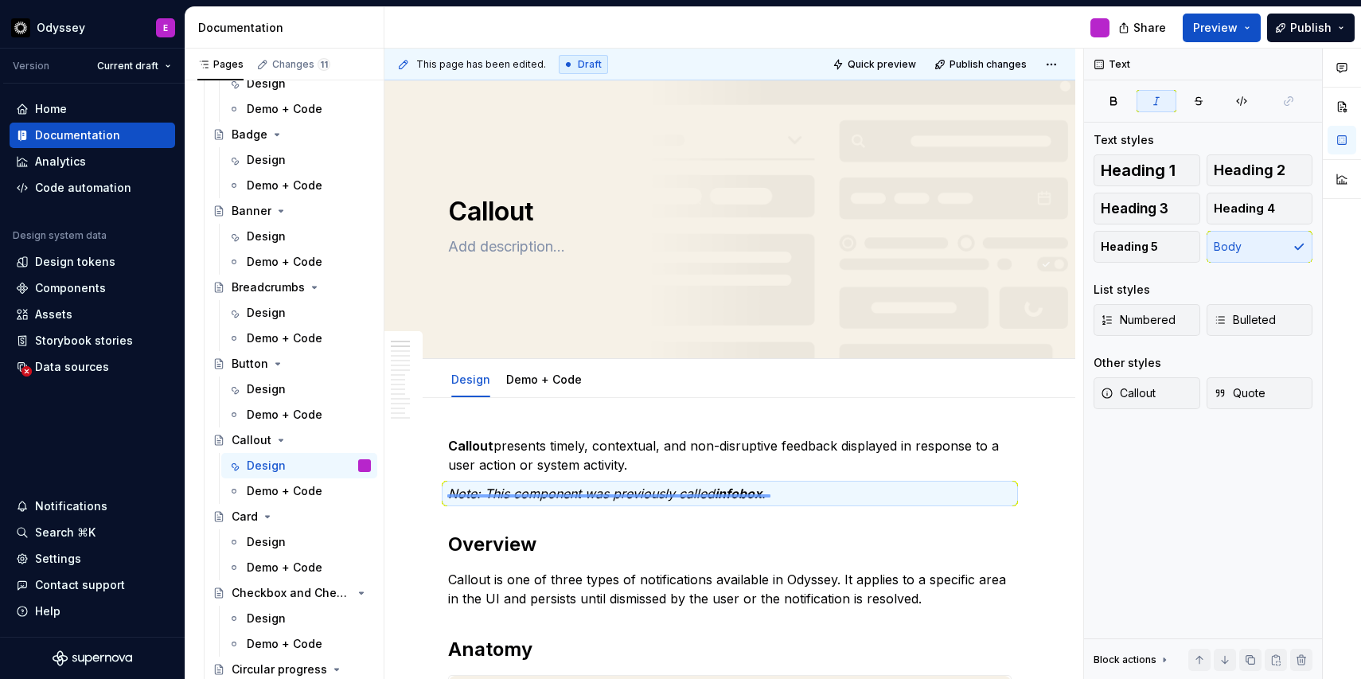
drag, startPoint x: 447, startPoint y: 496, endPoint x: 771, endPoint y: 494, distance: 323.2
click at [771, 494] on div "This page has been edited. Draft Quick preview Publish changes Callout Edit hea…" at bounding box center [734, 364] width 699 height 631
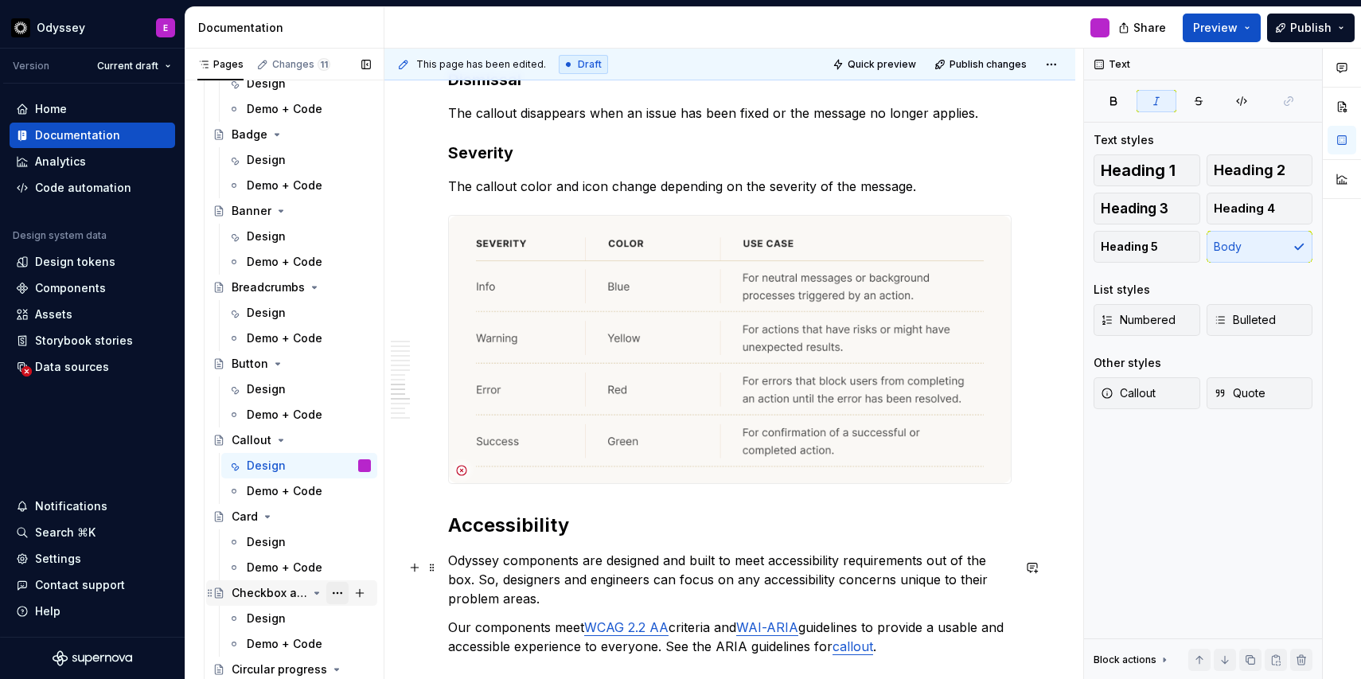
scroll to position [2168, 0]
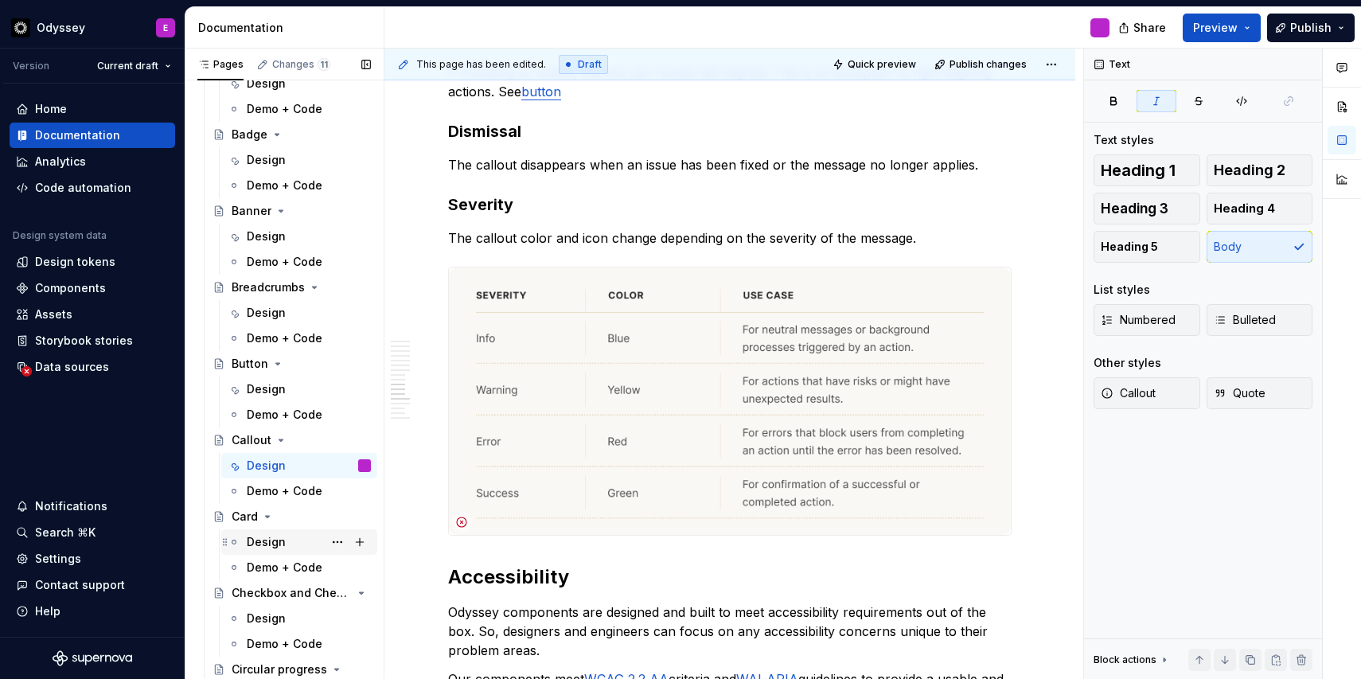
click at [305, 546] on div "Design" at bounding box center [309, 542] width 124 height 22
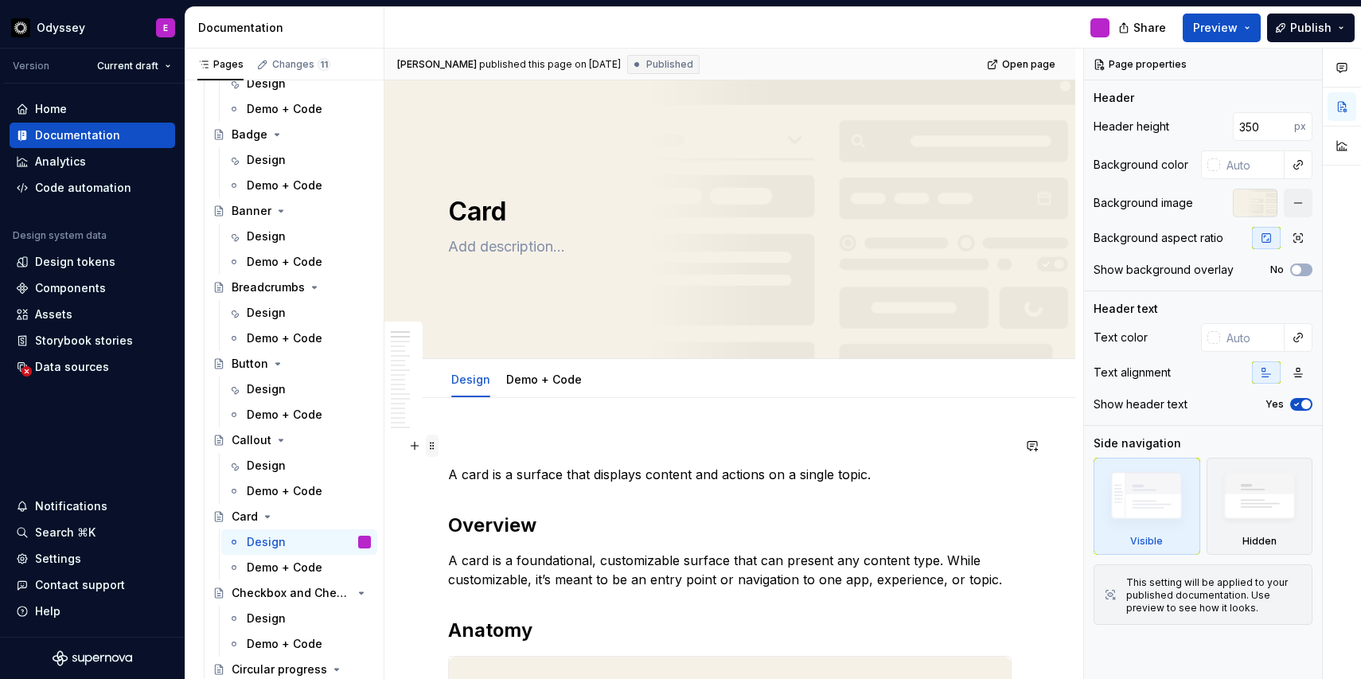
click at [429, 447] on span at bounding box center [432, 446] width 13 height 22
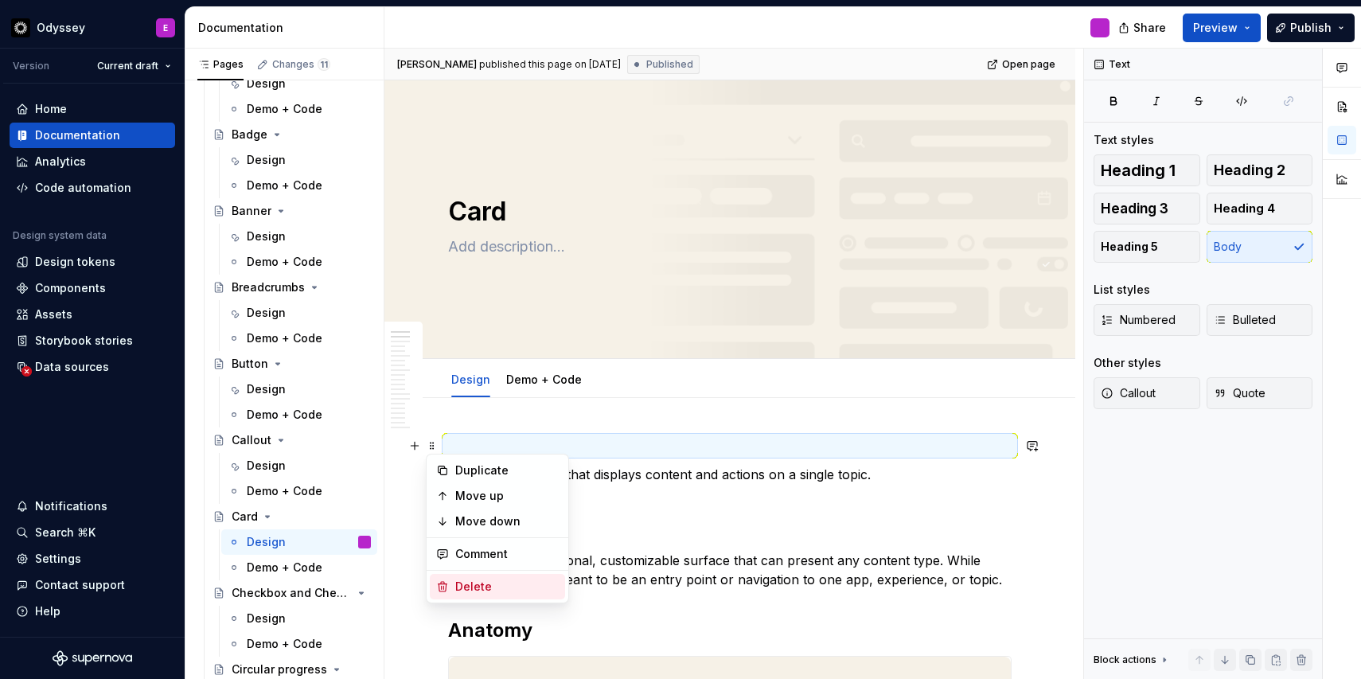
click at [449, 584] on div "Delete" at bounding box center [497, 586] width 135 height 25
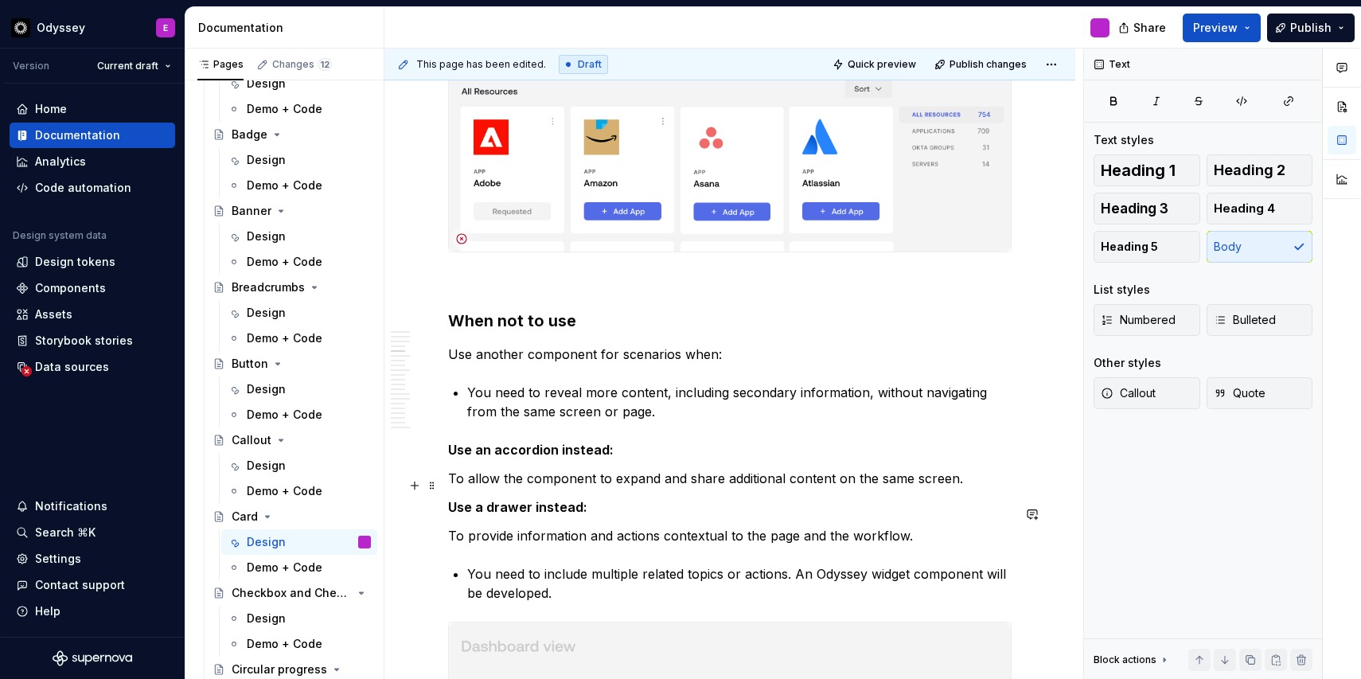
scroll to position [1293, 0]
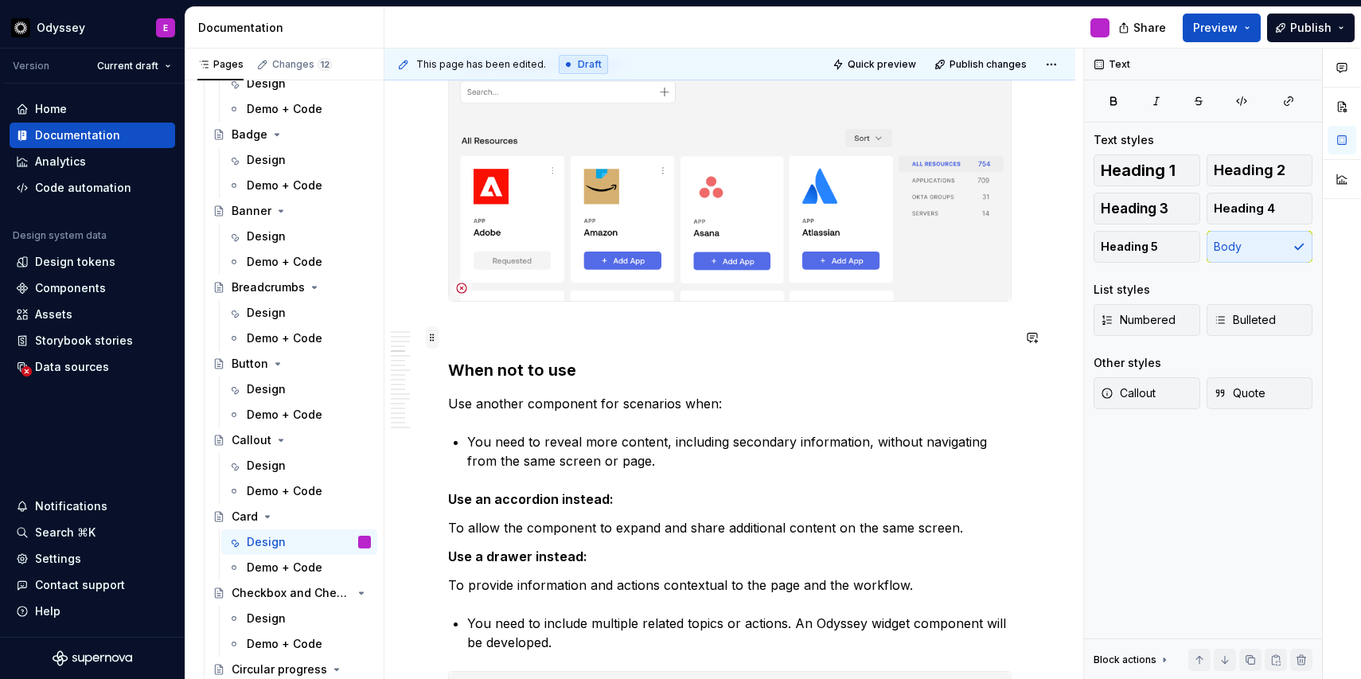
click at [432, 338] on span at bounding box center [432, 337] width 13 height 22
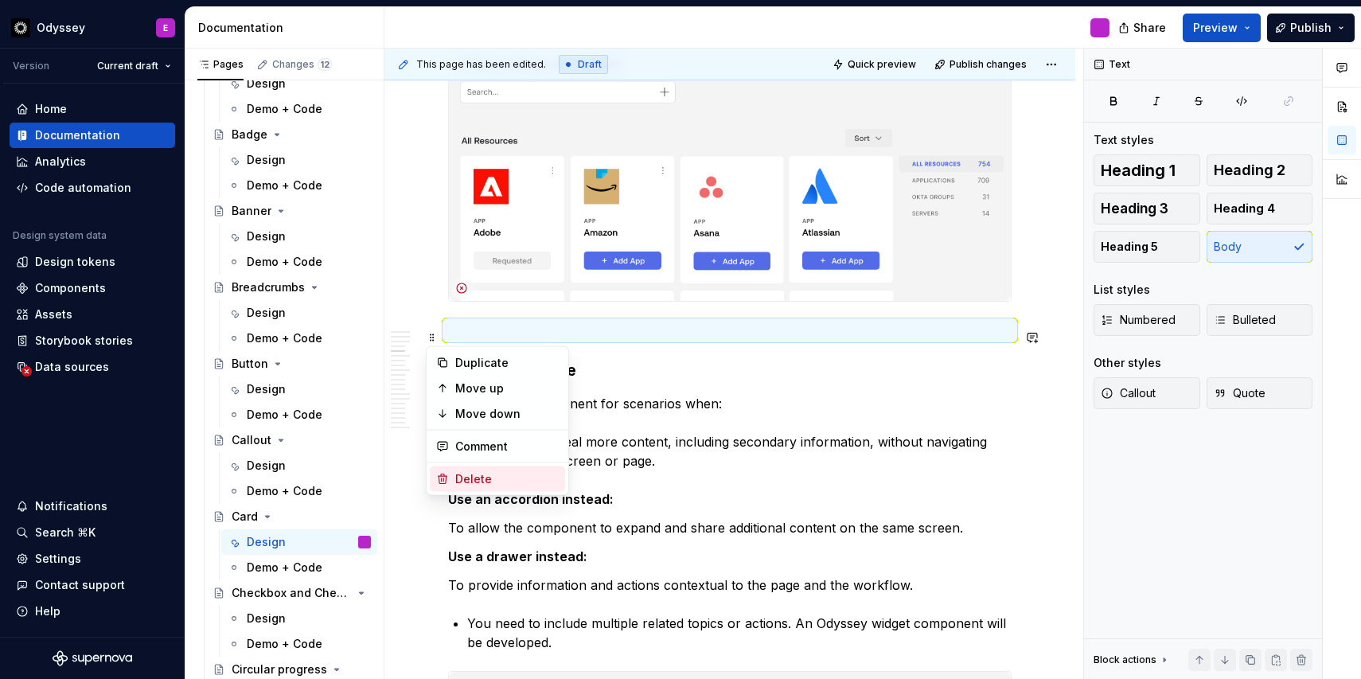
click at [455, 471] on div "Delete" at bounding box center [497, 479] width 135 height 25
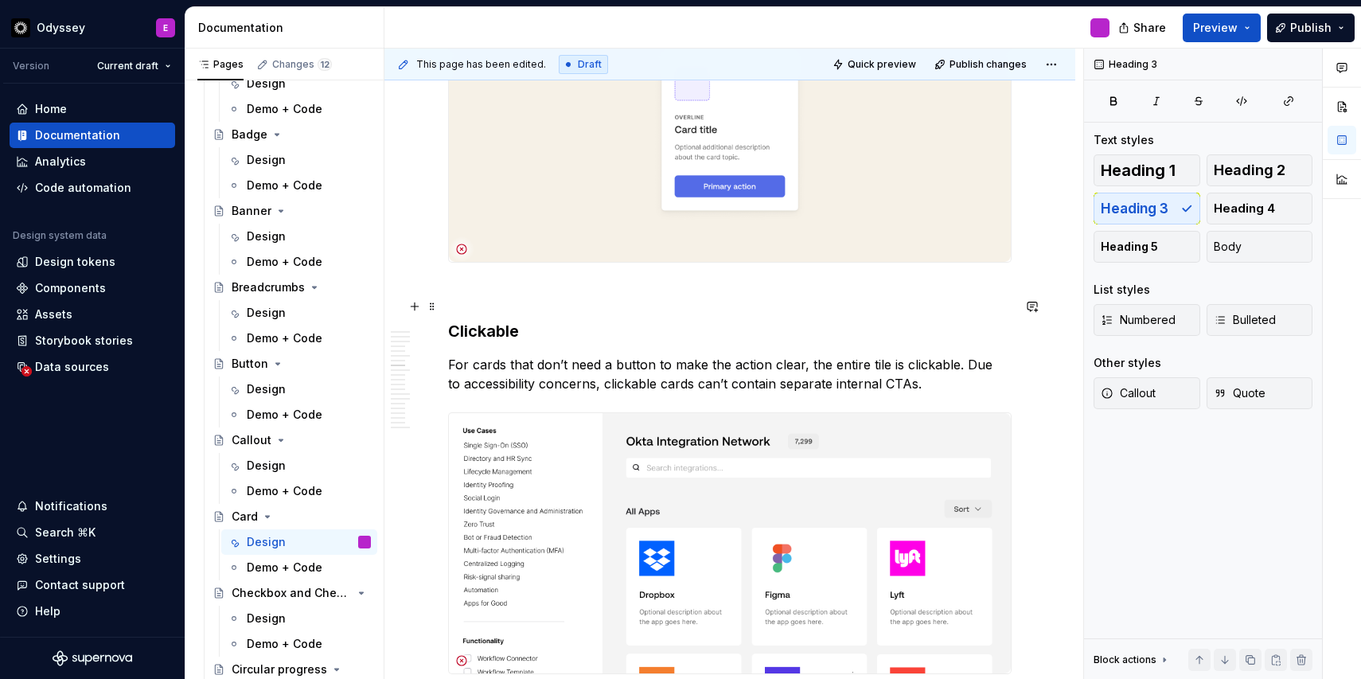
scroll to position [2421, 0]
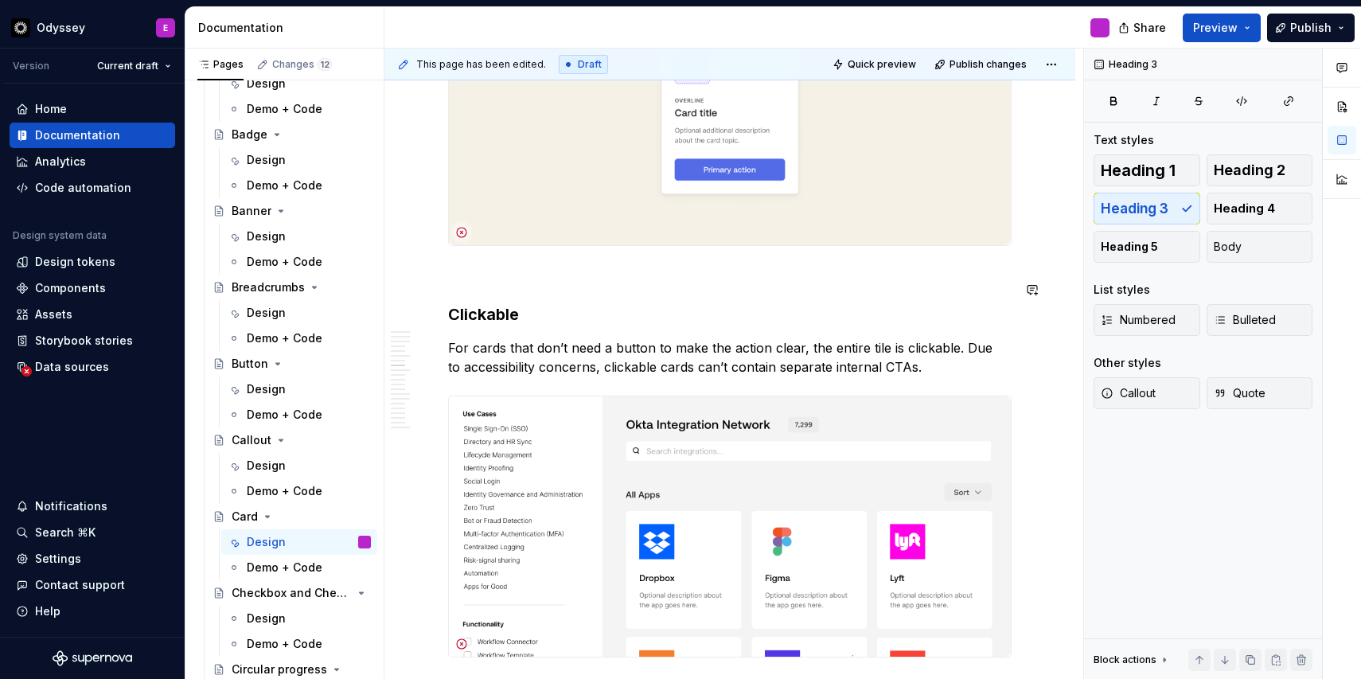
click at [429, 291] on span at bounding box center [432, 290] width 13 height 22
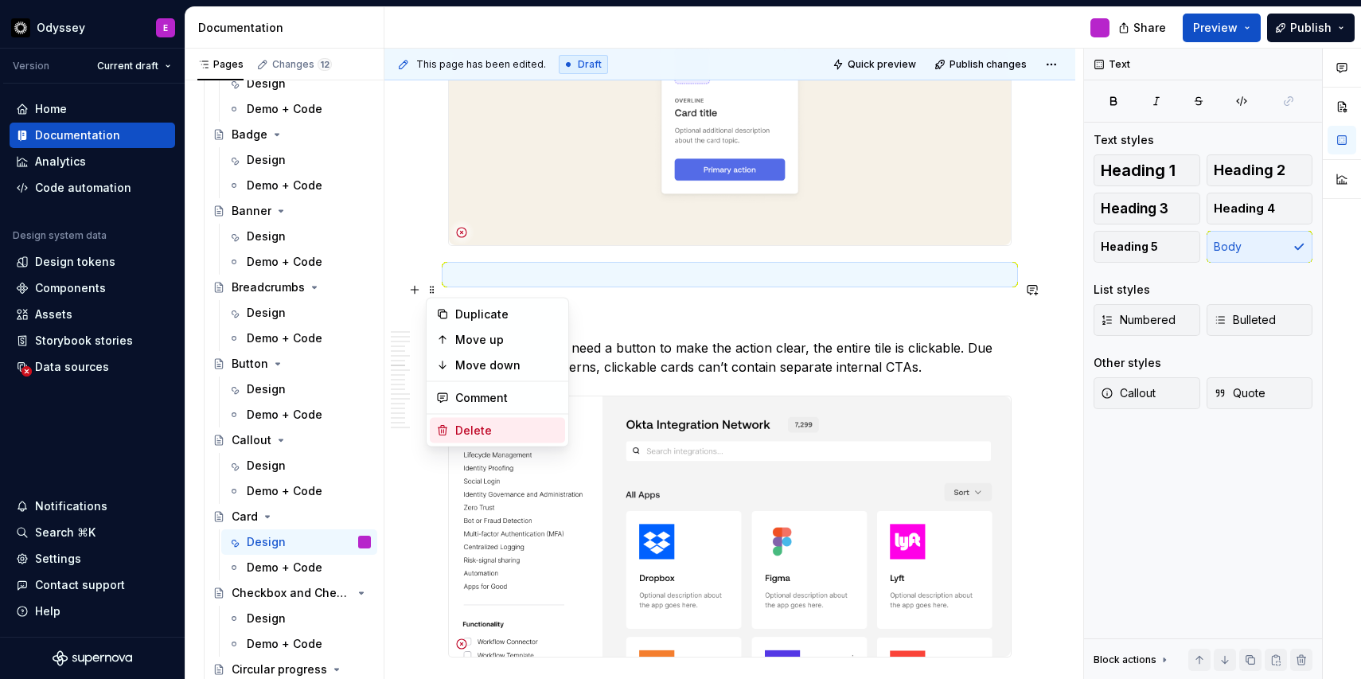
click at [459, 430] on div "Delete" at bounding box center [507, 431] width 104 height 16
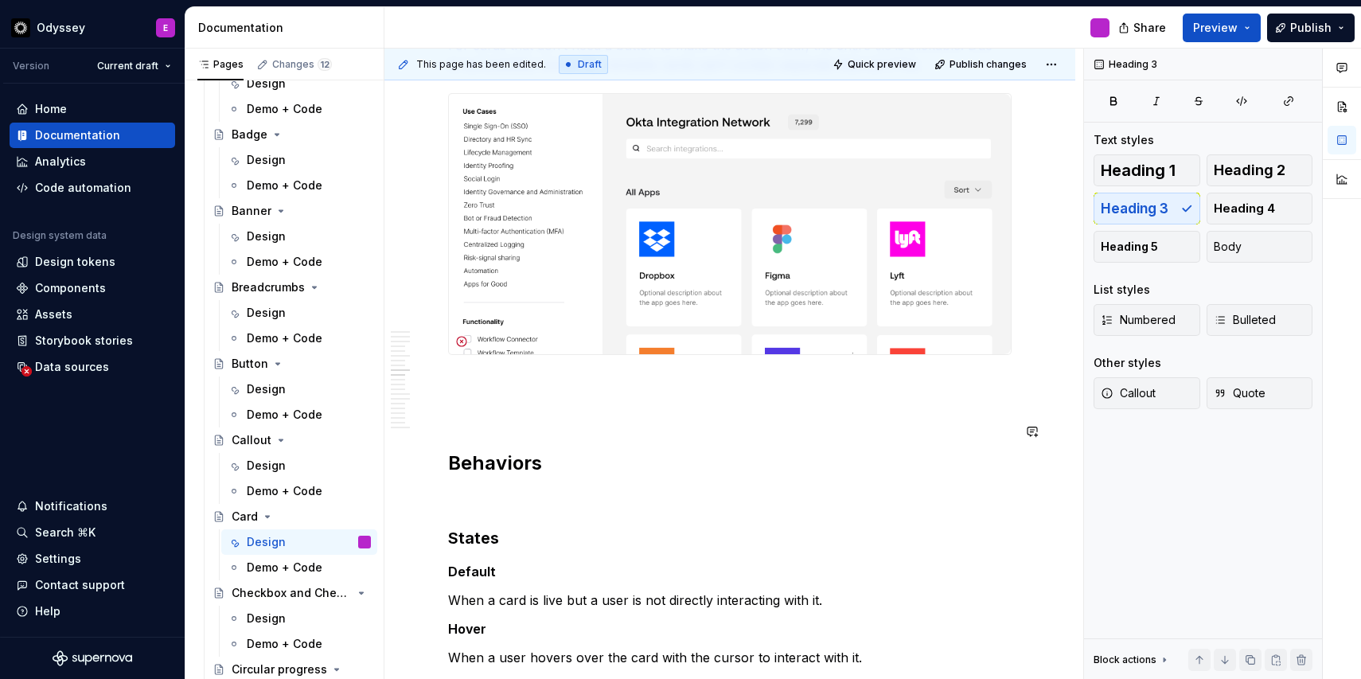
scroll to position [2689, 0]
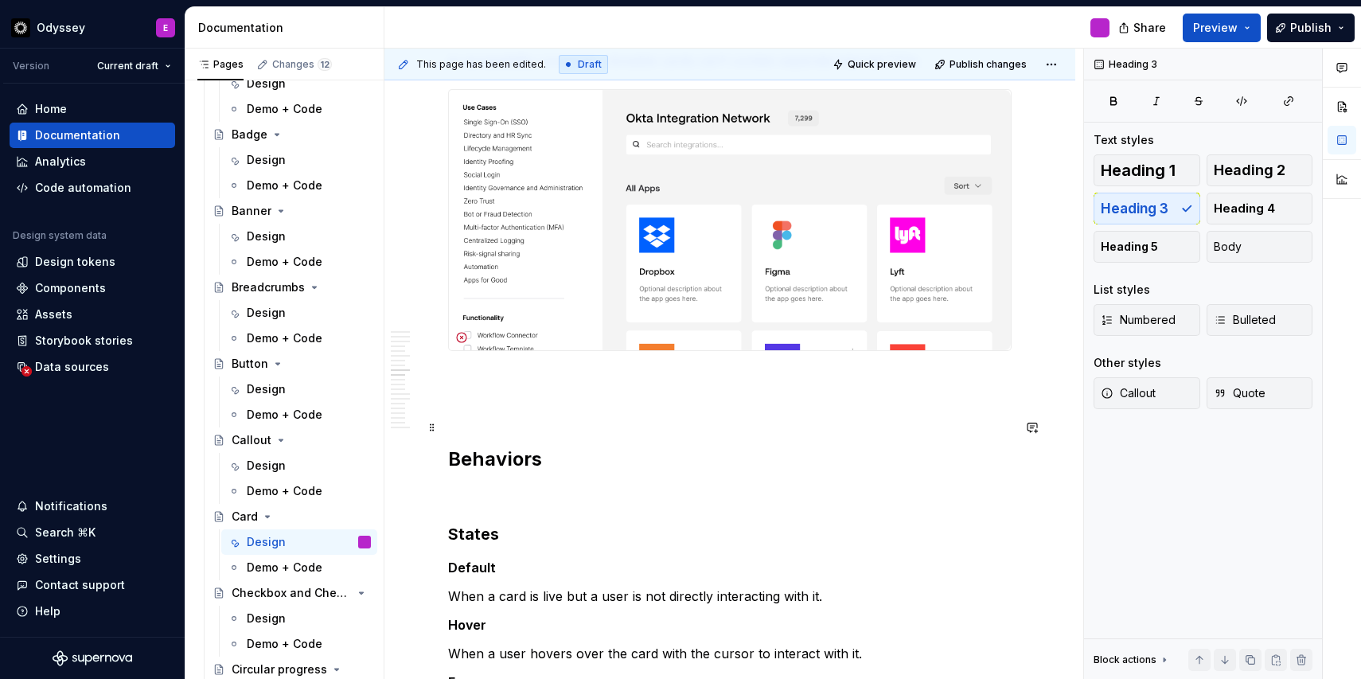
click at [472, 418] on p at bounding box center [730, 408] width 564 height 19
click at [434, 431] on span at bounding box center [432, 427] width 13 height 22
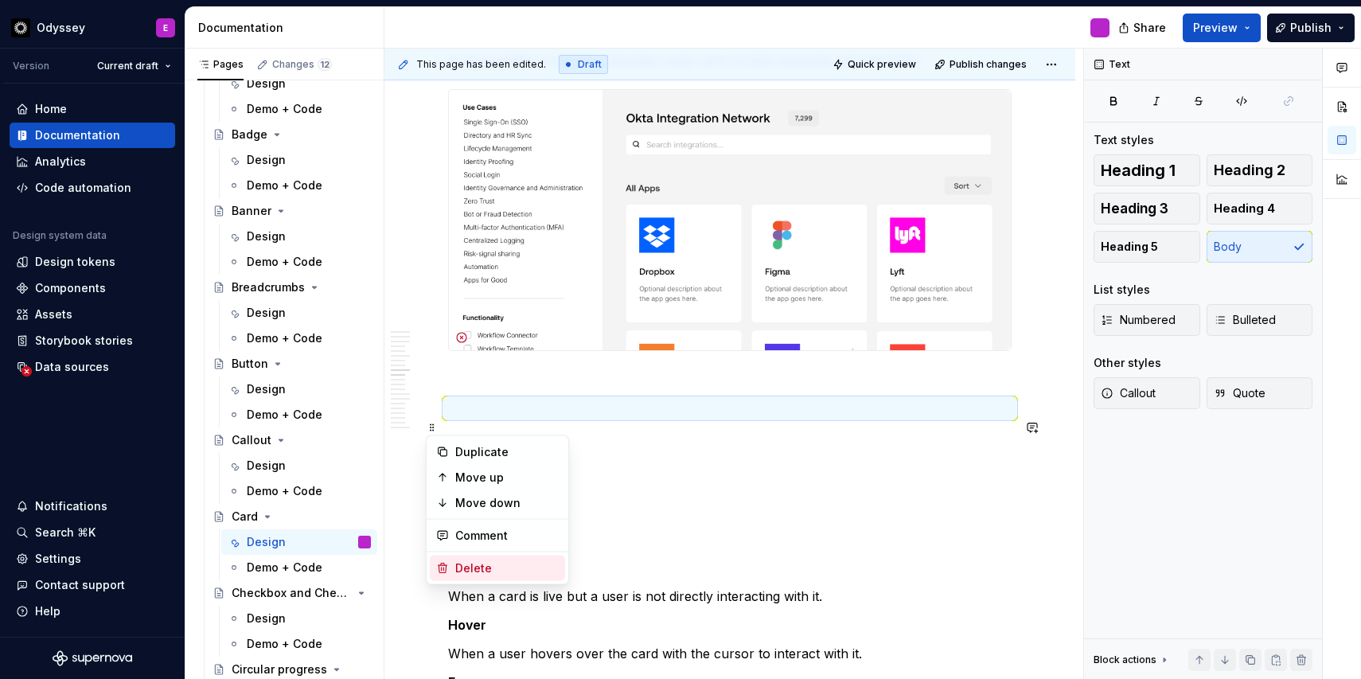
click at [460, 573] on div "Delete" at bounding box center [507, 569] width 104 height 16
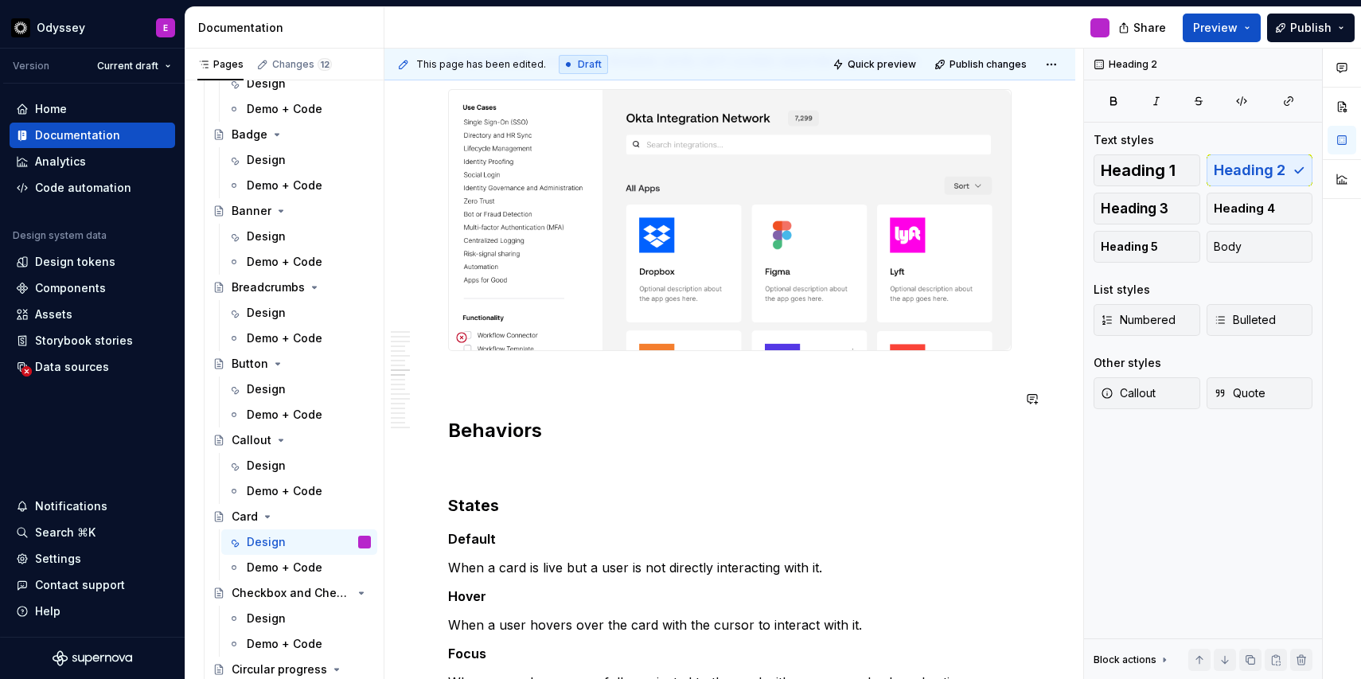
click at [455, 409] on div "A card is a surface that displays content and actions on a single topic. Overvi…" at bounding box center [730, 592] width 564 height 5690
click at [436, 402] on span at bounding box center [432, 399] width 13 height 22
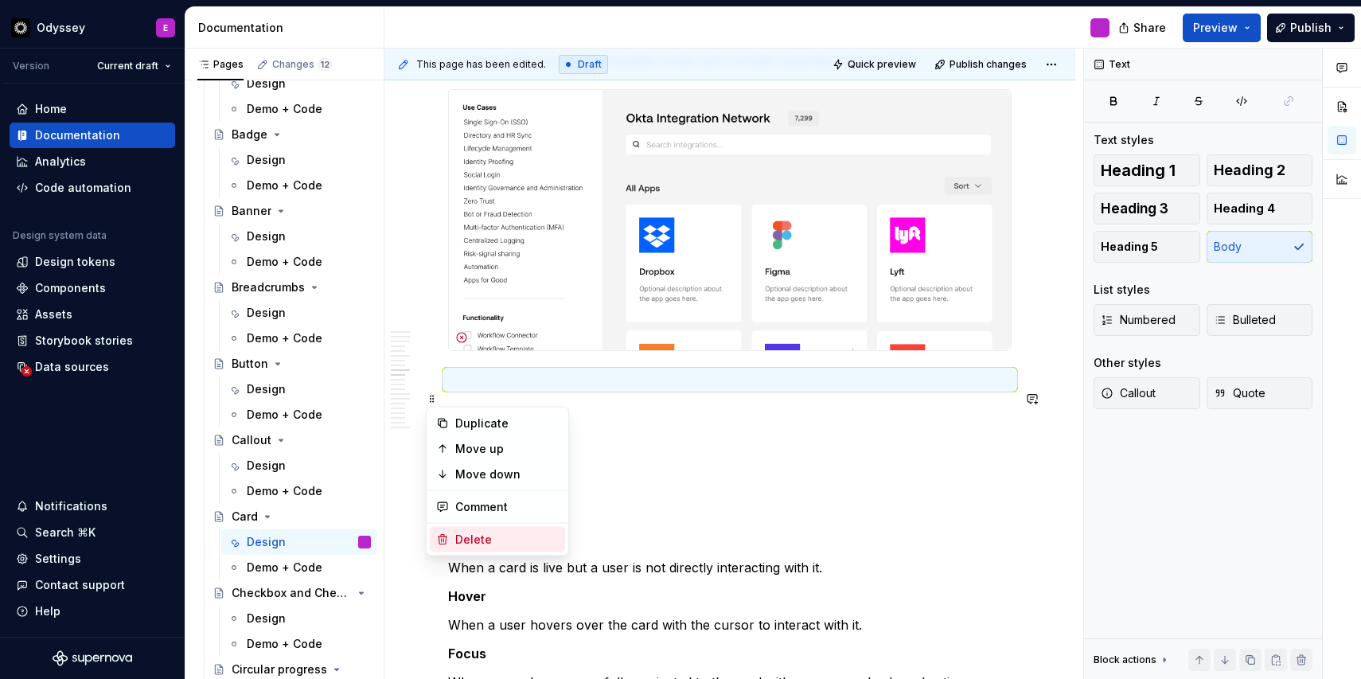
click at [463, 539] on div "Delete" at bounding box center [507, 540] width 104 height 16
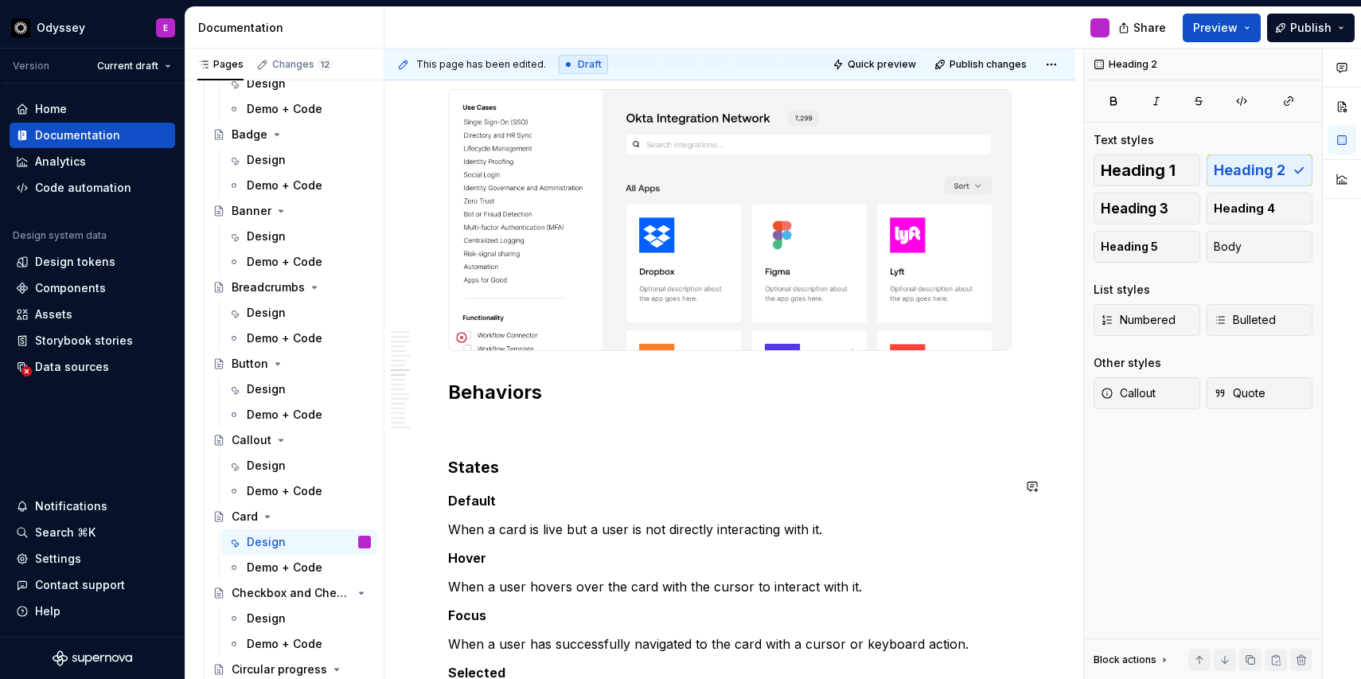
click at [502, 462] on div "A card is a surface that displays content and actions on a single topic. Overvi…" at bounding box center [730, 573] width 564 height 5652
click at [473, 437] on p at bounding box center [730, 427] width 564 height 19
click at [432, 446] on span at bounding box center [432, 447] width 13 height 22
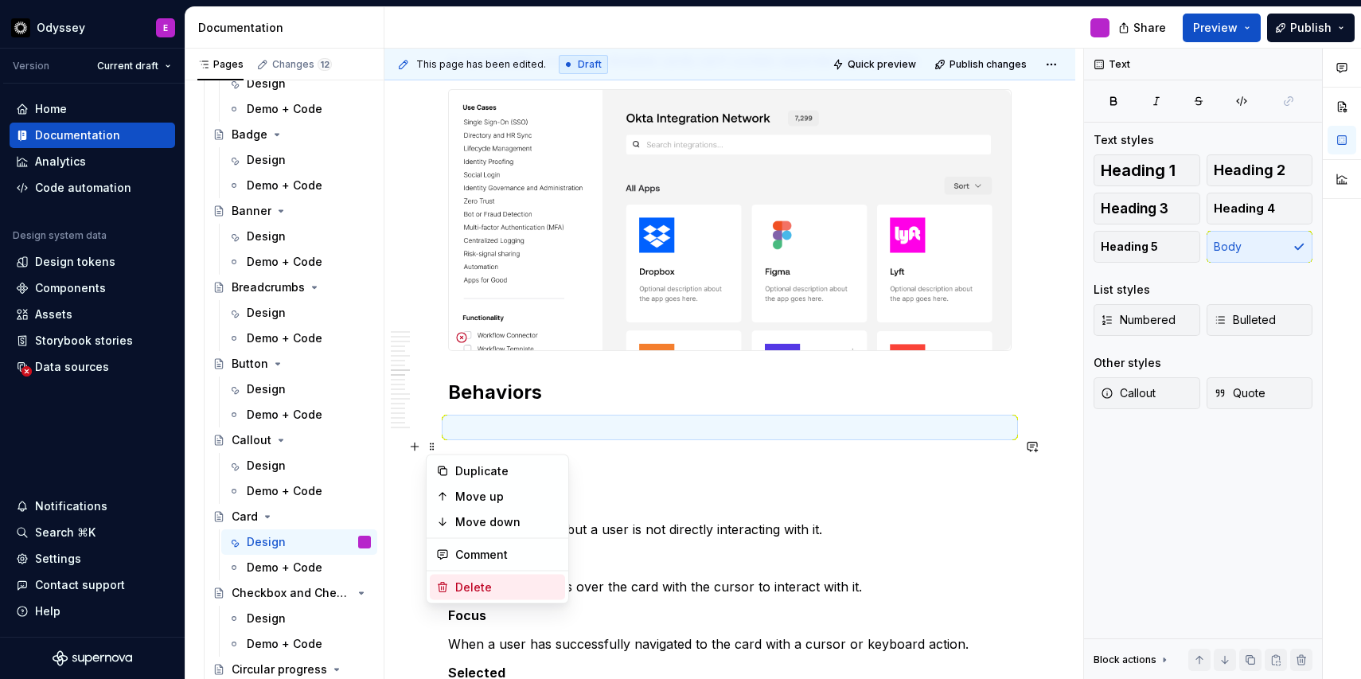
click at [470, 580] on div "Delete" at bounding box center [507, 588] width 104 height 16
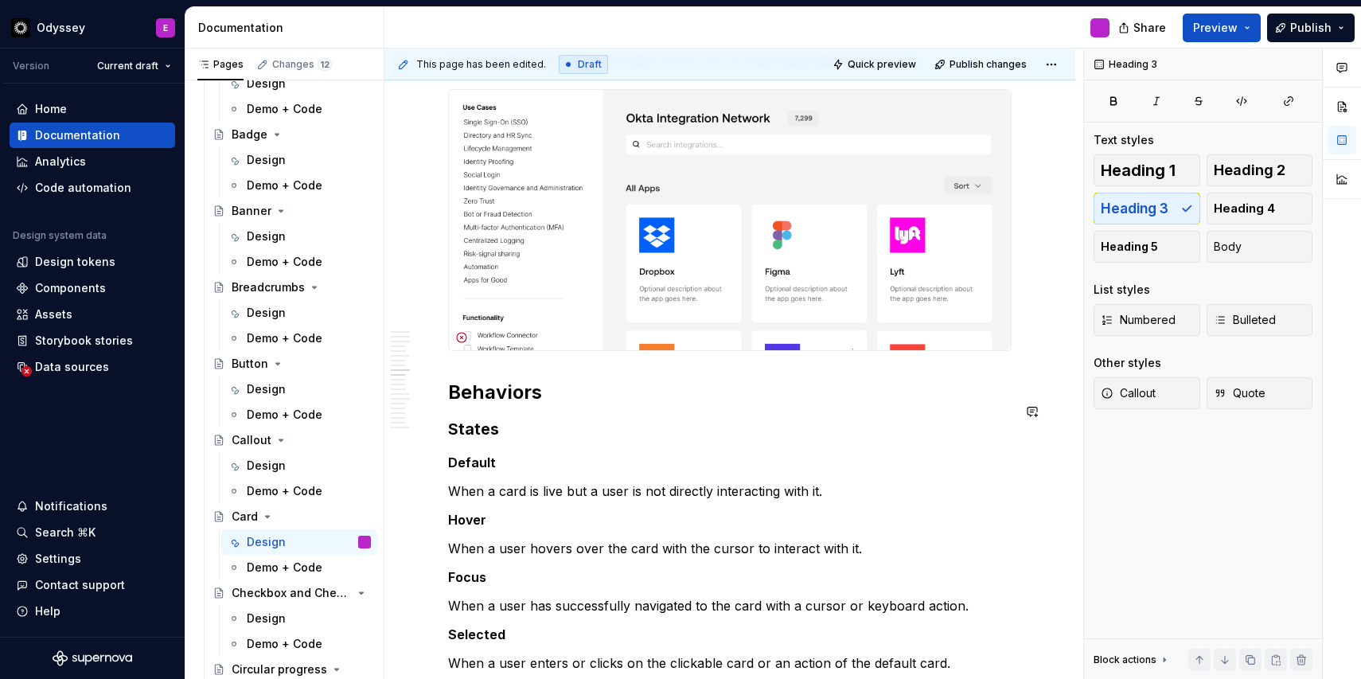
click at [459, 391] on div "A card is a surface that displays content and actions on a single topic. Overvi…" at bounding box center [730, 554] width 564 height 5614
type textarea "*"
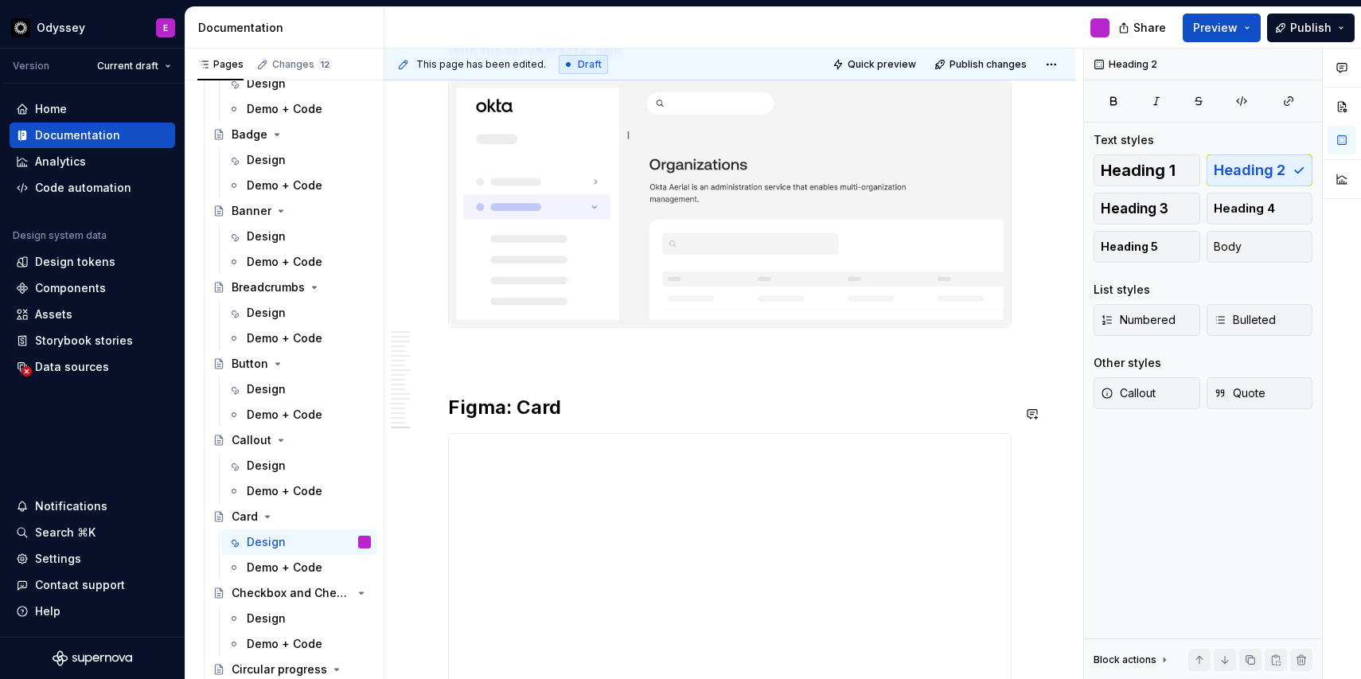
scroll to position [5287, 0]
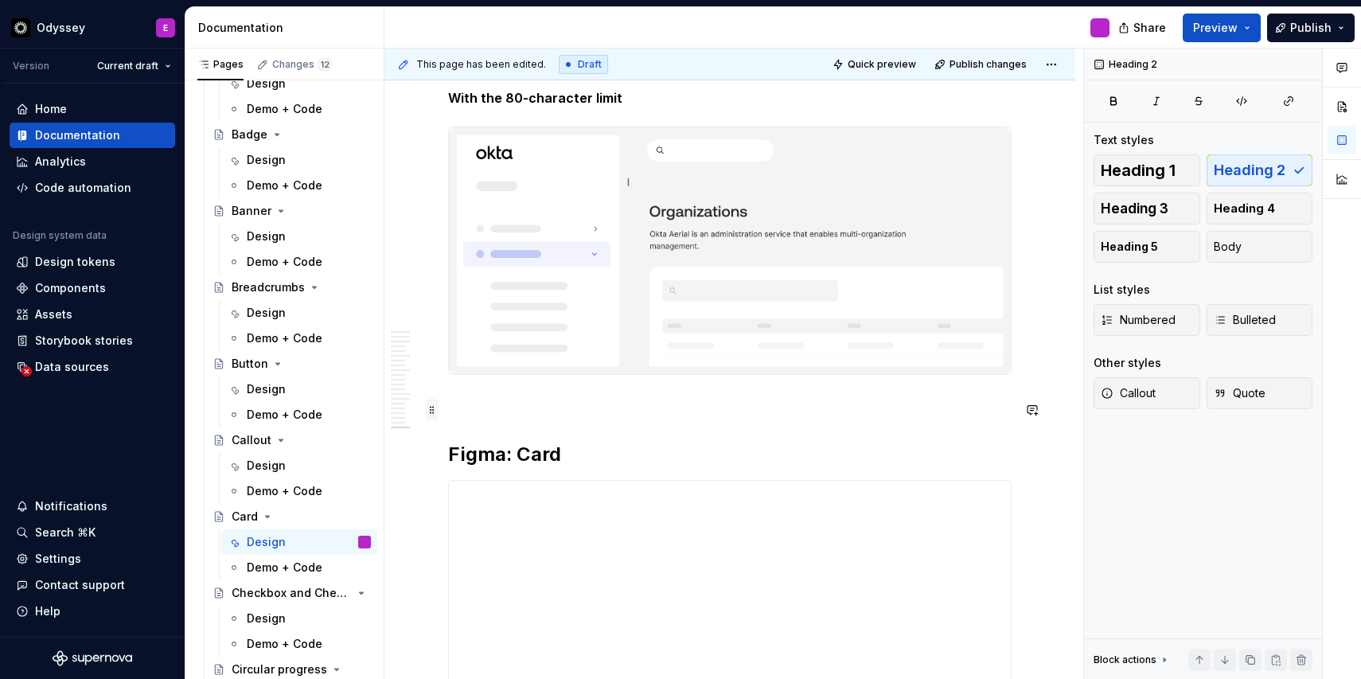
click at [428, 412] on span at bounding box center [432, 410] width 13 height 22
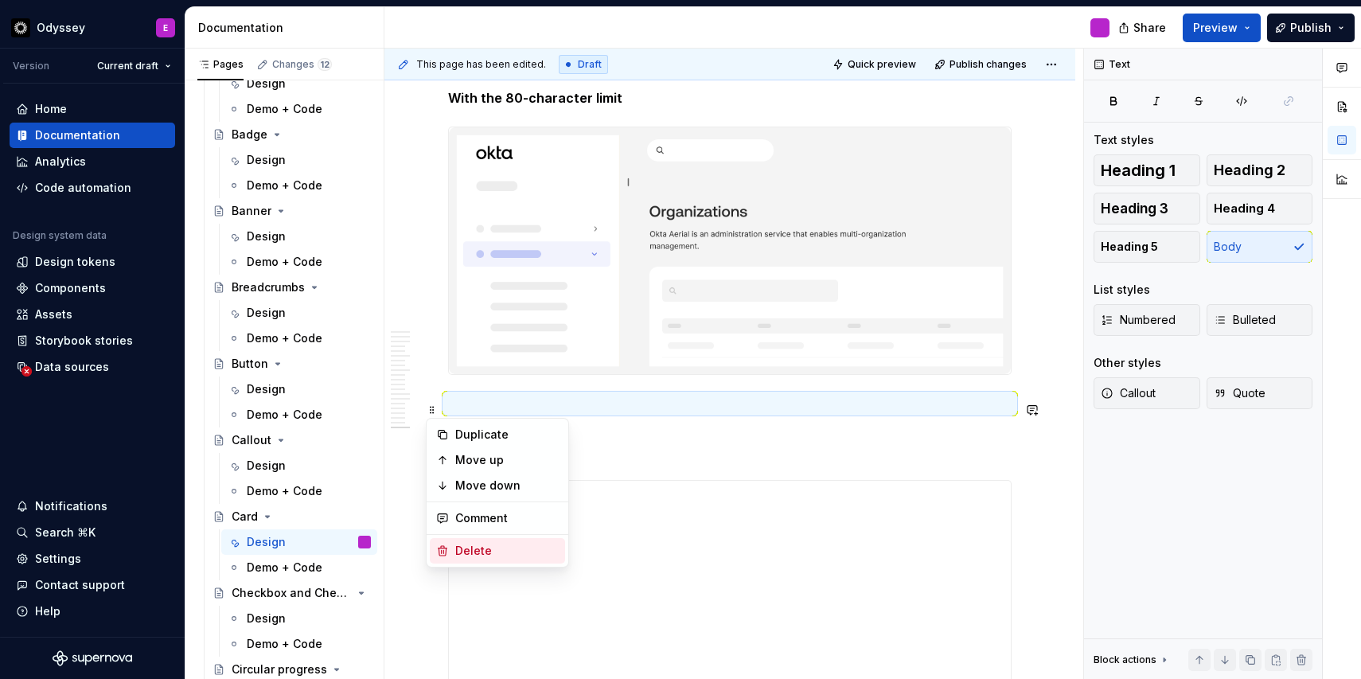
click at [451, 560] on div "Delete" at bounding box center [497, 550] width 135 height 25
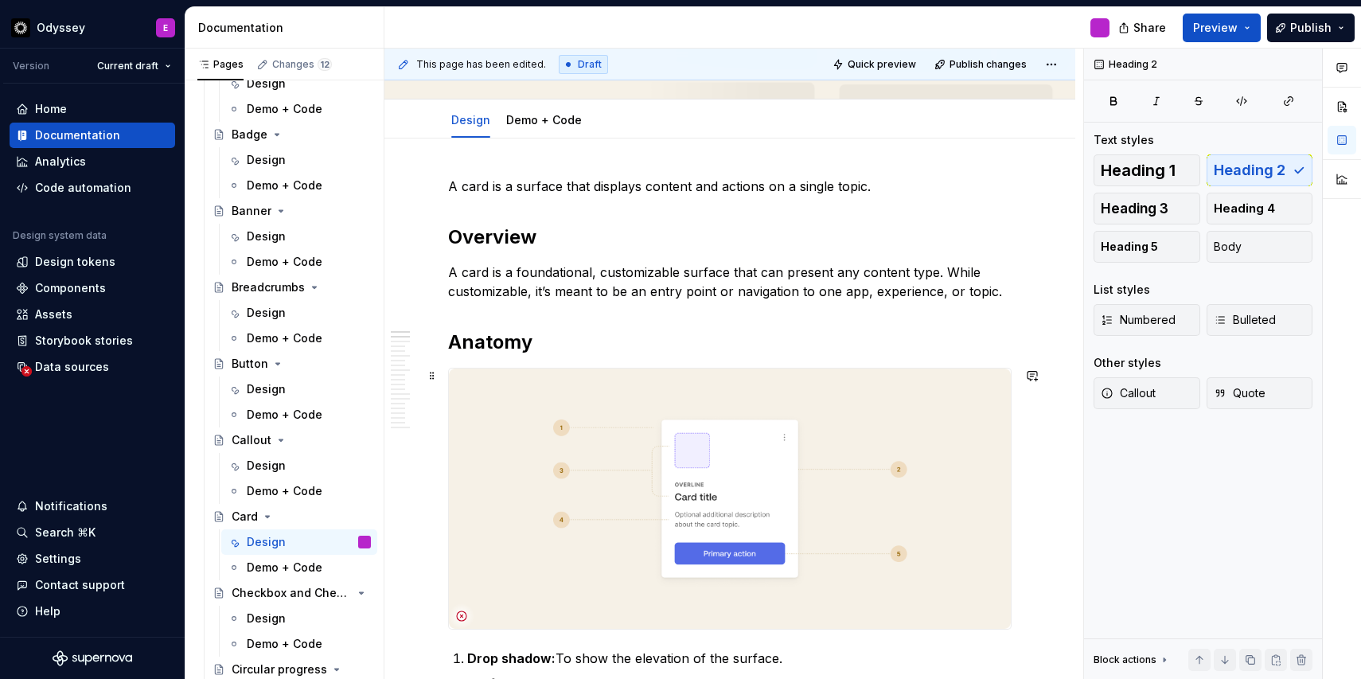
scroll to position [0, 0]
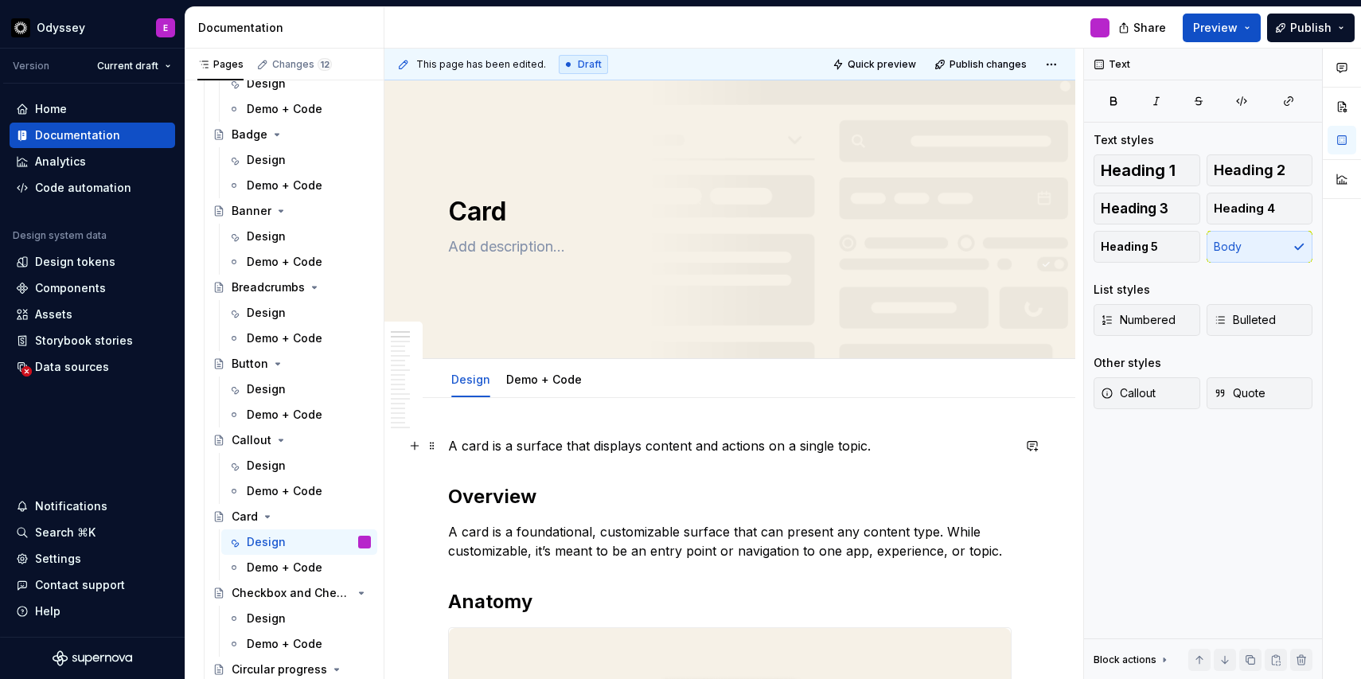
click at [467, 446] on p "A card is a surface that displays content and actions on a single topic." at bounding box center [730, 445] width 564 height 19
drag, startPoint x: 490, startPoint y: 447, endPoint x: 463, endPoint y: 447, distance: 27.1
click at [463, 447] on p "A Card is a surface that displays content and actions on a single topic." at bounding box center [730, 445] width 564 height 19
click at [253, 616] on div "Design" at bounding box center [266, 619] width 39 height 16
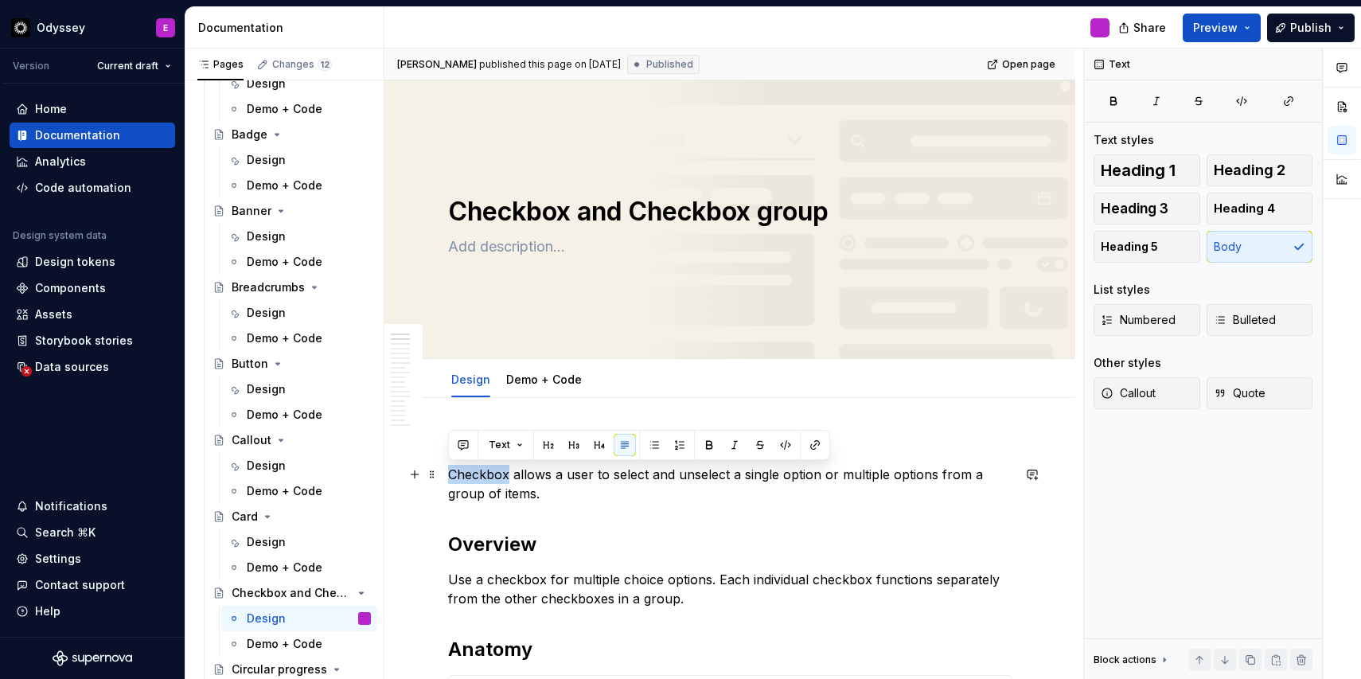
drag, startPoint x: 507, startPoint y: 476, endPoint x: 442, endPoint y: 473, distance: 65.4
click at [707, 442] on button "button" at bounding box center [709, 445] width 22 height 22
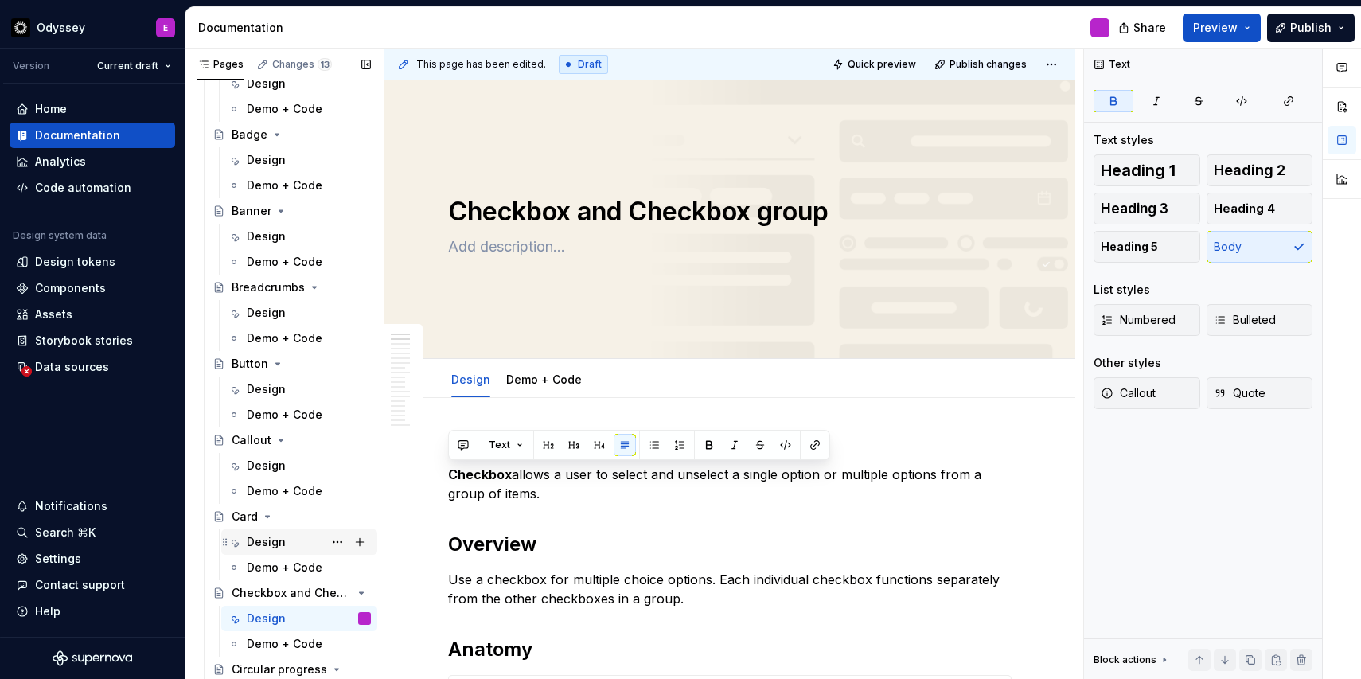
click at [289, 541] on div "Design" at bounding box center [309, 542] width 124 height 22
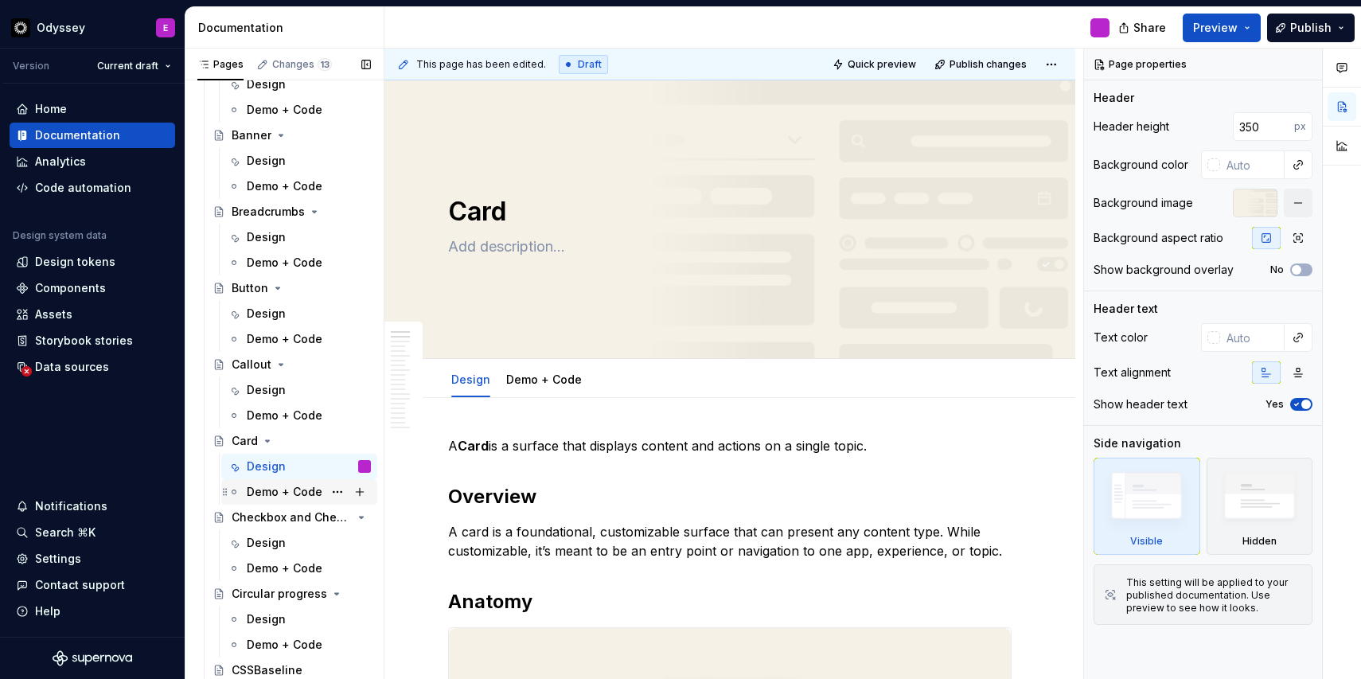
scroll to position [1813, 0]
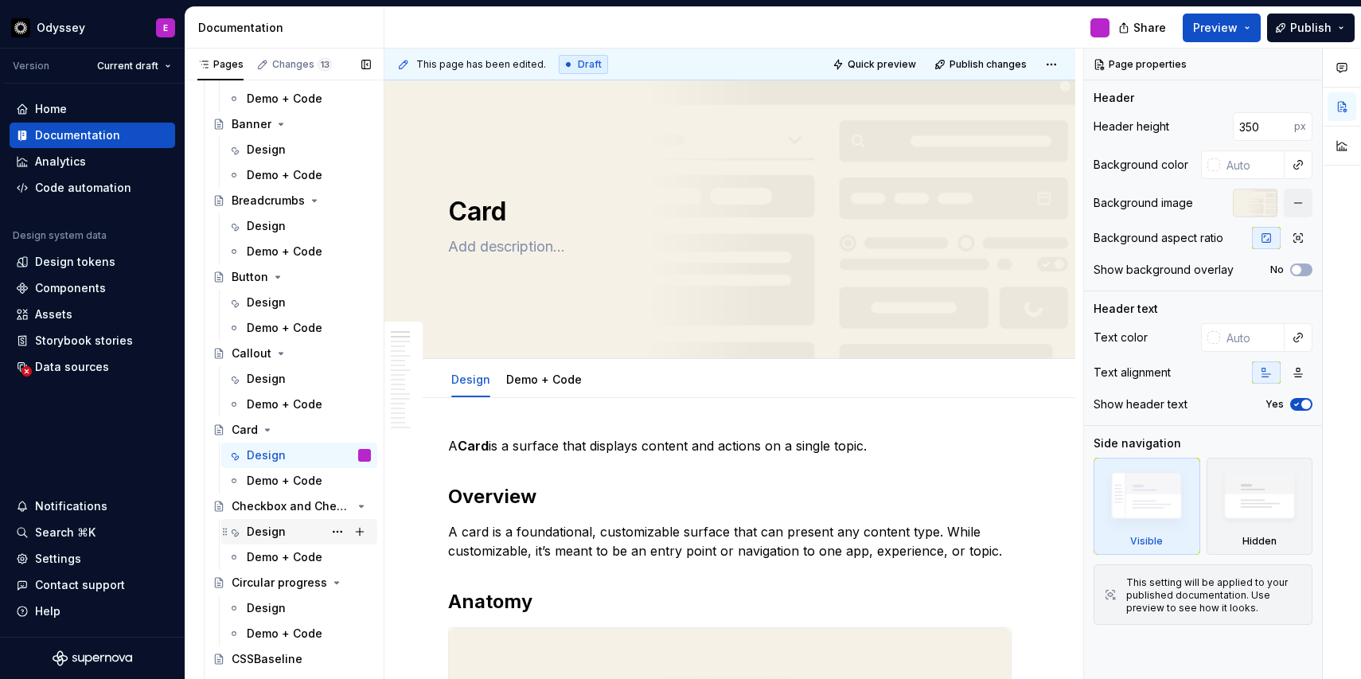
click at [271, 525] on div "Design" at bounding box center [266, 532] width 39 height 16
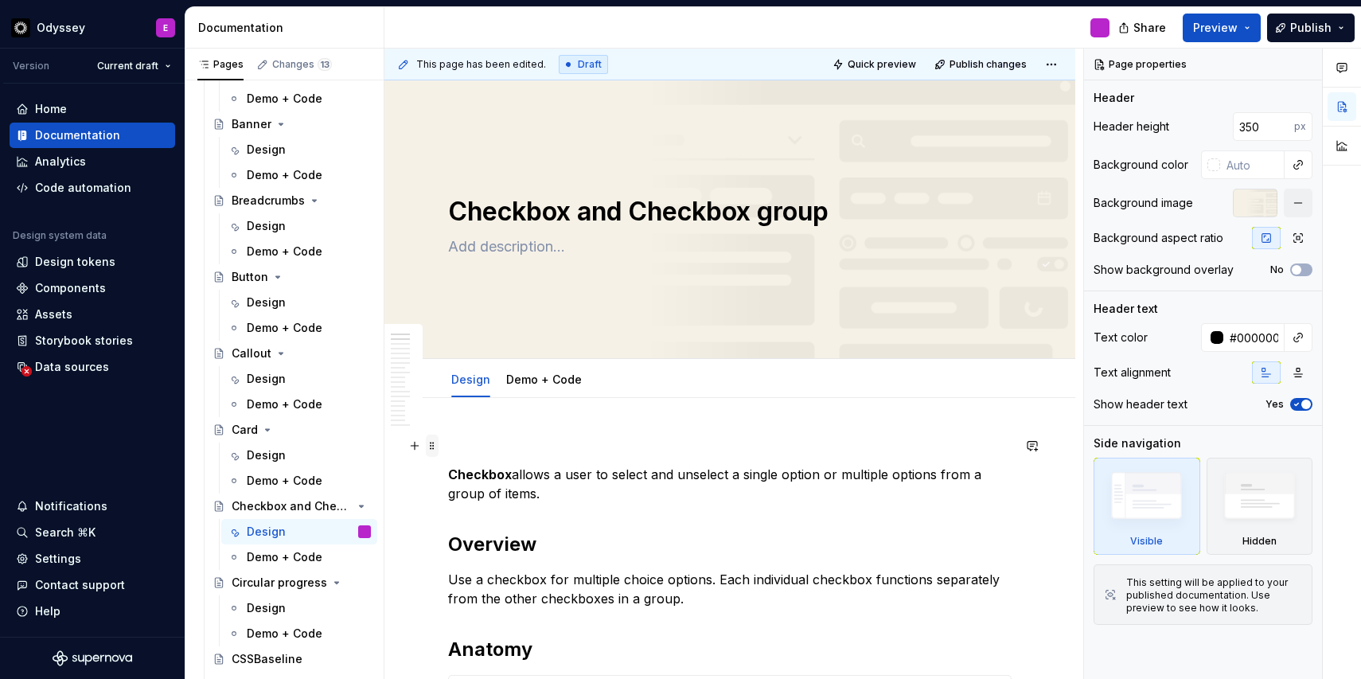
click at [429, 445] on span at bounding box center [432, 446] width 13 height 22
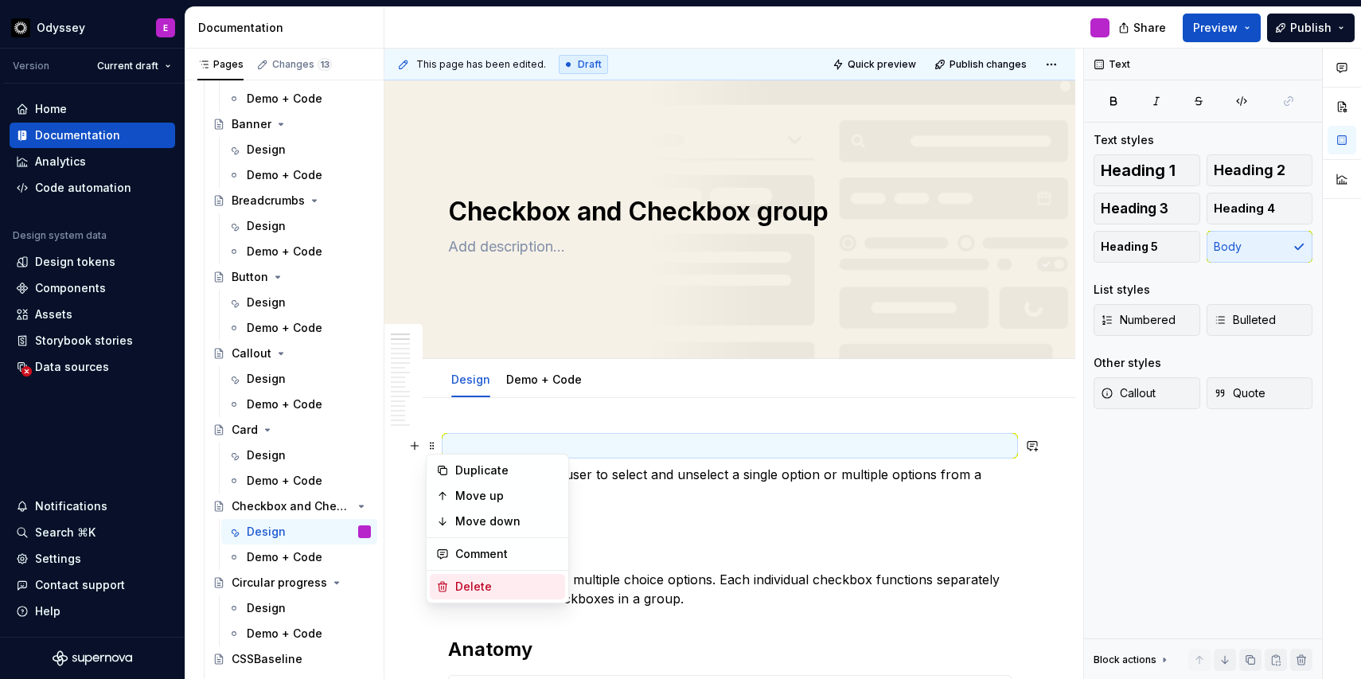
click at [446, 584] on icon at bounding box center [443, 587] width 9 height 10
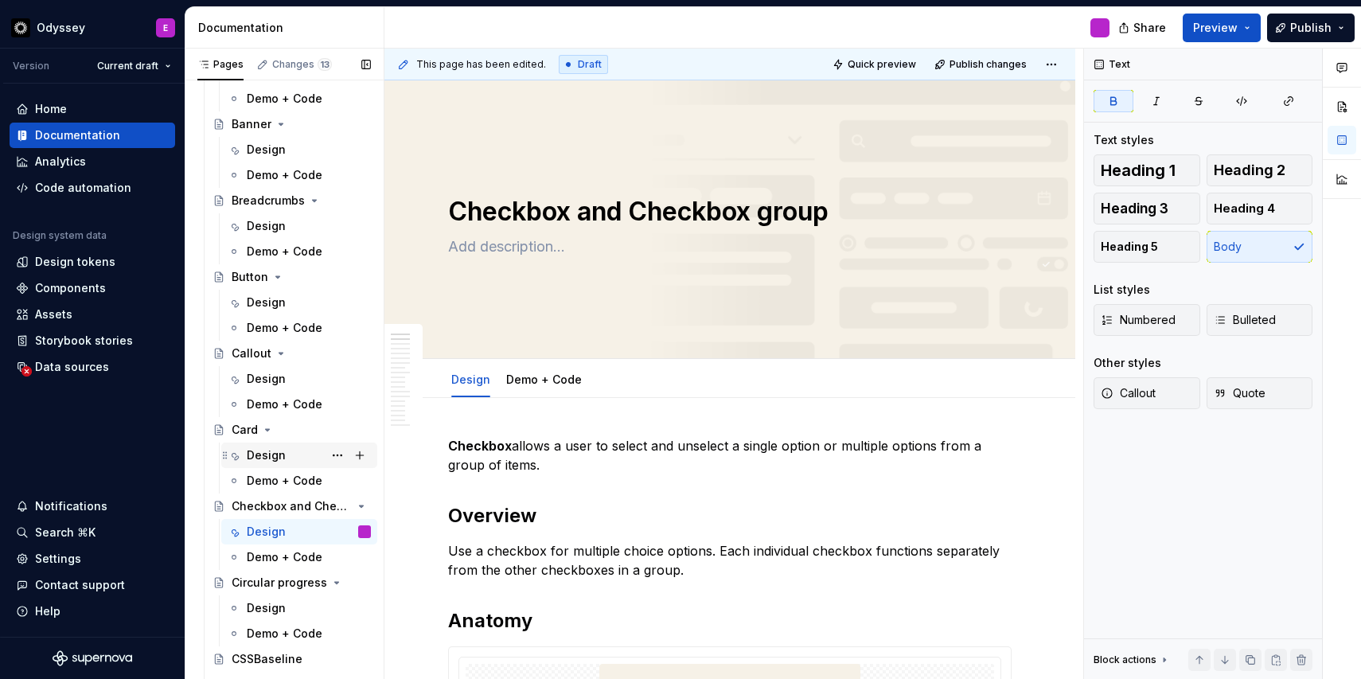
click at [280, 466] on div "Design" at bounding box center [309, 455] width 124 height 22
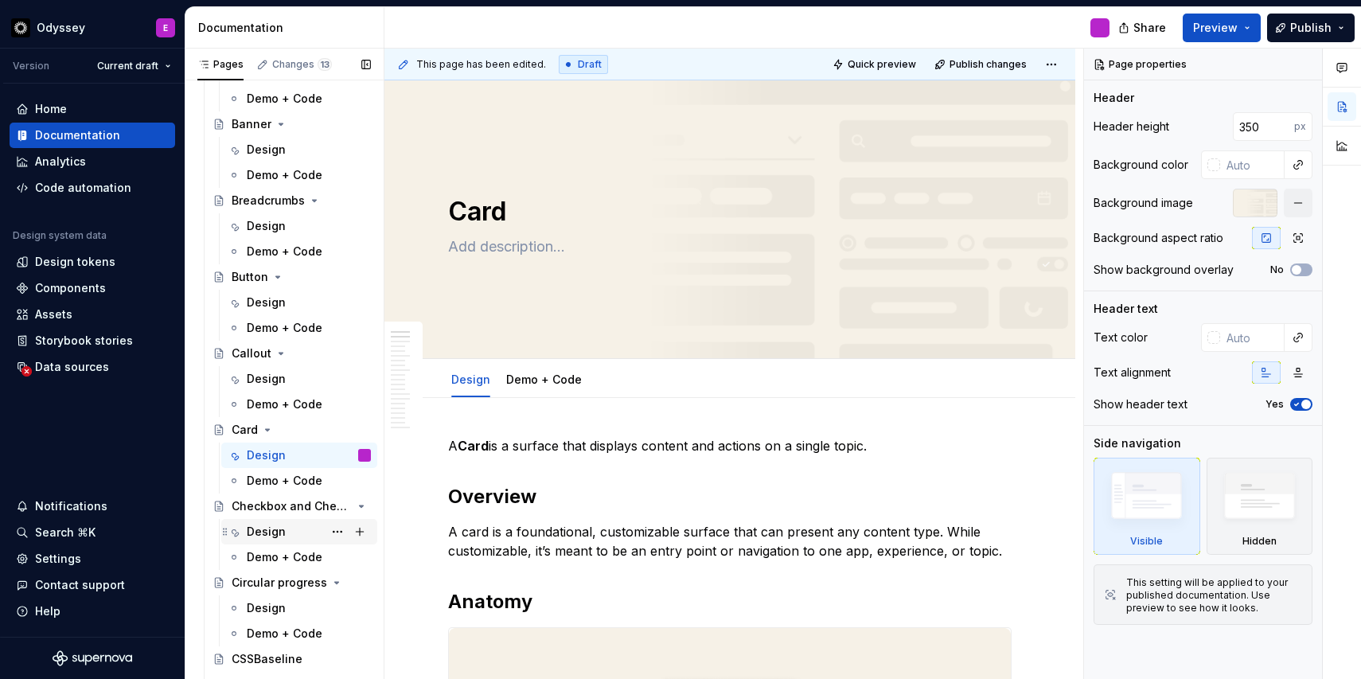
click at [268, 536] on div "Design" at bounding box center [266, 532] width 39 height 16
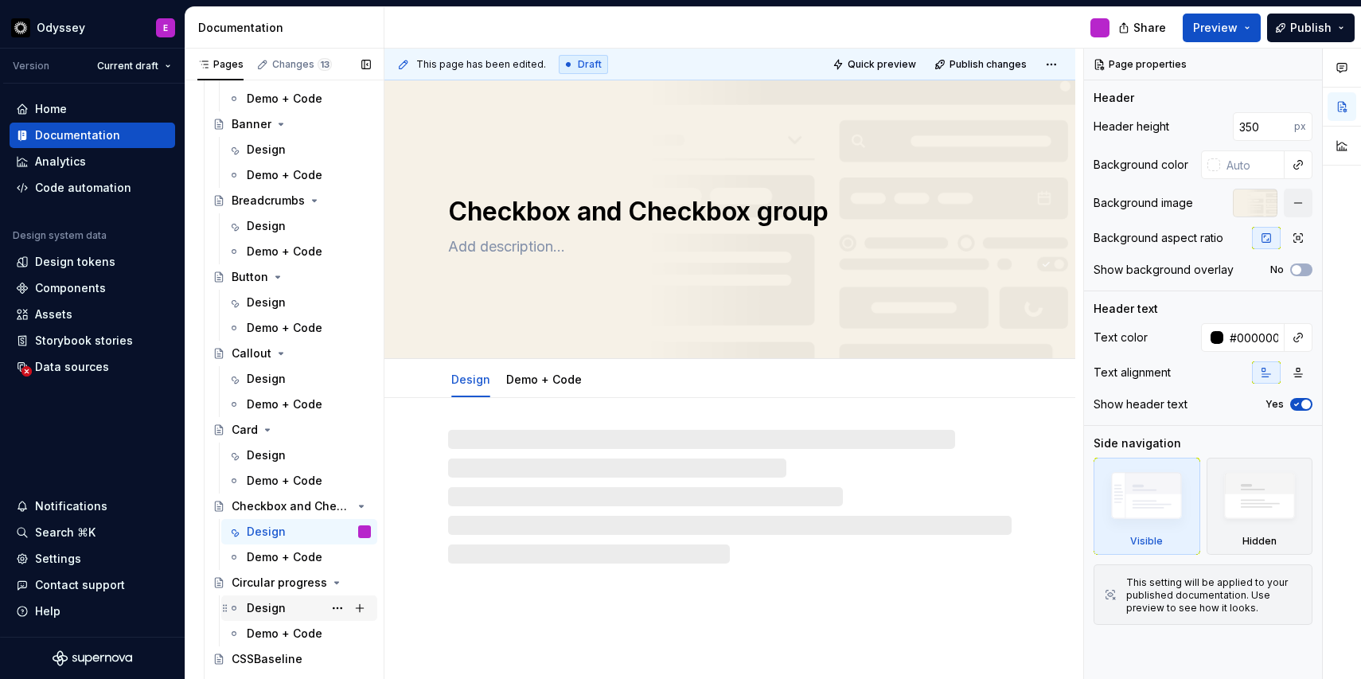
click at [268, 610] on div "Design" at bounding box center [266, 608] width 39 height 16
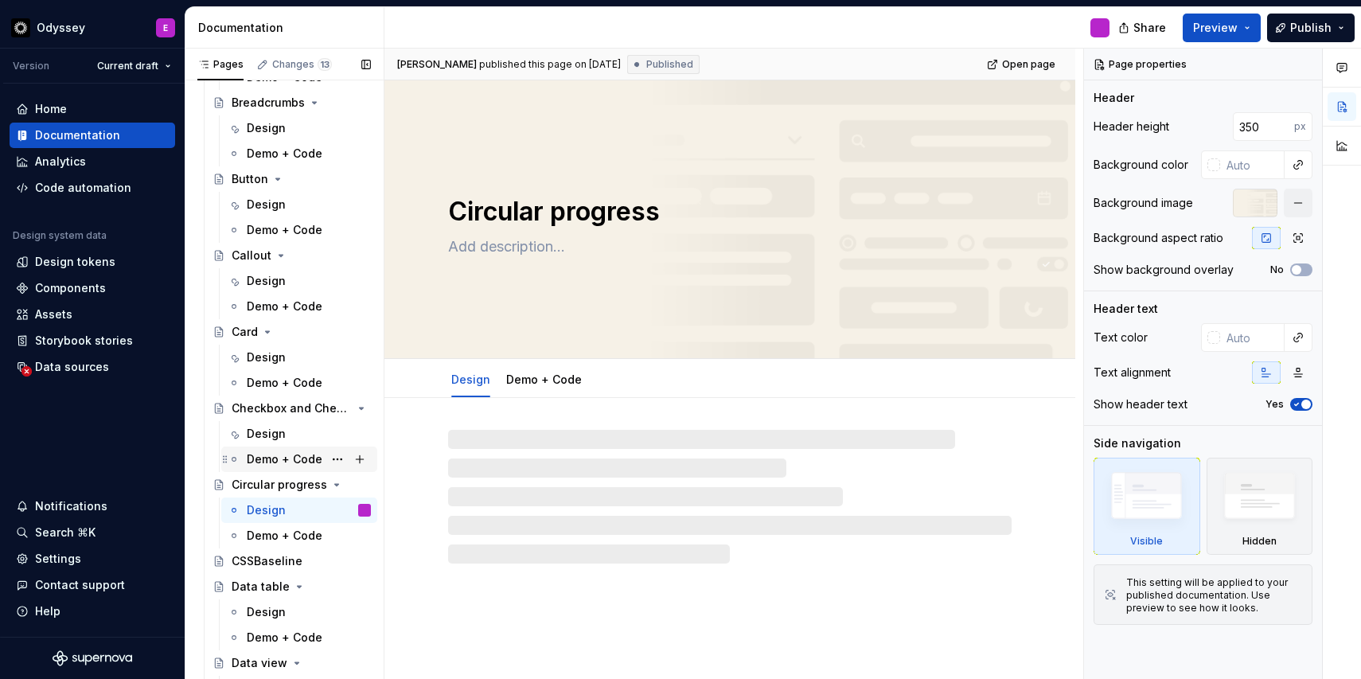
scroll to position [2046, 0]
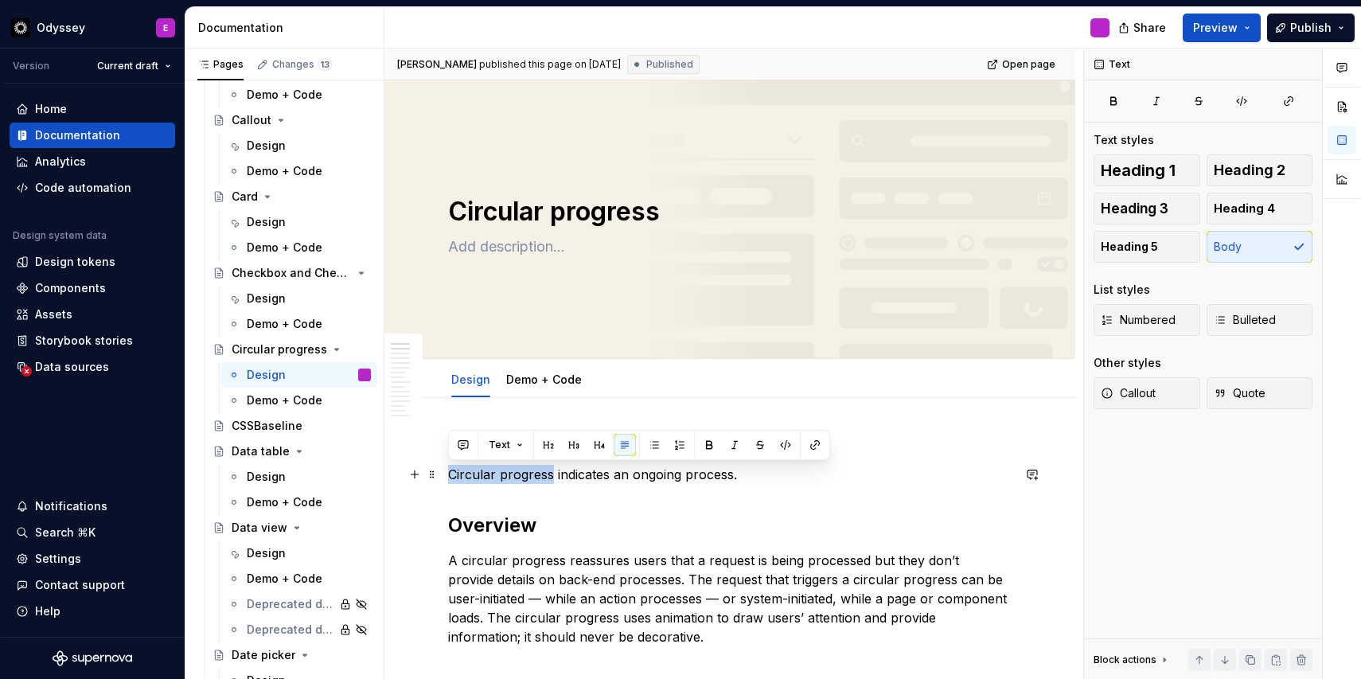
drag, startPoint x: 451, startPoint y: 479, endPoint x: 549, endPoint y: 480, distance: 97.9
click at [549, 480] on p "Circular progress indicates an ongoing process." at bounding box center [730, 474] width 564 height 19
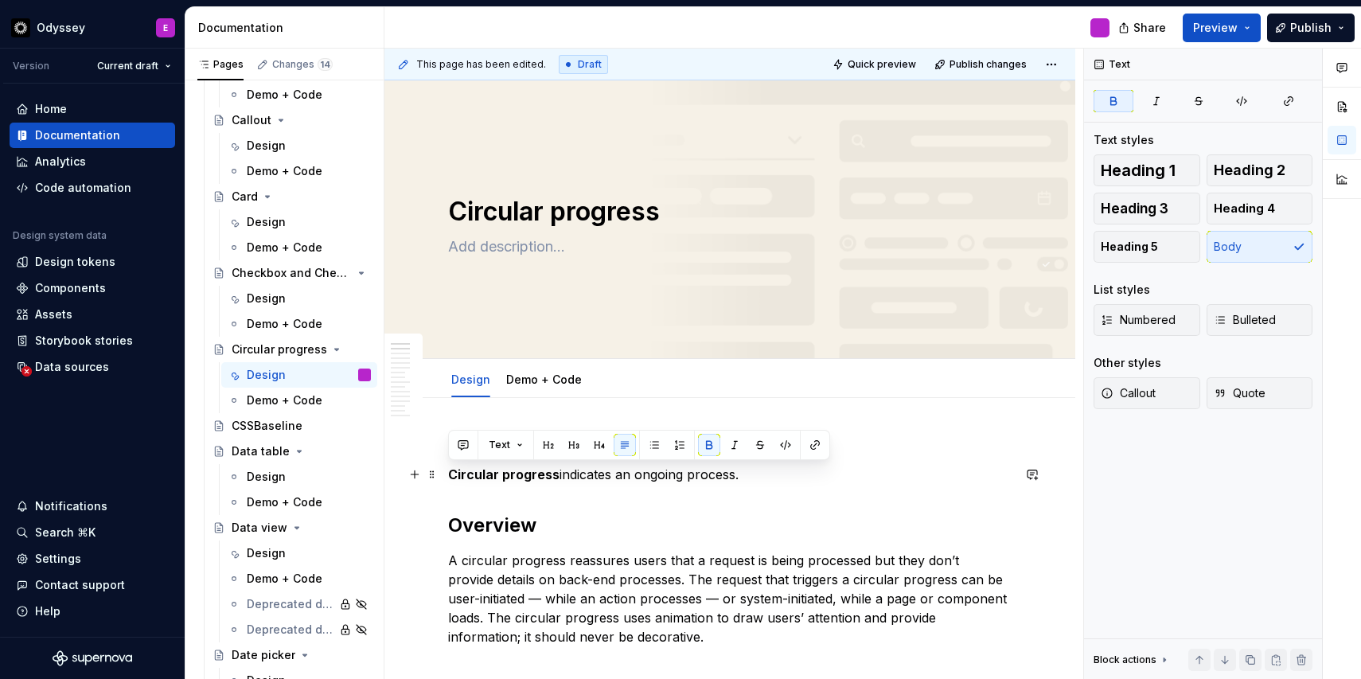
click at [430, 445] on span at bounding box center [432, 446] width 13 height 22
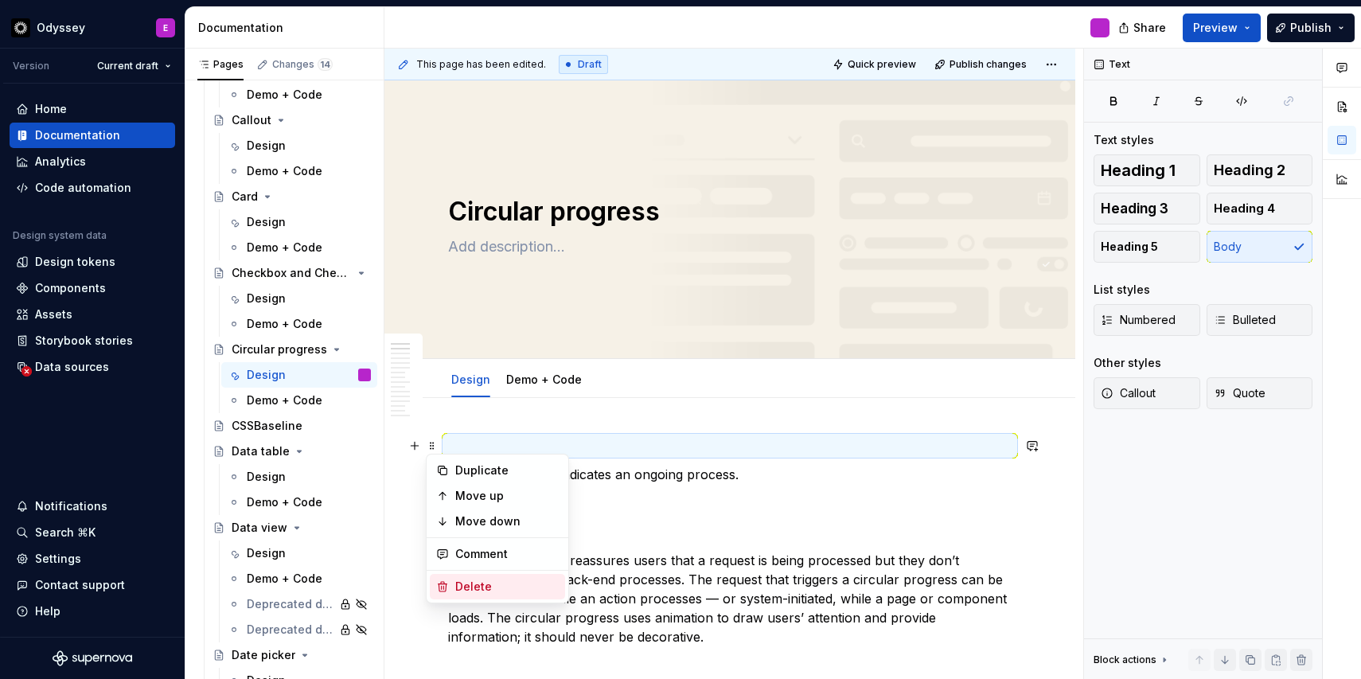
click at [446, 578] on div "Delete" at bounding box center [497, 586] width 135 height 25
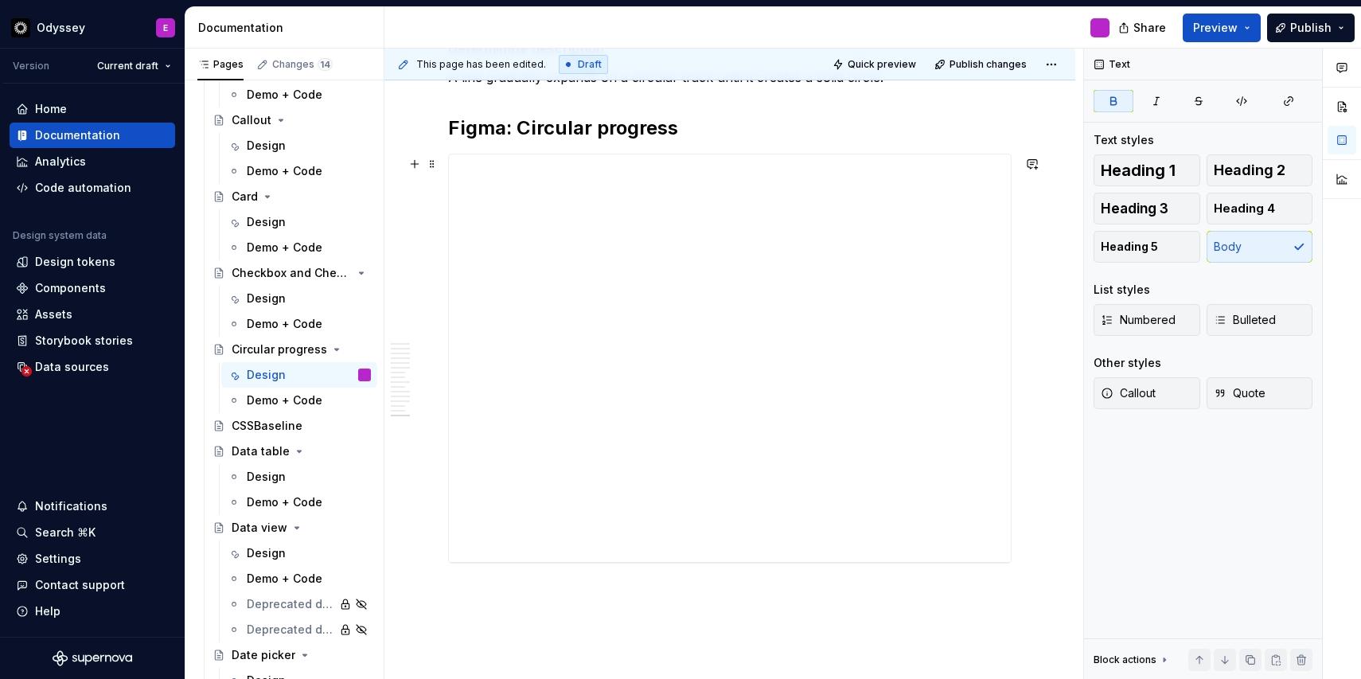
scroll to position [2822, 0]
click at [271, 455] on div "Data table" at bounding box center [261, 451] width 58 height 16
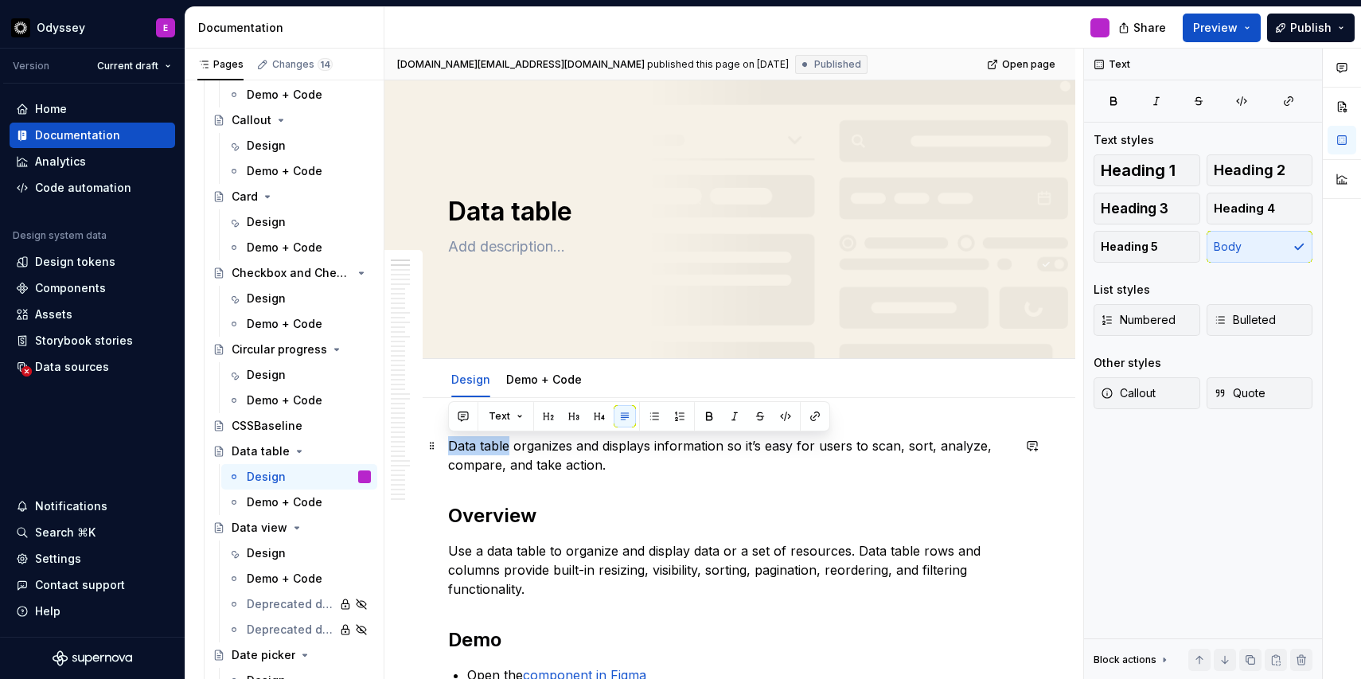
drag, startPoint x: 510, startPoint y: 446, endPoint x: 448, endPoint y: 443, distance: 62.1
click at [448, 443] on p "Data table organizes and displays information so it’s easy for users to scan, s…" at bounding box center [730, 455] width 564 height 38
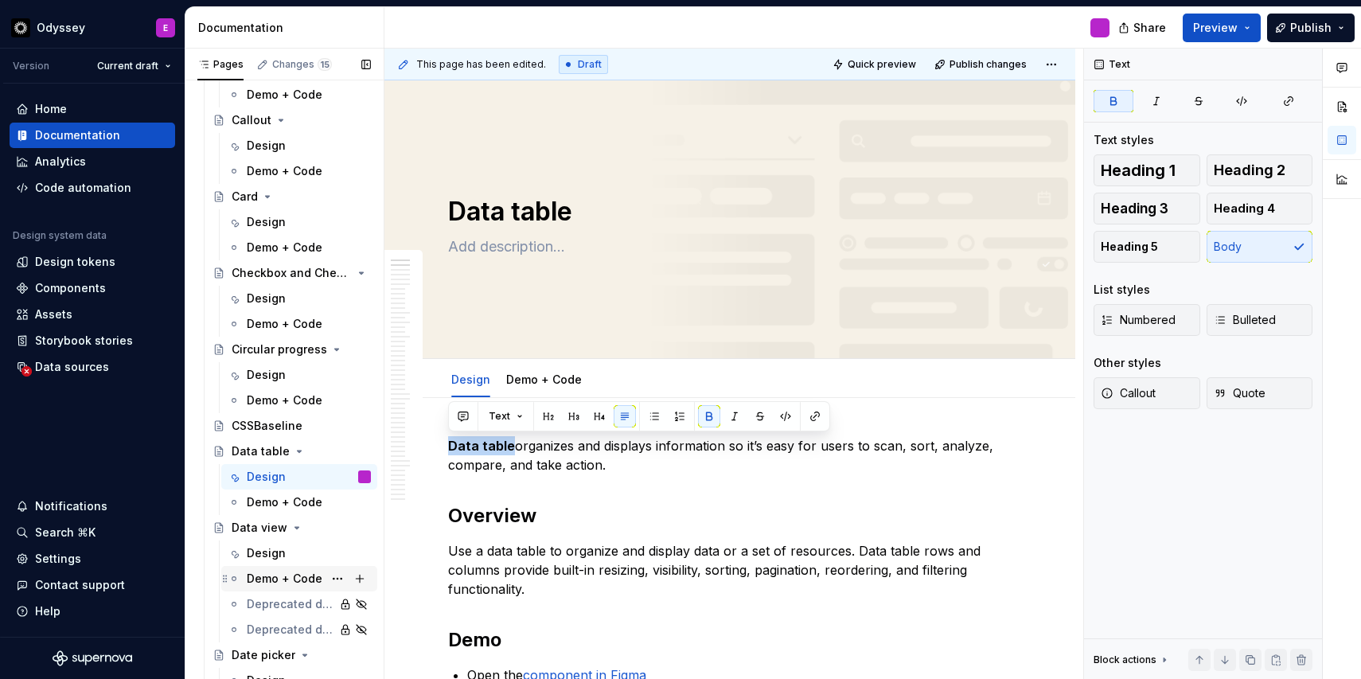
click at [279, 568] on div "Demo + Code" at bounding box center [309, 579] width 124 height 22
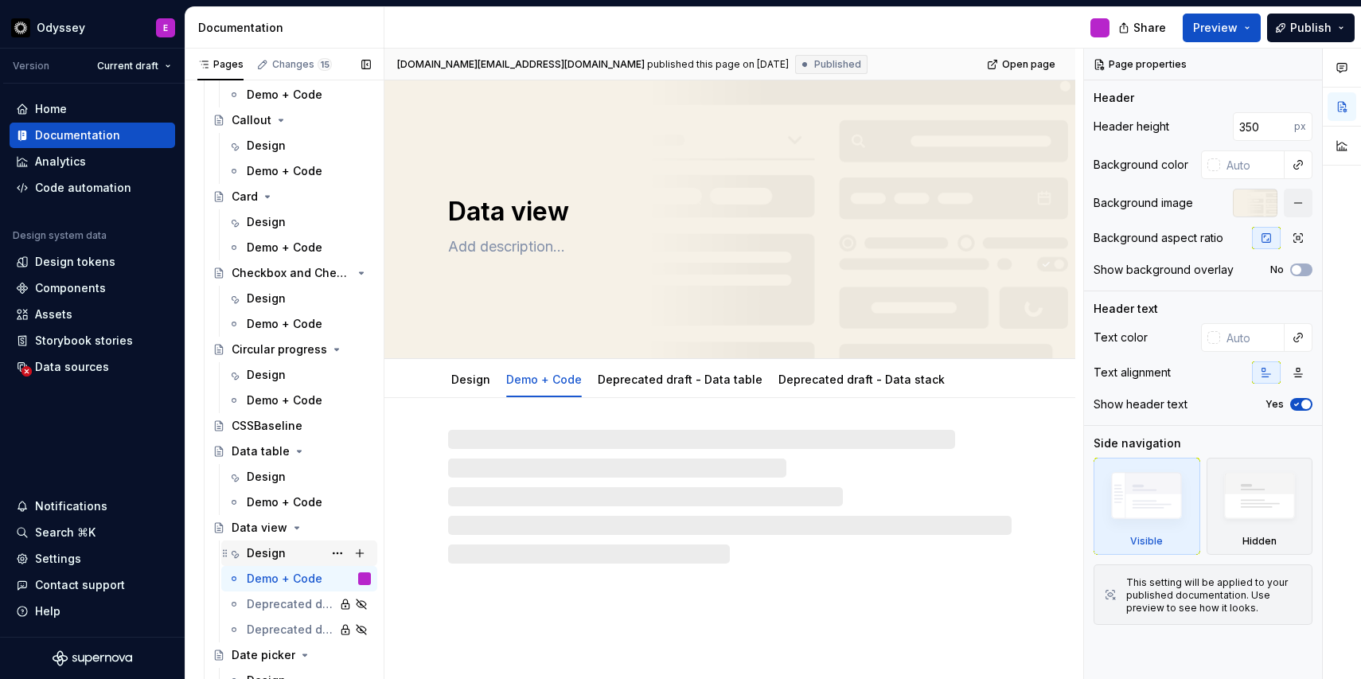
click at [276, 552] on div "Design" at bounding box center [266, 553] width 39 height 16
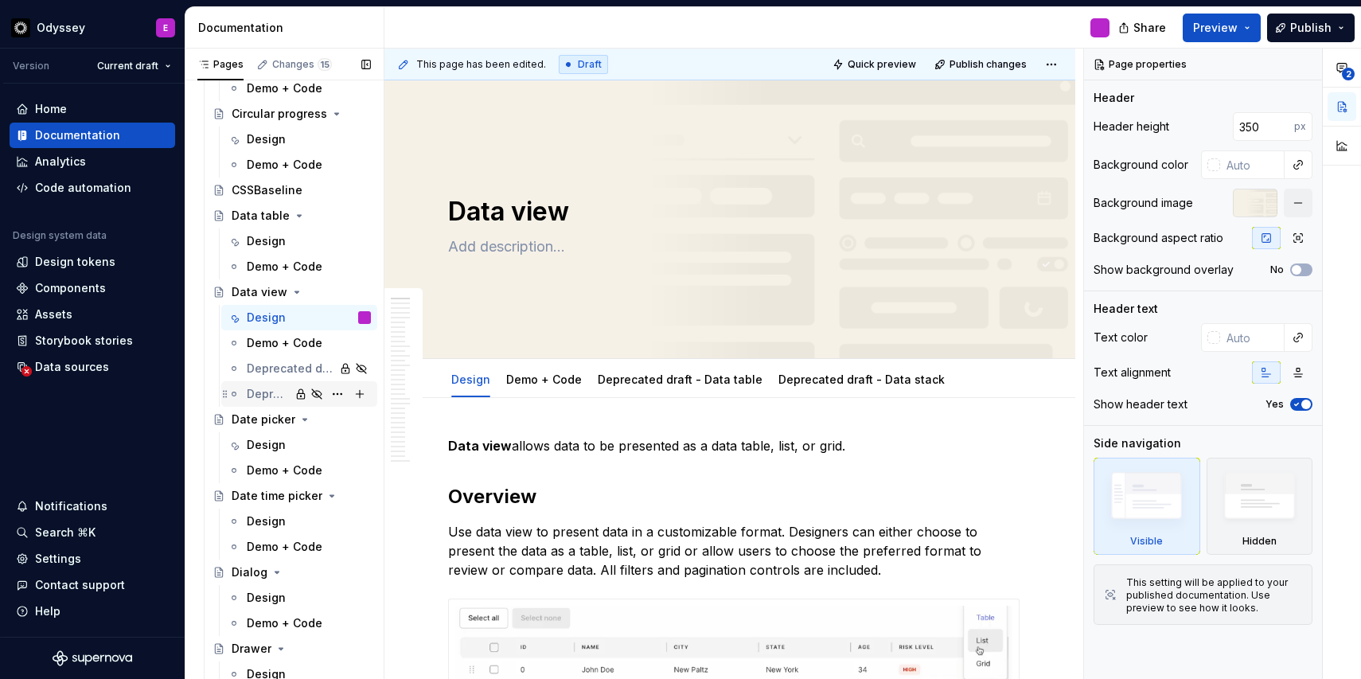
scroll to position [2299, 0]
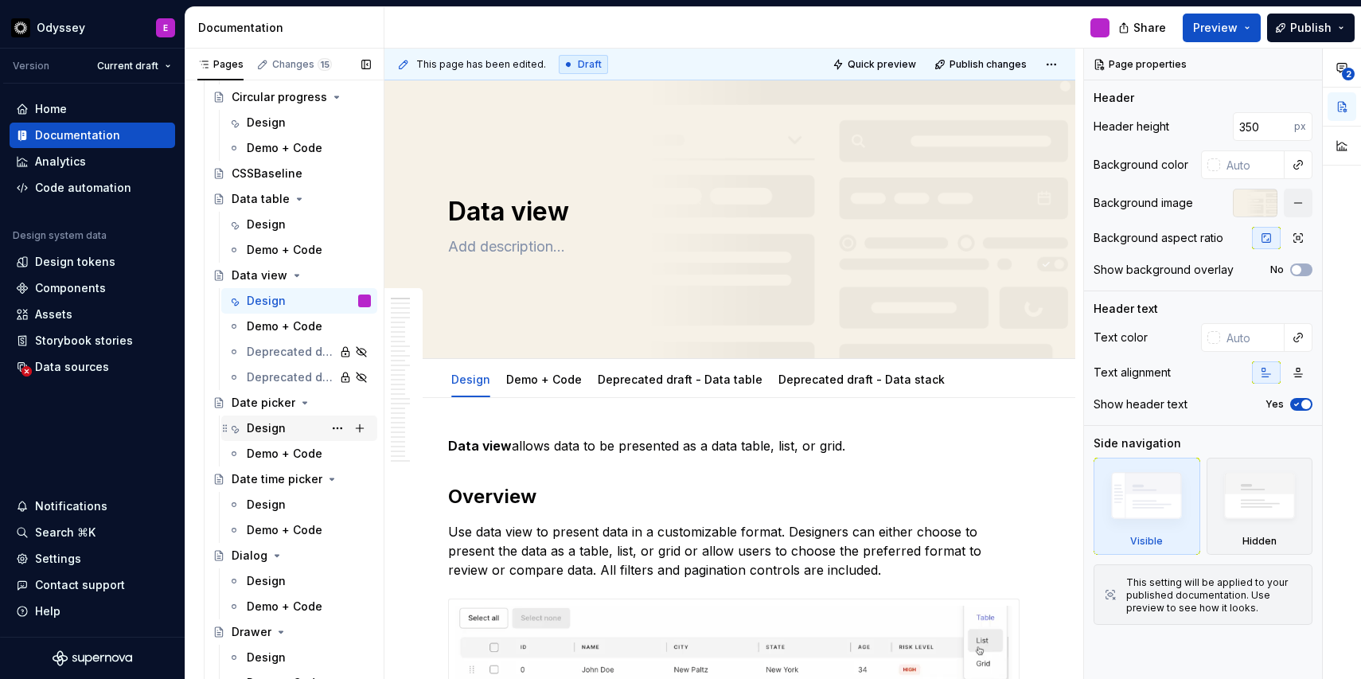
click at [263, 429] on div "Design" at bounding box center [266, 428] width 39 height 16
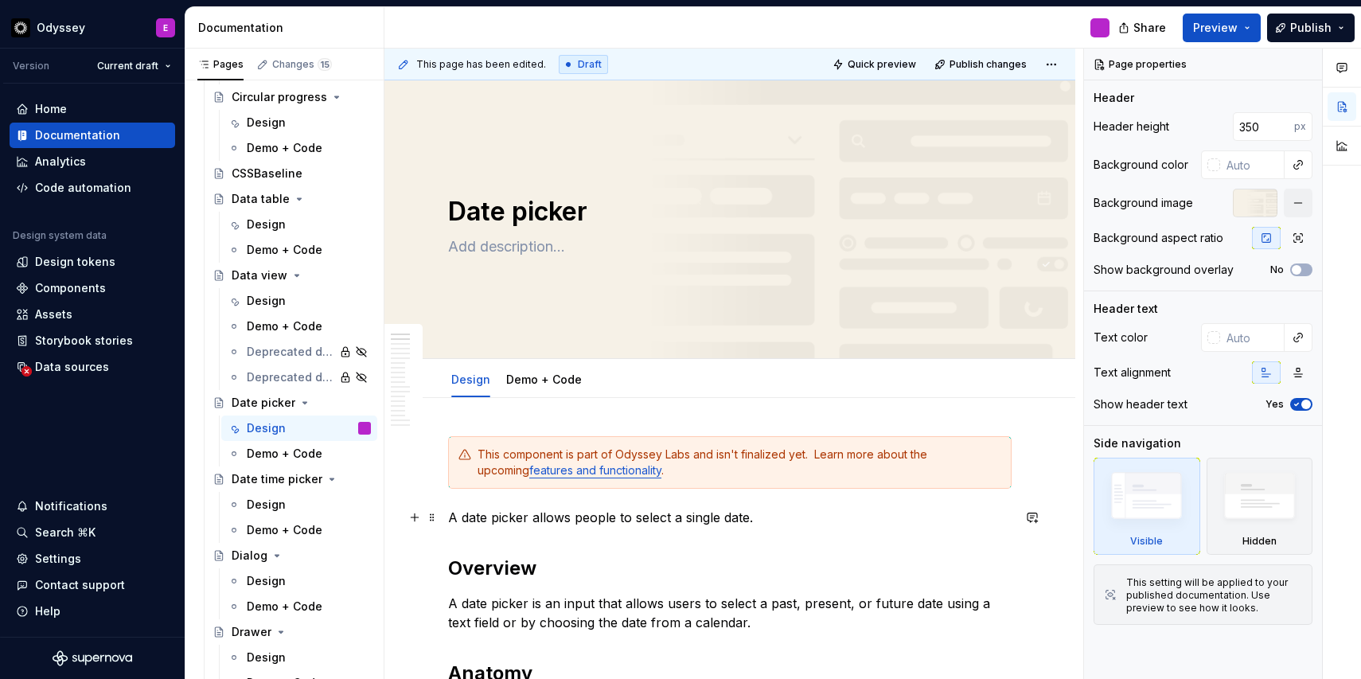
click at [467, 520] on p "A date picker allows people to select a single date." at bounding box center [730, 517] width 564 height 19
type textarea "*"
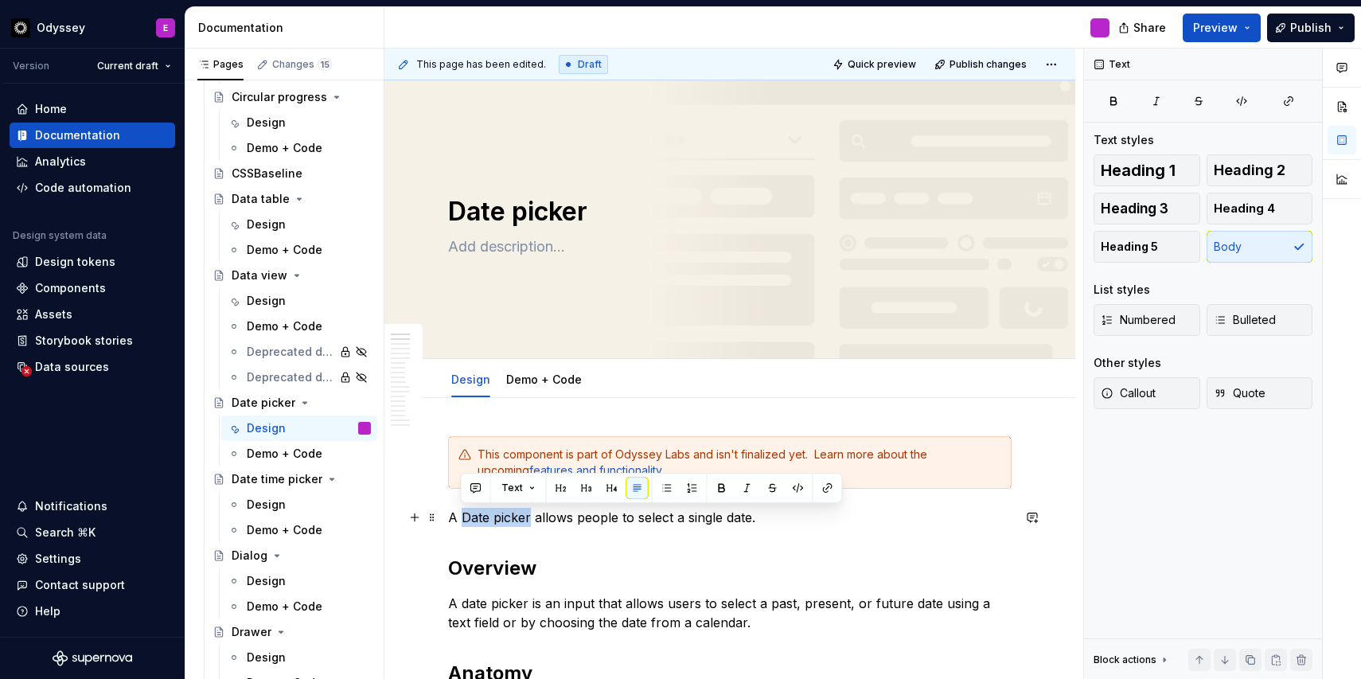
drag, startPoint x: 463, startPoint y: 520, endPoint x: 529, endPoint y: 521, distance: 66.1
click at [529, 521] on p "A Date picker allows people to select a single date." at bounding box center [730, 517] width 564 height 19
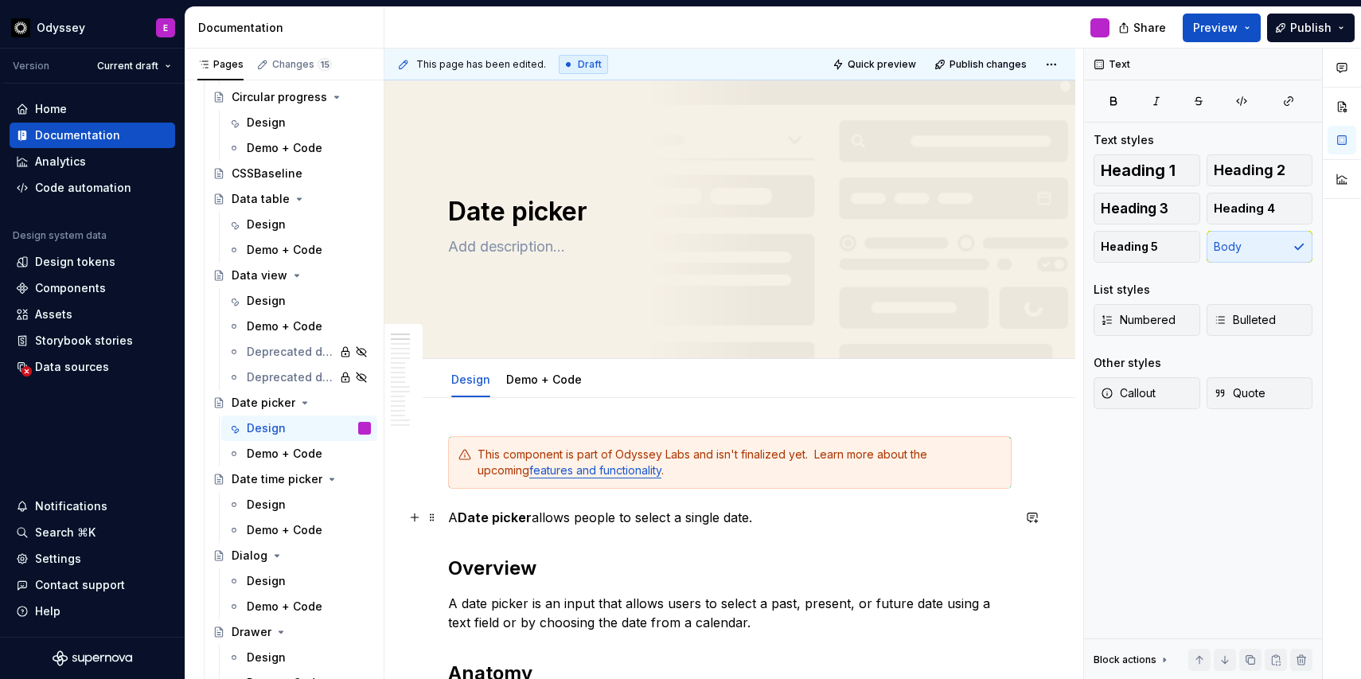
click at [727, 516] on p "A Date picker allows people to select a single date." at bounding box center [730, 517] width 564 height 19
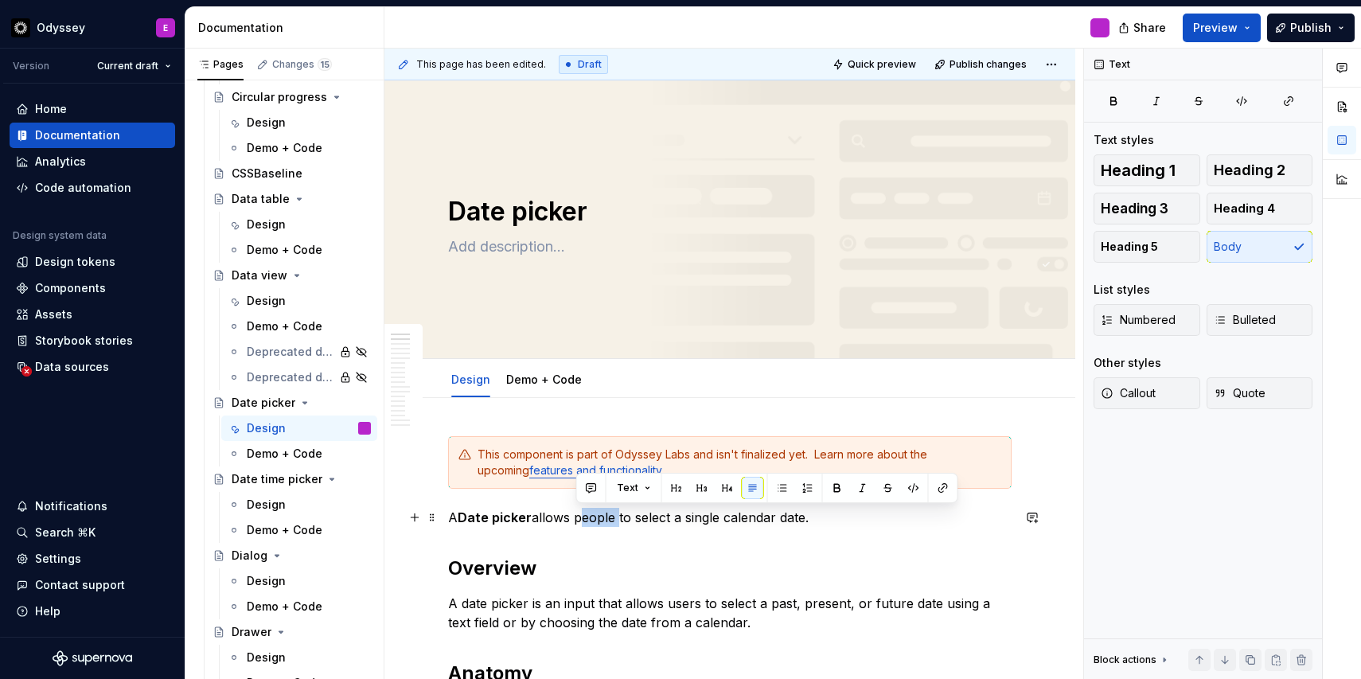
drag, startPoint x: 615, startPoint y: 518, endPoint x: 578, endPoint y: 520, distance: 37.5
click at [578, 520] on p "A Date picker allows people to select a single calendar date." at bounding box center [730, 517] width 564 height 19
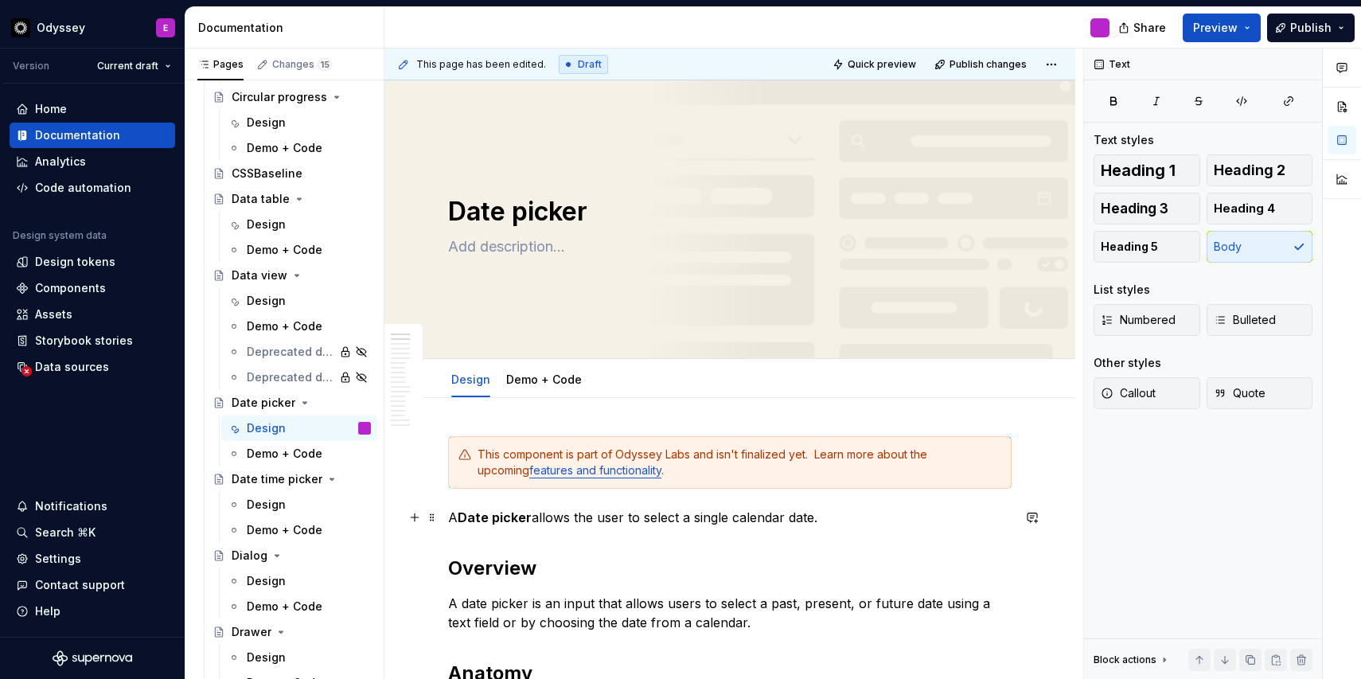
click at [459, 519] on p "A Date picker allows the user to select a single calendar date." at bounding box center [730, 517] width 564 height 19
click at [261, 303] on div "Design" at bounding box center [266, 301] width 39 height 16
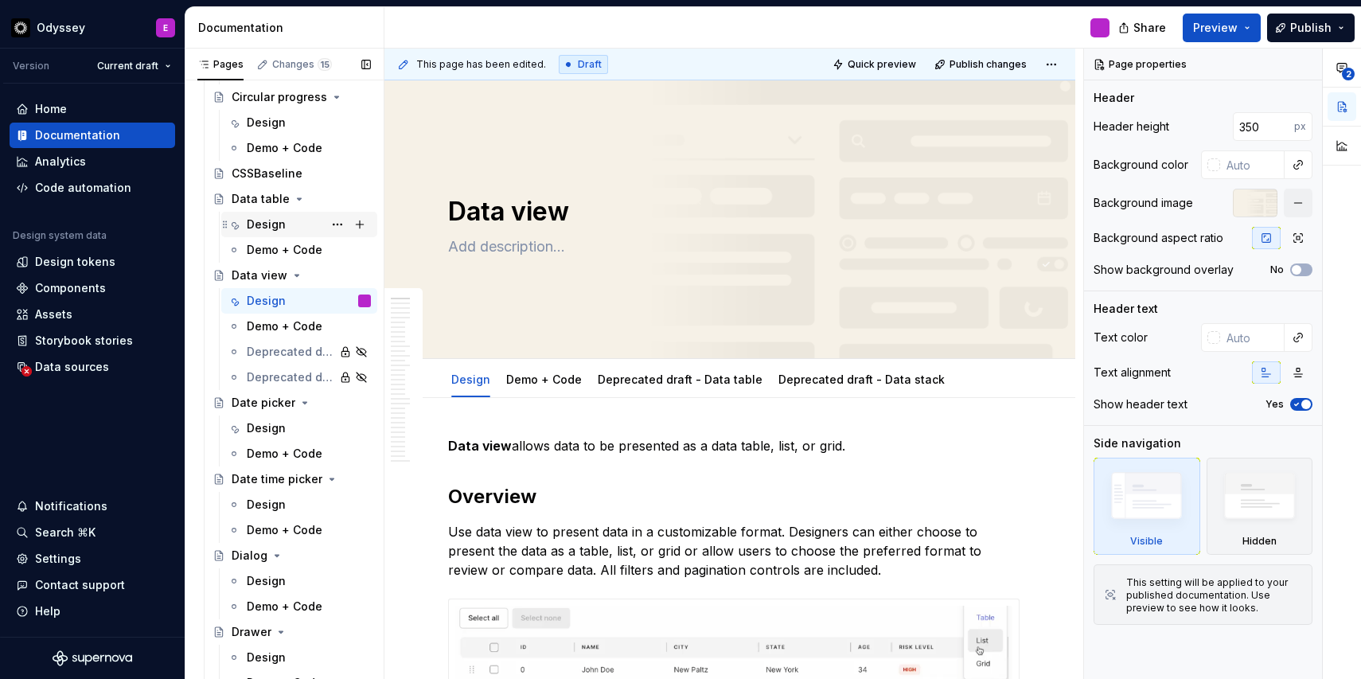
click at [263, 218] on div "Design" at bounding box center [266, 225] width 39 height 16
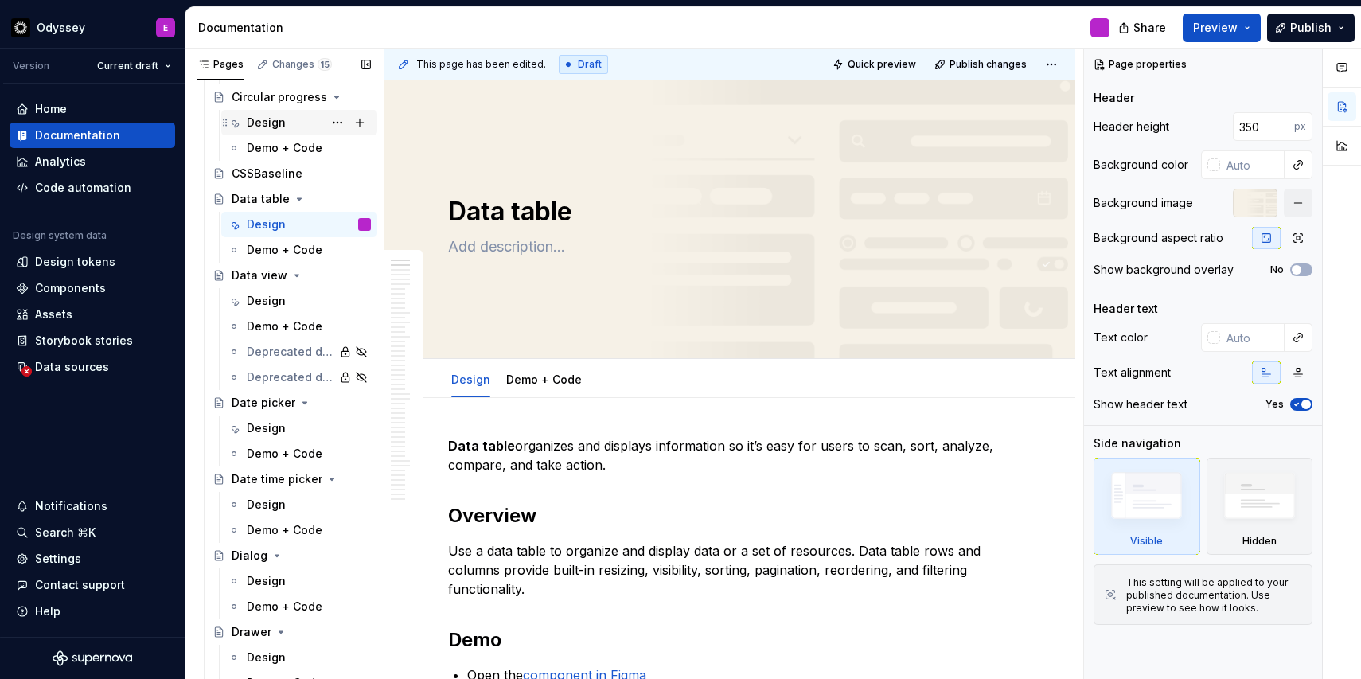
click at [269, 123] on div "Design" at bounding box center [266, 123] width 39 height 16
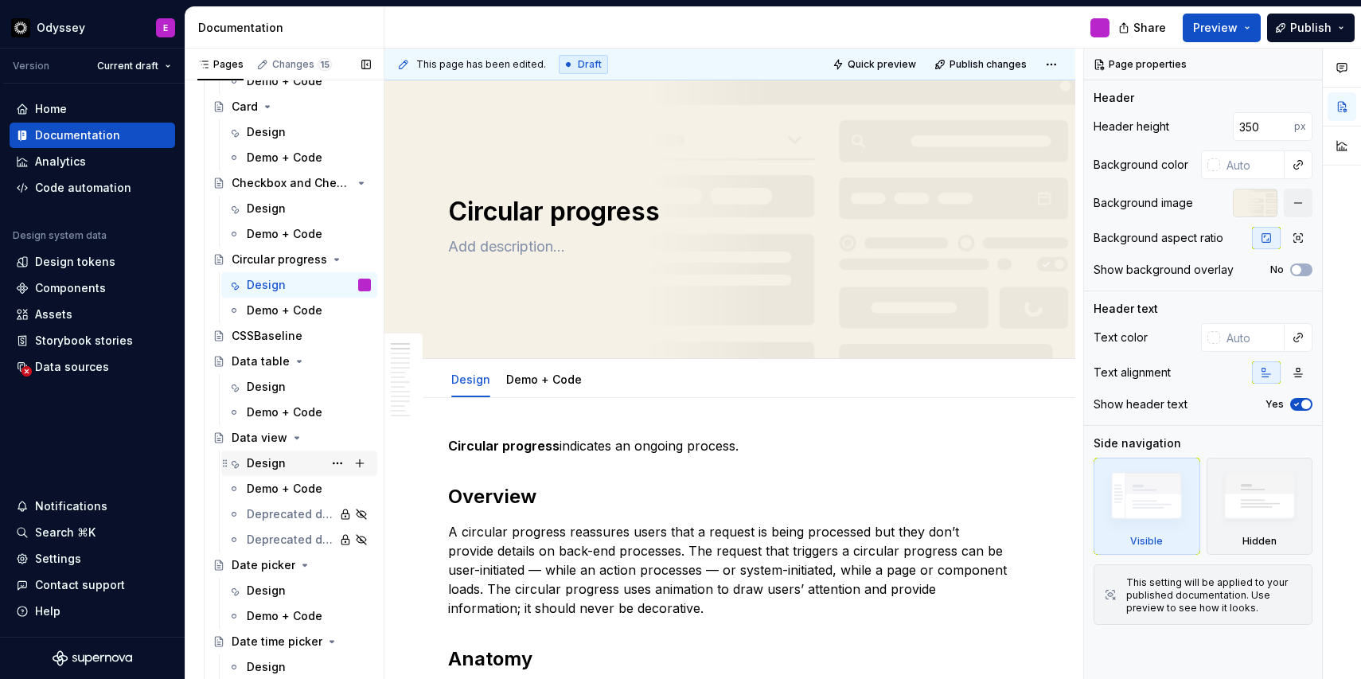
scroll to position [2129, 0]
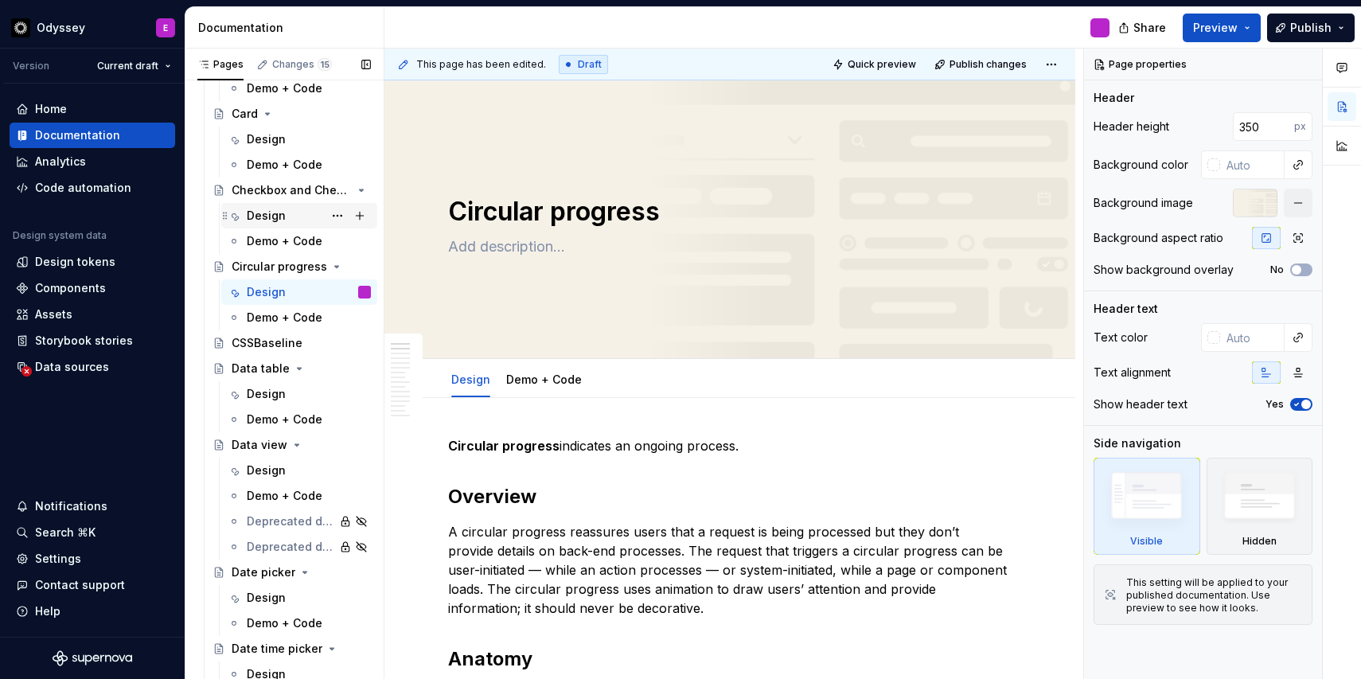
click at [271, 218] on div "Design" at bounding box center [266, 216] width 39 height 16
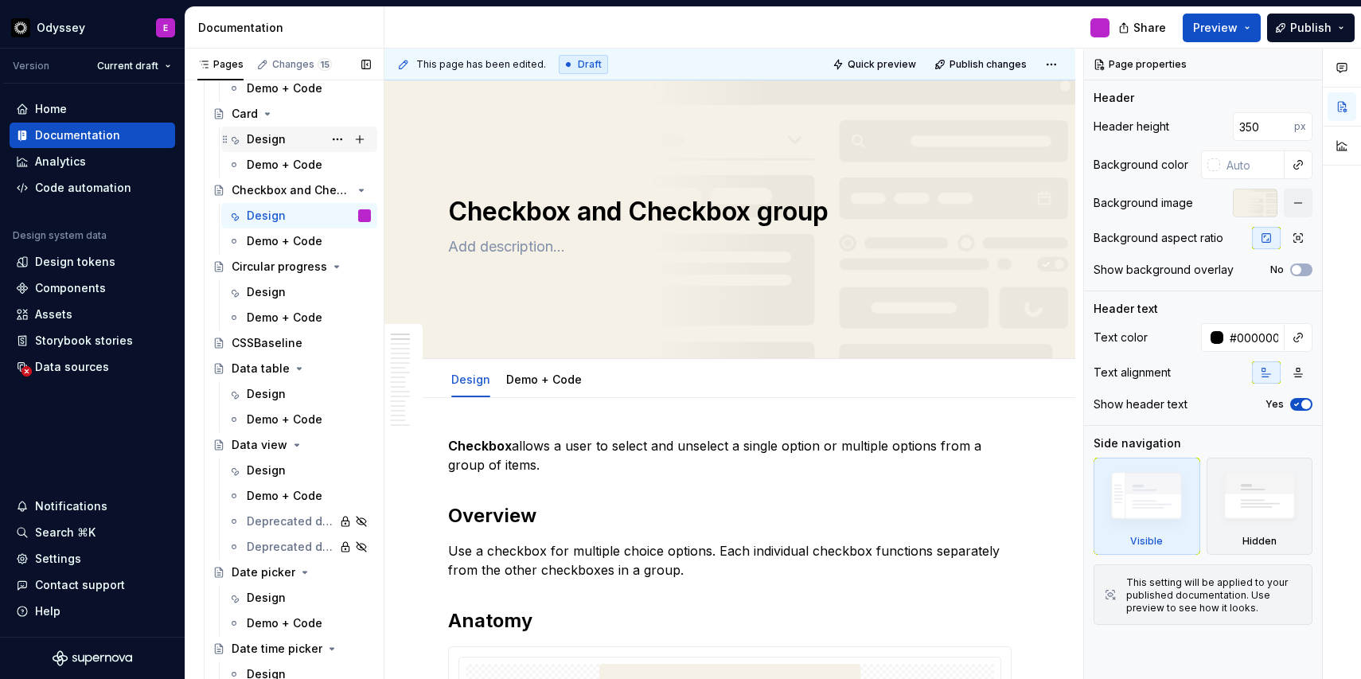
click at [260, 142] on div "Design" at bounding box center [266, 139] width 39 height 16
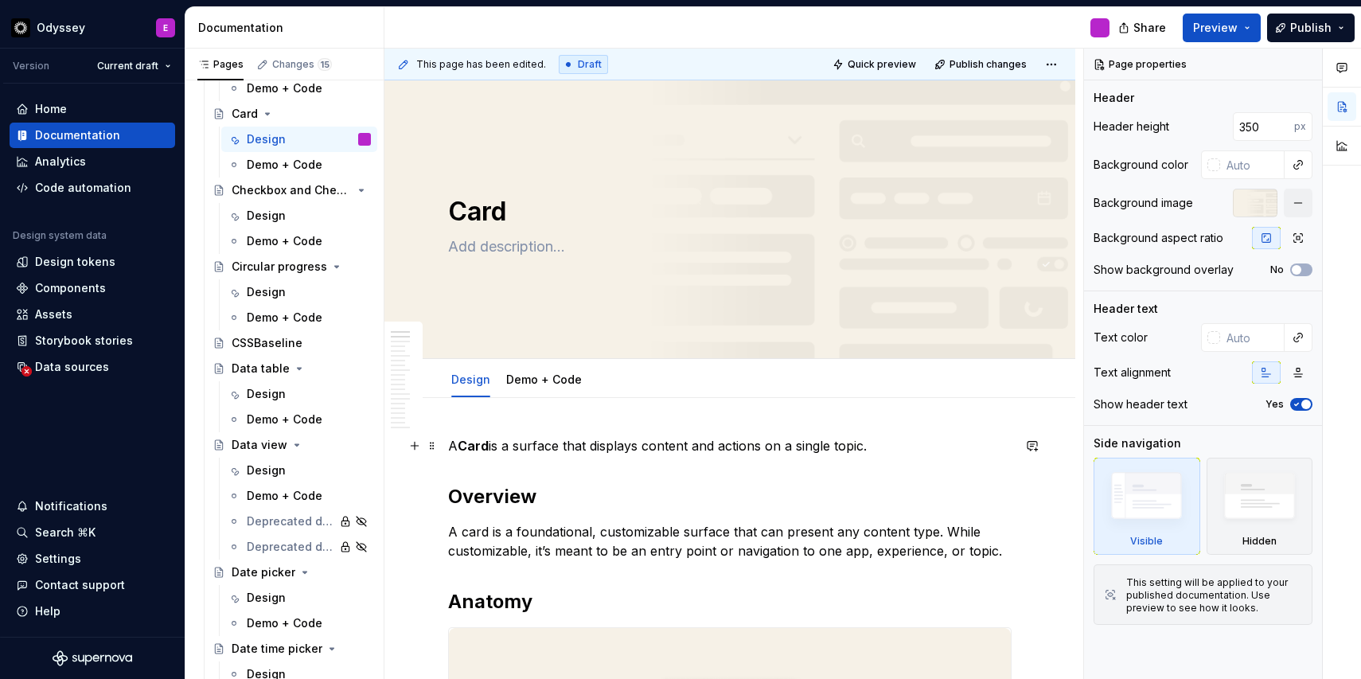
type textarea "*"
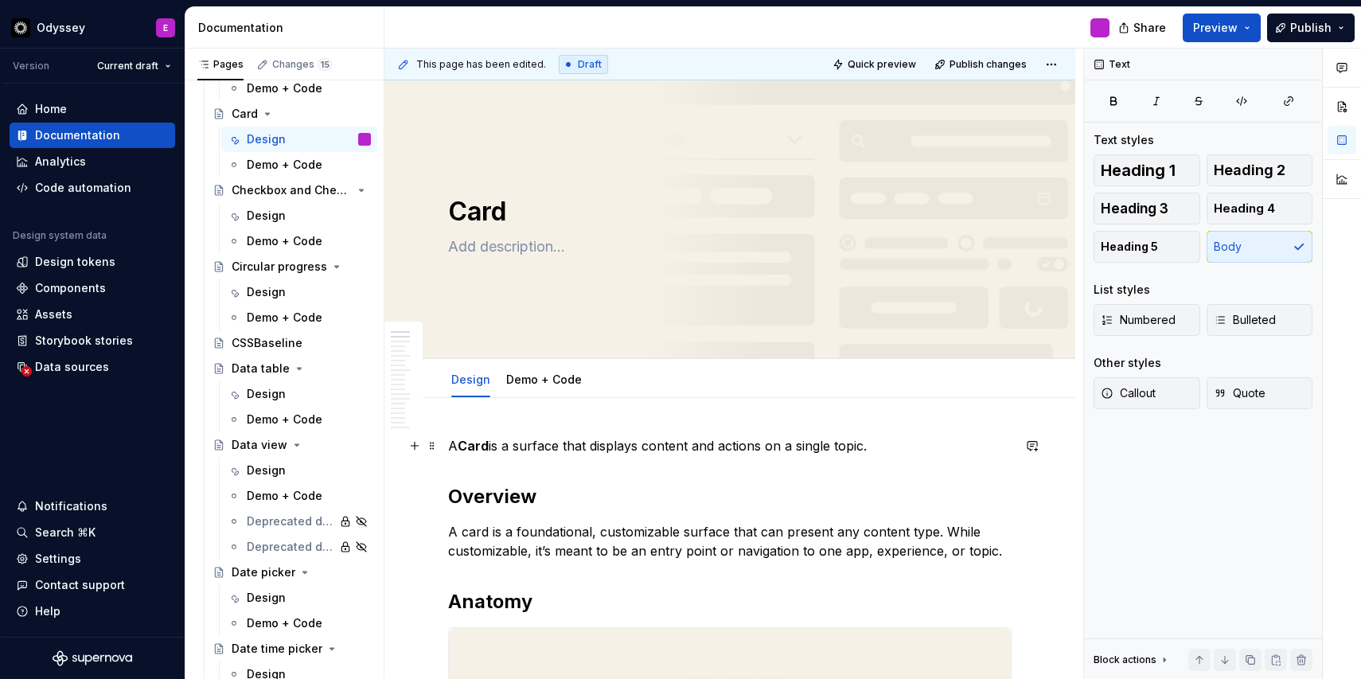
click at [459, 444] on p "A Card is a surface that displays content and actions on a single topic." at bounding box center [730, 445] width 564 height 19
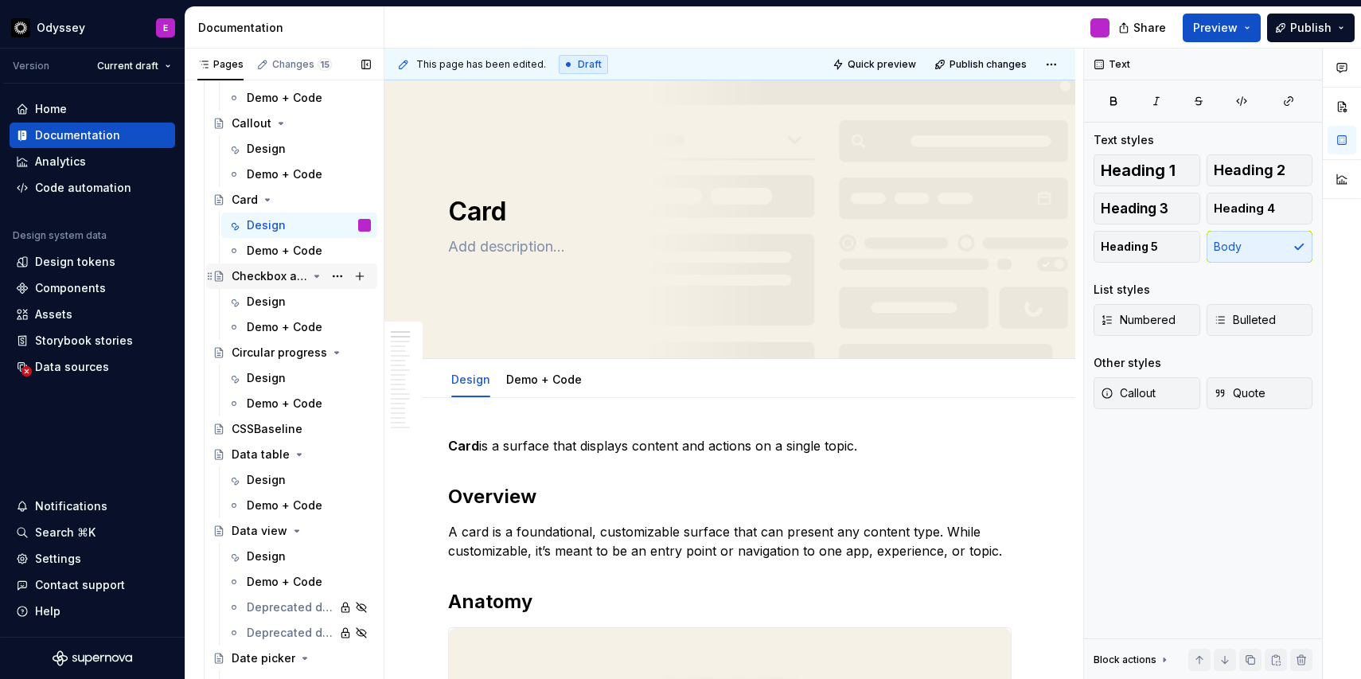
scroll to position [2036, 0]
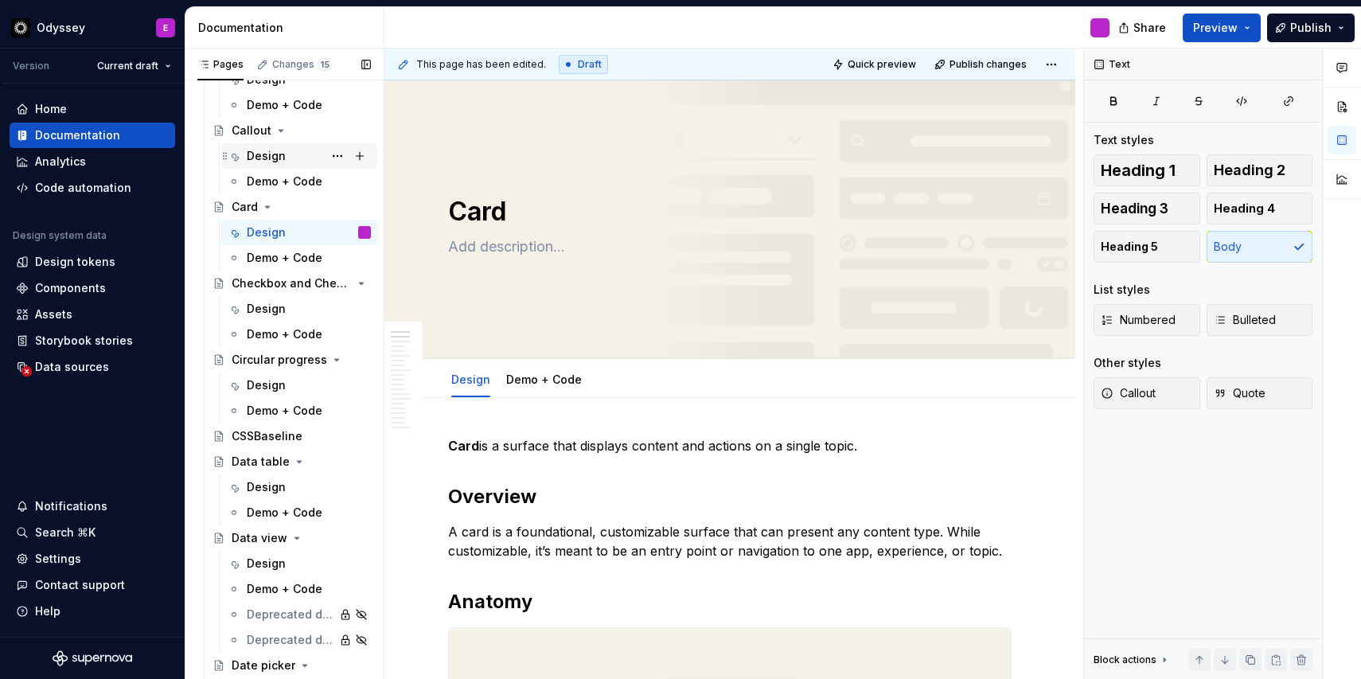
click at [268, 158] on div "Design" at bounding box center [266, 156] width 39 height 16
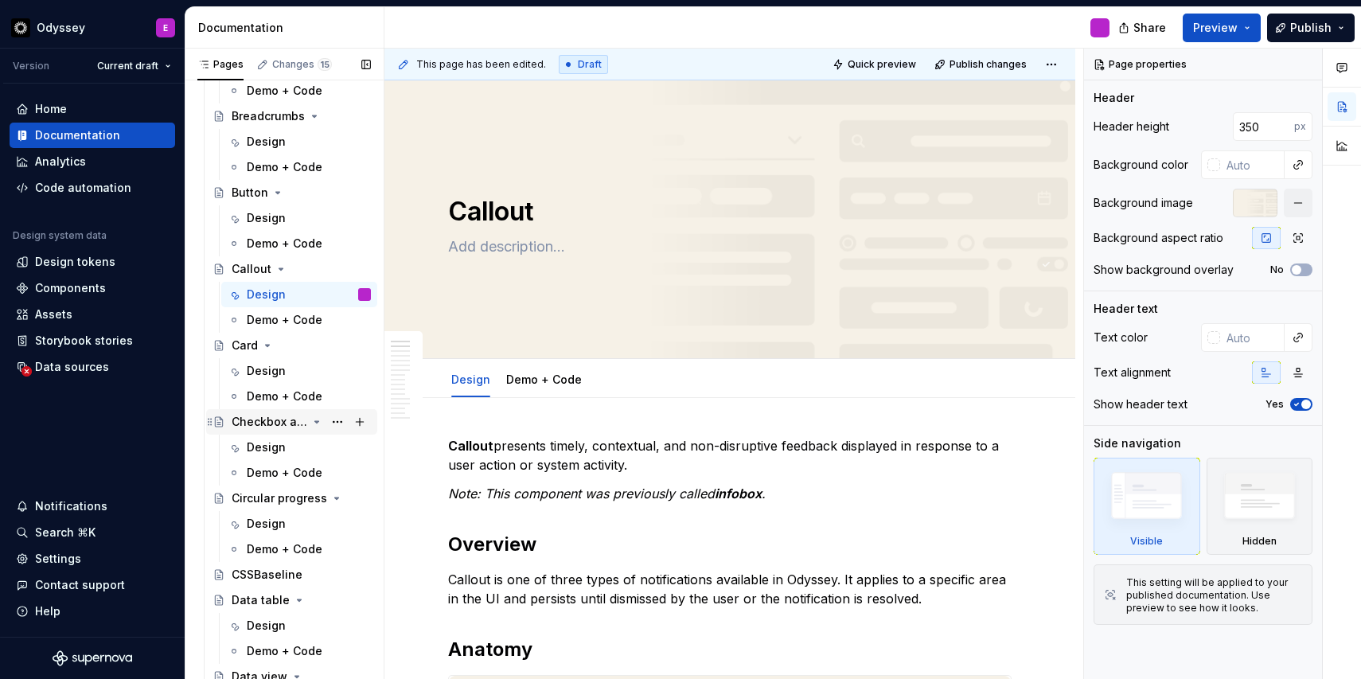
scroll to position [1892, 0]
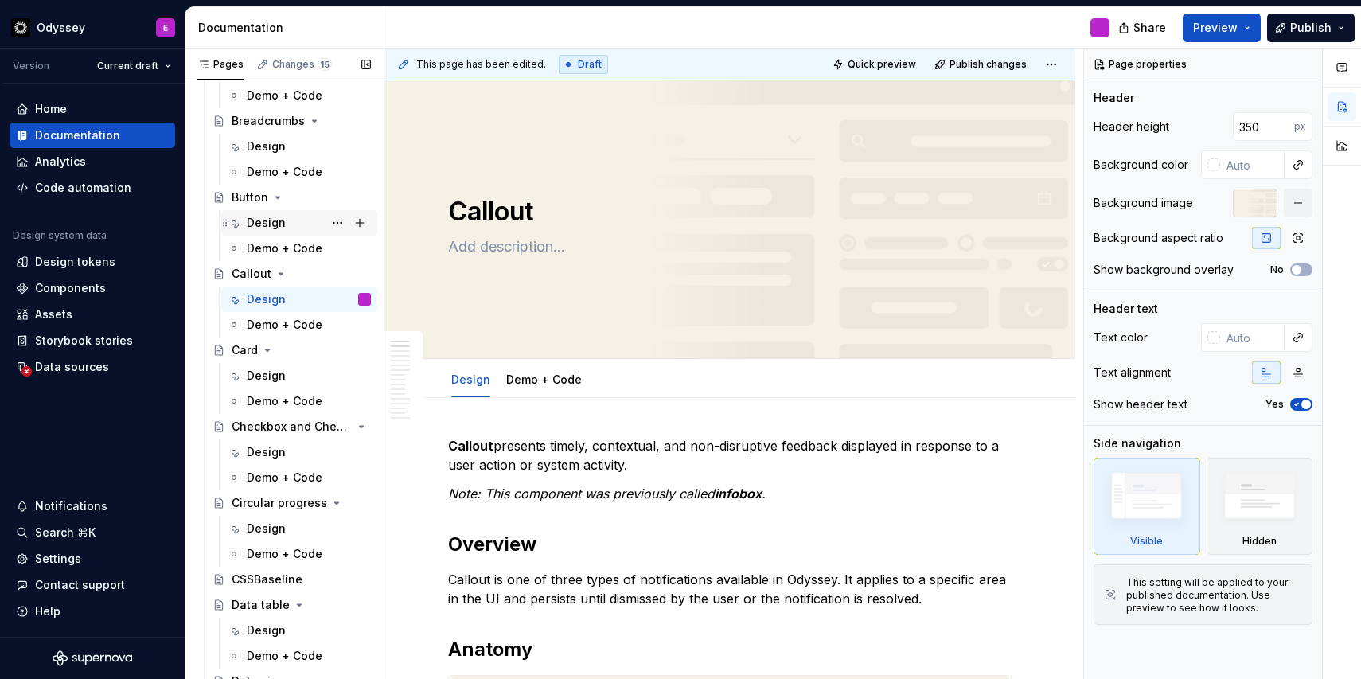
click at [262, 223] on div "Design" at bounding box center [266, 223] width 39 height 16
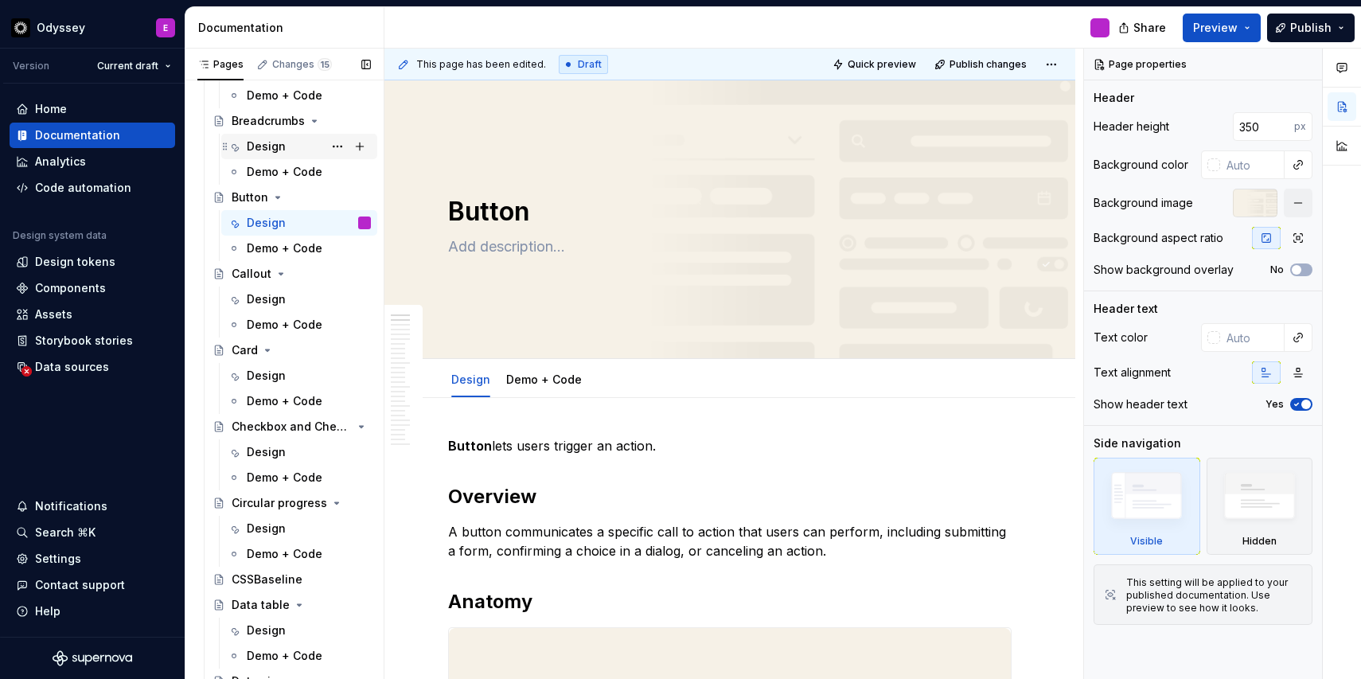
click at [271, 151] on div "Design" at bounding box center [266, 147] width 39 height 16
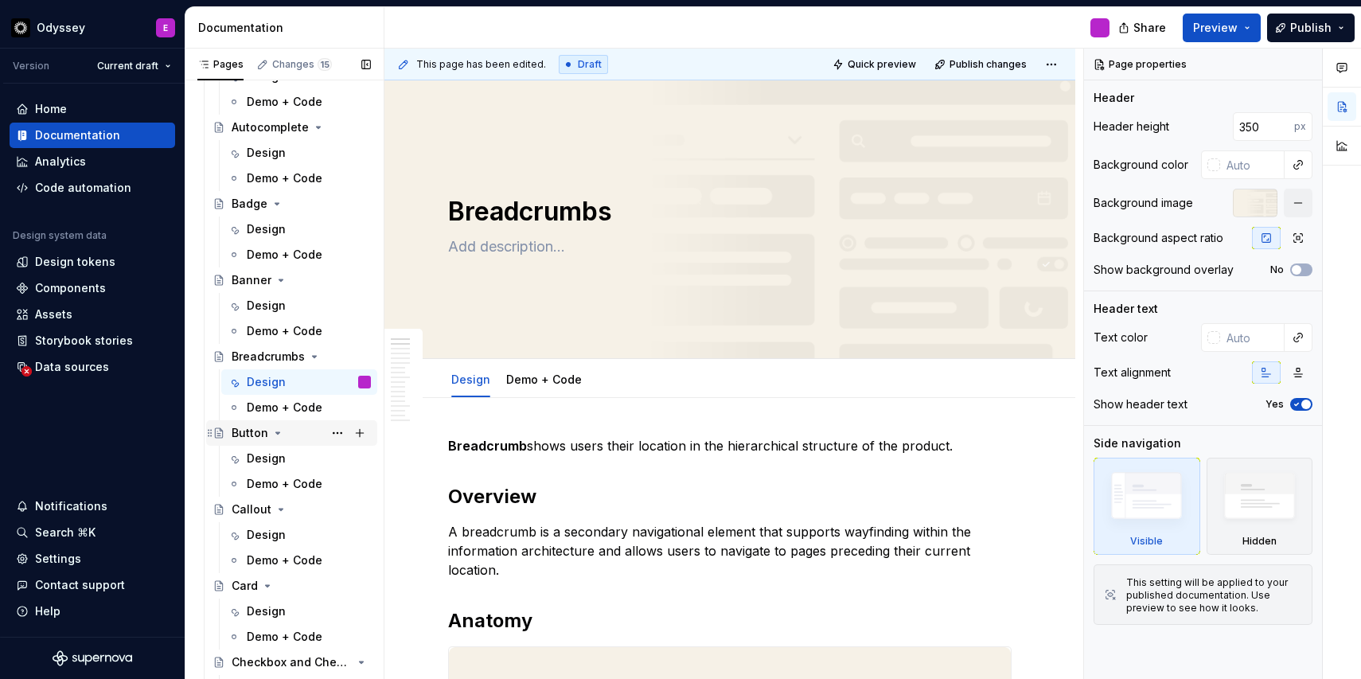
scroll to position [1647, 0]
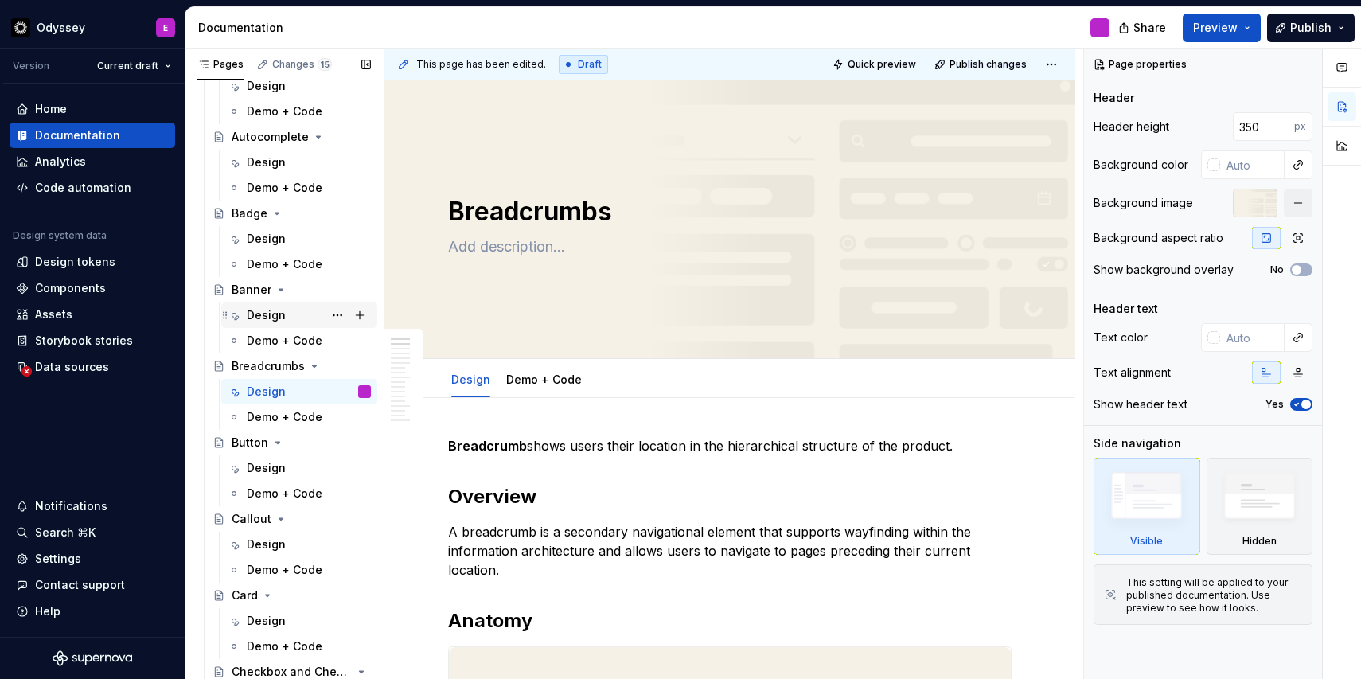
click at [259, 314] on div "Design" at bounding box center [266, 315] width 39 height 16
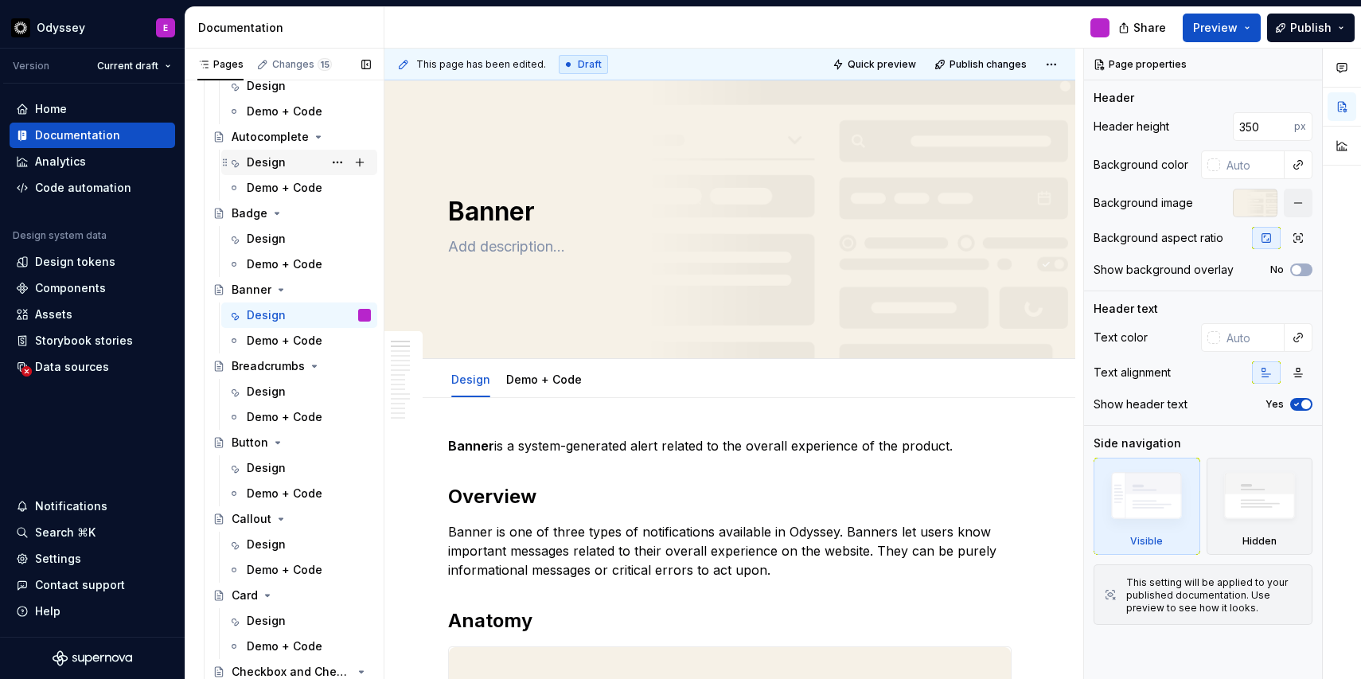
click at [270, 162] on div "Design" at bounding box center [266, 162] width 39 height 16
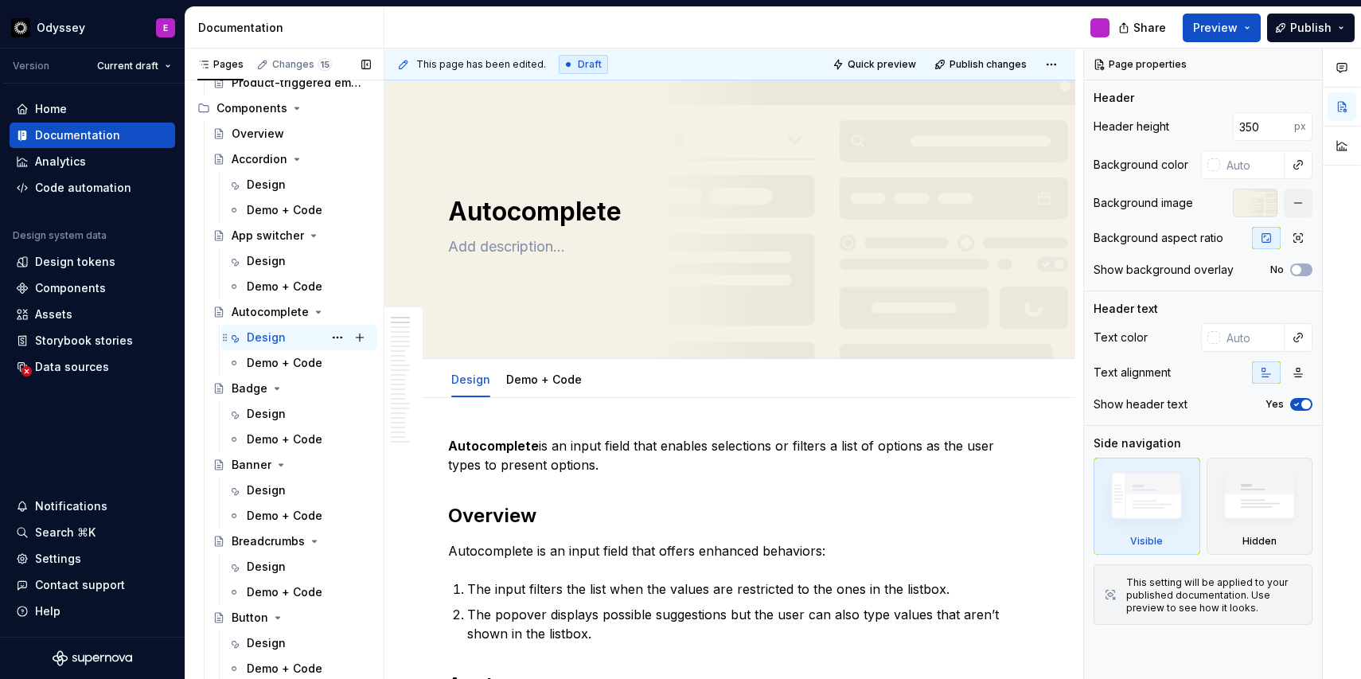
scroll to position [1435, 0]
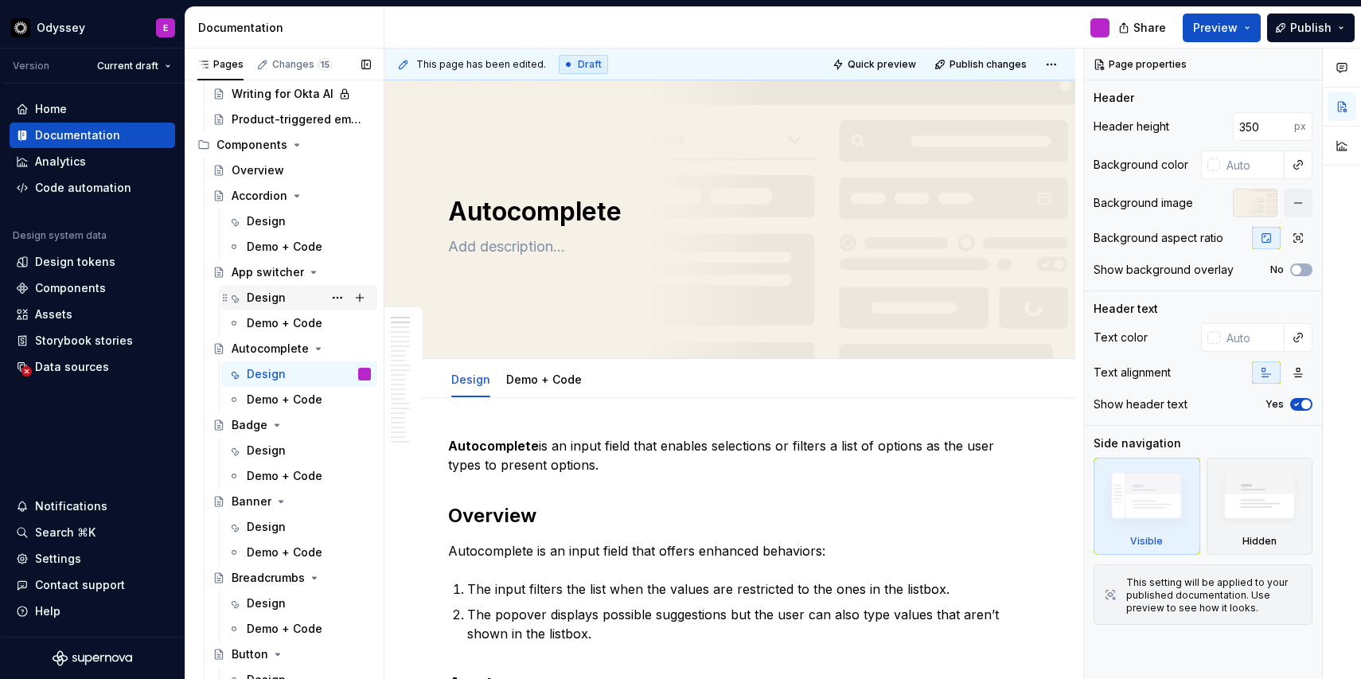
click at [263, 299] on div "Design" at bounding box center [266, 298] width 39 height 16
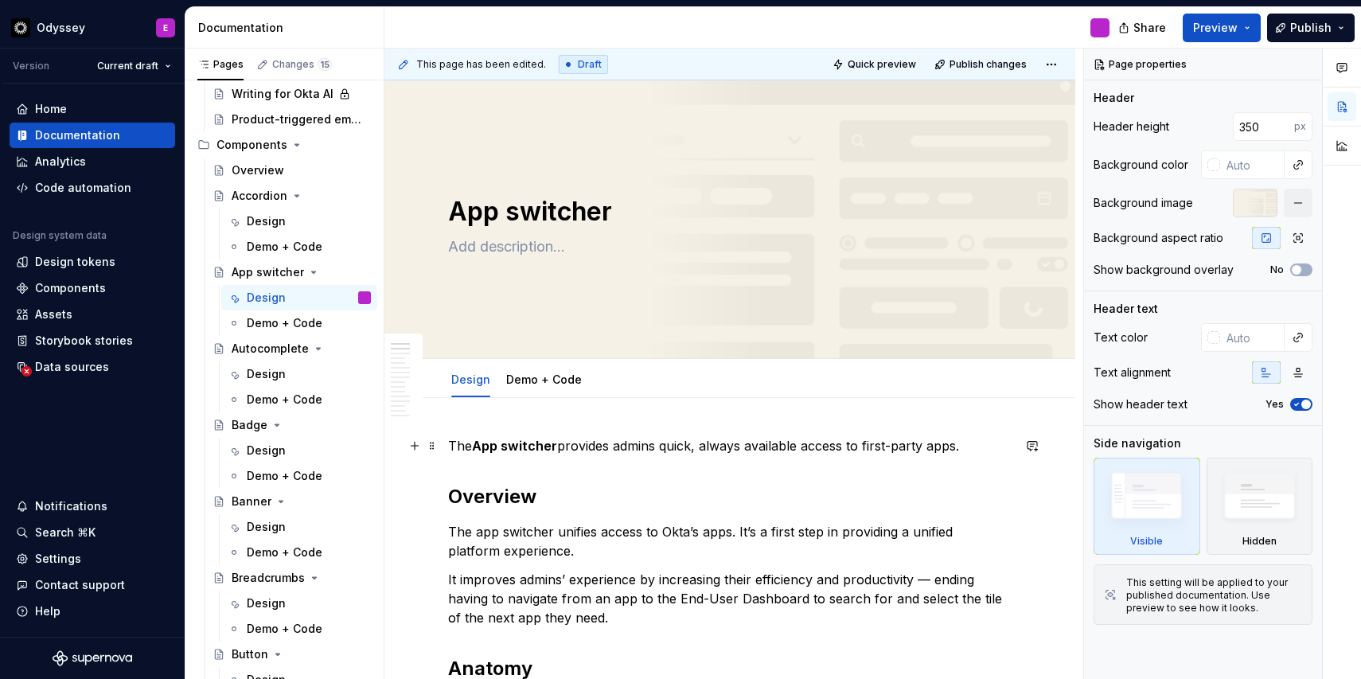
type textarea "*"
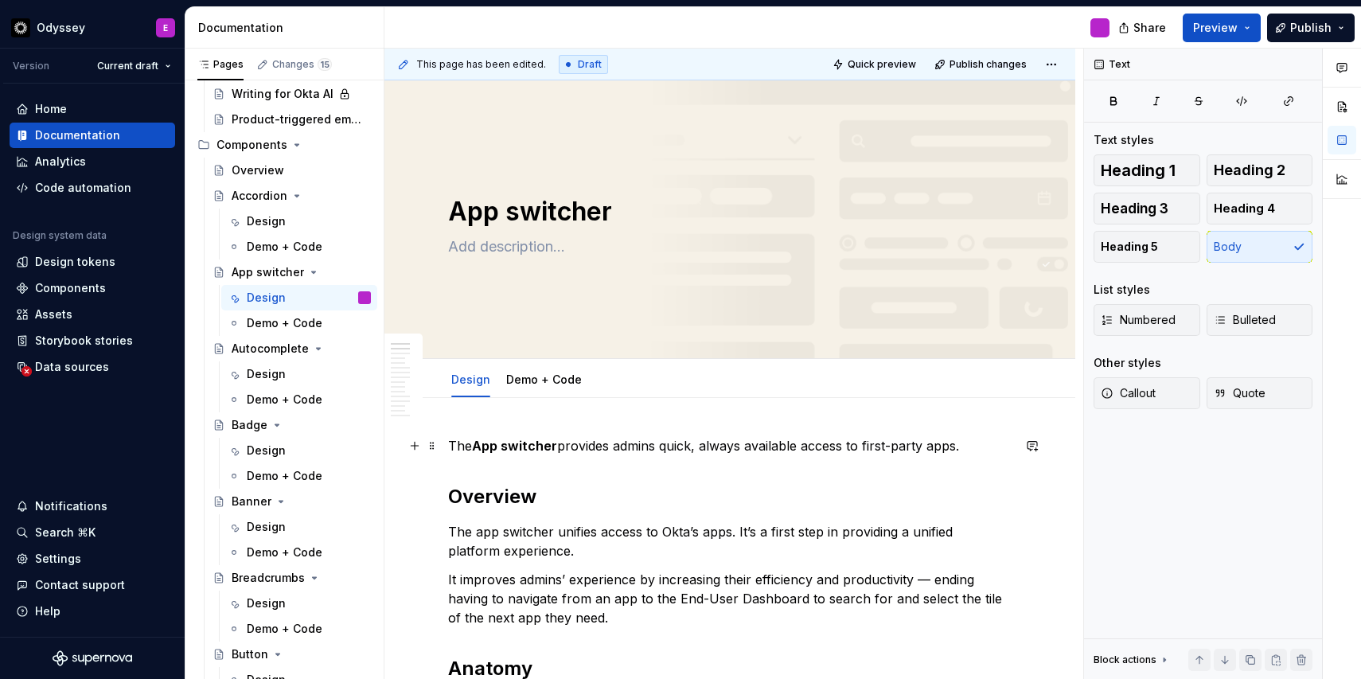
click at [475, 450] on strong "App switcher" at bounding box center [514, 446] width 85 height 16
click at [262, 229] on div "Design" at bounding box center [266, 221] width 39 height 16
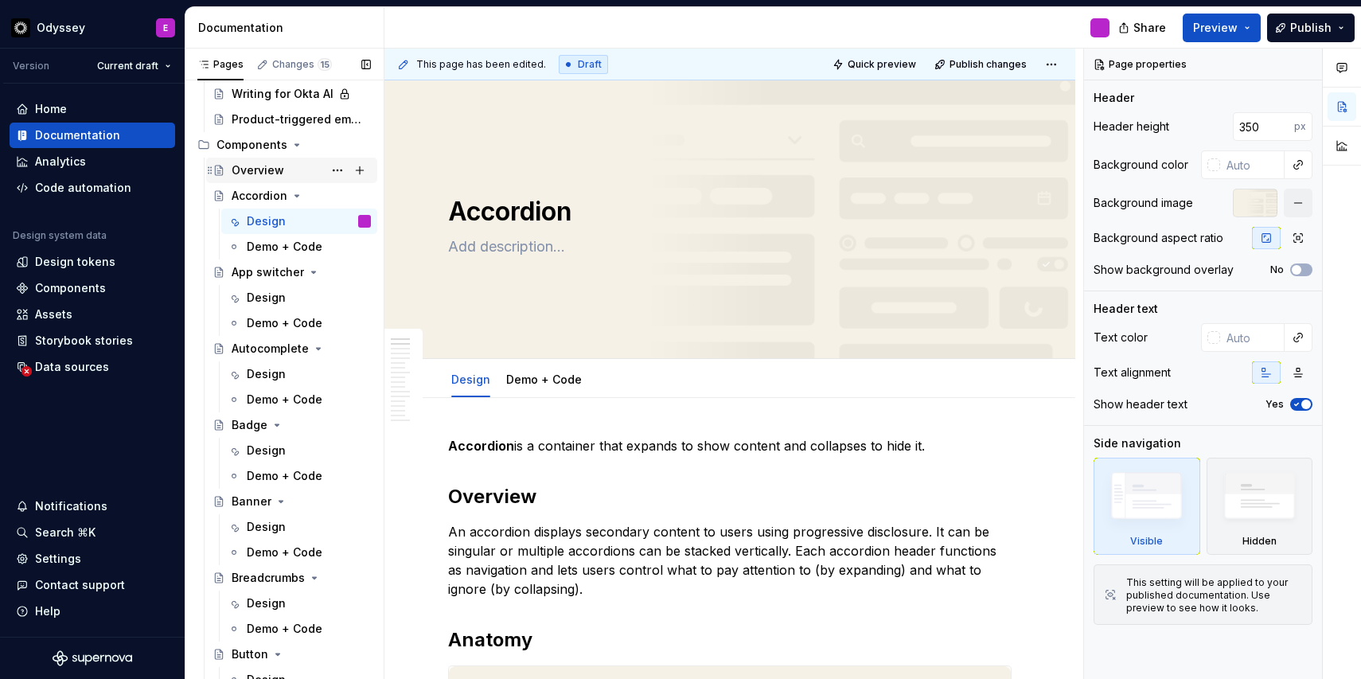
click at [264, 175] on div "Overview" at bounding box center [258, 170] width 53 height 16
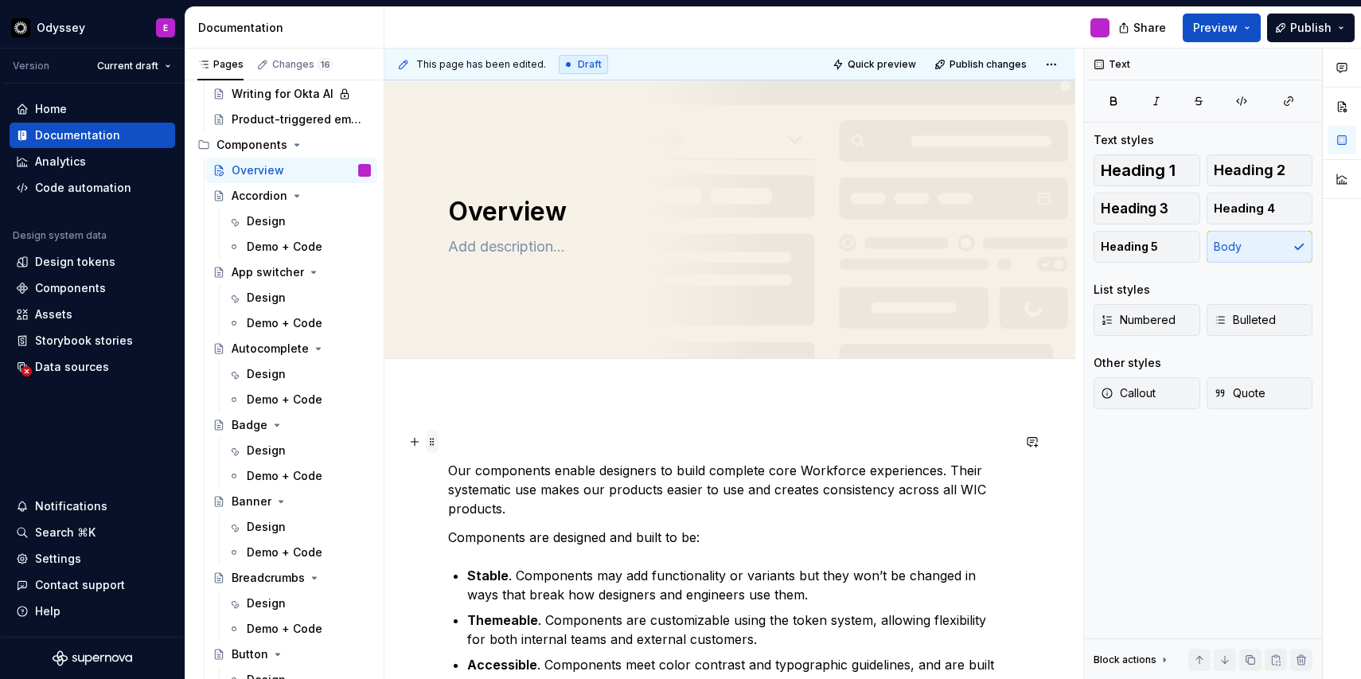
click at [431, 447] on span at bounding box center [432, 442] width 13 height 22
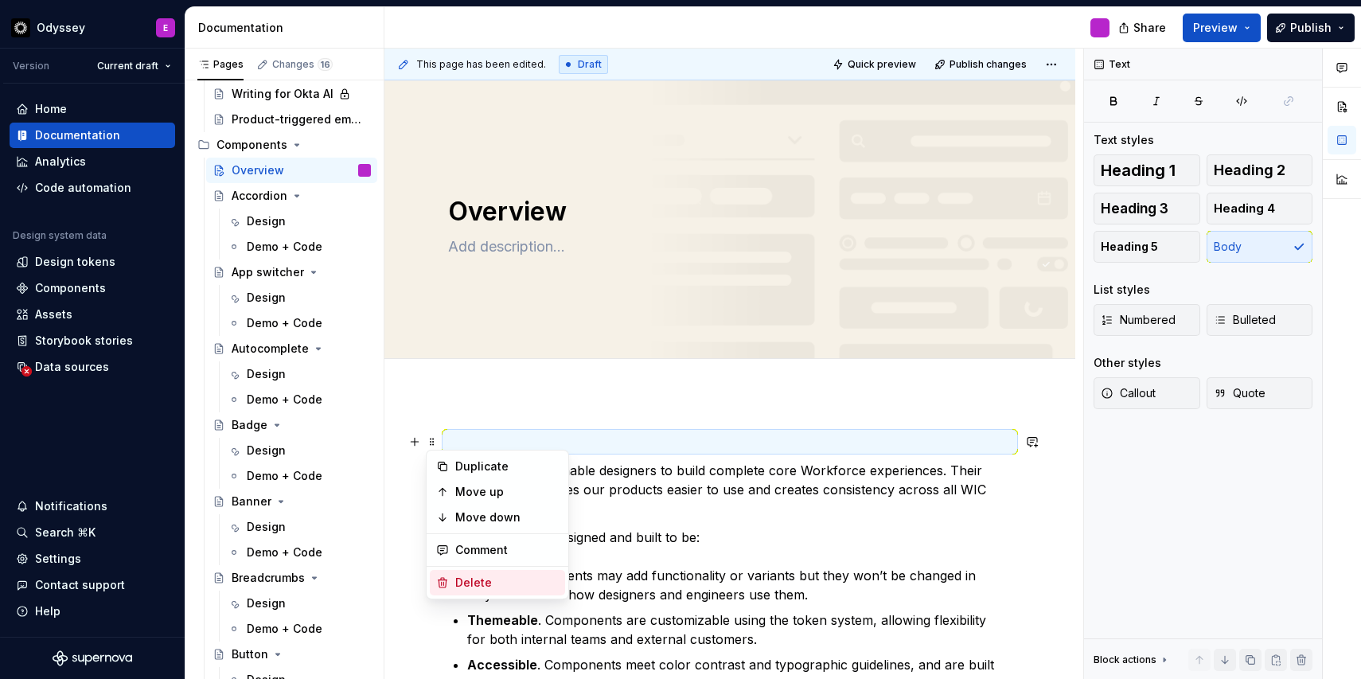
click at [455, 580] on div "Delete" at bounding box center [507, 583] width 104 height 16
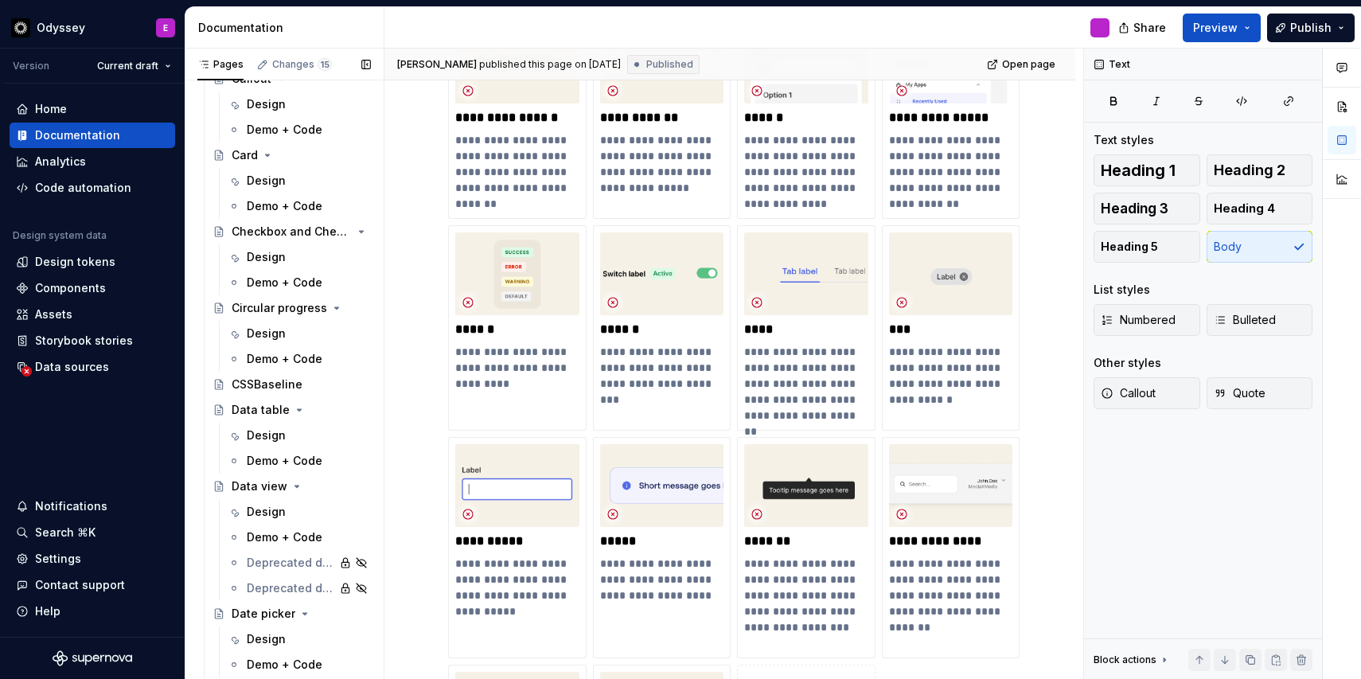
scroll to position [2115, 0]
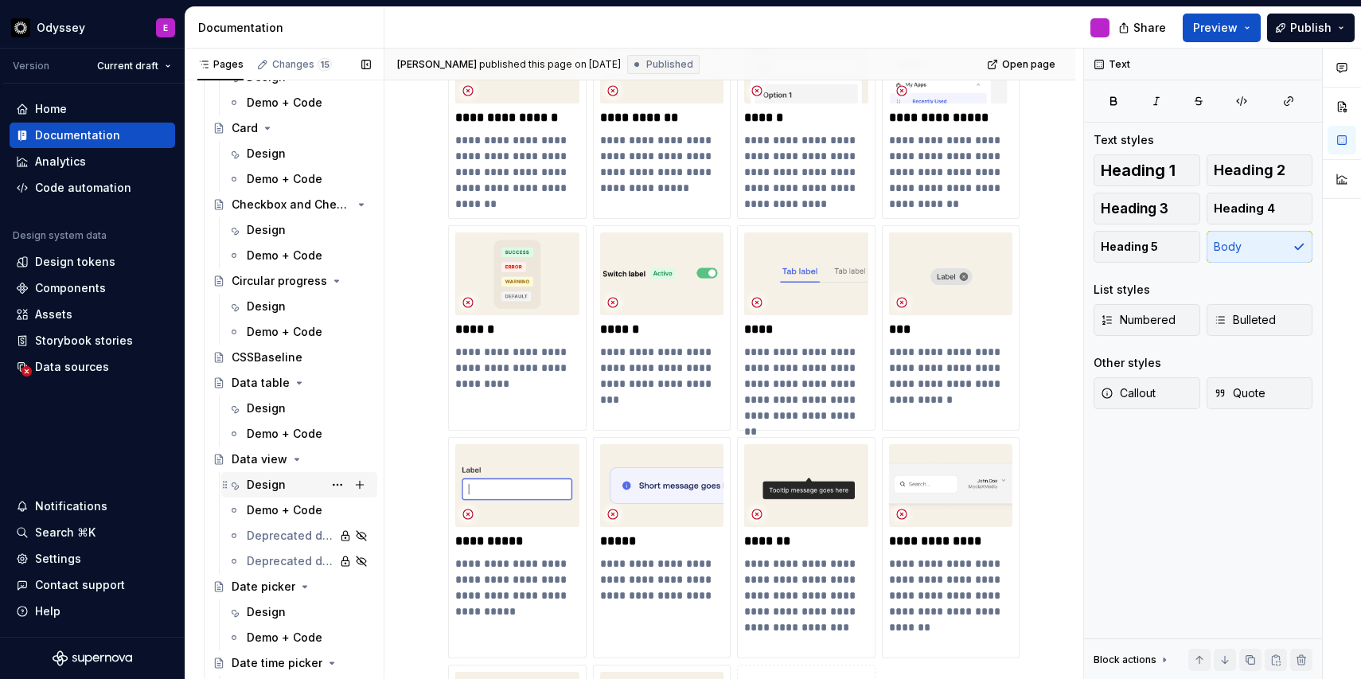
click at [261, 481] on div "Design" at bounding box center [266, 485] width 39 height 16
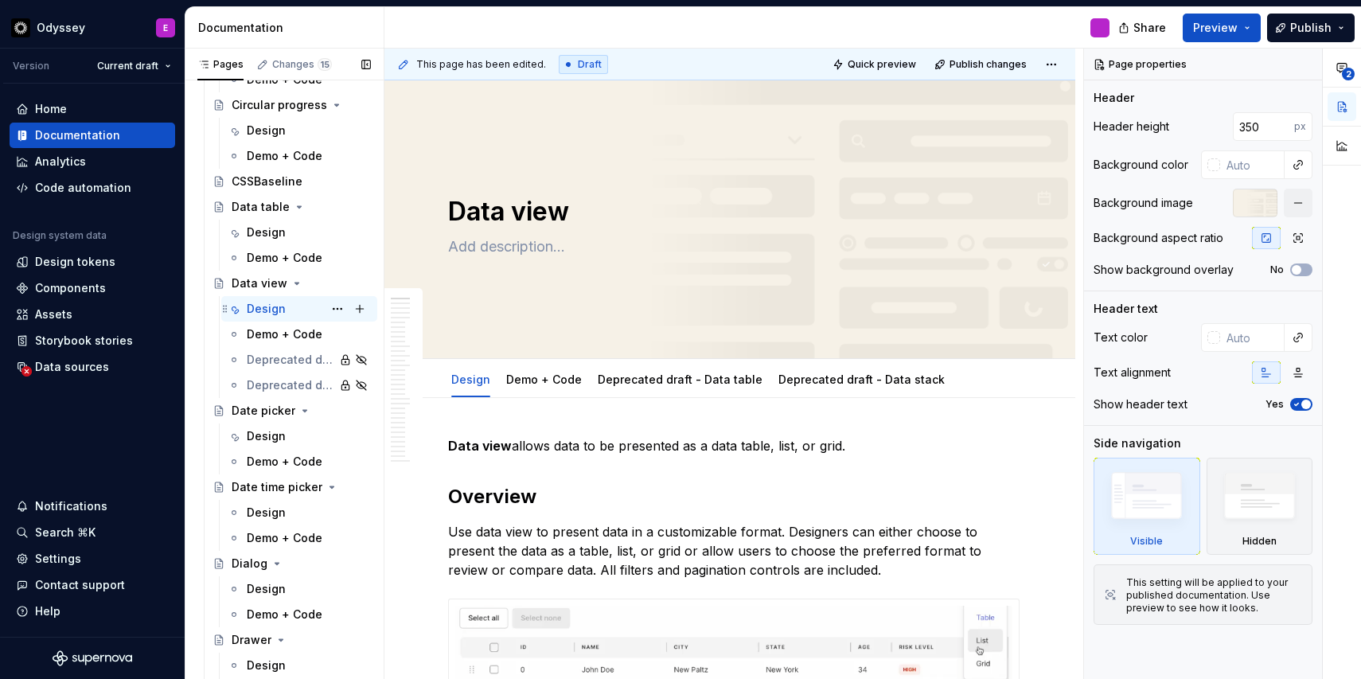
scroll to position [2292, 0]
click at [275, 439] on div "Design" at bounding box center [266, 435] width 39 height 16
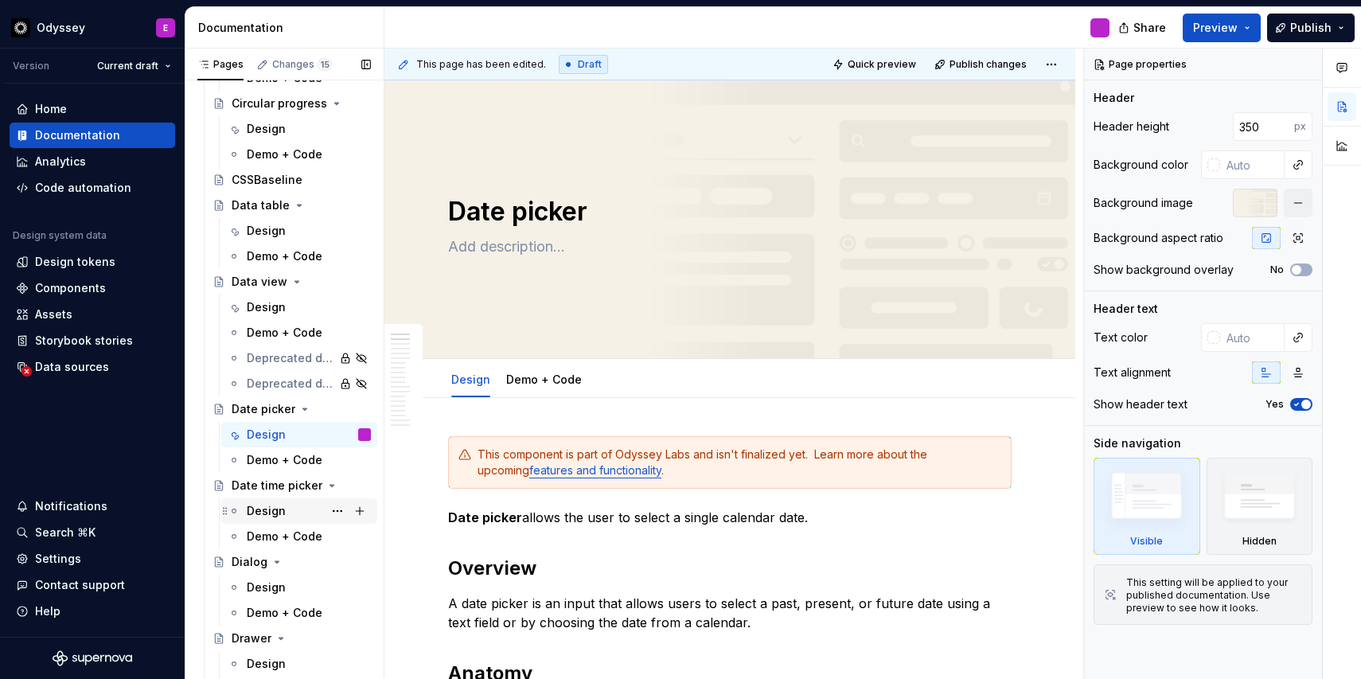
click at [264, 517] on div "Design" at bounding box center [266, 511] width 39 height 16
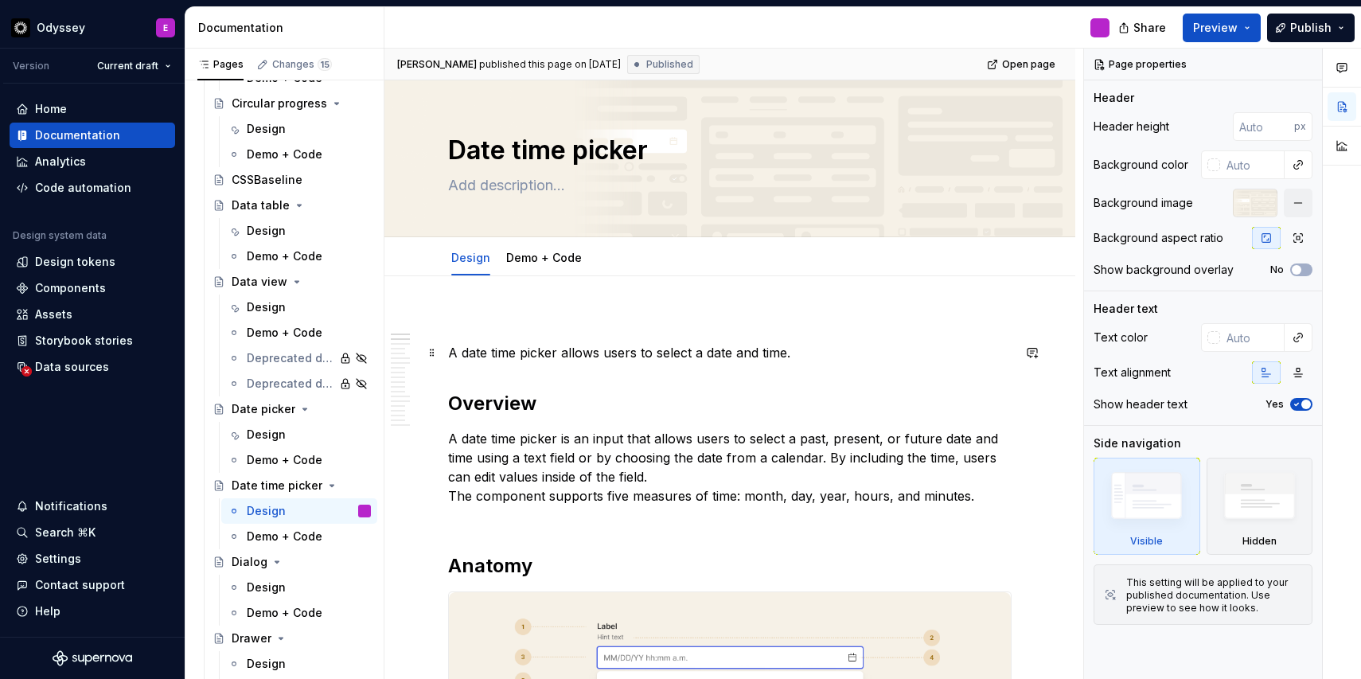
type textarea "*"
click at [466, 353] on p "A date time picker allows users to select a date and time." at bounding box center [730, 352] width 564 height 19
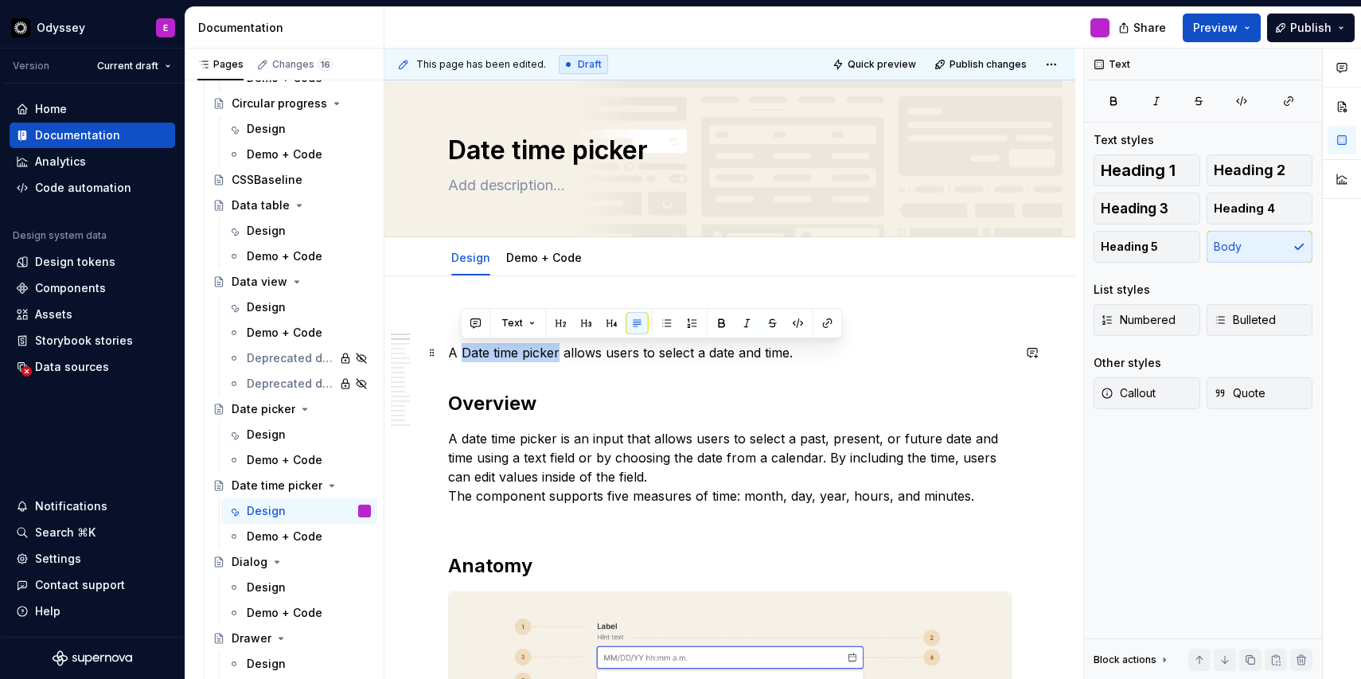
drag, startPoint x: 557, startPoint y: 353, endPoint x: 462, endPoint y: 352, distance: 95.6
click at [462, 352] on p "A Date time picker allows users to select a date and time." at bounding box center [730, 352] width 564 height 19
click at [463, 353] on strong "Date time picker" at bounding box center [510, 353] width 105 height 16
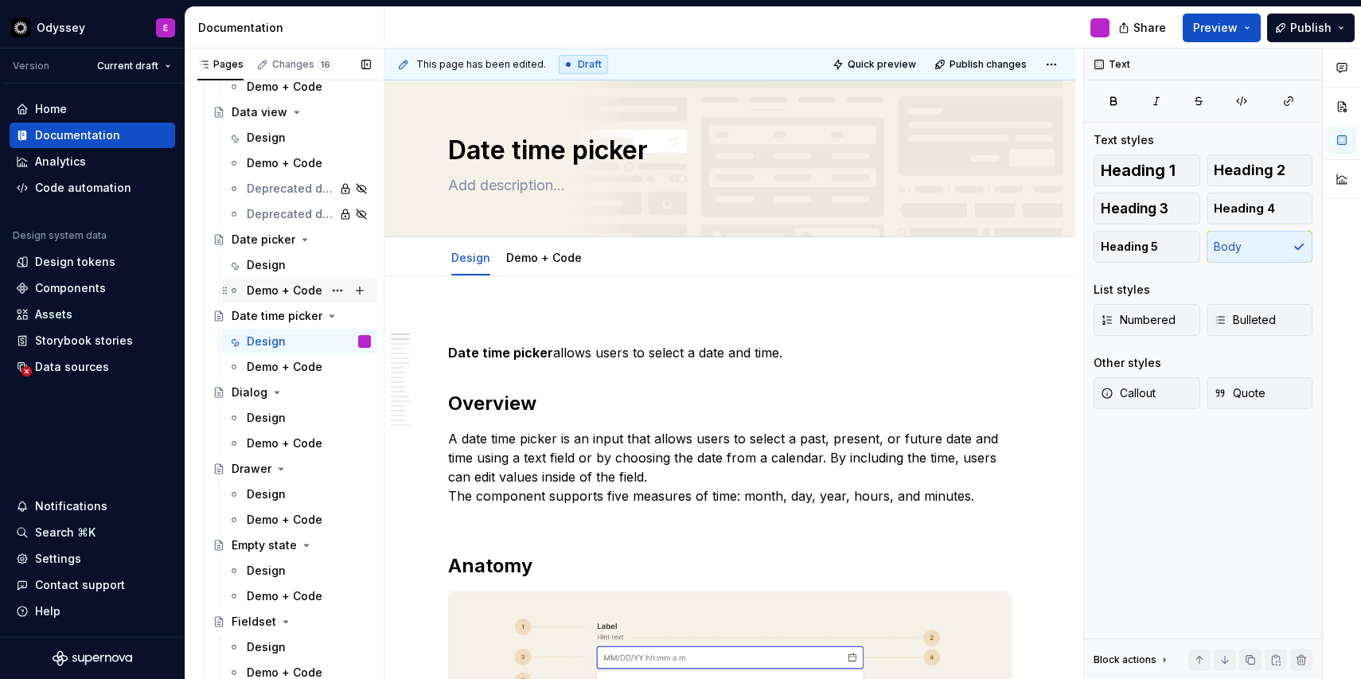
scroll to position [2482, 0]
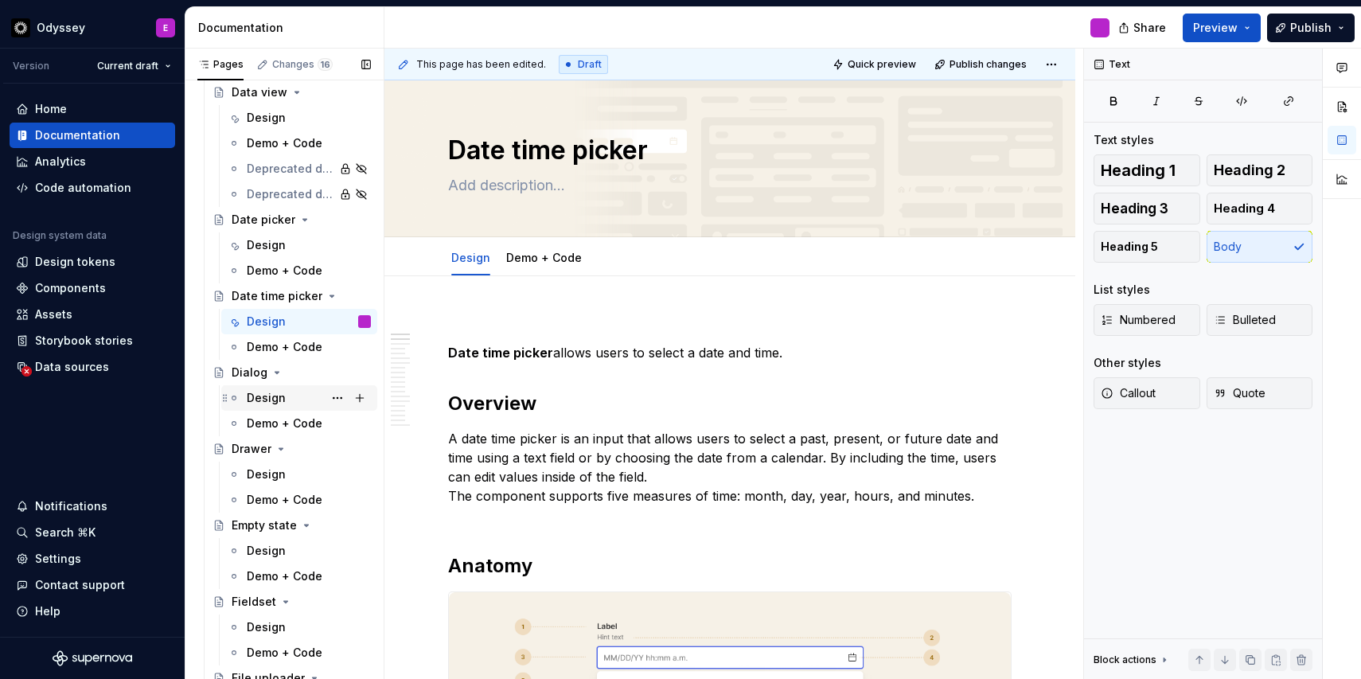
click at [300, 404] on div "Design" at bounding box center [309, 398] width 124 height 22
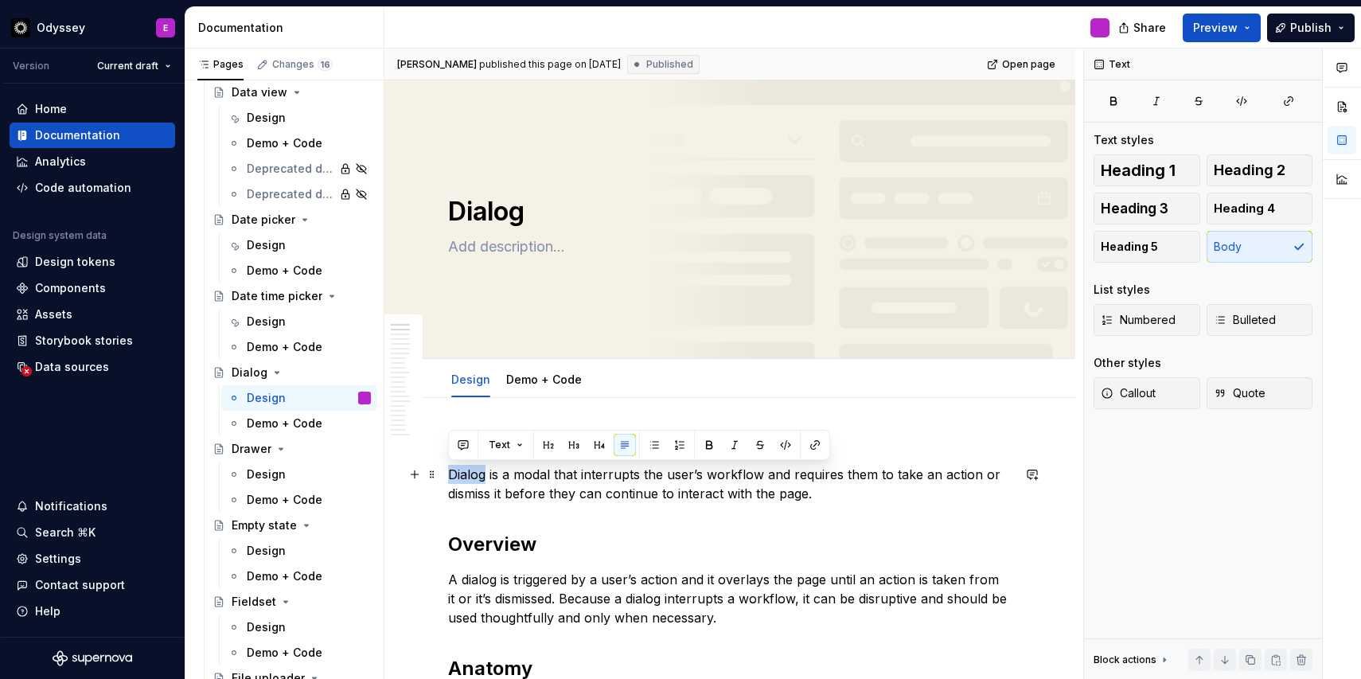
drag, startPoint x: 486, startPoint y: 478, endPoint x: 448, endPoint y: 472, distance: 37.8
click at [448, 472] on p "Dialog is a modal that interrupts the user’s workflow and requires them to take…" at bounding box center [730, 484] width 564 height 38
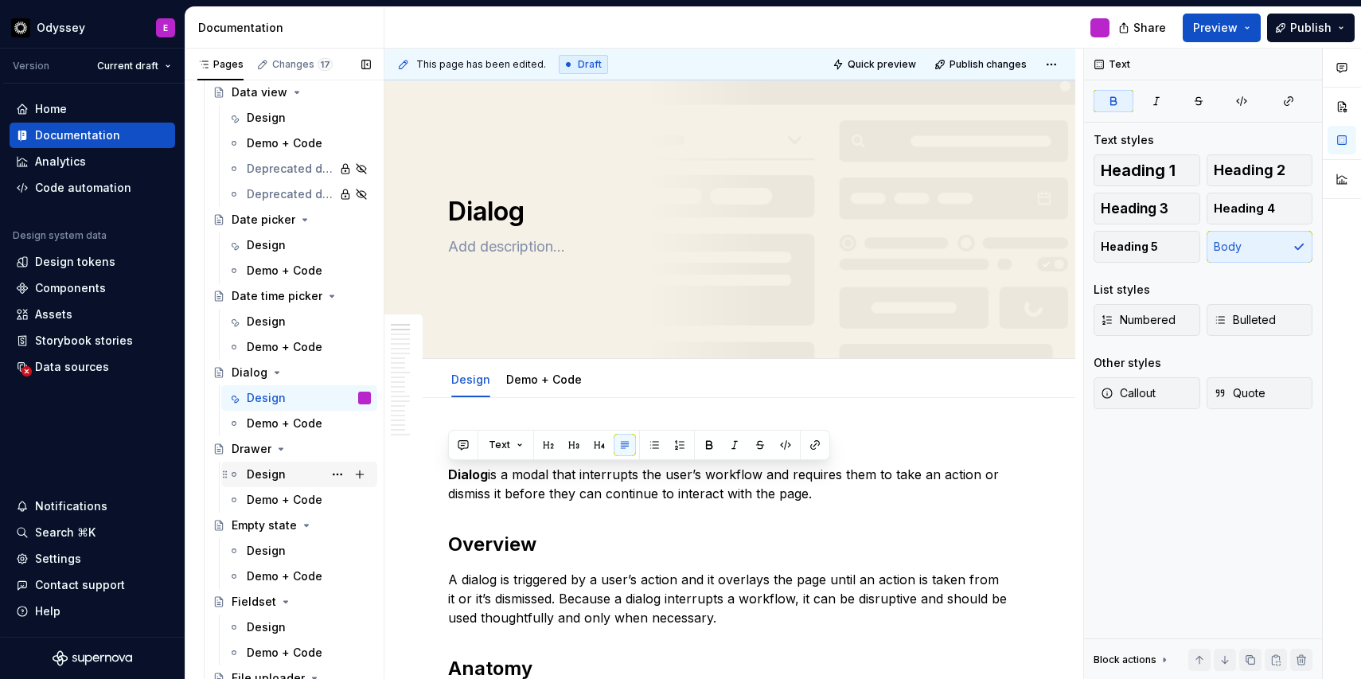
click at [267, 475] on div "Design" at bounding box center [266, 475] width 39 height 16
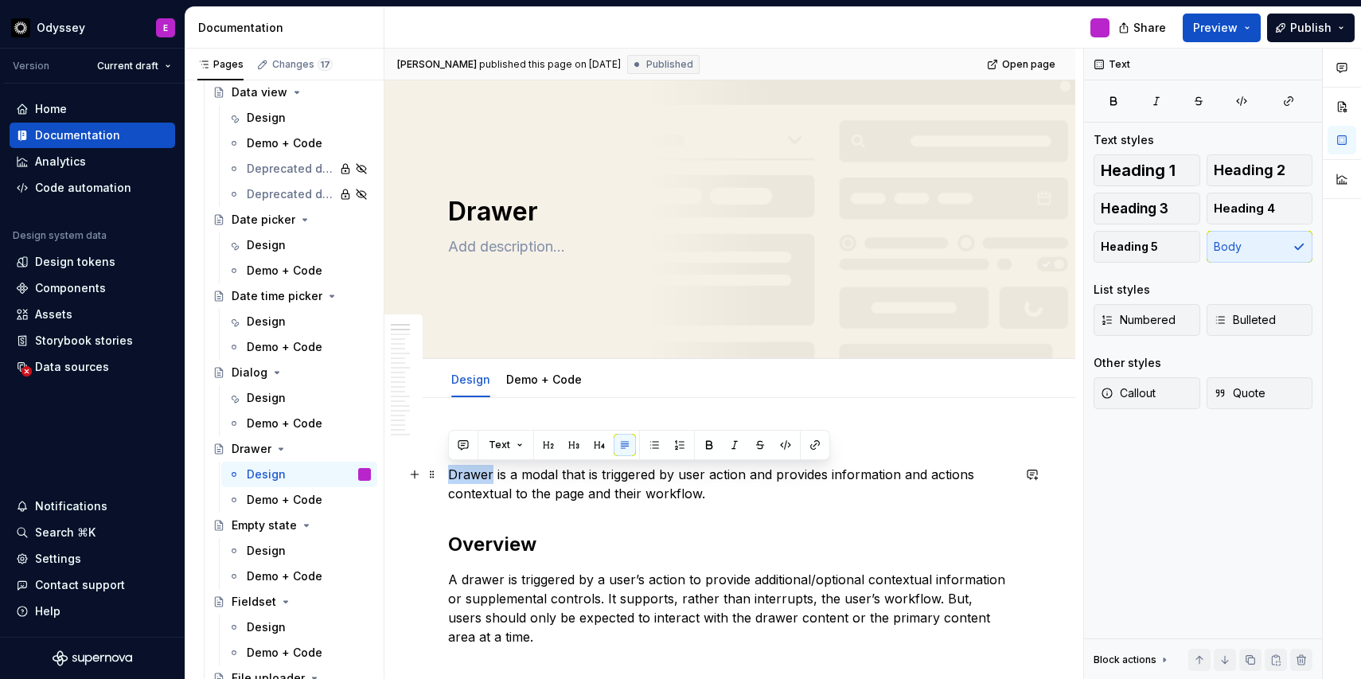
drag, startPoint x: 491, startPoint y: 473, endPoint x: 446, endPoint y: 473, distance: 45.4
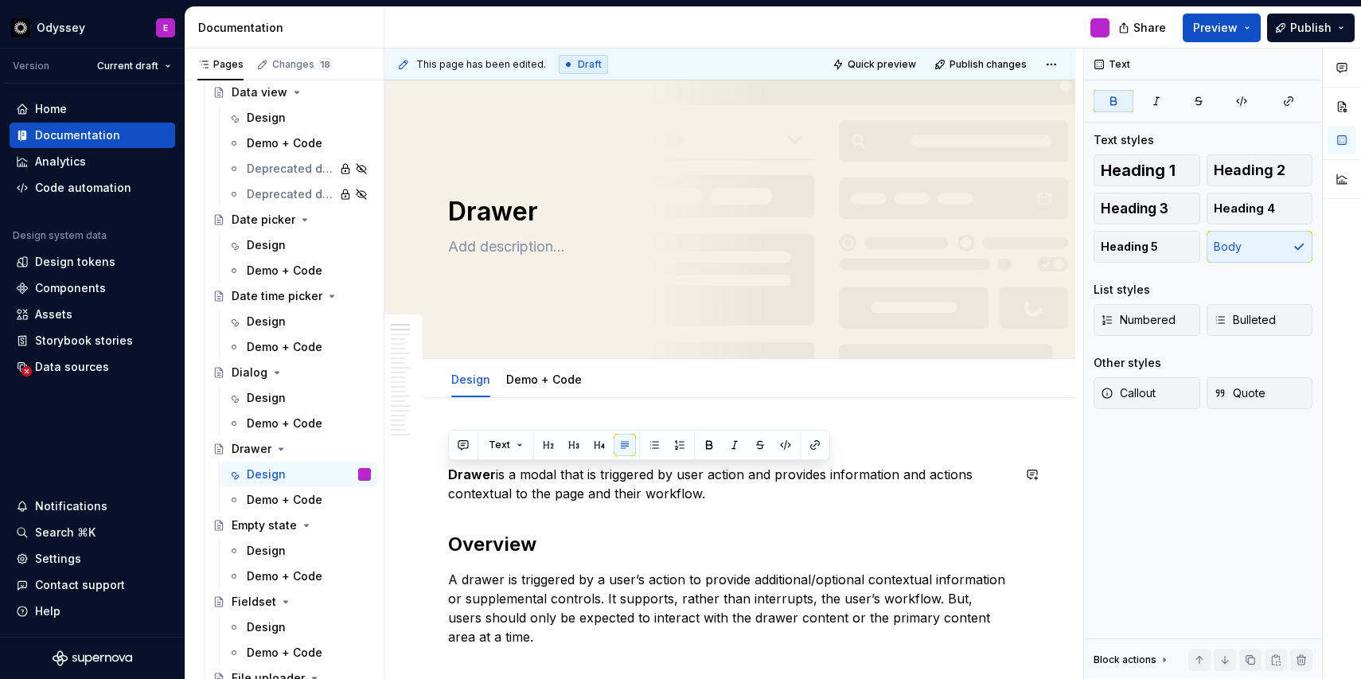
click at [430, 445] on span at bounding box center [432, 446] width 13 height 22
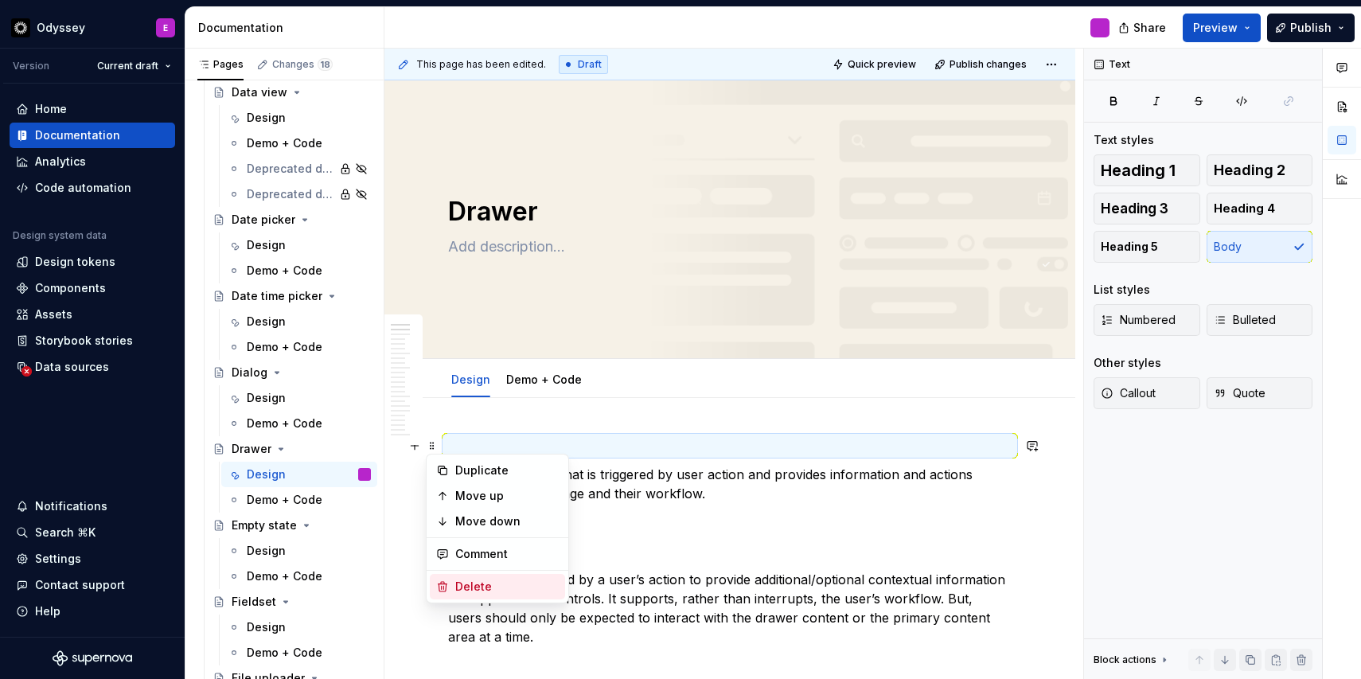
click at [454, 574] on div "Delete" at bounding box center [497, 586] width 135 height 25
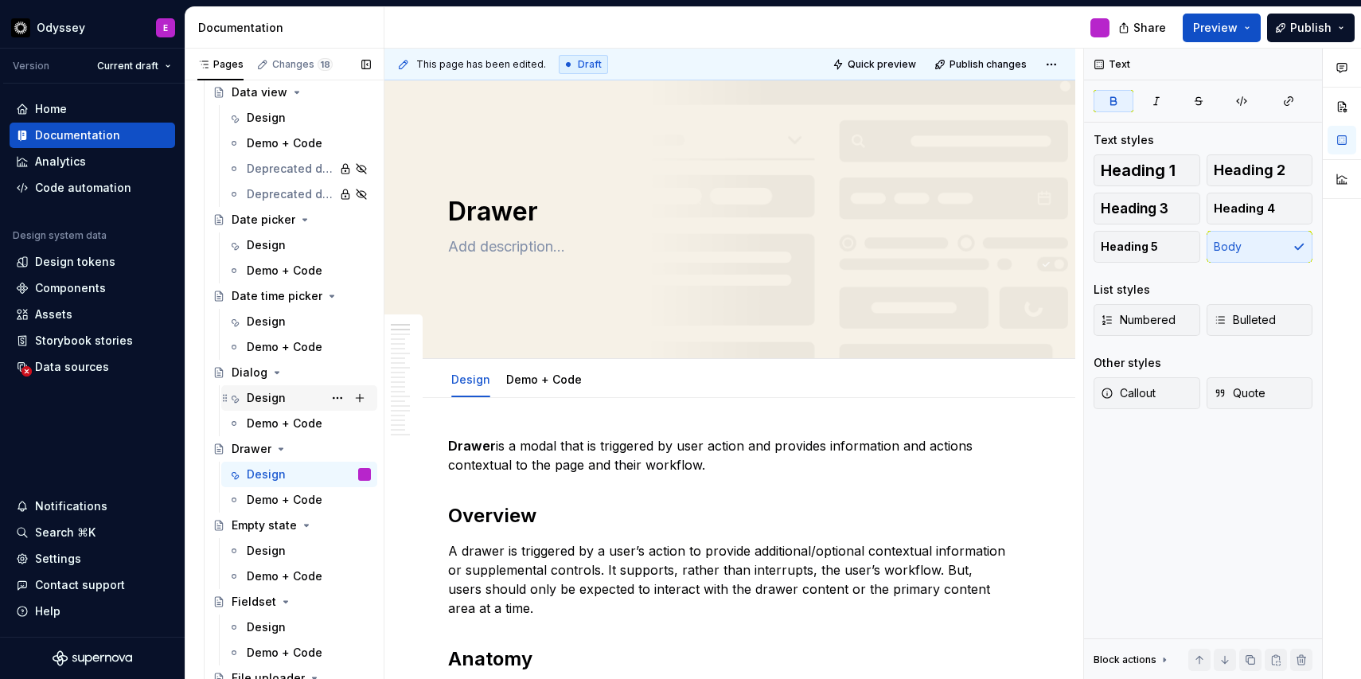
click at [256, 402] on div "Design" at bounding box center [266, 398] width 39 height 16
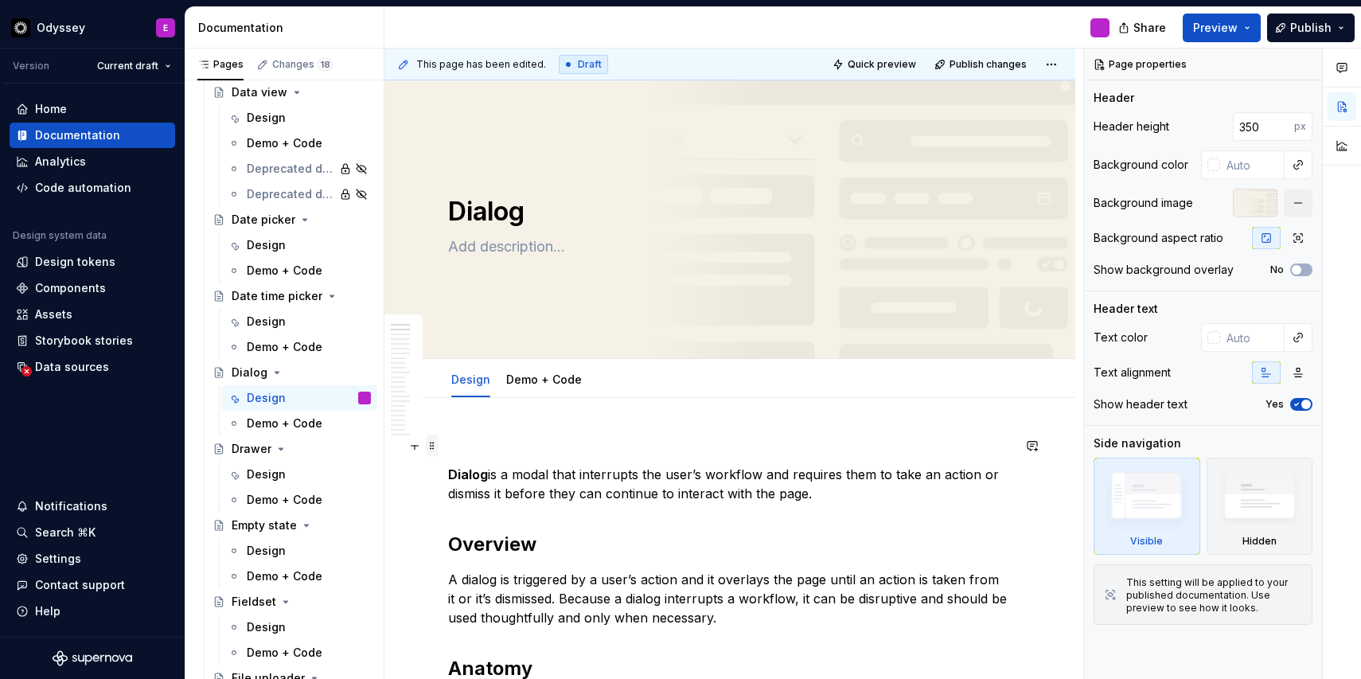
click at [434, 445] on span at bounding box center [432, 446] width 13 height 22
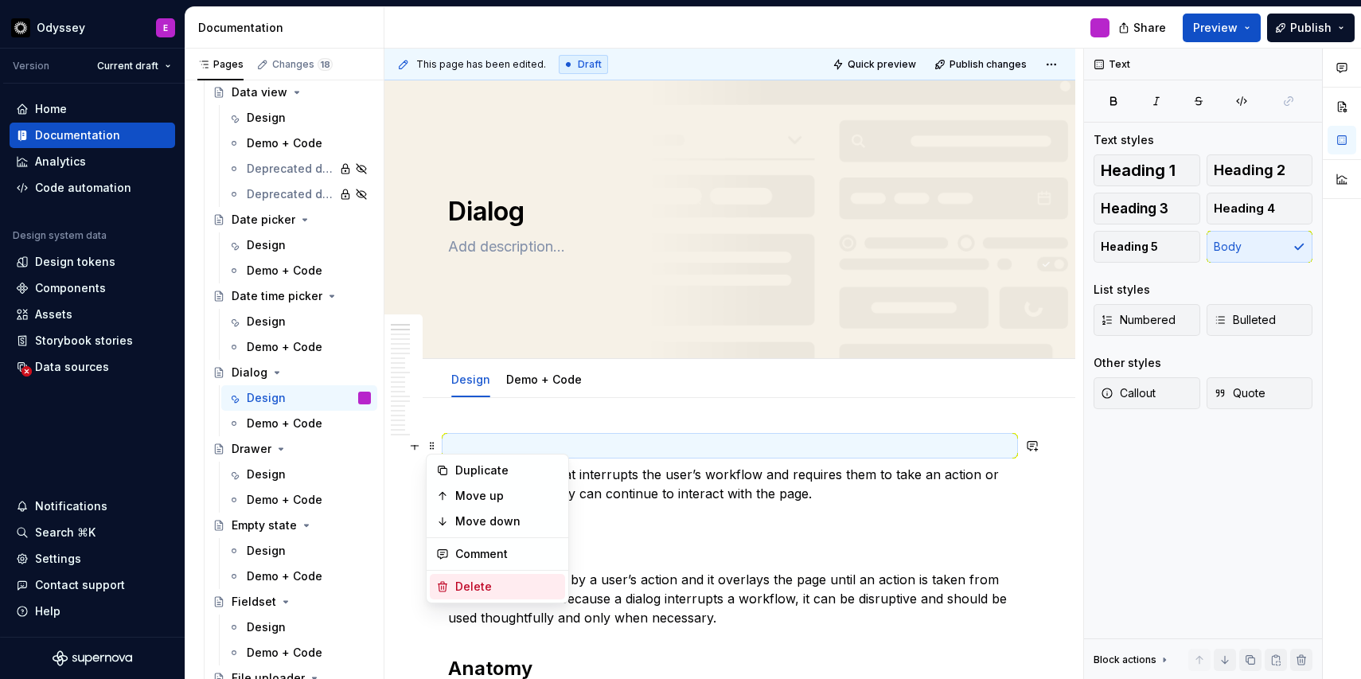
click at [442, 584] on icon at bounding box center [442, 586] width 13 height 13
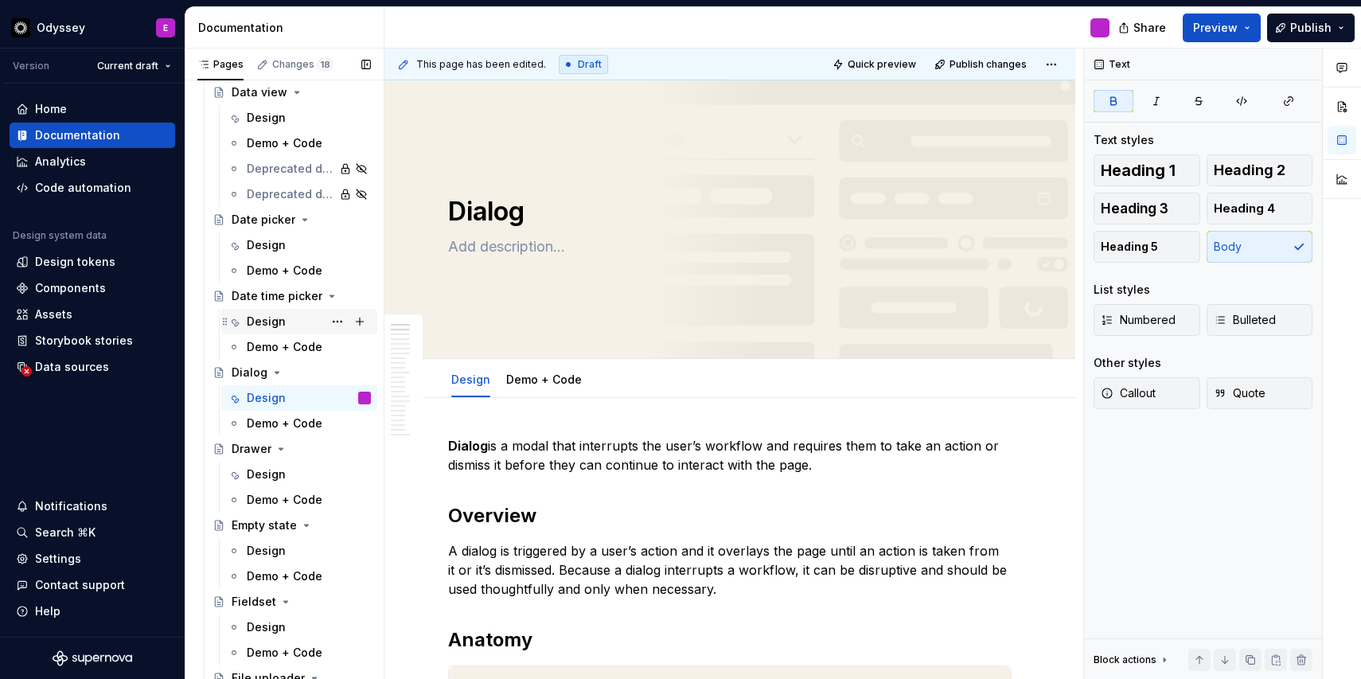
click at [251, 318] on div "Design" at bounding box center [266, 322] width 39 height 16
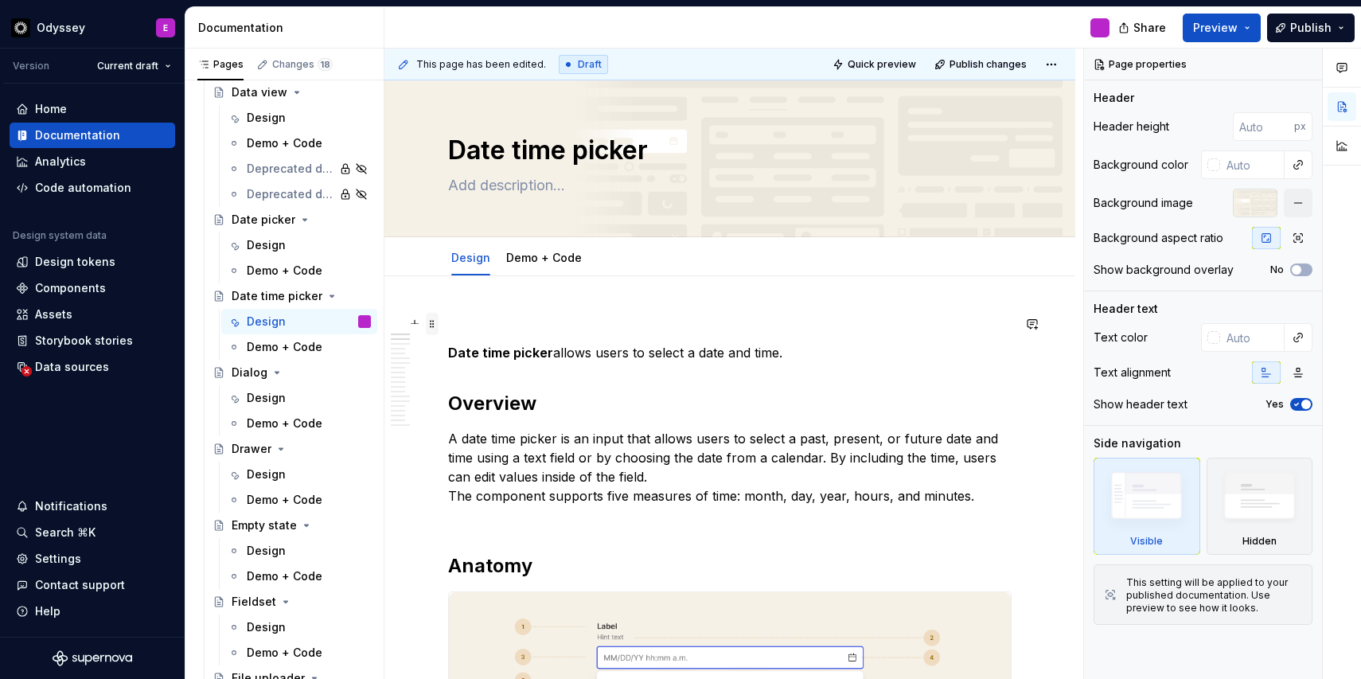
click at [436, 321] on span at bounding box center [432, 324] width 13 height 22
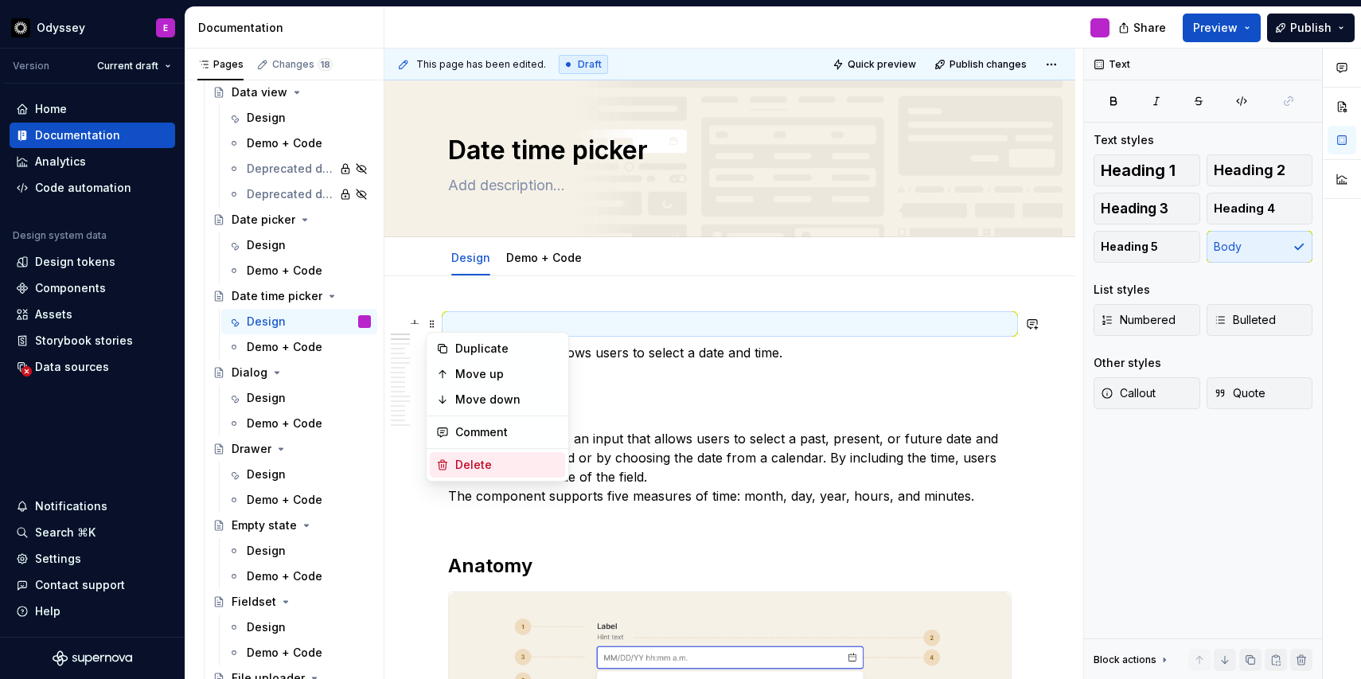
click at [448, 460] on icon at bounding box center [442, 465] width 13 height 13
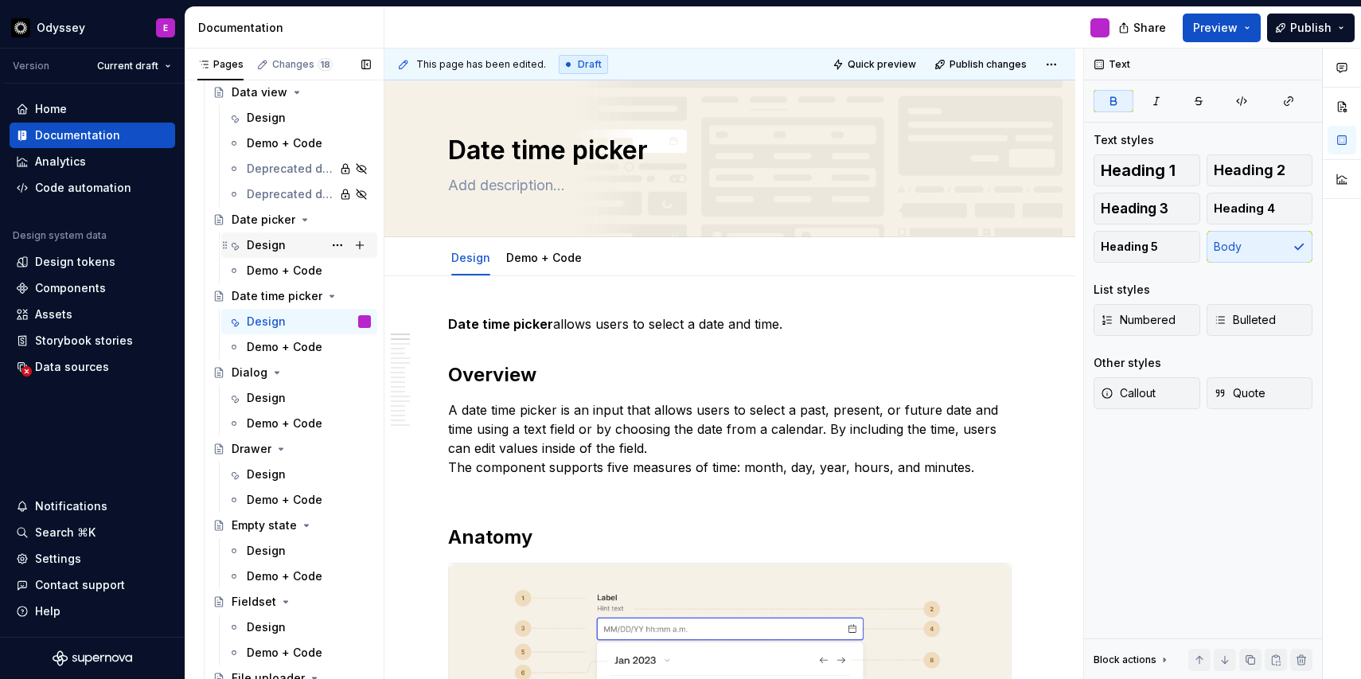
click at [261, 245] on div "Design" at bounding box center [266, 245] width 39 height 16
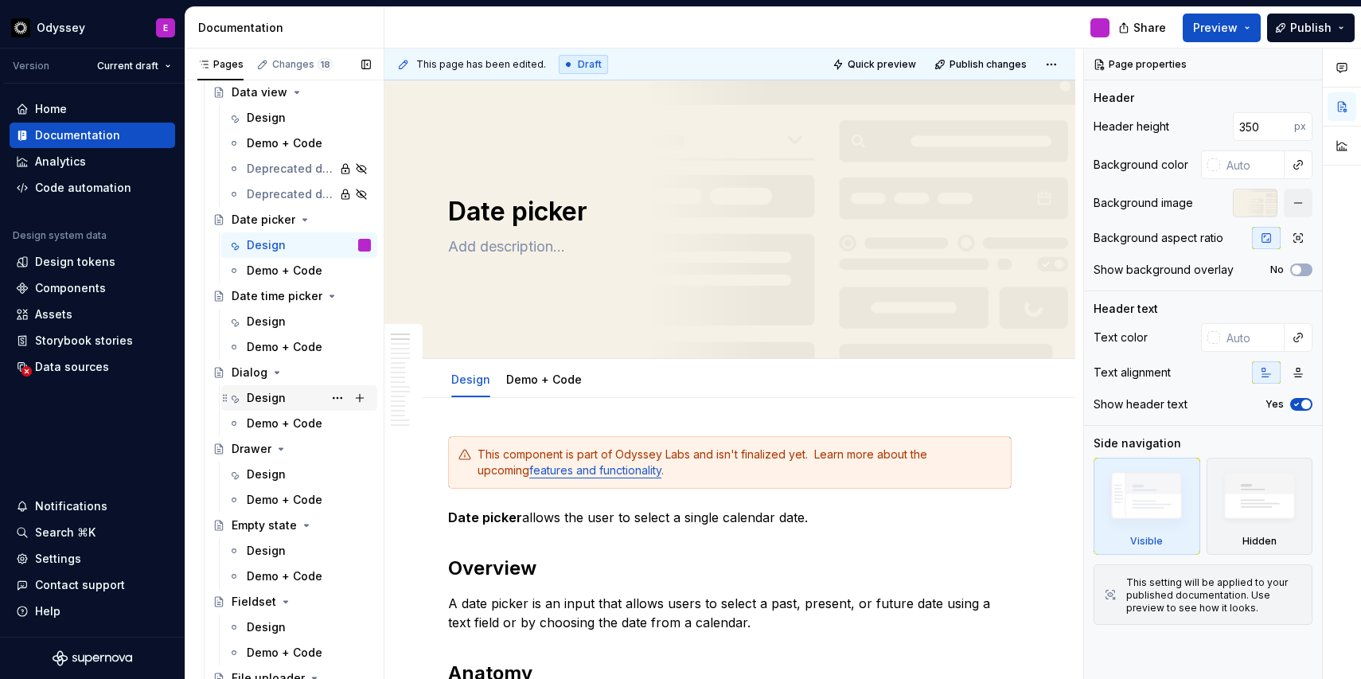
click at [259, 397] on div "Design" at bounding box center [266, 398] width 39 height 16
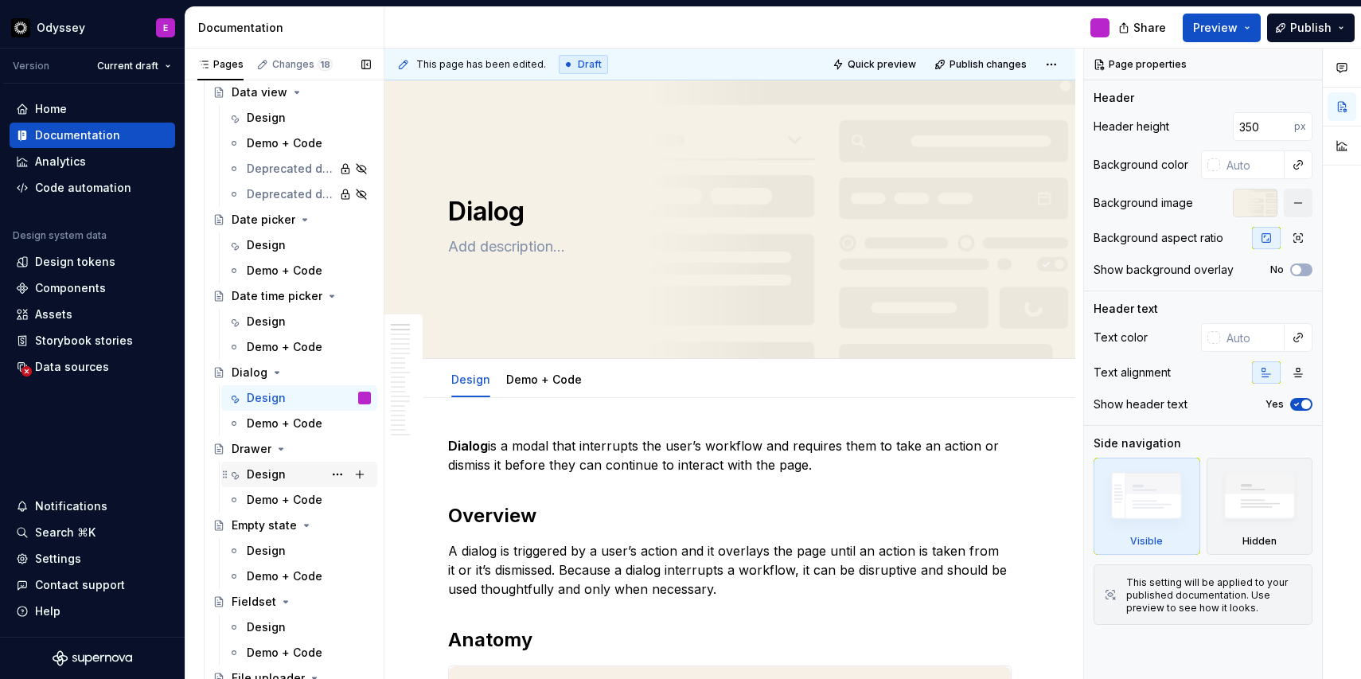
click at [258, 470] on div "Design" at bounding box center [266, 475] width 39 height 16
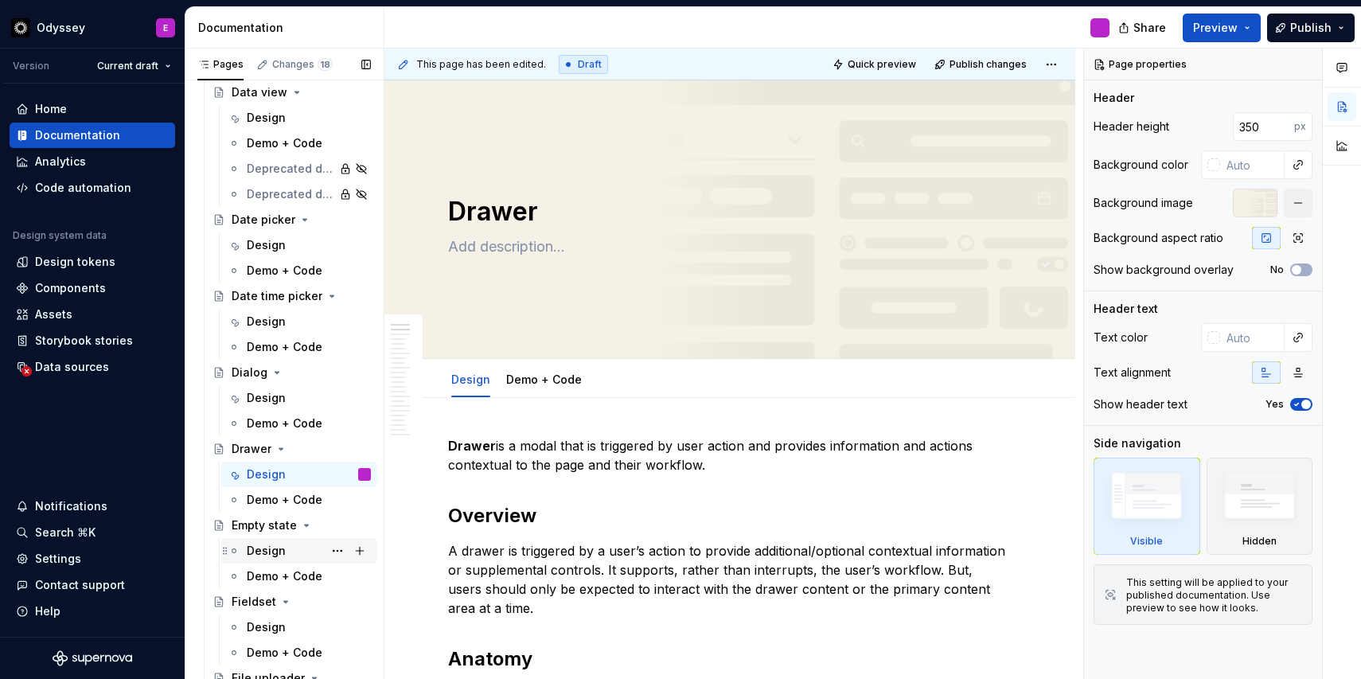
click at [260, 548] on div "Design" at bounding box center [266, 551] width 39 height 16
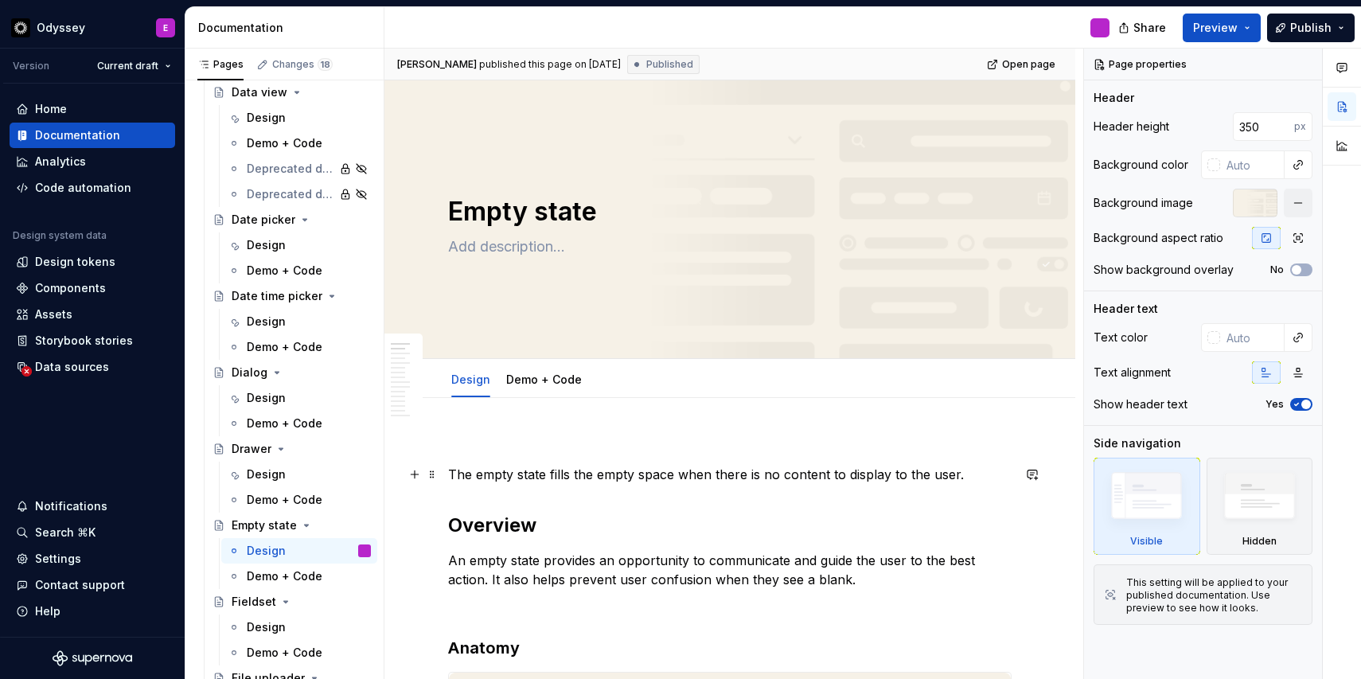
type textarea "*"
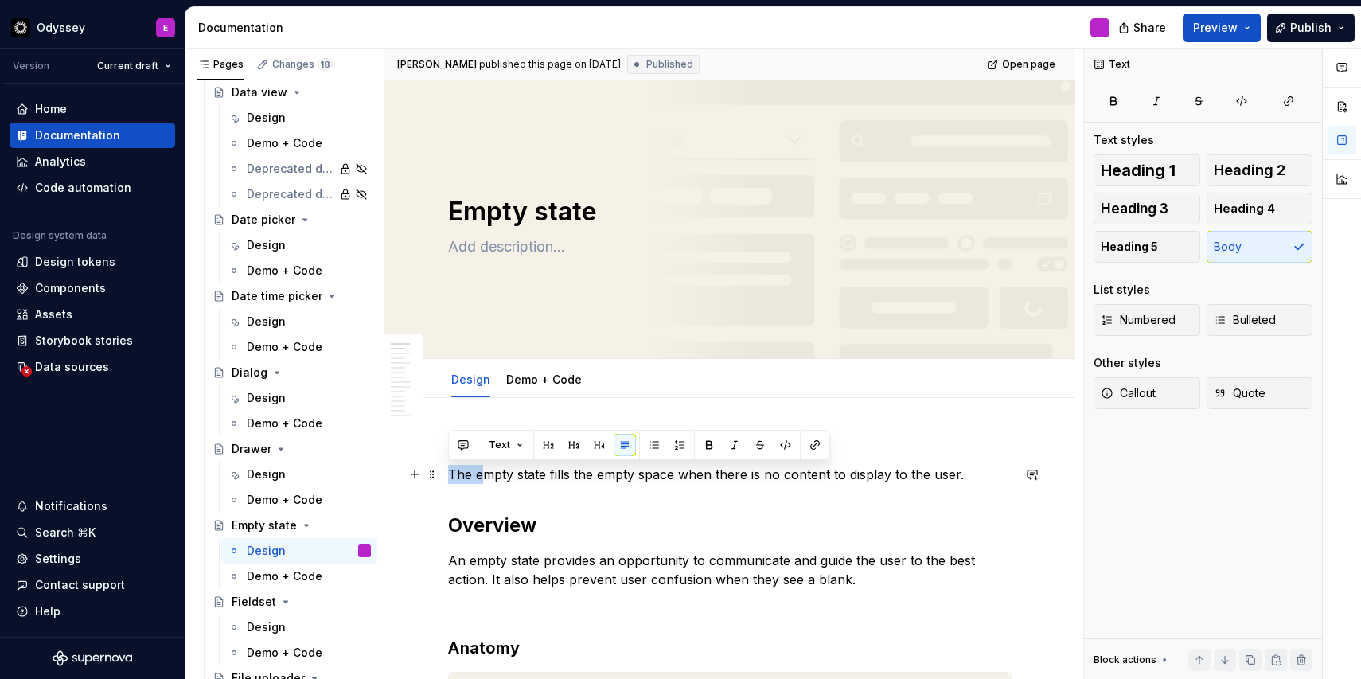
drag, startPoint x: 483, startPoint y: 478, endPoint x: 448, endPoint y: 472, distance: 35.5
click at [448, 472] on p "The empty state fills the empty space when there is no content to display to th…" at bounding box center [730, 474] width 564 height 19
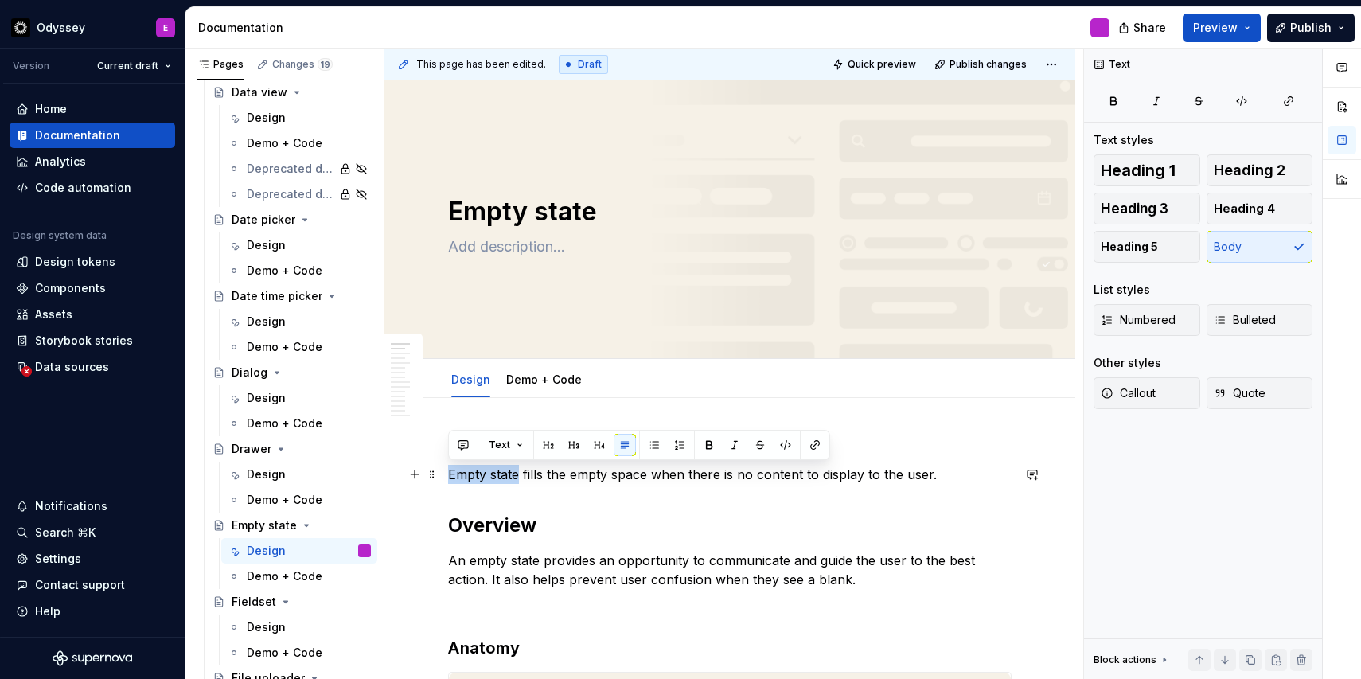
drag, startPoint x: 521, startPoint y: 475, endPoint x: 447, endPoint y: 475, distance: 73.2
click at [448, 475] on p "Empty state fills the empty space when there is no content to display to the us…" at bounding box center [730, 474] width 564 height 19
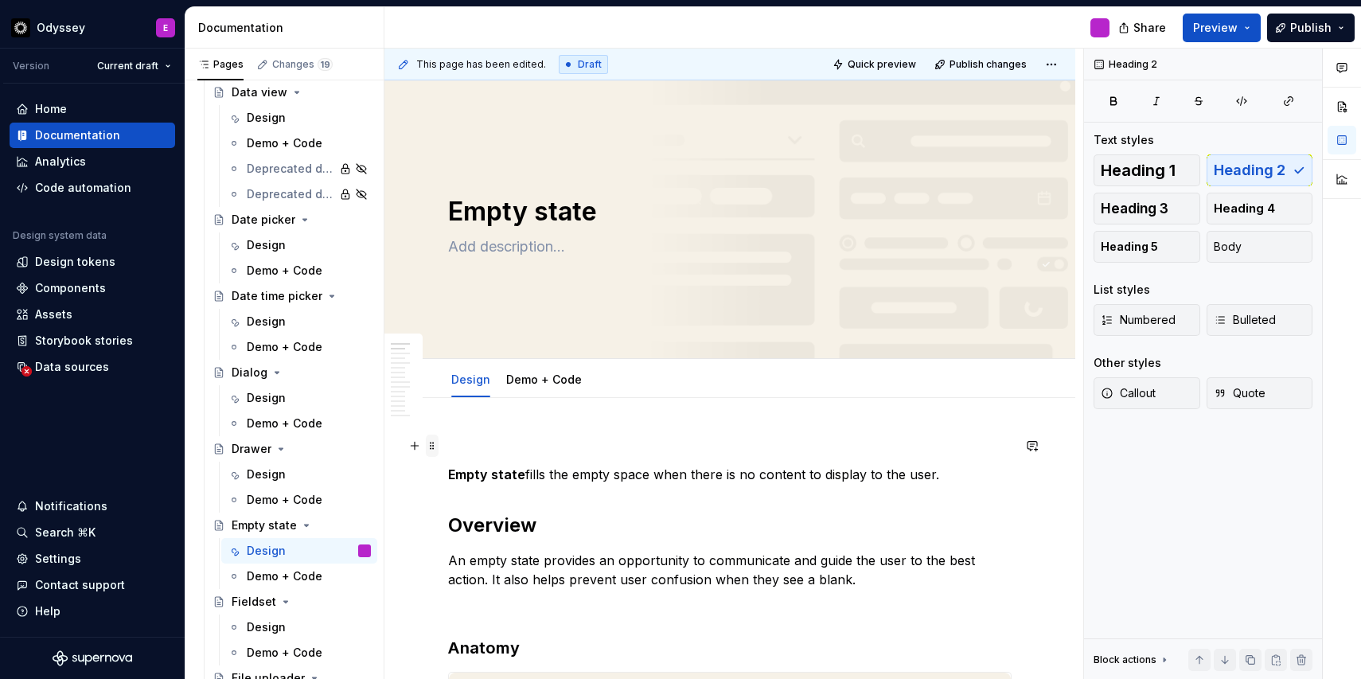
click at [432, 447] on span at bounding box center [432, 446] width 13 height 22
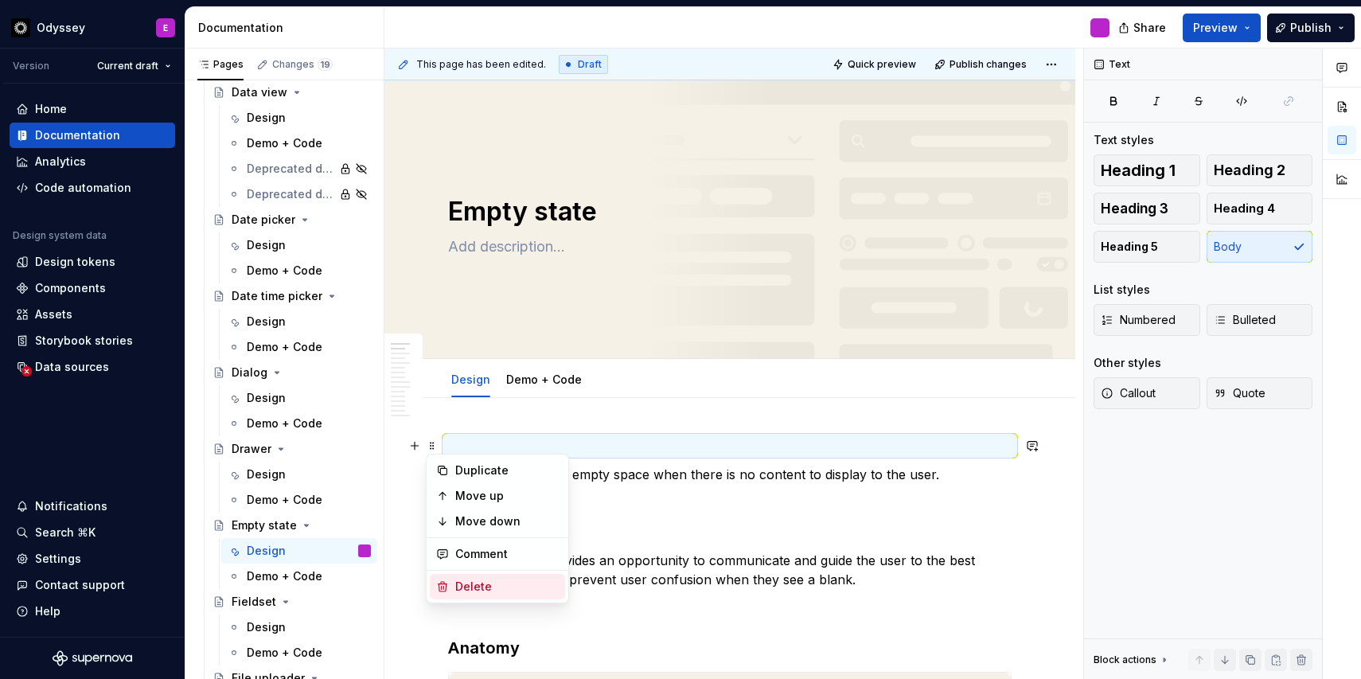
click at [446, 586] on icon at bounding box center [443, 587] width 9 height 10
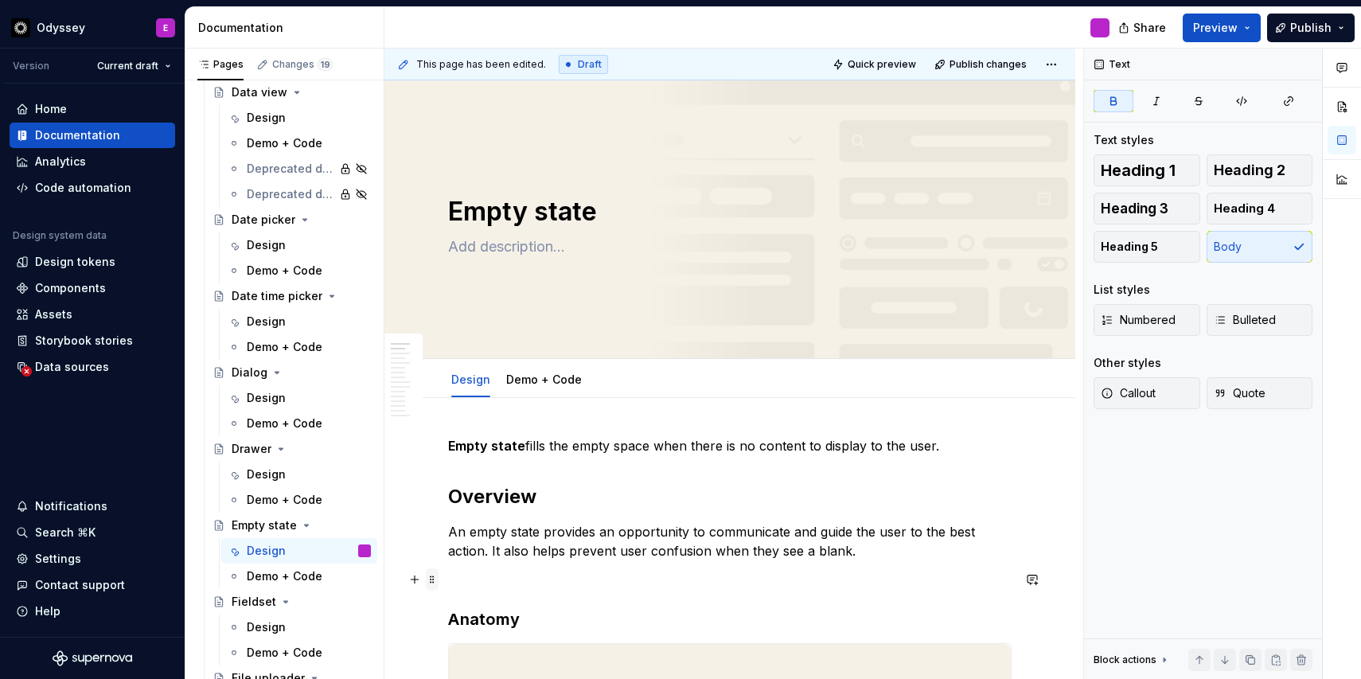
click at [432, 582] on span at bounding box center [432, 579] width 13 height 22
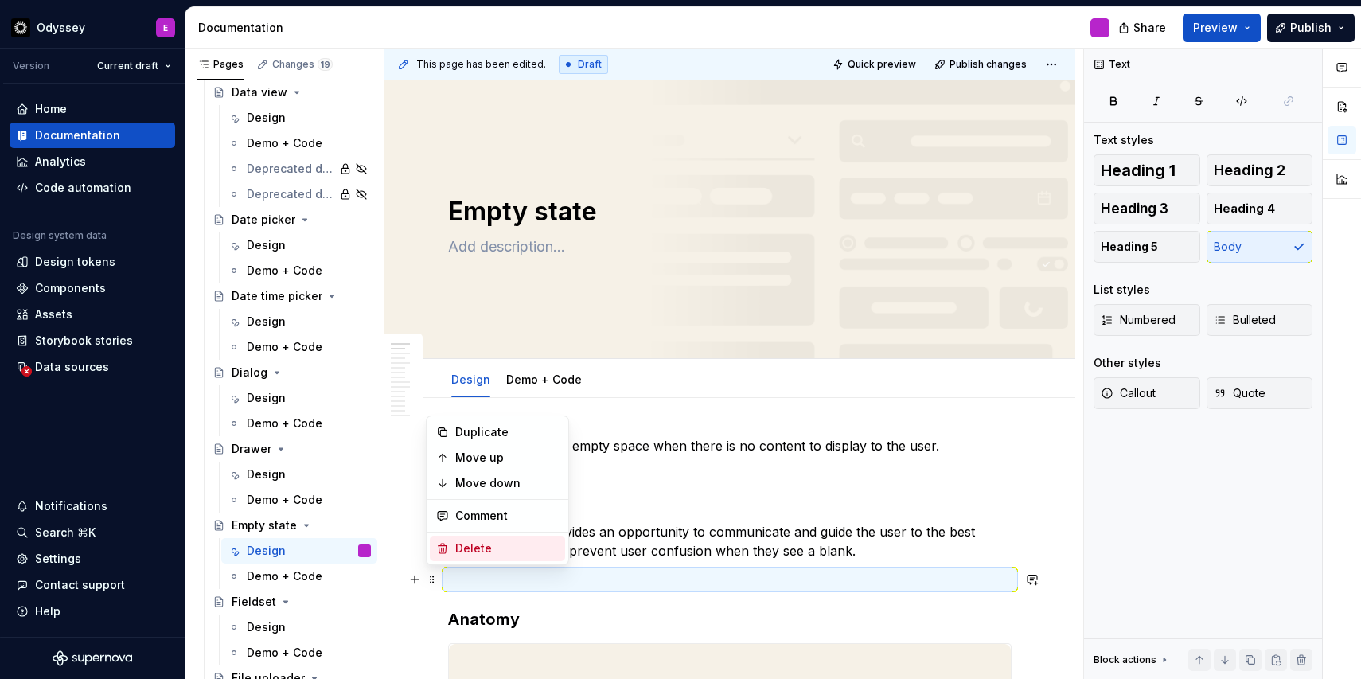
click at [467, 550] on div "Delete" at bounding box center [507, 549] width 104 height 16
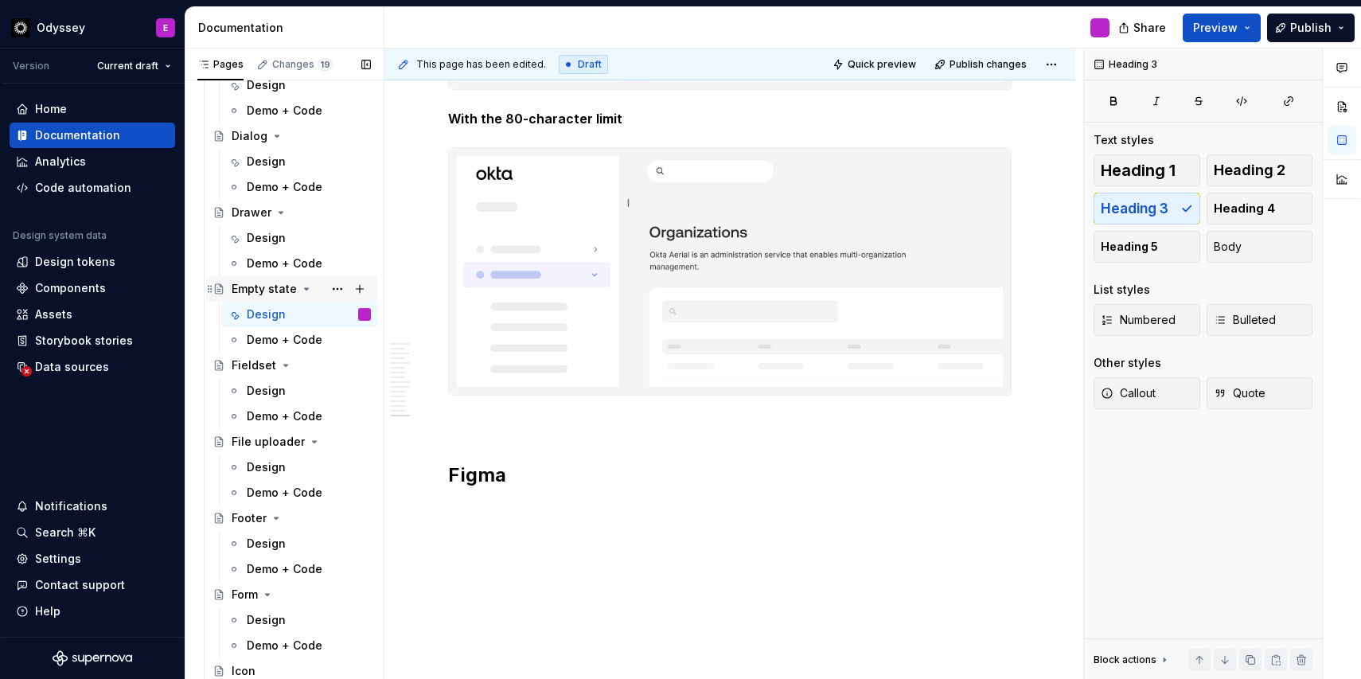
scroll to position [2773, 0]
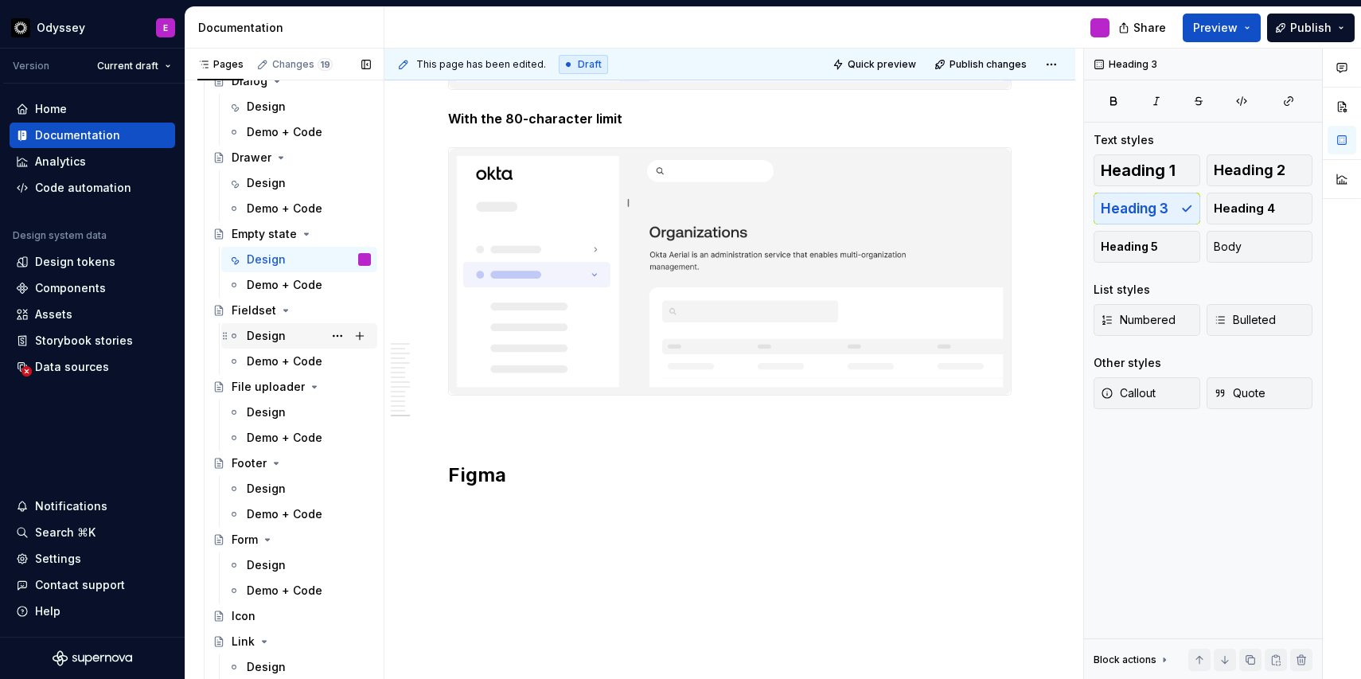
click at [283, 334] on div "Design" at bounding box center [309, 336] width 124 height 22
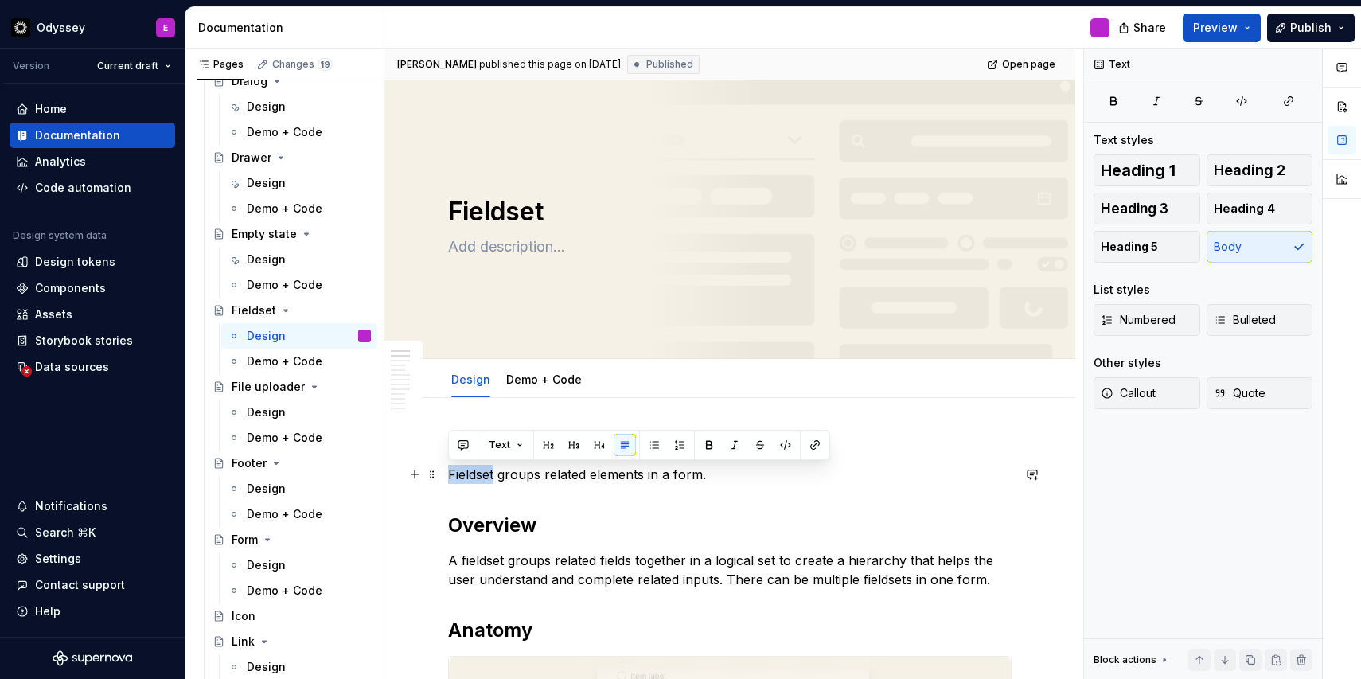
drag, startPoint x: 494, startPoint y: 474, endPoint x: 443, endPoint y: 470, distance: 51.1
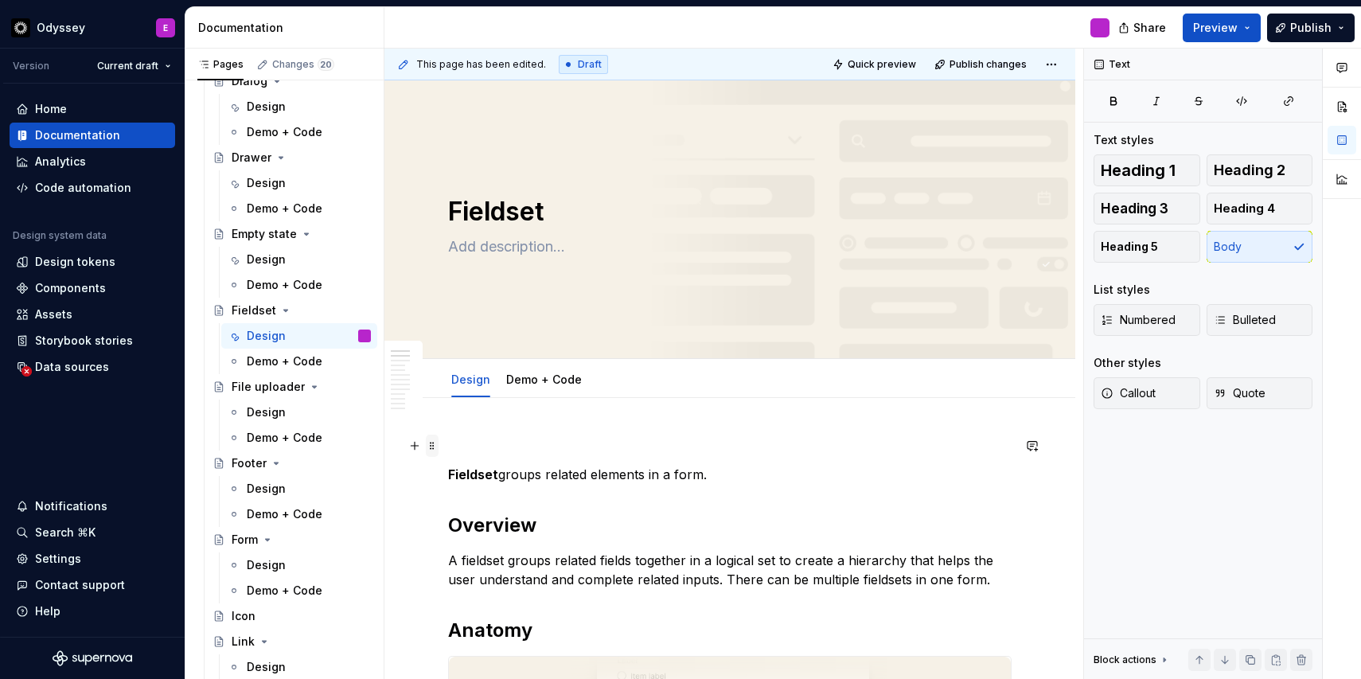
click at [432, 447] on span at bounding box center [432, 446] width 13 height 22
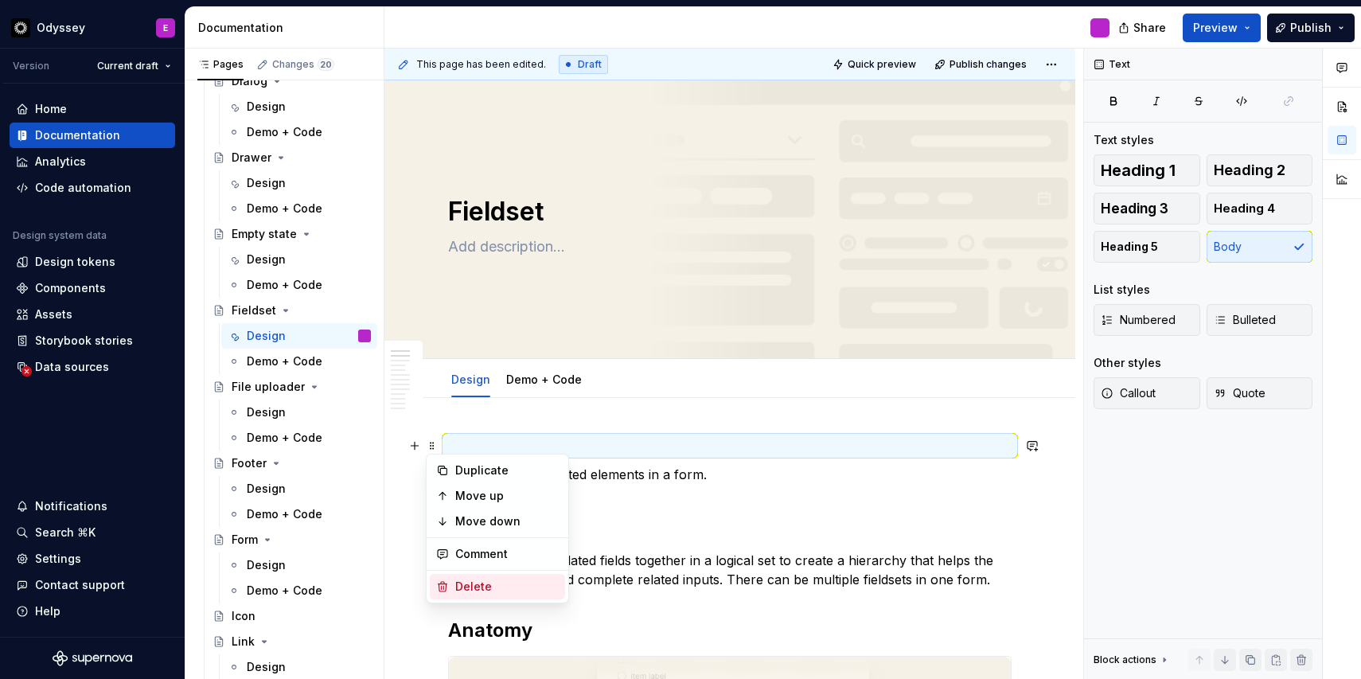
click at [437, 584] on icon at bounding box center [442, 586] width 13 height 13
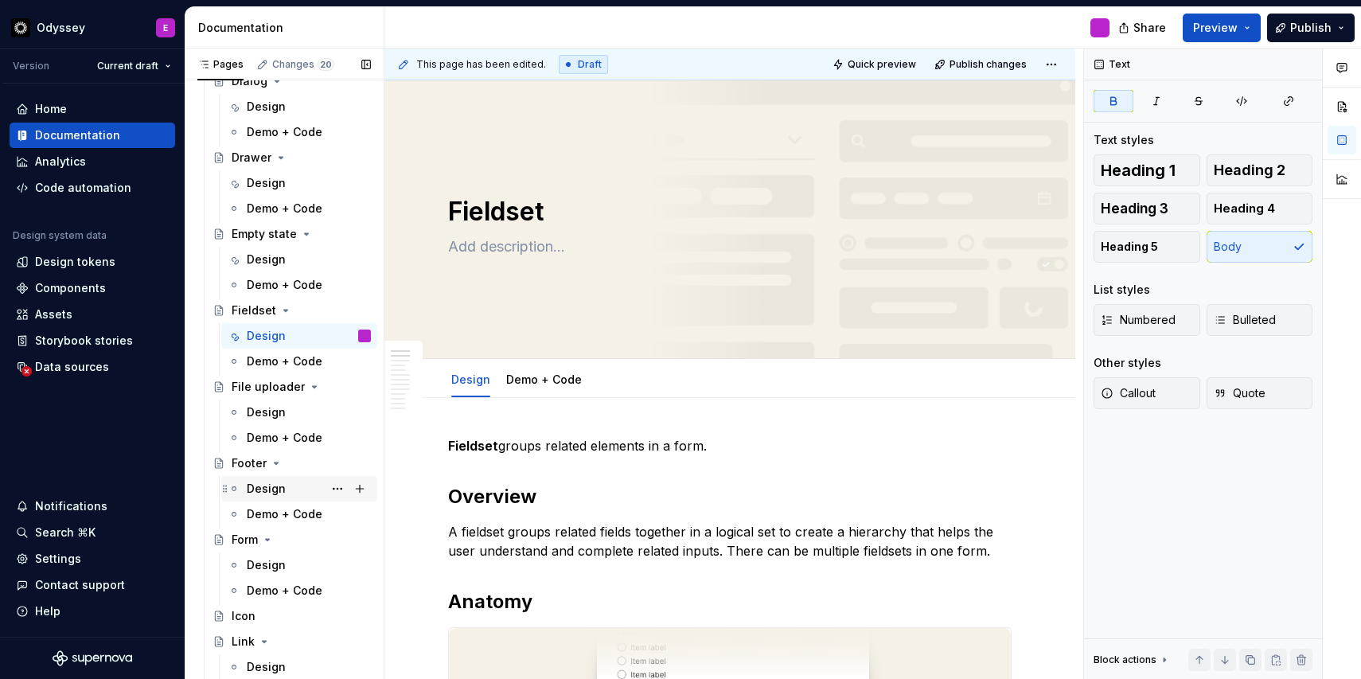
click at [272, 489] on div "Design" at bounding box center [266, 489] width 39 height 16
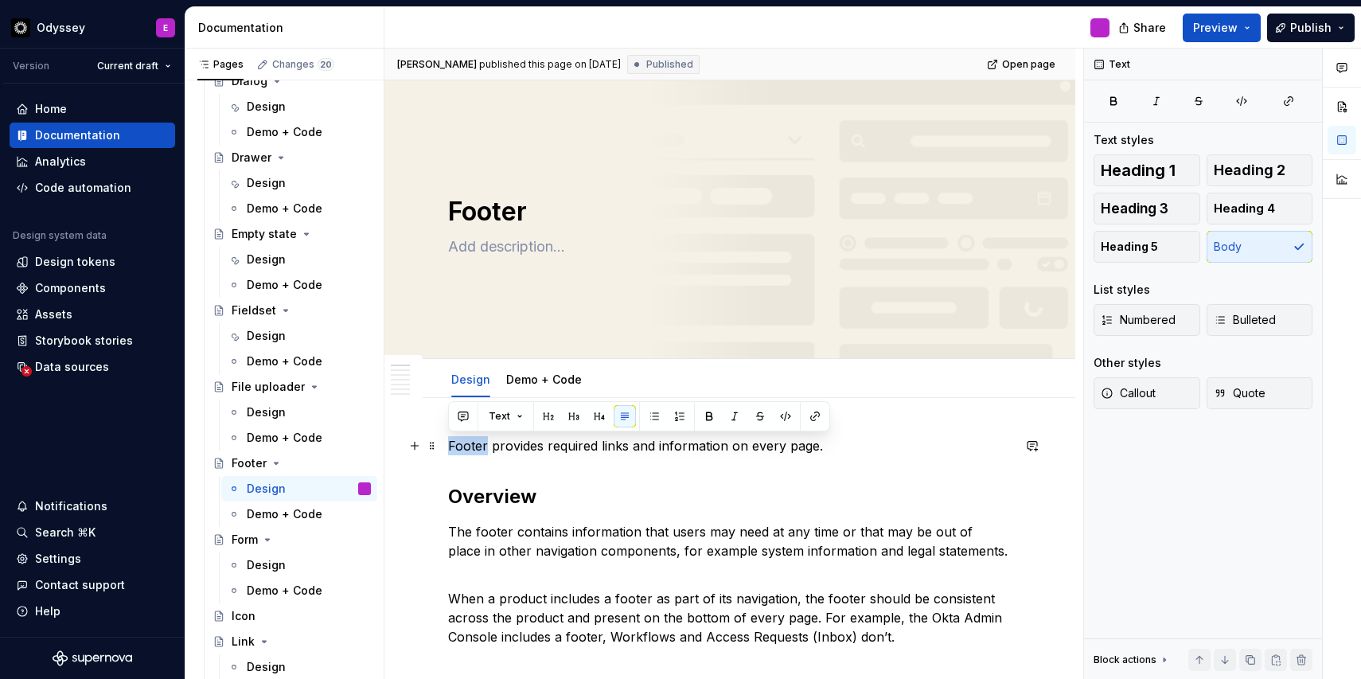
drag, startPoint x: 487, startPoint y: 448, endPoint x: 451, endPoint y: 447, distance: 36.6
click at [451, 447] on p "Footer provides required links and information on every page." at bounding box center [730, 445] width 564 height 19
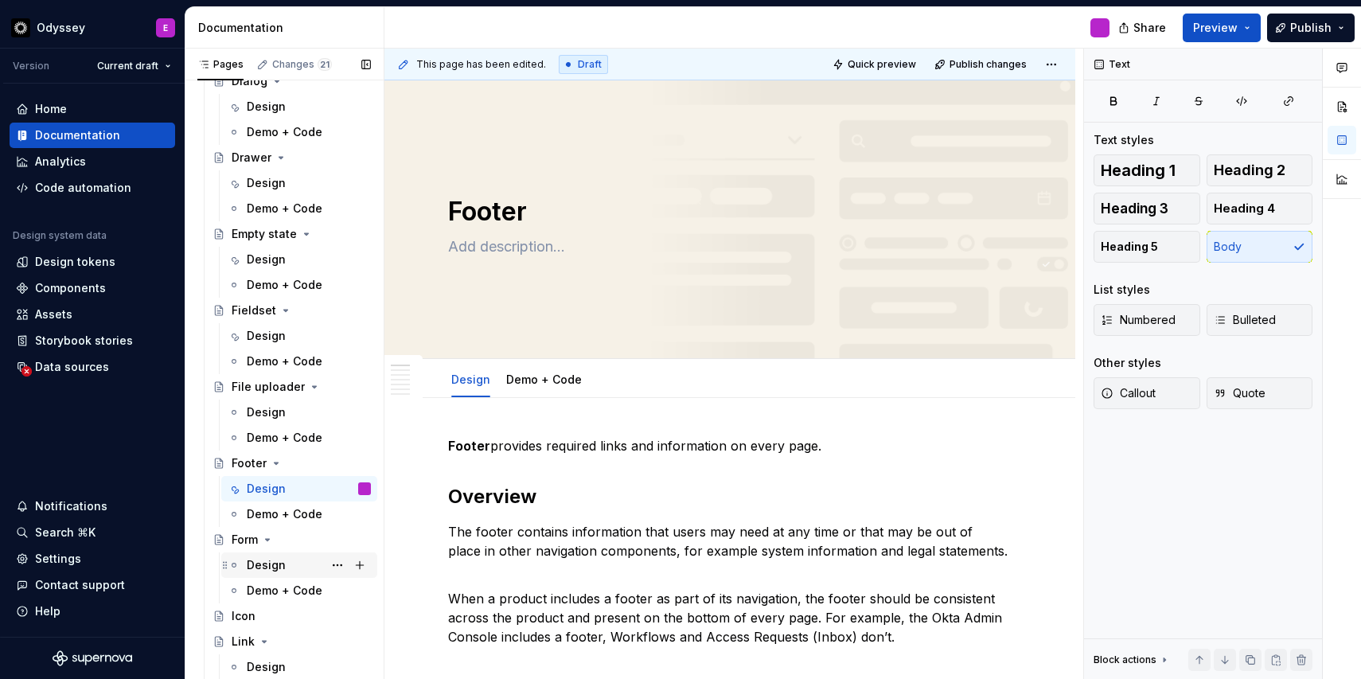
click at [262, 564] on div "Design" at bounding box center [266, 565] width 39 height 16
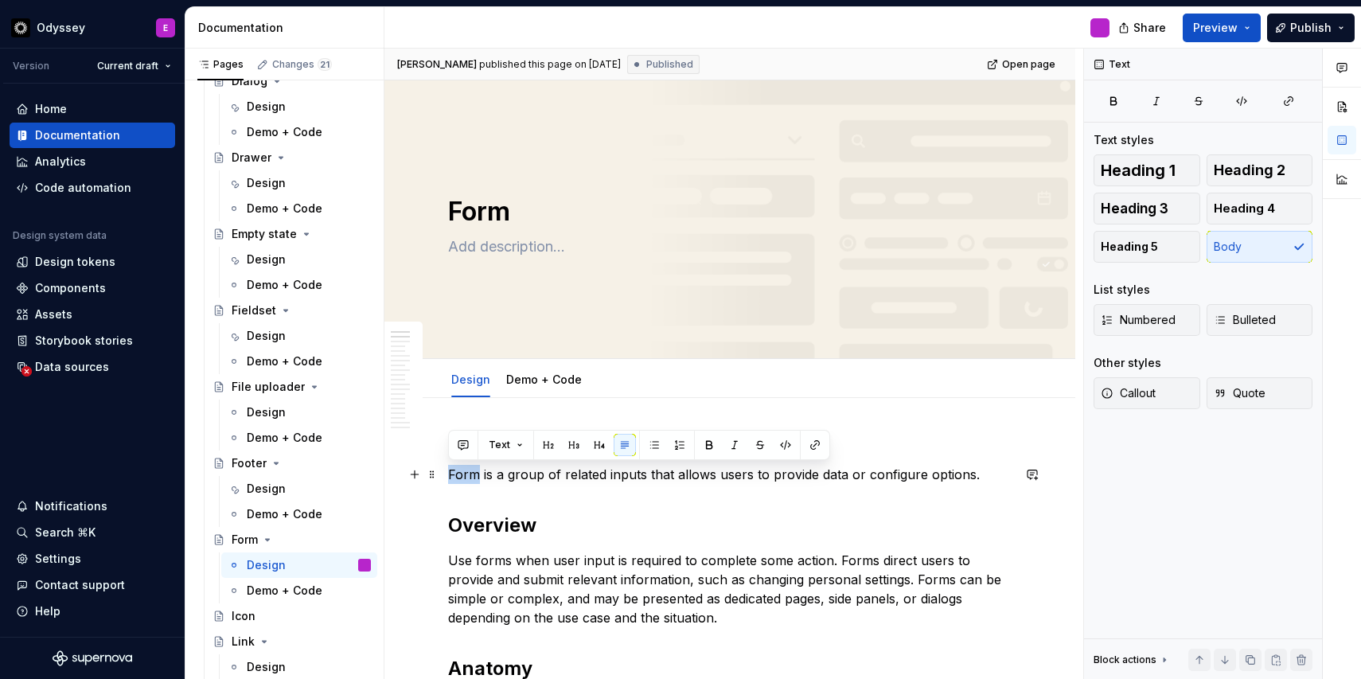
drag, startPoint x: 478, startPoint y: 475, endPoint x: 446, endPoint y: 475, distance: 31.8
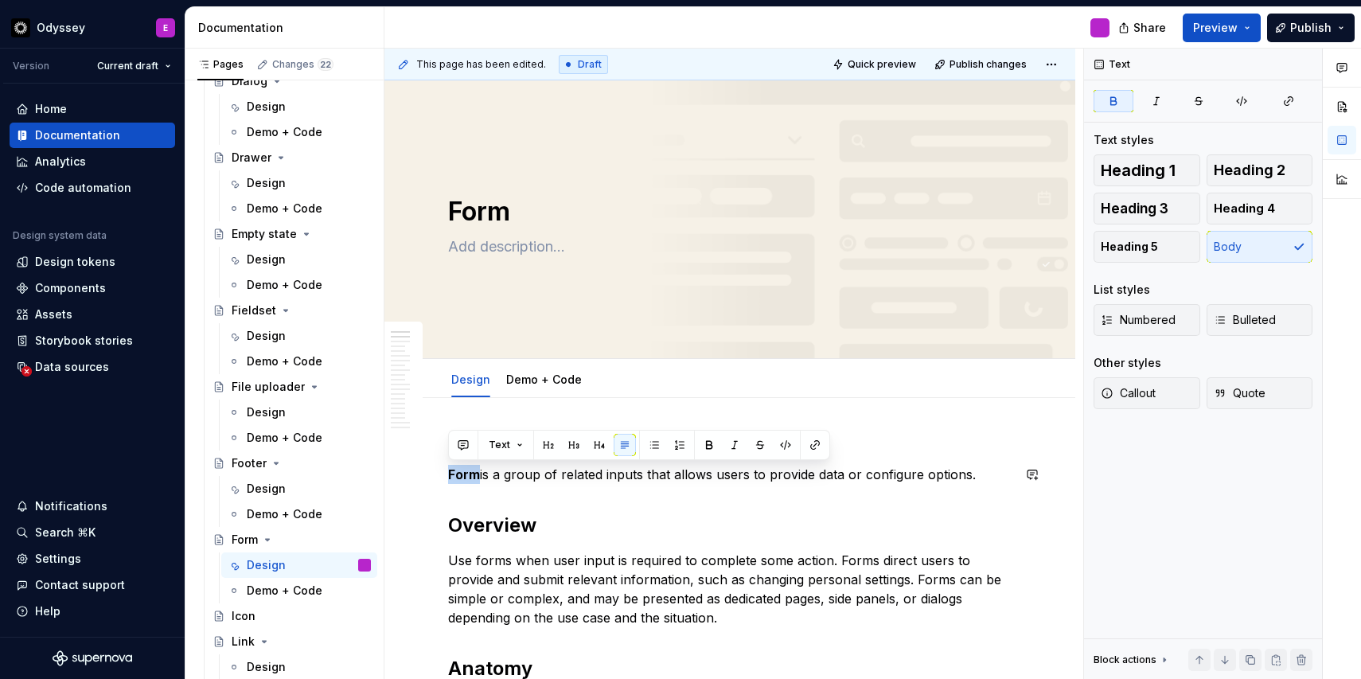
click at [432, 449] on span at bounding box center [432, 446] width 13 height 22
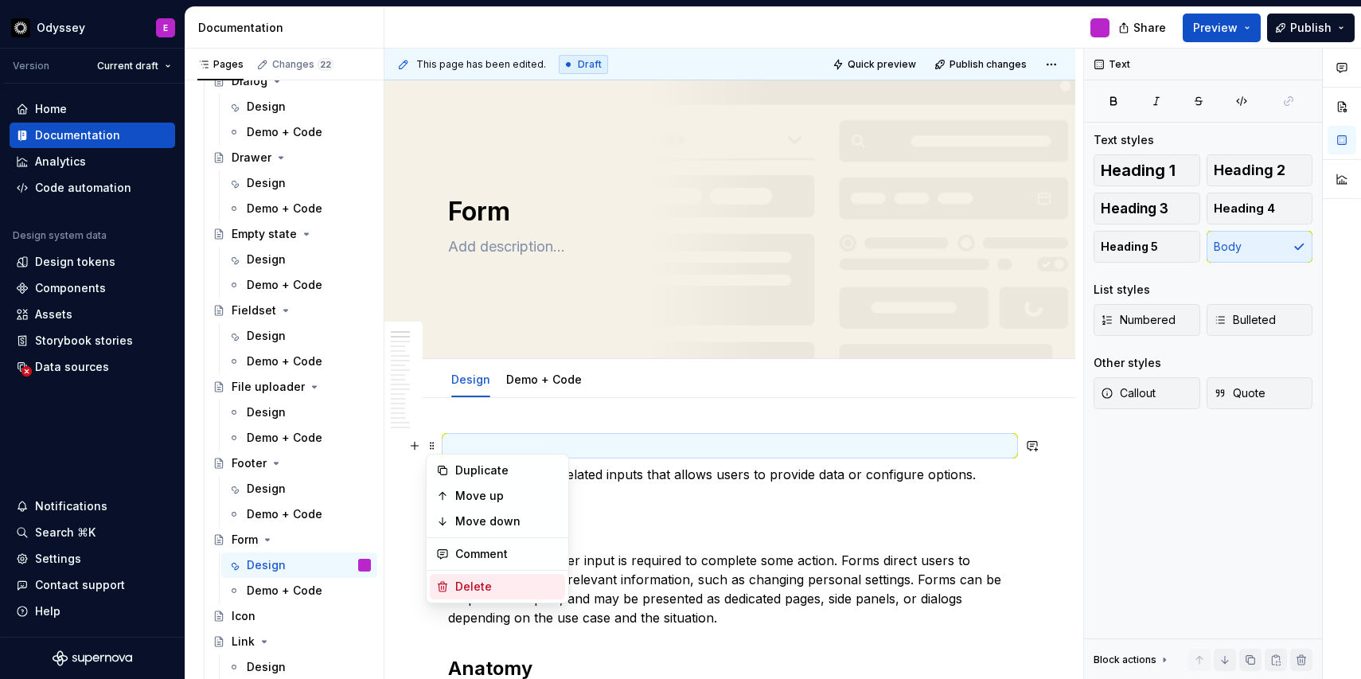
click at [461, 592] on div "Delete" at bounding box center [507, 587] width 104 height 16
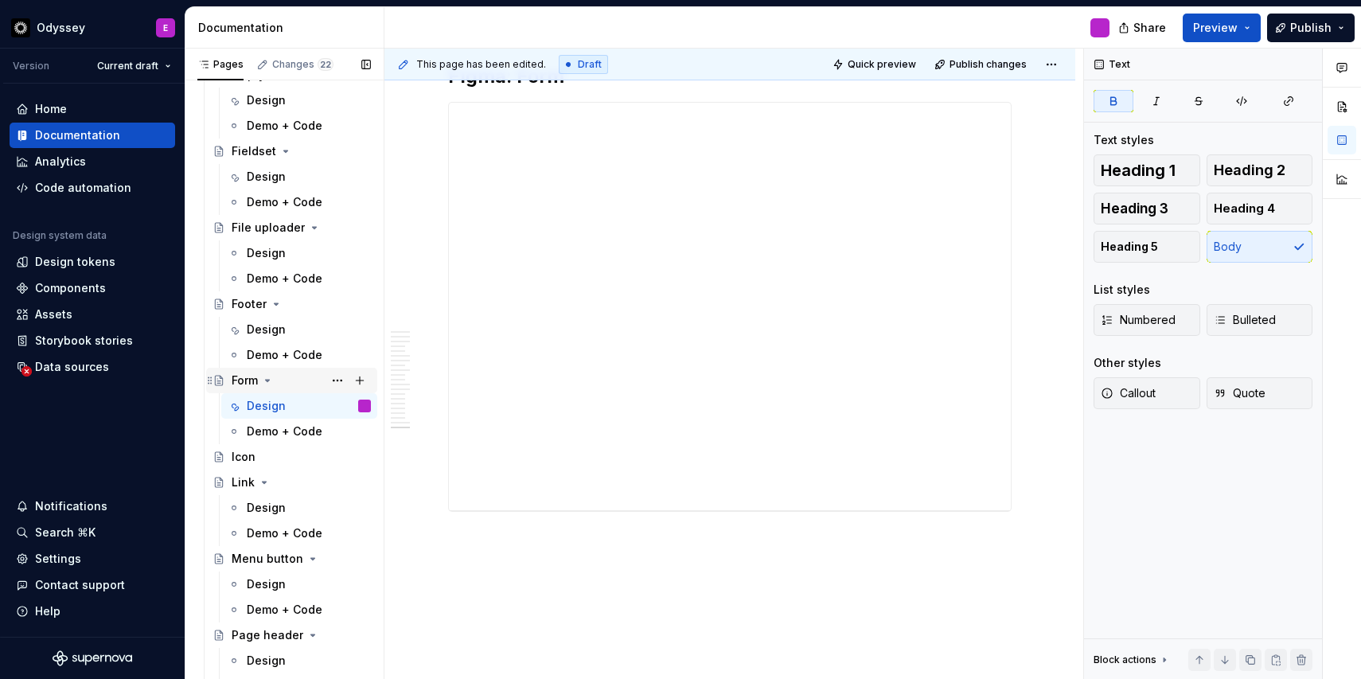
scroll to position [2958, 0]
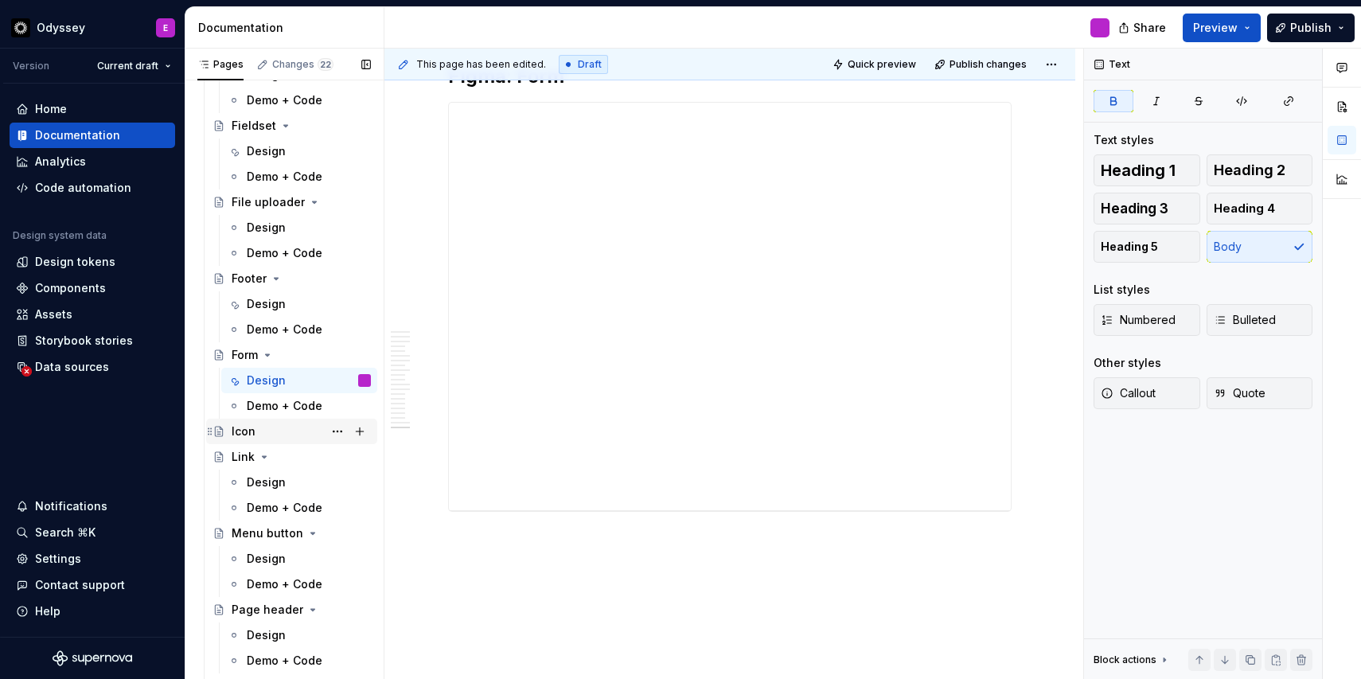
click at [245, 433] on div "Icon" at bounding box center [244, 432] width 24 height 16
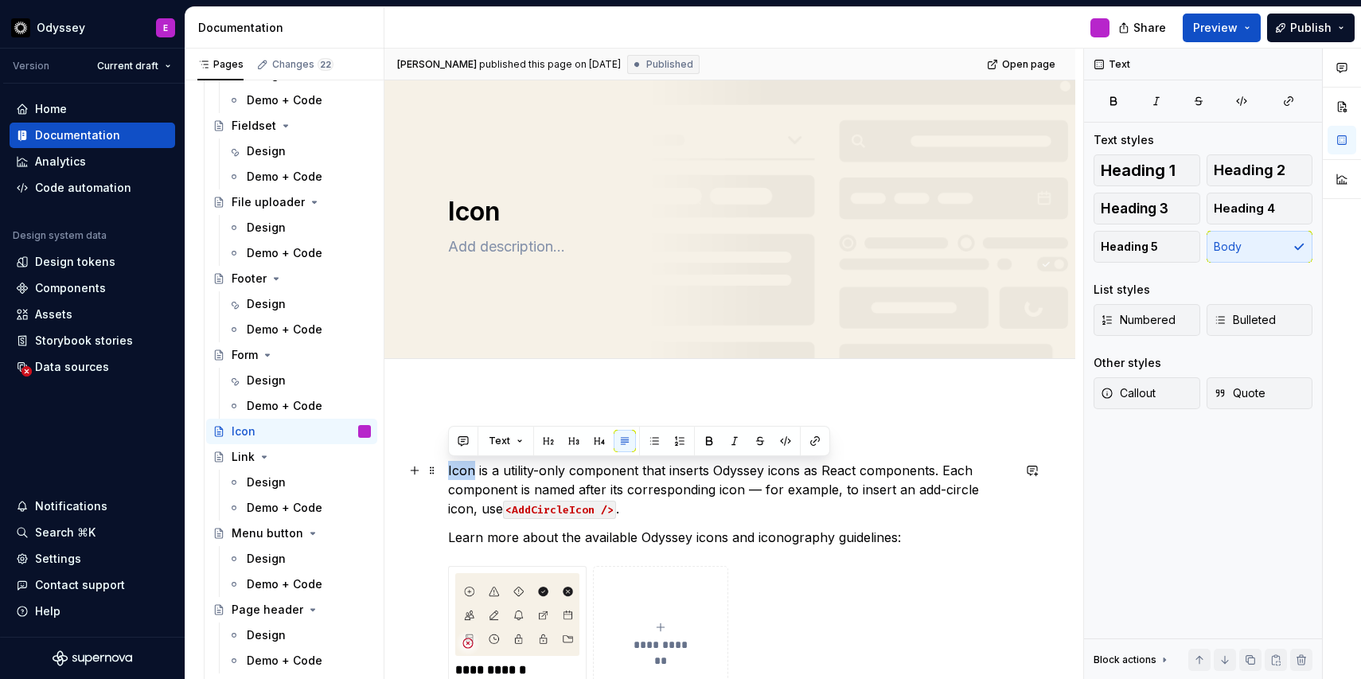
drag, startPoint x: 472, startPoint y: 472, endPoint x: 440, endPoint y: 471, distance: 31.9
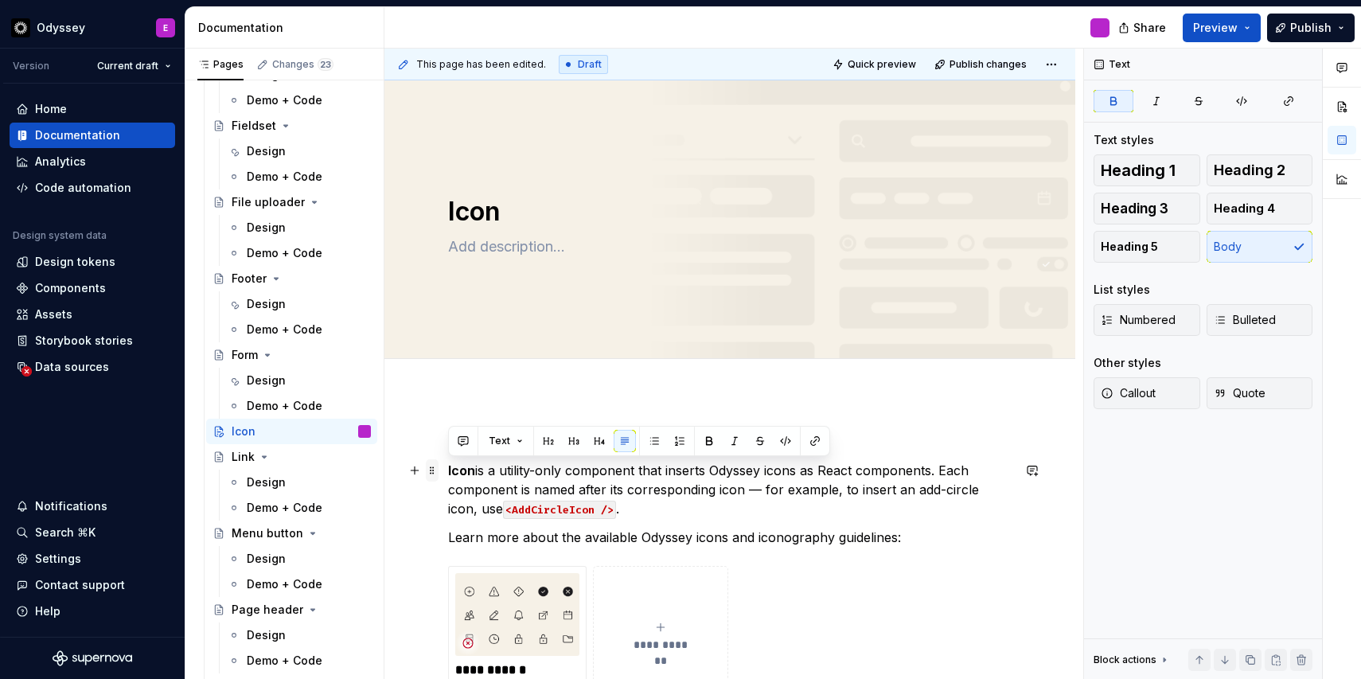
click at [438, 471] on span at bounding box center [432, 467] width 13 height 16
click at [433, 439] on span at bounding box center [432, 442] width 13 height 22
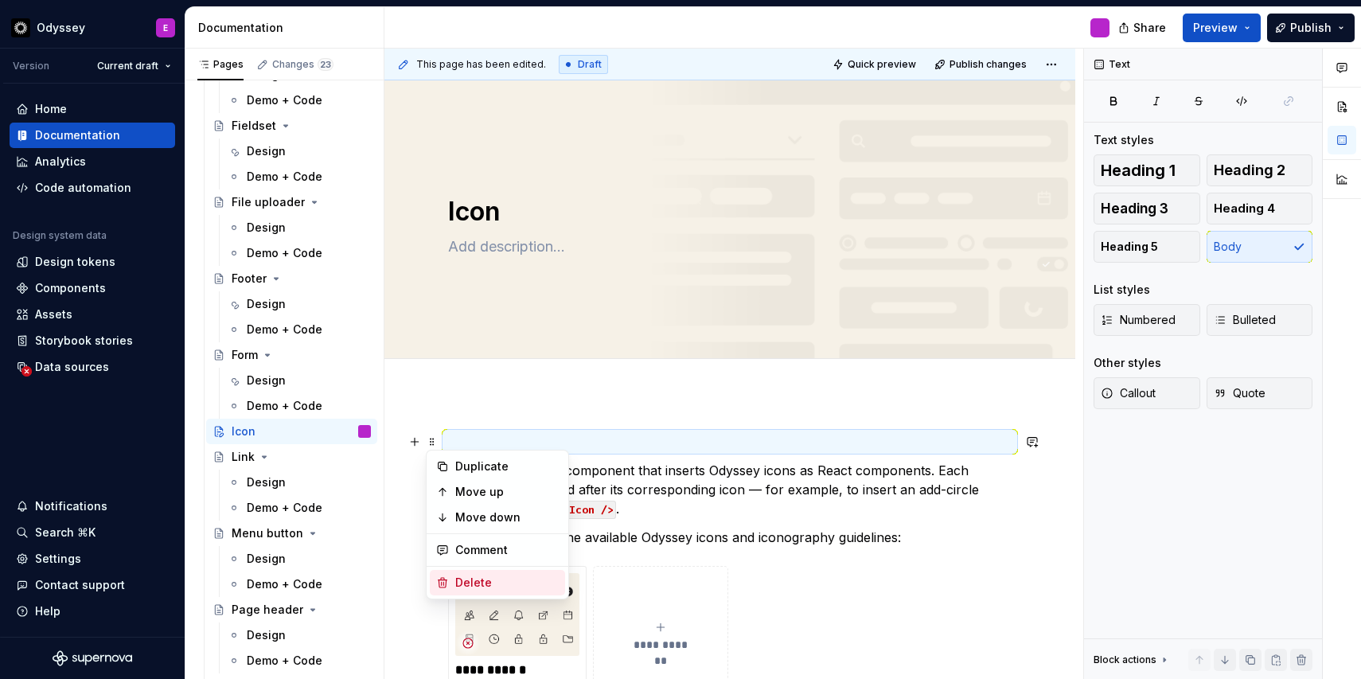
click at [448, 581] on icon at bounding box center [442, 582] width 13 height 13
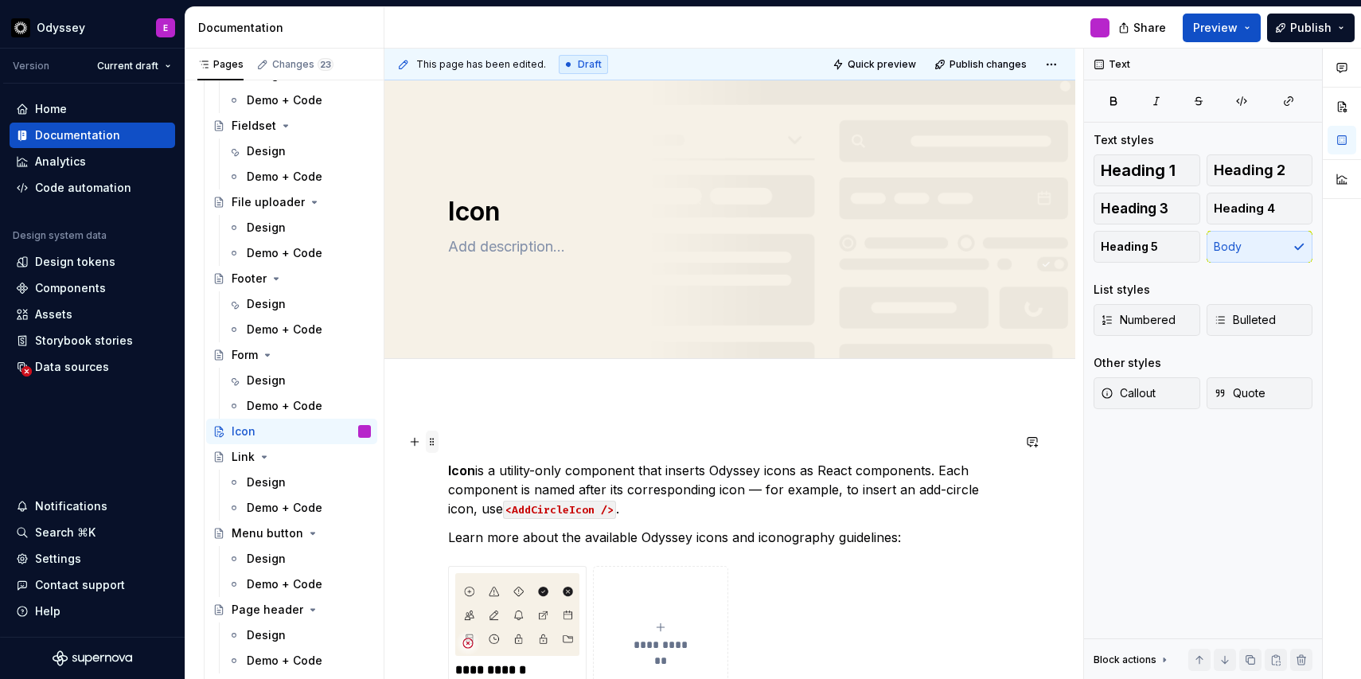
click at [432, 443] on span at bounding box center [432, 442] width 13 height 22
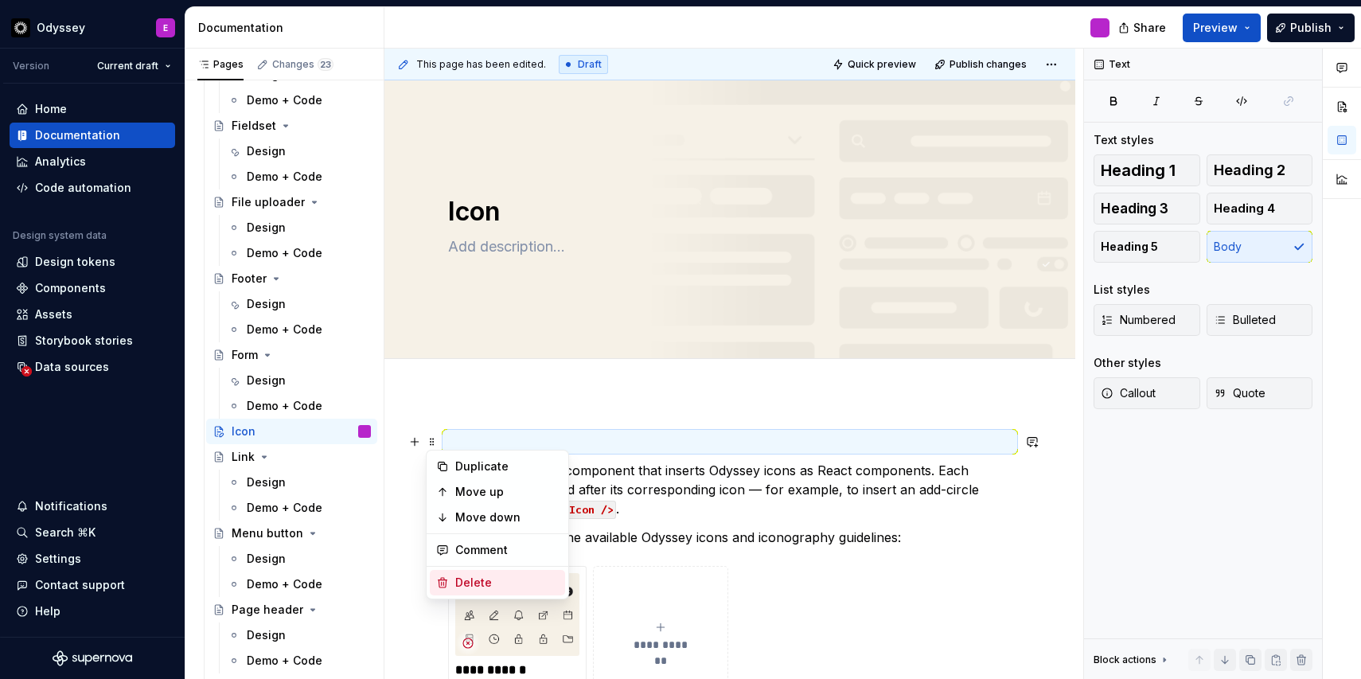
click at [446, 584] on icon at bounding box center [443, 583] width 9 height 10
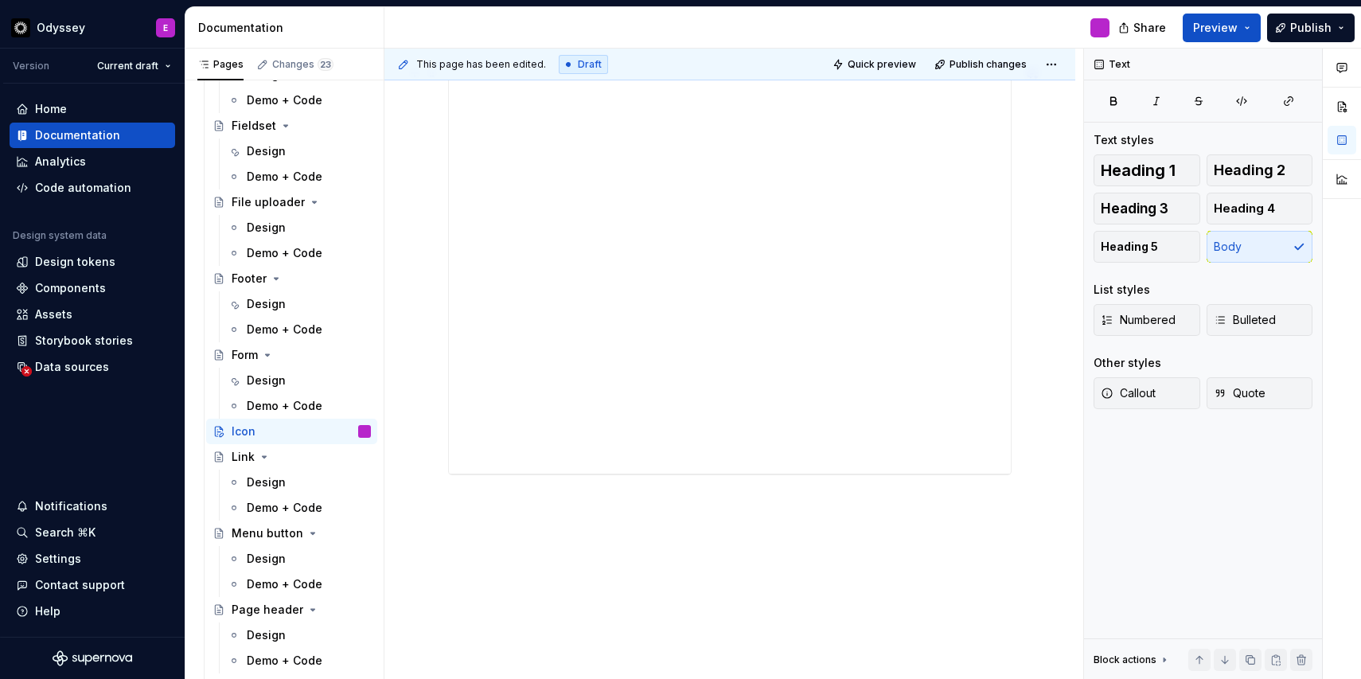
scroll to position [679, 0]
click at [232, 461] on div "Link" at bounding box center [243, 457] width 23 height 16
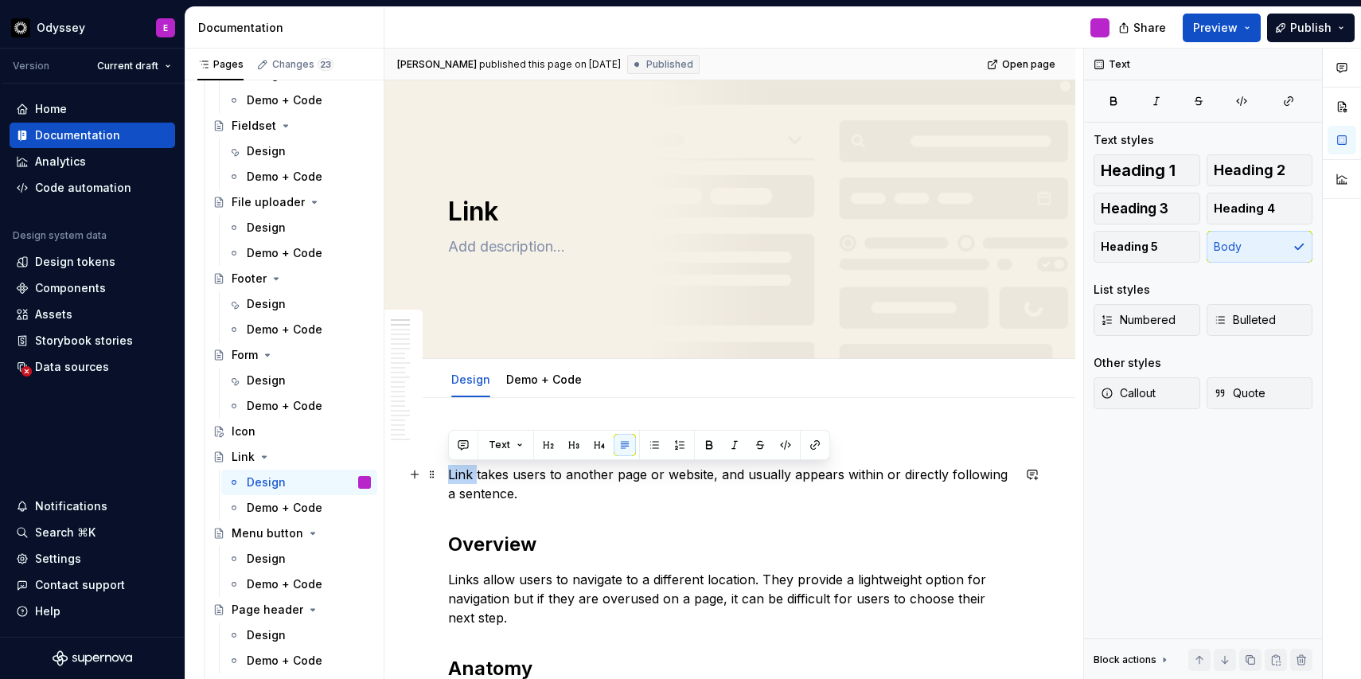
drag, startPoint x: 475, startPoint y: 475, endPoint x: 442, endPoint y: 475, distance: 32.6
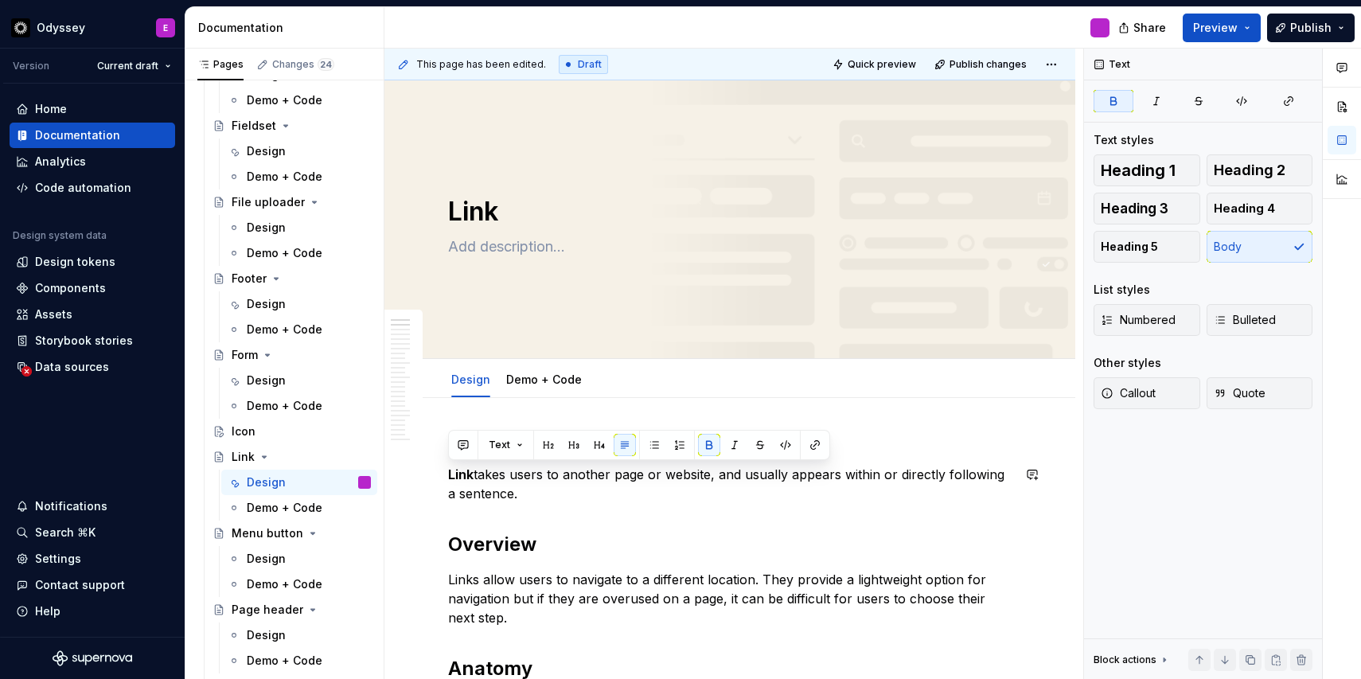
click at [431, 446] on span at bounding box center [432, 446] width 13 height 22
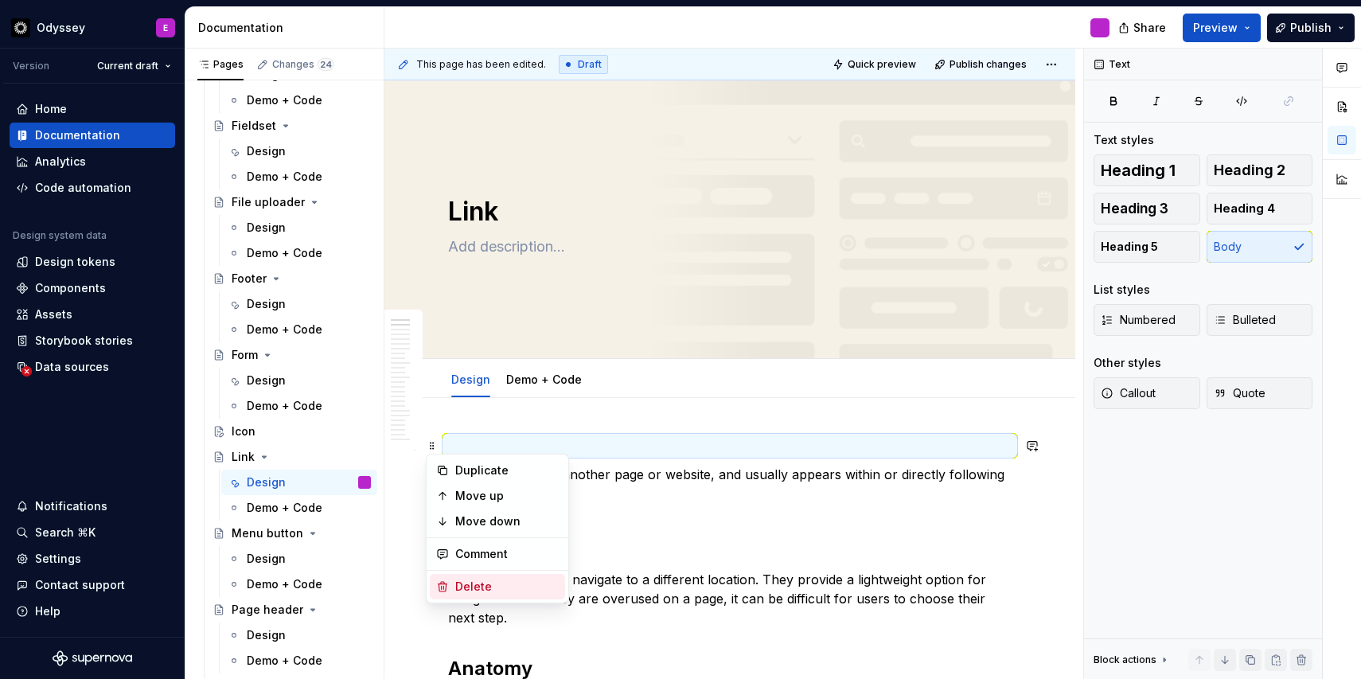
click at [474, 589] on div "Delete" at bounding box center [507, 587] width 104 height 16
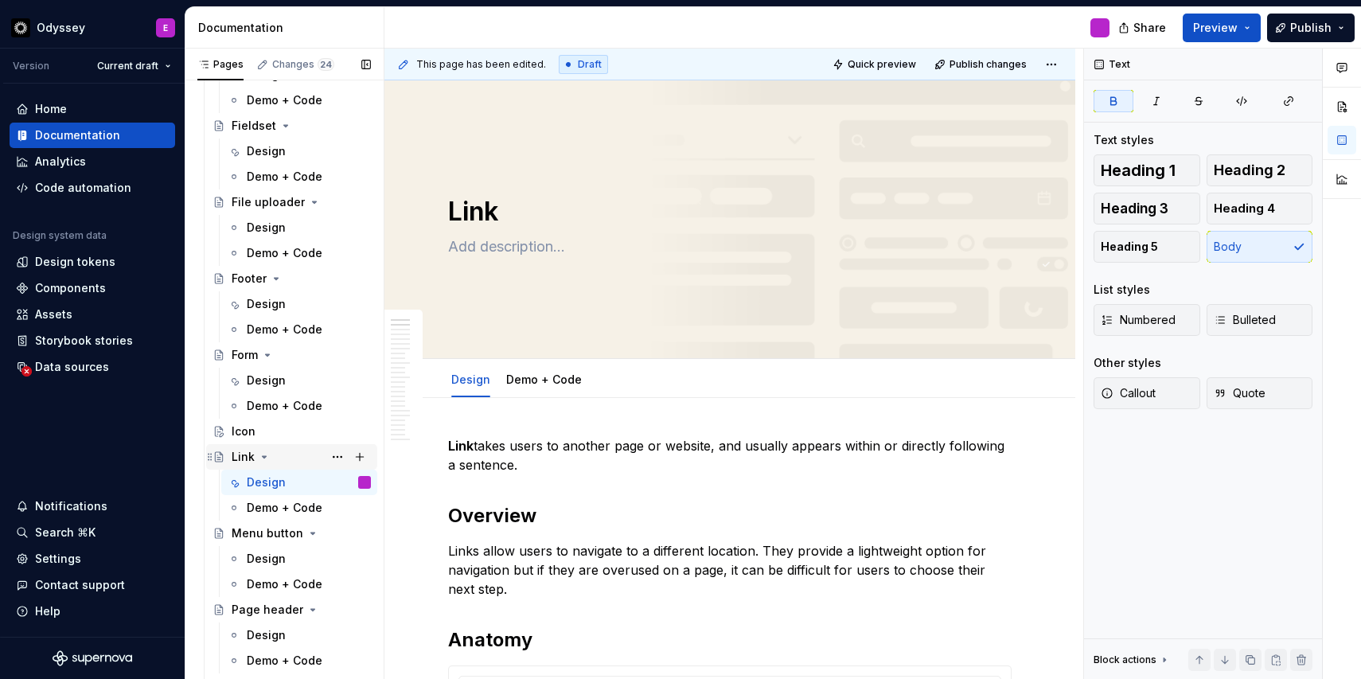
click at [246, 457] on div "Link" at bounding box center [243, 457] width 23 height 16
click at [249, 530] on div "Menu button" at bounding box center [268, 533] width 72 height 16
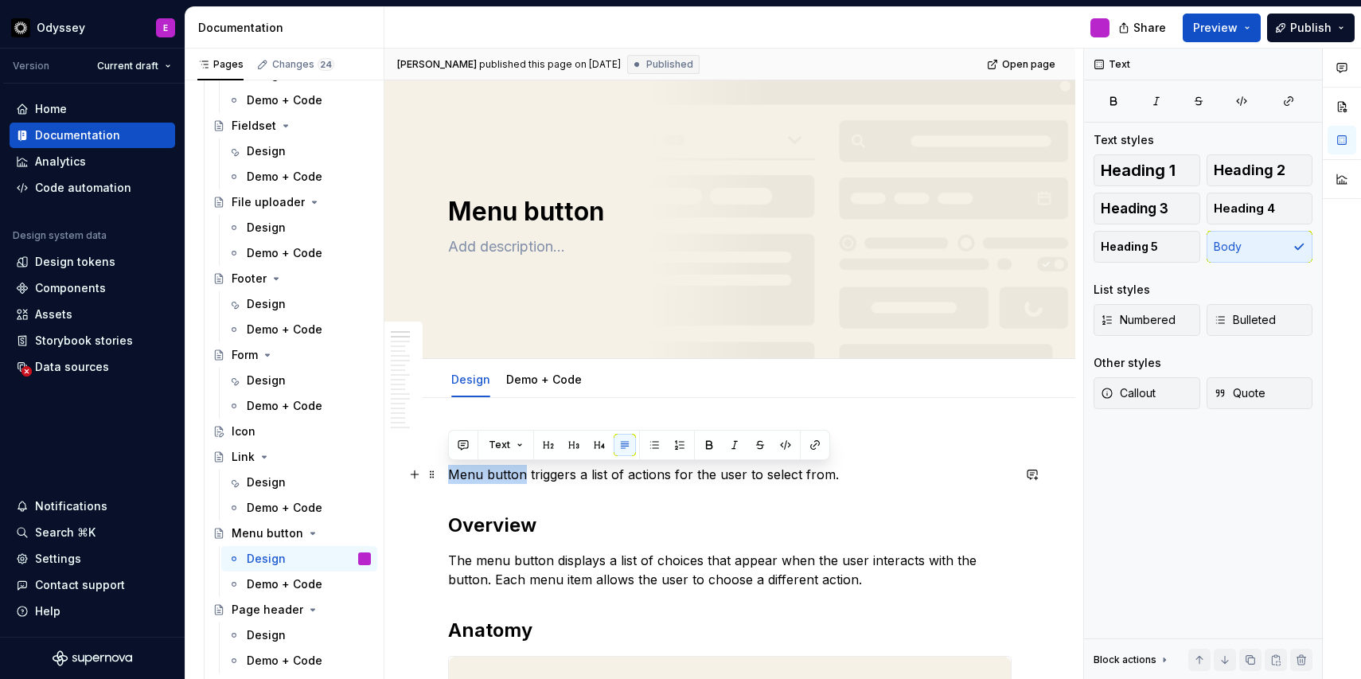
drag, startPoint x: 524, startPoint y: 477, endPoint x: 448, endPoint y: 475, distance: 75.7
click at [448, 475] on p "Menu button triggers a list of actions for the user to select from." at bounding box center [730, 474] width 564 height 19
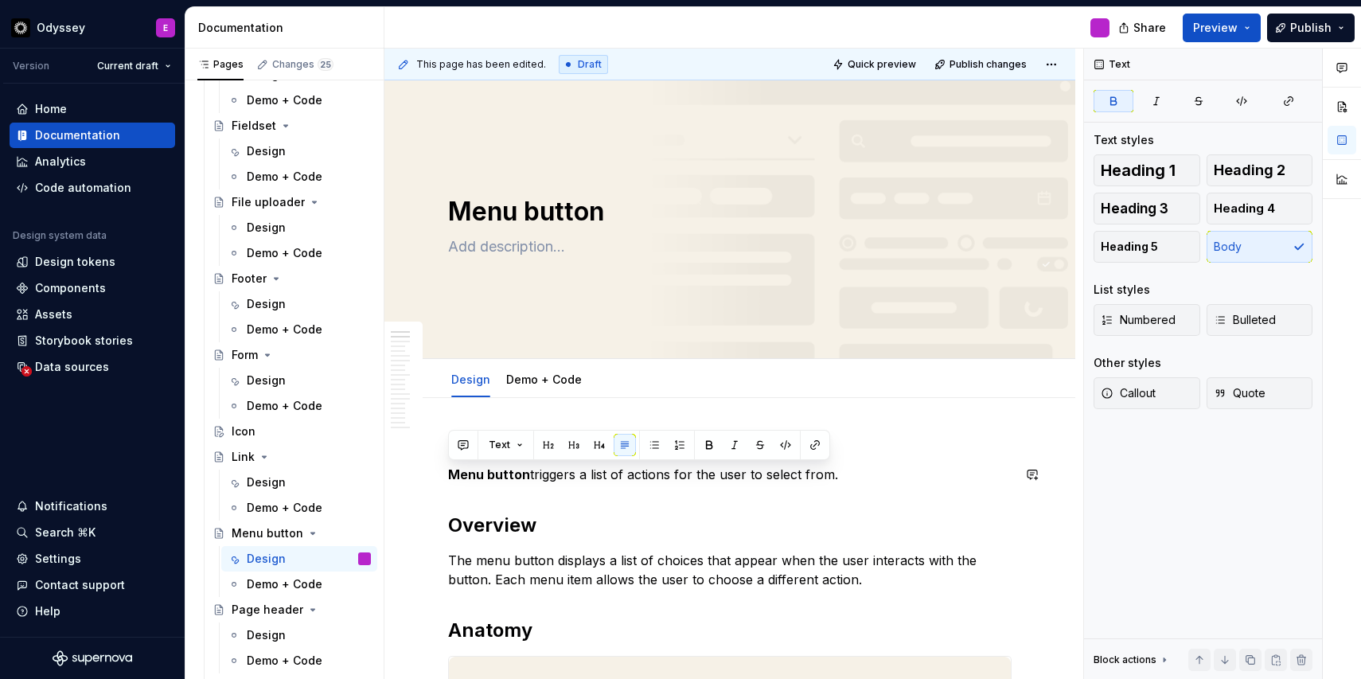
click at [431, 447] on span at bounding box center [432, 446] width 13 height 22
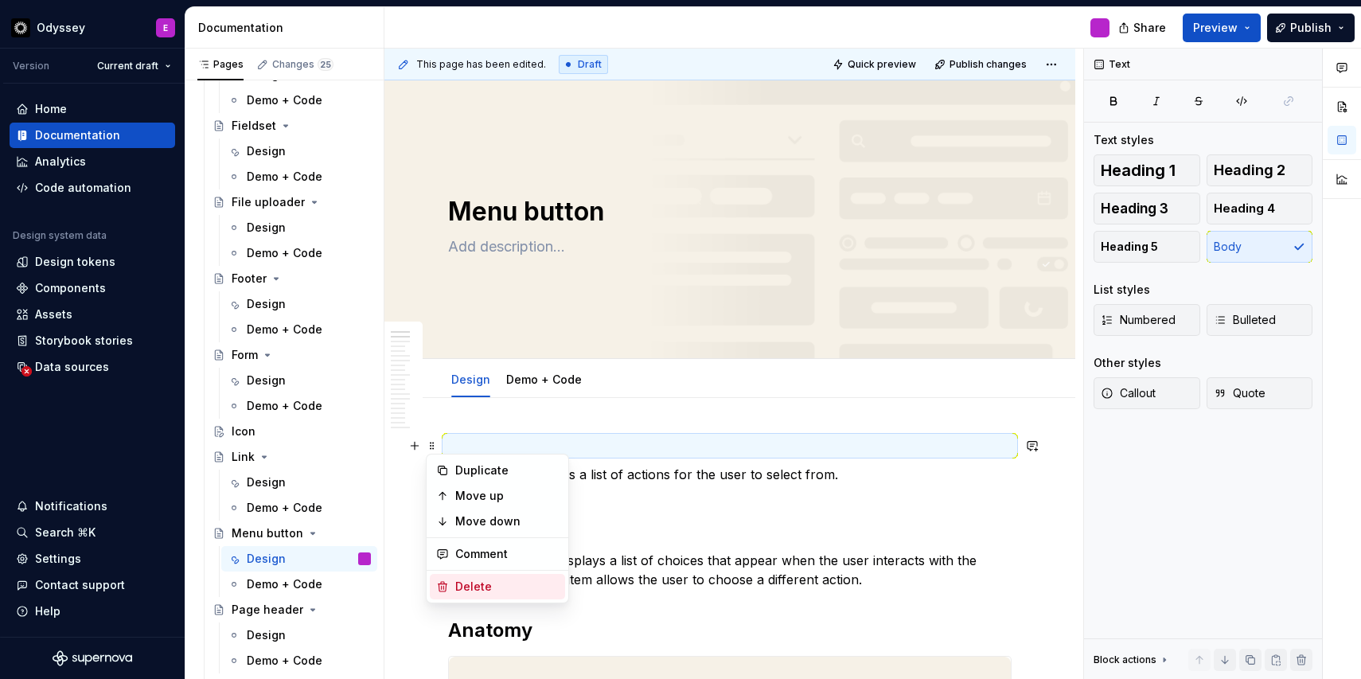
click at [443, 579] on div "Delete" at bounding box center [497, 586] width 135 height 25
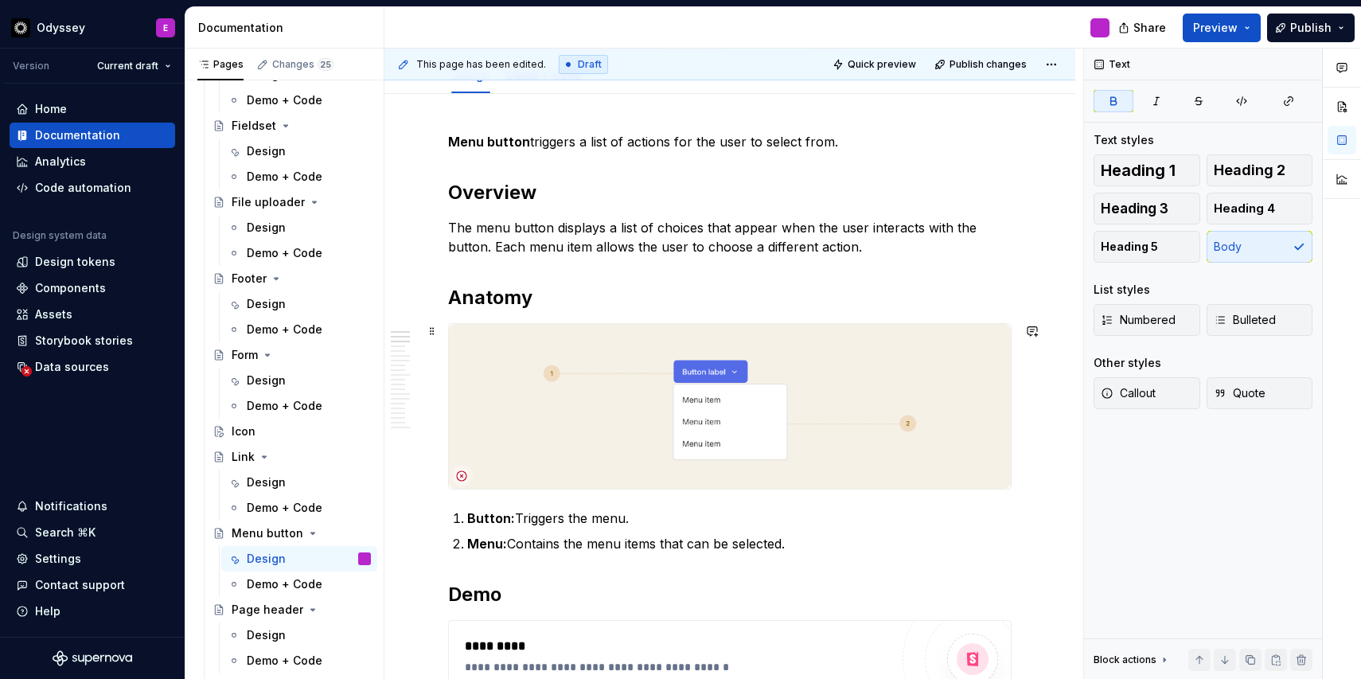
scroll to position [307, 0]
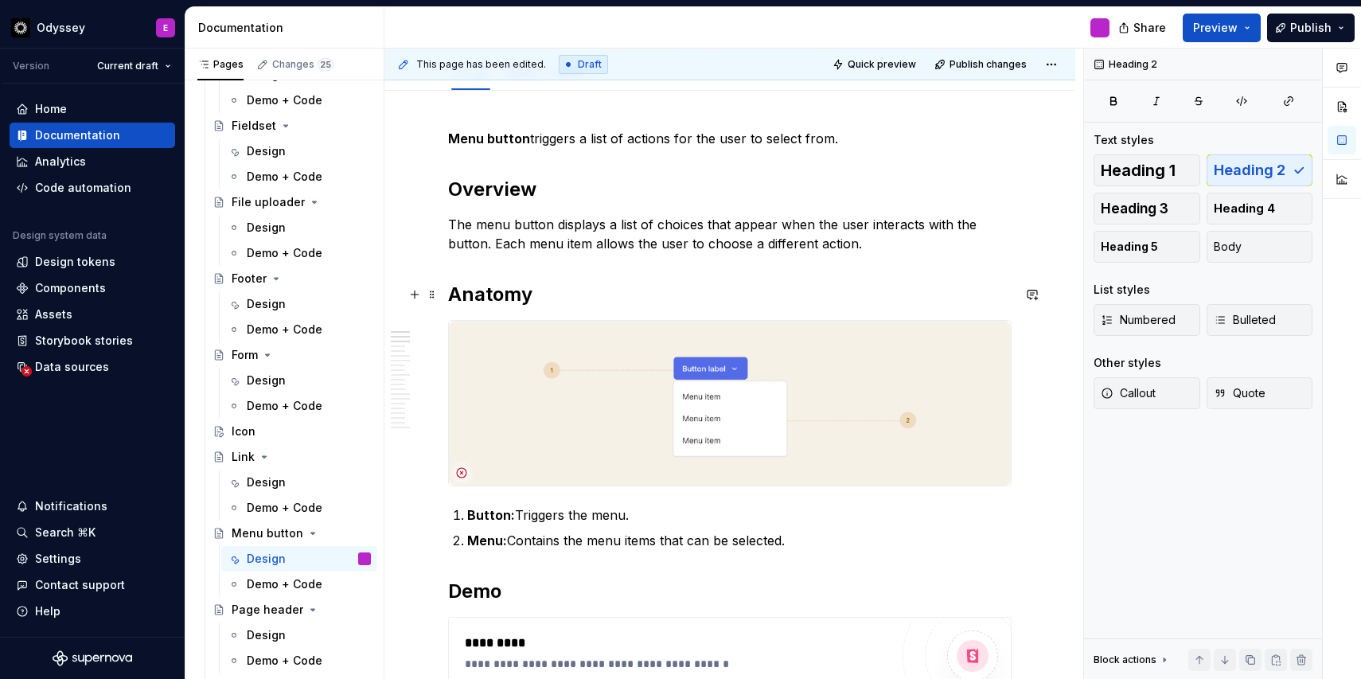
click at [511, 297] on h2 "Anatomy" at bounding box center [730, 294] width 564 height 25
click at [464, 291] on h2 "Anatomy" at bounding box center [730, 294] width 564 height 25
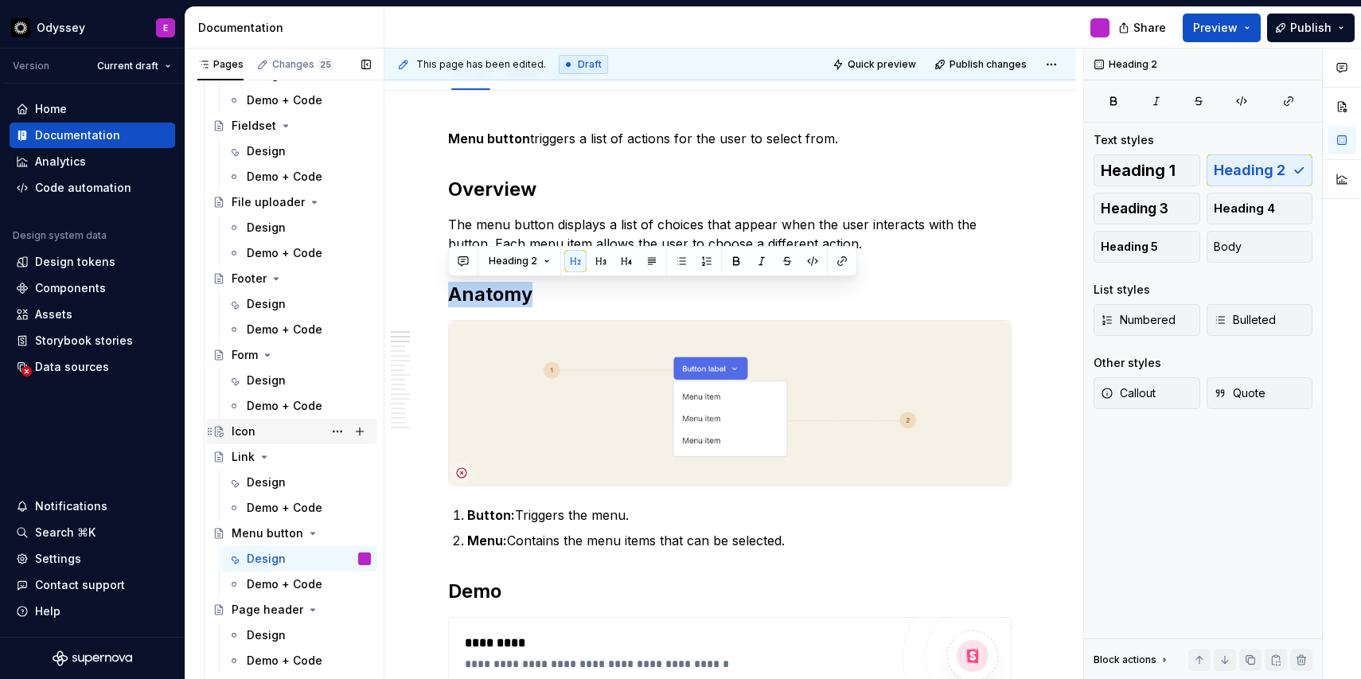
click at [246, 427] on div "Icon" at bounding box center [244, 432] width 24 height 16
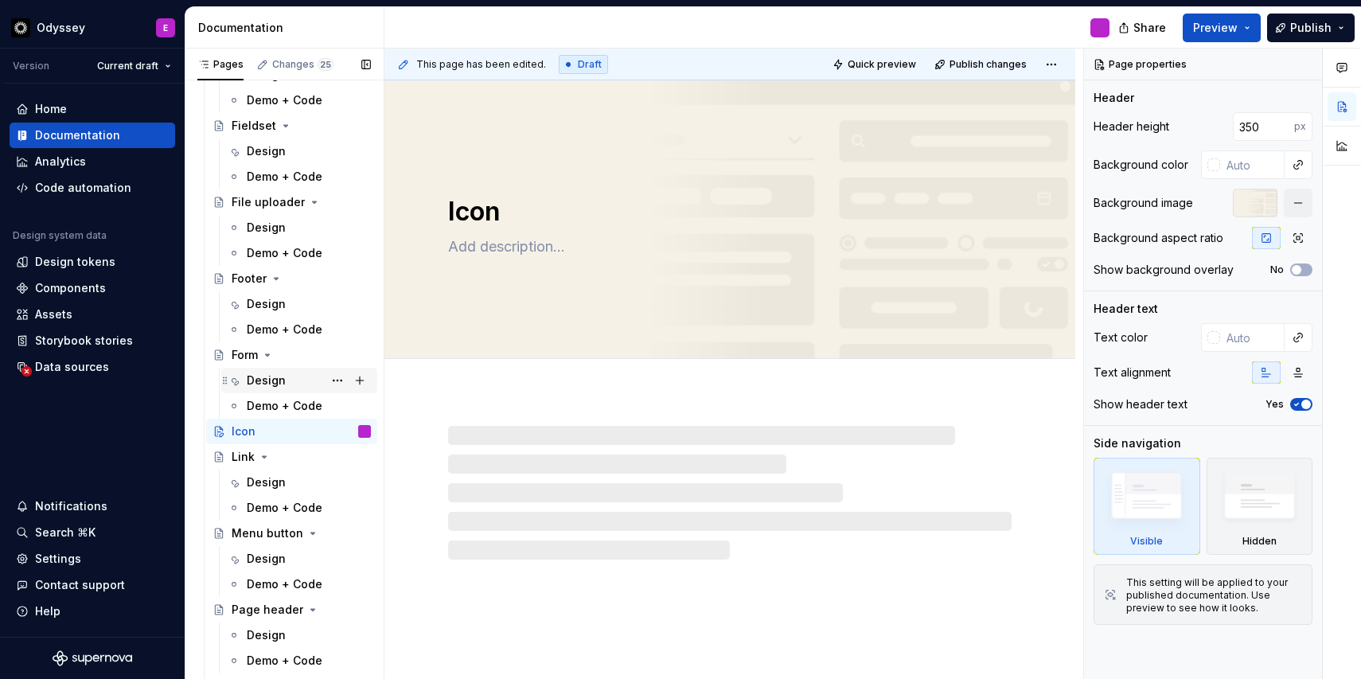
type textarea "*"
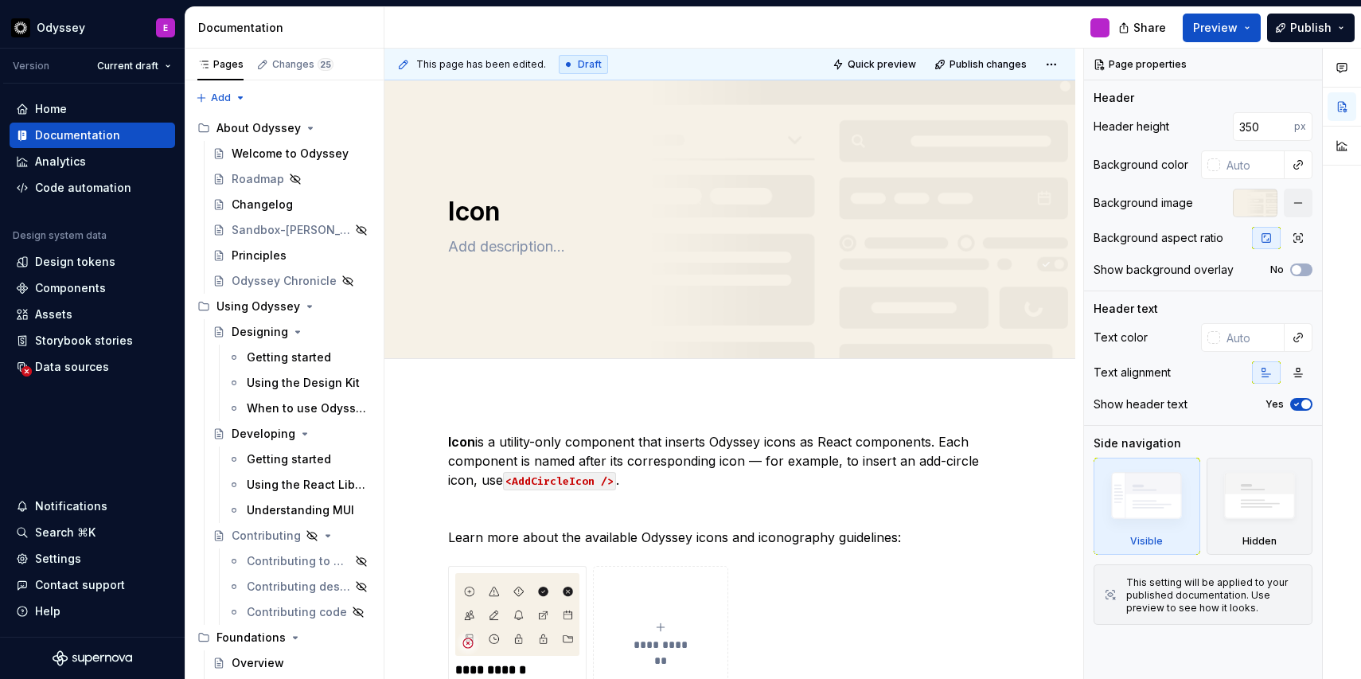
scroll to position [2958, 0]
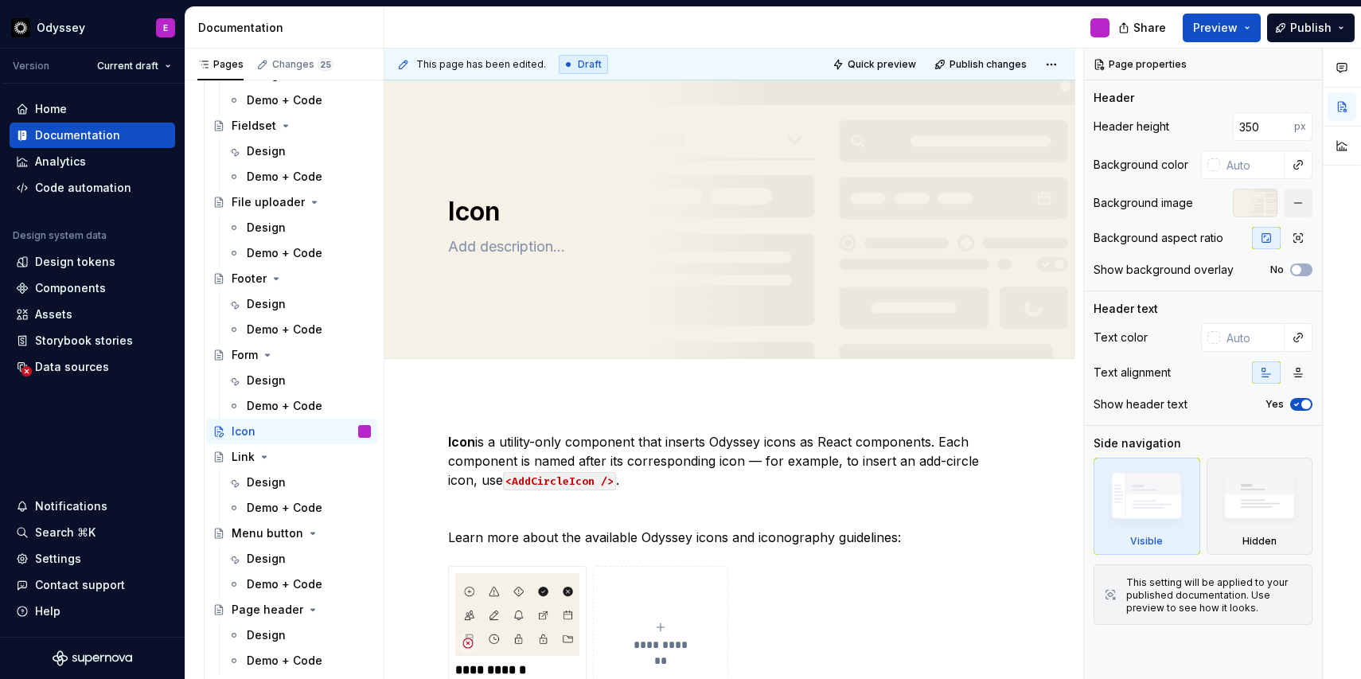
click at [261, 381] on div "Design" at bounding box center [266, 381] width 39 height 16
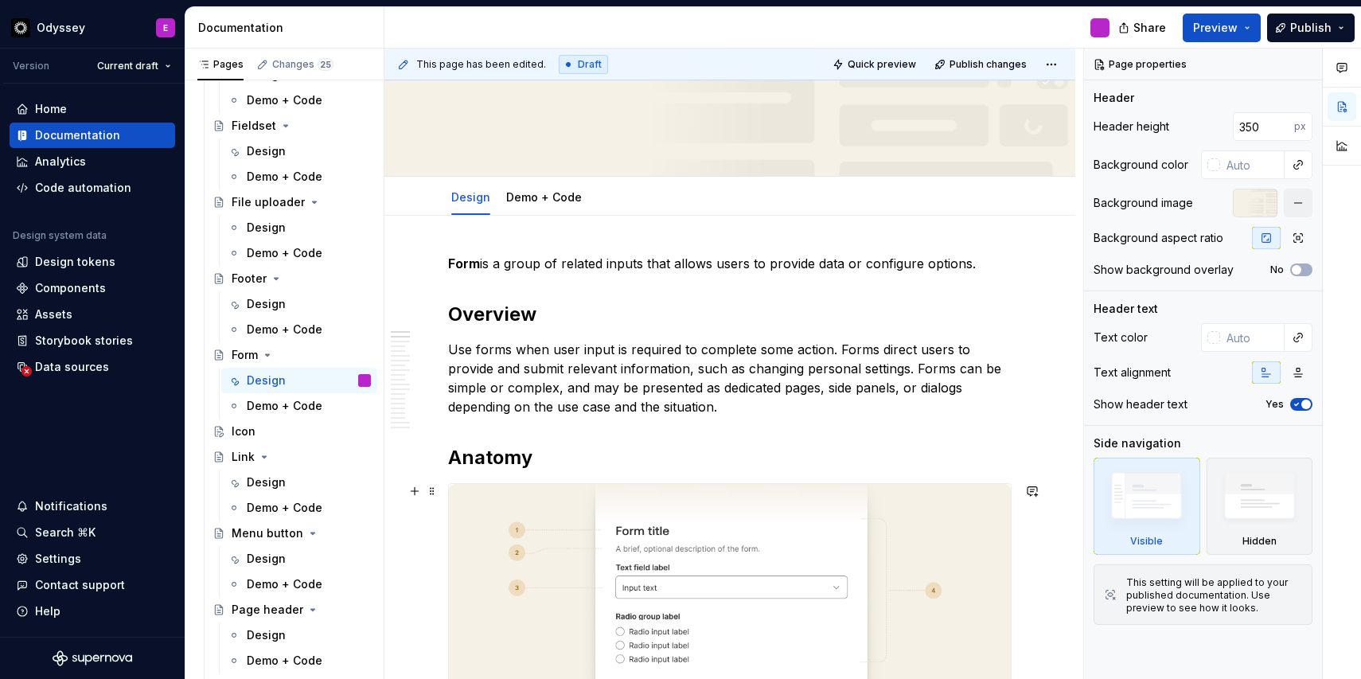
scroll to position [198, 0]
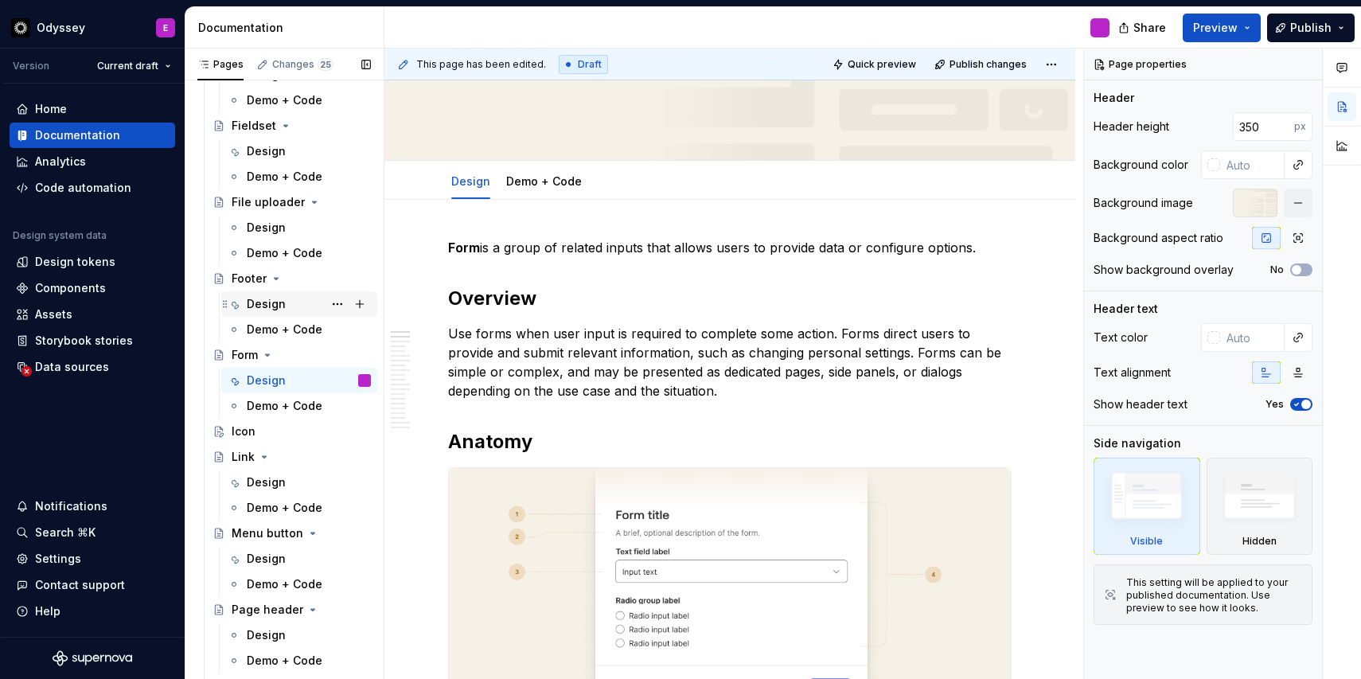
click at [255, 301] on div "Design" at bounding box center [266, 304] width 39 height 16
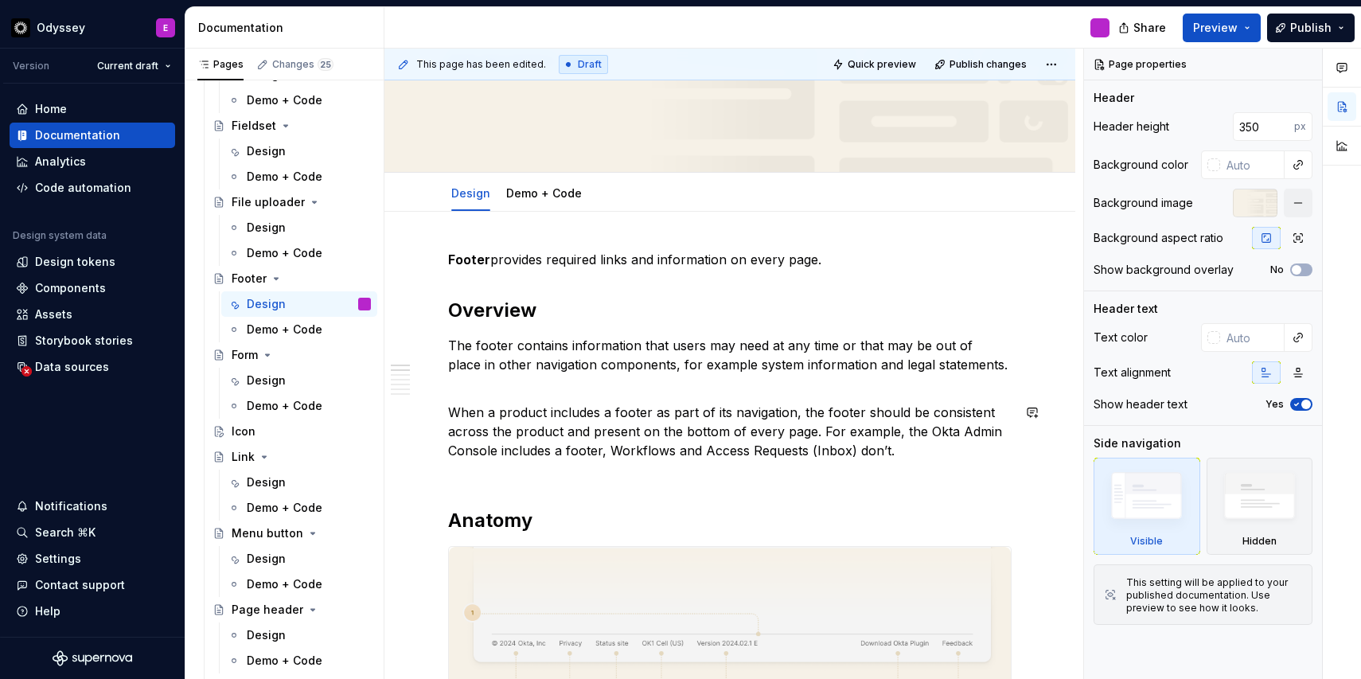
scroll to position [203, 0]
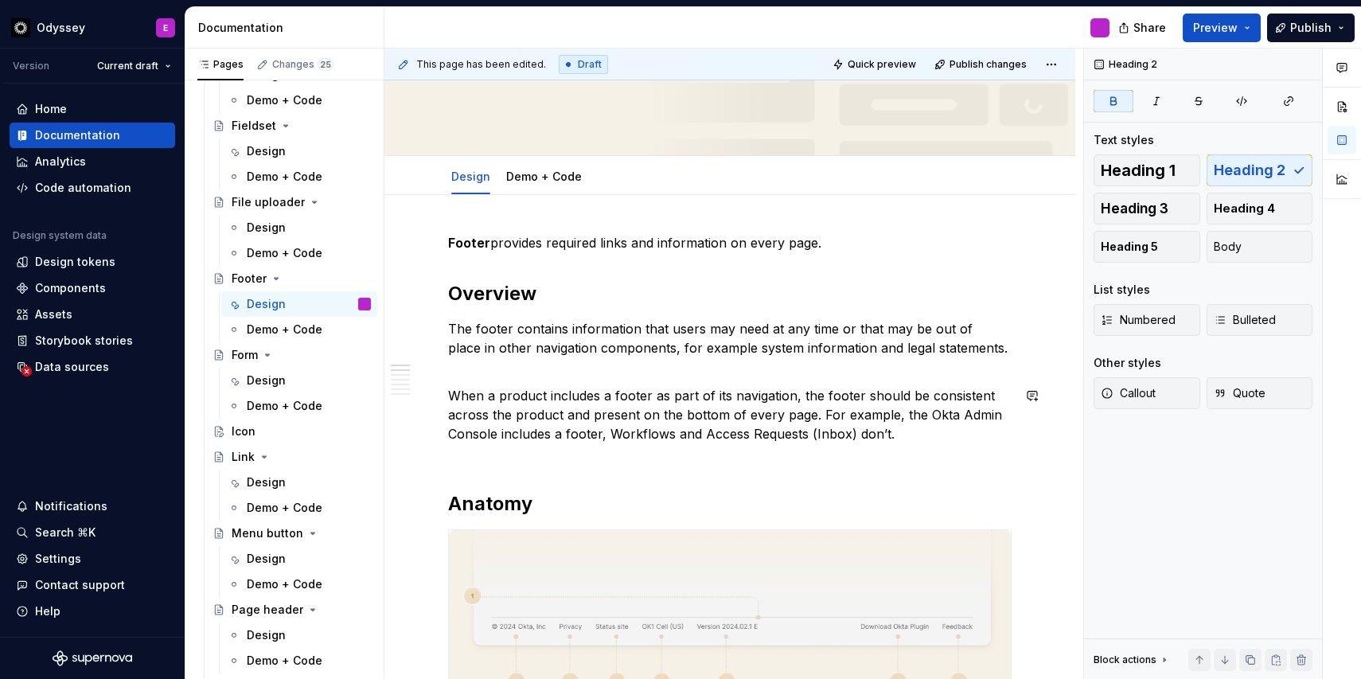
click at [493, 451] on p "When a product includes a footer as part of its navigation, the footer should b…" at bounding box center [730, 424] width 564 height 76
click at [450, 461] on p "When a product includes a footer as part of its navigation, the footer should b…" at bounding box center [730, 424] width 564 height 76
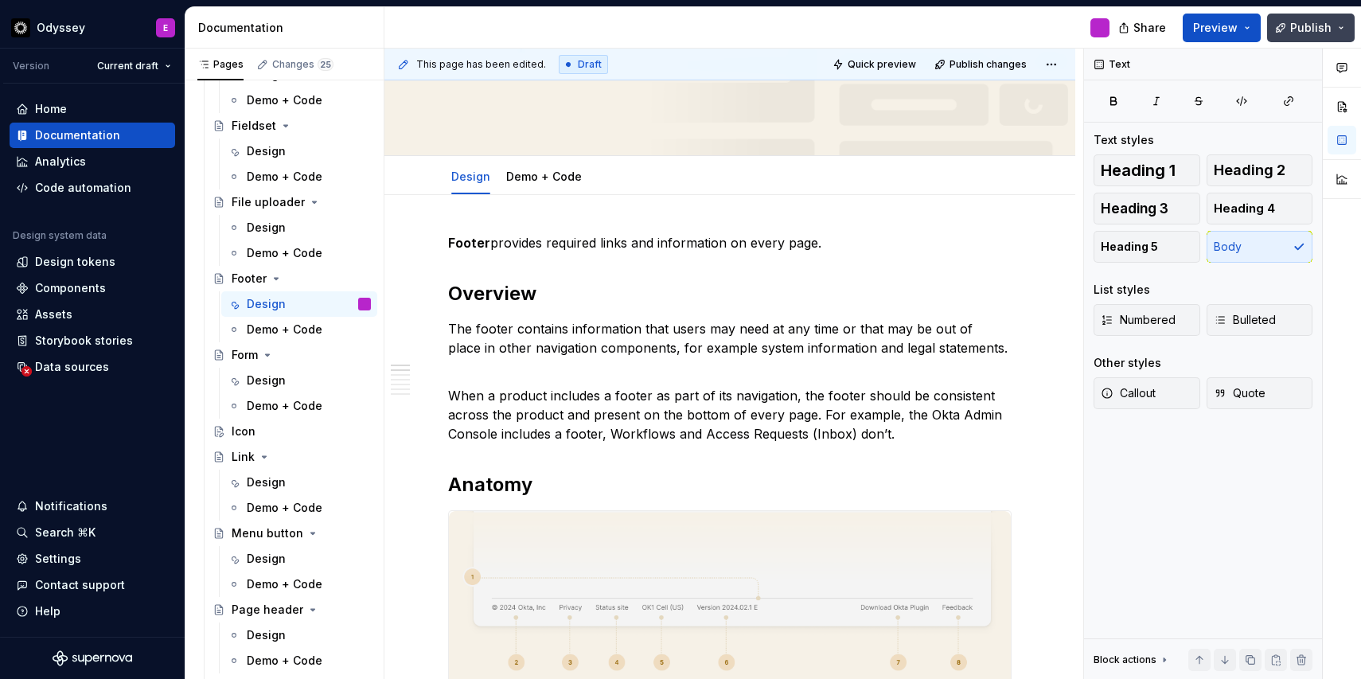
click at [1313, 30] on span "Publish" at bounding box center [1311, 28] width 41 height 16
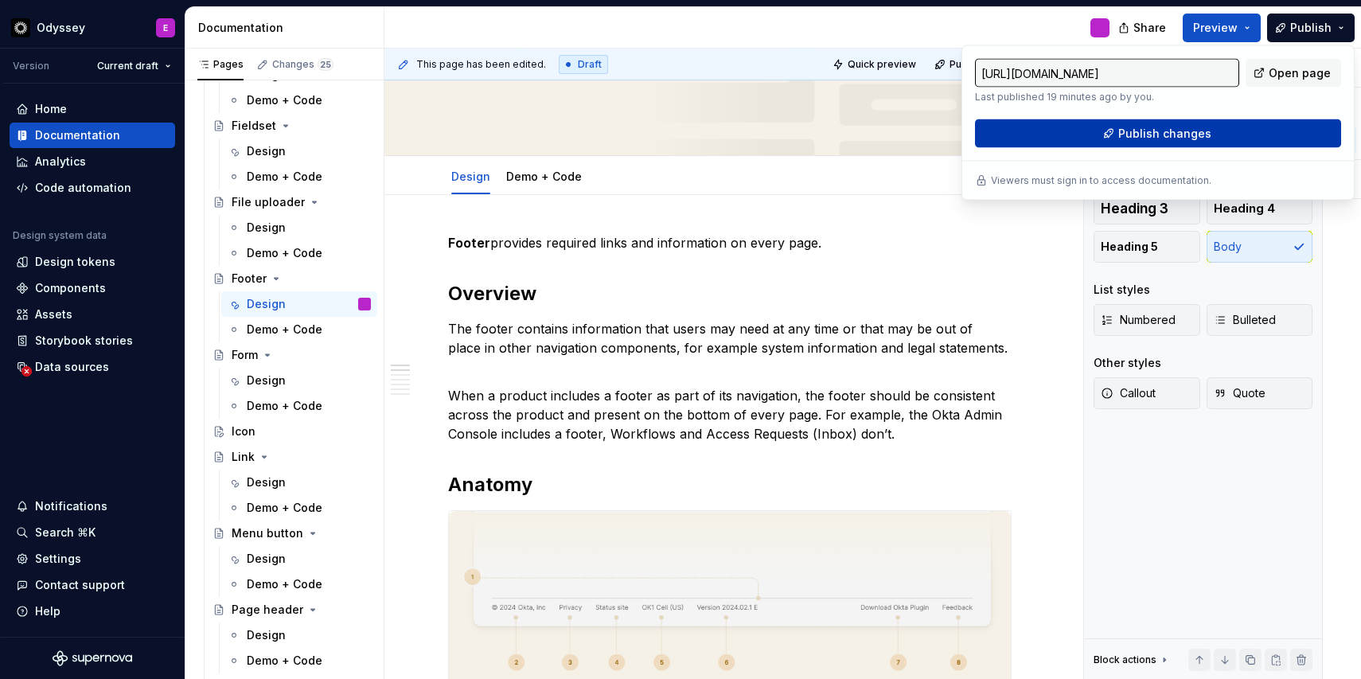
click at [1254, 133] on button "Publish changes" at bounding box center [1158, 133] width 366 height 29
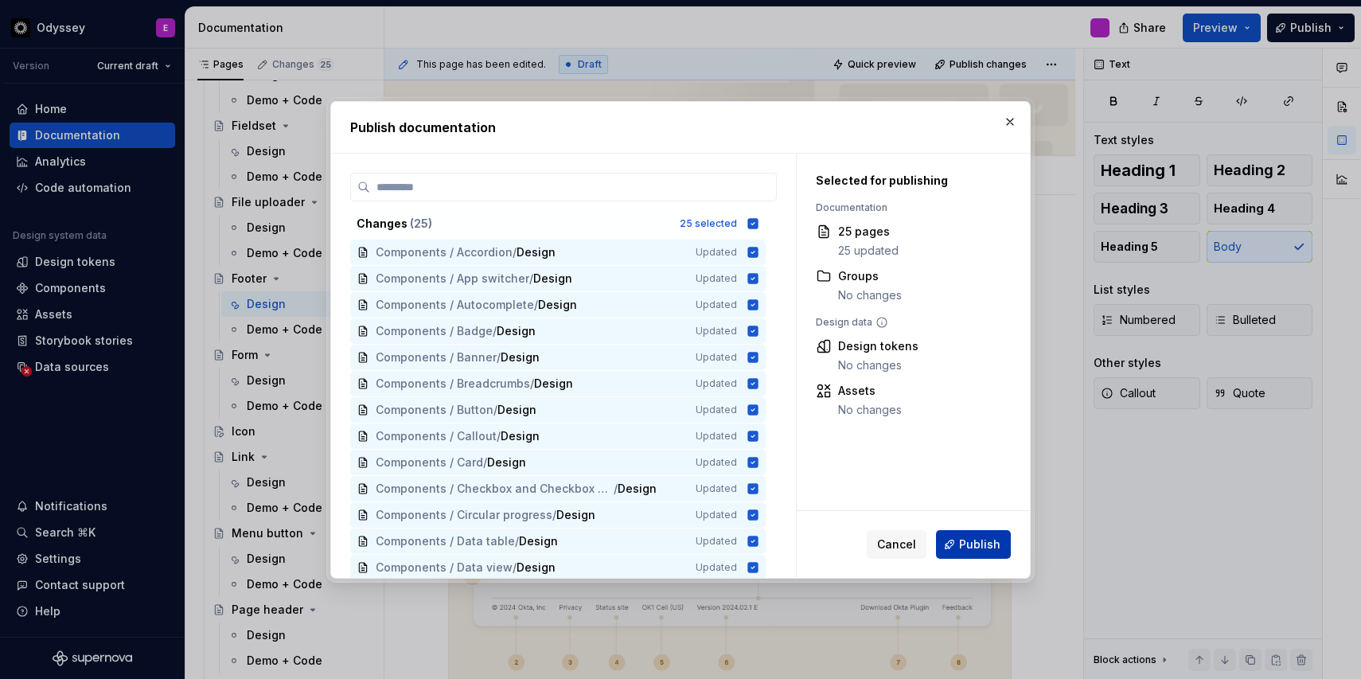
click at [971, 537] on span "Publish" at bounding box center [979, 545] width 41 height 16
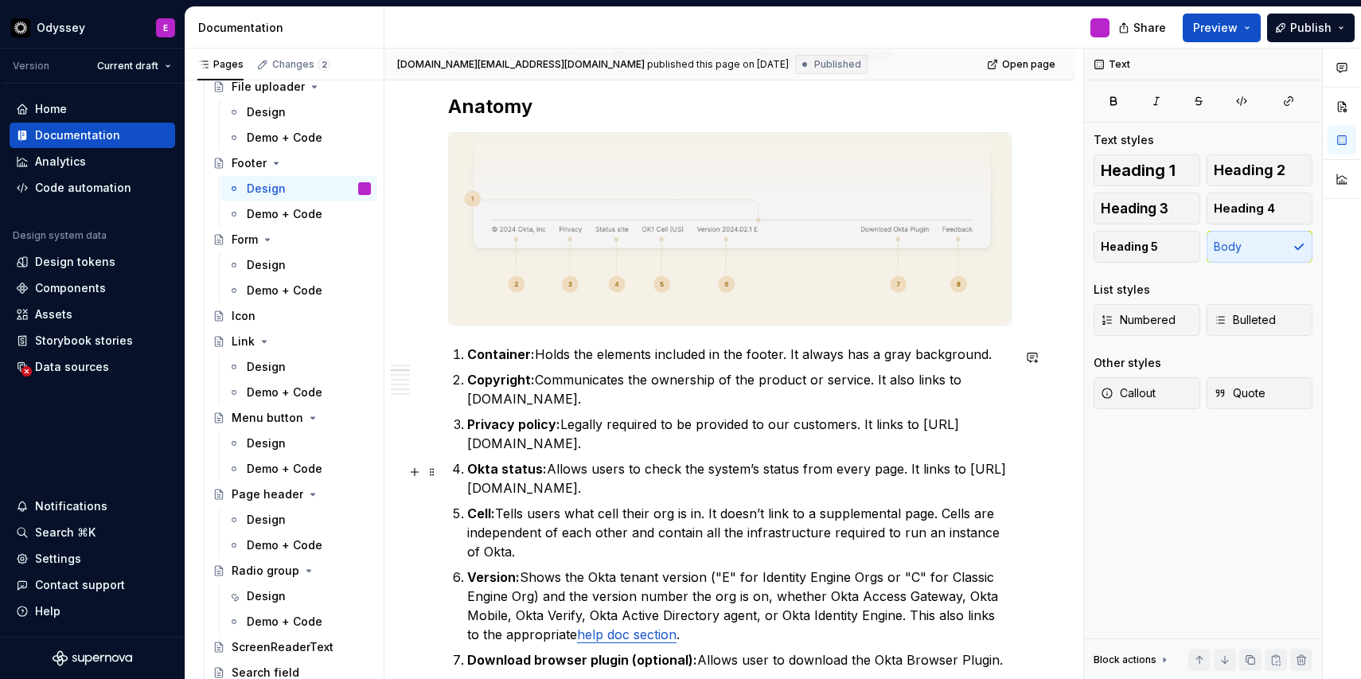
scroll to position [831, 0]
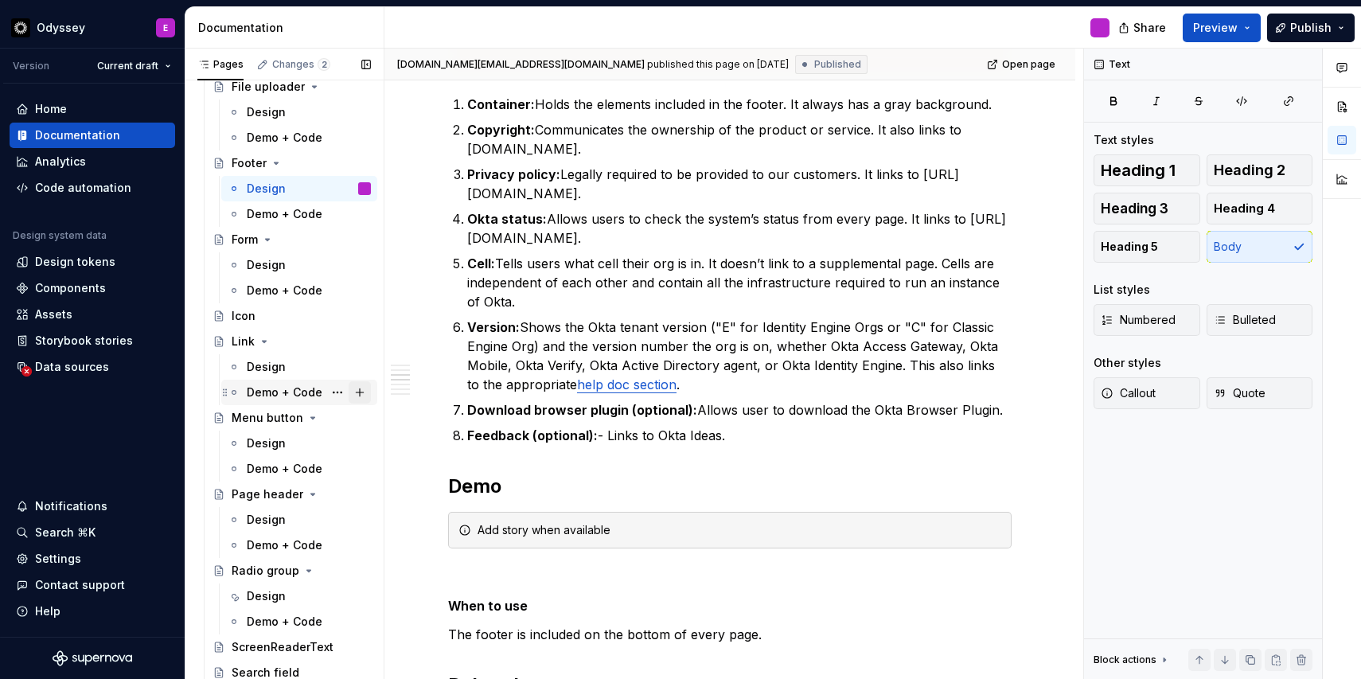
type textarea "*"
